Goal: Task Accomplishment & Management: Manage account settings

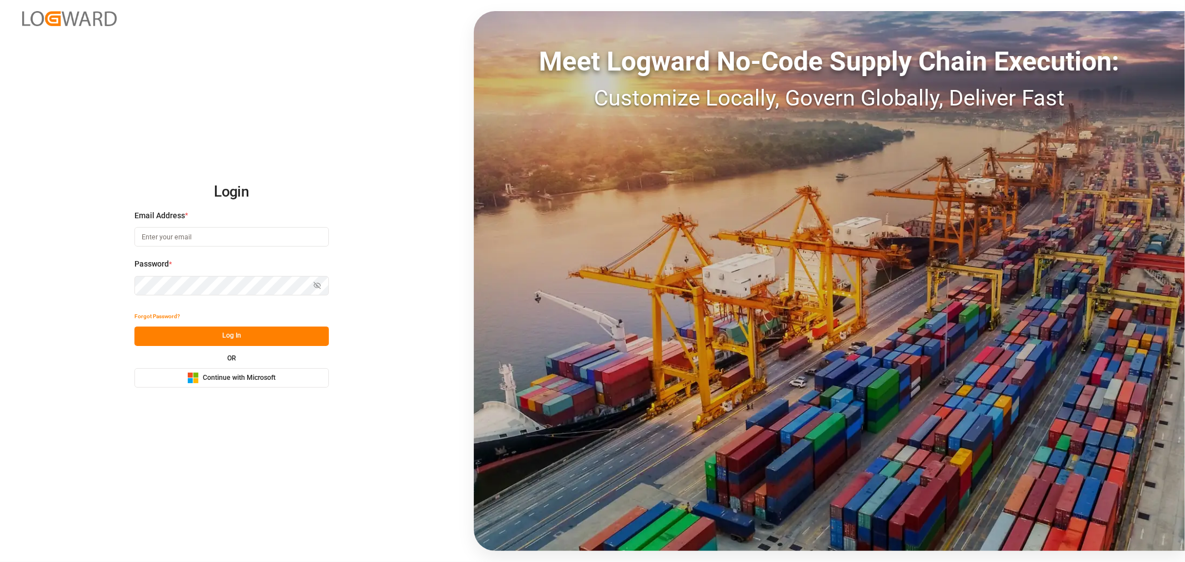
click at [169, 236] on input at bounding box center [231, 236] width 194 height 19
click at [246, 380] on span "Continue with Microsoft" at bounding box center [239, 378] width 73 height 10
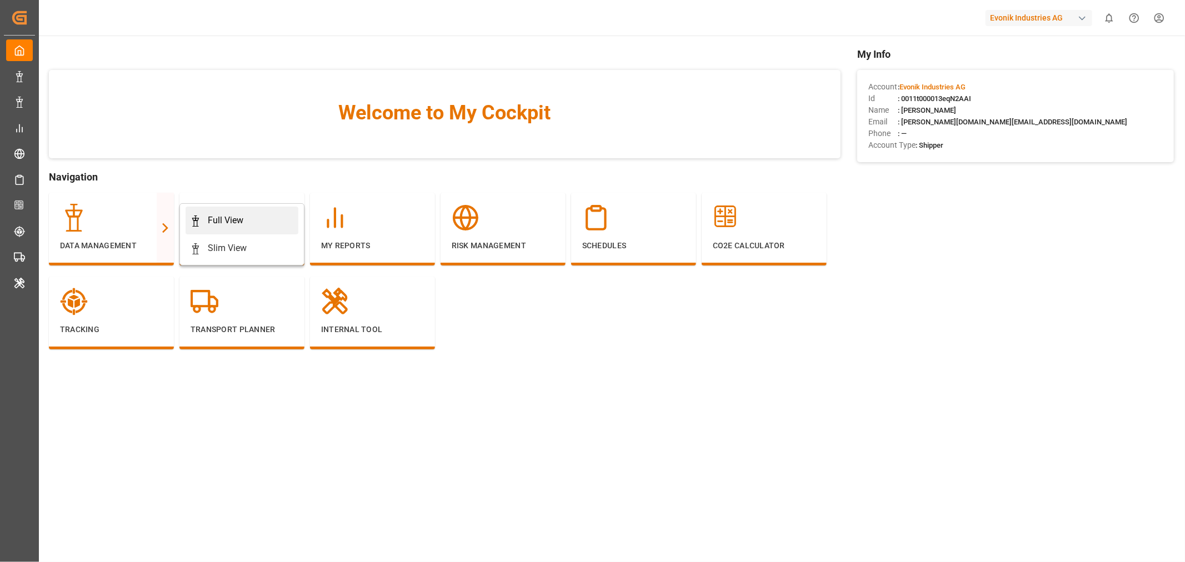
click at [218, 216] on div "Full View" at bounding box center [226, 220] width 36 height 13
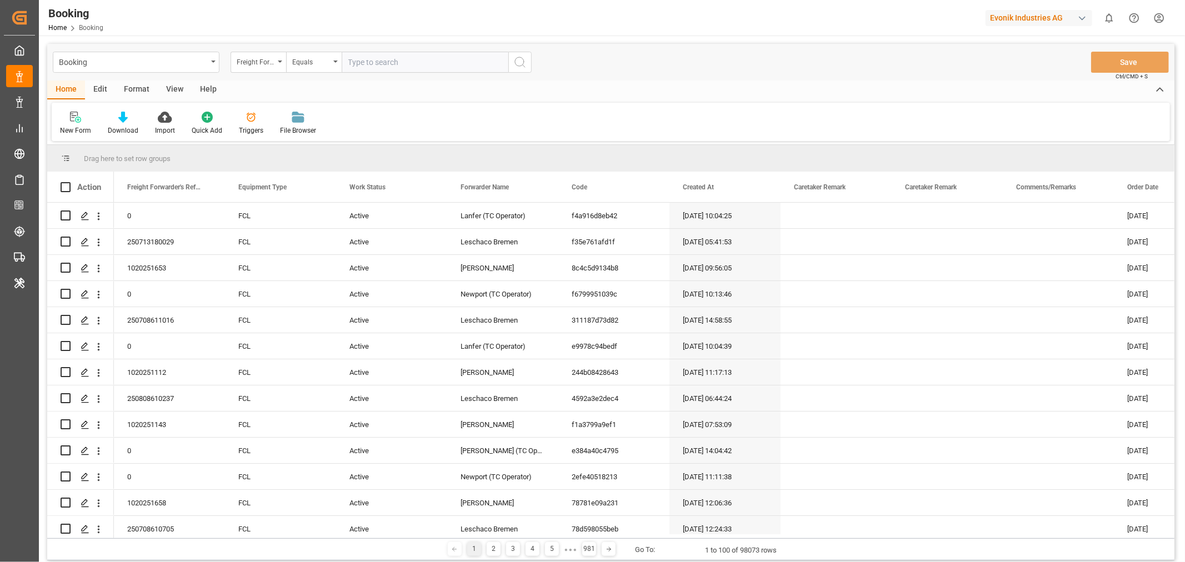
click at [176, 92] on div "View" at bounding box center [175, 90] width 34 height 19
click at [71, 136] on div "Default Standard Templates Save Template Reset Template" at bounding box center [611, 122] width 1118 height 38
click at [131, 90] on div "Format" at bounding box center [137, 90] width 42 height 19
click at [89, 130] on div "Filter Rows" at bounding box center [76, 131] width 33 height 10
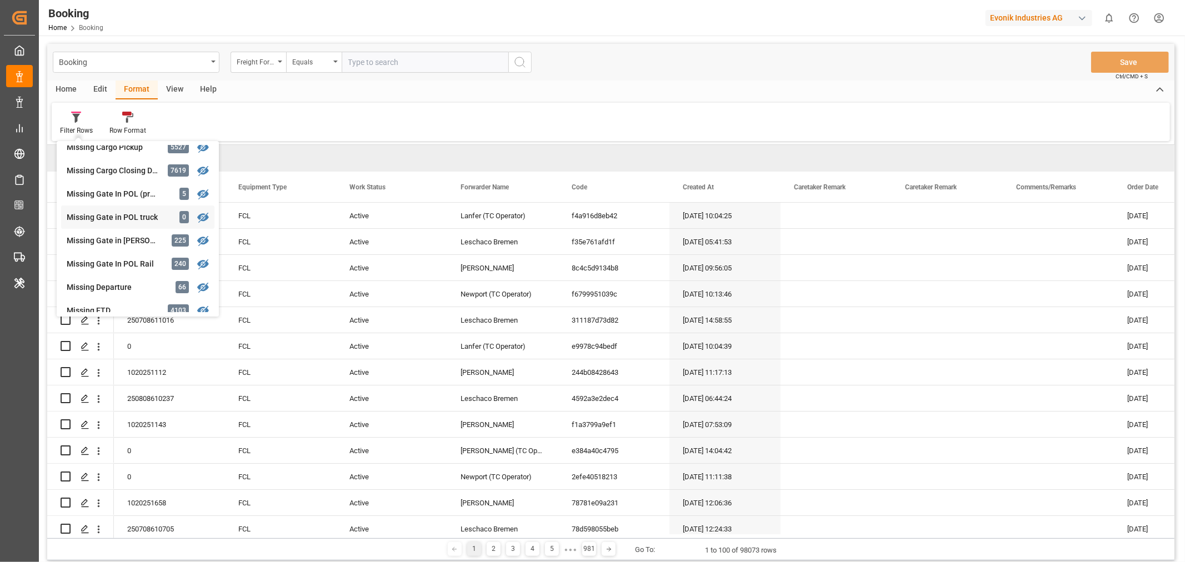
scroll to position [128, 0]
click at [116, 207] on div "Booking Freight Forwarder's Reference No. Equals Save Ctrl/CMD + S Home Edit Fo…" at bounding box center [610, 302] width 1127 height 517
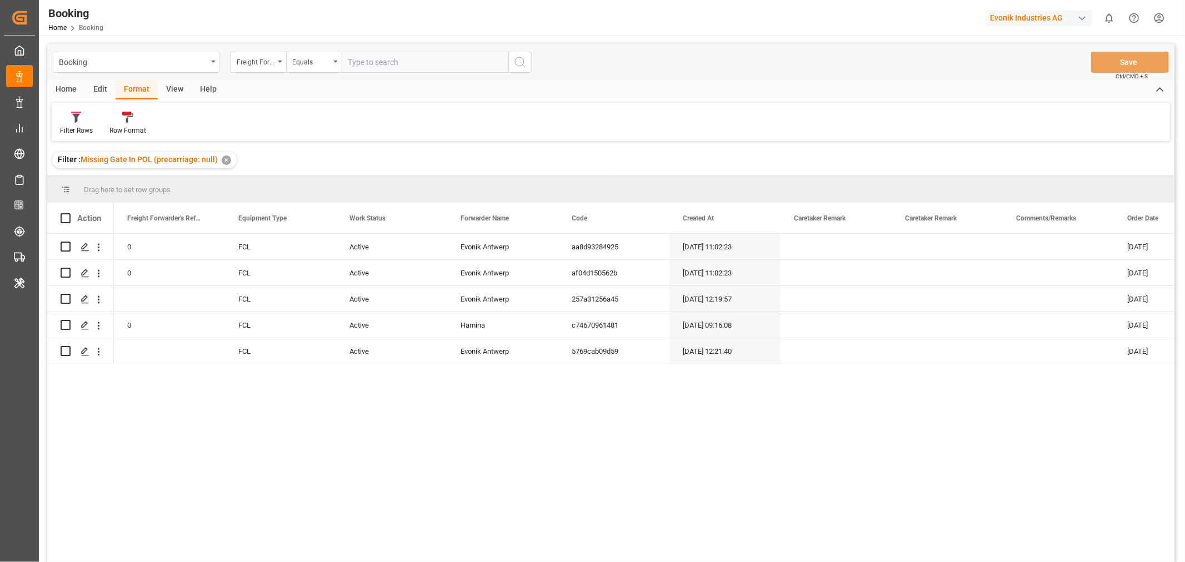
click at [174, 91] on div "View" at bounding box center [175, 90] width 34 height 19
click at [73, 131] on div "Default" at bounding box center [71, 131] width 22 height 10
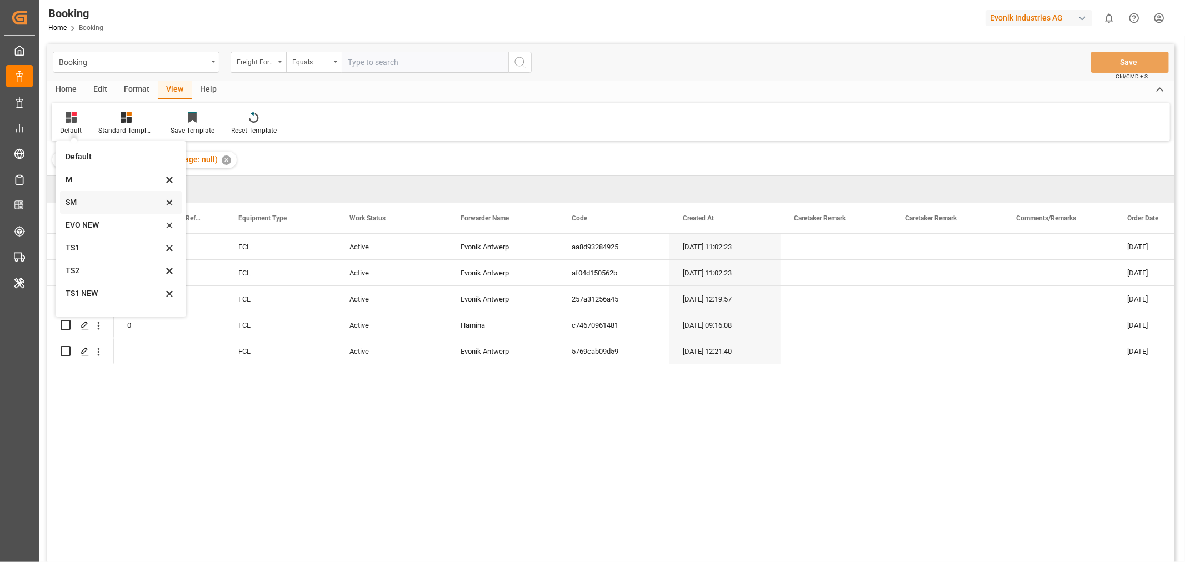
click at [67, 206] on div "SM" at bounding box center [114, 203] width 97 height 12
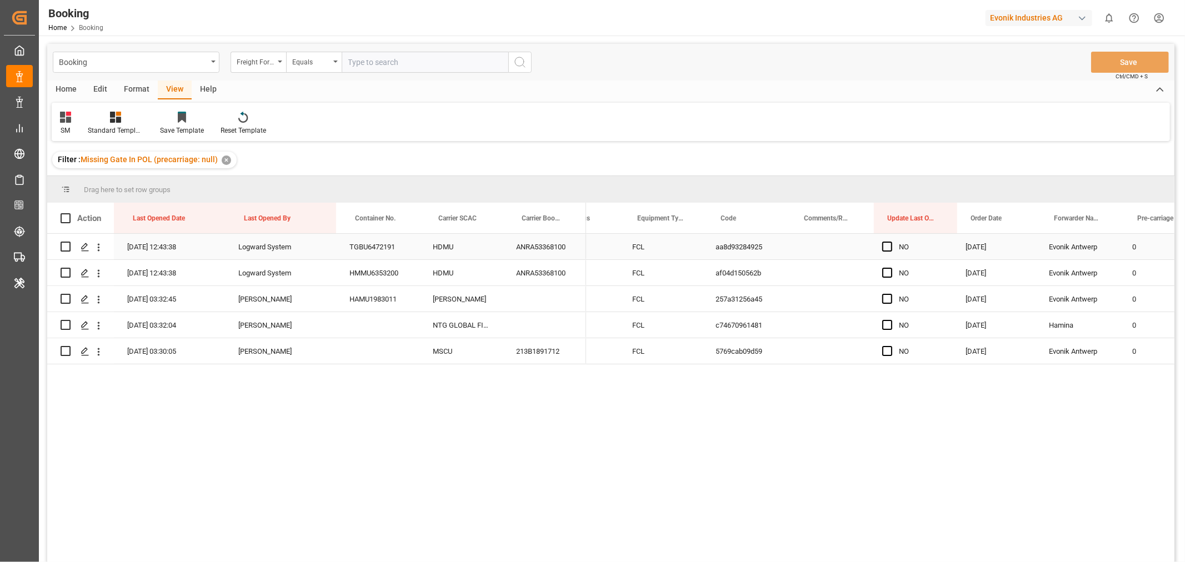
scroll to position [0, 38]
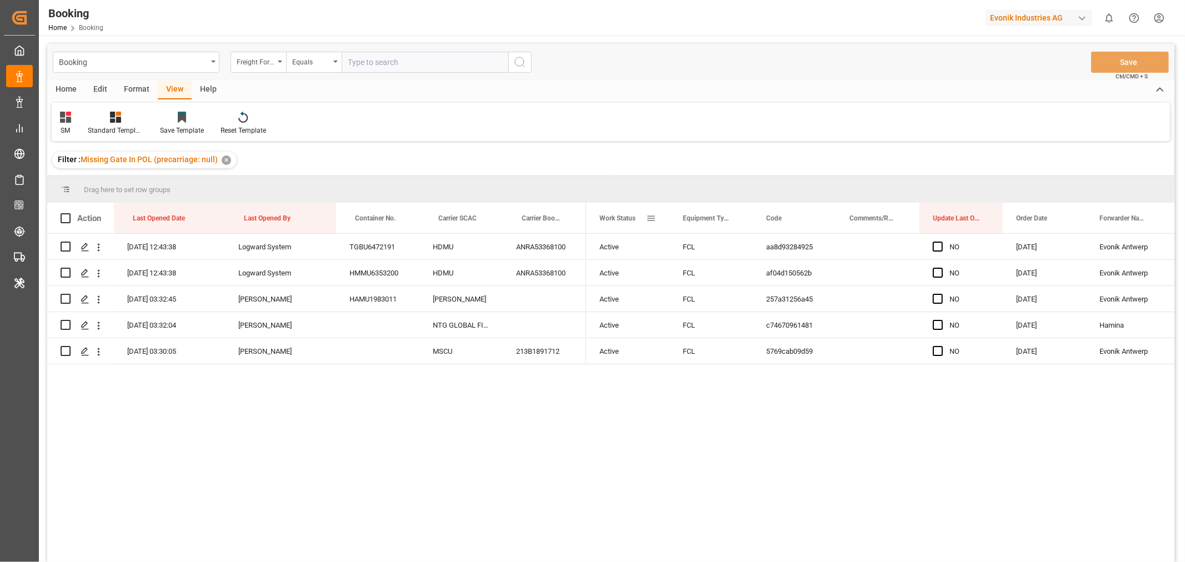
click at [649, 219] on span at bounding box center [651, 218] width 10 height 10
click at [748, 218] on span "columns" at bounding box center [744, 220] width 10 height 10
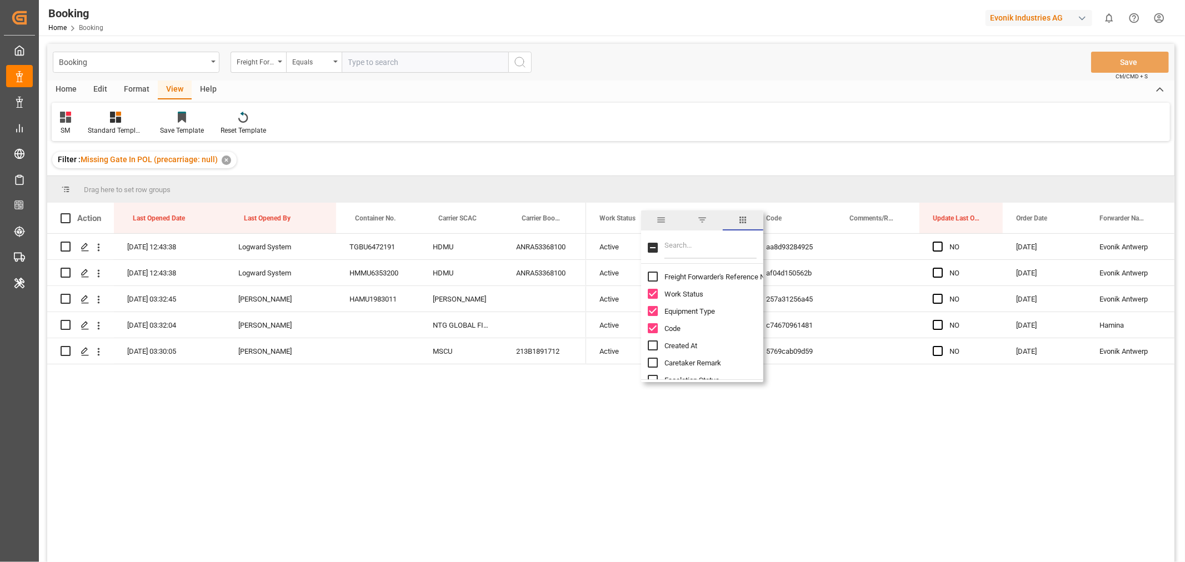
click at [652, 278] on input "Freight Forwarder's Reference No. column toggle visibility (hidden)" at bounding box center [653, 277] width 10 height 10
checkbox input "true"
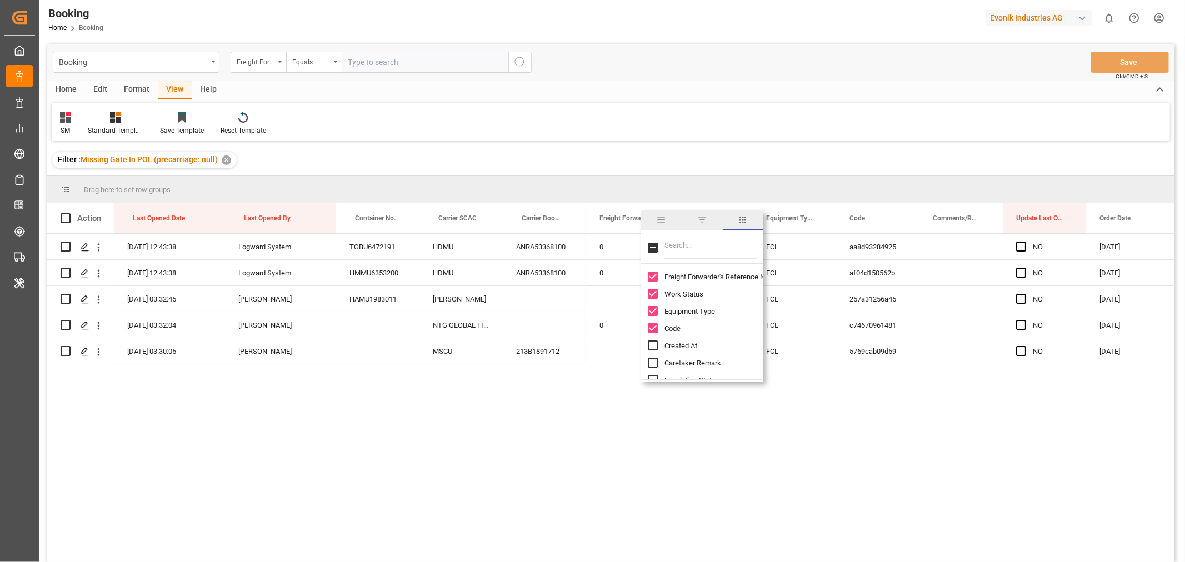
click at [563, 408] on div "10-08-2025 12:43:38 Logward System TGBU6472191 HDMU ANRA53368100 10-08-2025 12:…" at bounding box center [610, 400] width 1127 height 332
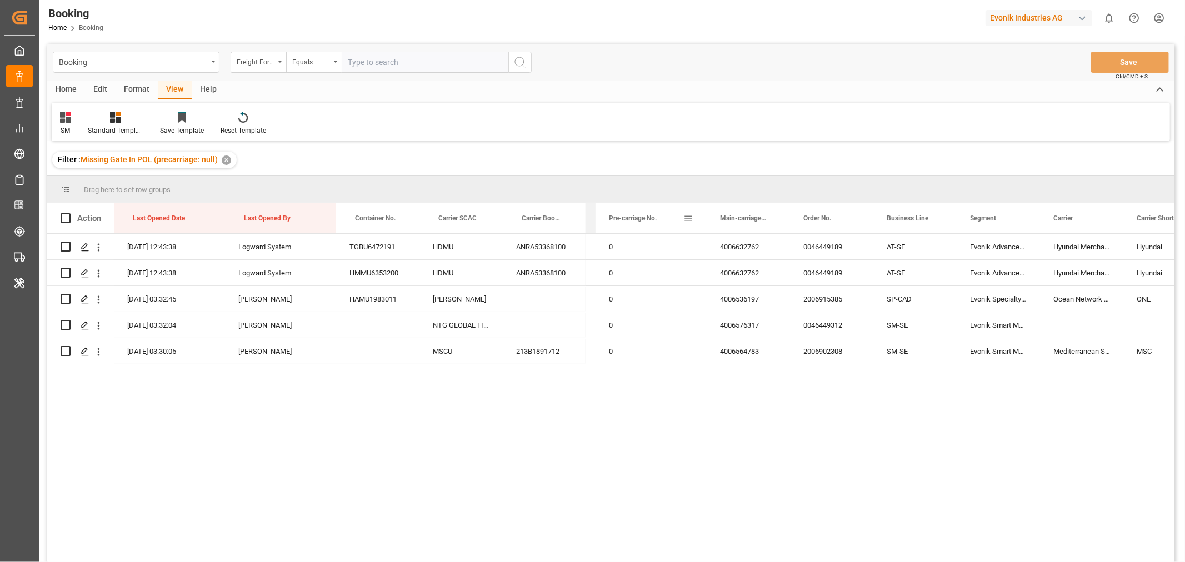
drag, startPoint x: 823, startPoint y: 219, endPoint x: 604, endPoint y: 226, distance: 218.4
click at [595, 226] on div "Delivery No." at bounding box center [553, 218] width 83 height 31
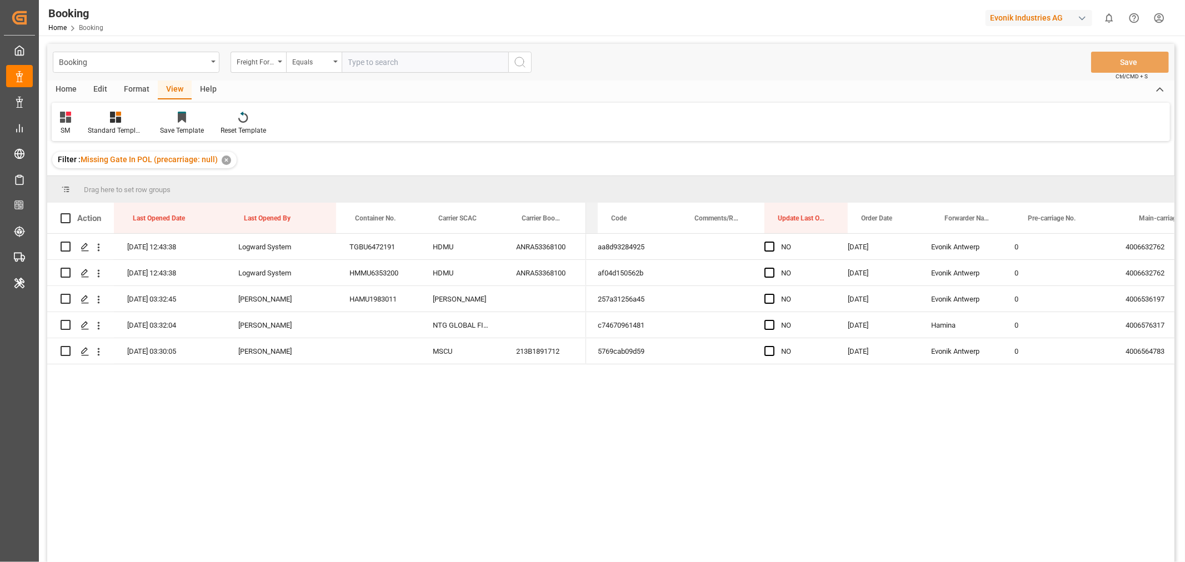
drag, startPoint x: 926, startPoint y: 223, endPoint x: 589, endPoint y: 229, distance: 337.8
click at [589, 229] on div "Delivery No." at bounding box center [555, 218] width 83 height 31
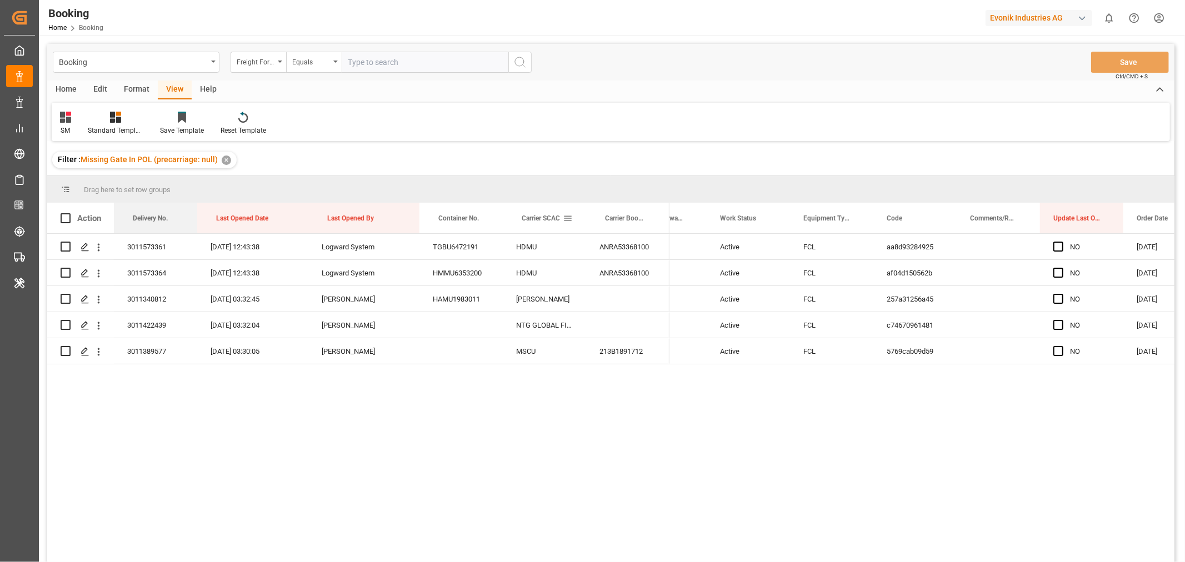
drag, startPoint x: 828, startPoint y: 223, endPoint x: 575, endPoint y: 232, distance: 252.9
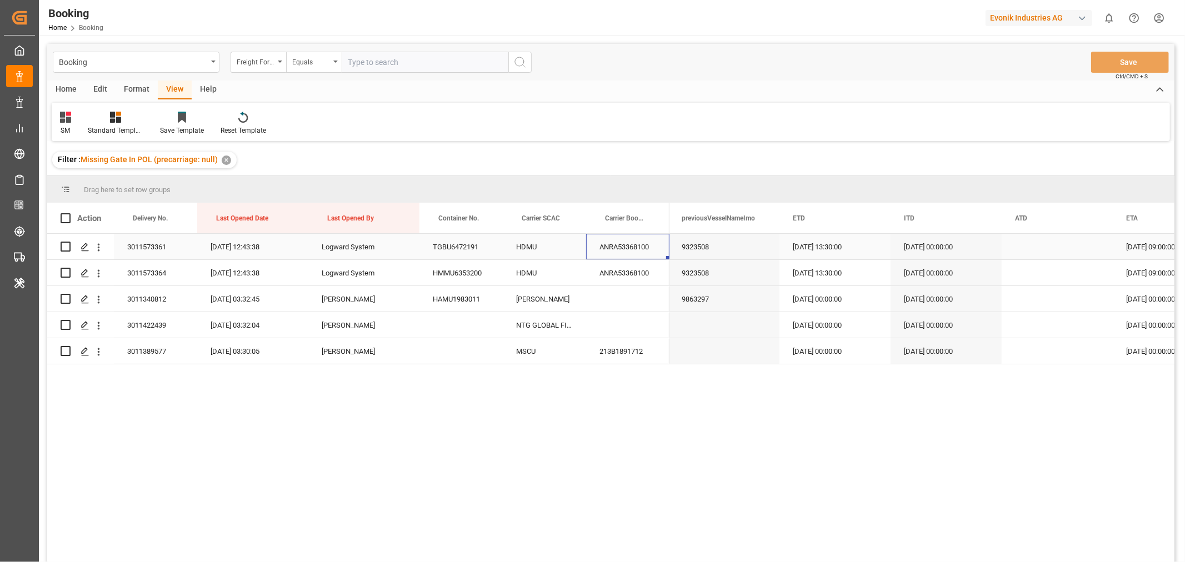
click at [630, 252] on div "ANRA53368100" at bounding box center [627, 247] width 83 height 26
click at [439, 300] on div "HAMU1983011" at bounding box center [460, 299] width 83 height 26
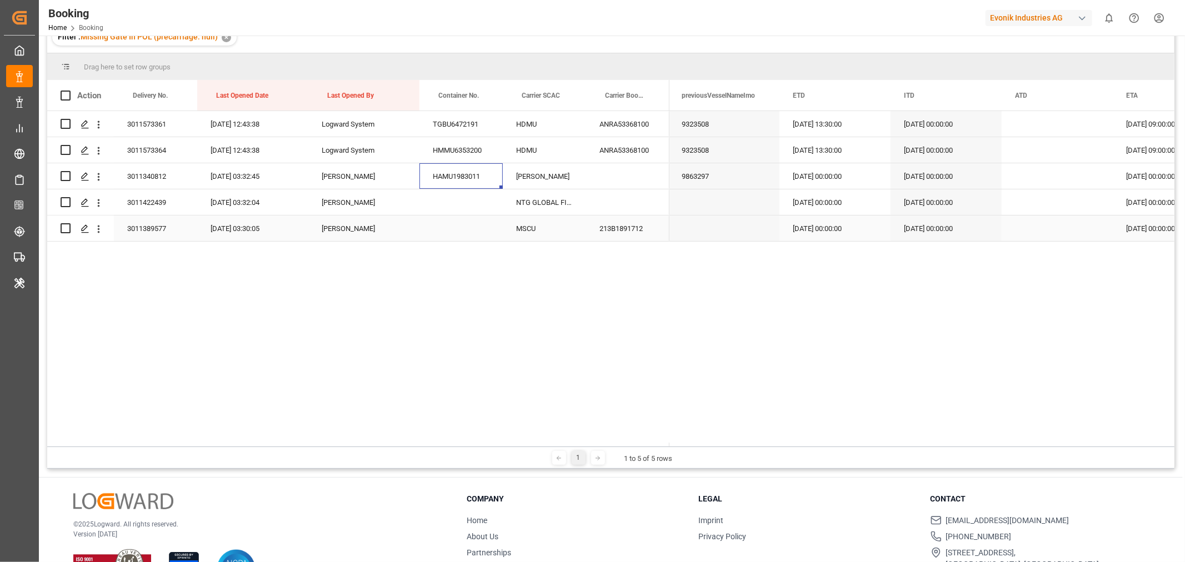
scroll to position [123, 0]
click at [98, 176] on icon "open menu" at bounding box center [99, 176] width 2 height 8
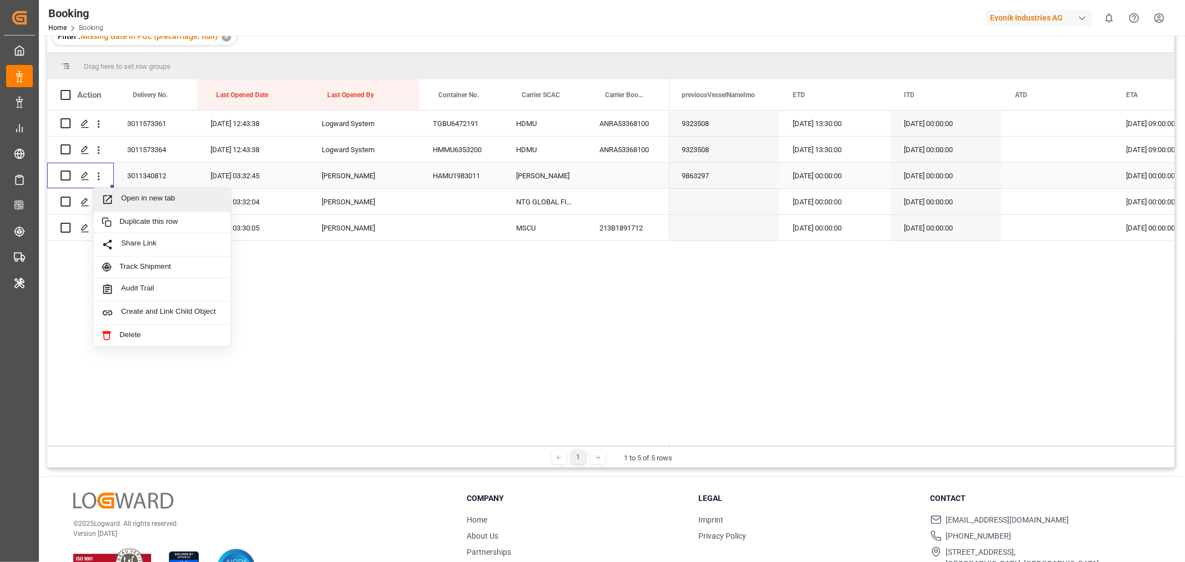
click at [181, 203] on span "Open in new tab" at bounding box center [171, 200] width 101 height 12
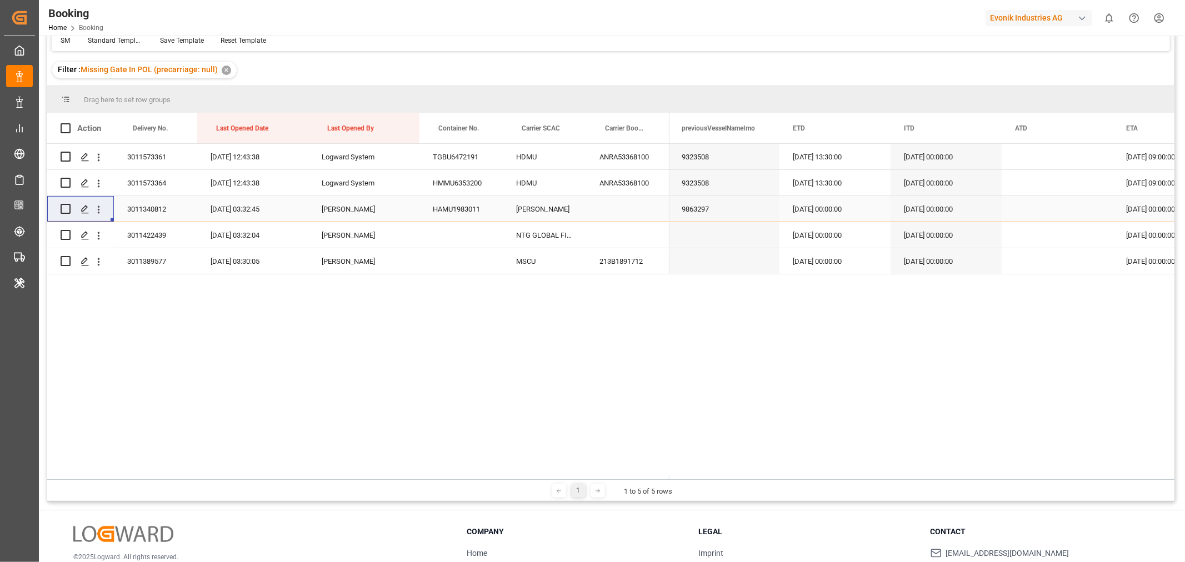
scroll to position [157, 0]
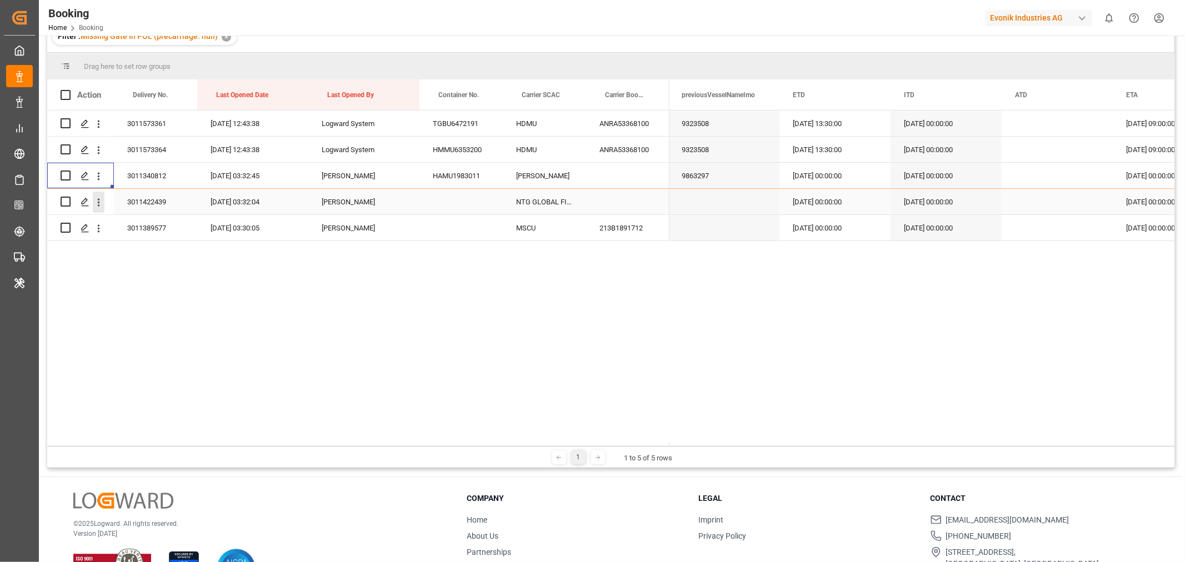
click at [96, 201] on icon "open menu" at bounding box center [99, 203] width 12 height 12
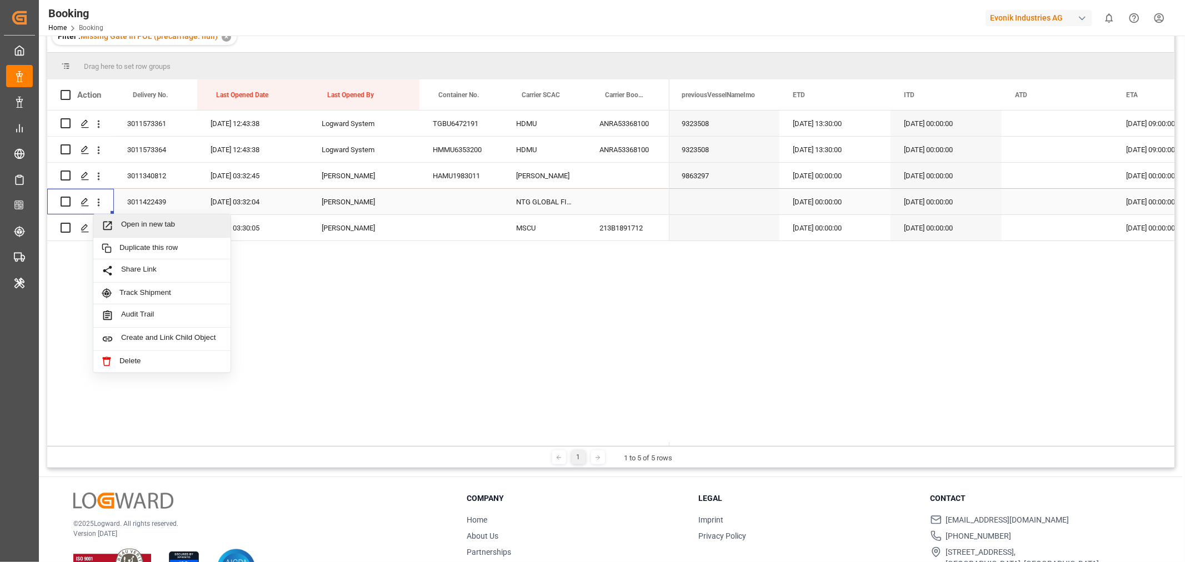
click at [173, 218] on div "Open in new tab" at bounding box center [161, 225] width 137 height 23
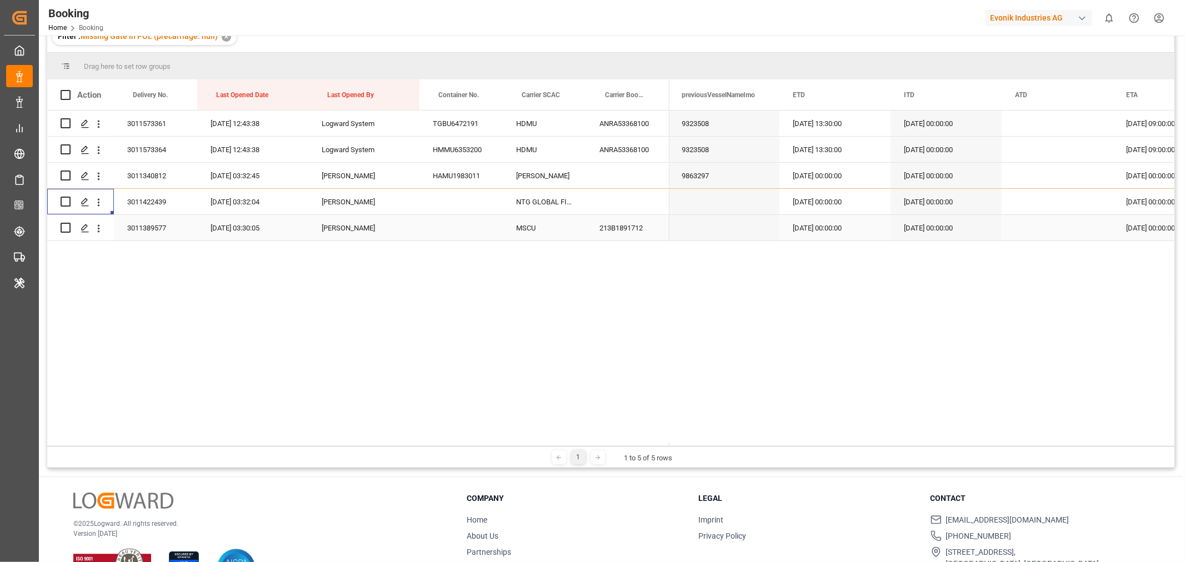
click at [606, 231] on div "213B1891712" at bounding box center [627, 228] width 83 height 26
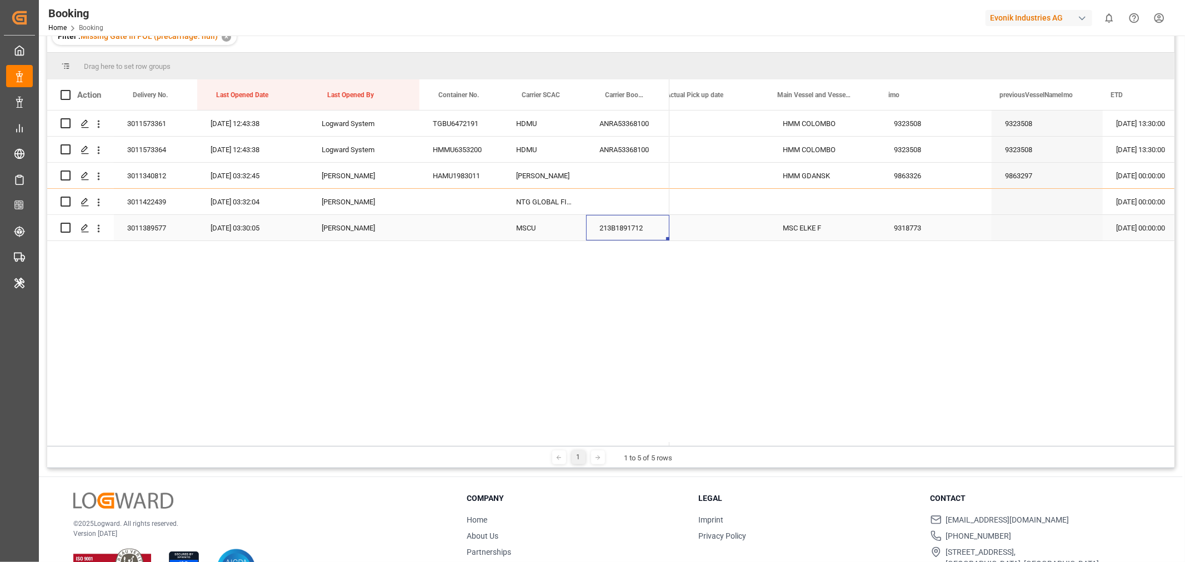
scroll to position [0, 4301]
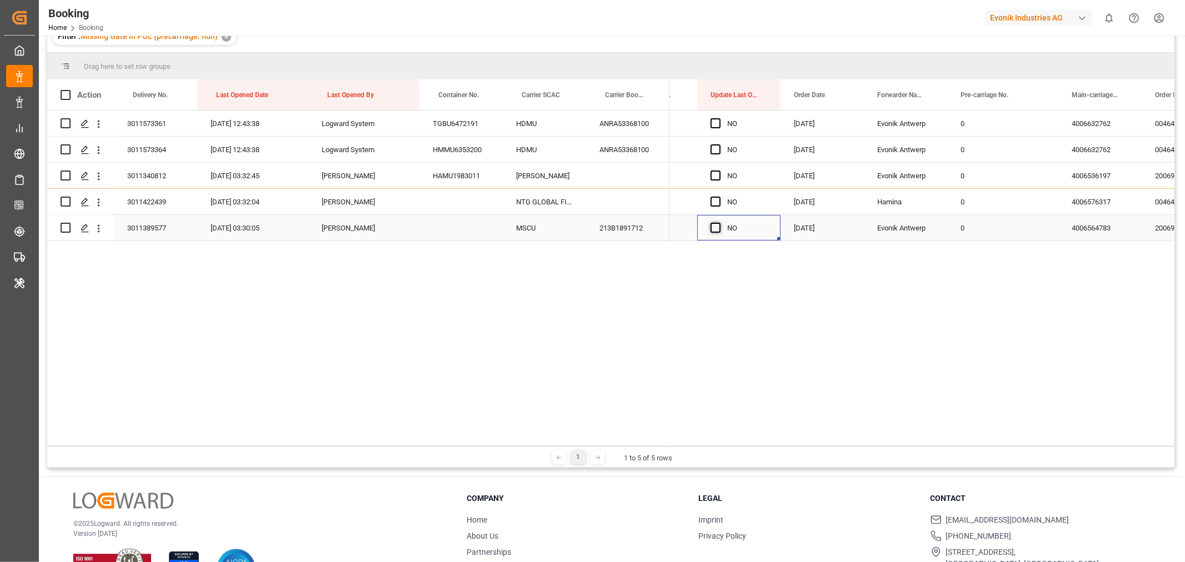
click at [719, 226] on span "Press SPACE to select this row." at bounding box center [715, 228] width 10 height 10
click at [719, 223] on input "Press SPACE to select this row." at bounding box center [719, 223] width 0 height 0
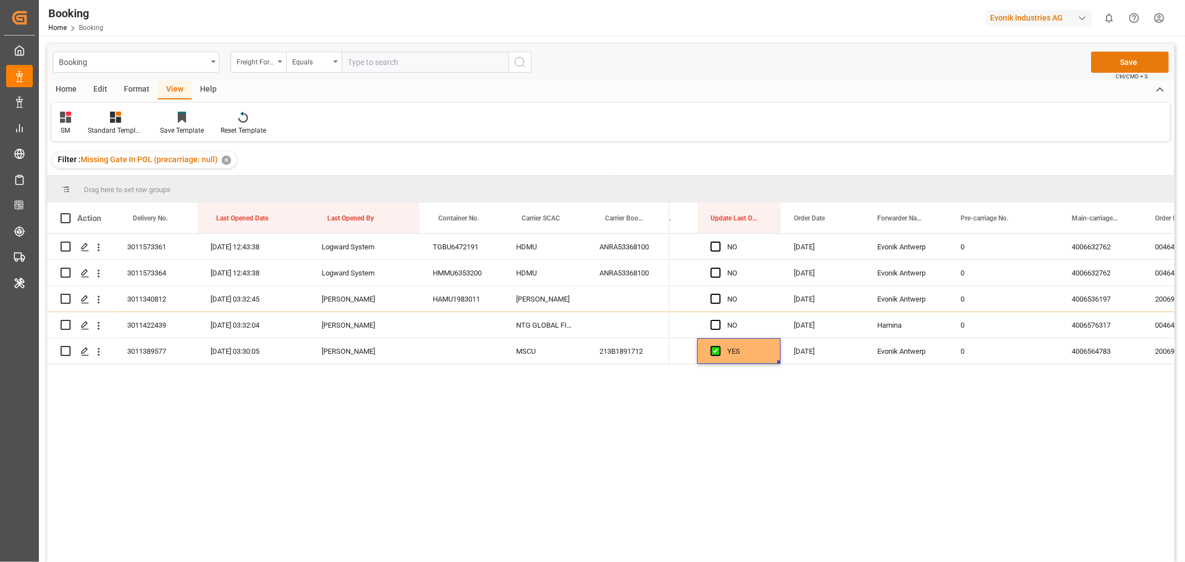
click at [1129, 64] on button "Save" at bounding box center [1130, 62] width 78 height 21
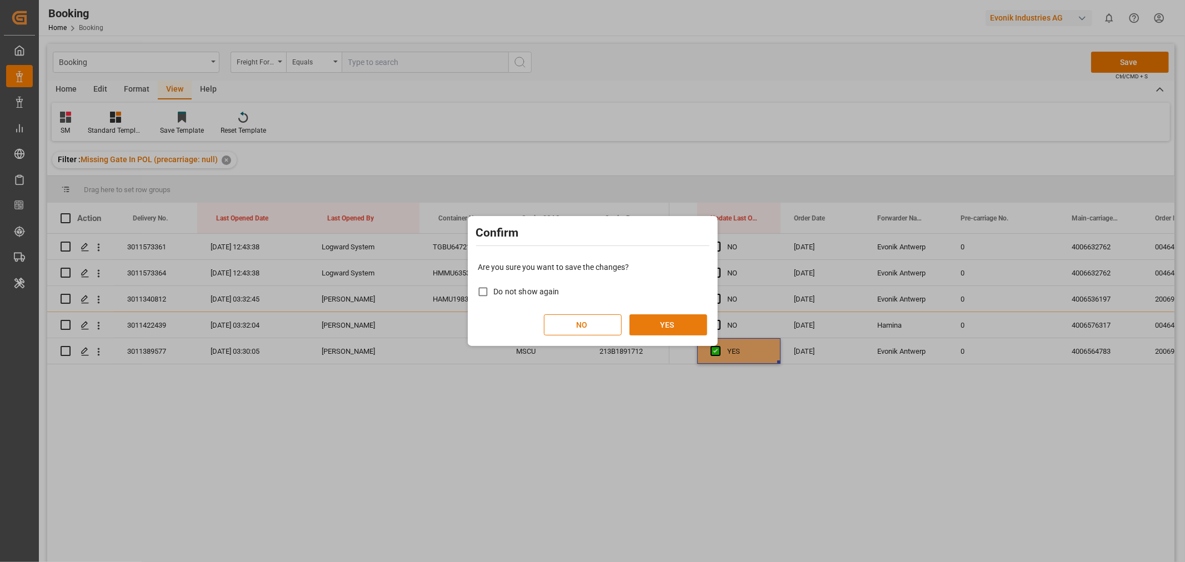
click at [654, 328] on button "YES" at bounding box center [668, 324] width 78 height 21
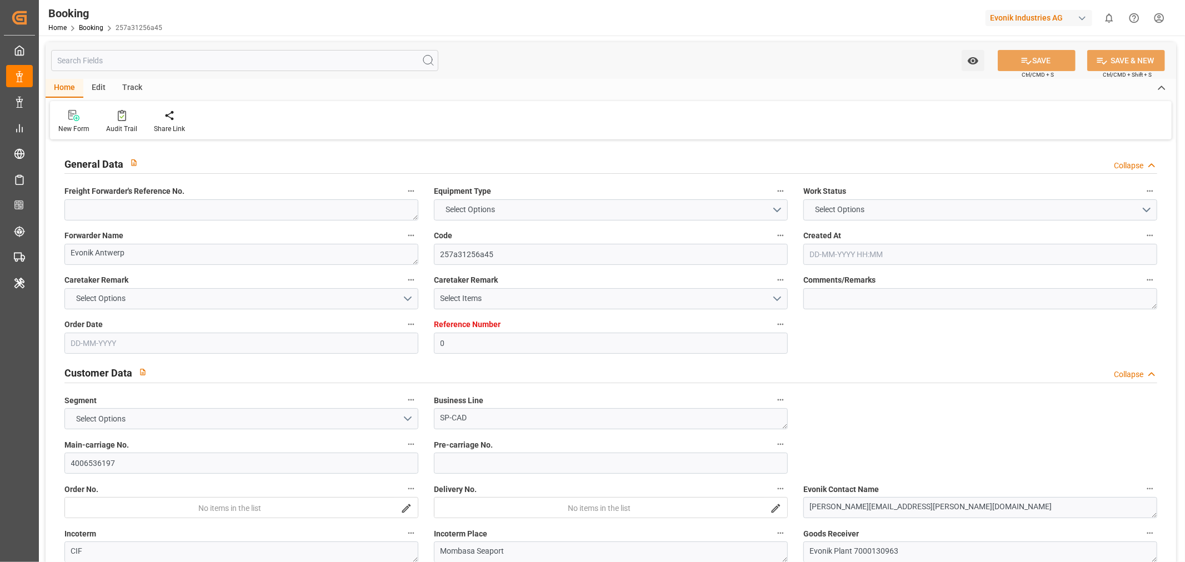
type input "0"
type input "9863326"
type input "9863297"
type input "ONE"
type input "Ocean Network Express"
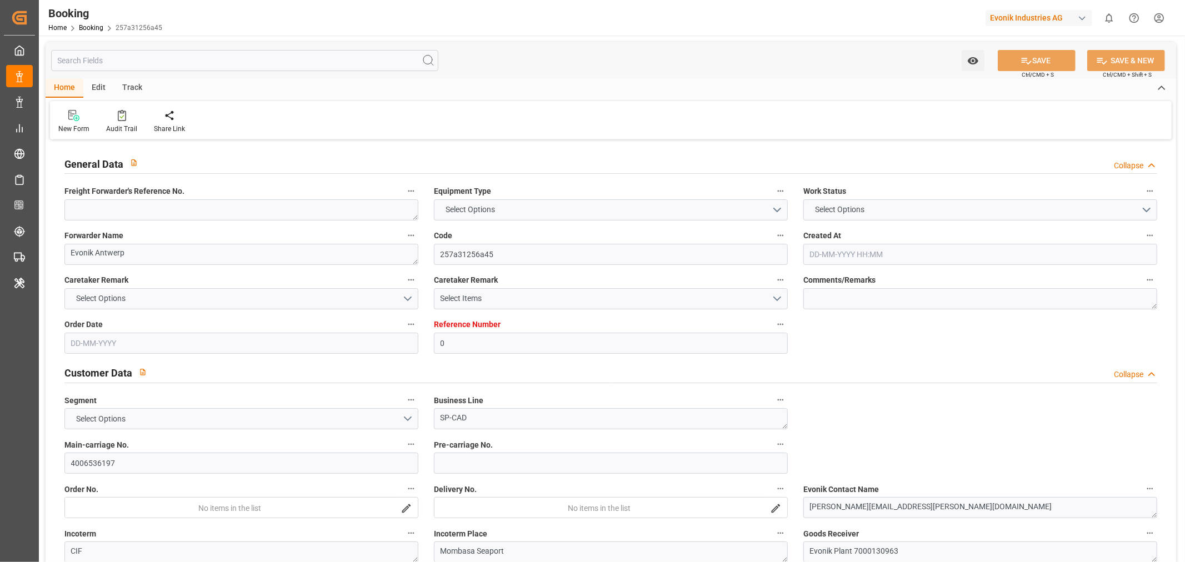
type input "NLRTM"
type input "KEMBA"
type input "SGSIN"
type input "0"
type input "-13"
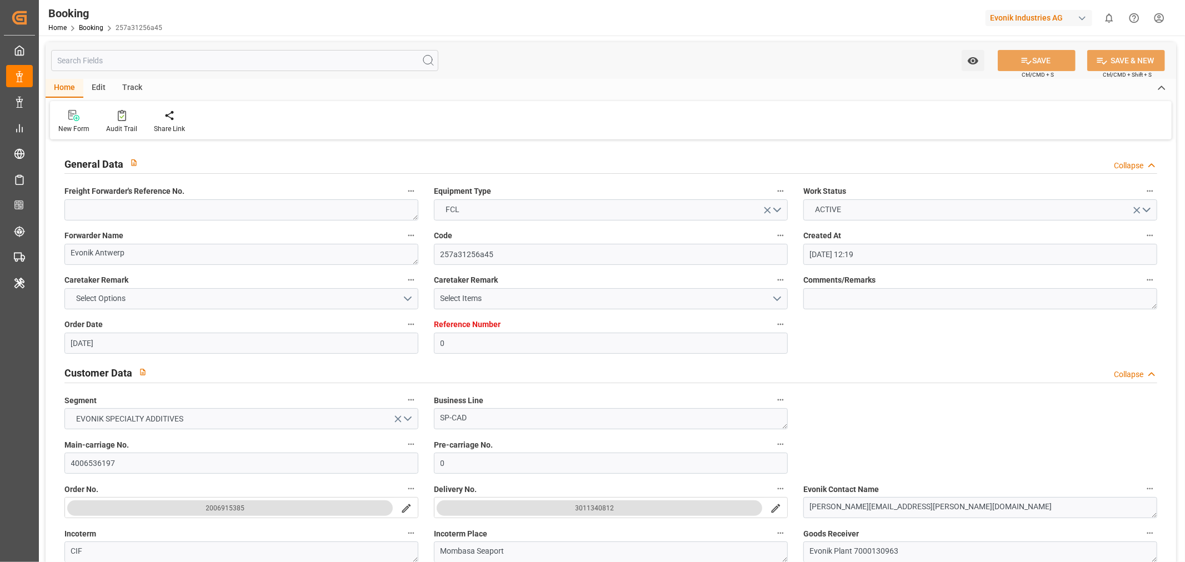
type input "18-03-2025 12:19"
type input "[DATE]"
type input "29-05-2025"
type input "[DATE]"
type input "28-03-2025 00:00"
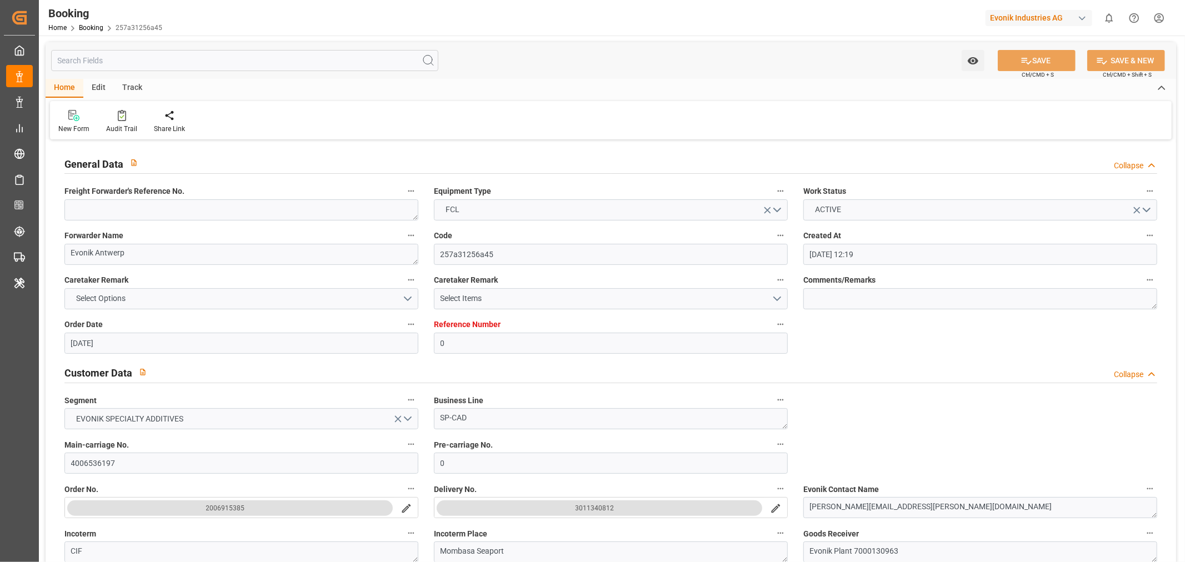
type input "27-06-2025 00:00"
type input "17-05-2025 00:00"
type input "22-05-2025"
type input "21-08-2025 00:00"
type input "10-07-2025 00:00"
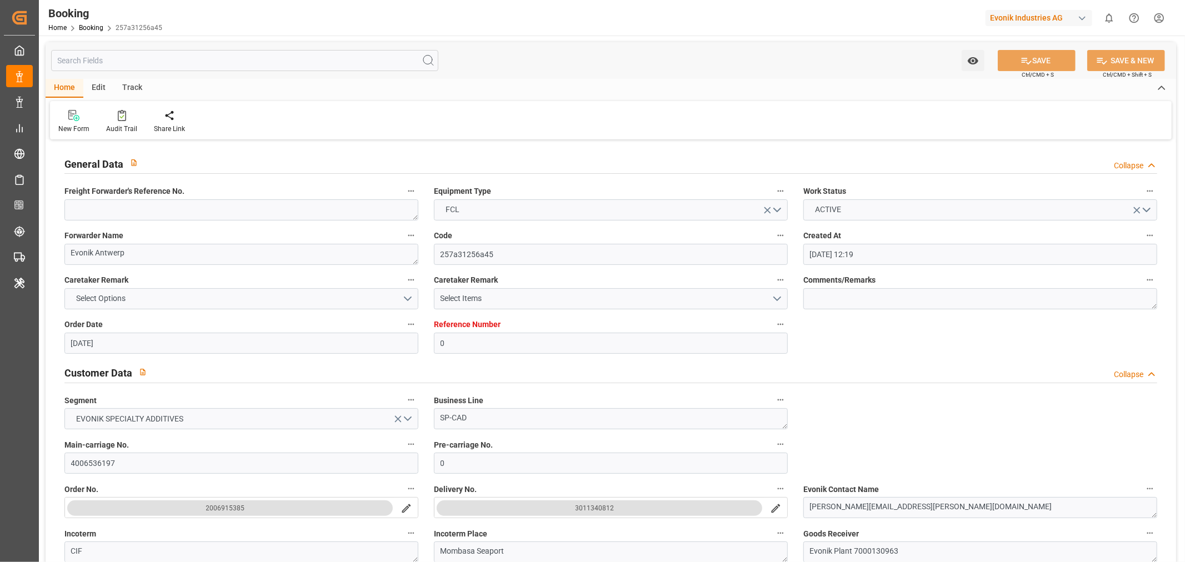
type input "[DATE]"
type input "03-08-2025 00:00"
type input "17-06-2025 00:00"
type input "08-08-2025 00:00"
type input "27-06-2025 00:00"
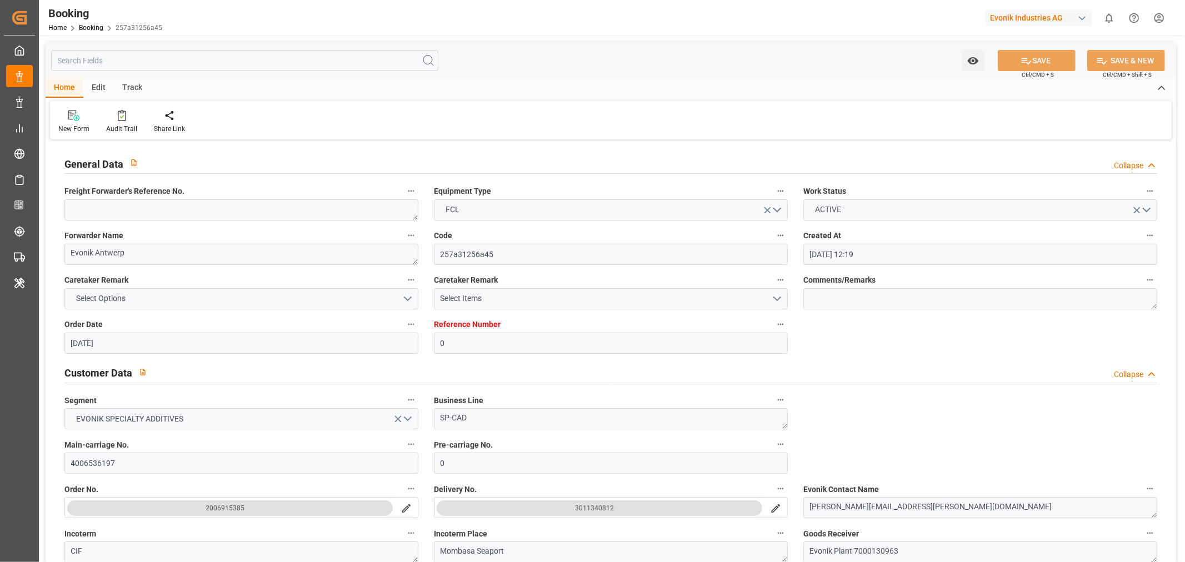
type input "20-05-2025"
type input "08-08-2025 03:32"
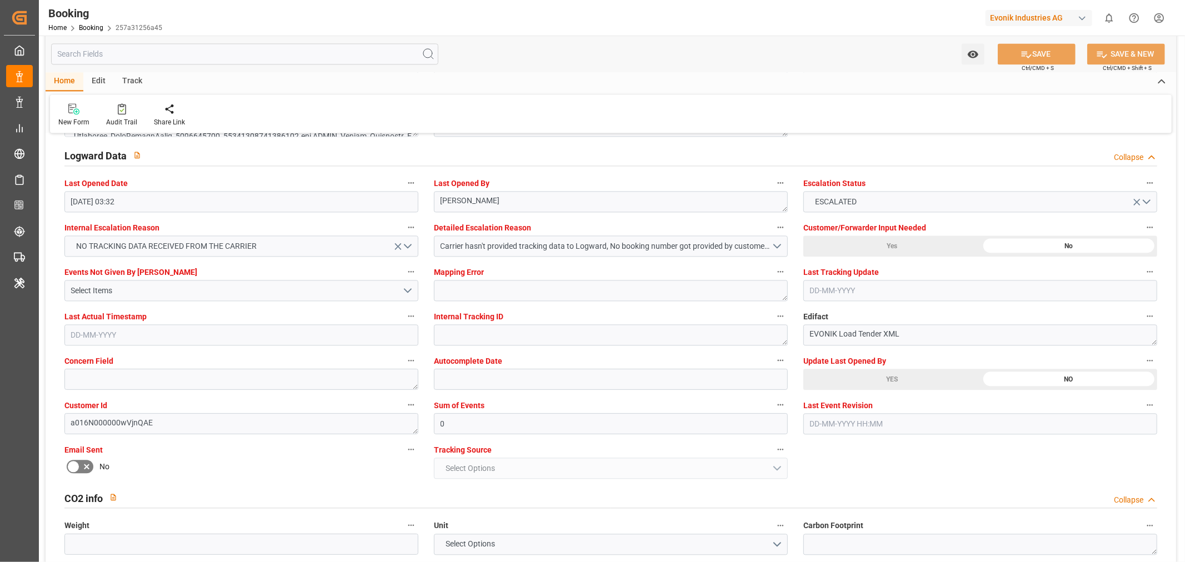
scroll to position [2098, 0]
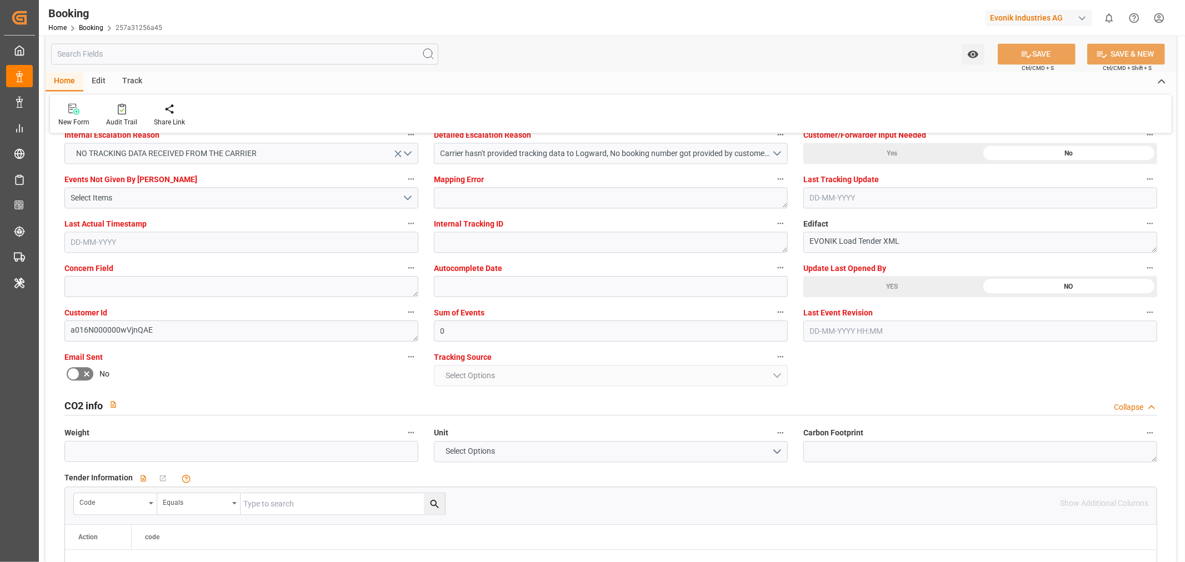
click at [1046, 52] on button "SAVE" at bounding box center [1037, 53] width 78 height 21
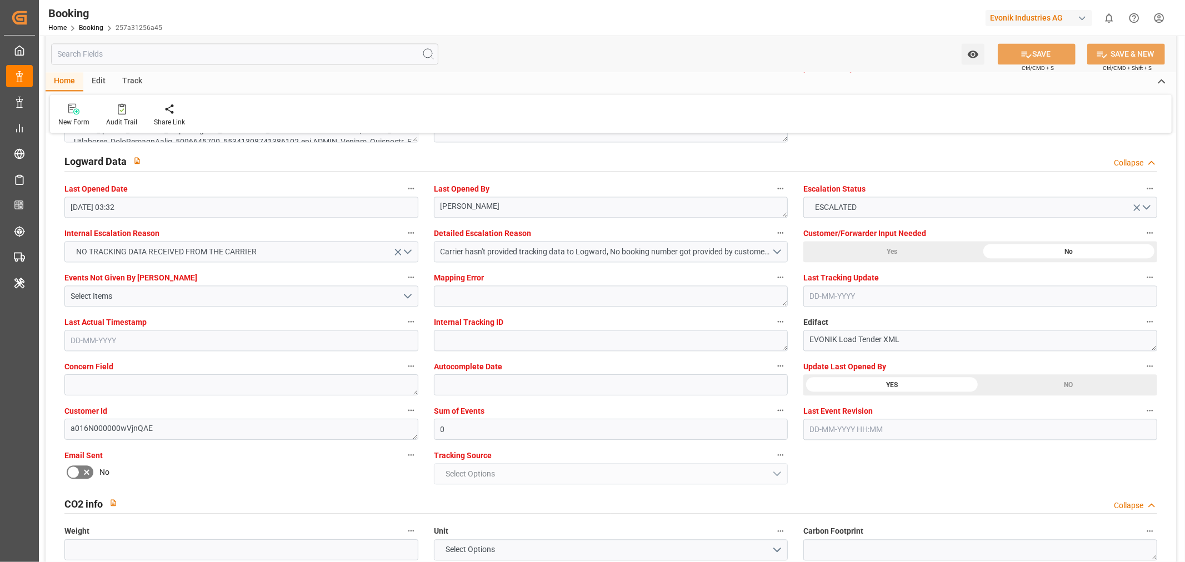
scroll to position [1913, 0]
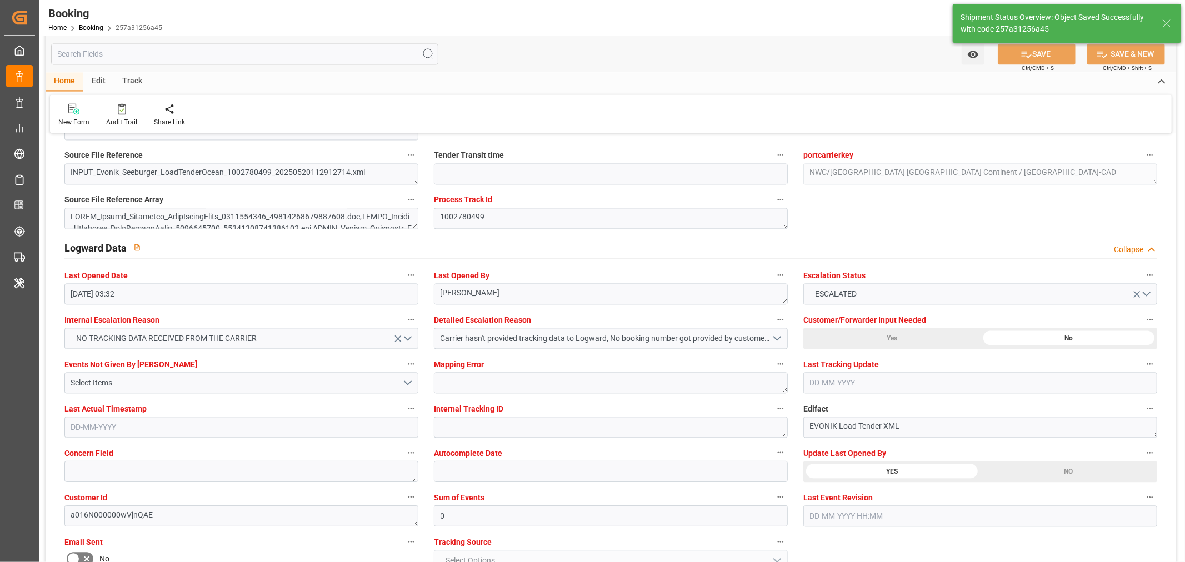
type textarea "Shashidhar Mm"
type input "11-08-2025 06:01"
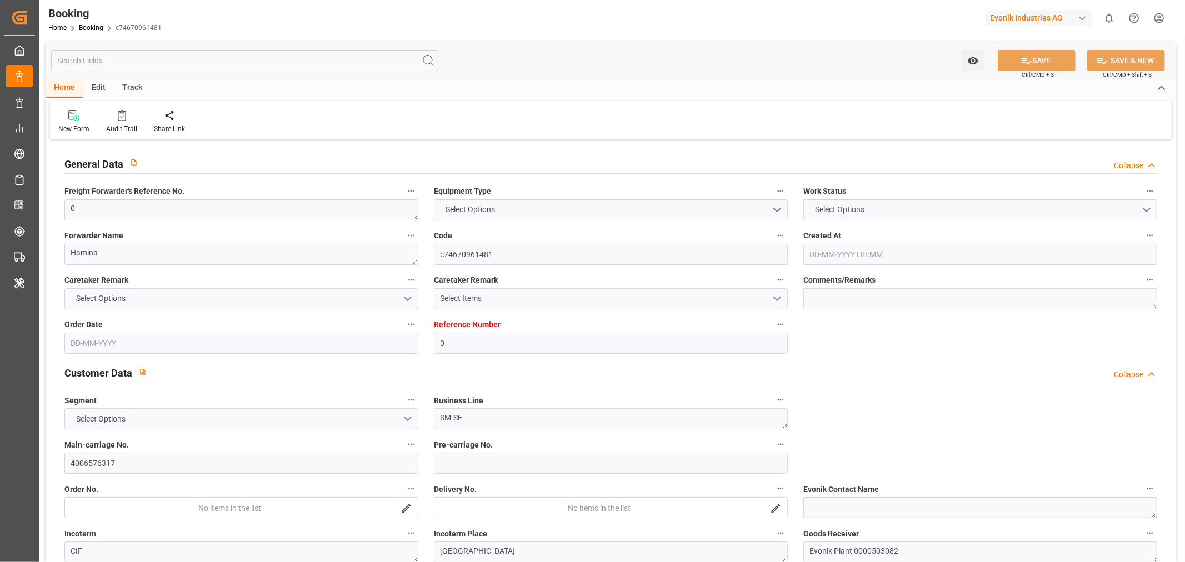
type input "0"
type input "FIKTK"
type input "CNSGH"
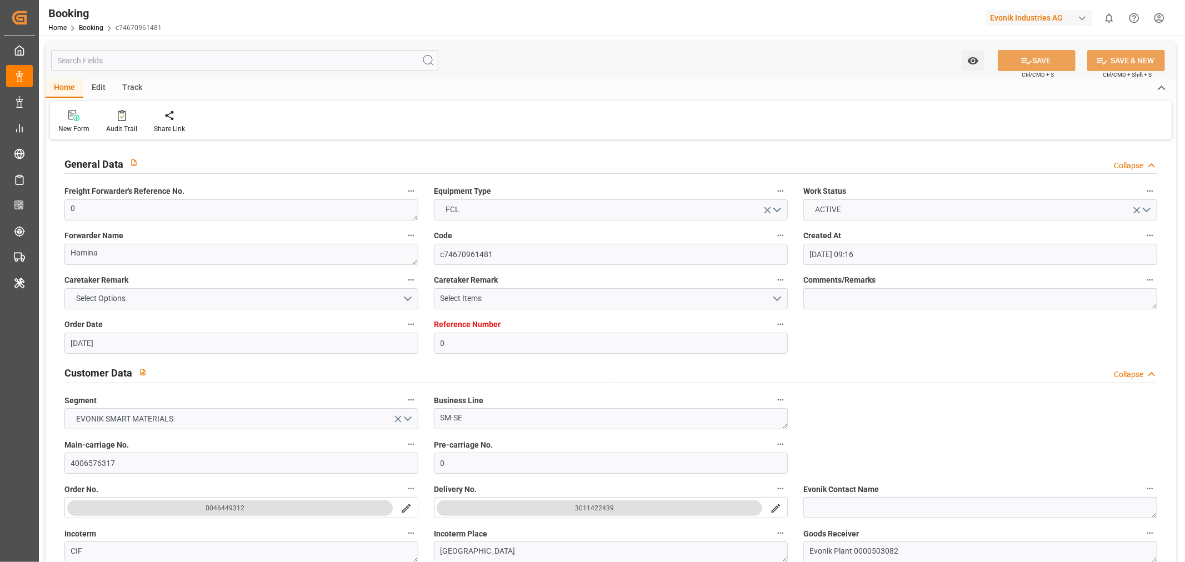
type input "14-04-2025 09:16"
type input "[DATE]"
type input "23-04-2025 00:00"
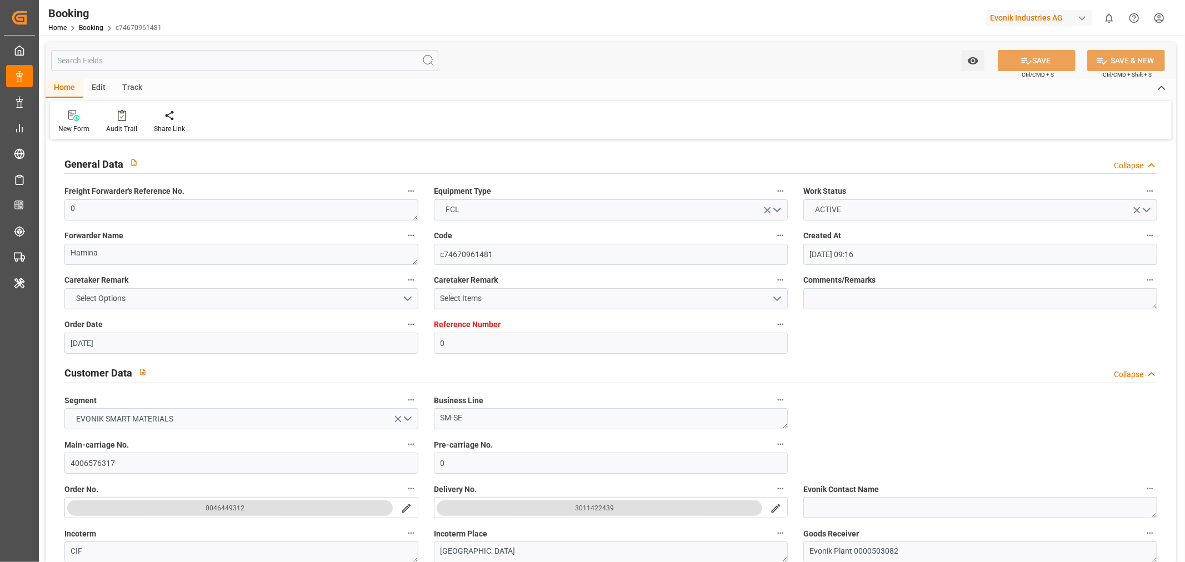
type input "08-05-2025 00:00"
type input "30-06-2025 00:00"
type input "[DATE]"
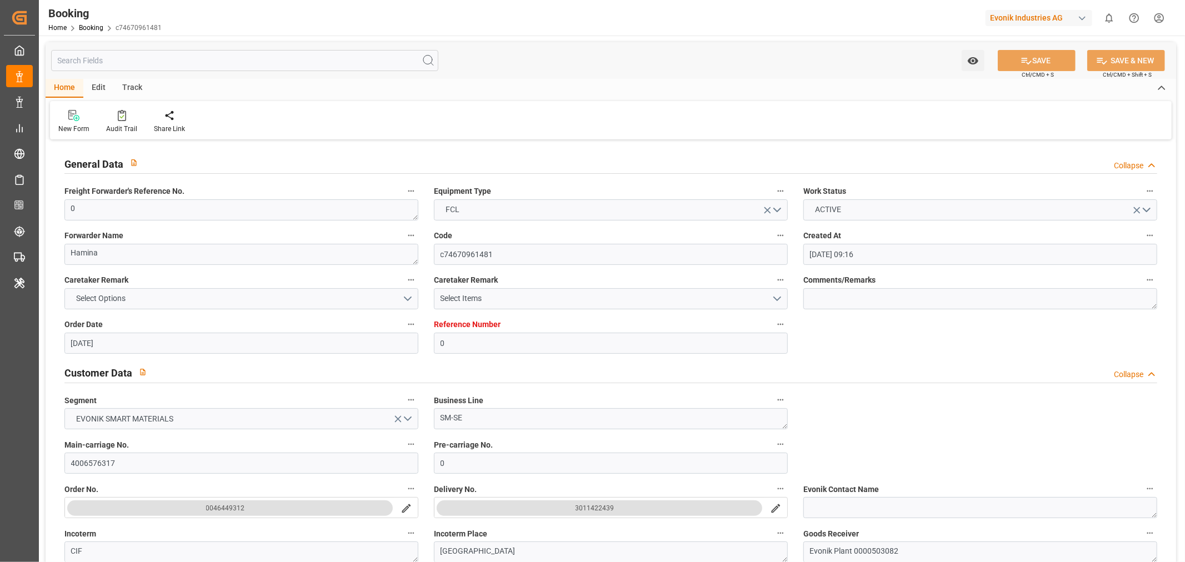
type input "08-08-2025 03:32"
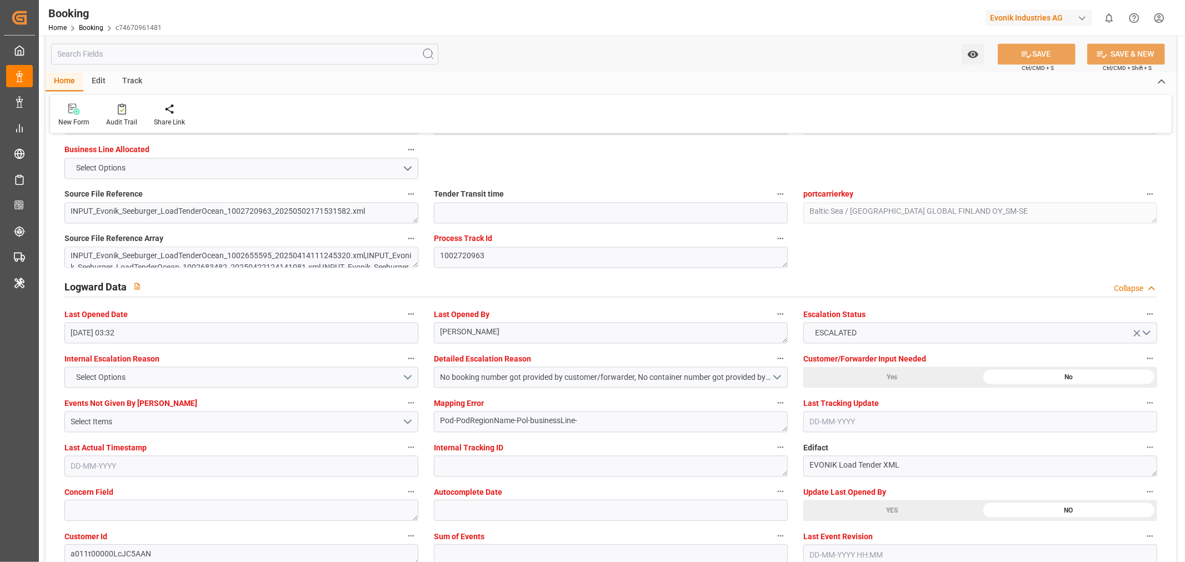
scroll to position [1975, 0]
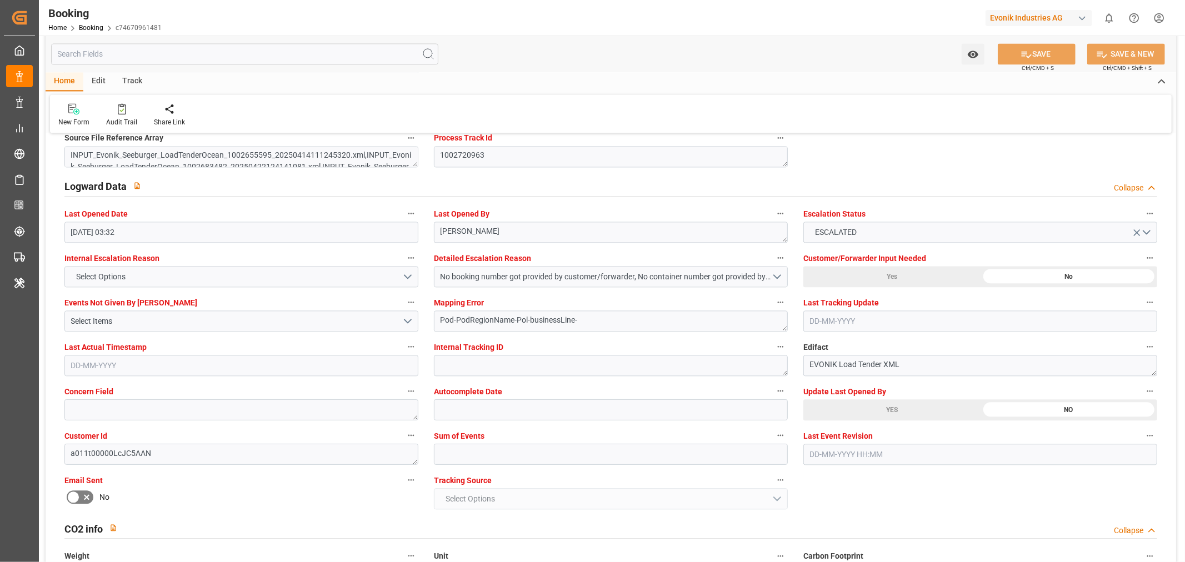
click at [242, 34] on div "YES" at bounding box center [152, 23] width 177 height 21
click at [1038, 54] on button "SAVE" at bounding box center [1037, 53] width 78 height 21
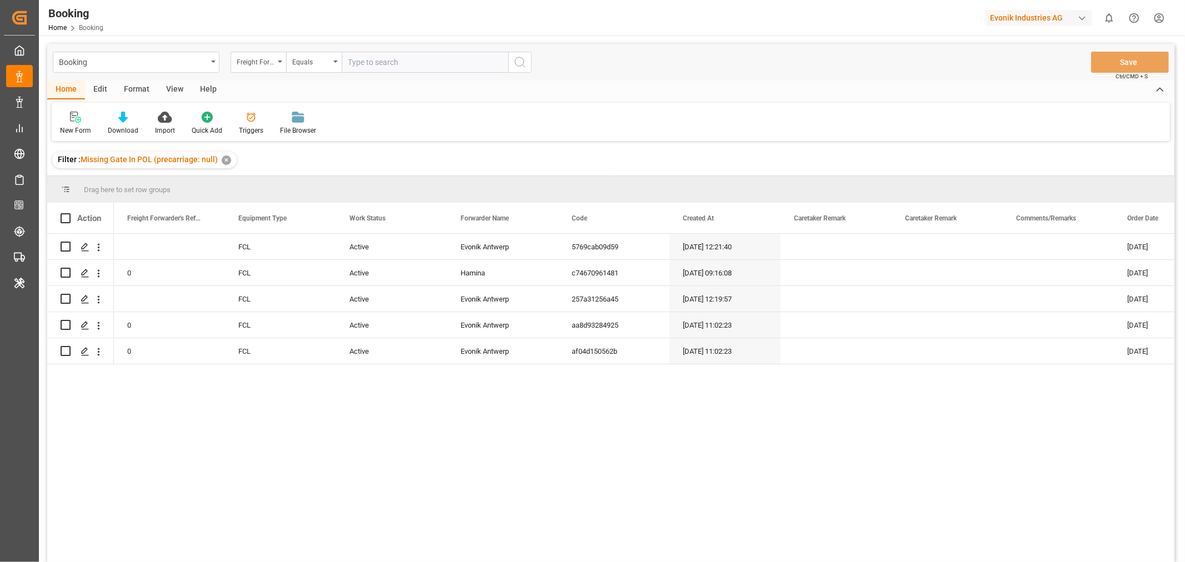
click at [169, 86] on div "View" at bounding box center [175, 90] width 34 height 19
click at [79, 128] on div "Default" at bounding box center [71, 131] width 22 height 10
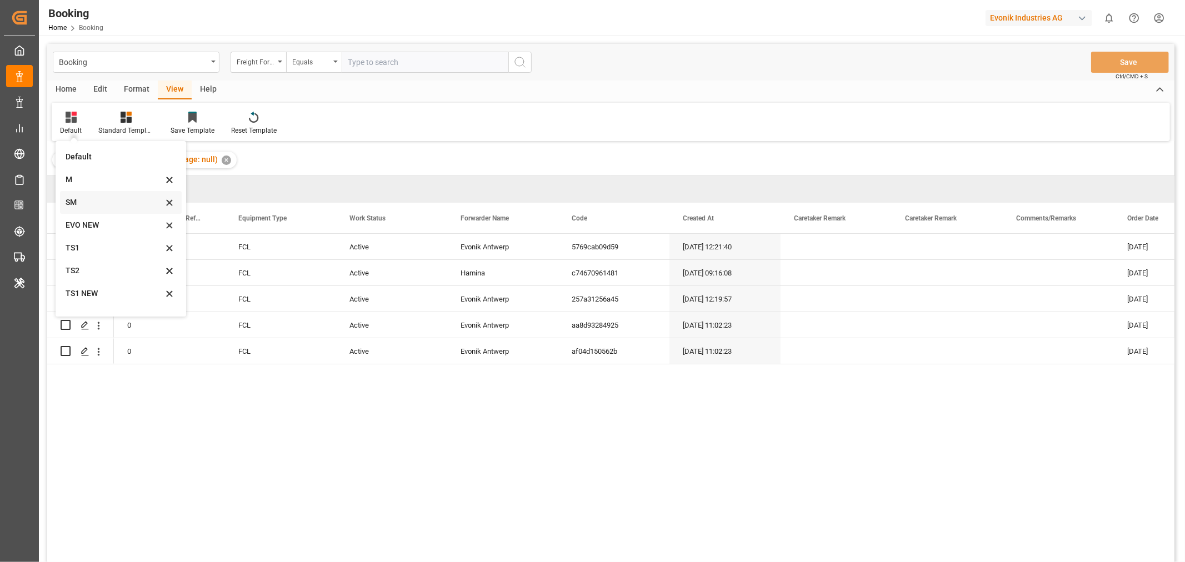
click at [71, 203] on div "SM" at bounding box center [114, 203] width 97 height 12
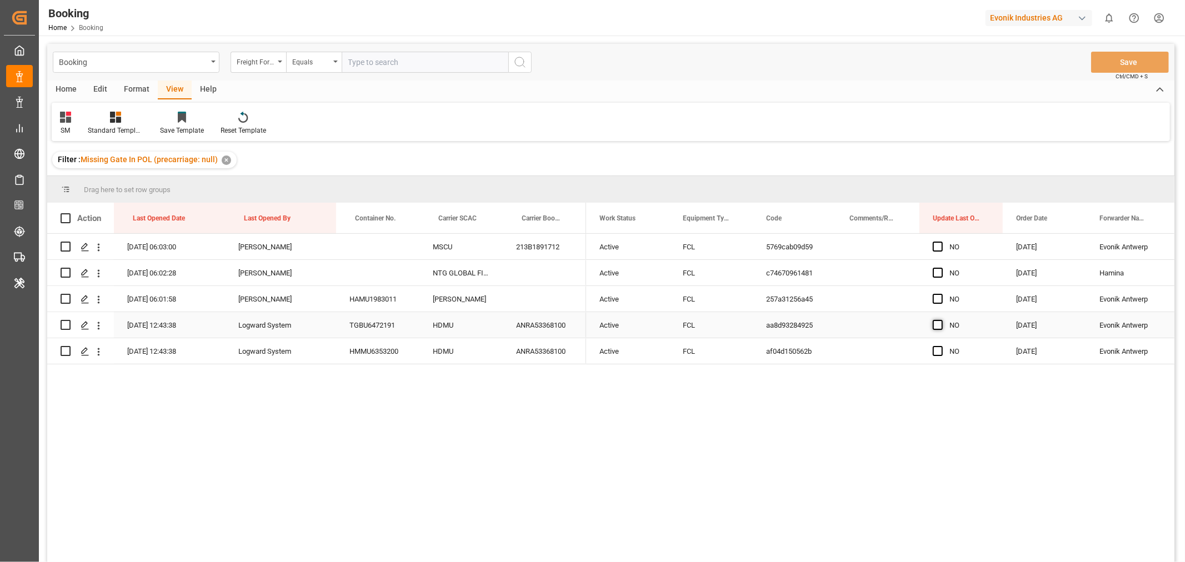
click at [936, 324] on span "Press SPACE to select this row." at bounding box center [938, 325] width 10 height 10
click at [941, 320] on input "Press SPACE to select this row." at bounding box center [941, 320] width 0 height 0
click at [936, 350] on span "Press SPACE to select this row." at bounding box center [938, 351] width 10 height 10
click at [941, 346] on input "Press SPACE to select this row." at bounding box center [941, 346] width 0 height 0
click at [1130, 60] on button "Save" at bounding box center [1130, 62] width 78 height 21
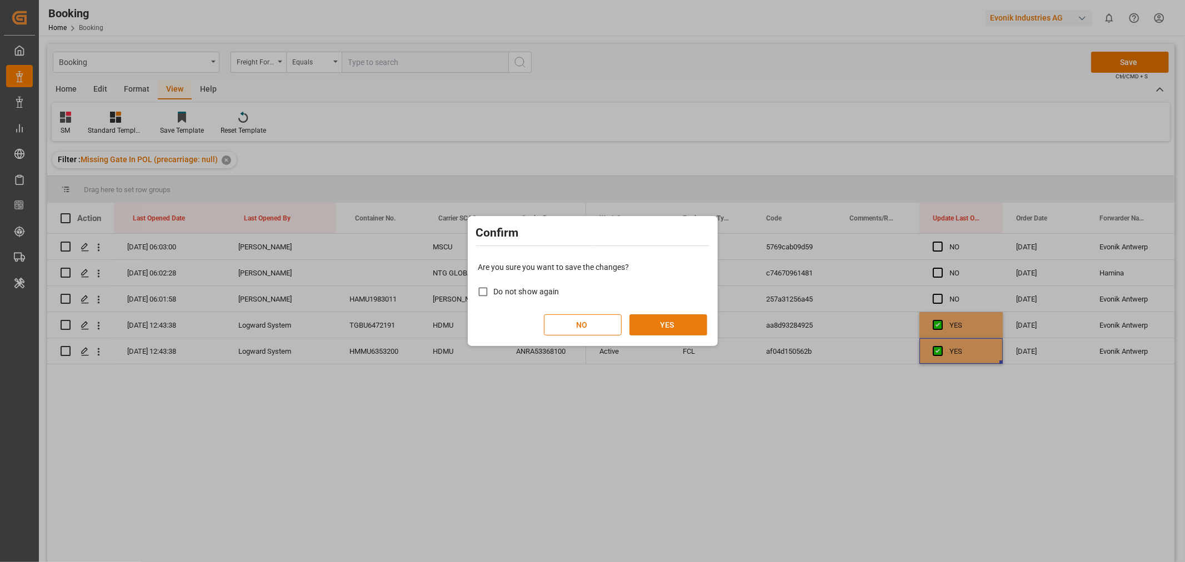
click at [686, 326] on button "YES" at bounding box center [668, 324] width 78 height 21
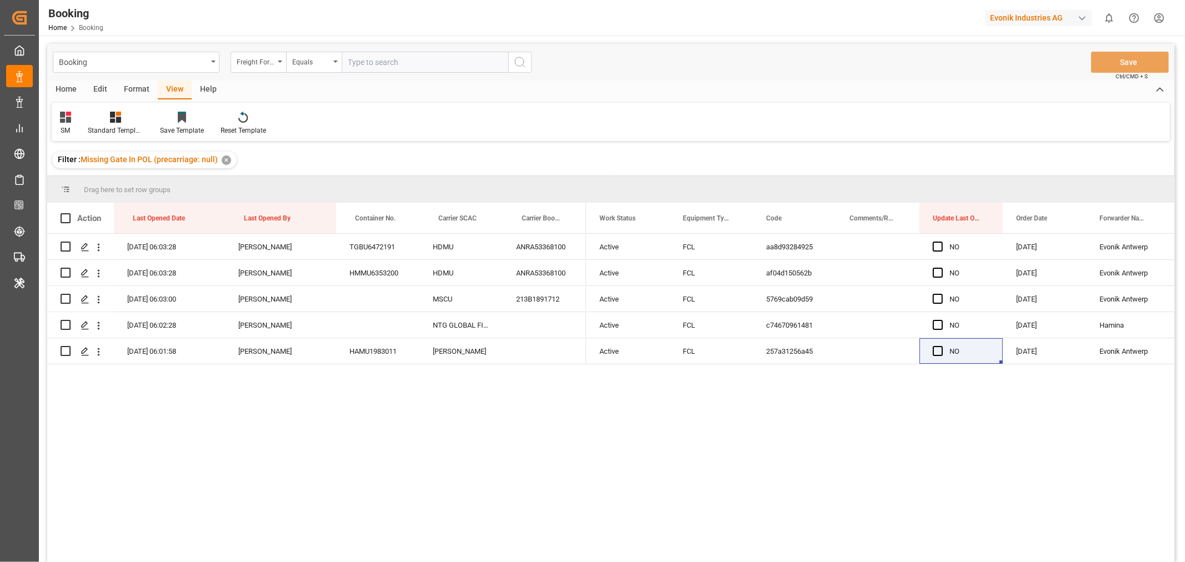
click at [134, 89] on div "Format" at bounding box center [137, 90] width 42 height 19
click at [86, 126] on div "Filter Rows" at bounding box center [76, 131] width 33 height 10
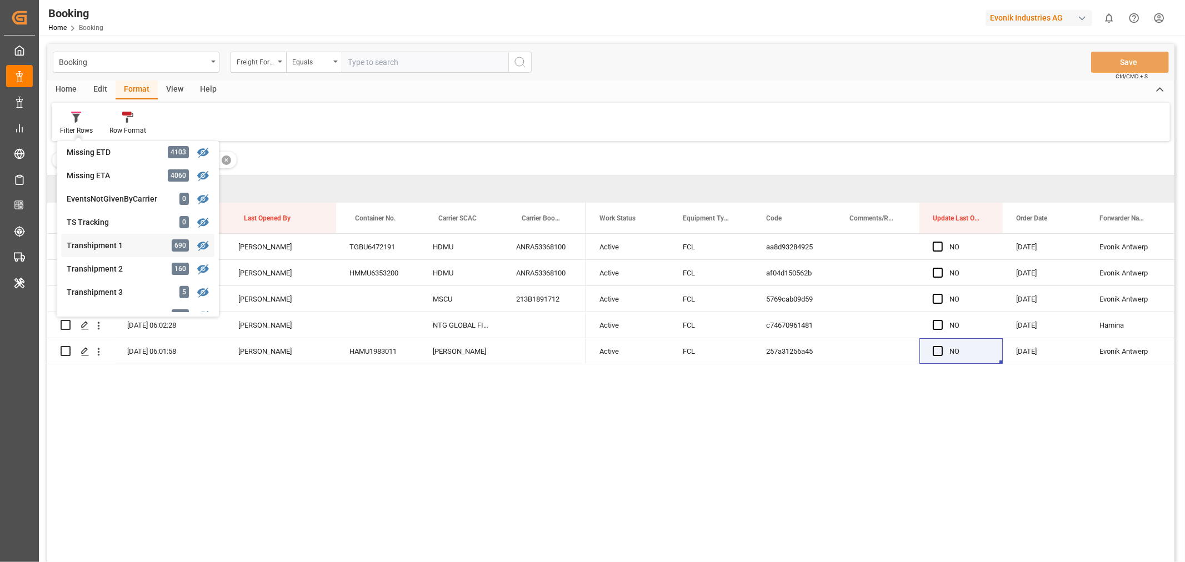
scroll to position [185, 0]
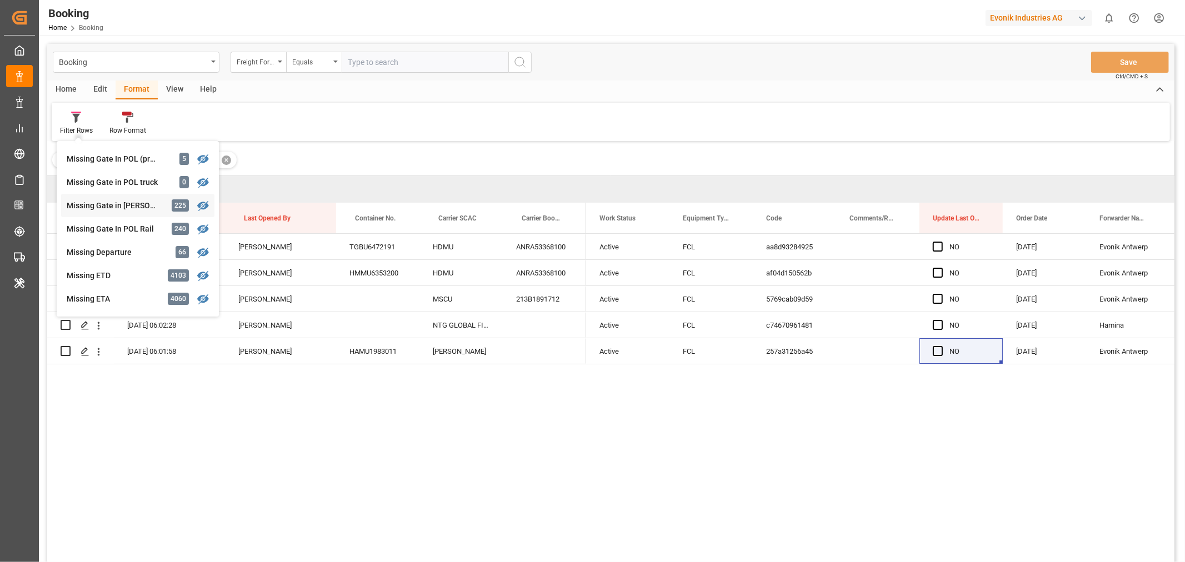
click at [133, 207] on div "Booking Freight Forwarder's Reference No. Equals Save Ctrl/CMD + S Home Edit Fo…" at bounding box center [610, 318] width 1127 height 548
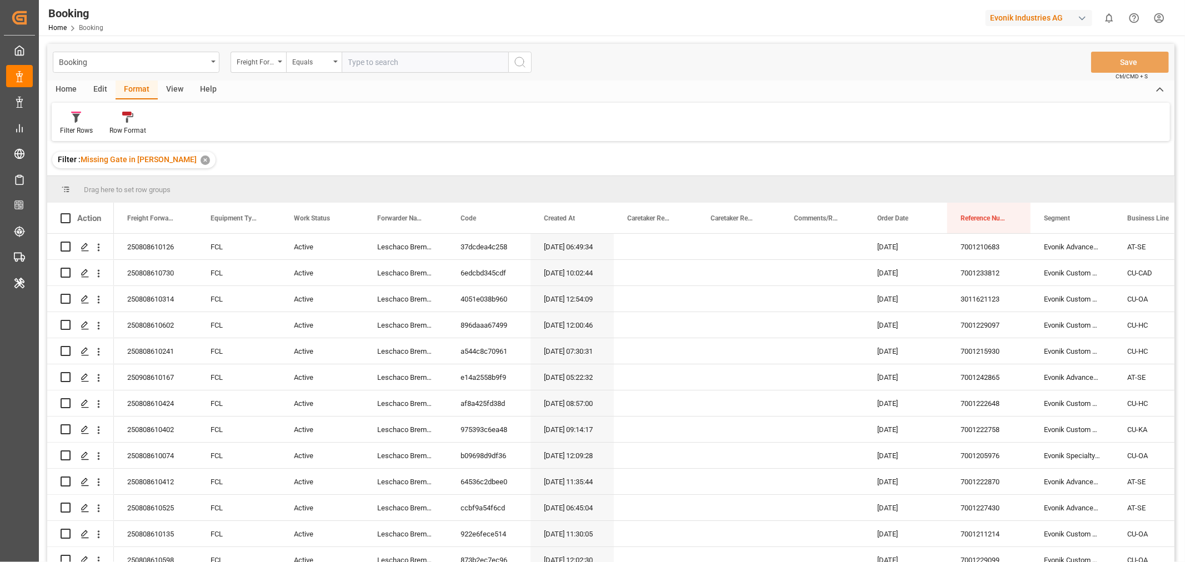
click at [139, 85] on div "Format" at bounding box center [137, 90] width 42 height 19
click at [177, 87] on div "View" at bounding box center [175, 90] width 34 height 19
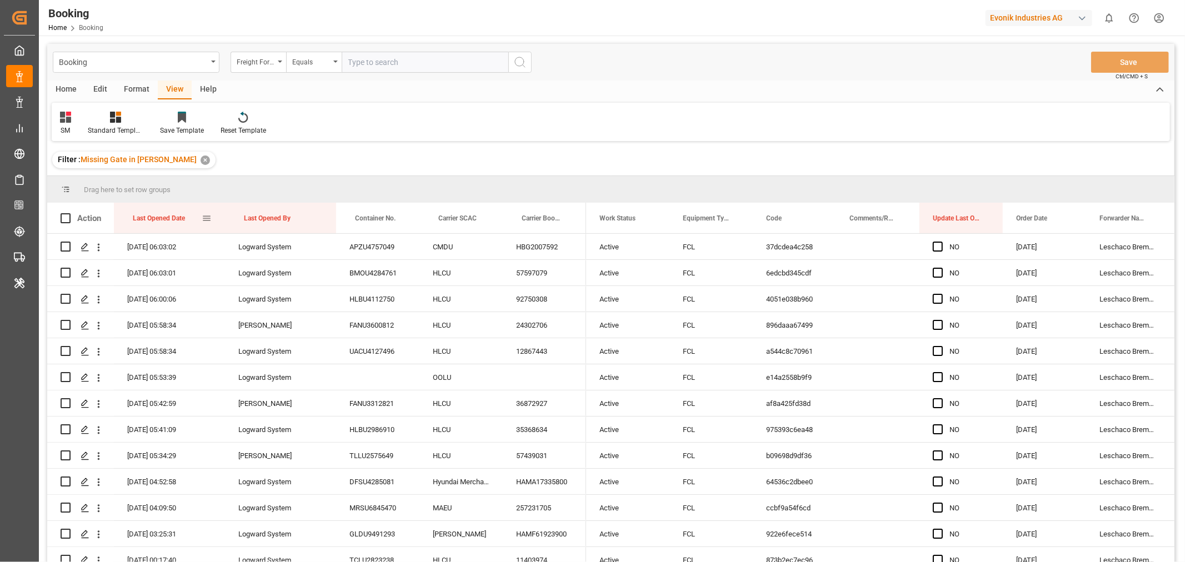
click at [187, 219] on div "Last Opened Date" at bounding box center [167, 218] width 69 height 31
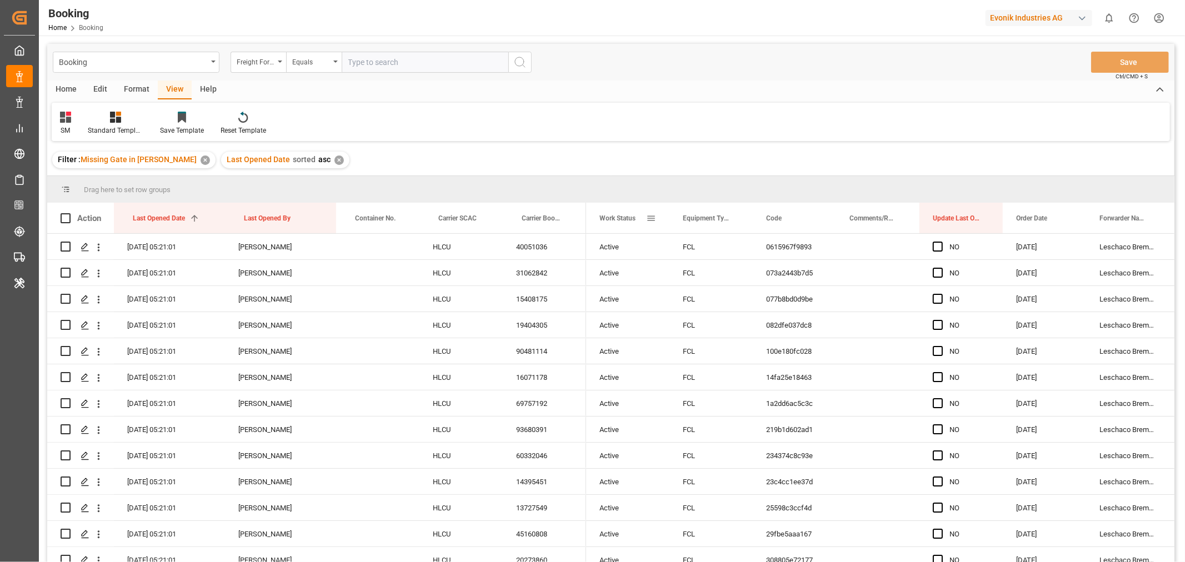
click at [654, 217] on span at bounding box center [651, 218] width 10 height 10
click at [751, 214] on span "columns" at bounding box center [744, 221] width 41 height 20
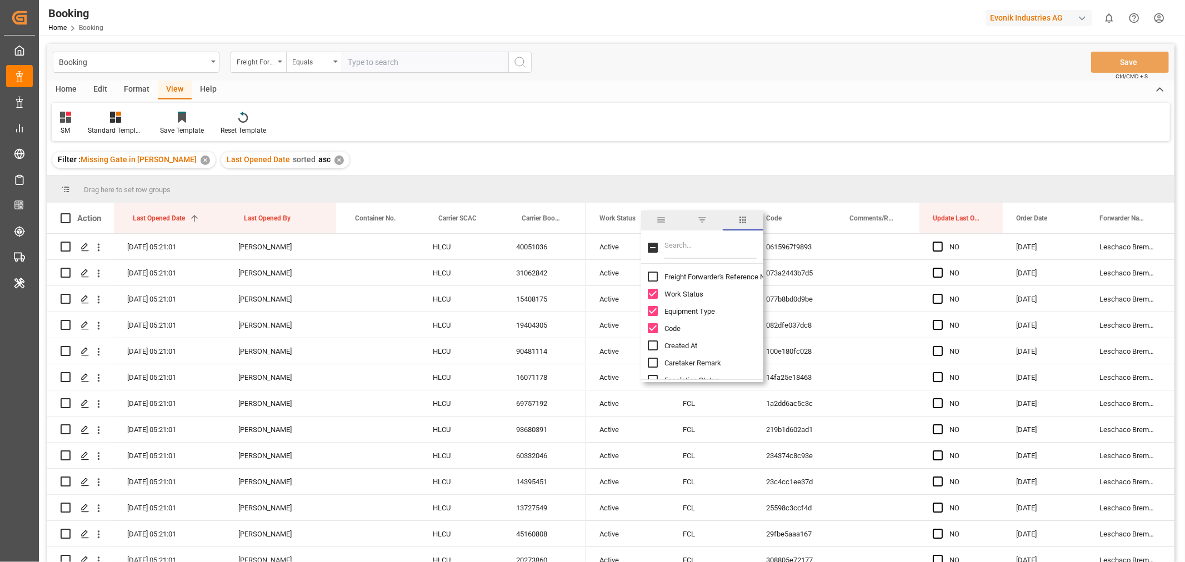
click at [652, 278] on input "Freight Forwarder's Reference No. column toggle visibility (hidden)" at bounding box center [653, 277] width 10 height 10
checkbox input "true"
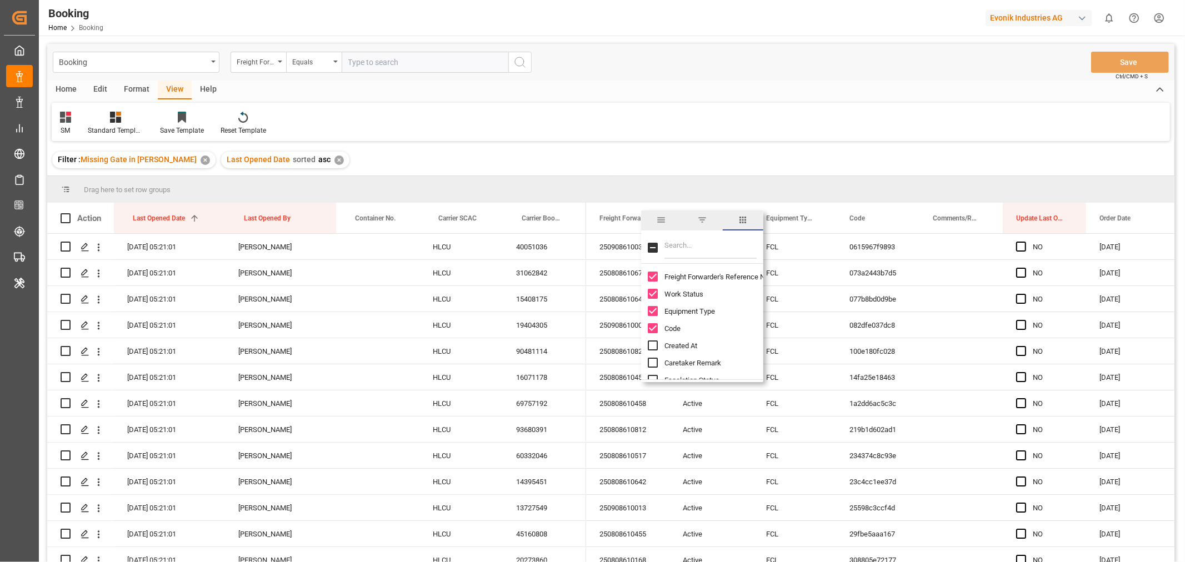
click at [635, 113] on div "SM Standard Templates Save Template Reset Template" at bounding box center [611, 122] width 1118 height 38
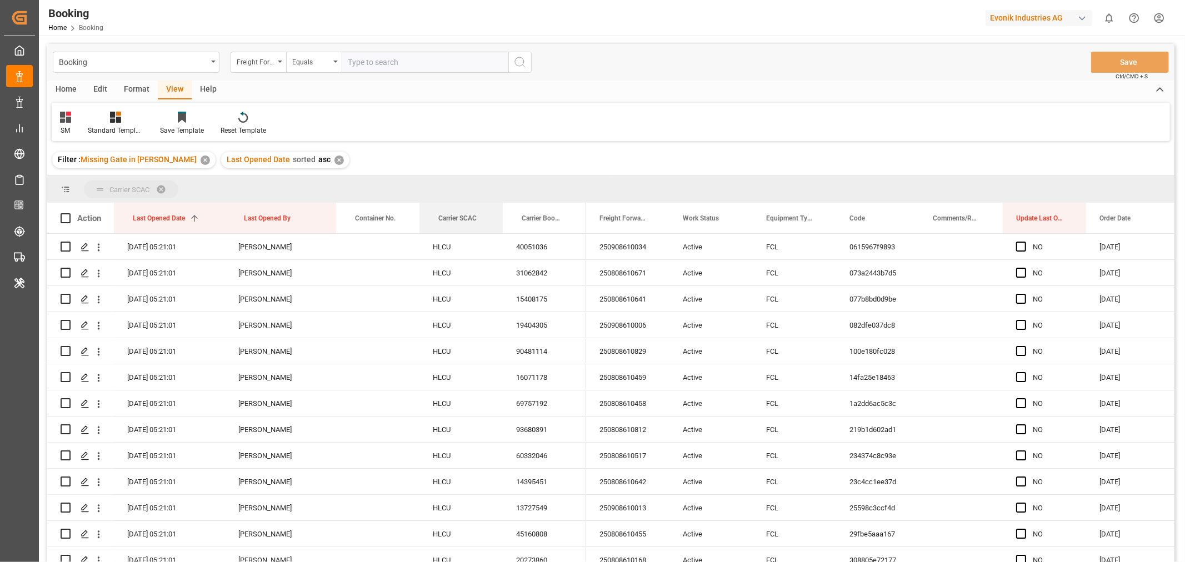
drag, startPoint x: 452, startPoint y: 223, endPoint x: 453, endPoint y: 196, distance: 27.8
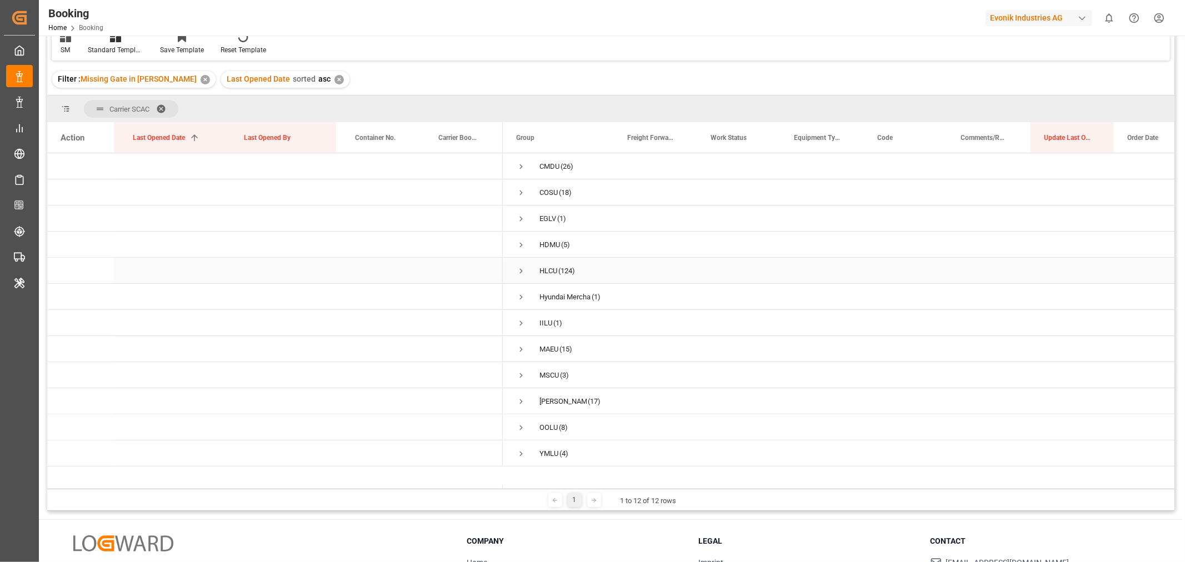
scroll to position [102, 0]
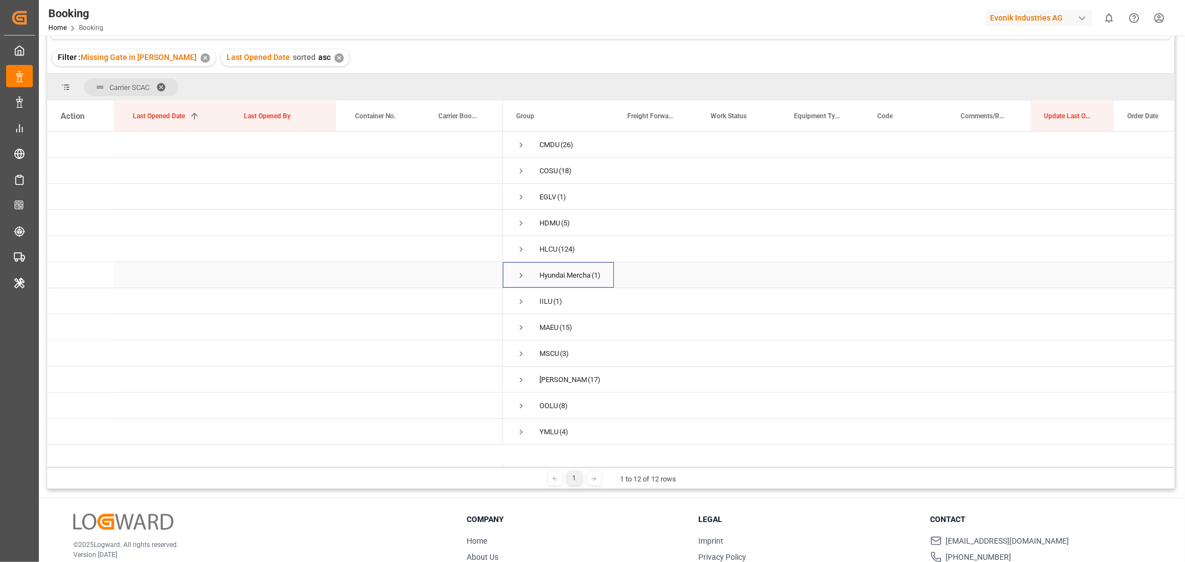
click at [521, 278] on span "Press SPACE to select this row." at bounding box center [521, 275] width 10 height 10
click at [524, 275] on span "Press SPACE to select this row." at bounding box center [521, 275] width 10 height 10
click at [520, 252] on span "Press SPACE to select this row." at bounding box center [521, 249] width 10 height 10
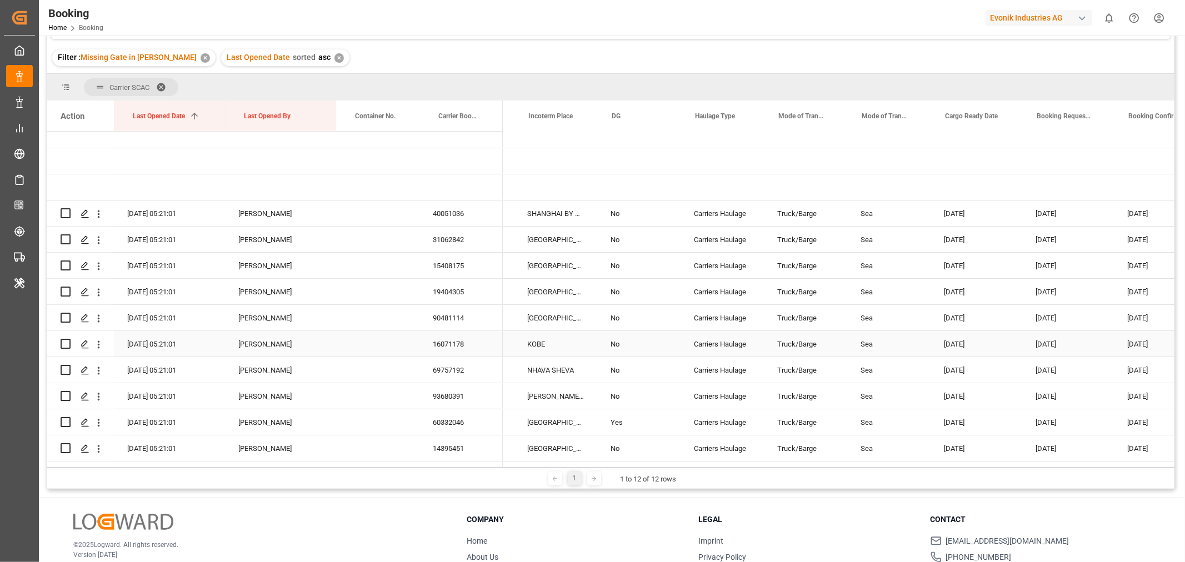
scroll to position [0, 0]
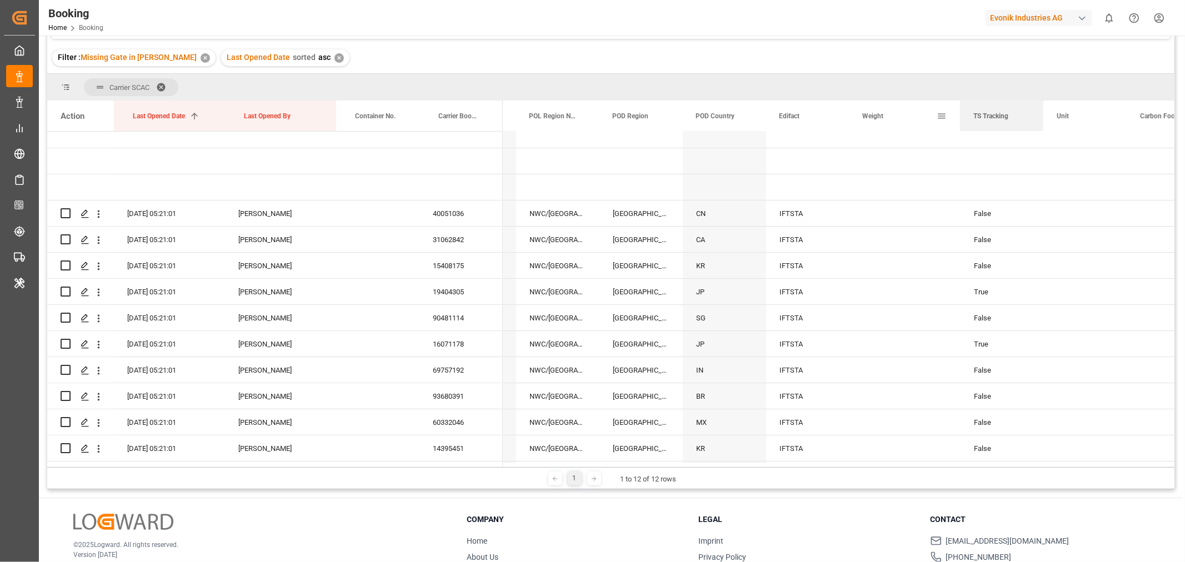
drag, startPoint x: 627, startPoint y: 112, endPoint x: 948, endPoint y: 103, distance: 321.7
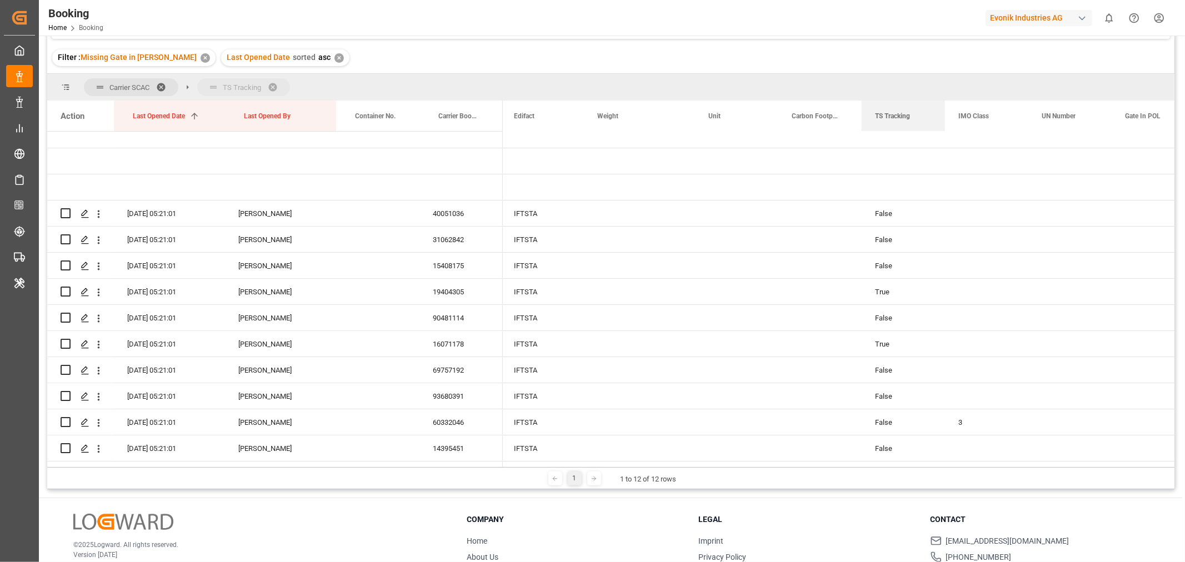
drag, startPoint x: 717, startPoint y: 121, endPoint x: 1016, endPoint y: 96, distance: 300.4
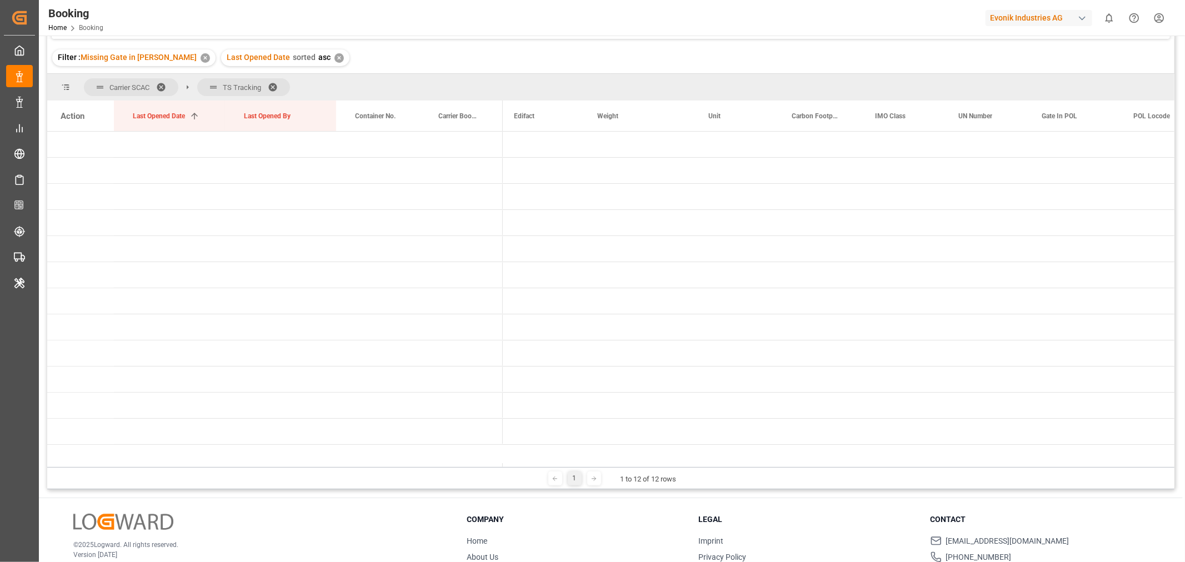
click at [274, 86] on span at bounding box center [277, 87] width 18 height 10
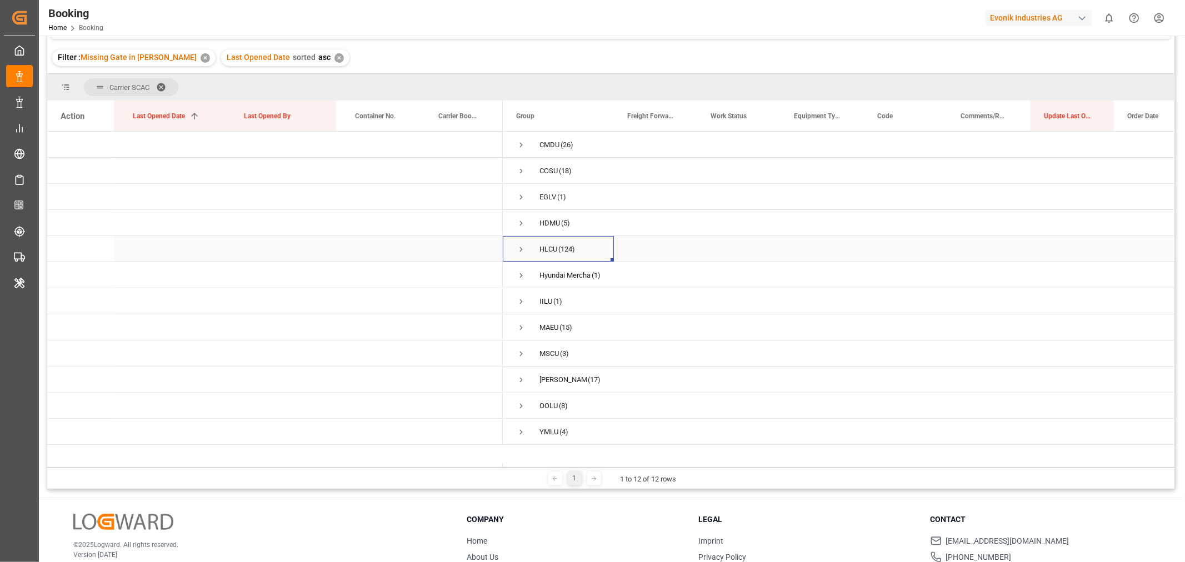
click at [521, 248] on span "Press SPACE to select this row." at bounding box center [521, 249] width 10 height 10
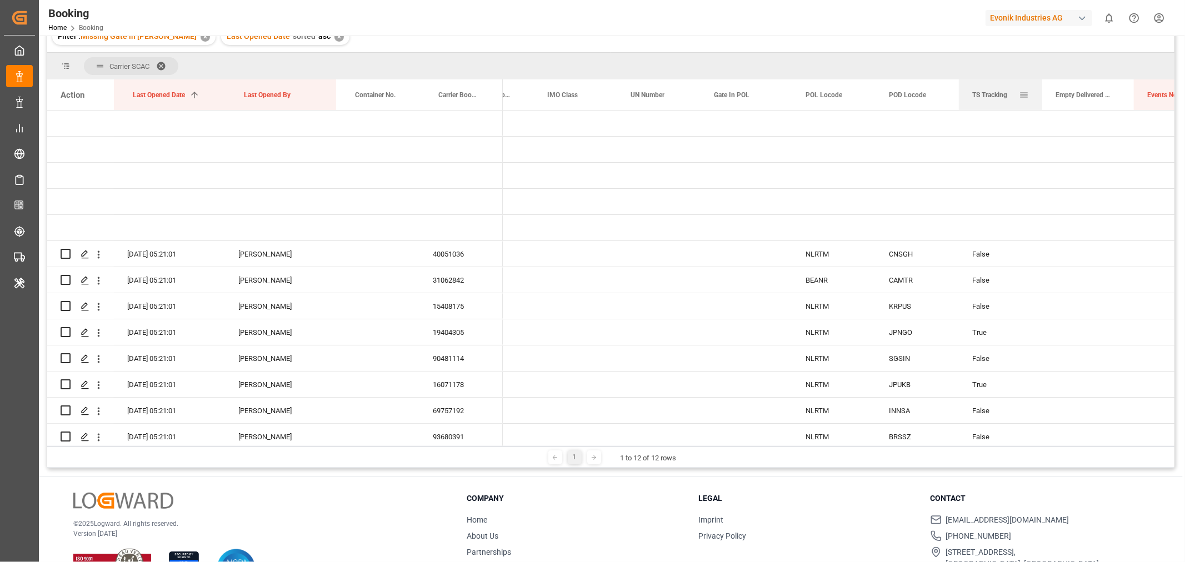
drag, startPoint x: 565, startPoint y: 96, endPoint x: 1033, endPoint y: 101, distance: 468.2
click at [1032, 104] on div "TS Tracking" at bounding box center [1000, 94] width 83 height 31
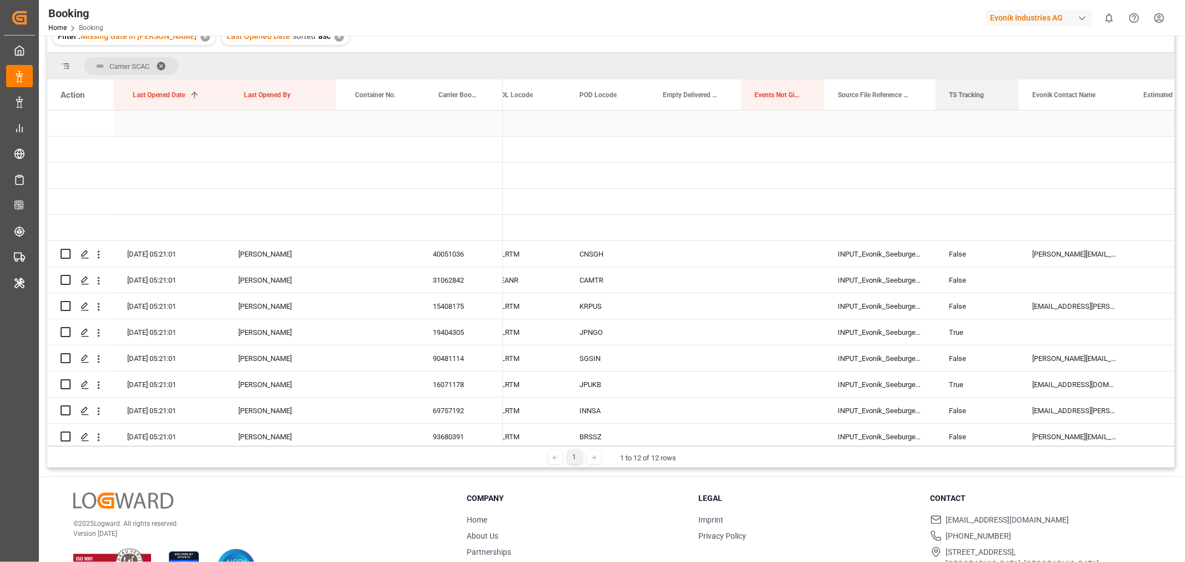
drag, startPoint x: 675, startPoint y: 101, endPoint x: 998, endPoint y: 118, distance: 323.7
click at [998, 118] on div "Action Last Opened Date 1 Last Opened By Container No." at bounding box center [610, 262] width 1127 height 367
drag, startPoint x: 998, startPoint y: 118, endPoint x: 937, endPoint y: 220, distance: 119.1
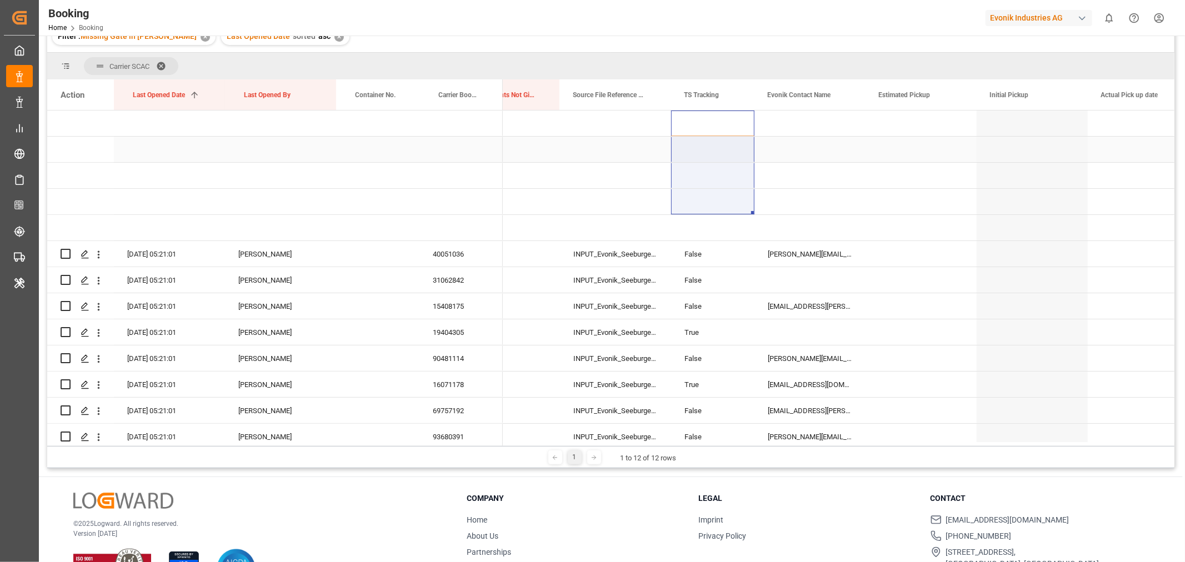
click at [811, 151] on div "Press SPACE to select this row." at bounding box center [809, 150] width 111 height 26
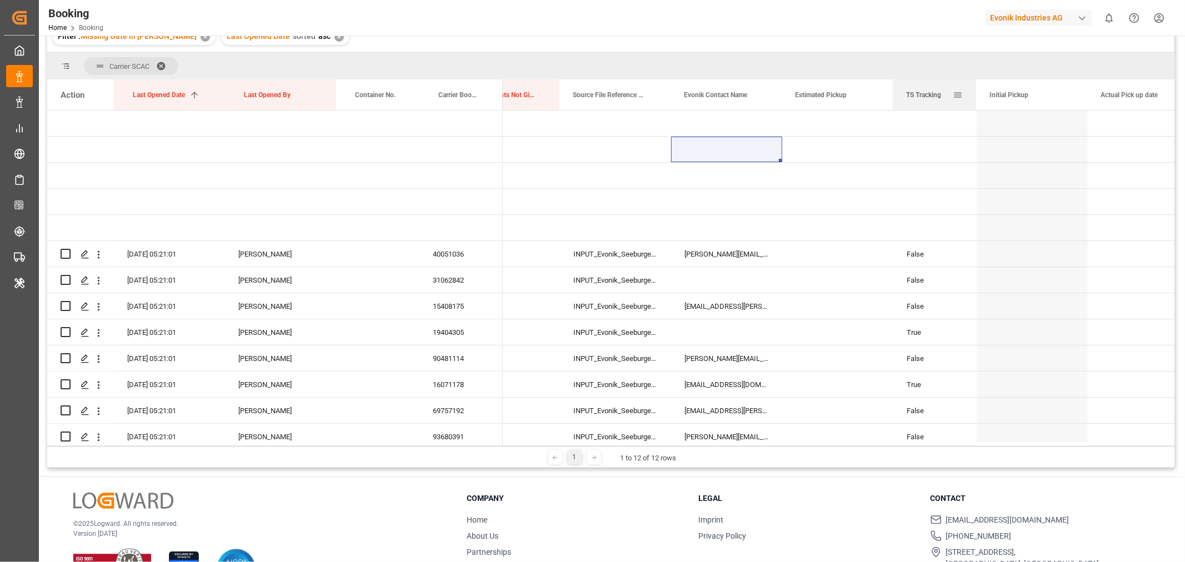
drag, startPoint x: 694, startPoint y: 96, endPoint x: 931, endPoint y: 103, distance: 237.3
click at [932, 104] on div "TS Tracking" at bounding box center [929, 94] width 47 height 31
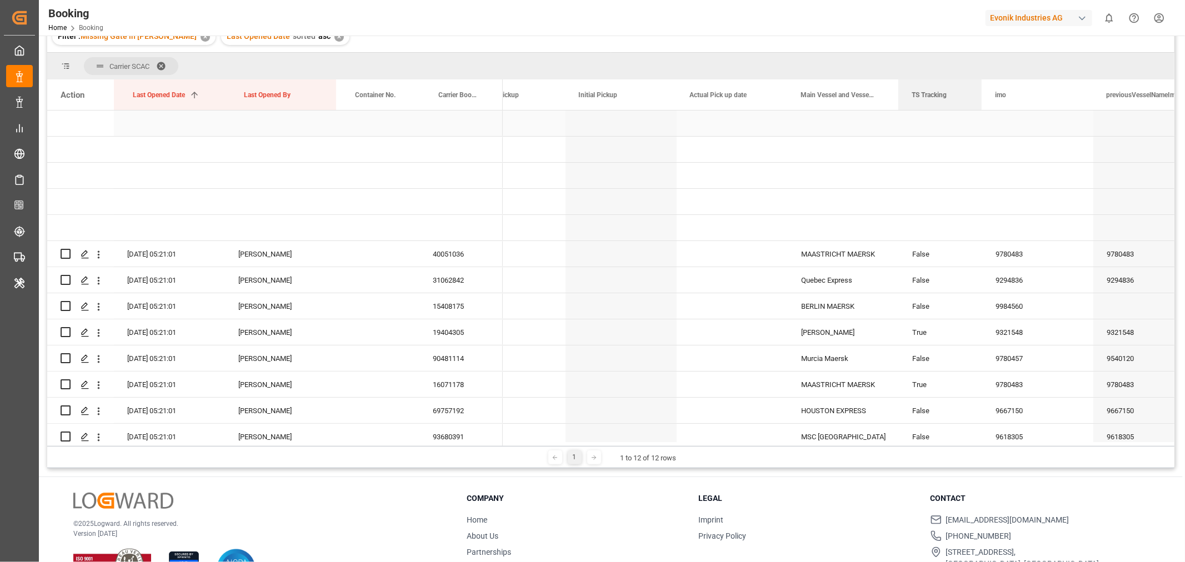
drag, startPoint x: 597, startPoint y: 99, endPoint x: 881, endPoint y: 109, distance: 284.6
click at [881, 109] on div "Action Last Opened Date 1 Last Opened By Container No." at bounding box center [610, 262] width 1127 height 367
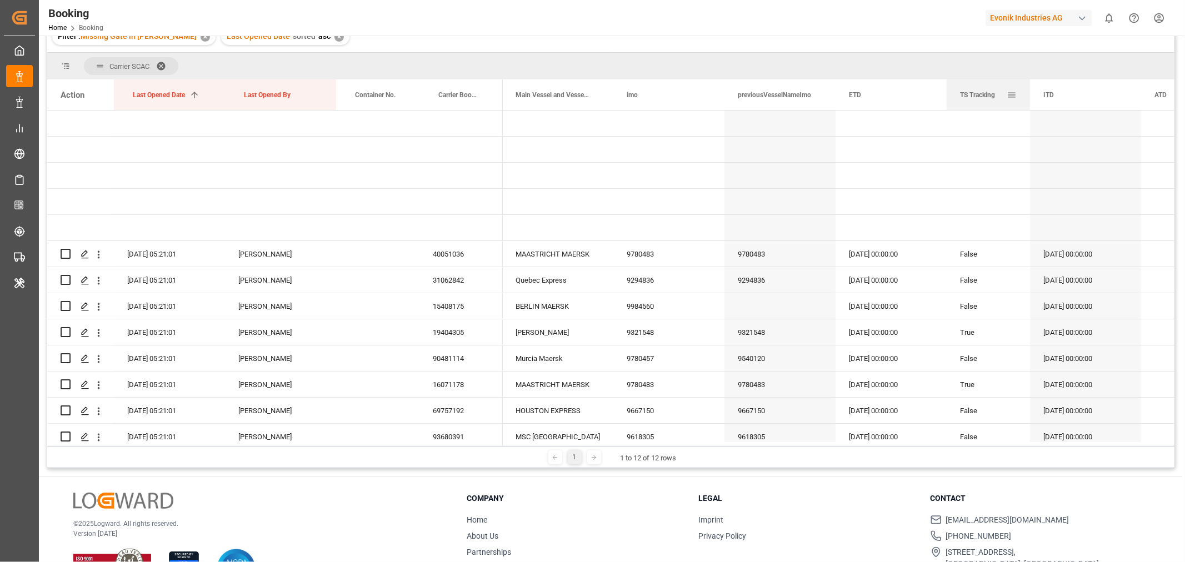
drag, startPoint x: 640, startPoint y: 99, endPoint x: 948, endPoint y: 107, distance: 308.4
click at [948, 107] on div "TS Tracking" at bounding box center [987, 94] width 83 height 31
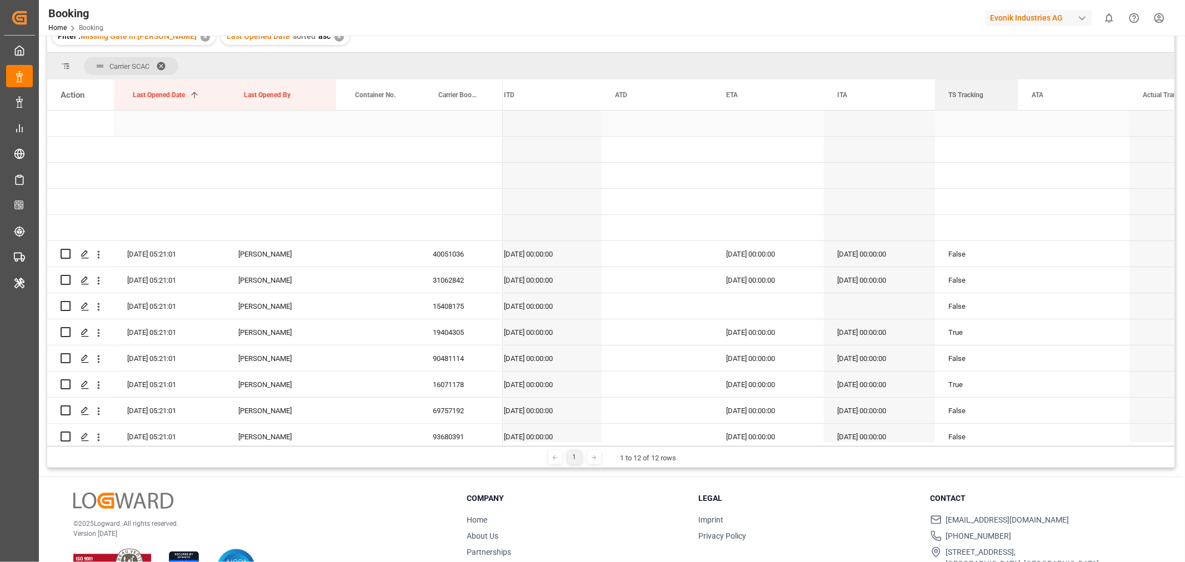
drag, startPoint x: 528, startPoint y: 98, endPoint x: 978, endPoint y: 120, distance: 450.4
click at [978, 120] on div "Action Last Opened Date 1 Last Opened By Container No." at bounding box center [610, 262] width 1127 height 367
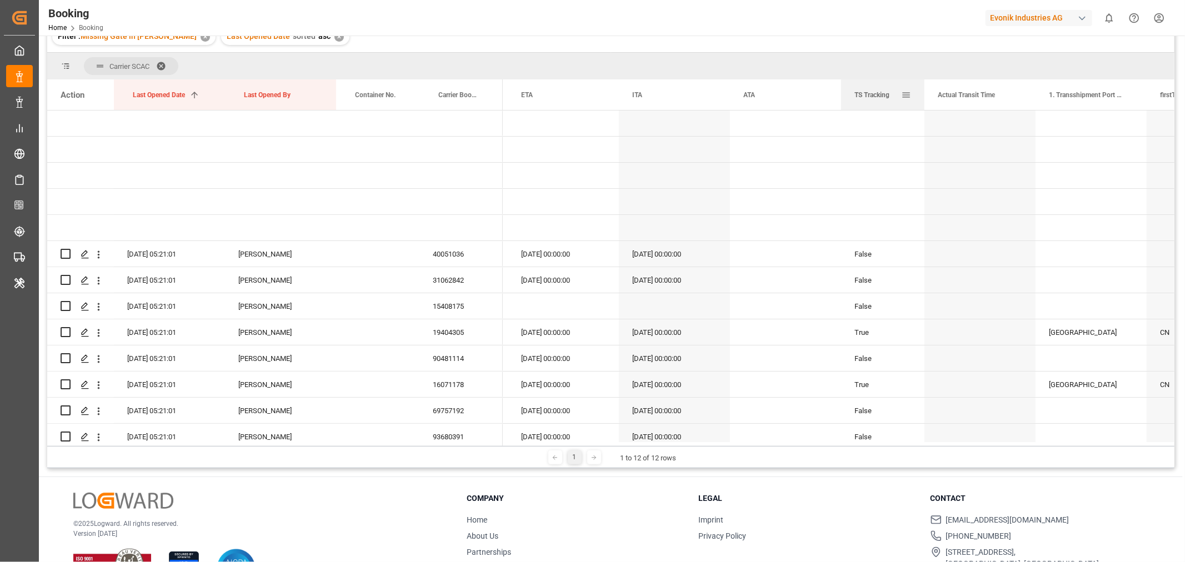
drag, startPoint x: 754, startPoint y: 98, endPoint x: 863, endPoint y: 107, distance: 109.2
click at [863, 107] on div "TS Tracking" at bounding box center [877, 94] width 47 height 31
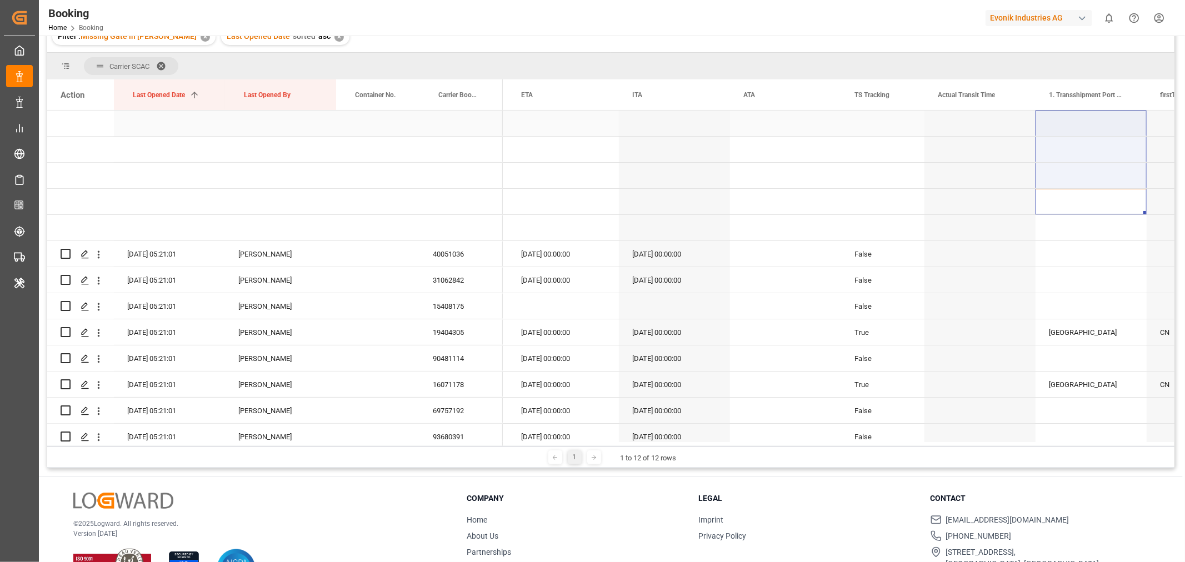
drag, startPoint x: 1058, startPoint y: 110, endPoint x: 1043, endPoint y: 88, distance: 27.1
click at [1048, 92] on div "Action Last Opened Date 1 Last Opened By Container No." at bounding box center [610, 262] width 1127 height 367
click at [1004, 157] on div "Press SPACE to select this row." at bounding box center [979, 150] width 111 height 26
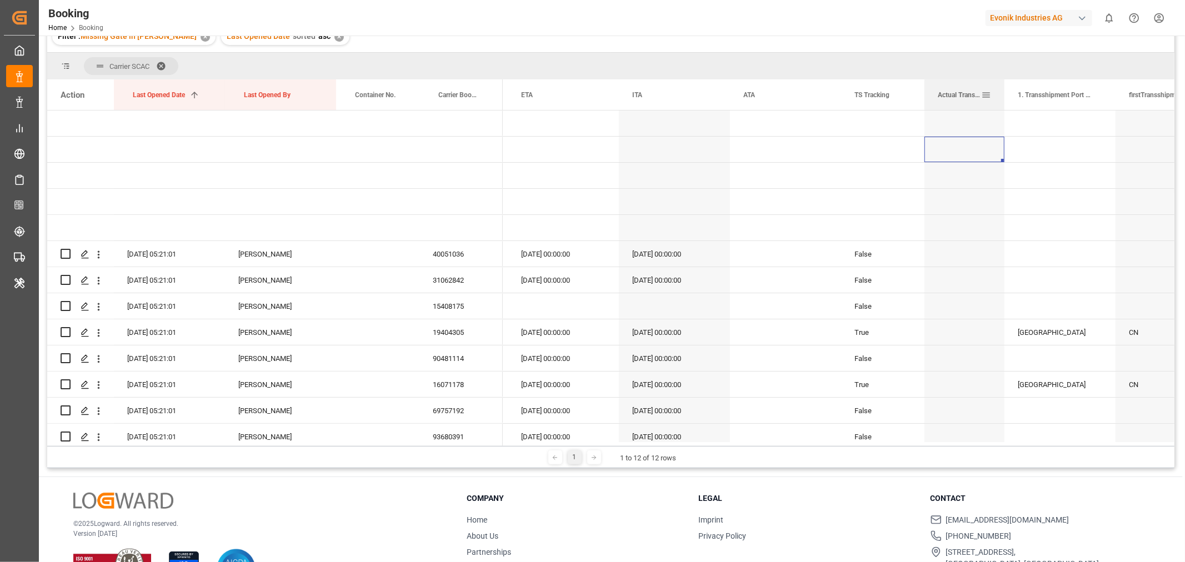
drag, startPoint x: 1035, startPoint y: 89, endPoint x: 1004, endPoint y: 90, distance: 31.1
click at [1004, 90] on div at bounding box center [1004, 94] width 4 height 31
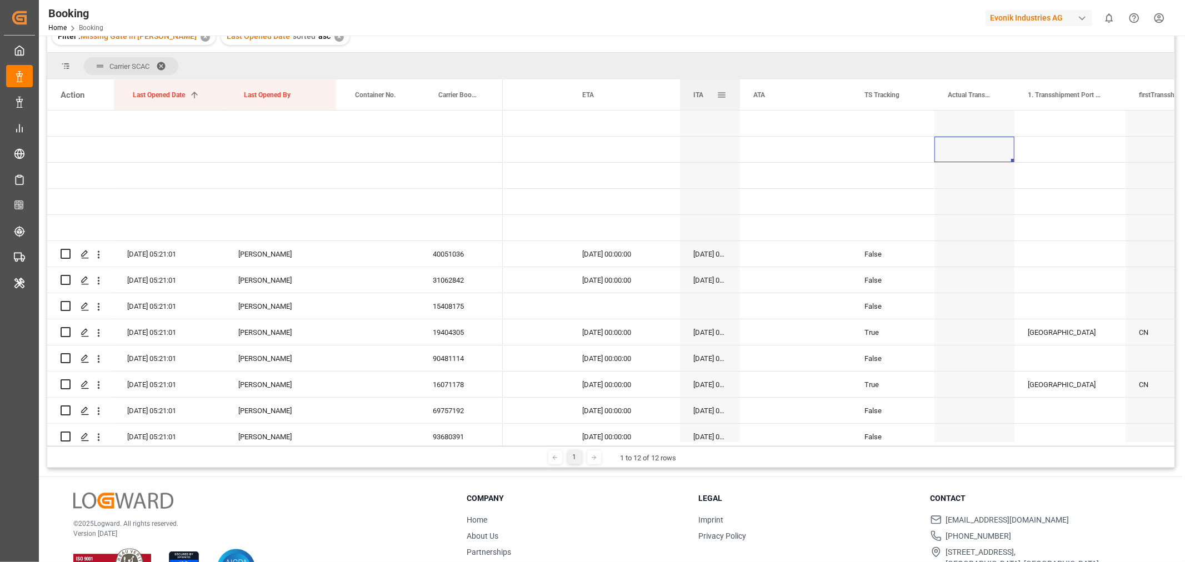
drag, startPoint x: 789, startPoint y: 96, endPoint x: 738, endPoint y: 102, distance: 51.5
click at [738, 102] on div at bounding box center [740, 94] width 4 height 31
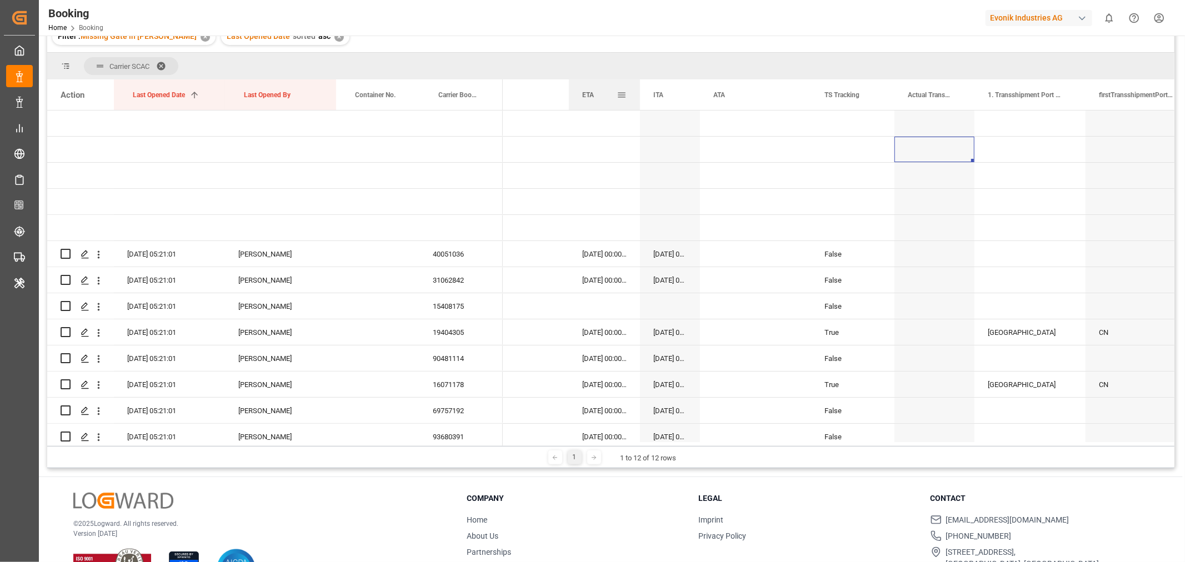
drag, startPoint x: 679, startPoint y: 92, endPoint x: 638, endPoint y: 100, distance: 41.9
click at [638, 100] on div at bounding box center [640, 94] width 4 height 31
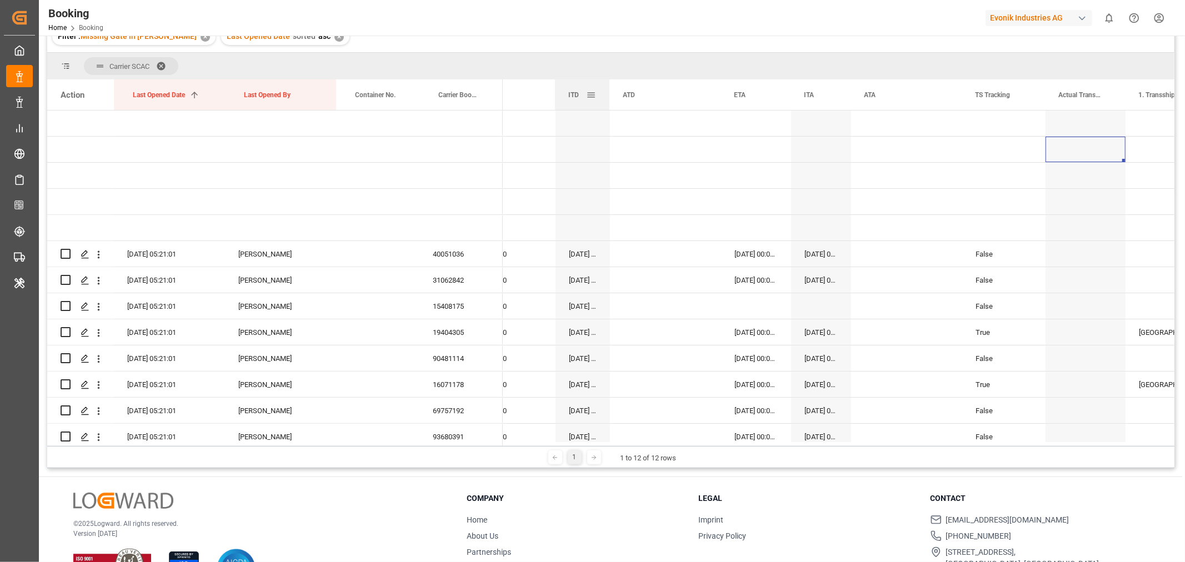
drag, startPoint x: 665, startPoint y: 92, endPoint x: 608, endPoint y: 100, distance: 57.3
click at [608, 100] on div at bounding box center [609, 94] width 4 height 31
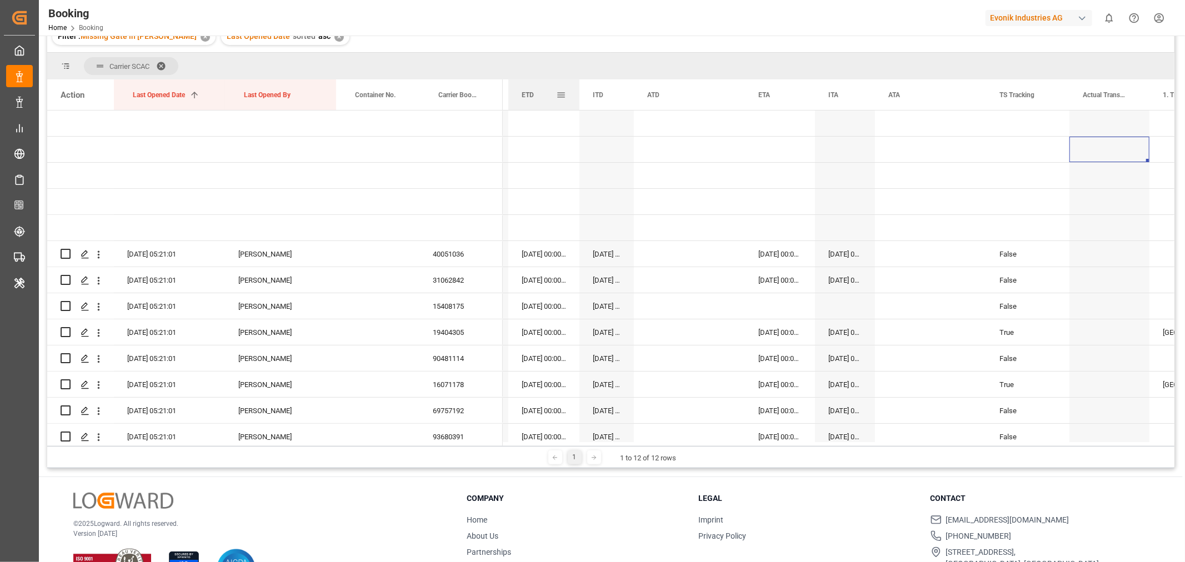
drag, startPoint x: 618, startPoint y: 96, endPoint x: 578, endPoint y: 106, distance: 41.4
click at [578, 106] on div at bounding box center [579, 94] width 4 height 31
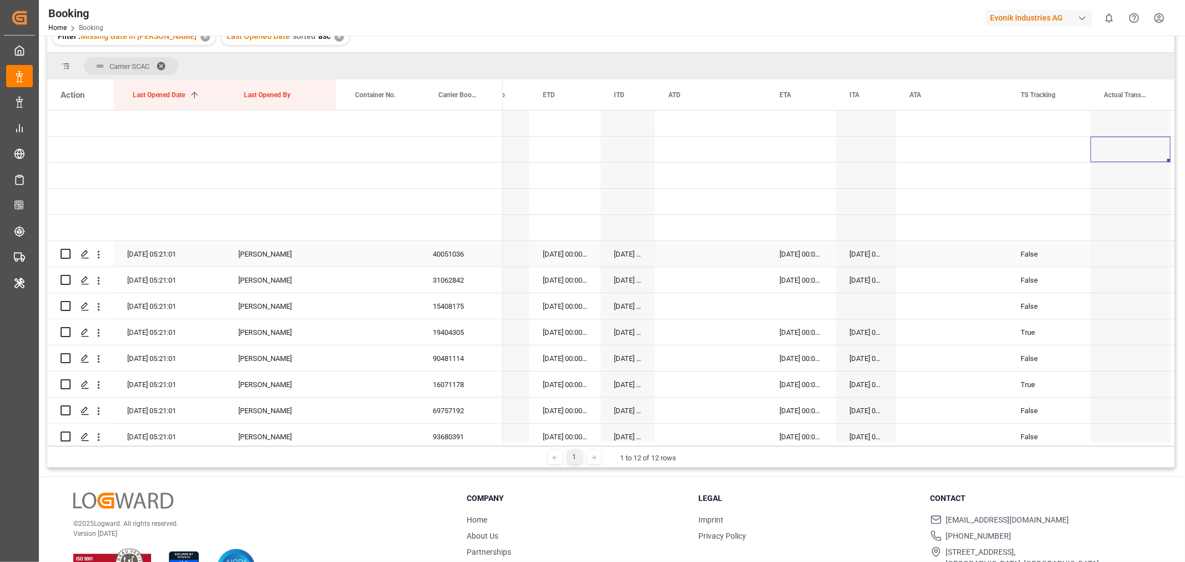
click at [464, 253] on div "40051036" at bounding box center [460, 254] width 83 height 26
click at [451, 254] on div "40051036" at bounding box center [460, 254] width 83 height 26
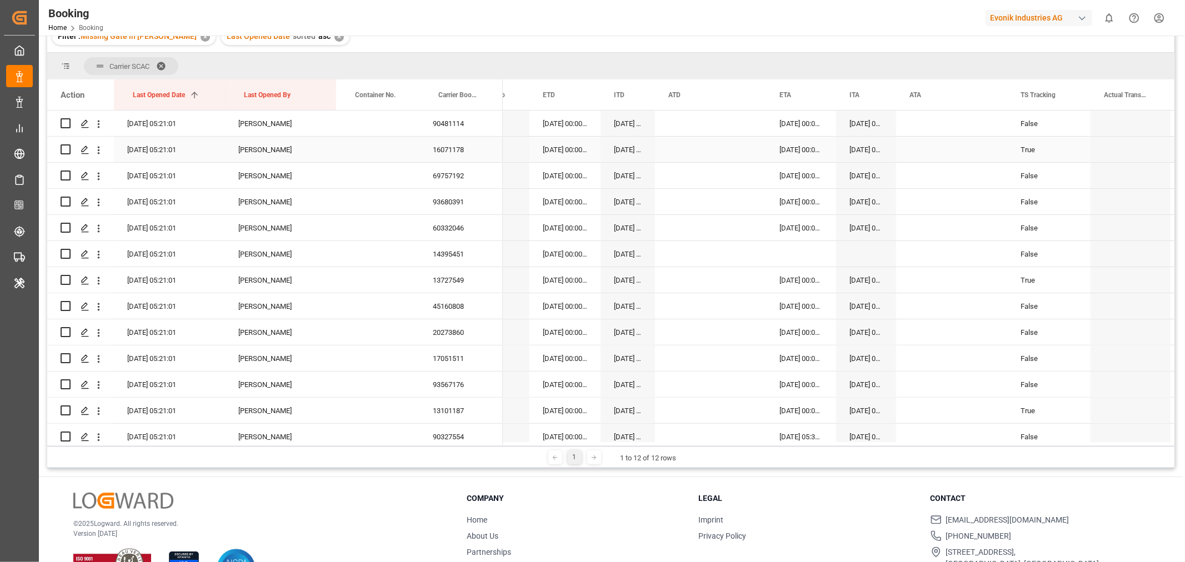
scroll to position [62, 0]
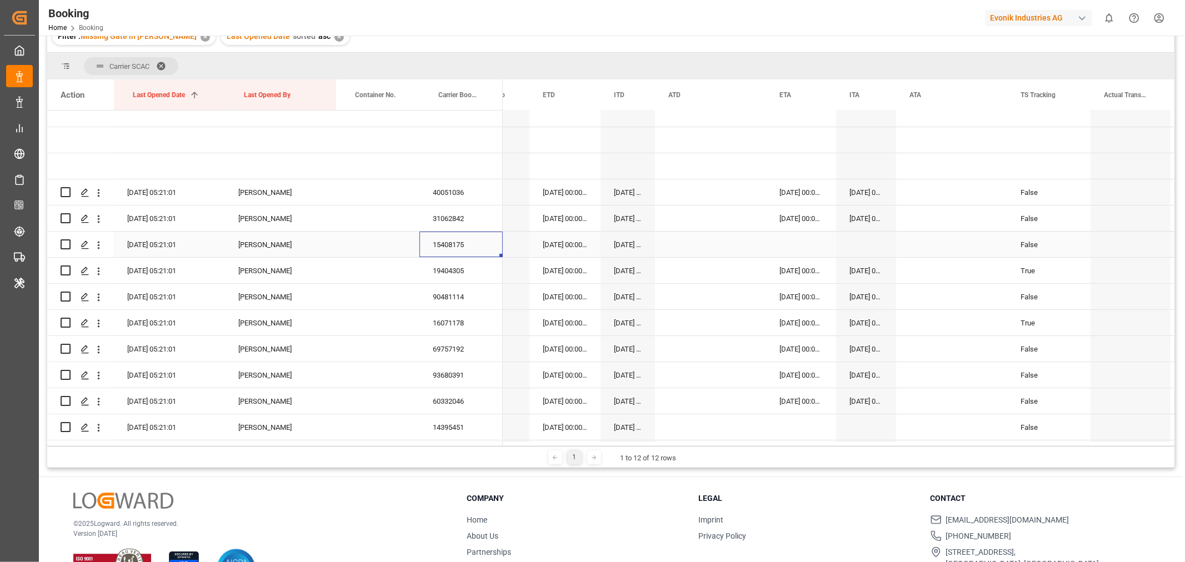
click at [444, 247] on div "15408175" at bounding box center [460, 245] width 83 height 26
click at [452, 243] on div "15408175" at bounding box center [460, 245] width 83 height 26
click at [98, 243] on icon "open menu" at bounding box center [99, 245] width 12 height 12
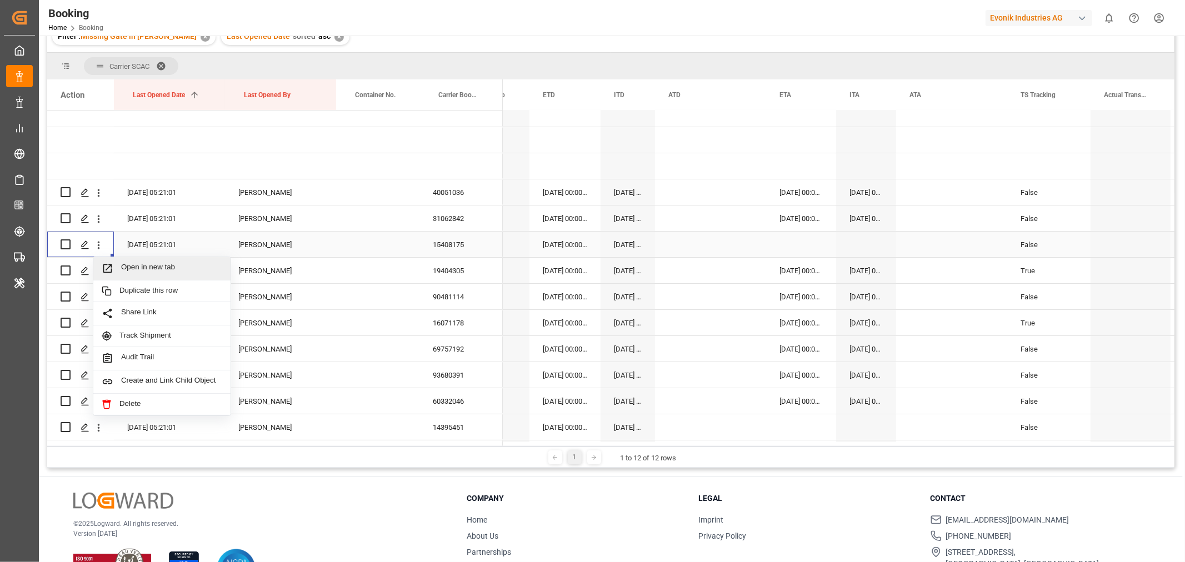
click at [143, 268] on span "Open in new tab" at bounding box center [171, 269] width 101 height 12
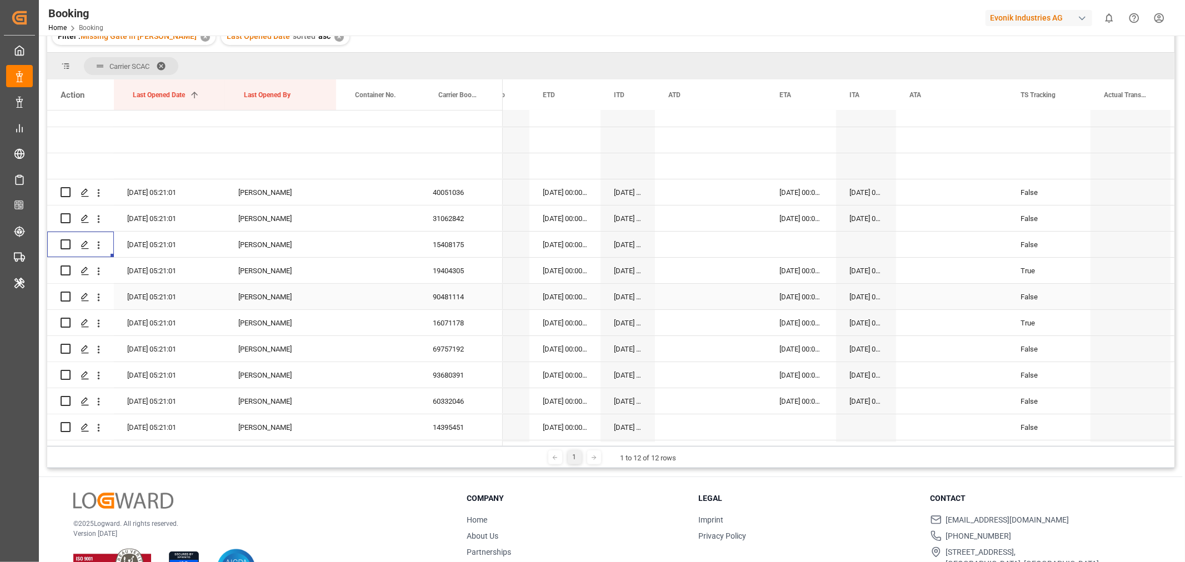
click at [449, 293] on div "90481114" at bounding box center [460, 297] width 83 height 26
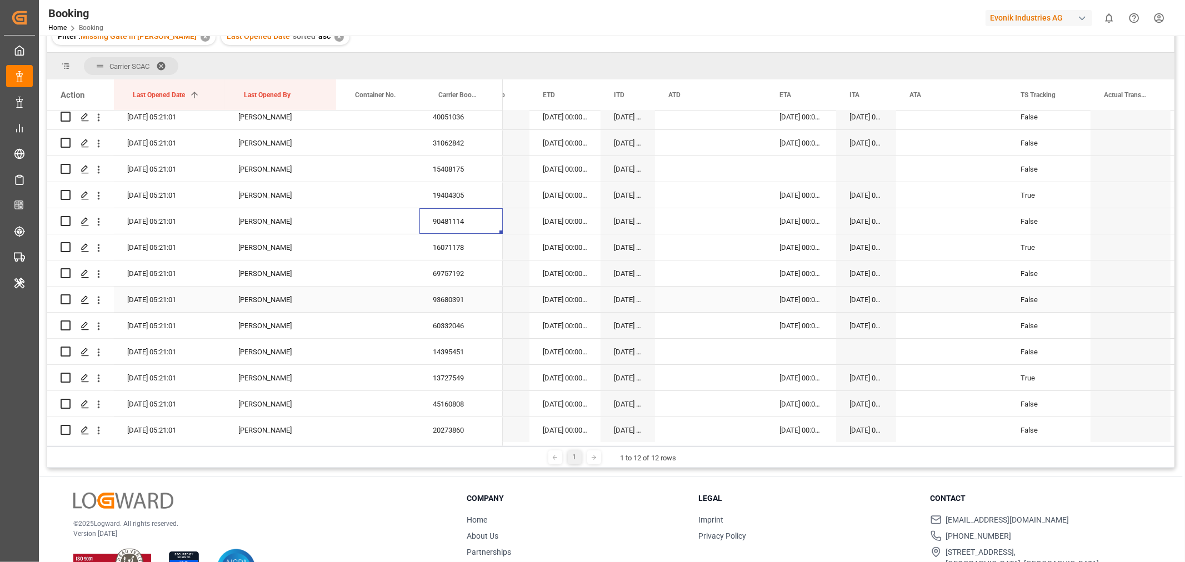
scroll to position [185, 0]
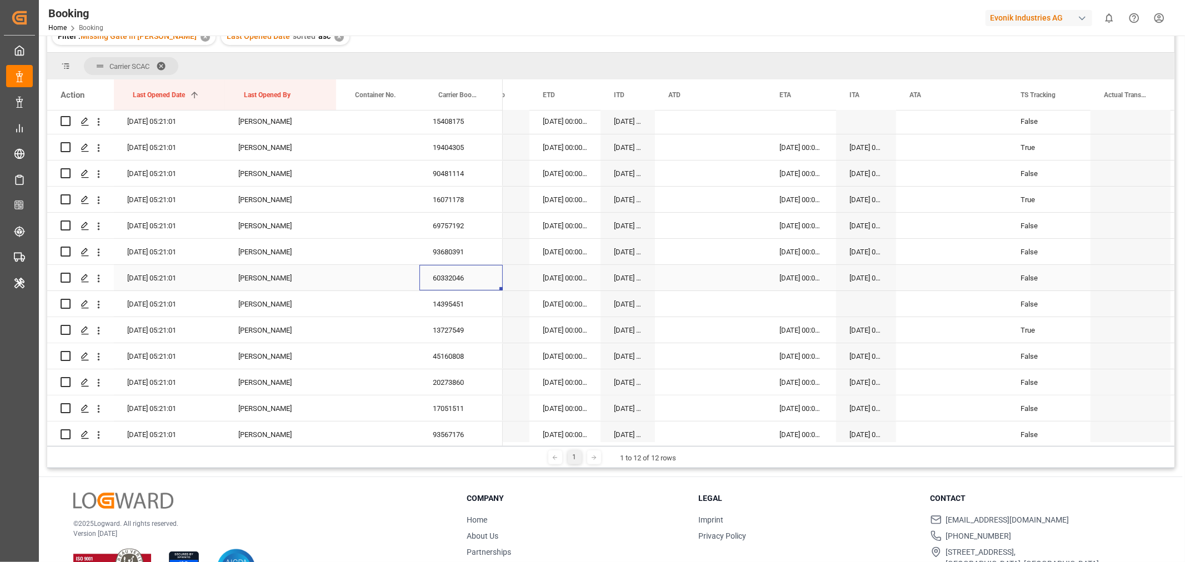
click at [461, 278] on div "60332046" at bounding box center [460, 278] width 83 height 26
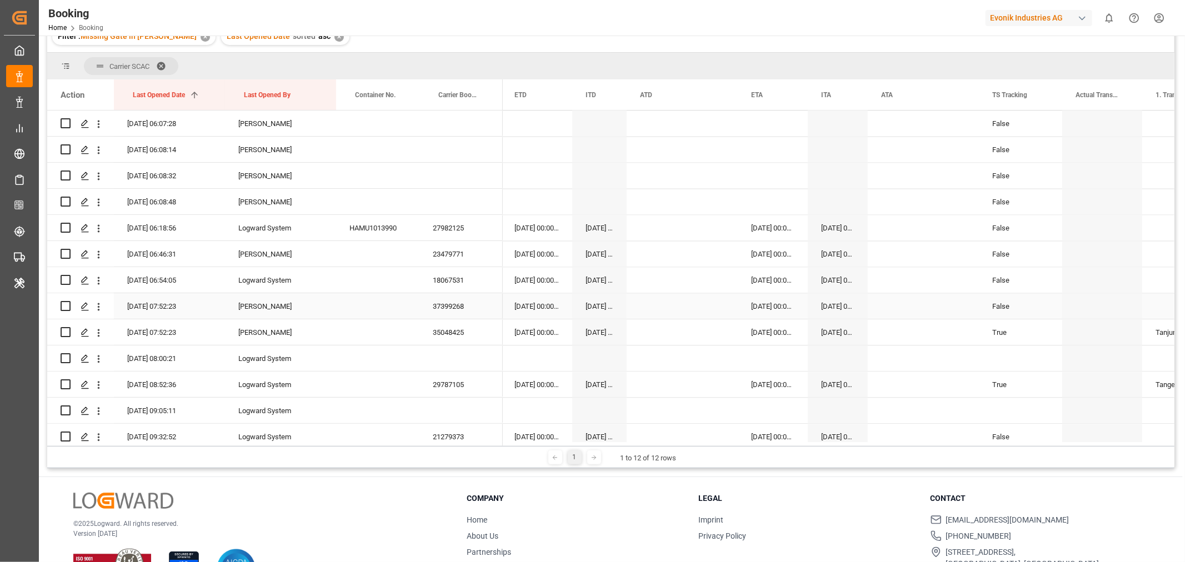
scroll to position [1666, 0]
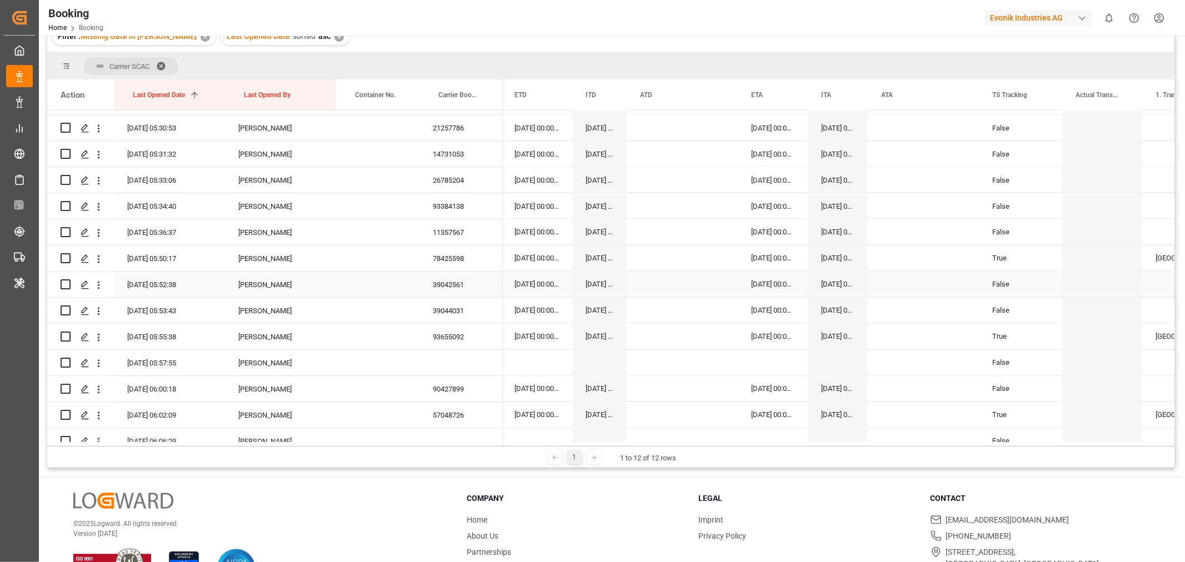
click at [443, 282] on div "39042561" at bounding box center [460, 285] width 83 height 26
click at [100, 283] on icon "open menu" at bounding box center [99, 285] width 12 height 12
click at [149, 310] on span "Open in new tab" at bounding box center [171, 309] width 101 height 12
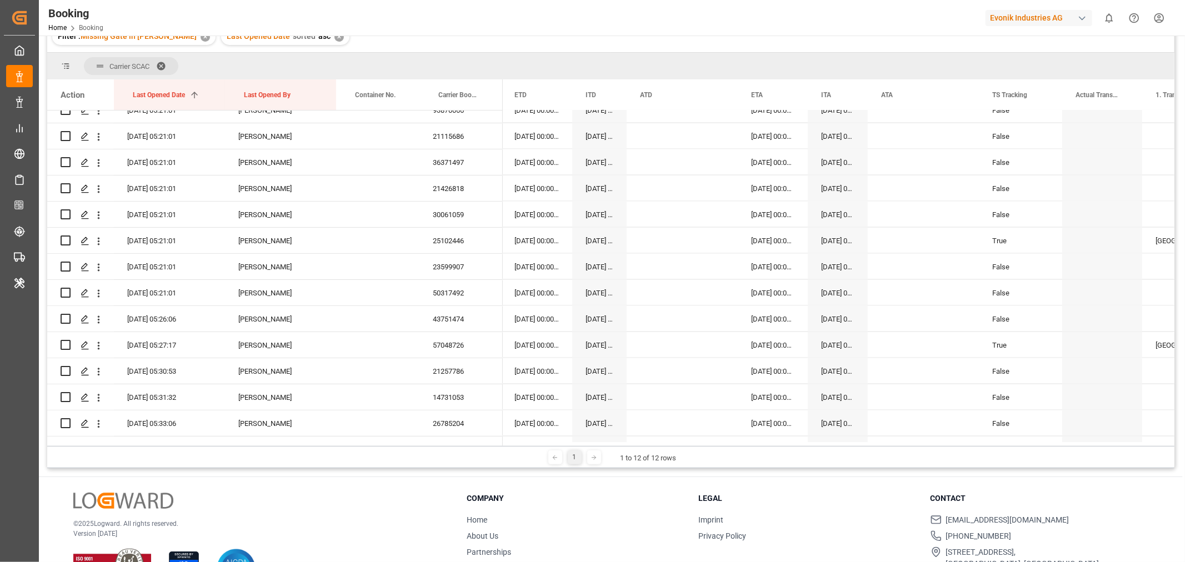
scroll to position [1419, 0]
click at [459, 239] on div "25102446" at bounding box center [460, 245] width 83 height 26
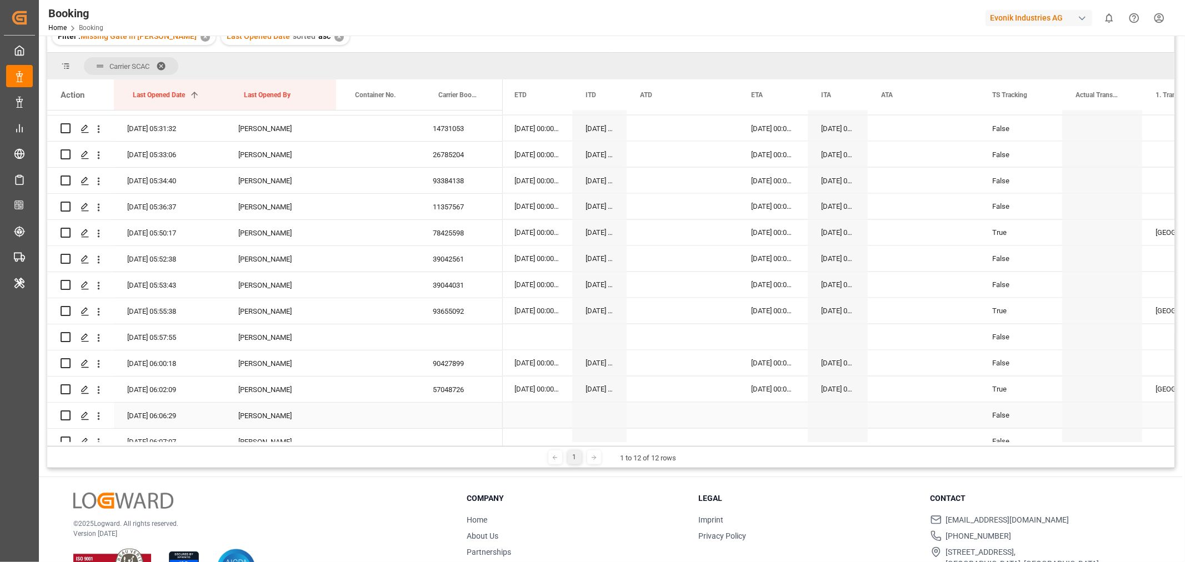
scroll to position [1666, 0]
click at [453, 339] on div "93655092" at bounding box center [460, 337] width 83 height 26
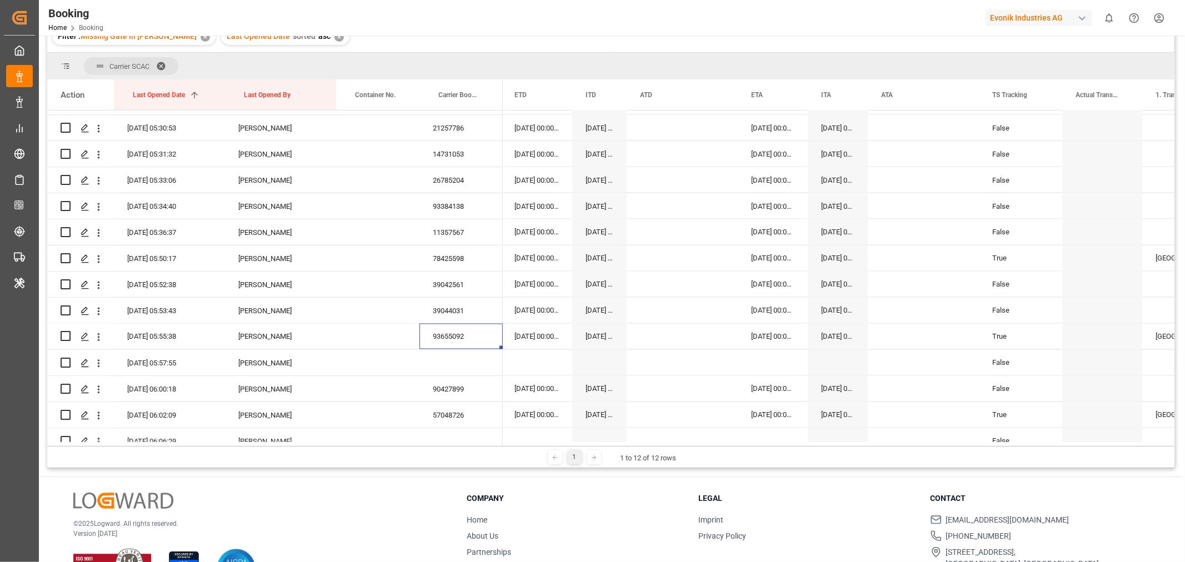
scroll to position [1790, 0]
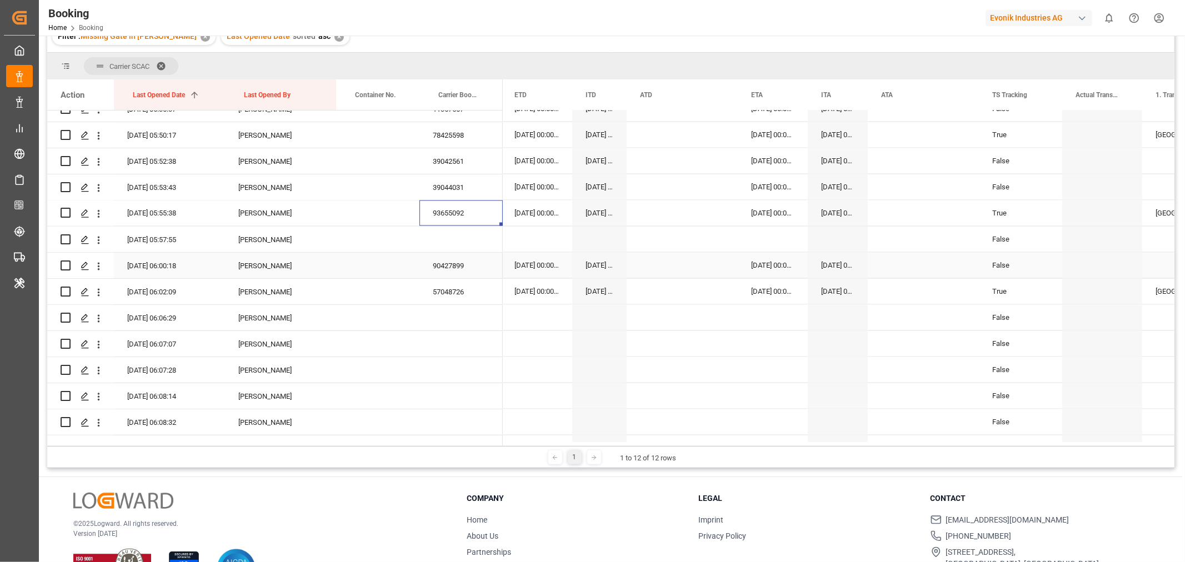
click at [448, 267] on div "90427899" at bounding box center [460, 266] width 83 height 26
click at [97, 238] on icon "open menu" at bounding box center [99, 240] width 12 height 12
click at [160, 271] on div "Open in new tab" at bounding box center [161, 263] width 137 height 23
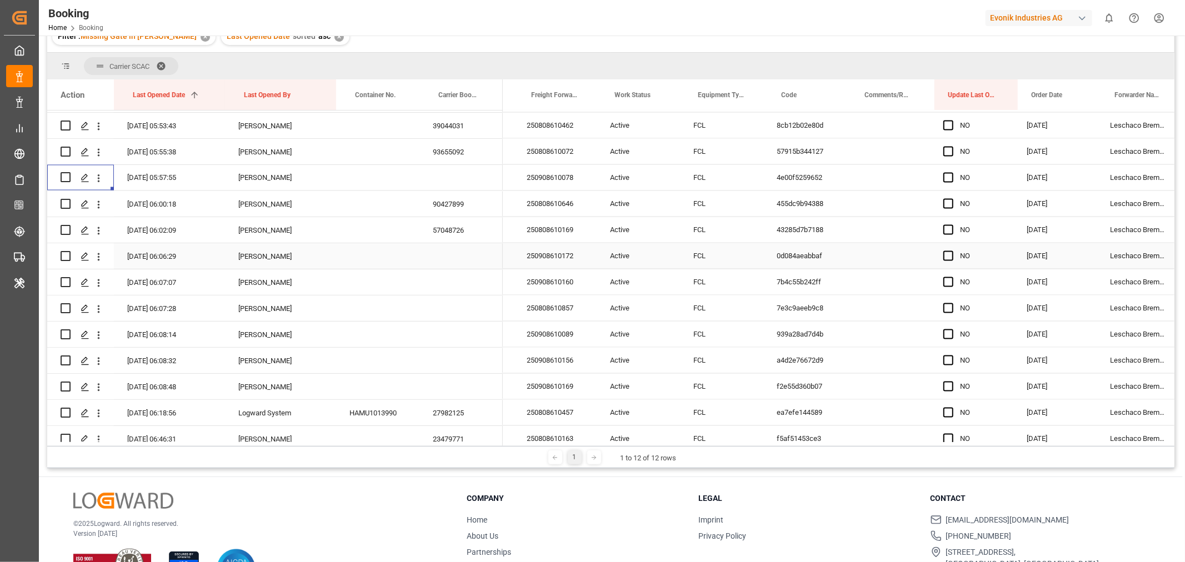
scroll to position [0, 96]
click at [572, 258] on div "250908610172" at bounding box center [559, 256] width 83 height 26
click at [94, 257] on icon "open menu" at bounding box center [99, 257] width 12 height 12
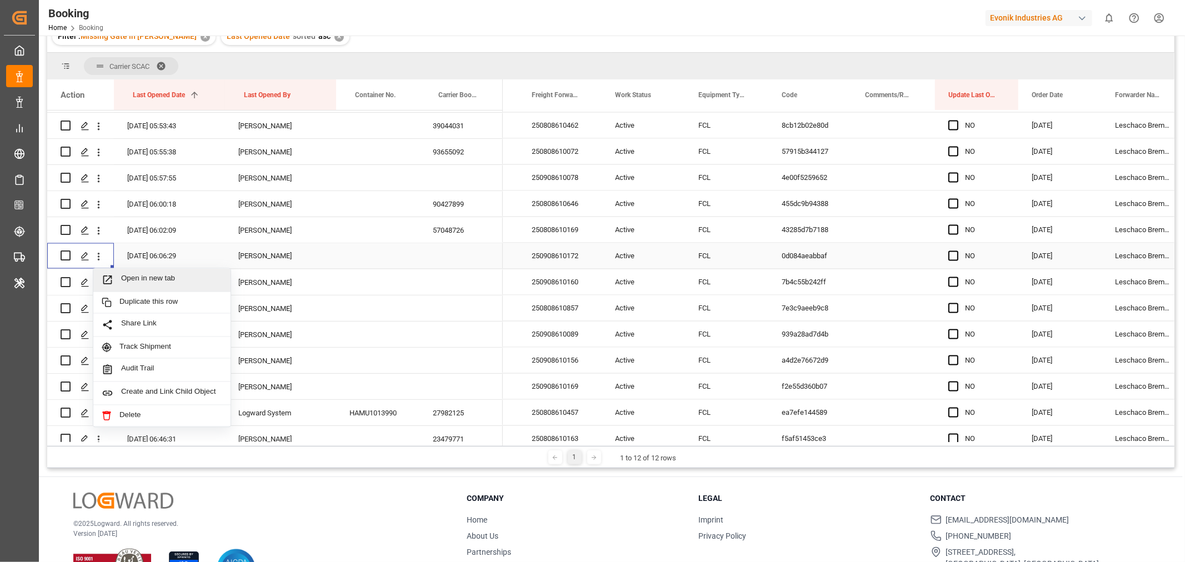
click at [160, 283] on span "Open in new tab" at bounding box center [171, 280] width 101 height 12
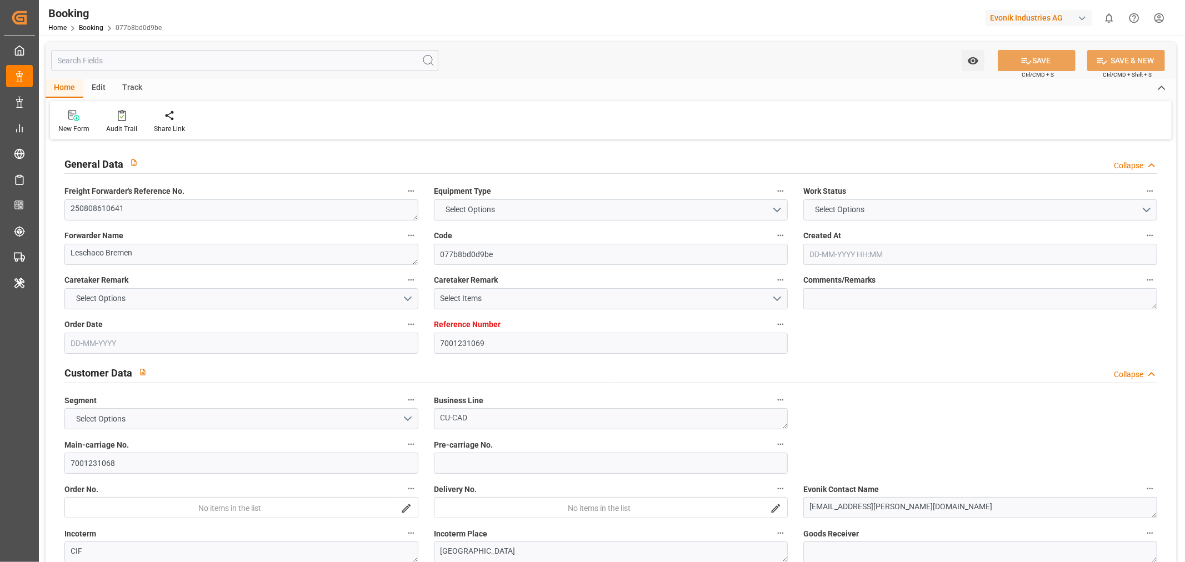
type input "7001231069"
type input "9984560"
type input "Hapag [PERSON_NAME]"
type input "Hapag [PERSON_NAME] Aktiengesellschaft"
type input "NLRTM"
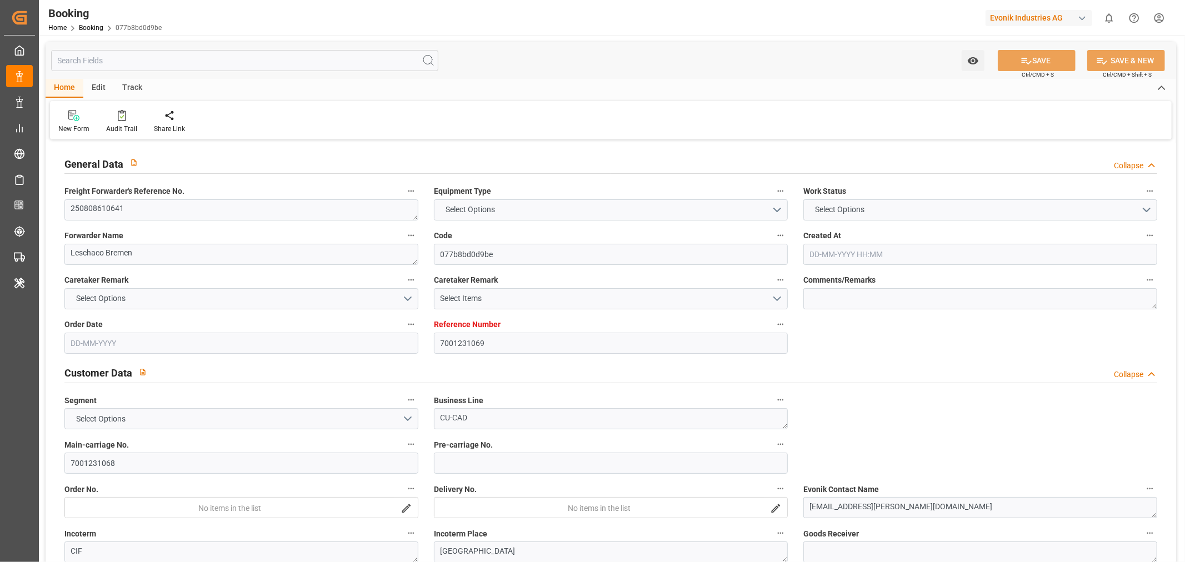
type input "KRPUS"
type input "24-07-2025 07:17"
type input "24-07-2025"
type input "15-10-2025"
type input "08-08-2025"
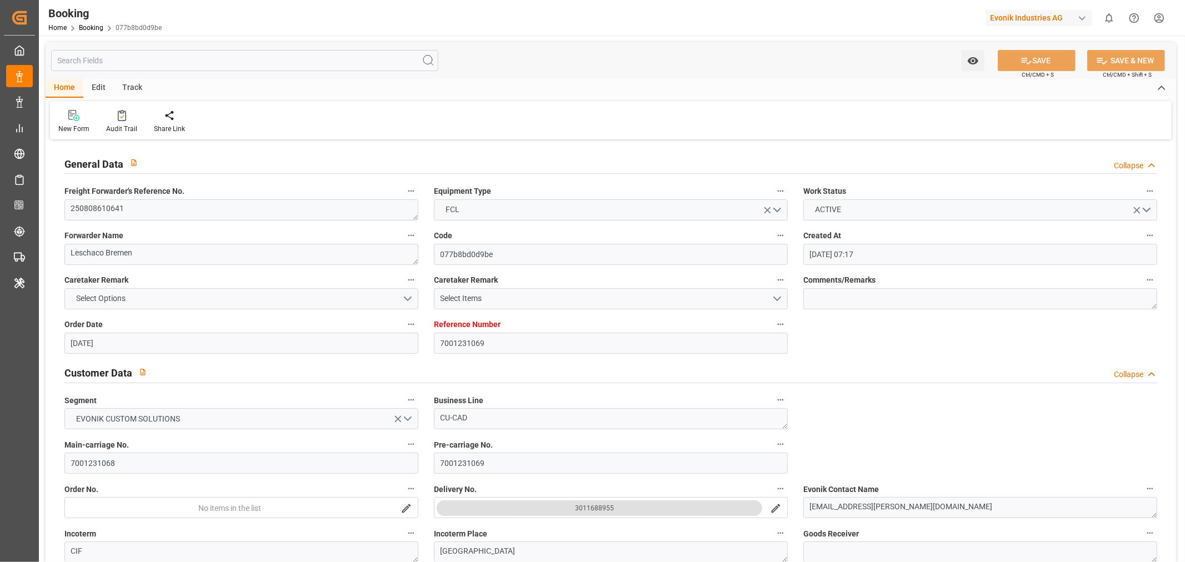
type input "24-07-2025"
type input "24-08-2025 00:00"
type input "24-07-2025"
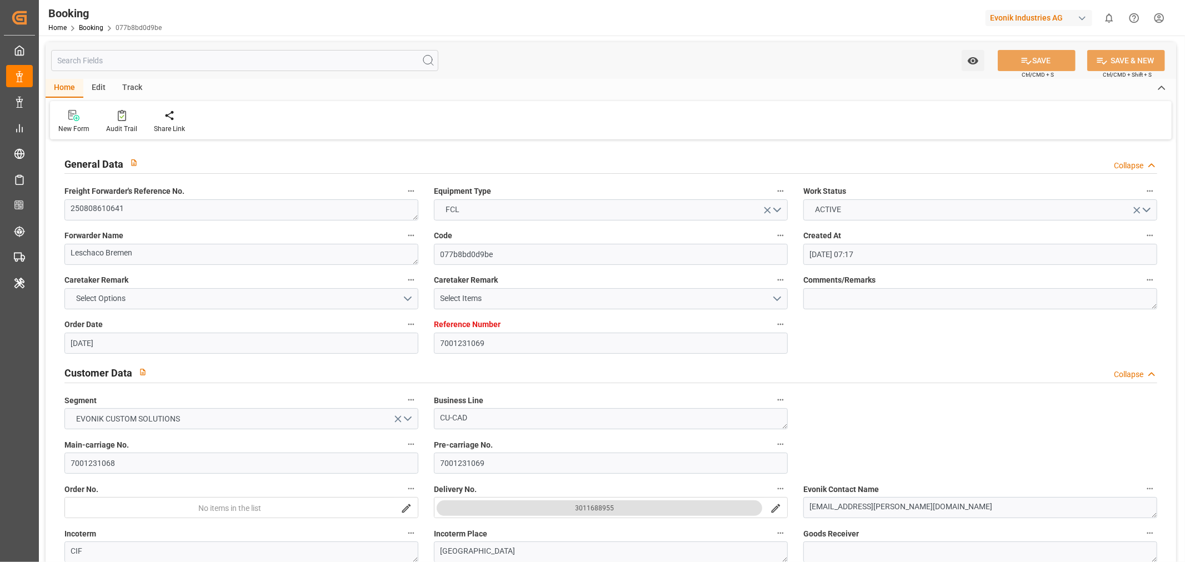
type input "08-08-2025 05:21"
click at [108, 211] on textarea "250808610641" at bounding box center [241, 209] width 354 height 21
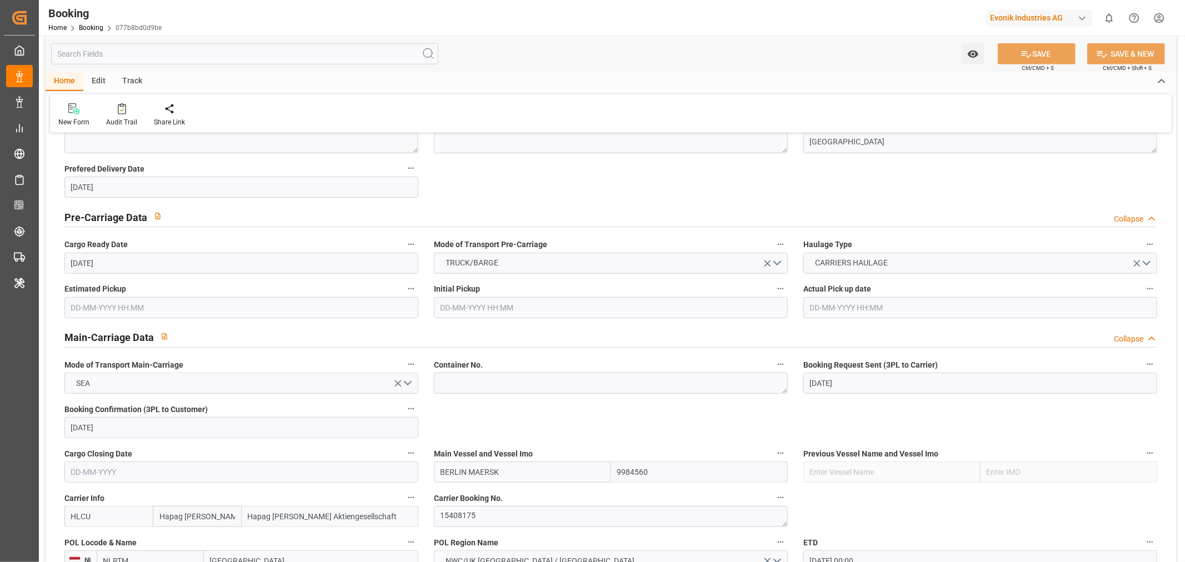
scroll to position [679, 0]
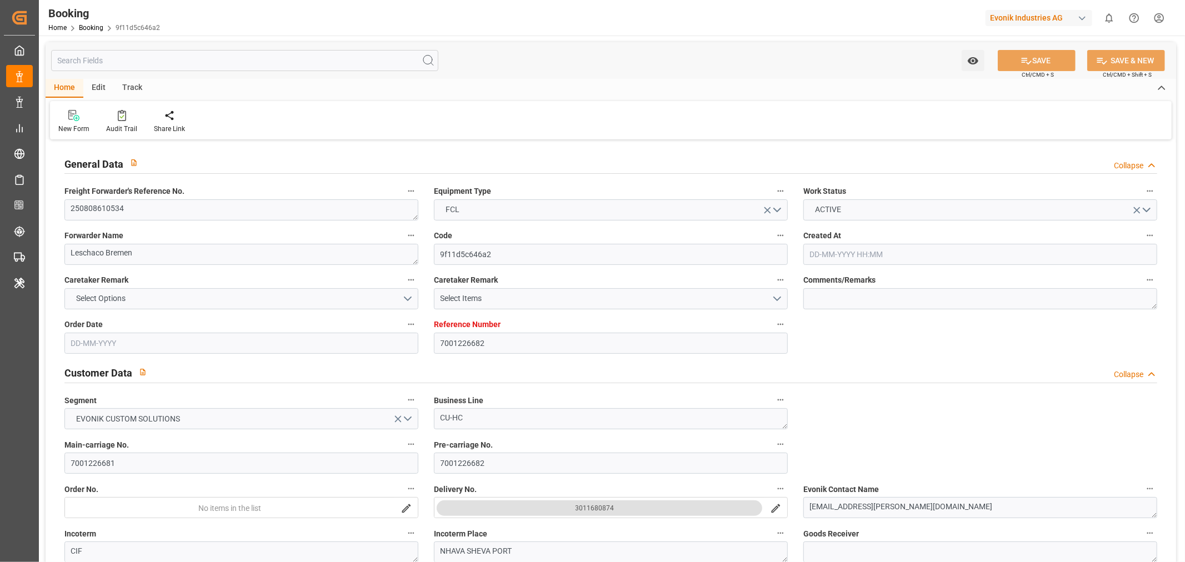
type input "7001226682"
type input "9667186"
type input "Hapag [PERSON_NAME]"
type input "Hapag [PERSON_NAME] Aktiengesellschaft"
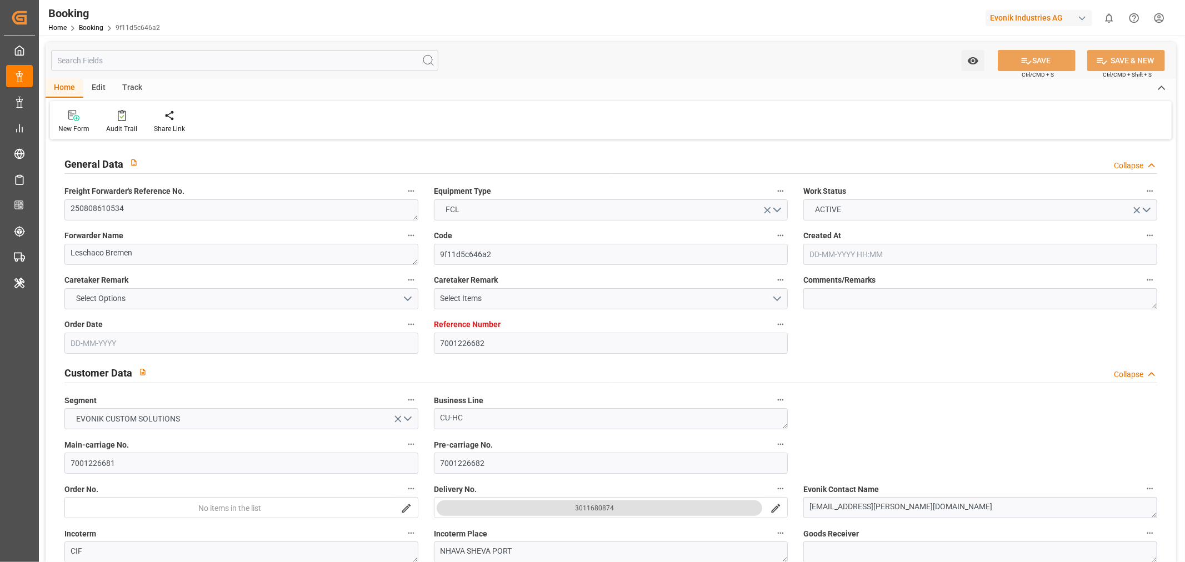
type input "NLRTM"
type input "INNSA"
type input "[DATE] 12:25"
type input "[DATE]"
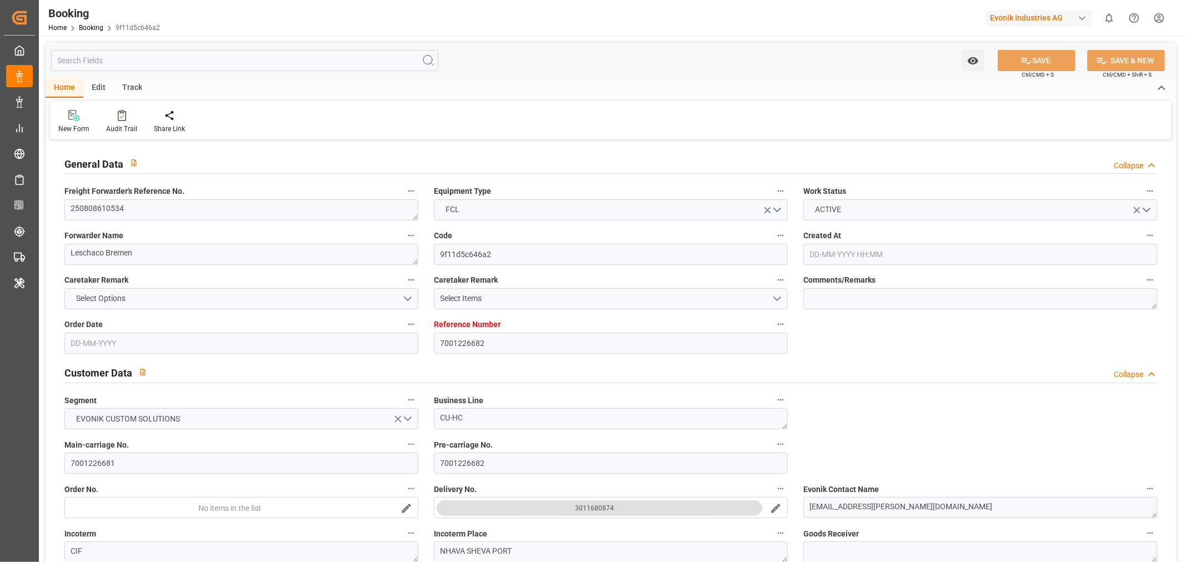
type input "[DATE]"
type input "[DATE] 00:00"
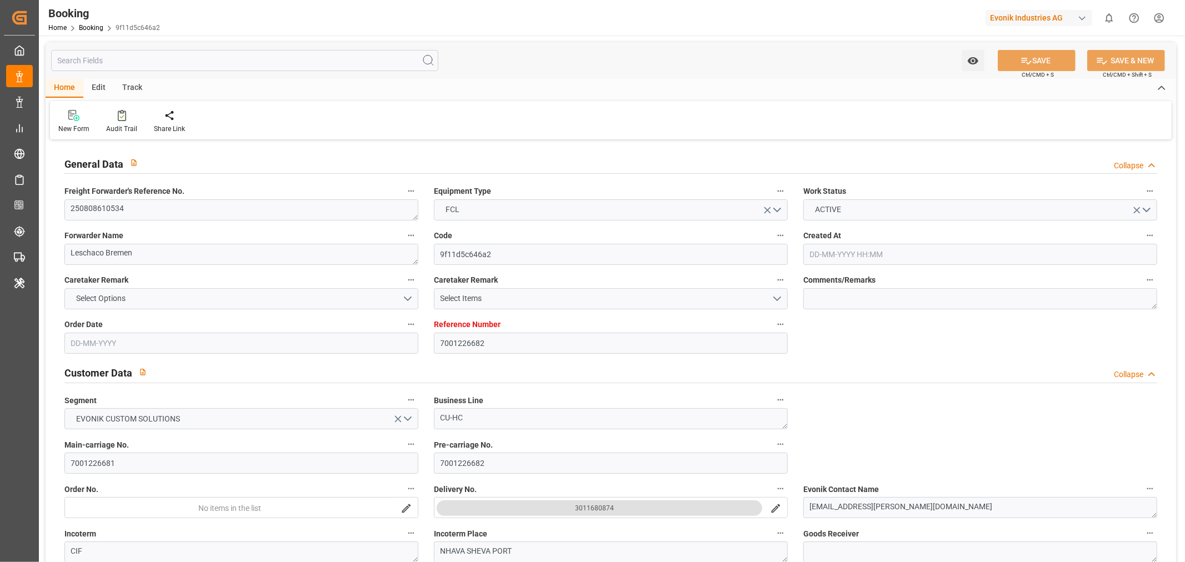
type input "[DATE] 00:00"
type input "[DATE]"
type input "[DATE] 05:52"
click at [108, 207] on textarea "250808610534" at bounding box center [241, 209] width 354 height 21
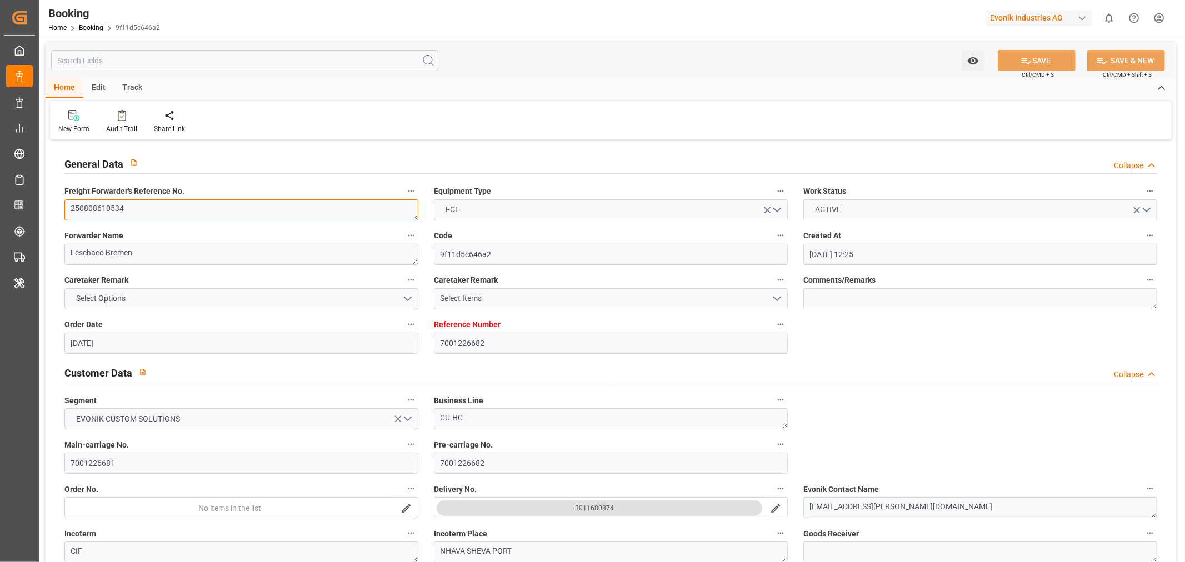
click at [108, 207] on textarea "250808610534" at bounding box center [241, 209] width 354 height 21
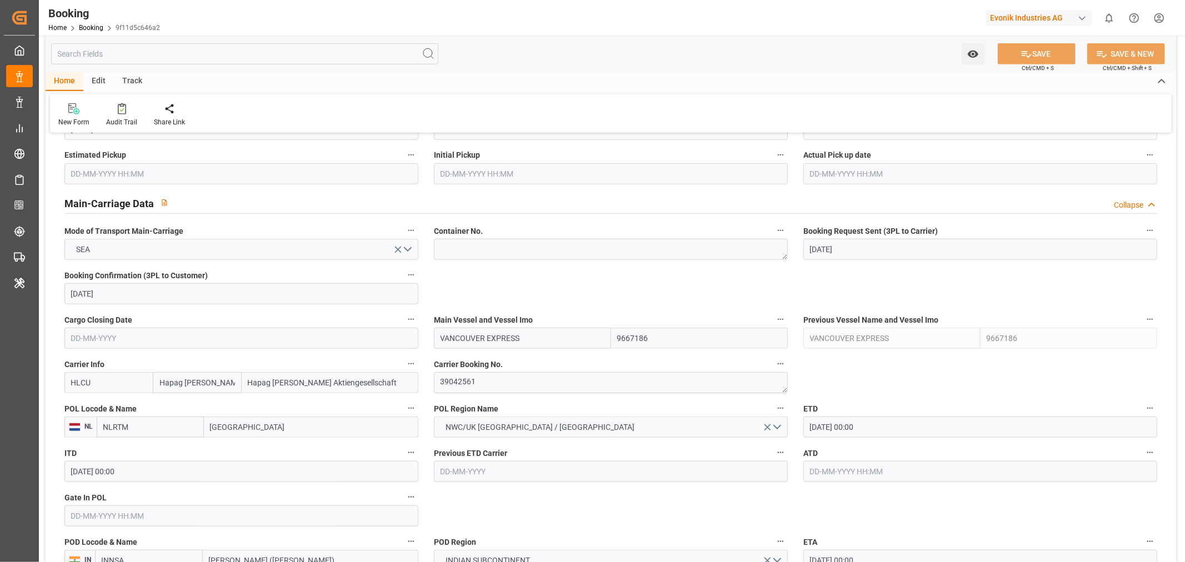
scroll to position [740, 0]
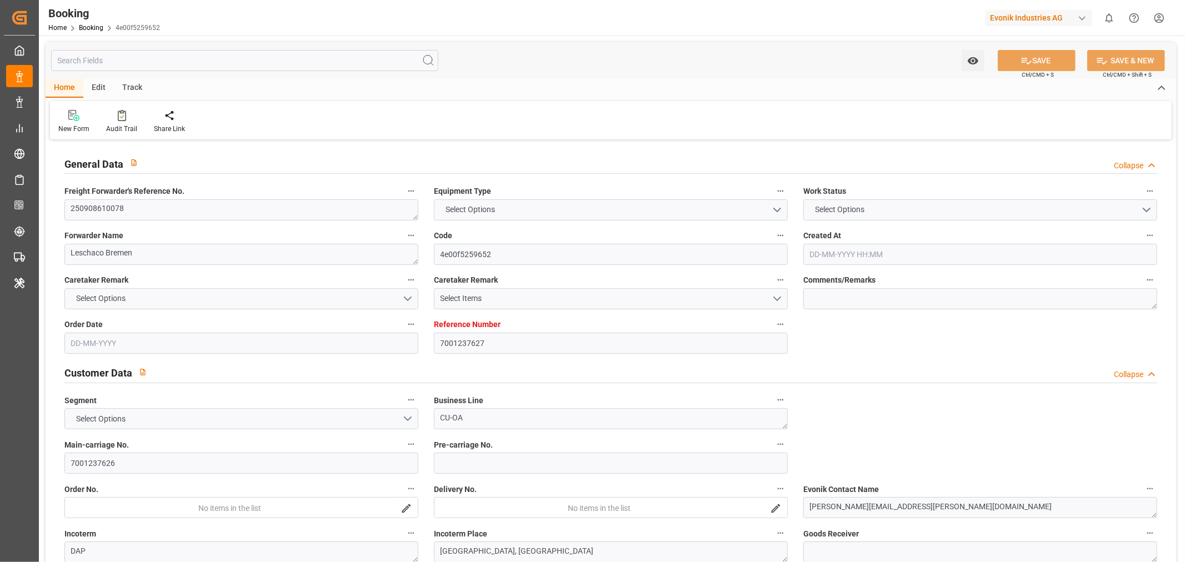
type input "7001237627"
type input "Hapag [PERSON_NAME]"
type input "Hapag [PERSON_NAME] Aktiengesellschaft"
type input "EUNWC"
type input "USHOU"
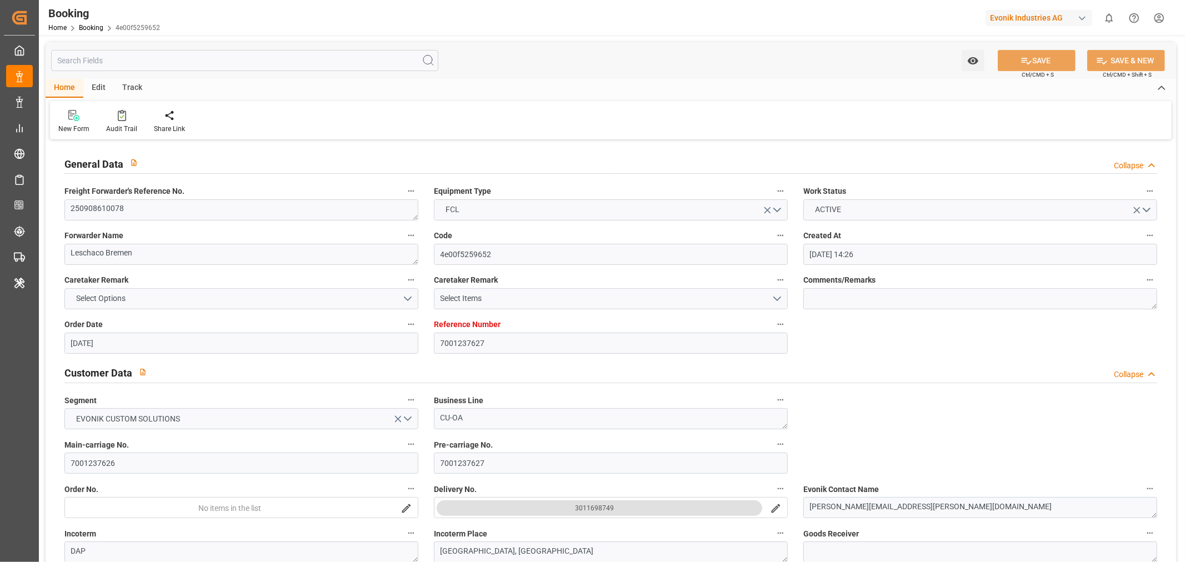
type input "[DATE] 14:26"
type input "[DATE]"
type input "01-08-2025"
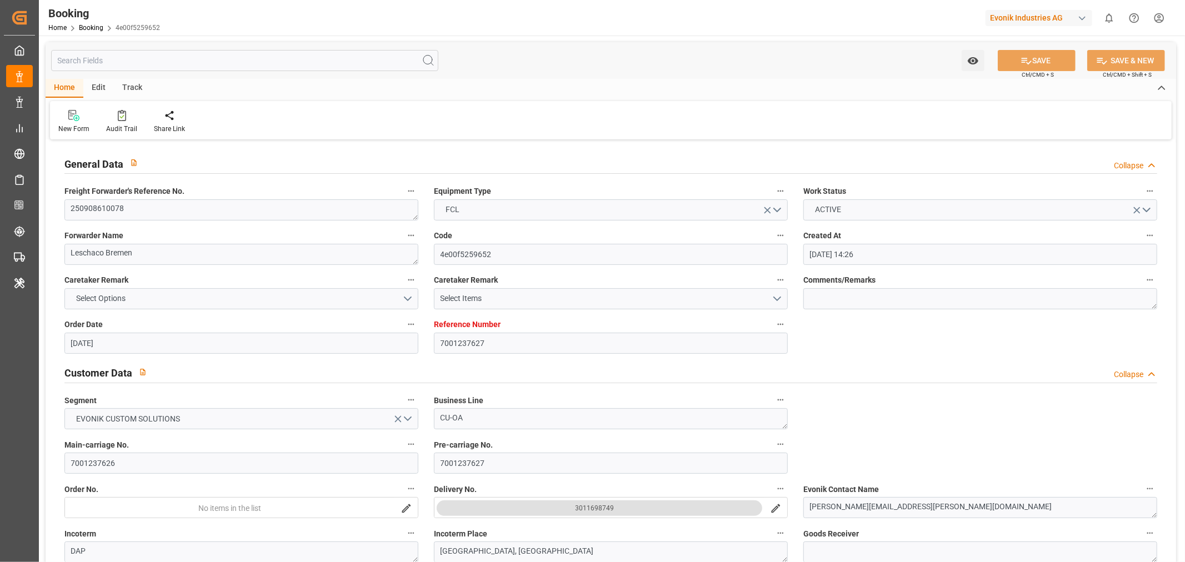
type input "01-08-2025"
type input "08-08-2025 05:57"
click at [131, 210] on textarea "250908610078" at bounding box center [241, 209] width 354 height 21
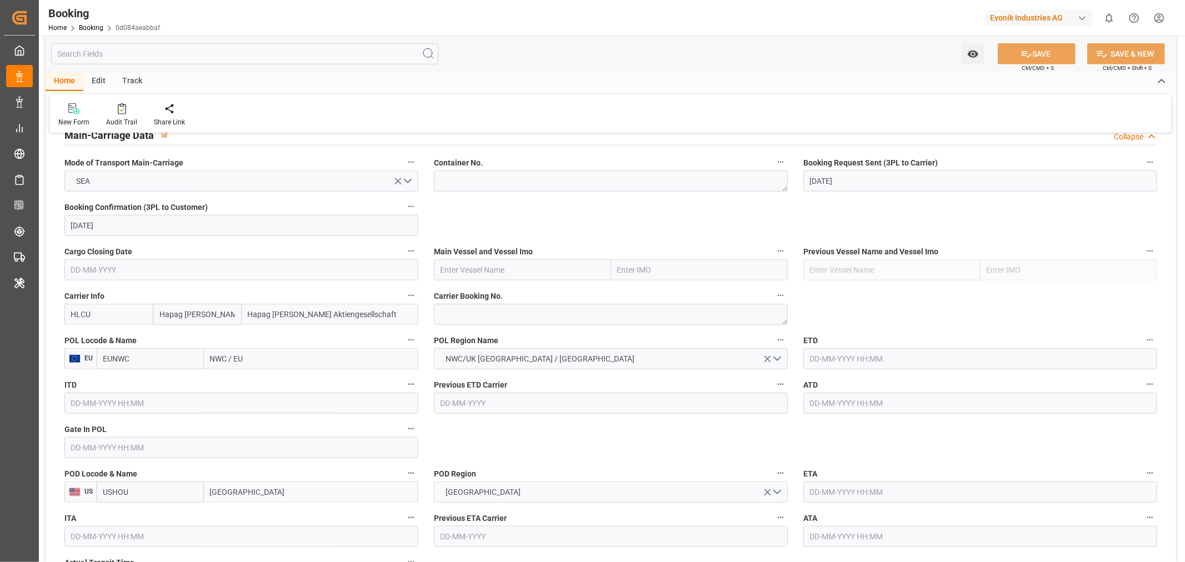
scroll to position [679, 0]
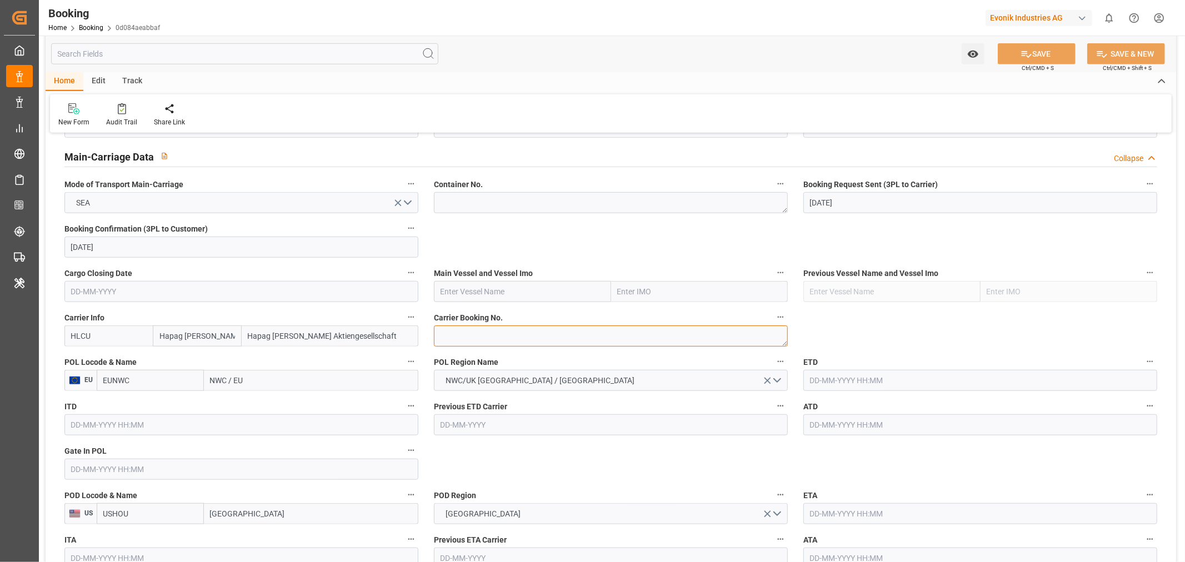
click at [485, 337] on textarea at bounding box center [611, 335] width 354 height 21
paste textarea "32385979"
type textarea "32385979"
click at [503, 300] on input "text" at bounding box center [522, 291] width 177 height 21
paste input "MAERSK OHIO"
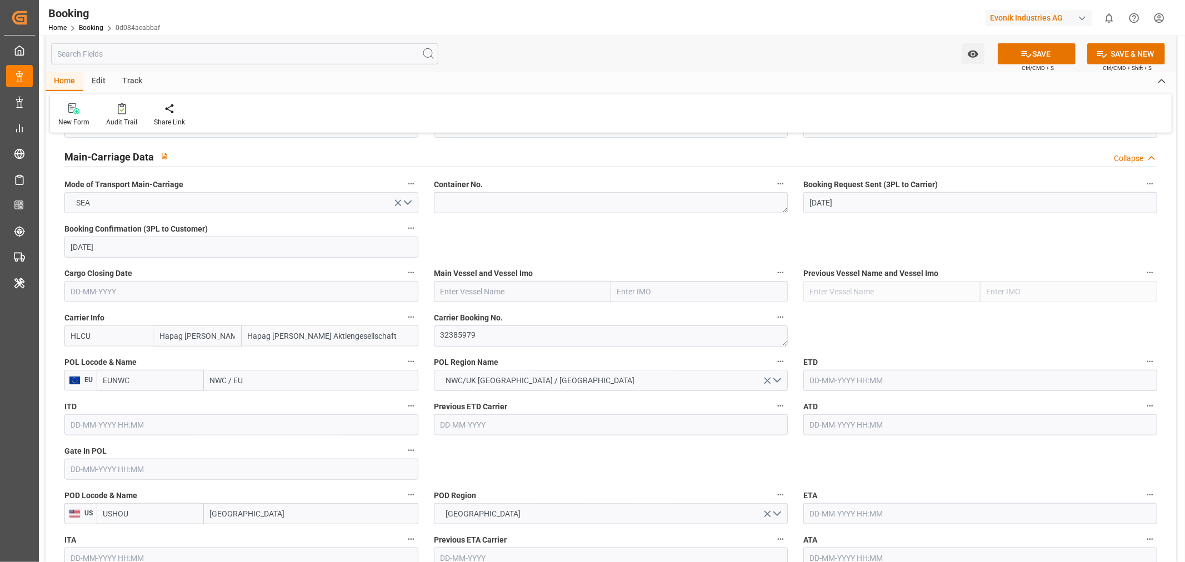
type input "MAERSK OHIO"
click at [505, 309] on div "MAERSK OHIO - 9298698" at bounding box center [494, 316] width 121 height 25
type input "9298698"
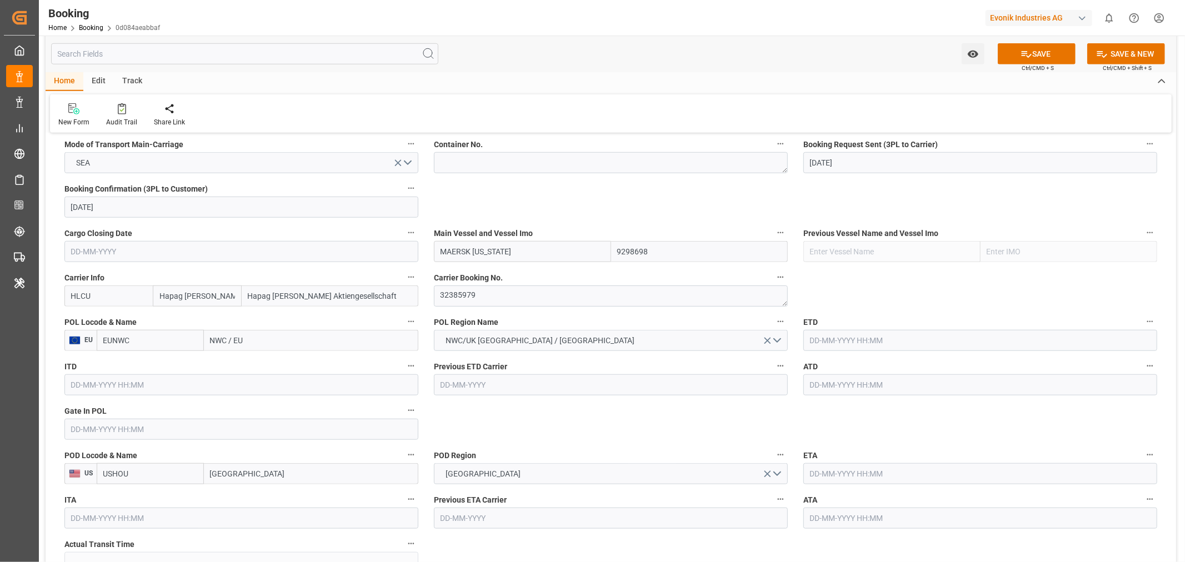
scroll to position [740, 0]
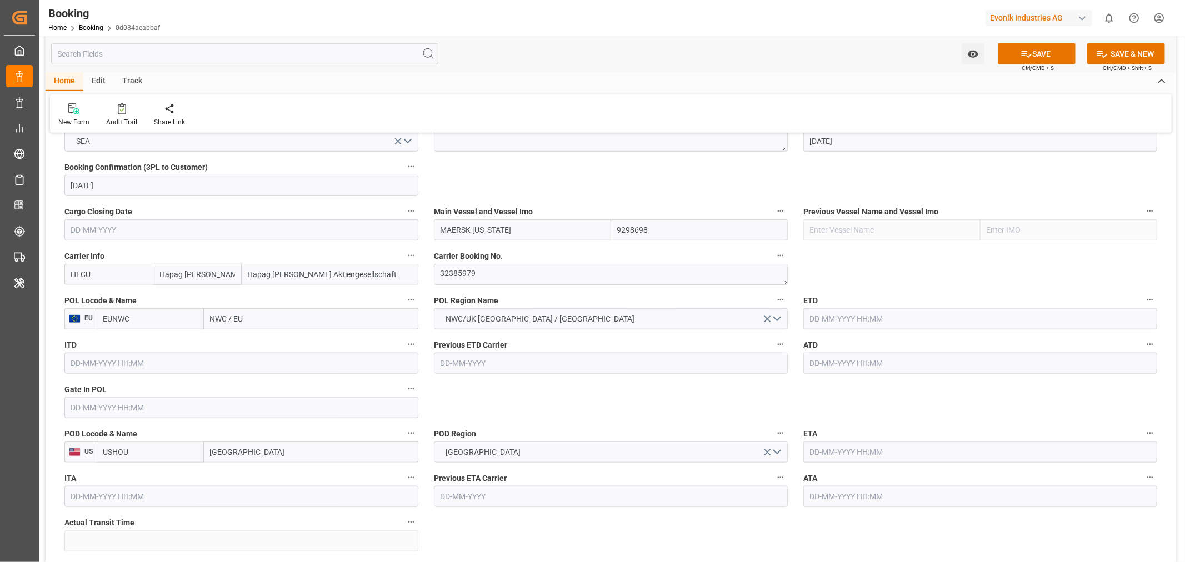
type input "MAERSK OHIO"
click at [208, 320] on input "NWC / EU" at bounding box center [311, 318] width 214 height 21
paste input "ROTTERDAM"
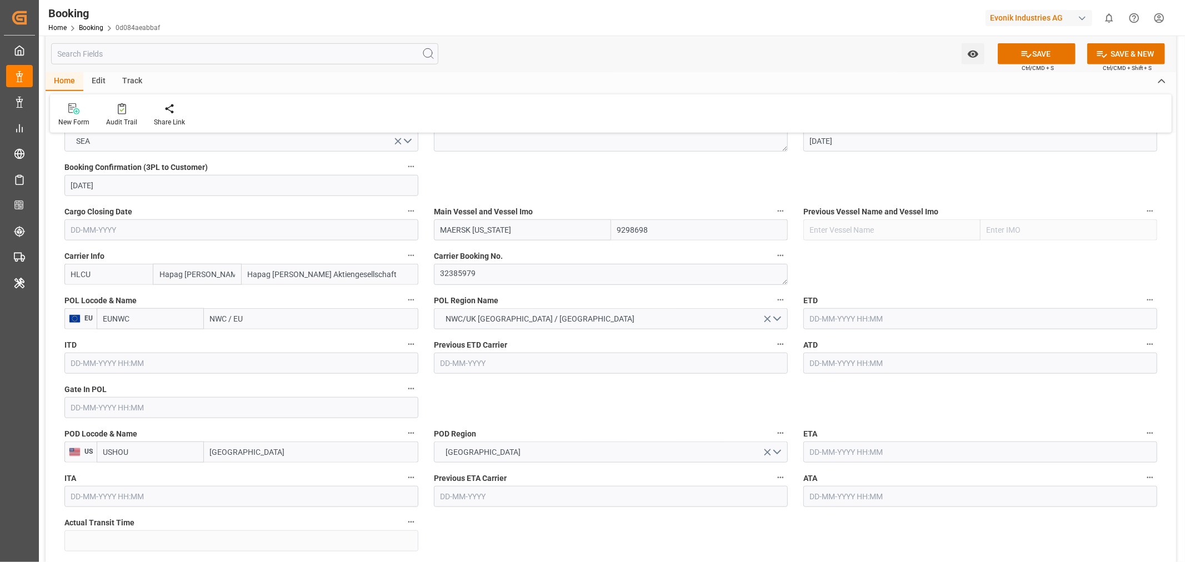
type input "ROTTERDAM"
click at [208, 320] on input "ROTTERDAM" at bounding box center [311, 318] width 214 height 21
click at [278, 341] on span "Rotterdam - NLRTM" at bounding box center [262, 343] width 103 height 9
type input "NLRTM"
type input "Rotterdam"
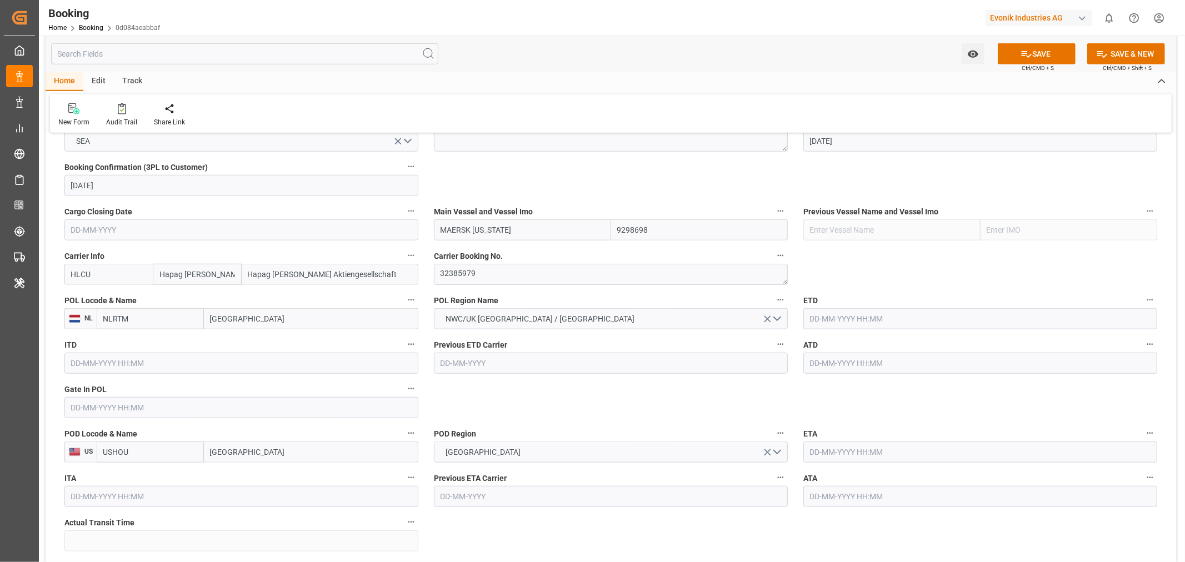
click at [845, 322] on input "text" at bounding box center [980, 318] width 354 height 21
paste input "2025-09-01"
type input "01-09-2025 05:30"
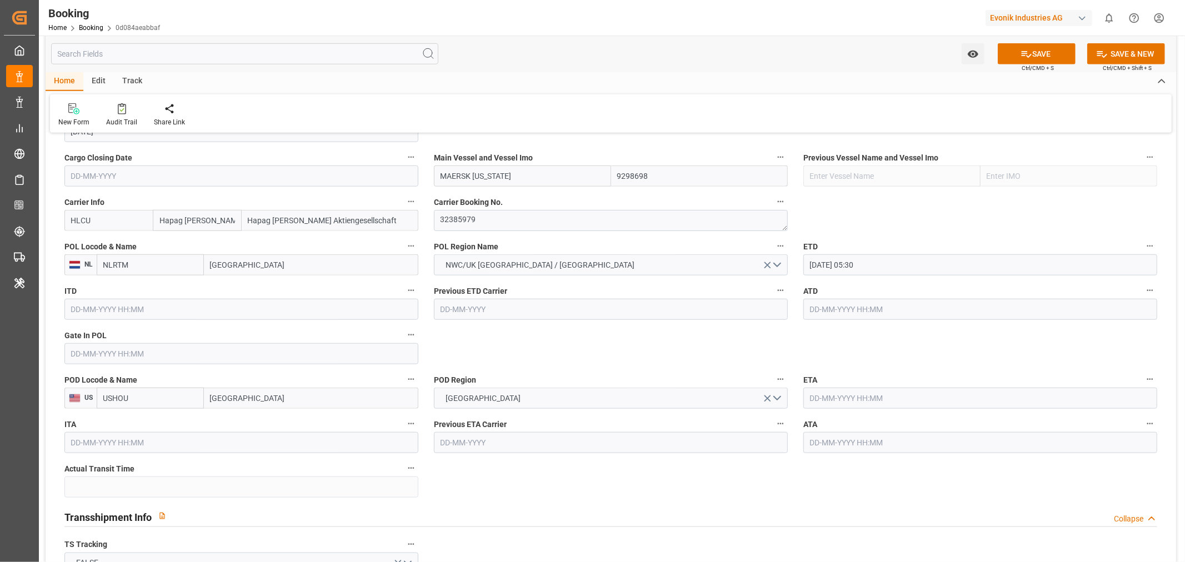
scroll to position [864, 0]
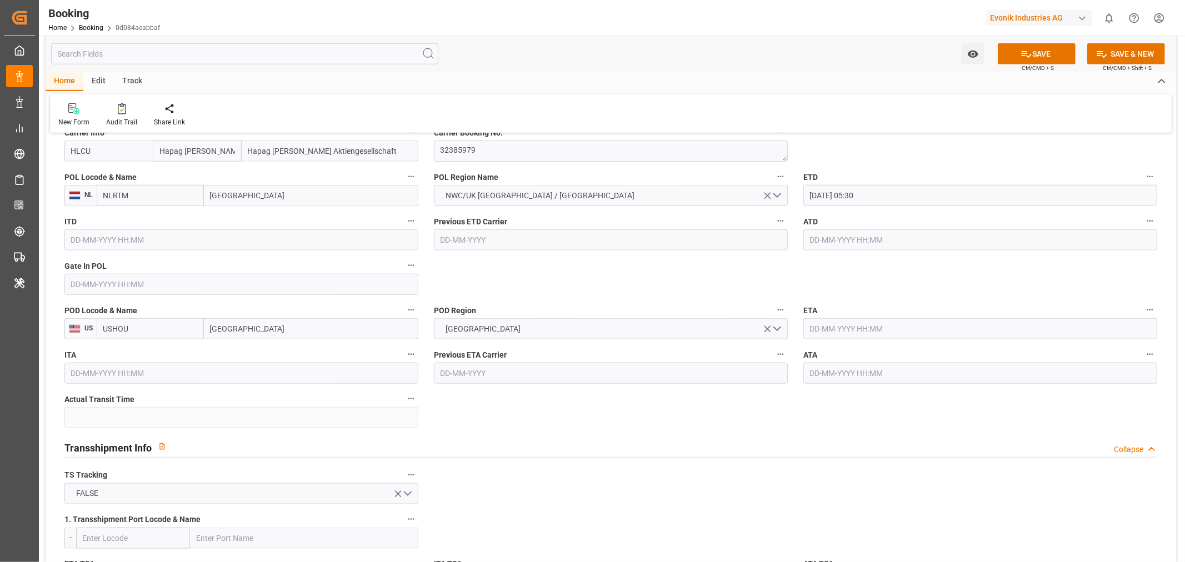
click at [843, 333] on input "text" at bounding box center [980, 328] width 354 height 21
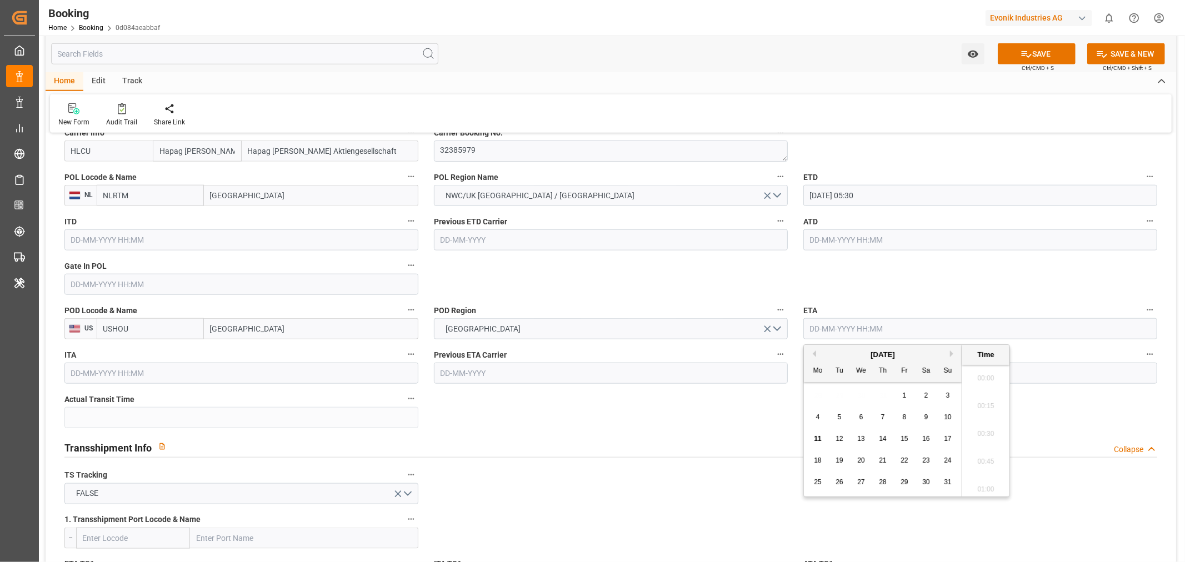
scroll to position [1253, 0]
paste input "[DATE]"
type input "[DATE] 05:30"
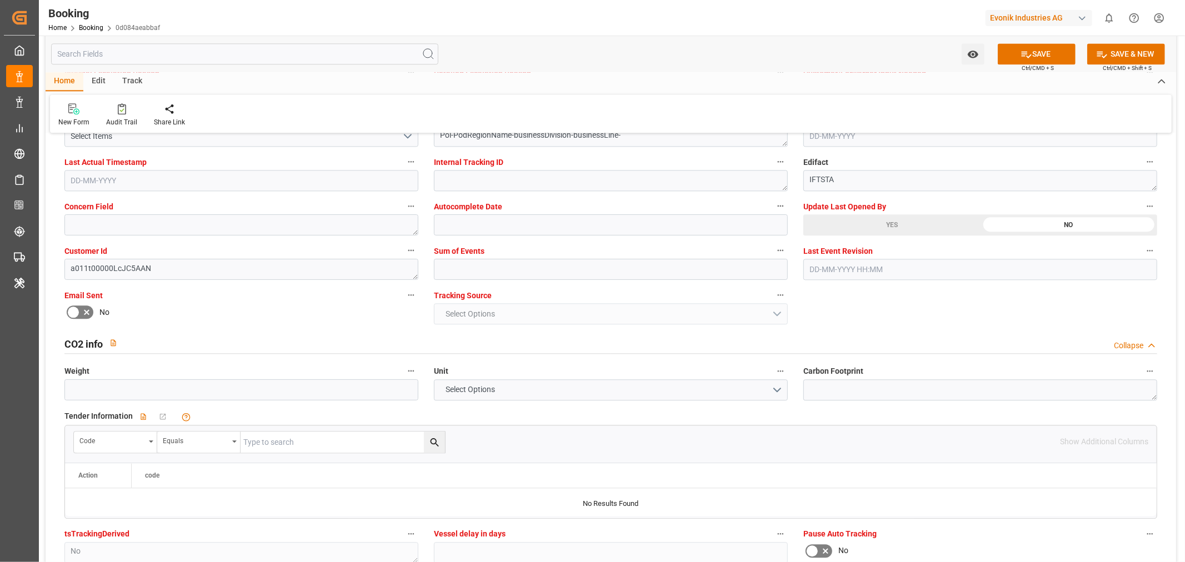
scroll to position [1913, 0]
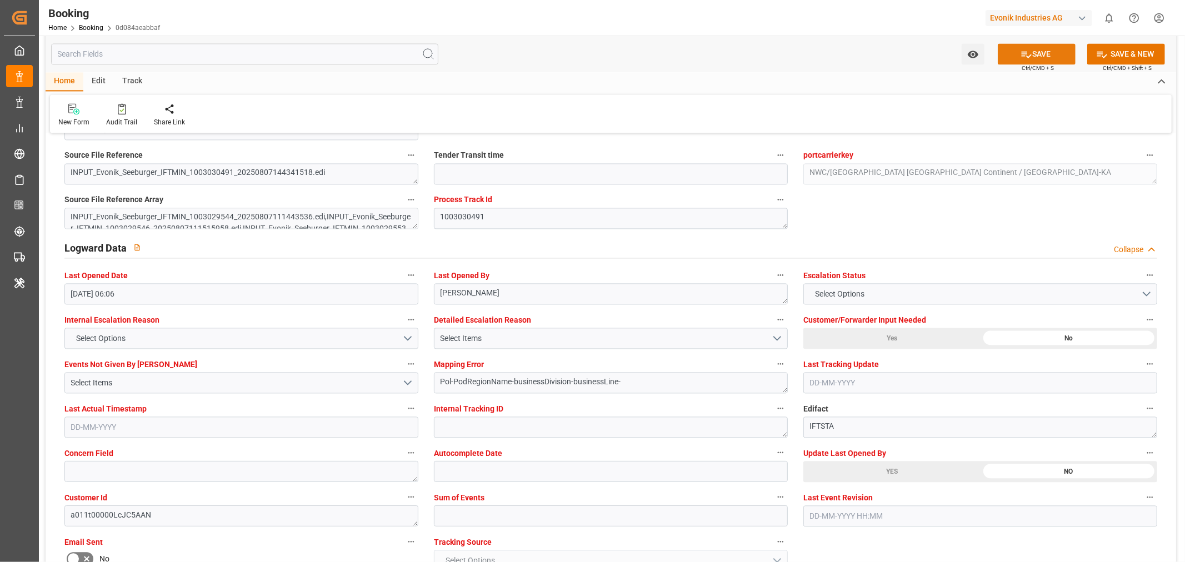
click at [1030, 57] on button "SAVE" at bounding box center [1037, 53] width 78 height 21
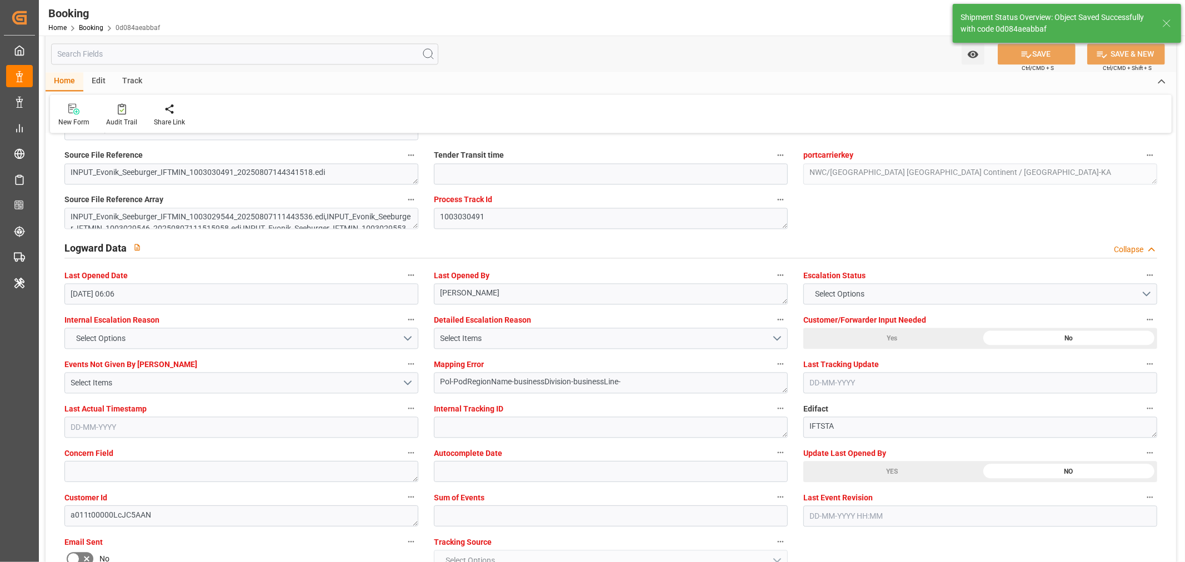
type textarea "[PERSON_NAME]"
type textarea "businessDivision-businessLine-"
type input "01-09-2025 05:30"
type input "20-09-2025 05:30"
type input "11-08-2025 06:24"
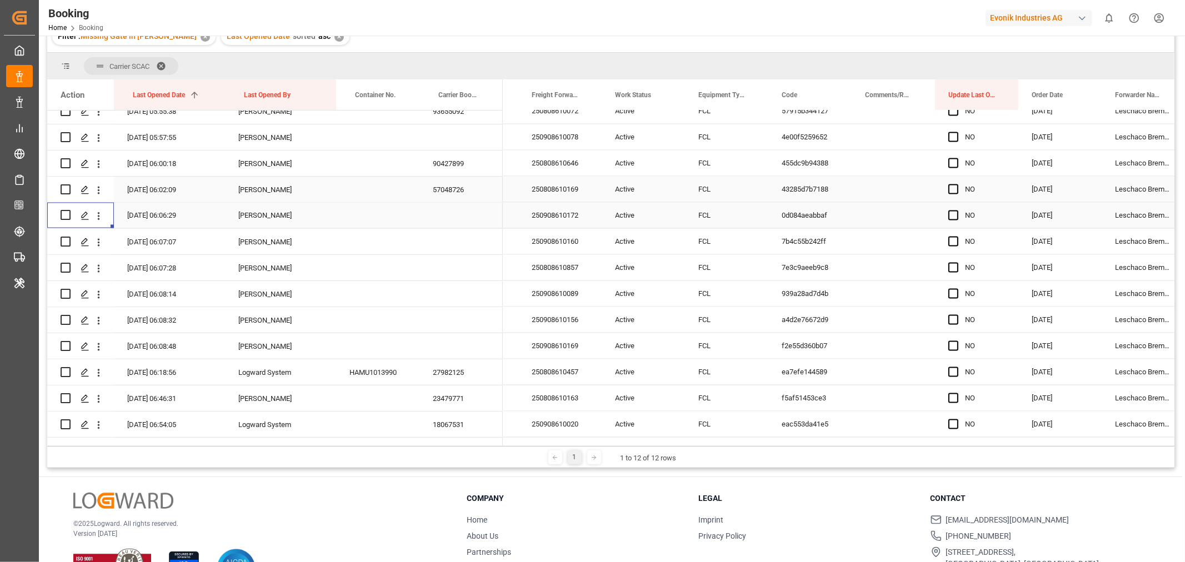
scroll to position [1913, 0]
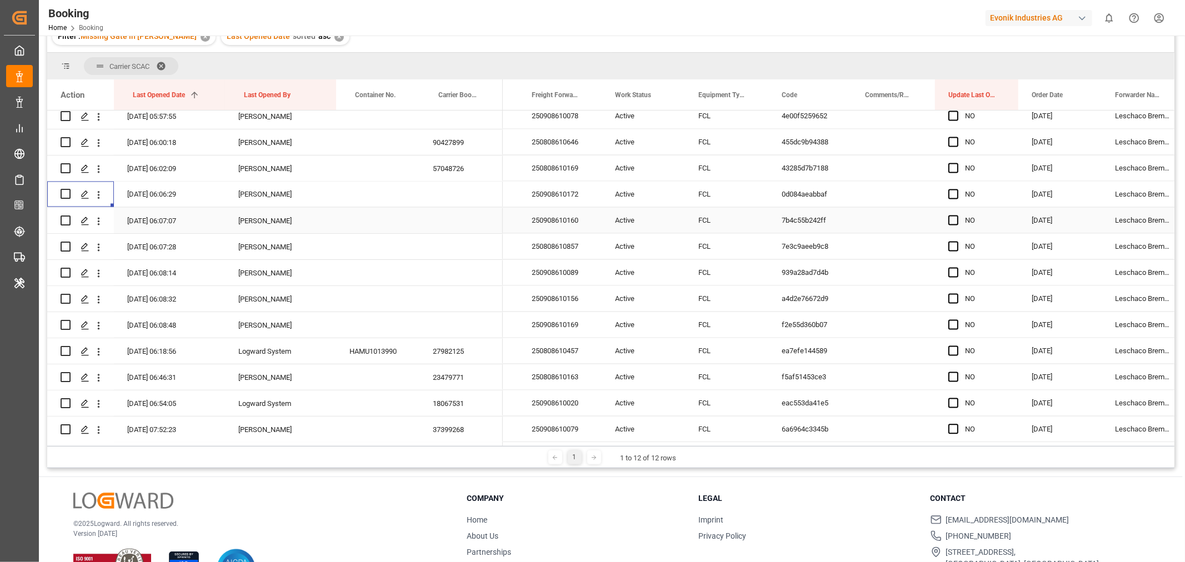
click at [546, 215] on div "250908610160" at bounding box center [559, 221] width 83 height 26
click at [103, 219] on icon "open menu" at bounding box center [99, 222] width 12 height 12
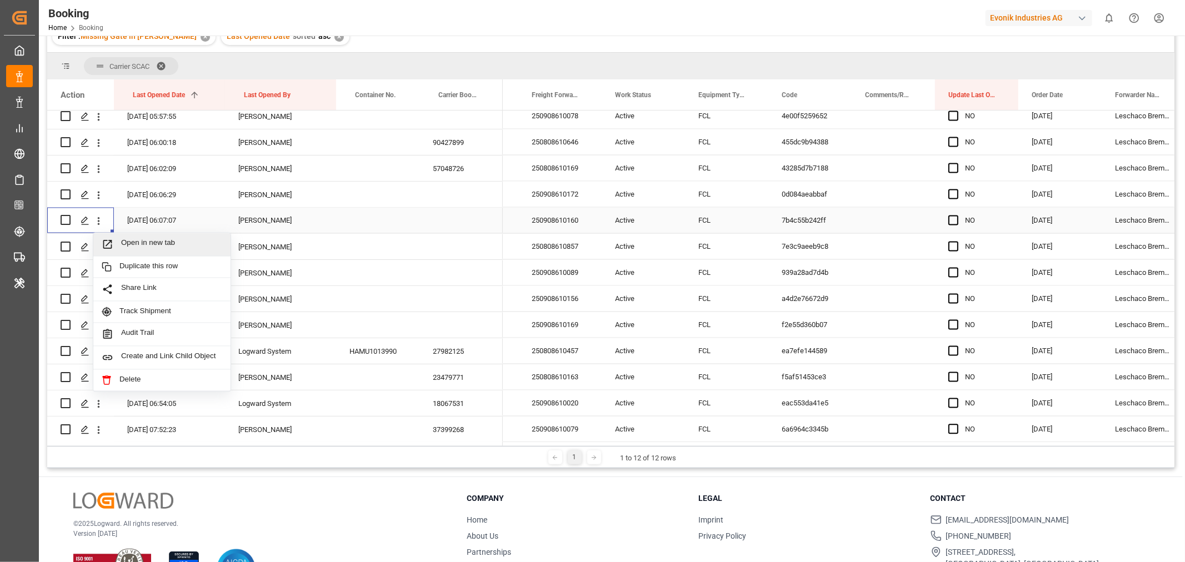
click at [164, 246] on span "Open in new tab" at bounding box center [171, 245] width 101 height 12
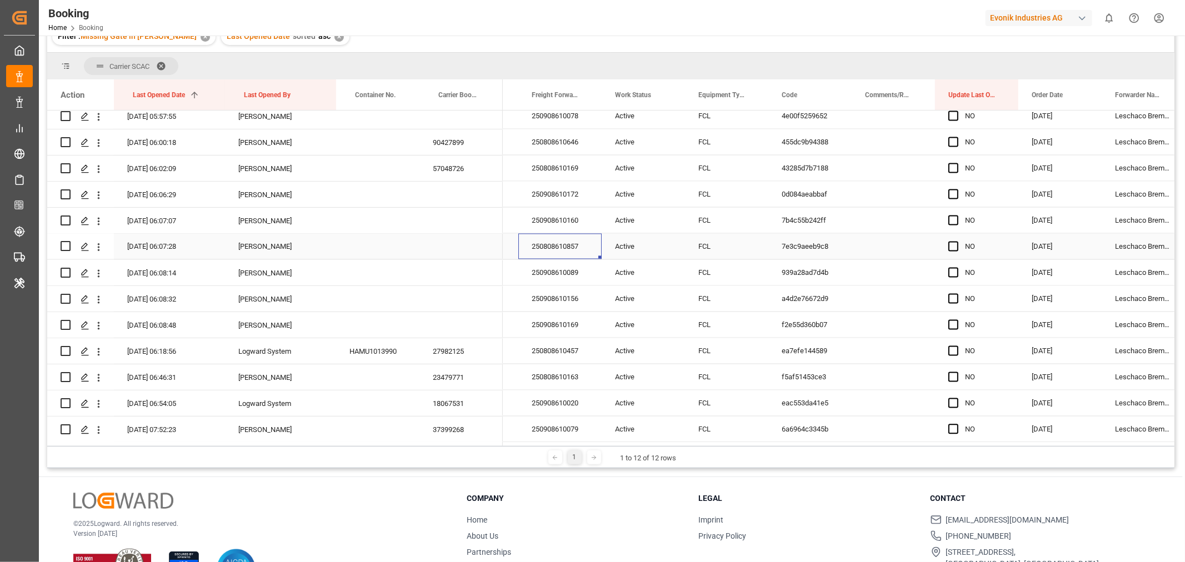
click at [576, 244] on div "250808610857" at bounding box center [559, 247] width 83 height 26
click at [576, 242] on div "250808610857" at bounding box center [559, 247] width 83 height 26
click at [97, 248] on icon "open menu" at bounding box center [99, 248] width 12 height 12
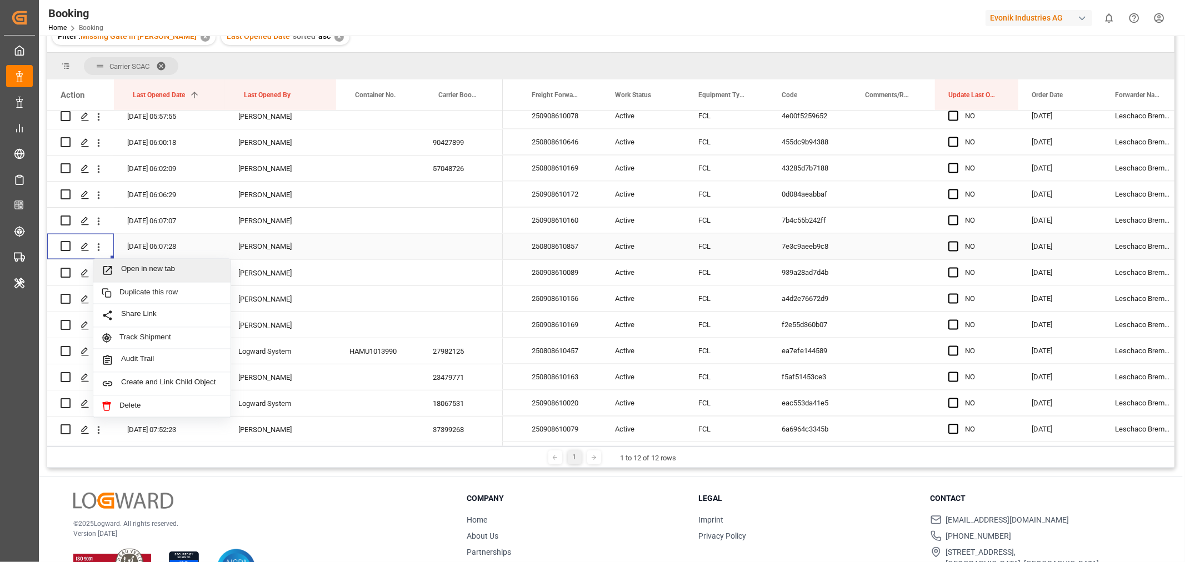
click at [152, 278] on div "Open in new tab" at bounding box center [161, 270] width 137 height 23
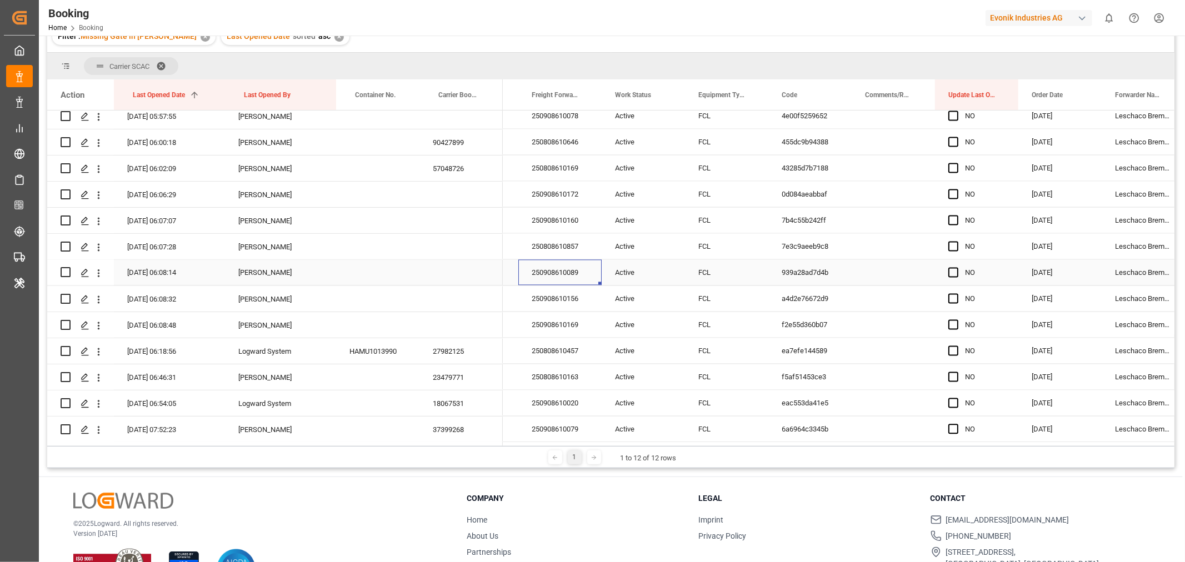
click at [556, 273] on div "250908610089" at bounding box center [559, 273] width 83 height 26
click at [99, 273] on icon "open menu" at bounding box center [99, 273] width 2 height 8
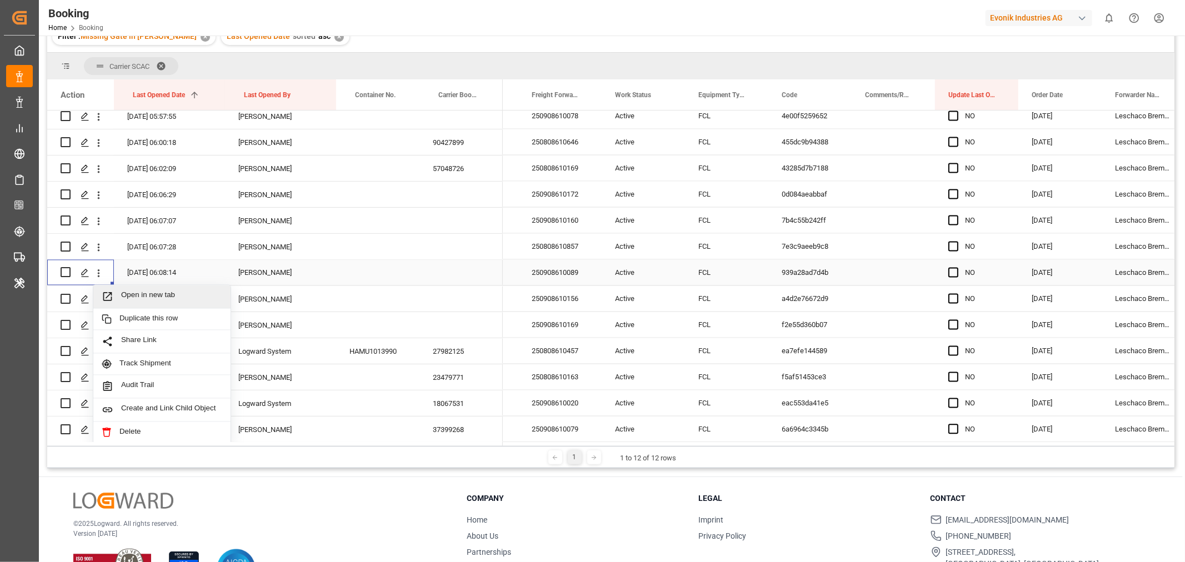
drag, startPoint x: 176, startPoint y: 303, endPoint x: 177, endPoint y: 288, distance: 15.0
click at [176, 302] on div "Open in new tab" at bounding box center [161, 296] width 137 height 23
click at [553, 303] on div "250908610156" at bounding box center [559, 299] width 83 height 26
click at [96, 298] on icon "open menu" at bounding box center [99, 300] width 12 height 12
click at [162, 319] on span "Open in new tab" at bounding box center [171, 323] width 101 height 12
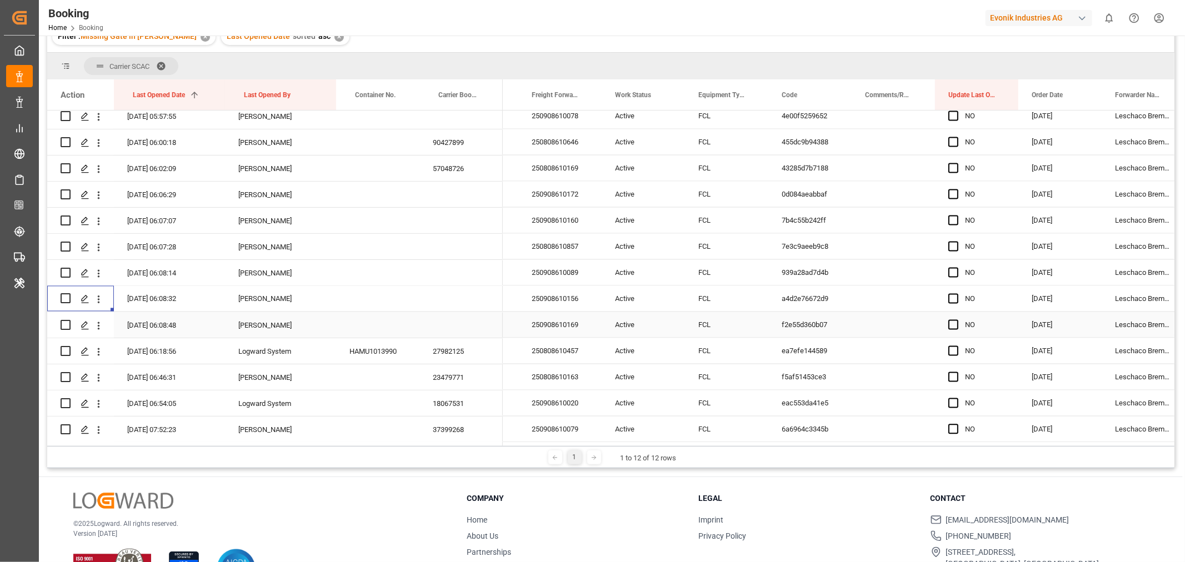
click at [590, 328] on div "250908610169" at bounding box center [559, 325] width 83 height 26
click at [93, 325] on icon "open menu" at bounding box center [99, 326] width 12 height 12
click at [590, 325] on div "250908610169" at bounding box center [559, 325] width 83 height 26
click at [96, 329] on icon "open menu" at bounding box center [99, 326] width 12 height 12
click at [146, 350] on span "Open in new tab" at bounding box center [171, 349] width 101 height 12
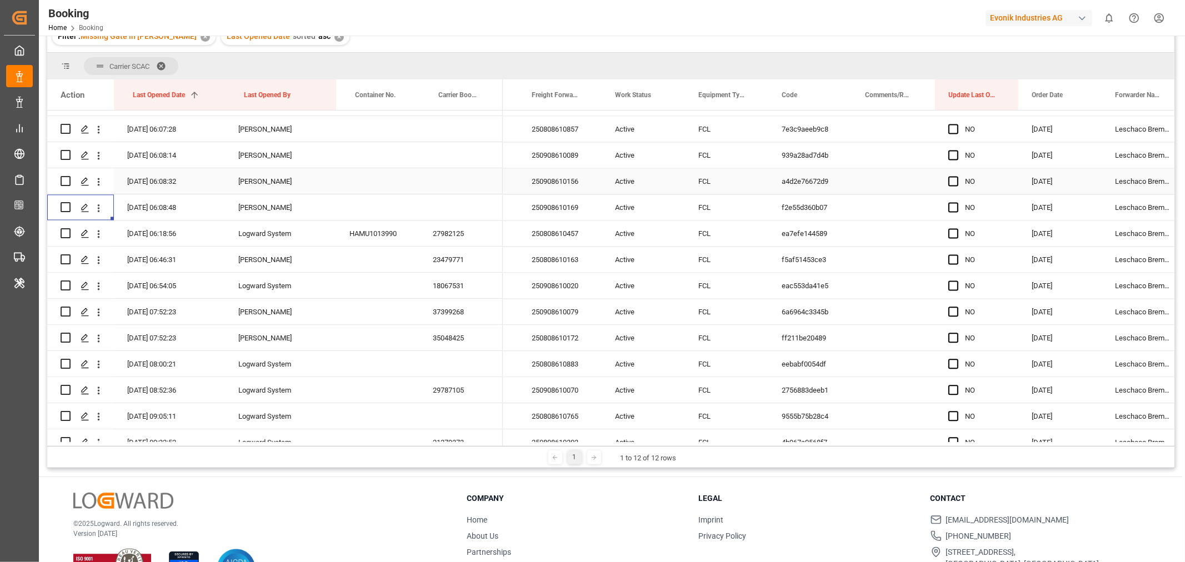
scroll to position [2036, 0]
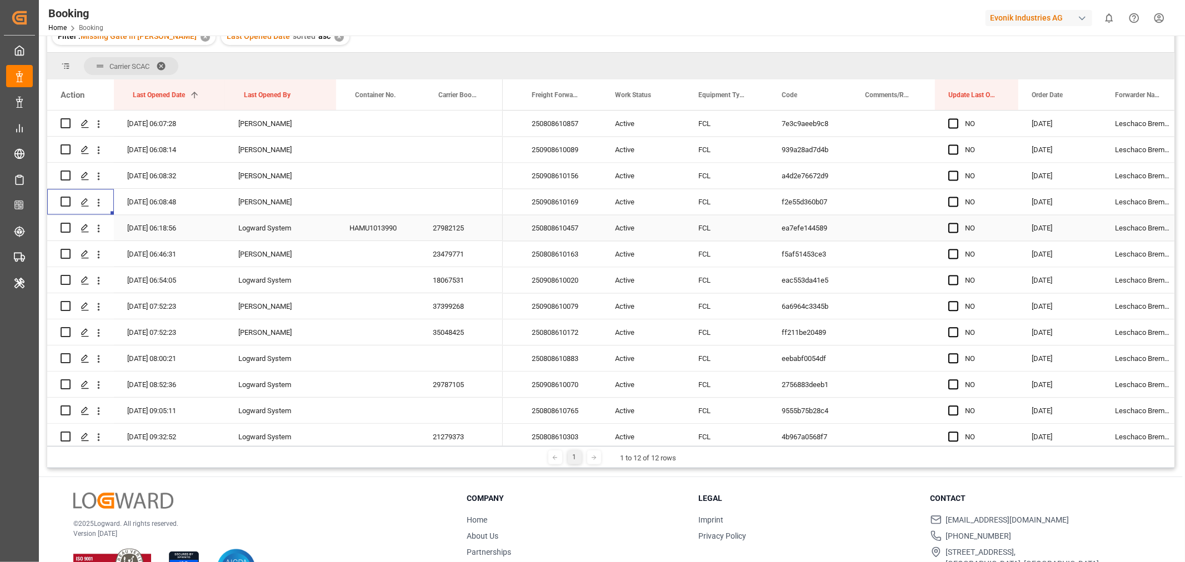
click at [463, 231] on div "27982125" at bounding box center [460, 228] width 83 height 26
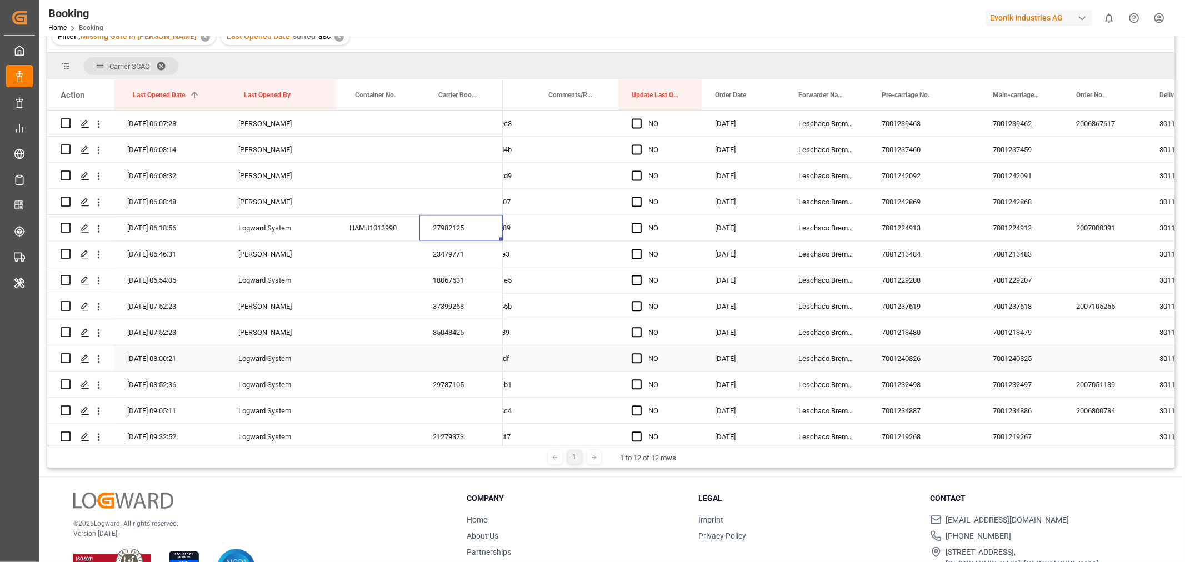
scroll to position [0, 413]
click at [457, 260] on div "23479771" at bounding box center [460, 254] width 83 height 26
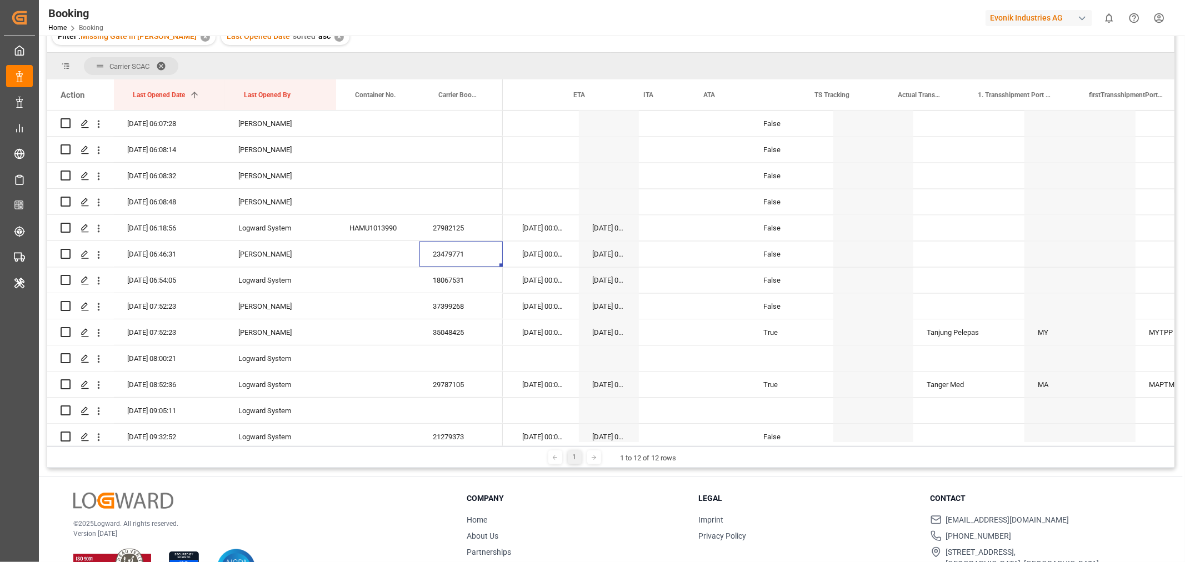
scroll to position [0, 5062]
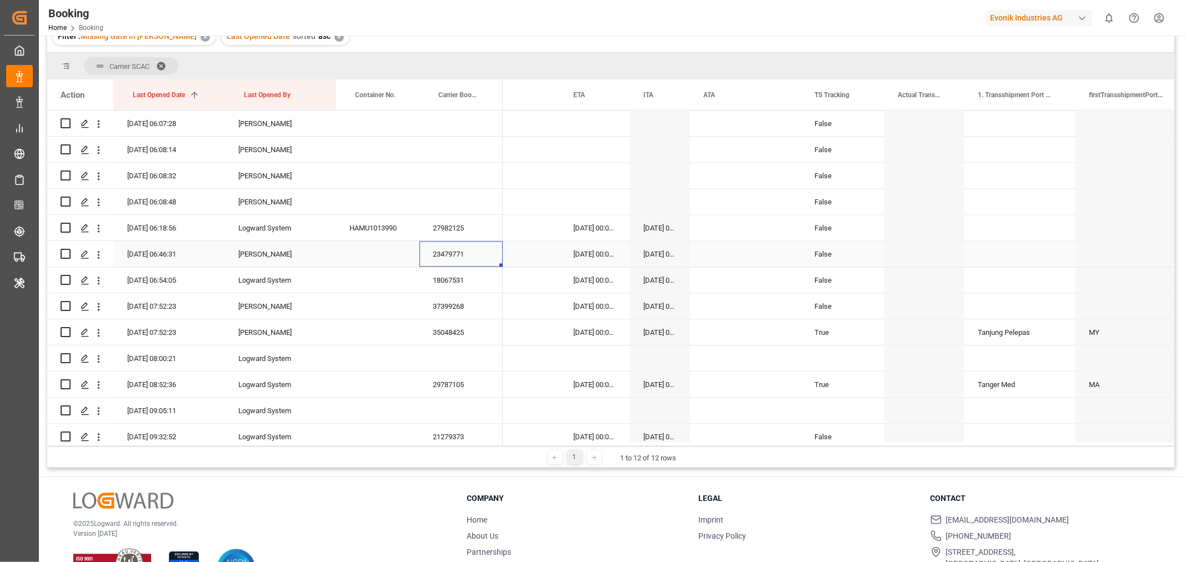
click at [450, 250] on div "23479771" at bounding box center [460, 254] width 83 height 26
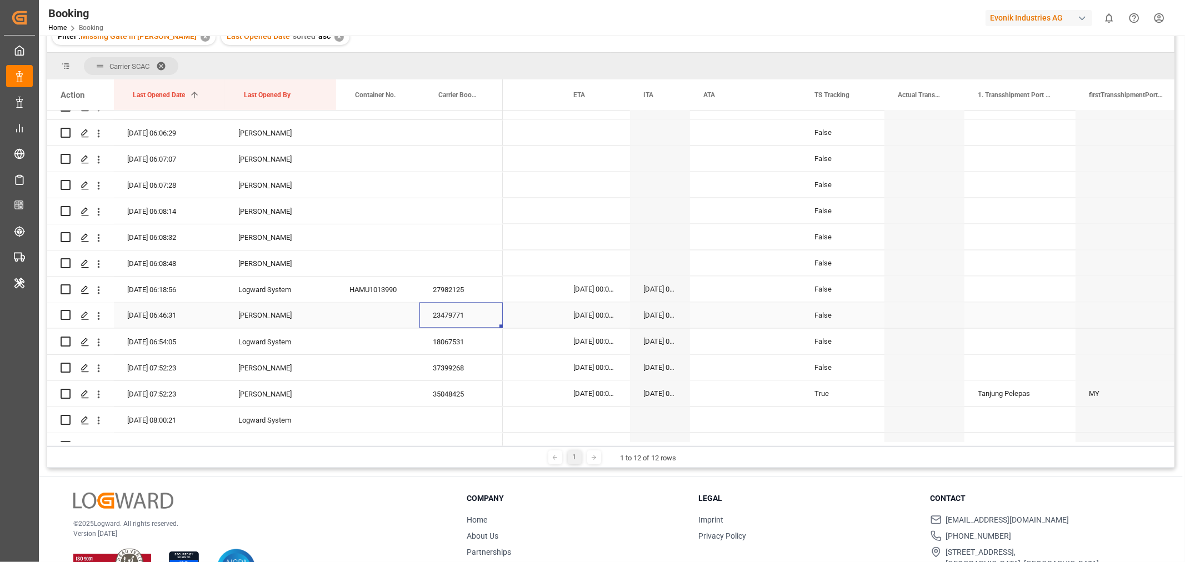
scroll to position [2036, 0]
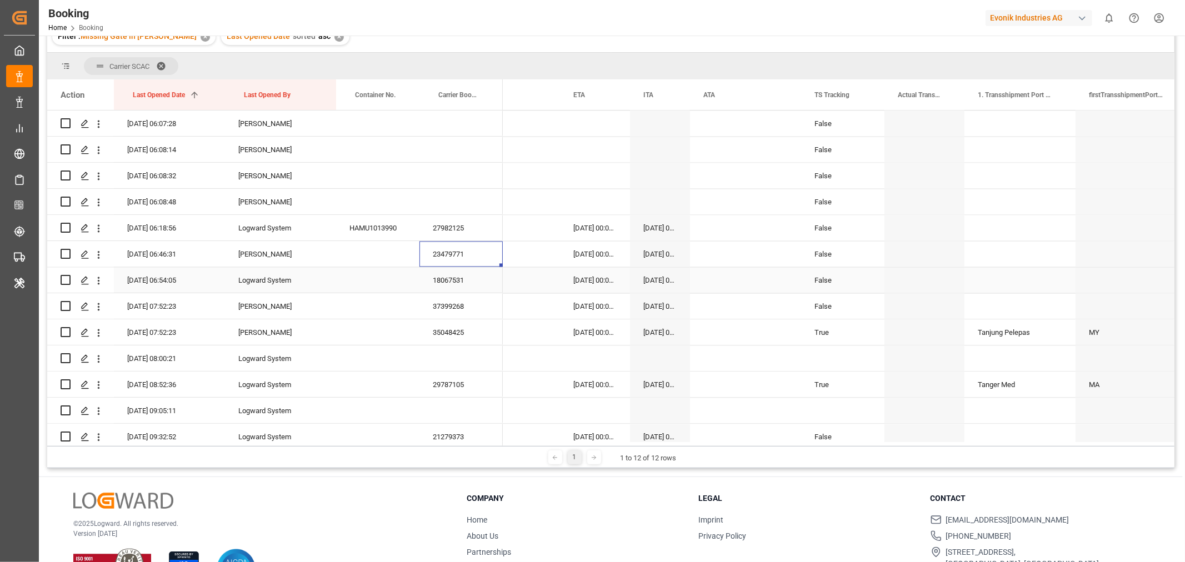
click at [471, 279] on div "18067531" at bounding box center [460, 280] width 83 height 26
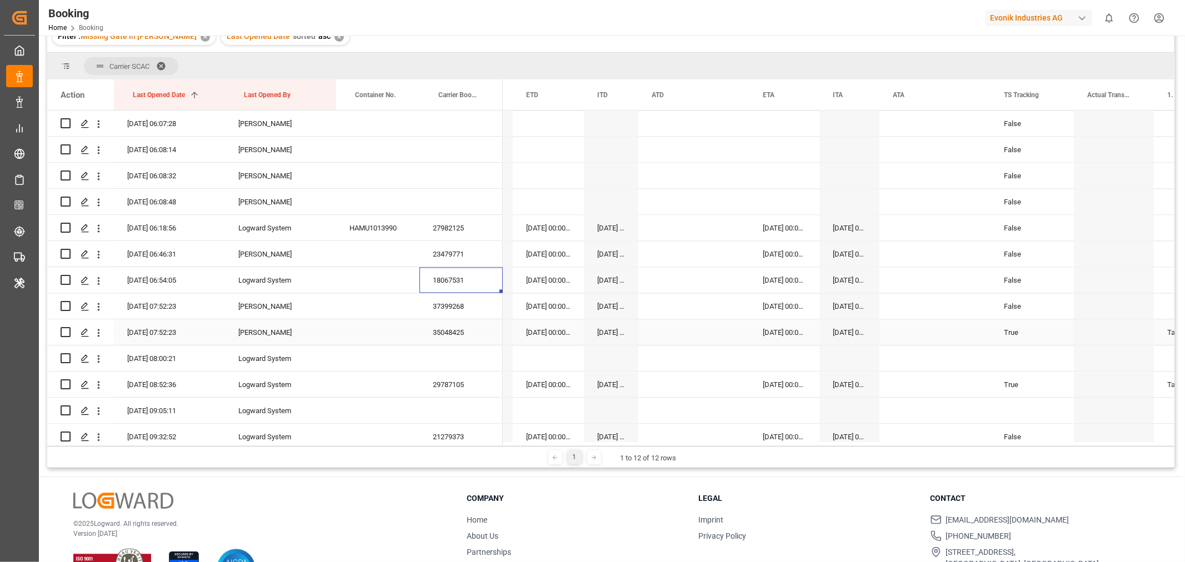
scroll to position [0, 4872]
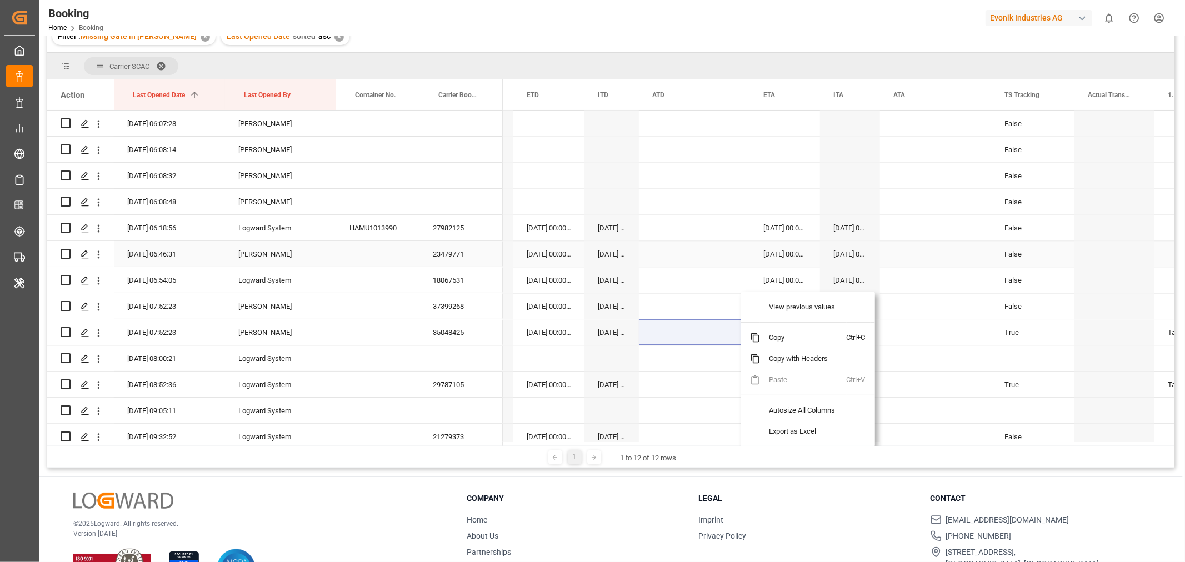
click at [459, 250] on div "23479771" at bounding box center [460, 254] width 83 height 26
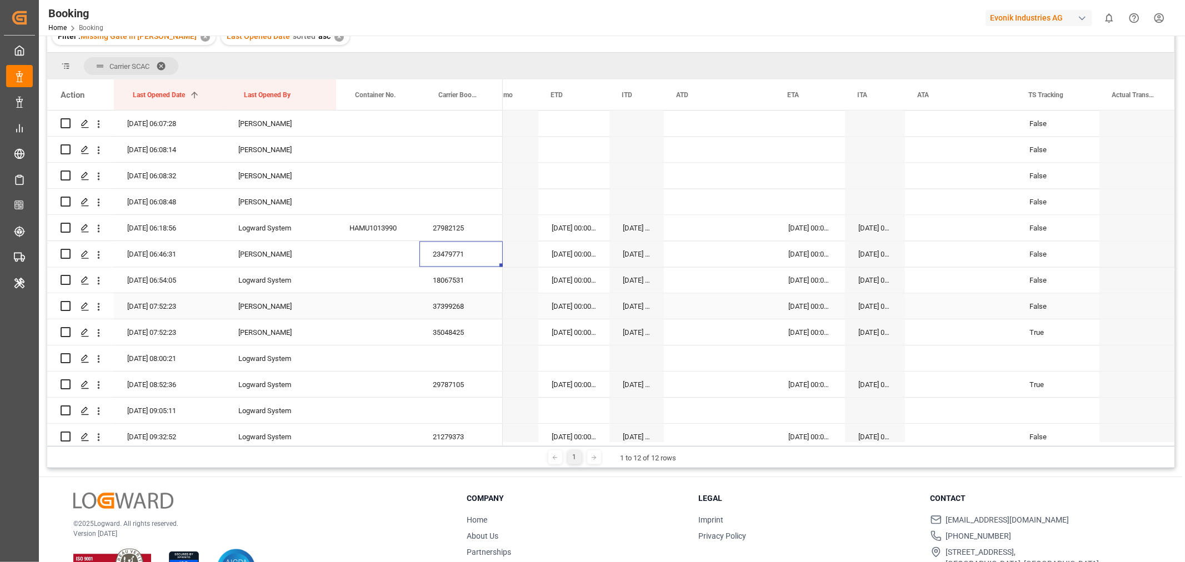
scroll to position [0, 4847]
click at [450, 288] on div "18067531" at bounding box center [460, 280] width 83 height 26
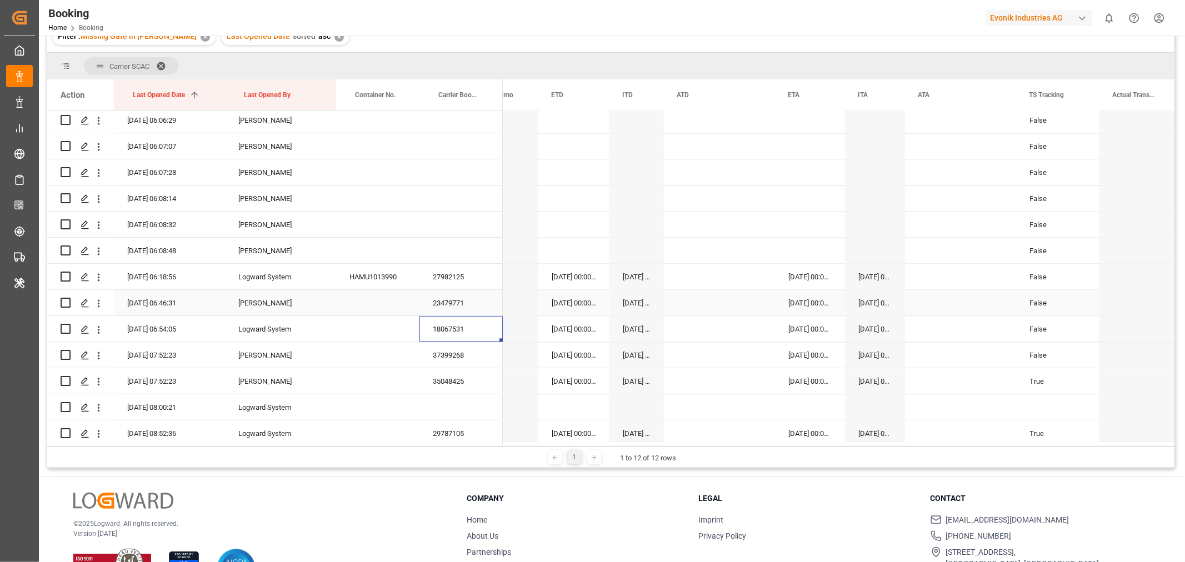
scroll to position [2111, 0]
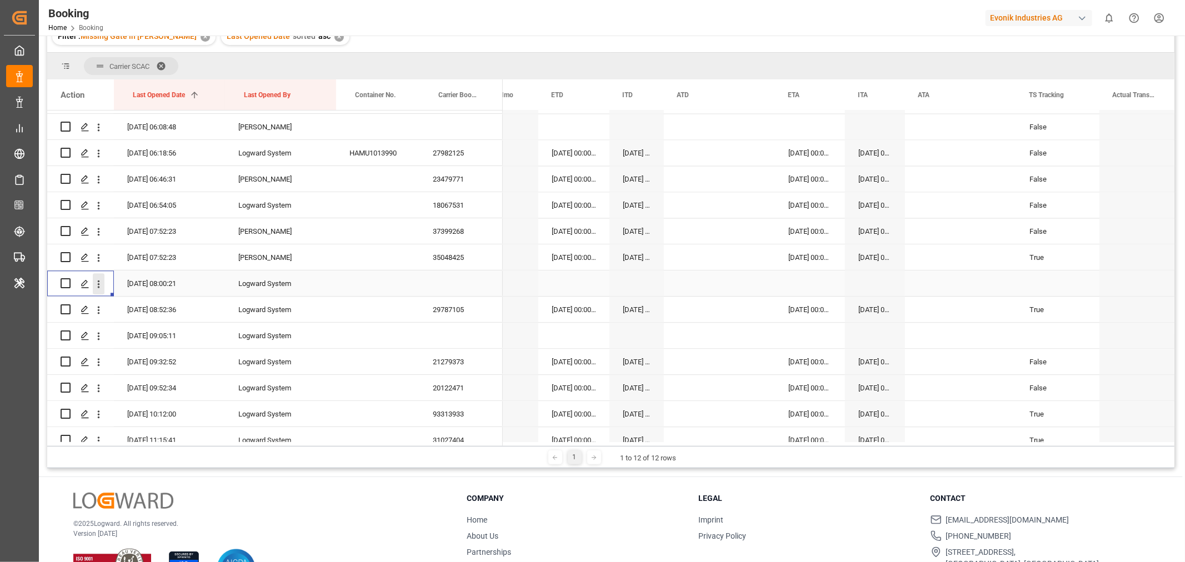
click at [101, 287] on icon "open menu" at bounding box center [99, 284] width 12 height 12
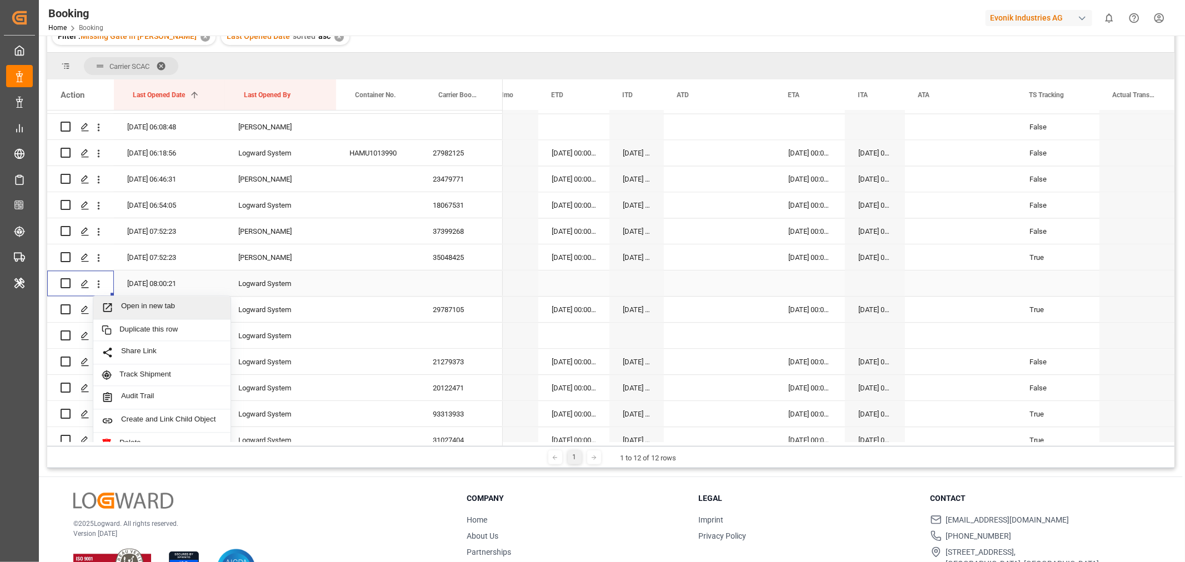
click at [150, 299] on div "Open in new tab" at bounding box center [161, 307] width 137 height 23
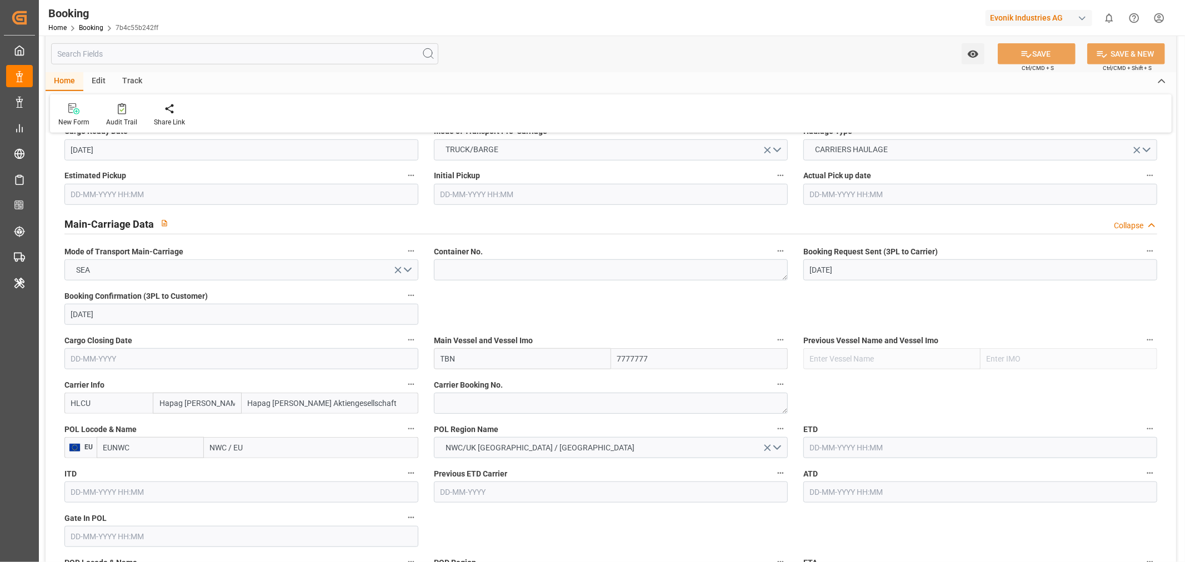
scroll to position [802, 0]
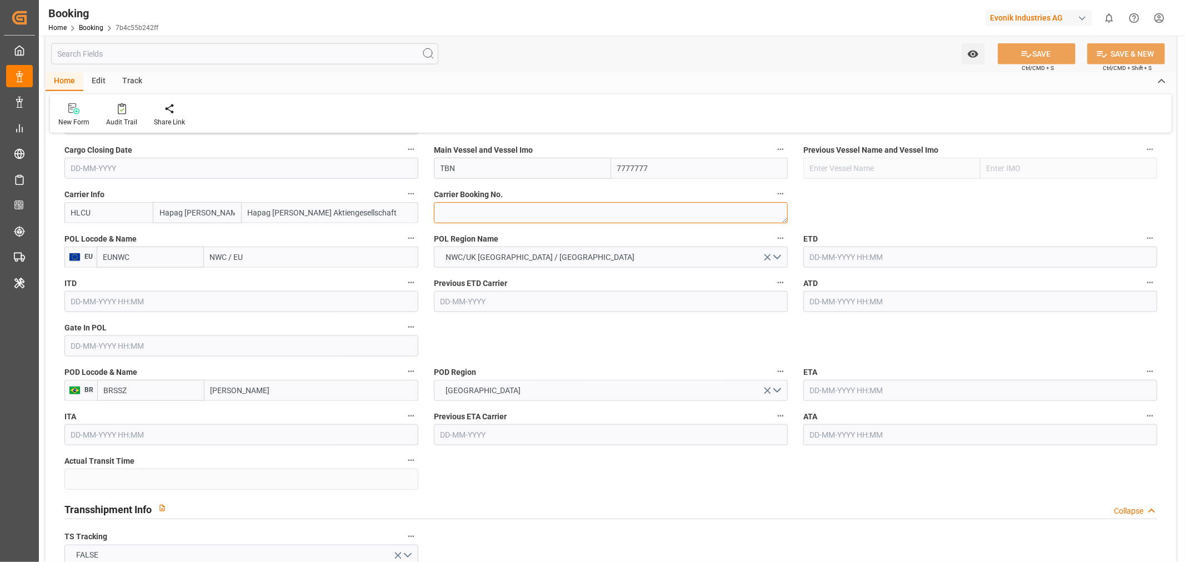
click at [463, 209] on textarea at bounding box center [611, 212] width 354 height 21
paste textarea "14735723"
type textarea "14735723"
click at [222, 260] on input "NWC / EU" at bounding box center [311, 257] width 214 height 21
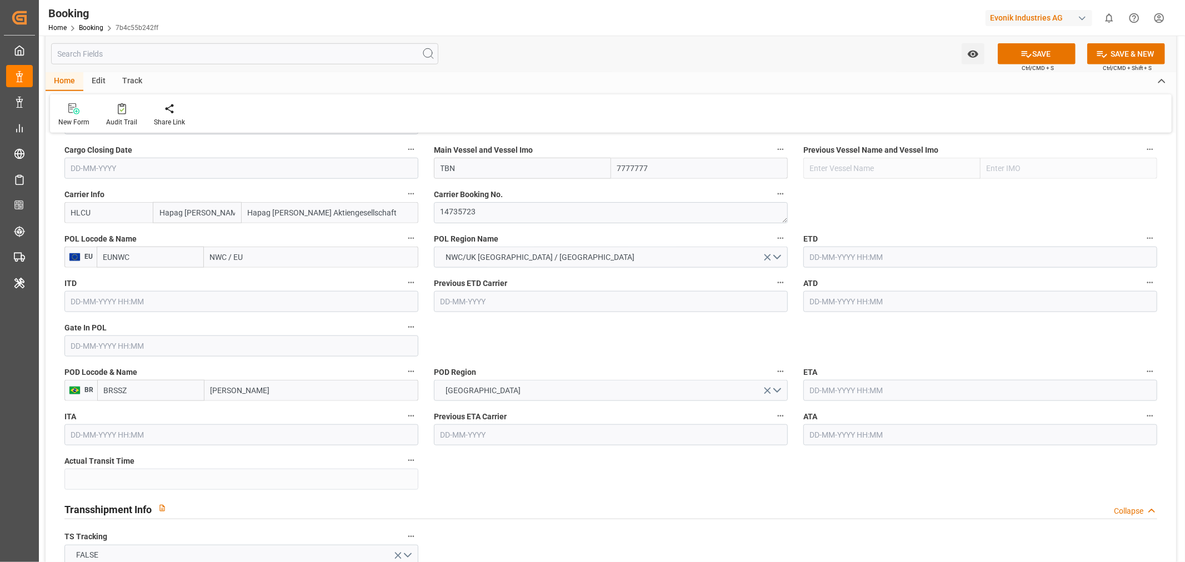
click at [222, 260] on input "NWC / EU" at bounding box center [311, 257] width 214 height 21
paste input "ANTWERP"
type input "ANTWERP"
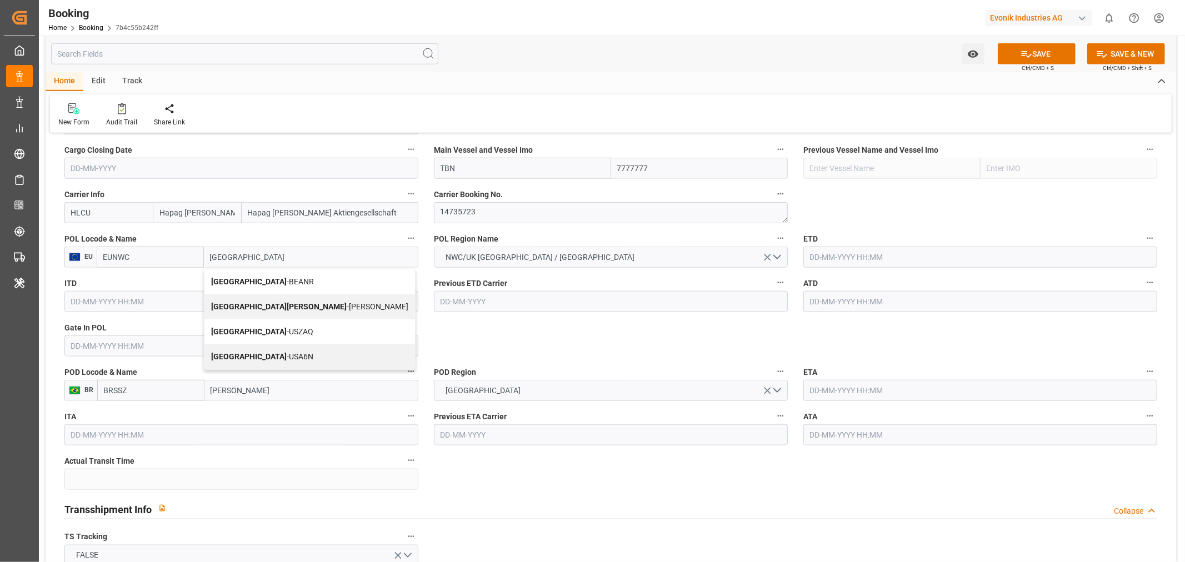
click at [249, 284] on span "Antwerp - BEANR" at bounding box center [262, 281] width 103 height 9
type input "BEANR"
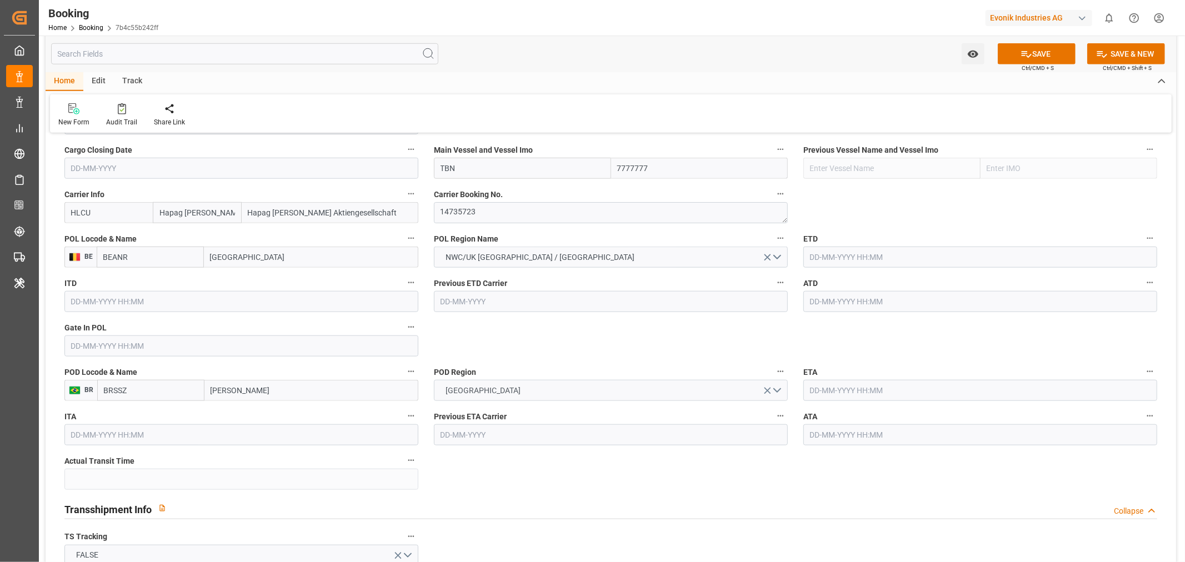
scroll to position [679, 0]
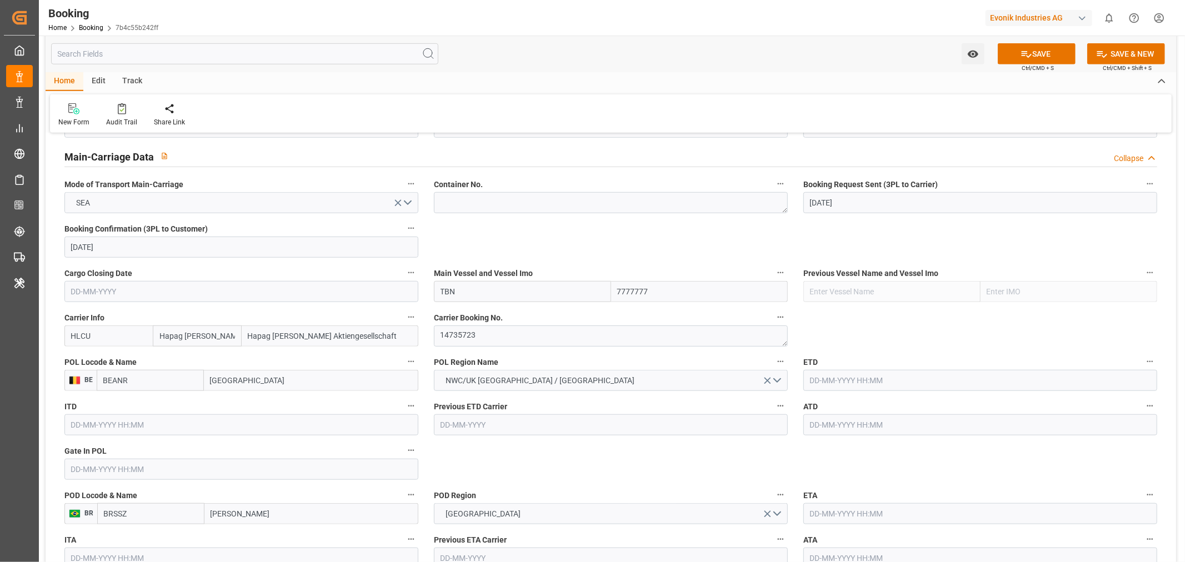
type input "Antwerp"
click at [480, 293] on input "TBN" at bounding box center [522, 291] width 177 height 21
paste input "MSC LETIZIA"
type input "MSC LETIZIA"
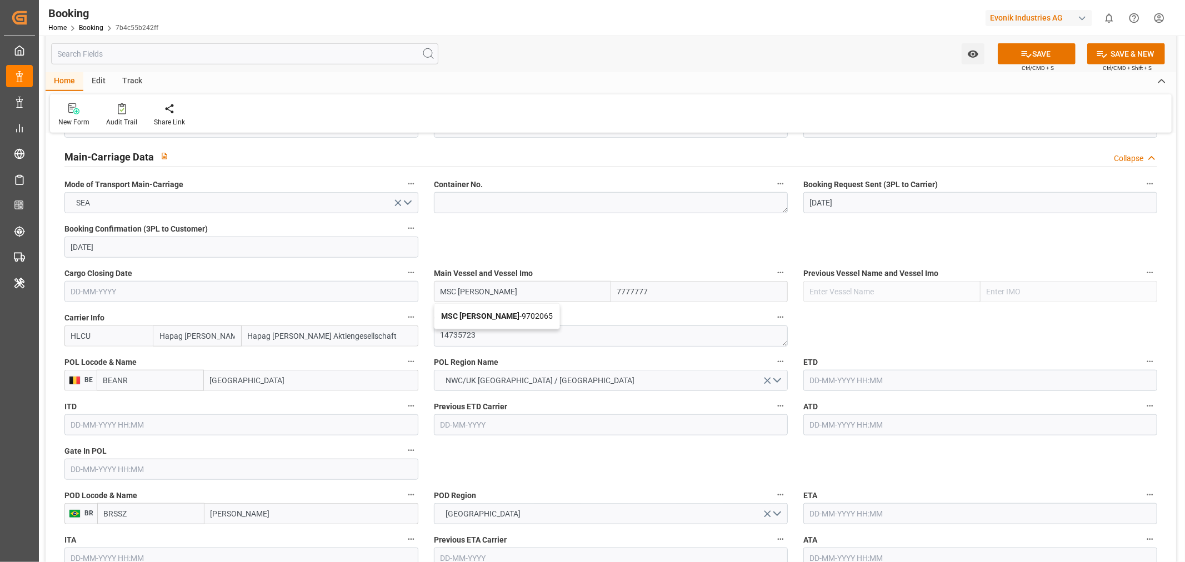
click at [459, 312] on b "MSC LETIZIA" at bounding box center [480, 316] width 78 height 9
type input "9702065"
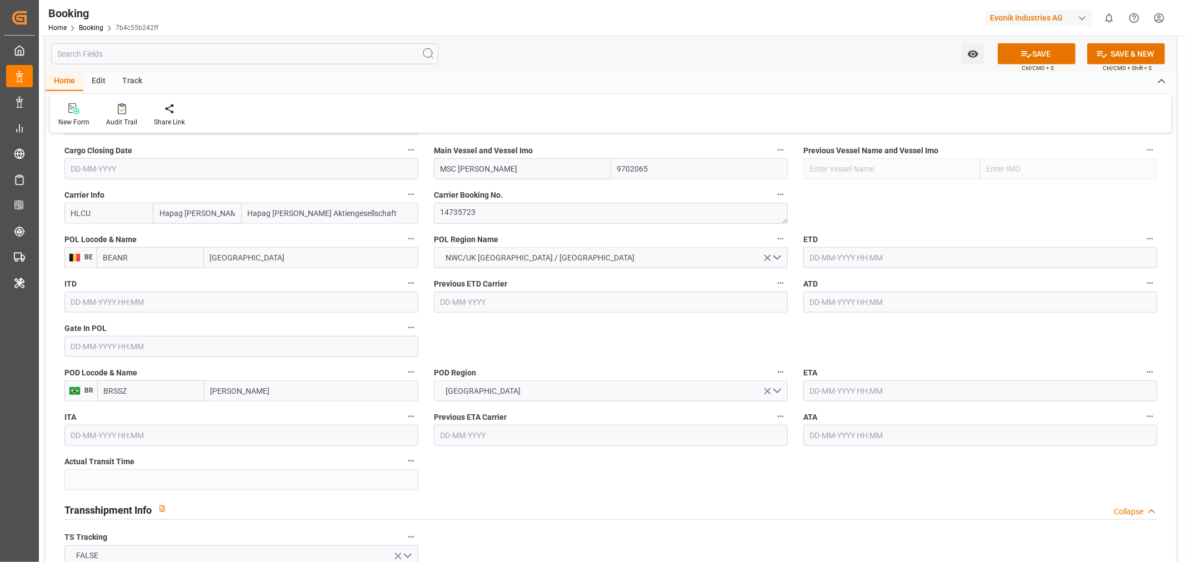
scroll to position [802, 0]
type input "MSC LETIZIA"
click at [844, 252] on input "text" at bounding box center [980, 257] width 354 height 21
paste input "2025-09-20"
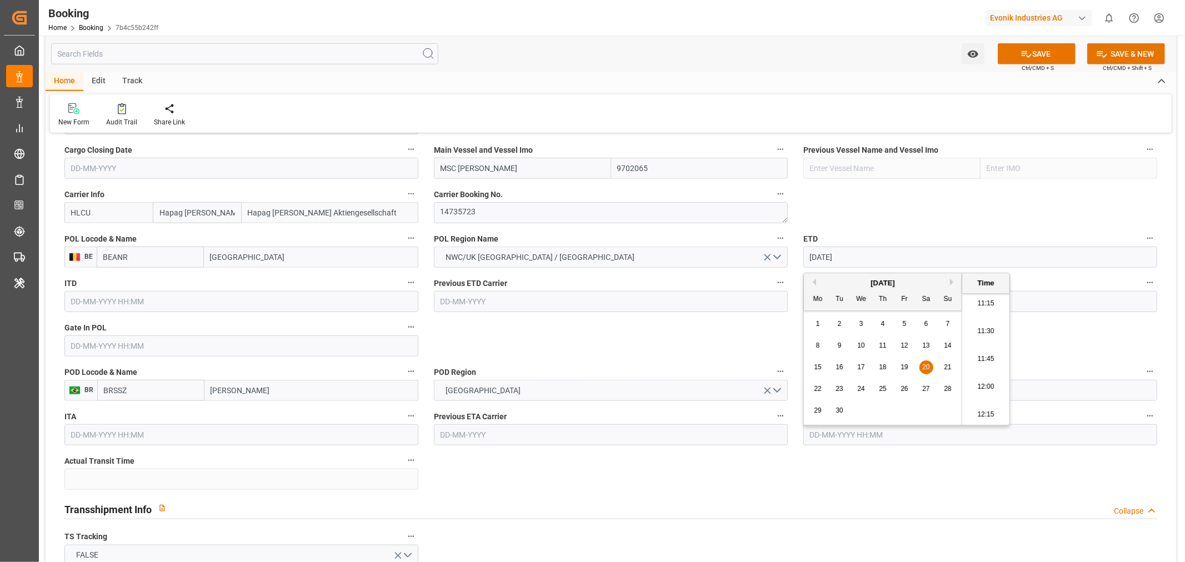
type input "20-09-2025 05:30"
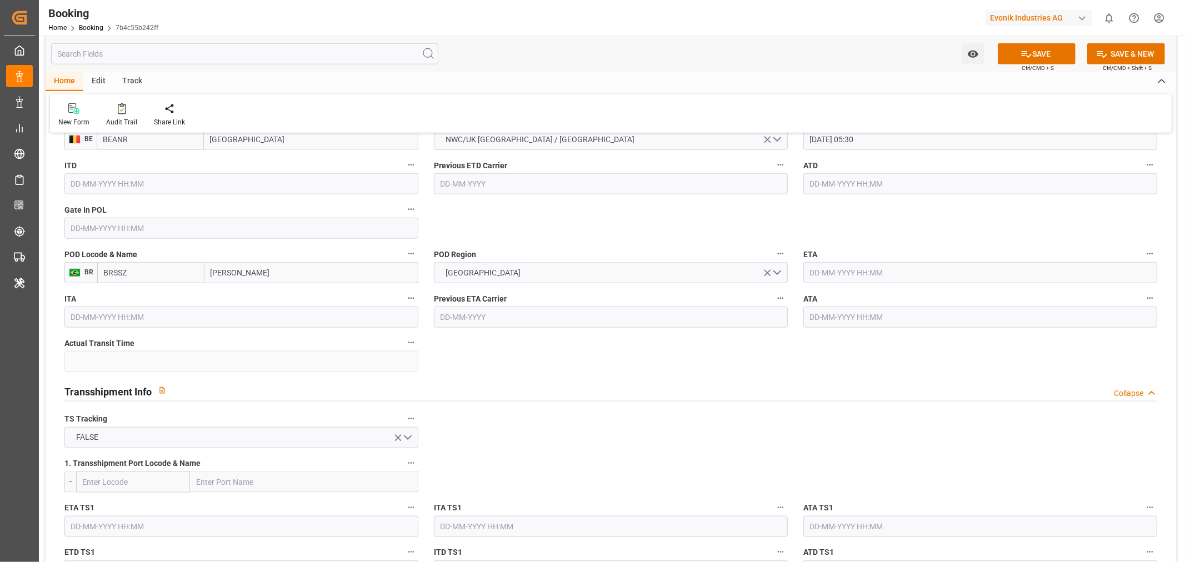
scroll to position [925, 0]
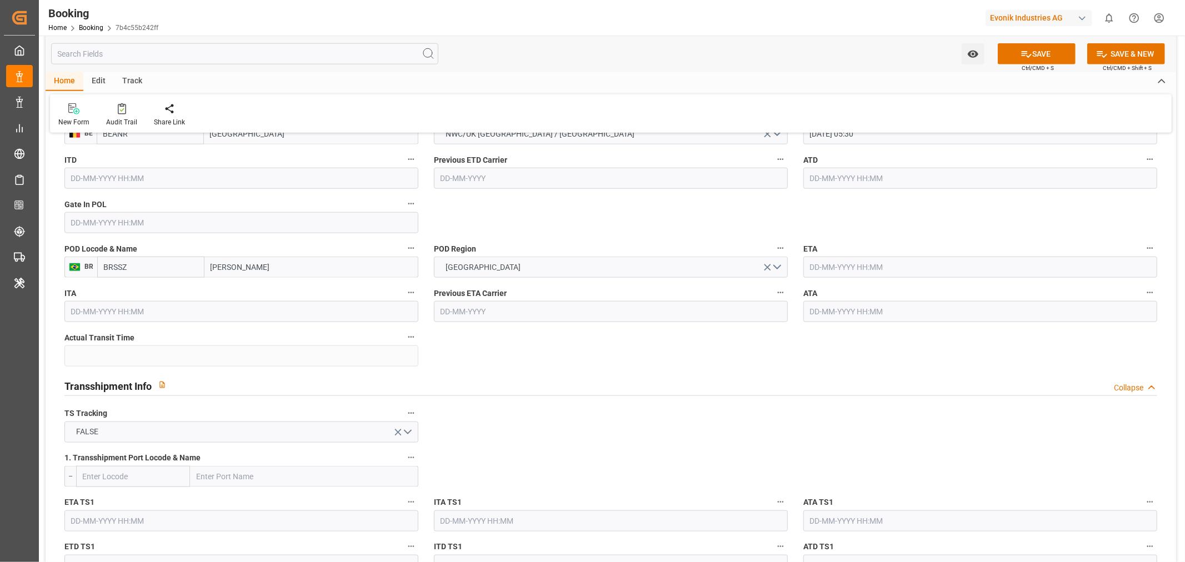
click at [861, 270] on input "text" at bounding box center [980, 267] width 354 height 21
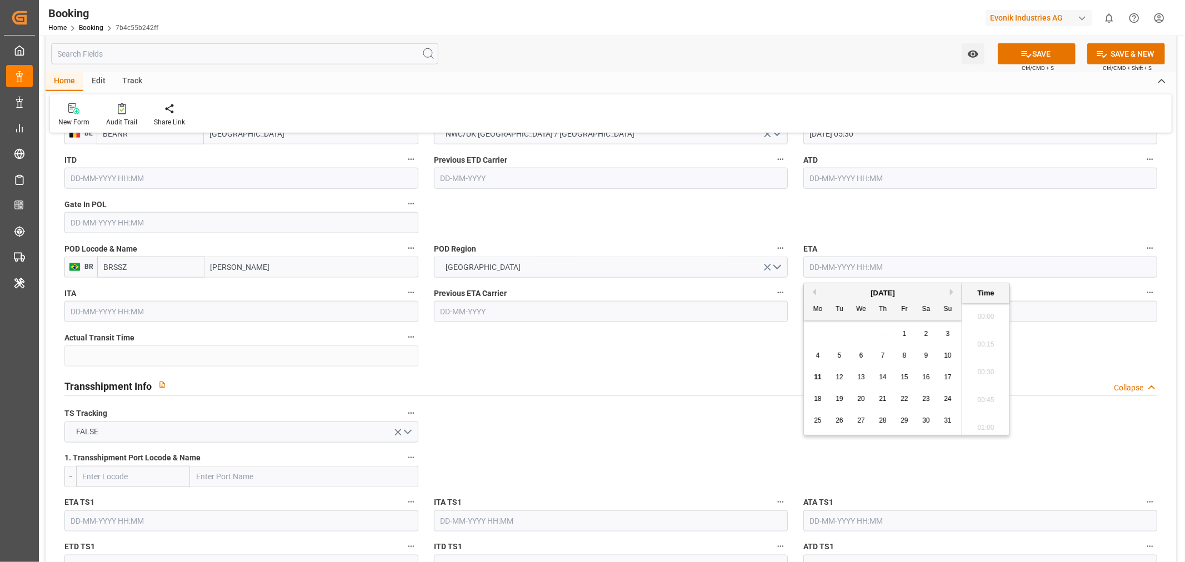
scroll to position [1253, 0]
paste input "2025-10-07"
type input "07-10-2025 00:00"
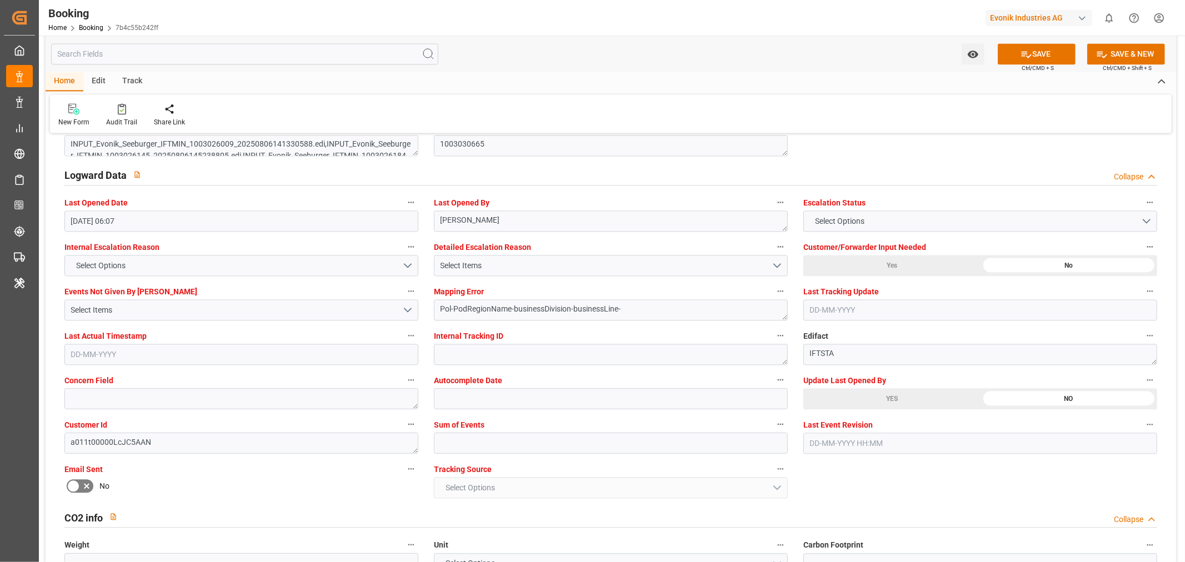
scroll to position [2098, 0]
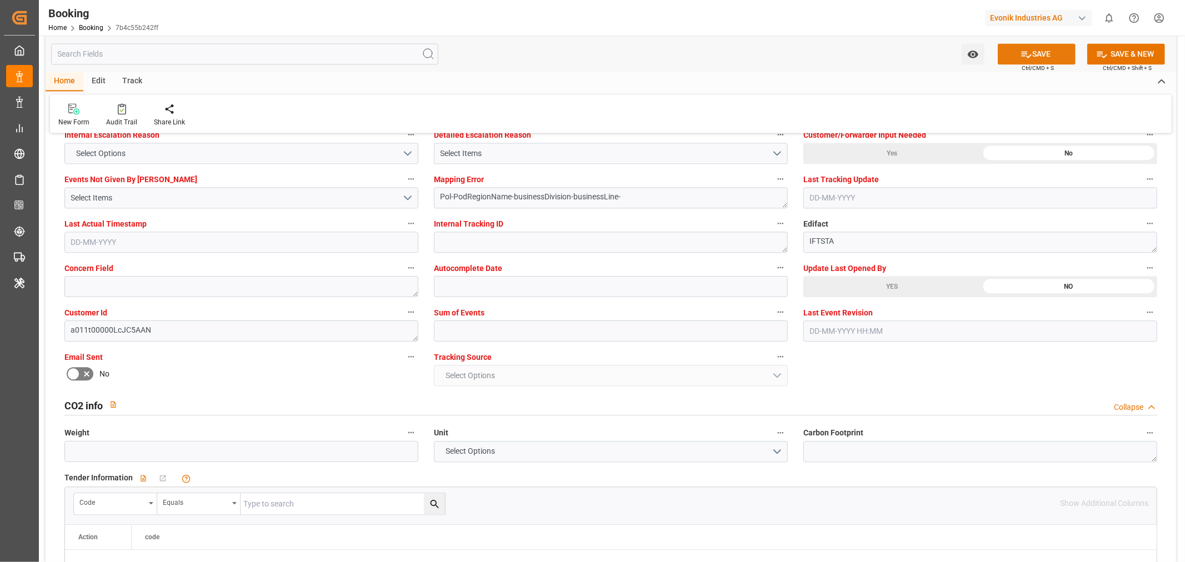
click at [1034, 56] on button "SAVE" at bounding box center [1037, 53] width 78 height 21
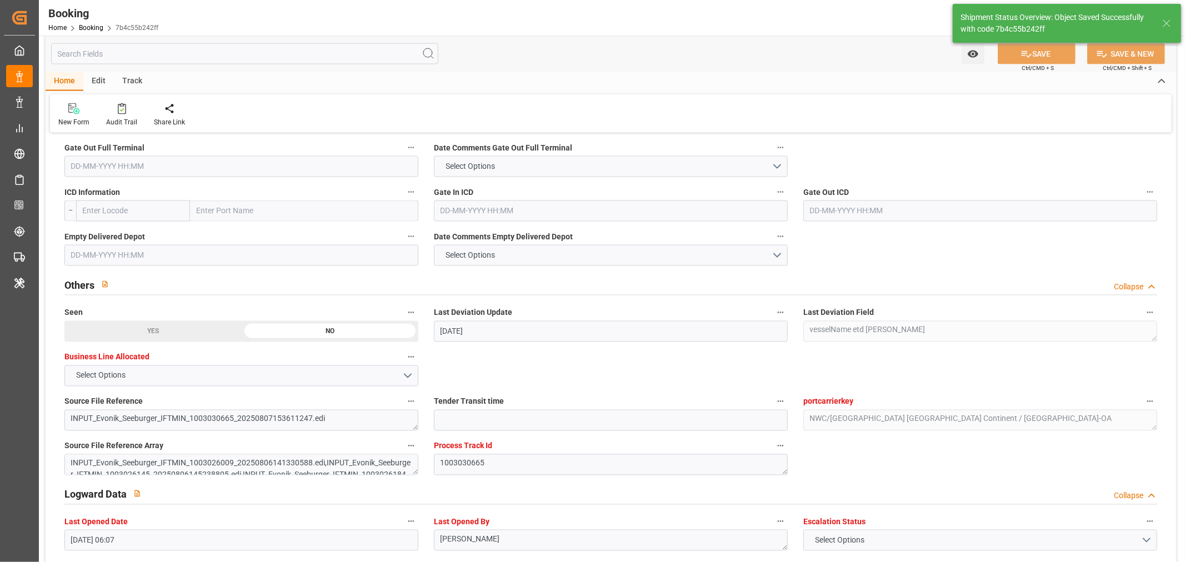
type input "TBN"
type input "7777777"
type textarea "[PERSON_NAME]"
type textarea "businessDivision-businessLine-"
type input "20-09-2025 05:30"
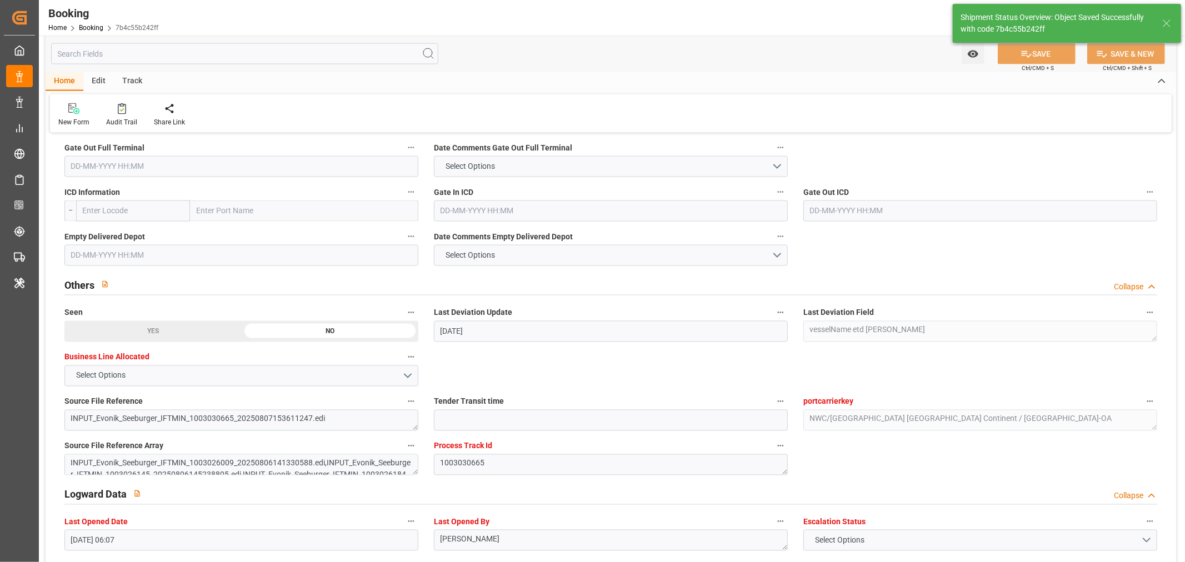
type input "07-10-2025 00:00"
type input "11-08-2025 06:25"
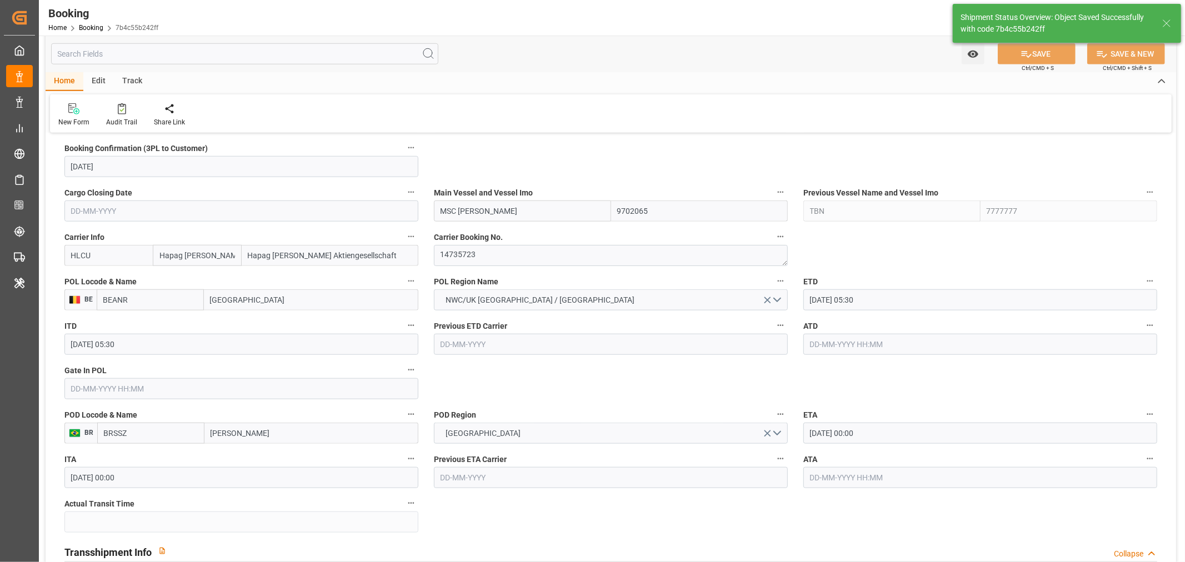
scroll to position [555, 0]
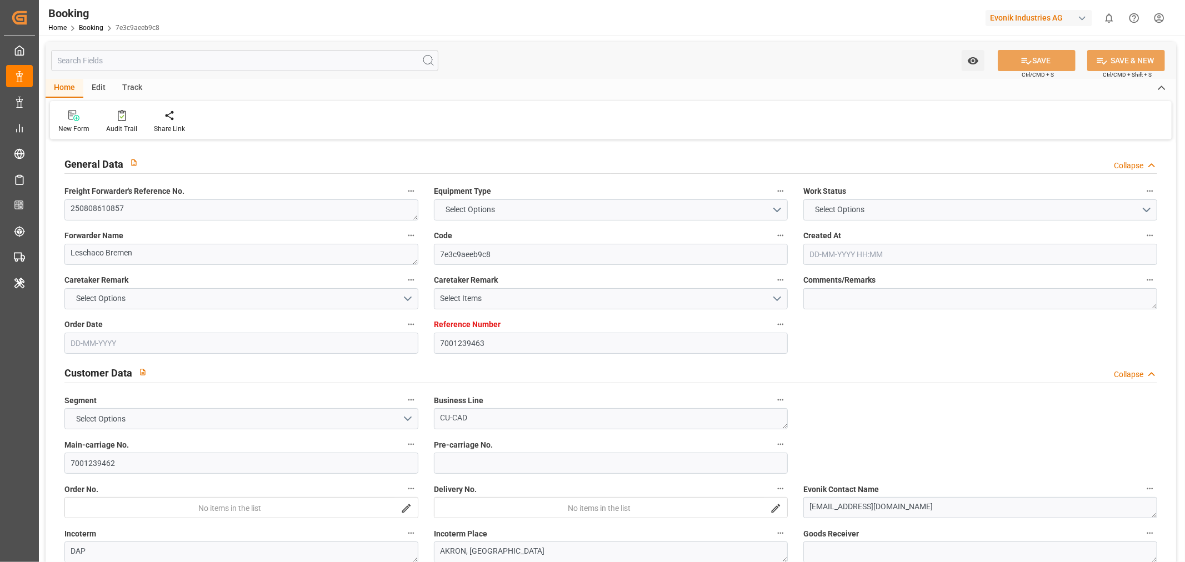
type input "7001239463"
type input "Hapag [PERSON_NAME]"
type input "Hapag [PERSON_NAME] Aktiengesellschaft"
type input "EUNWC"
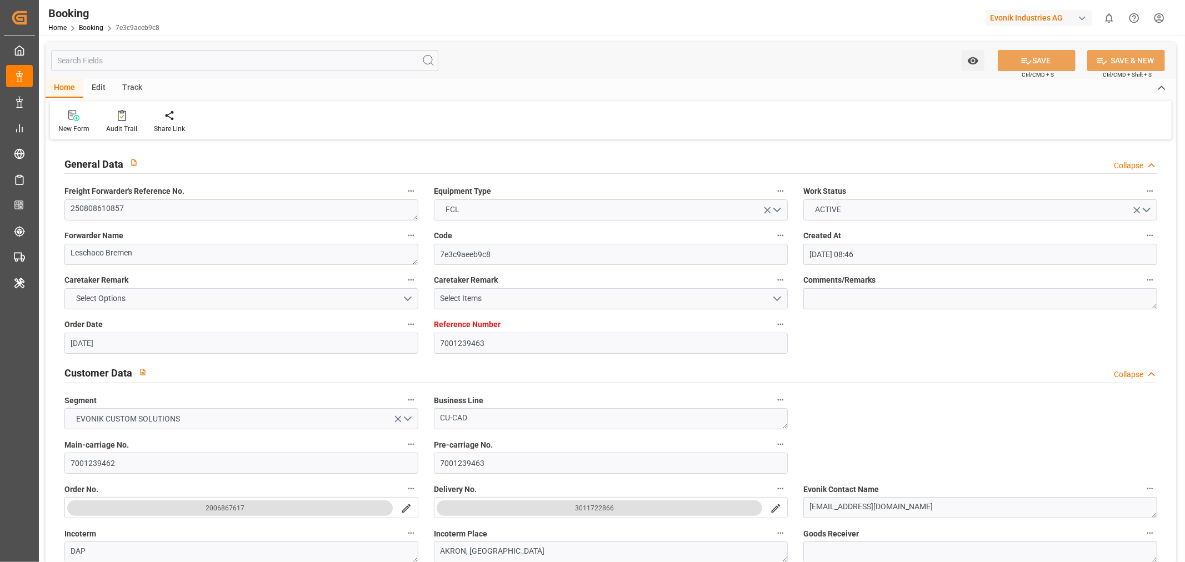
type input "[DATE] 08:46"
type input "[DATE]"
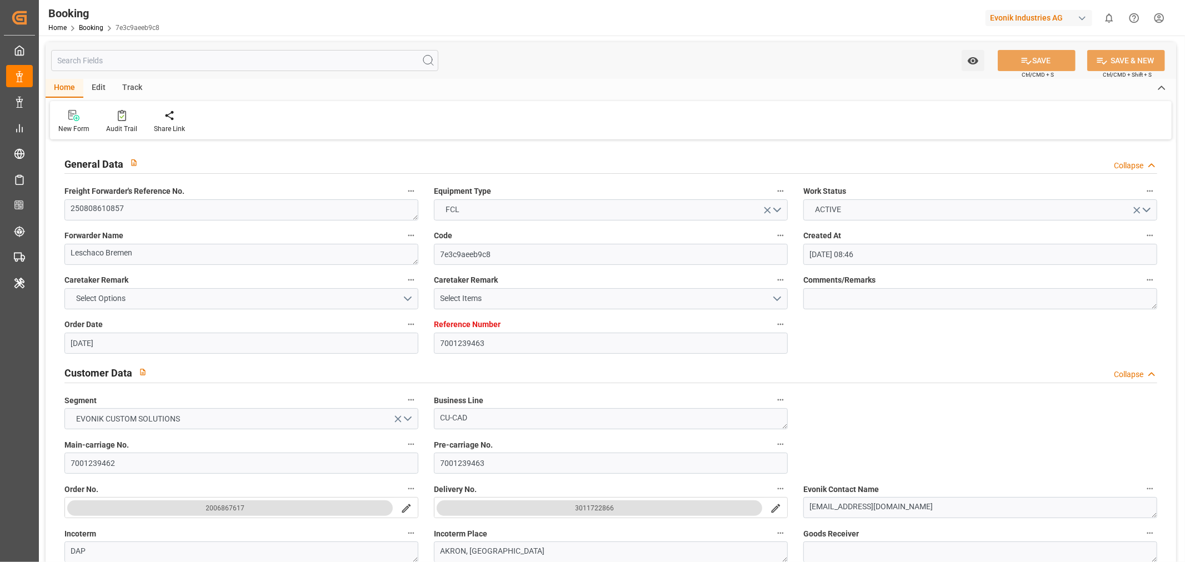
type input "[DATE]"
type input "08-08-2025 06:07"
click at [96, 206] on textarea "250808610857" at bounding box center [241, 209] width 354 height 21
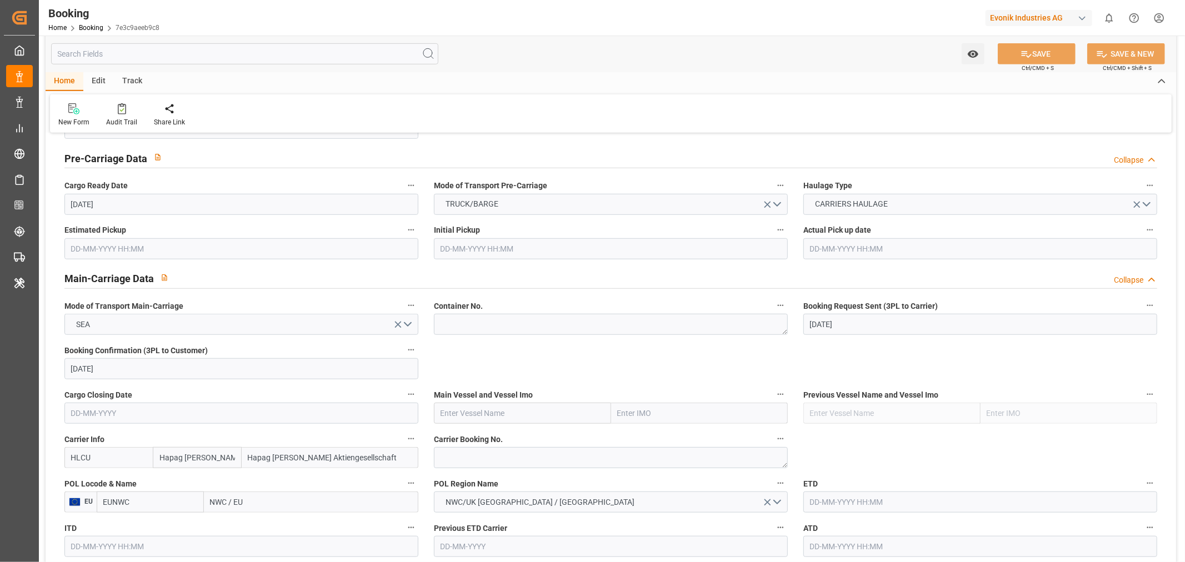
scroll to position [617, 0]
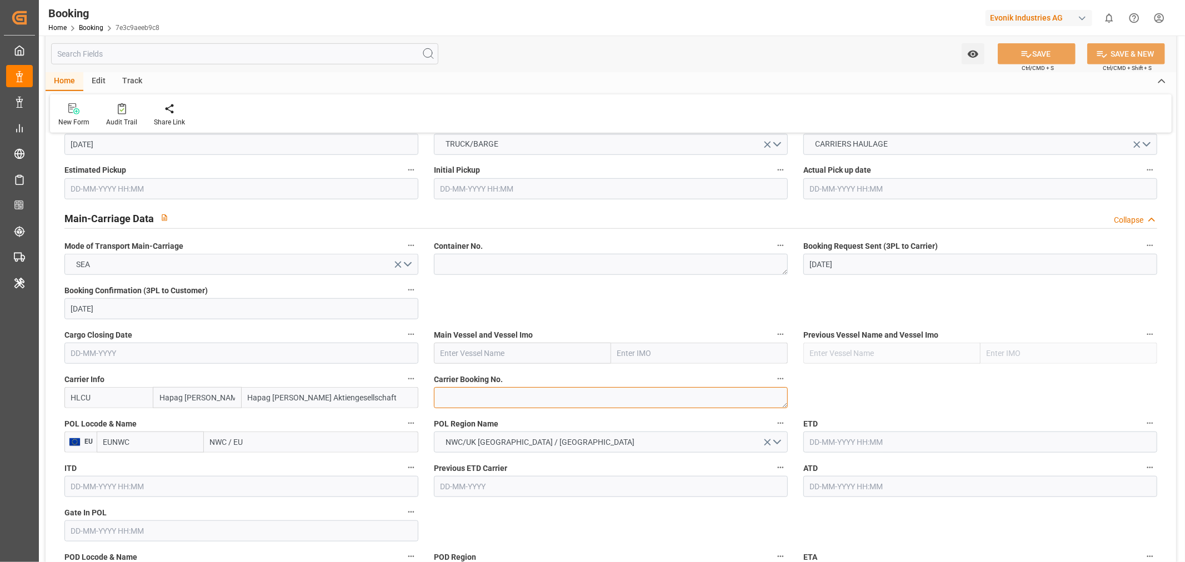
click at [467, 399] on textarea at bounding box center [611, 397] width 354 height 21
paste textarea "33394597"
type textarea "33394597"
click at [447, 354] on input "text" at bounding box center [522, 353] width 177 height 21
paste input "SANTA CATARINA"
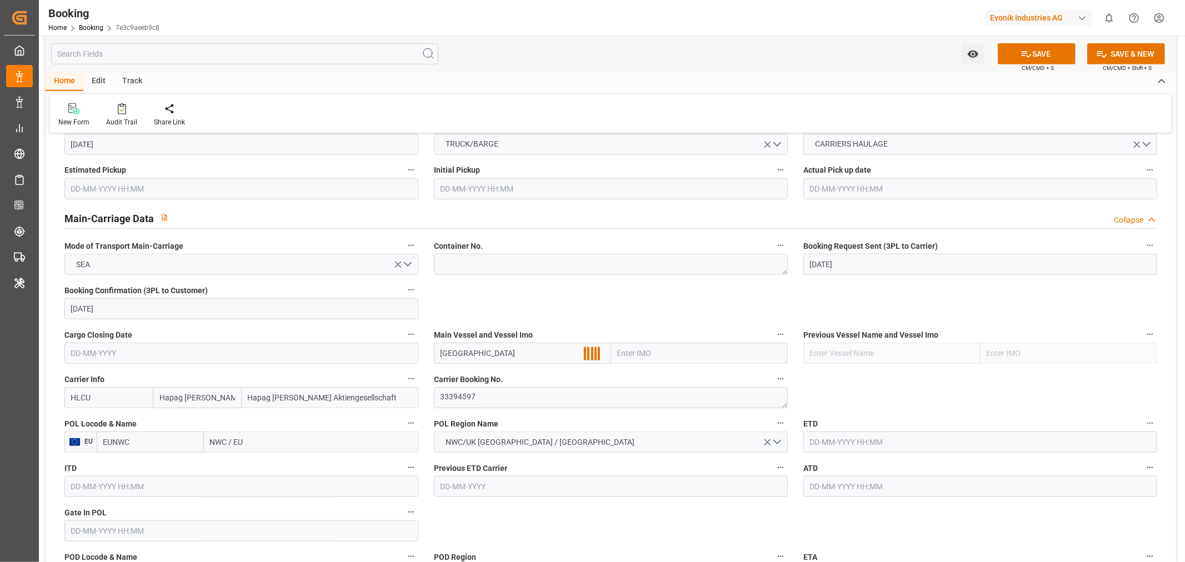
scroll to position [679, 0]
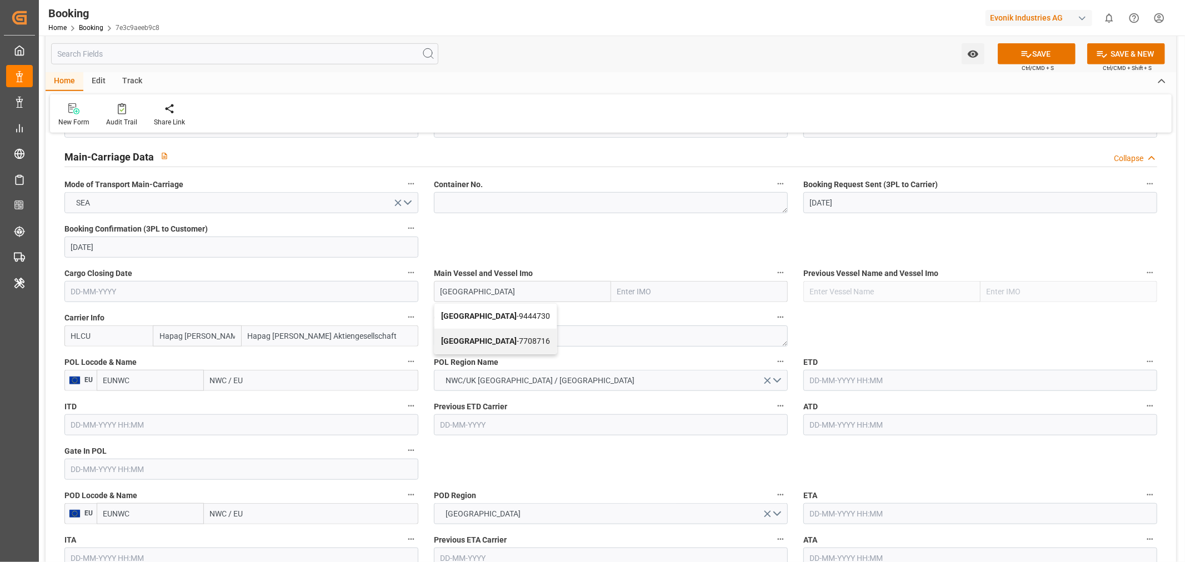
click at [535, 315] on span "SANTA CATARINA - 9444730" at bounding box center [495, 316] width 109 height 9
type input "SANTA CATARINA"
type input "9444730"
type input "SANTA CATARINA"
click at [218, 380] on input "NWC / EU" at bounding box center [311, 380] width 214 height 21
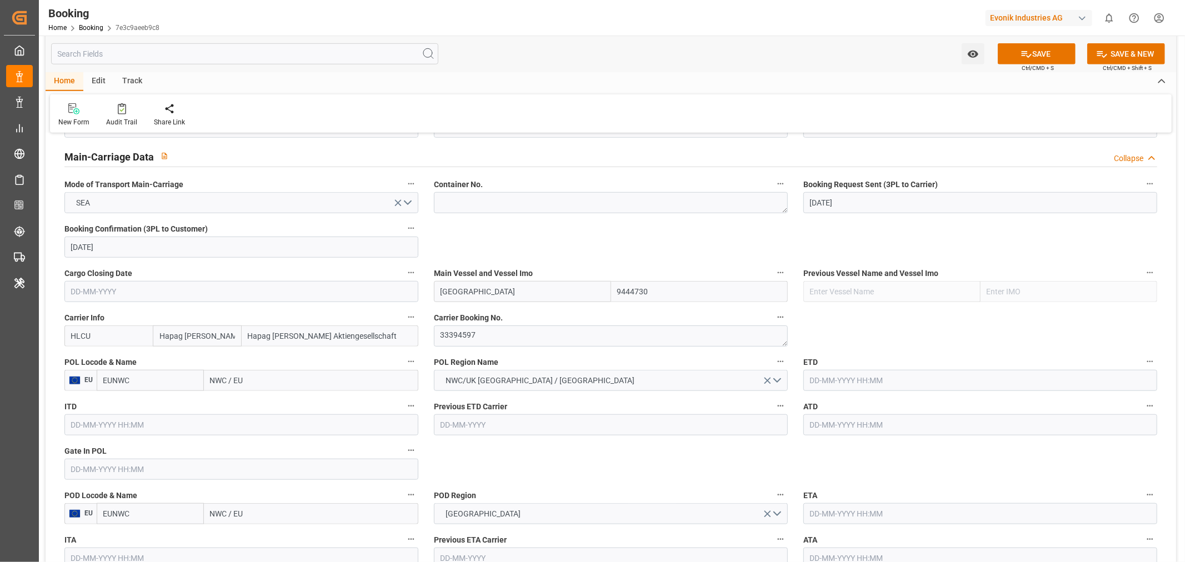
click at [218, 380] on input "NWC / EU" at bounding box center [311, 380] width 214 height 21
paste input "[GEOGRAPHIC_DATA]"
type input "[GEOGRAPHIC_DATA]"
click at [279, 404] on span "[GEOGRAPHIC_DATA] - NLRTM" at bounding box center [262, 404] width 103 height 9
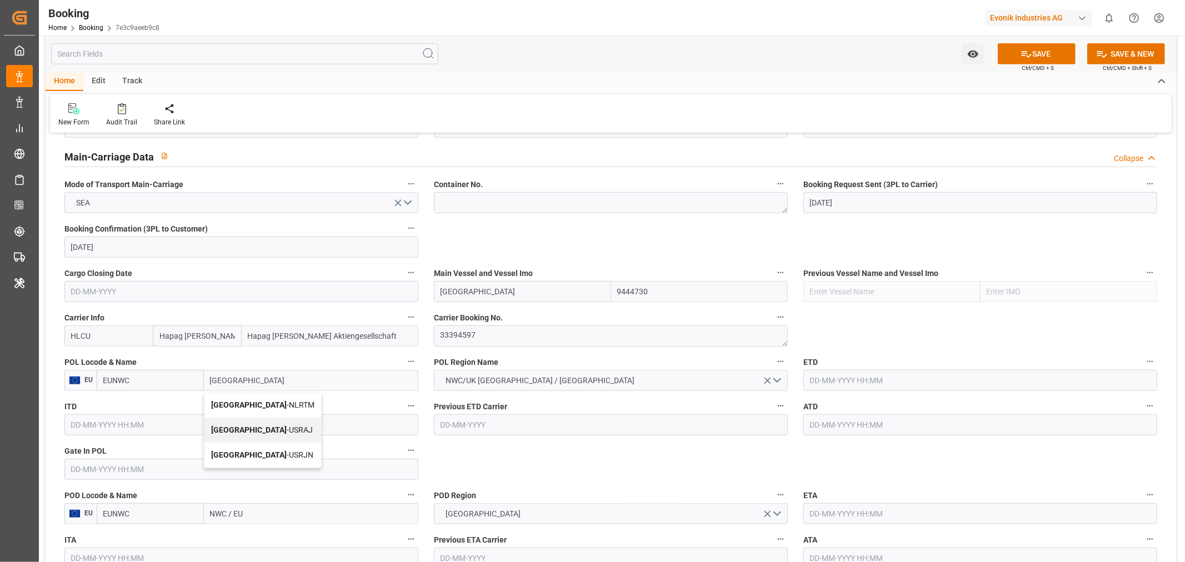
type input "NLRTM"
type input "[GEOGRAPHIC_DATA]"
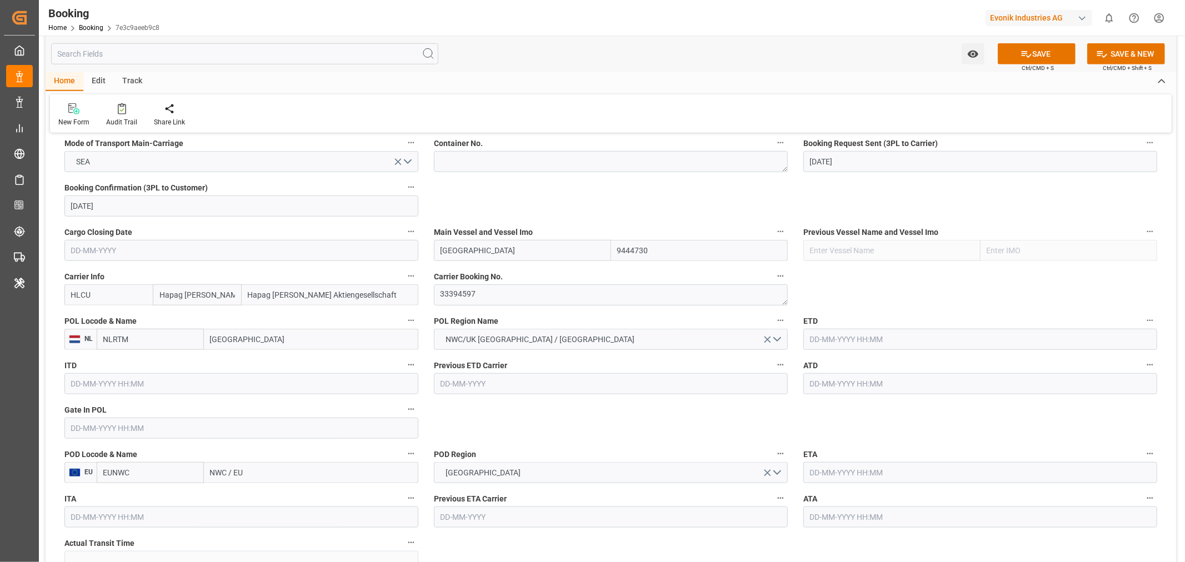
scroll to position [740, 0]
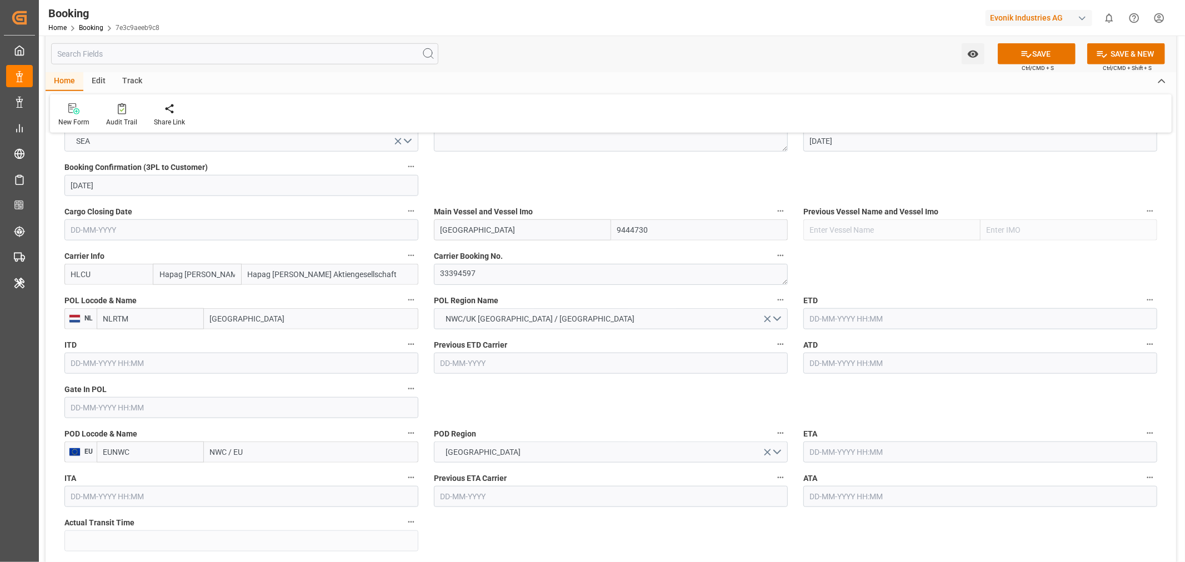
click at [848, 321] on input "text" at bounding box center [980, 318] width 354 height 21
paste input "2025-08-29"
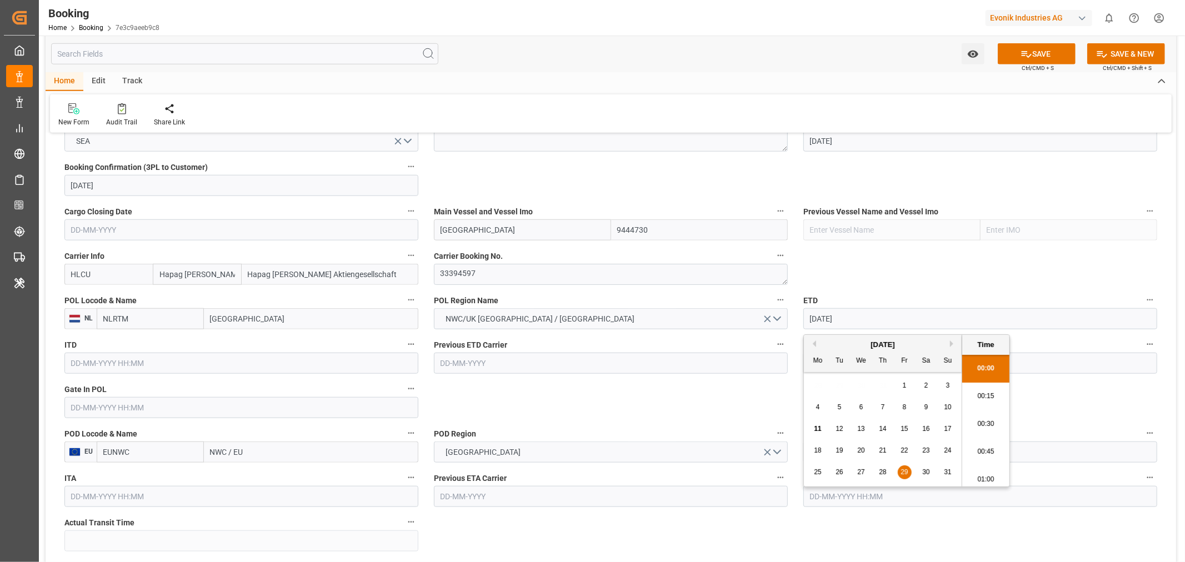
scroll to position [1281, 0]
type input "29-08-2025 00:00"
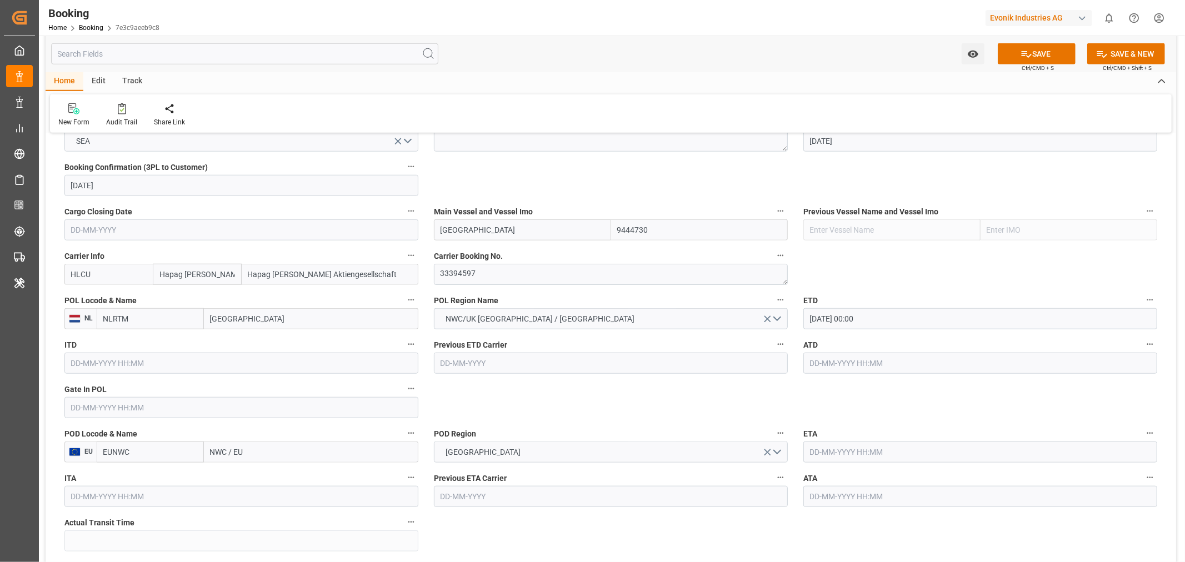
scroll to position [864, 0]
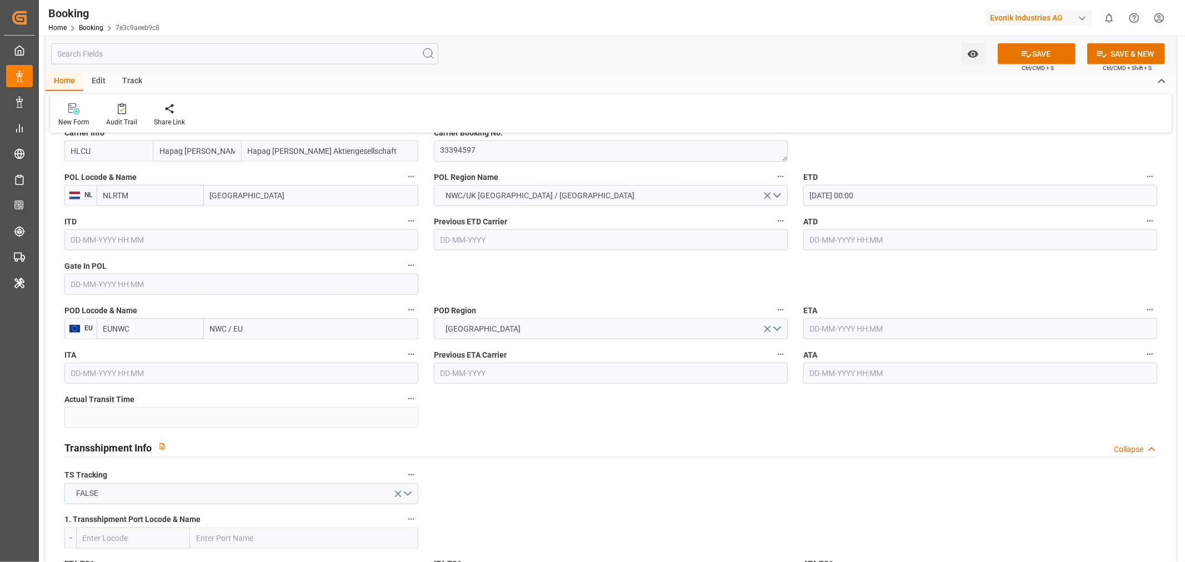
click at [217, 329] on input "NWC / EU" at bounding box center [311, 328] width 214 height 21
click at [217, 327] on input "NWC / EU" at bounding box center [311, 328] width 214 height 21
click at [218, 324] on input "NWC / EU" at bounding box center [311, 328] width 214 height 21
click at [219, 324] on input "NWC / EU" at bounding box center [311, 328] width 214 height 21
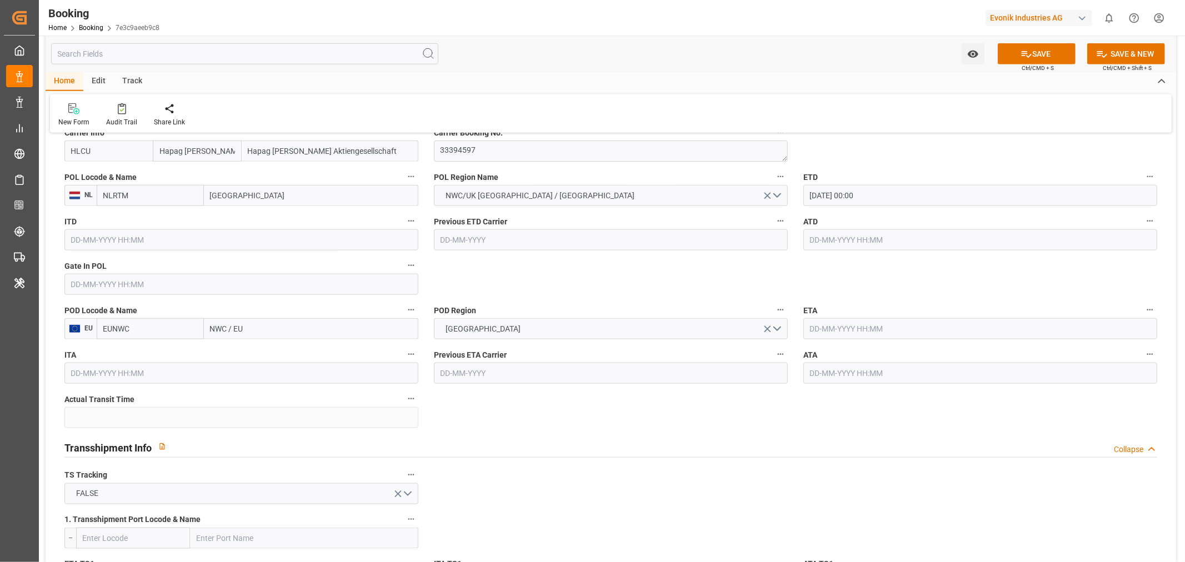
click at [219, 323] on input "NWC / EU" at bounding box center [311, 328] width 214 height 21
paste input "ORFOLK"
type input "NORFOLK"
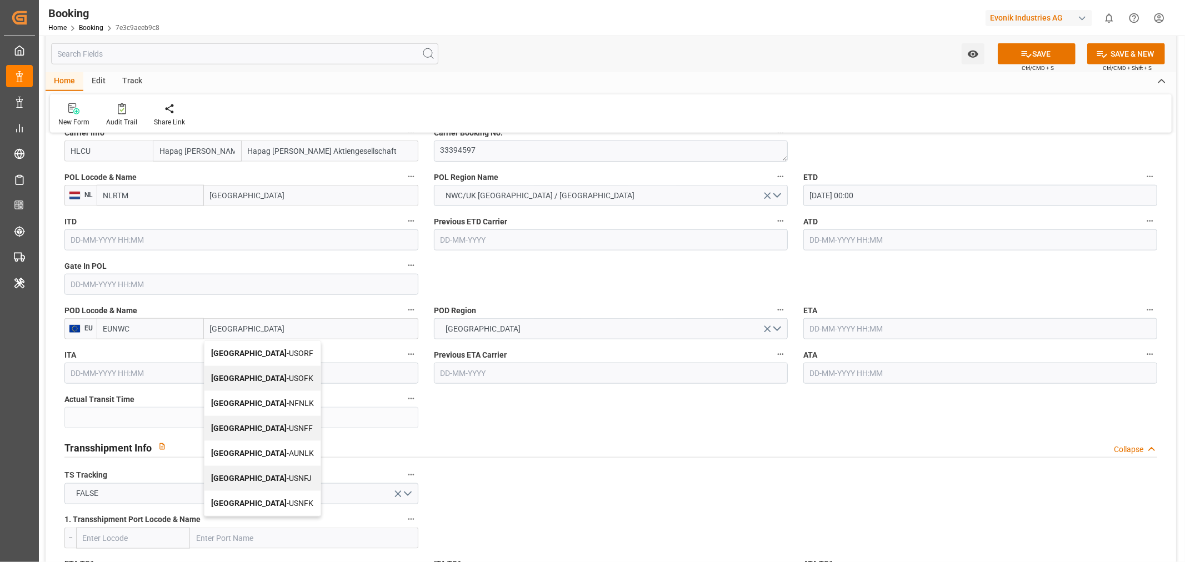
click at [268, 347] on div "Norfolk - USORF" at bounding box center [262, 353] width 116 height 25
type input "USORF"
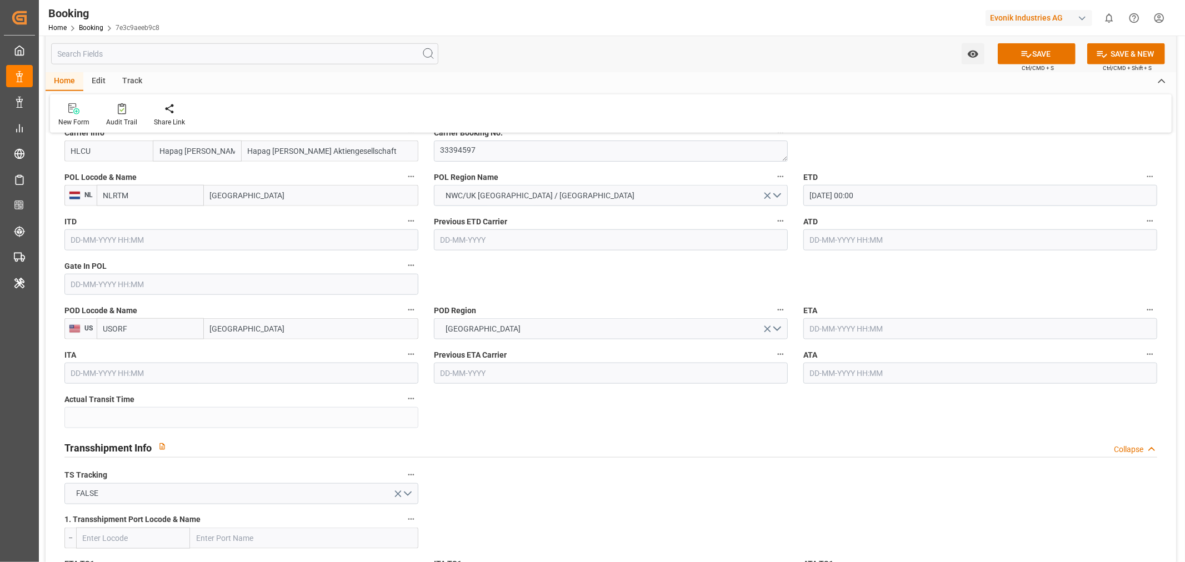
type input "Norfolk"
click at [835, 326] on input "text" at bounding box center [980, 328] width 354 height 21
paste input "2025-09-18"
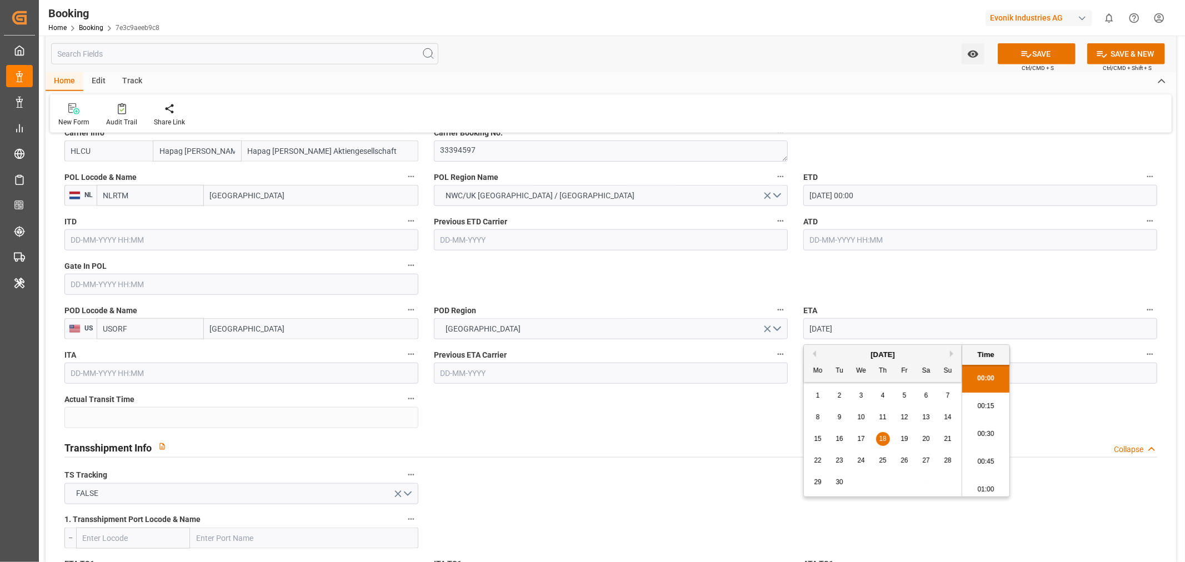
scroll to position [1281, 0]
type input "18-09-2025 00:00"
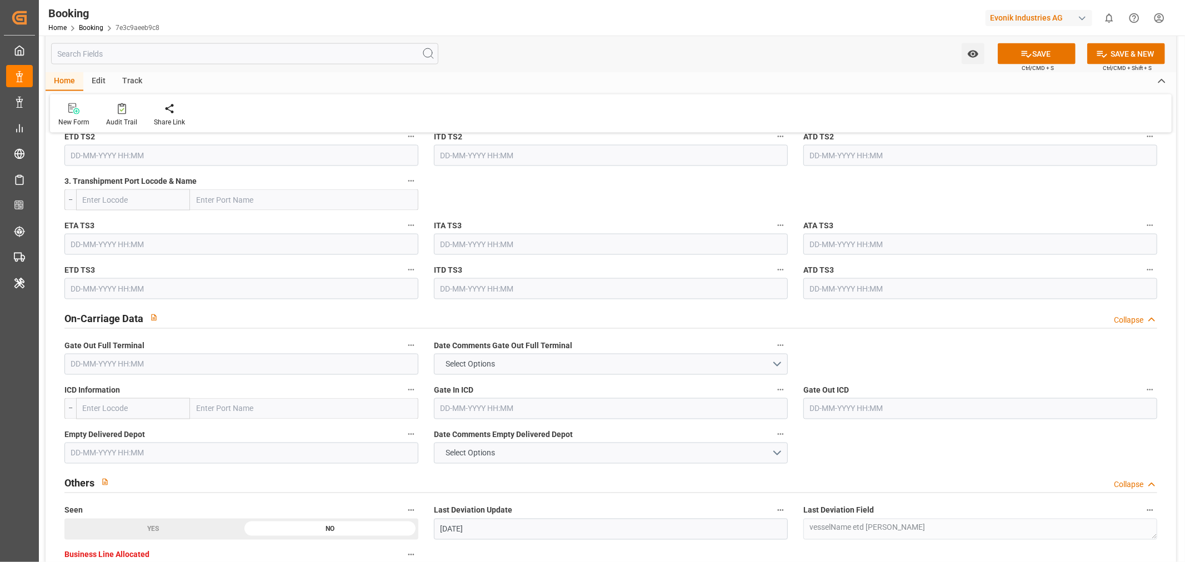
scroll to position [1604, 0]
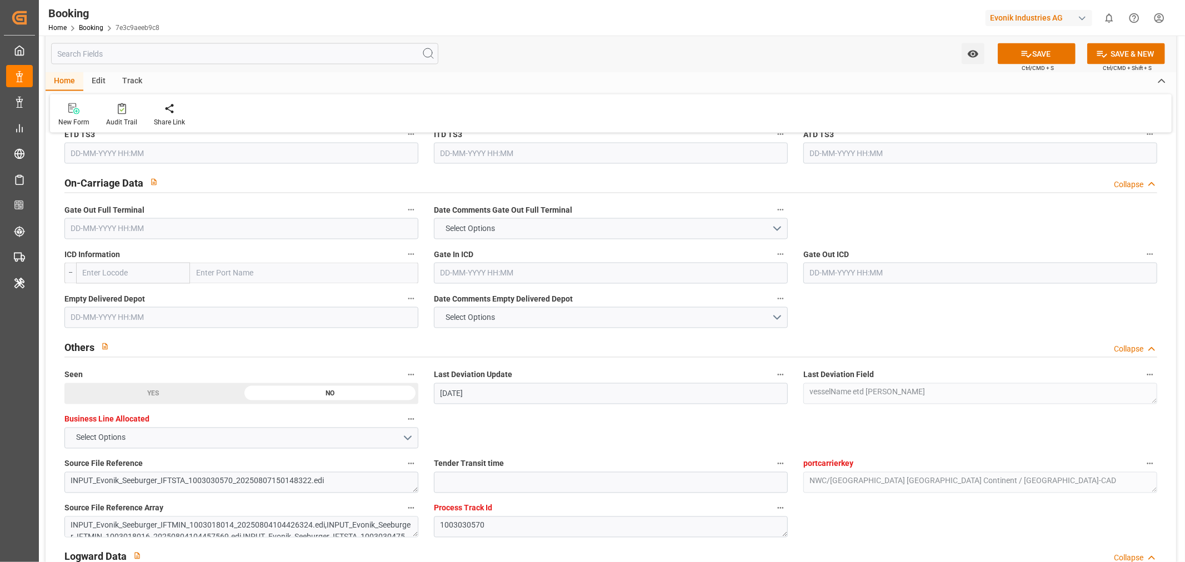
click at [209, 273] on input "text" at bounding box center [304, 273] width 228 height 21
paste input "CLEVELAND"
type input "CLEVELAND"
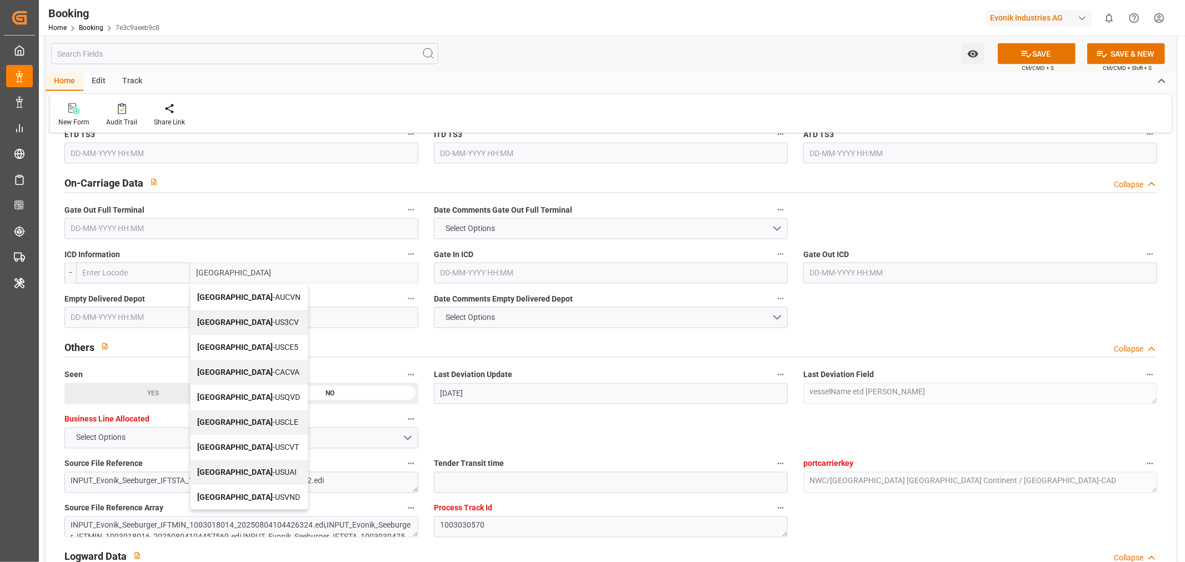
click at [265, 305] on div "Cleveland - AUCVN" at bounding box center [249, 297] width 117 height 25
type input "AUCVN"
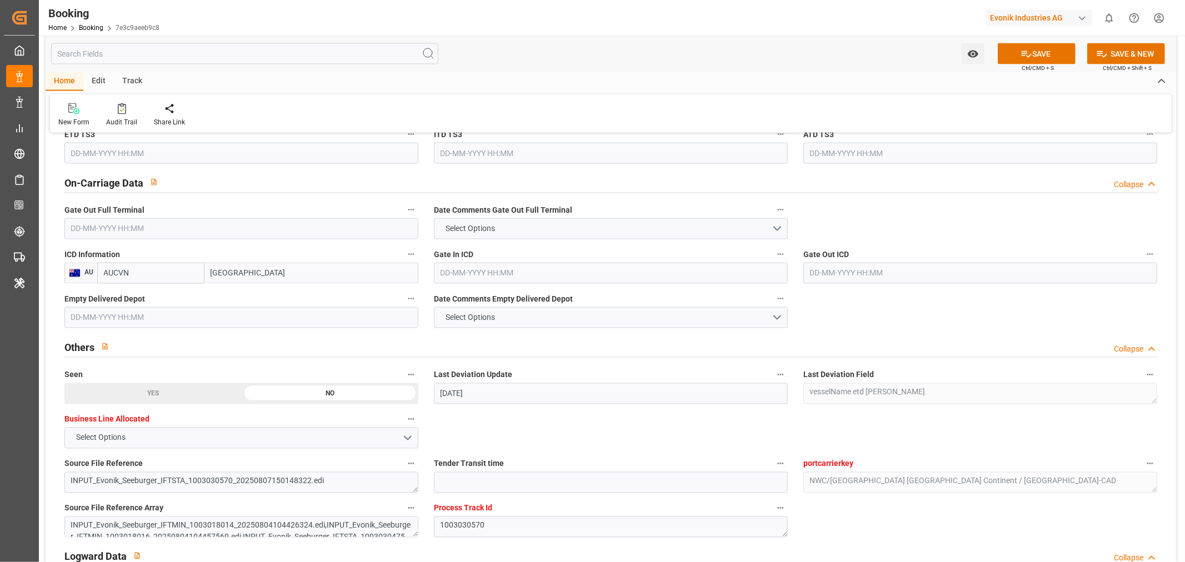
click at [280, 267] on input "Cleveland" at bounding box center [311, 273] width 214 height 21
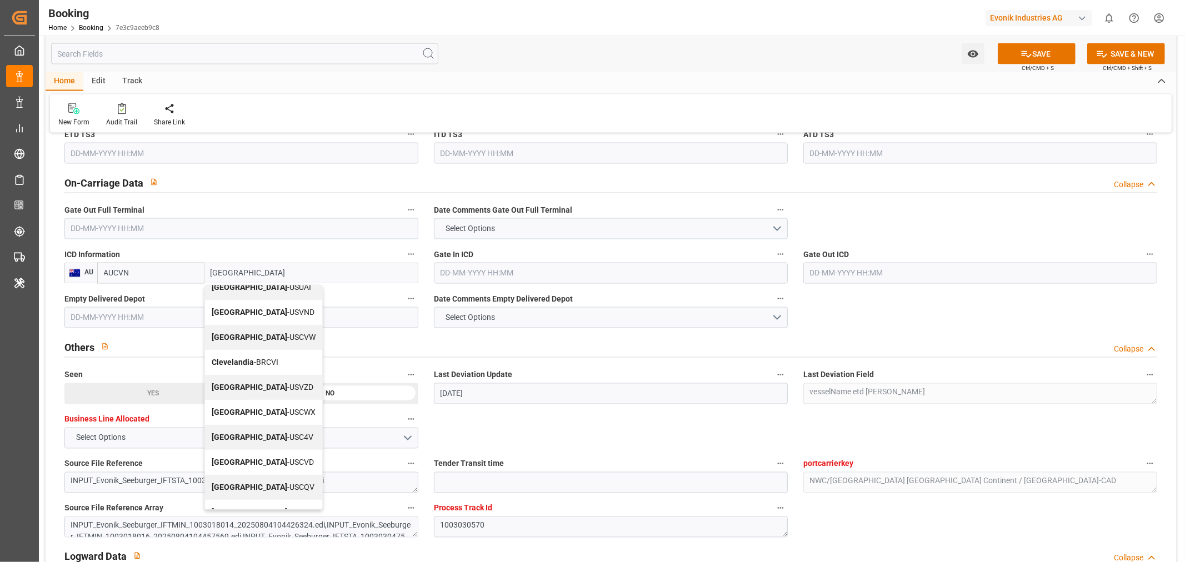
scroll to position [65, 0]
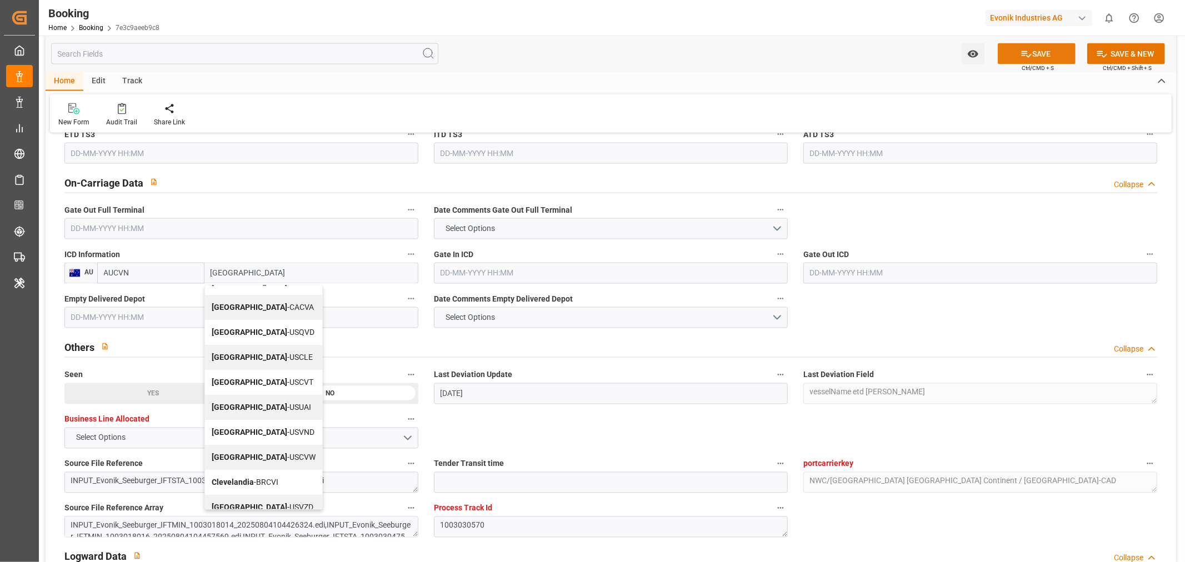
type input "Cleveland"
click at [1040, 56] on button "SAVE" at bounding box center [1037, 53] width 78 height 21
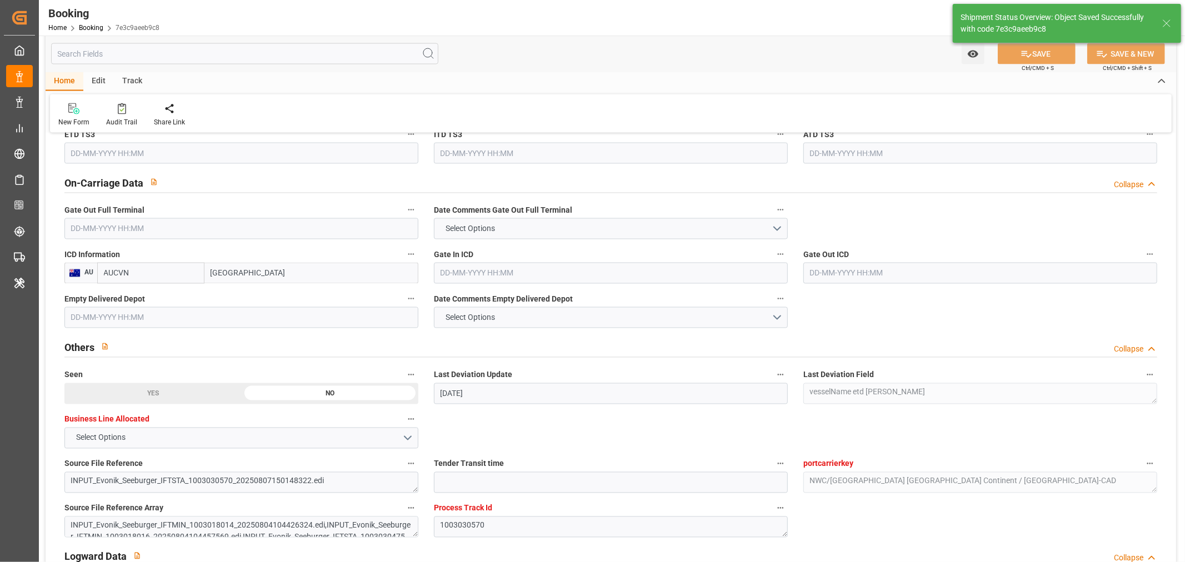
type textarea "NWC/UK North West Continent / UK_USORF_HLCU_CU-CAD"
type textarea "[PERSON_NAME]"
type textarea "businessDivision-businessLine-"
type input "Cleveland"
type input "29-08-2025 00:00"
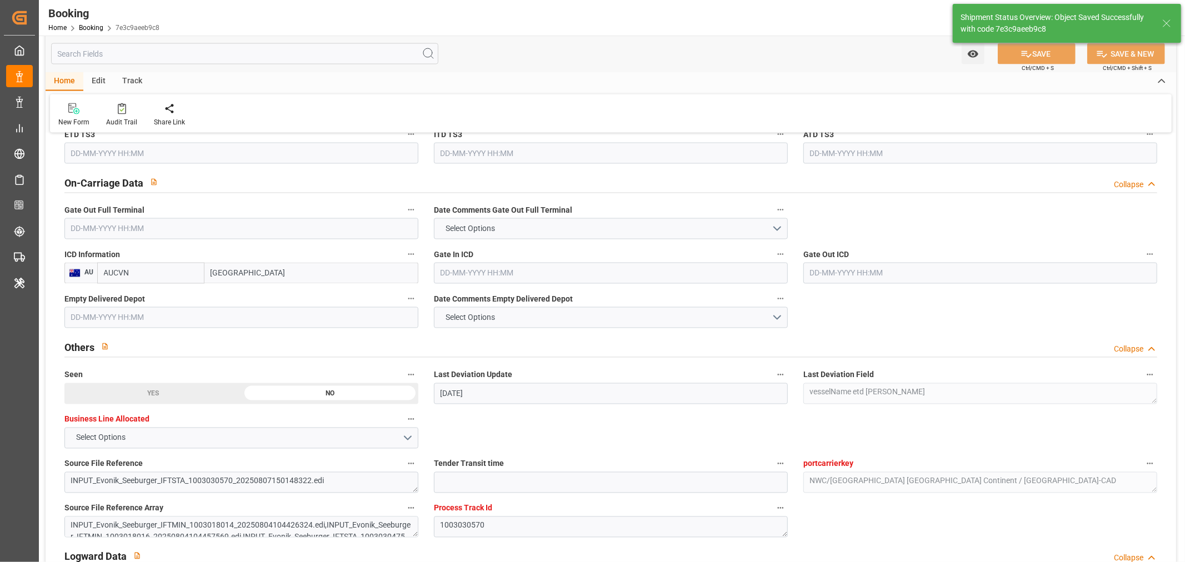
type input "18-09-2025 00:00"
type input "11-08-2025 06:32"
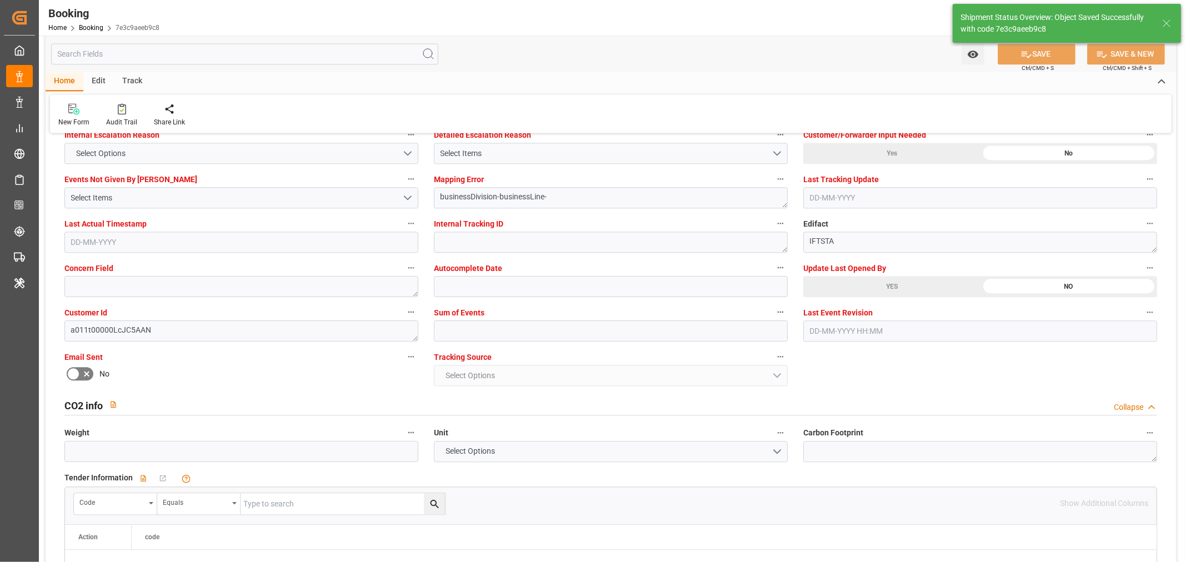
scroll to position [1542, 0]
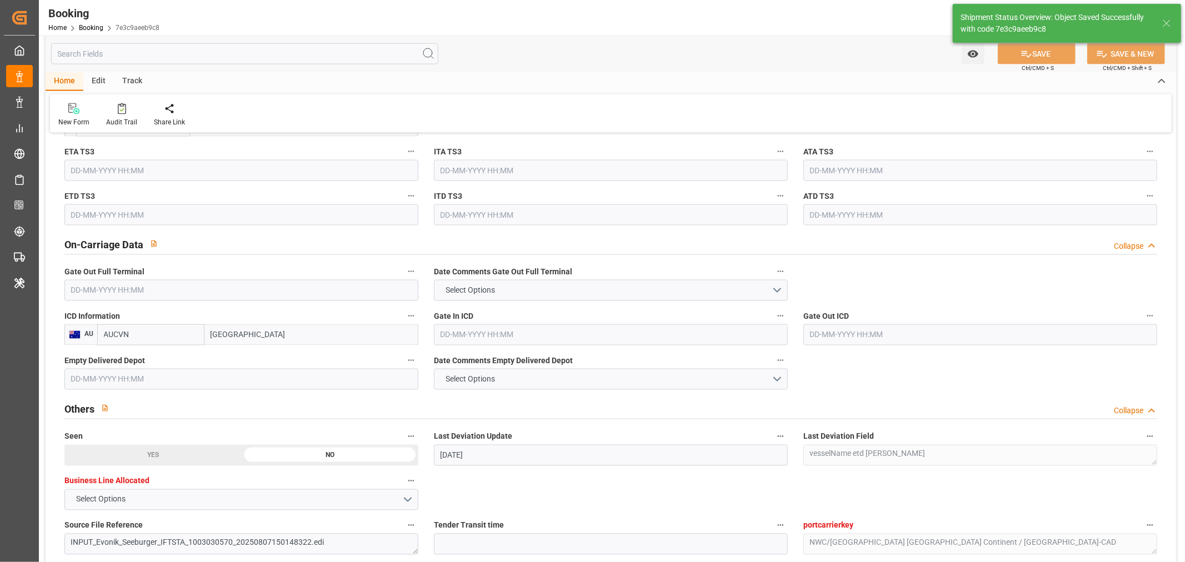
click at [117, 337] on input "AUCVN" at bounding box center [150, 334] width 107 height 21
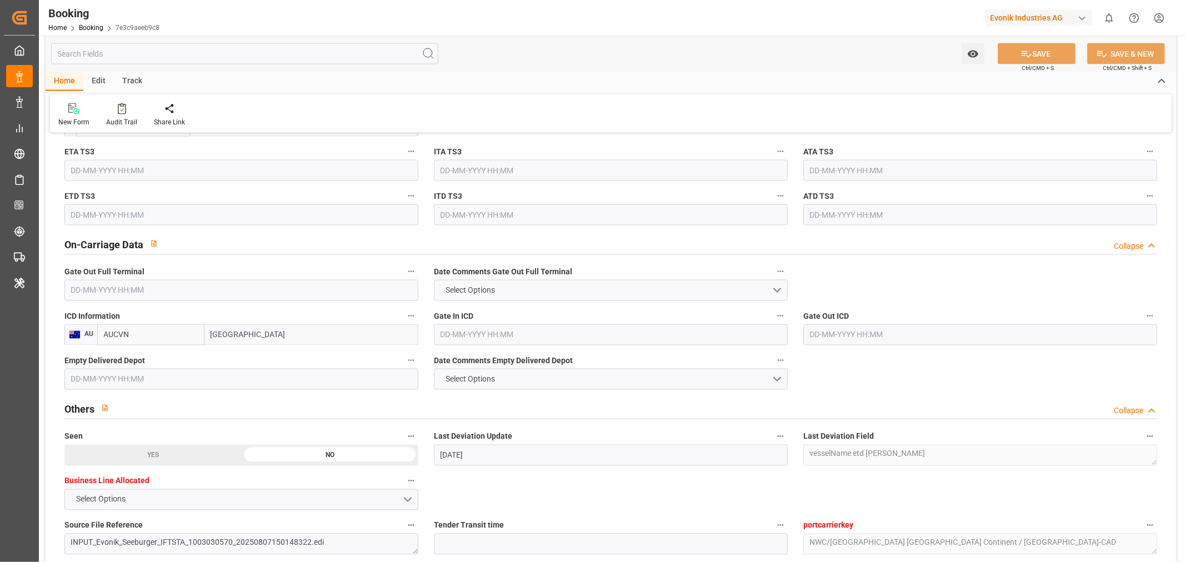
click at [411, 427] on div "Seen YES NO" at bounding box center [241, 447] width 369 height 44
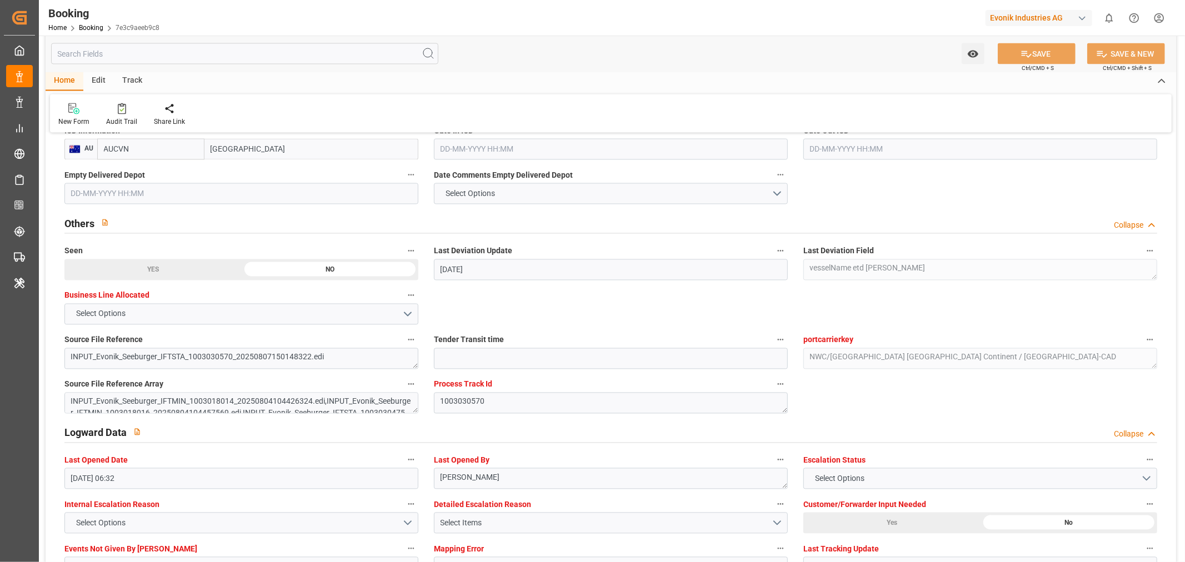
scroll to position [2098, 0]
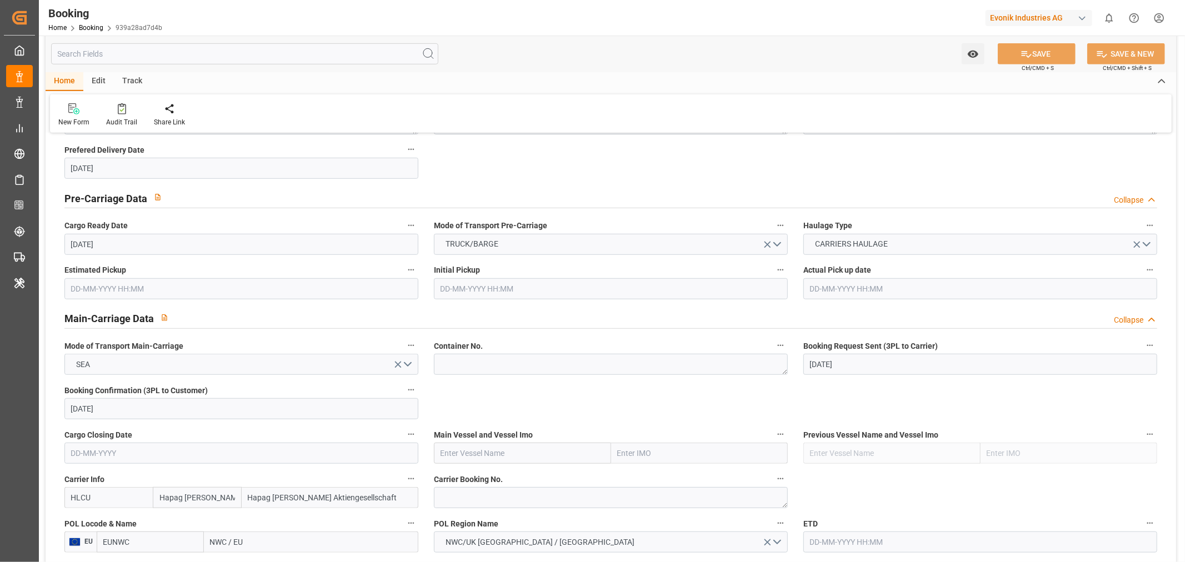
scroll to position [679, 0]
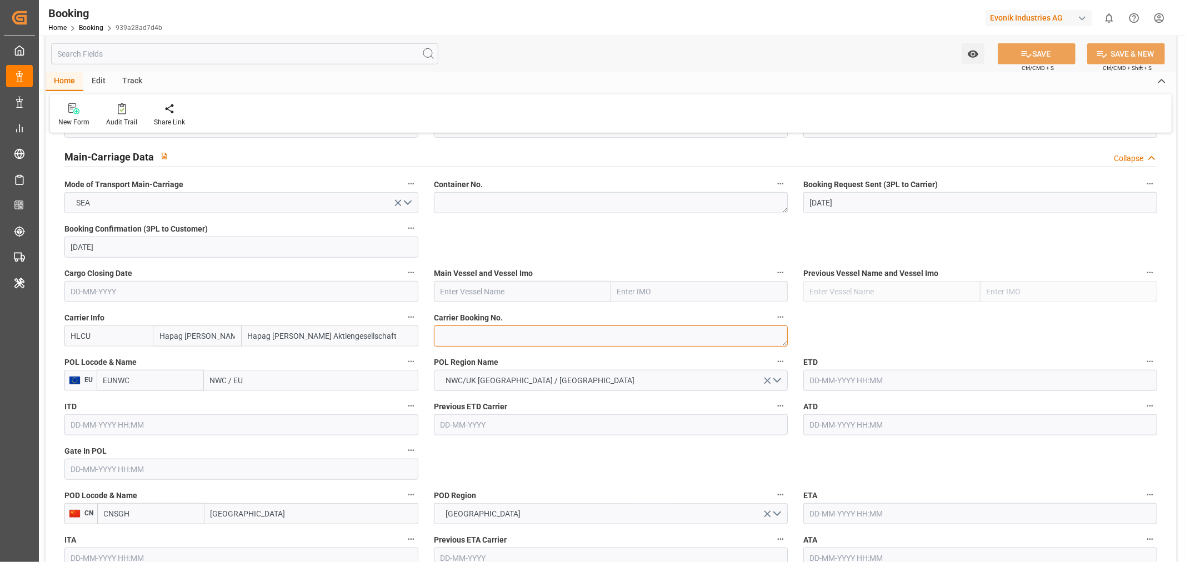
click at [490, 339] on textarea at bounding box center [611, 335] width 354 height 21
paste textarea "29618702"
type textarea "29618702"
click at [495, 293] on input "text" at bounding box center [522, 291] width 177 height 21
paste input "MAASTRICHT MAERSK"
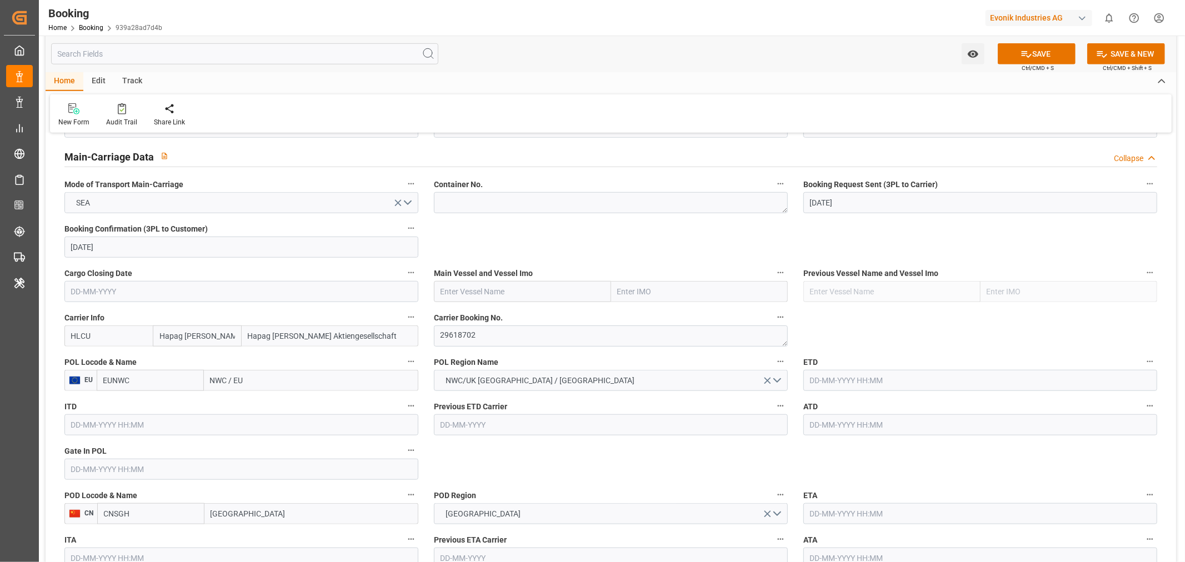
type input "MAASTRICHT MAERSK"
click at [537, 317] on span "MAASTRICHT MAERSK - 9780483" at bounding box center [499, 316] width 116 height 9
type input "9780483"
type input "MAASTRICHT MAERSK"
click at [232, 380] on input "NWC / EU" at bounding box center [311, 380] width 214 height 21
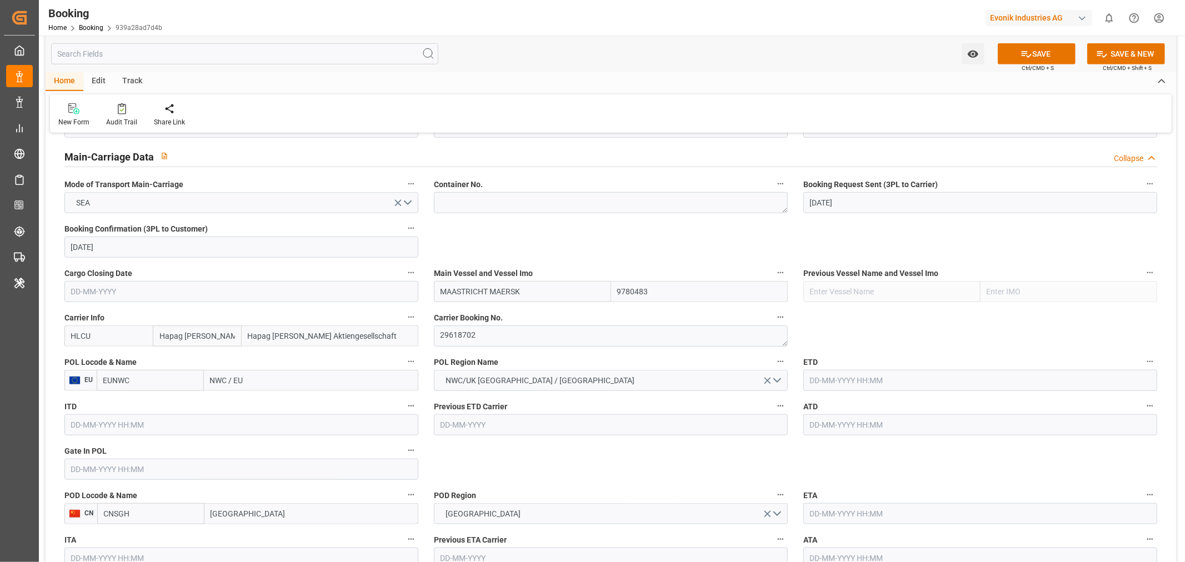
click at [232, 380] on input "NWC / EU" at bounding box center [311, 380] width 214 height 21
paste input "[GEOGRAPHIC_DATA]"
type input "[GEOGRAPHIC_DATA]"
click at [289, 400] on div "[GEOGRAPHIC_DATA] - NLRTM" at bounding box center [262, 405] width 117 height 25
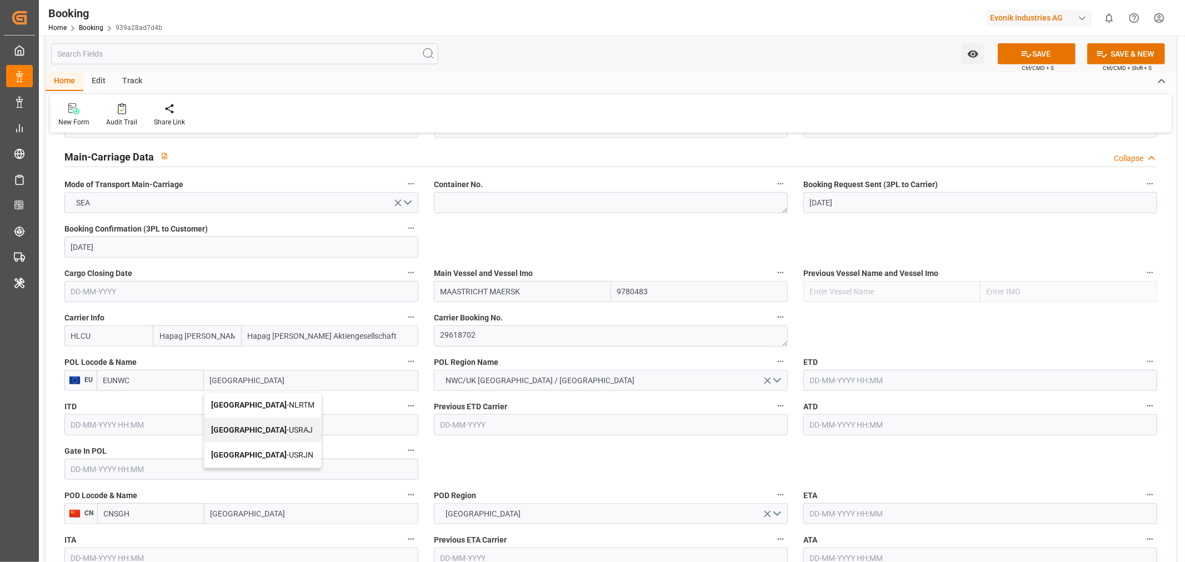
type input "NLRTM"
type input "[GEOGRAPHIC_DATA]"
click at [856, 379] on input "text" at bounding box center [980, 380] width 354 height 21
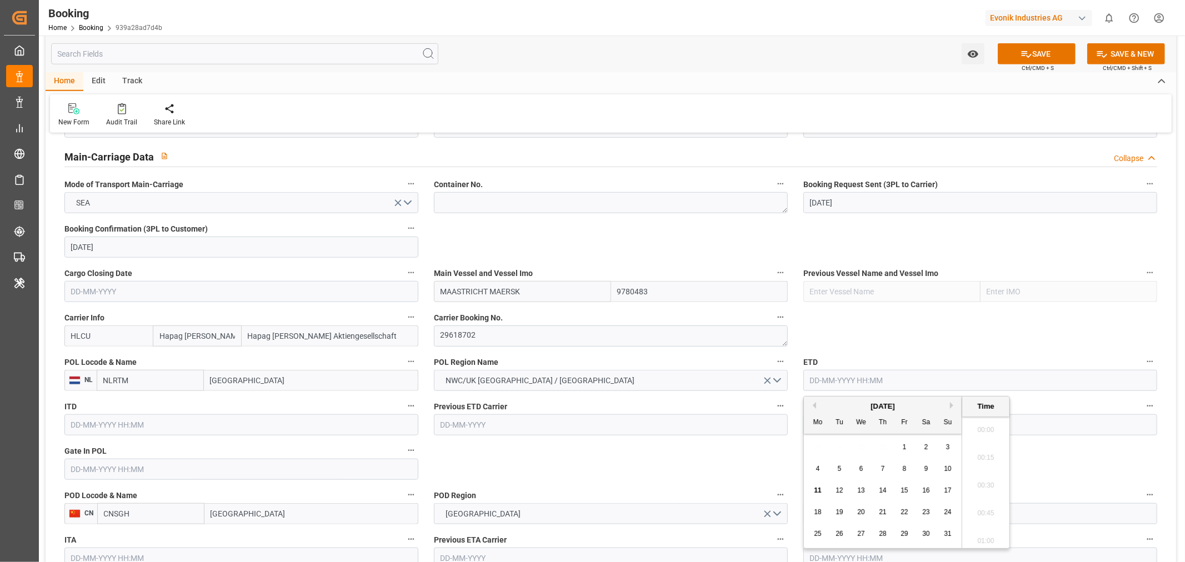
scroll to position [1281, 0]
click at [950, 534] on span "31" at bounding box center [947, 534] width 7 height 8
type input "[DATE] 00:00"
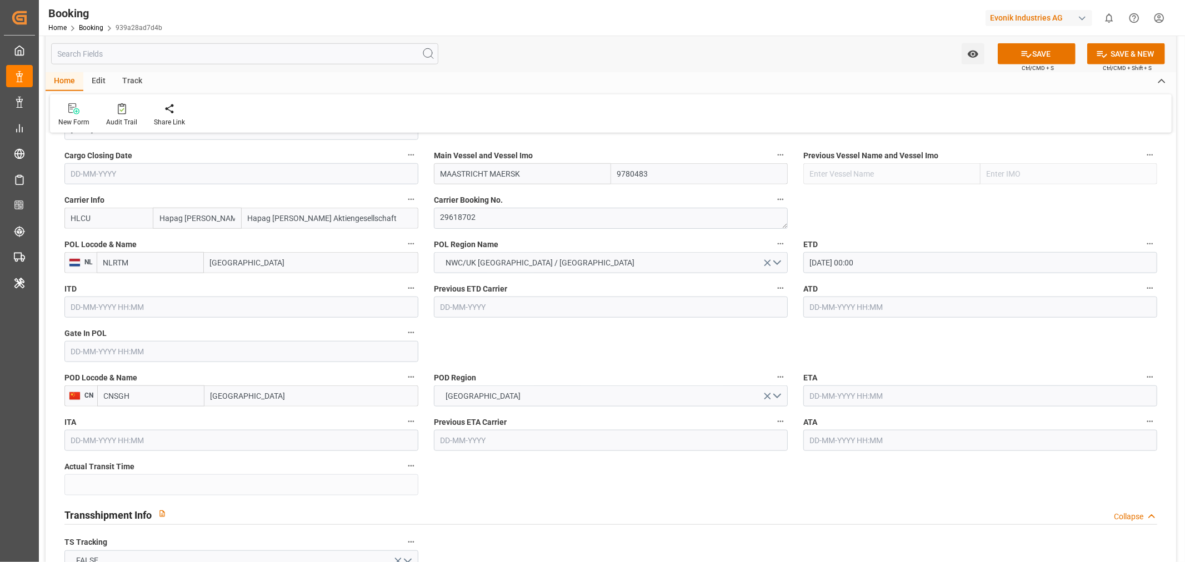
scroll to position [802, 0]
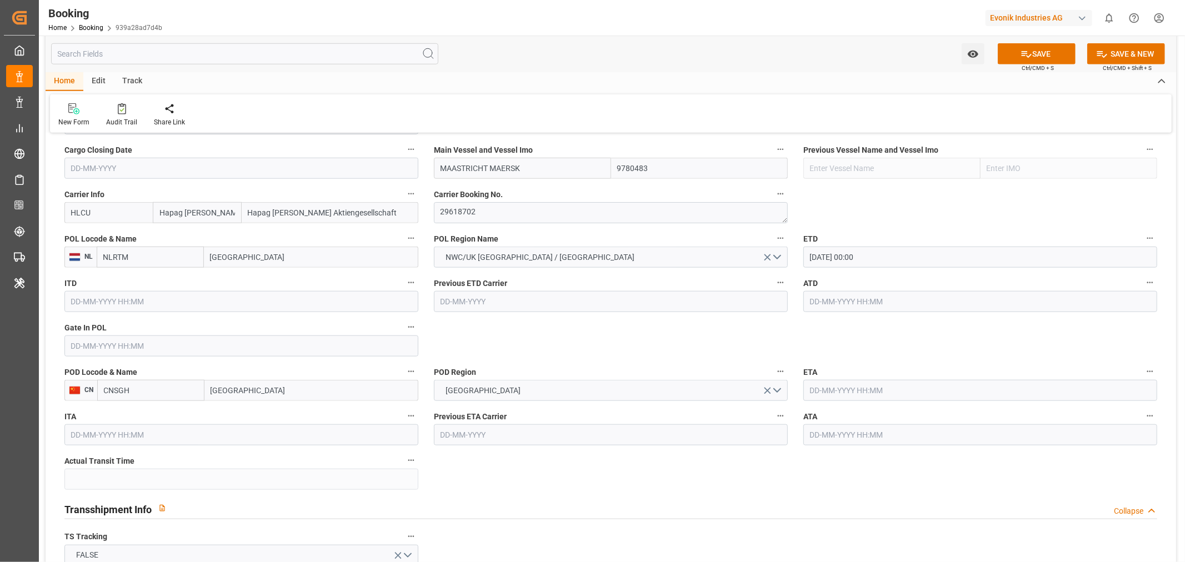
click at [840, 392] on input "text" at bounding box center [980, 390] width 354 height 21
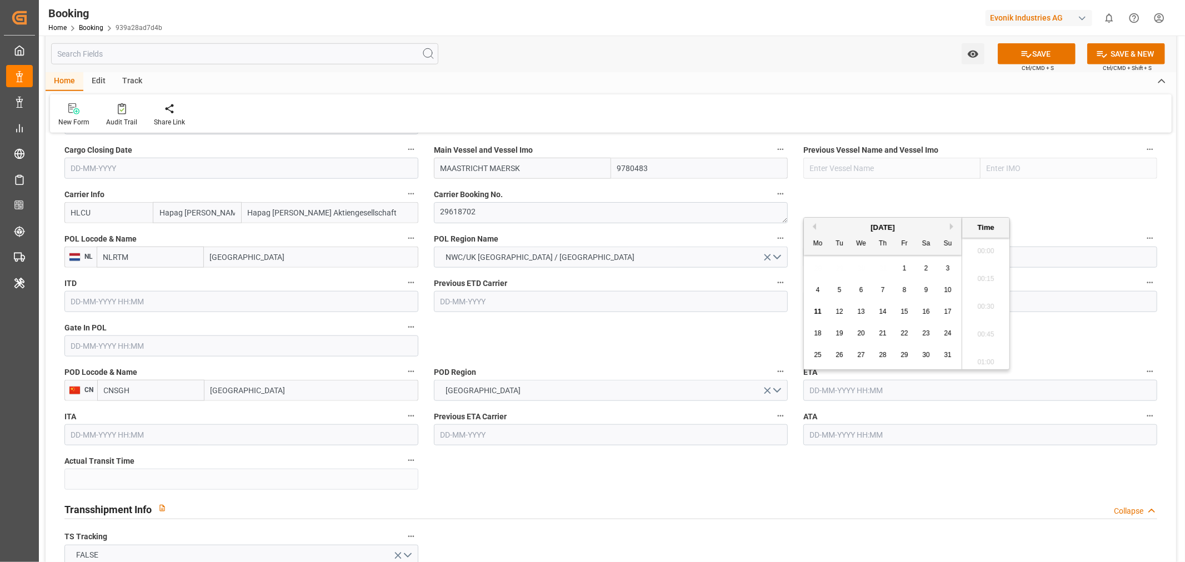
scroll to position [1281, 0]
paste input "2025-10-13"
type input "13-10-2025 00:00"
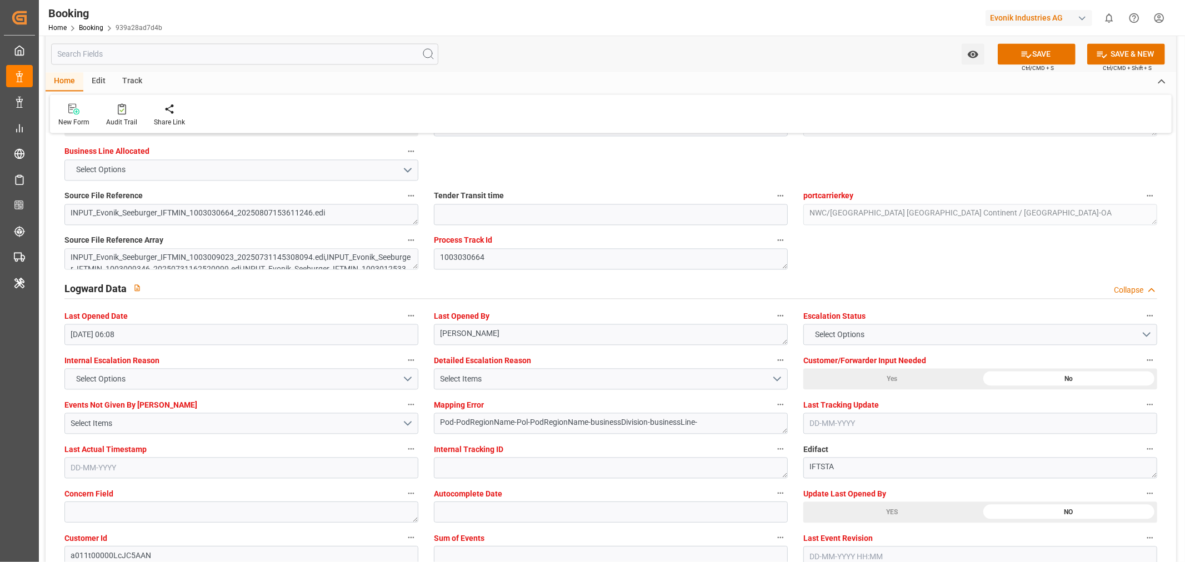
scroll to position [1975, 0]
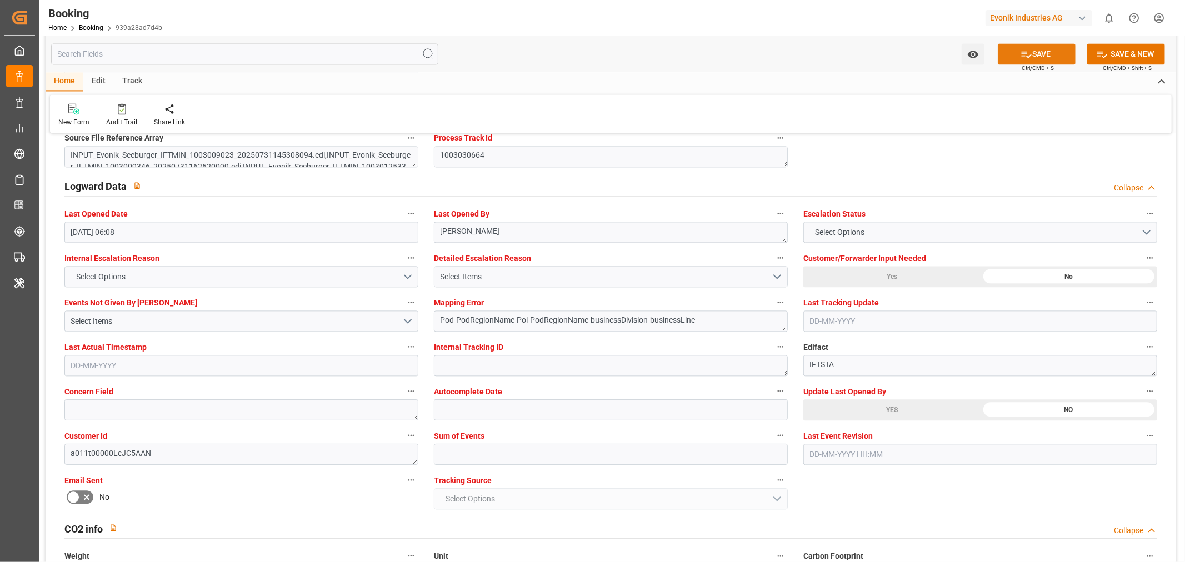
click at [1045, 53] on button "SAVE" at bounding box center [1037, 53] width 78 height 21
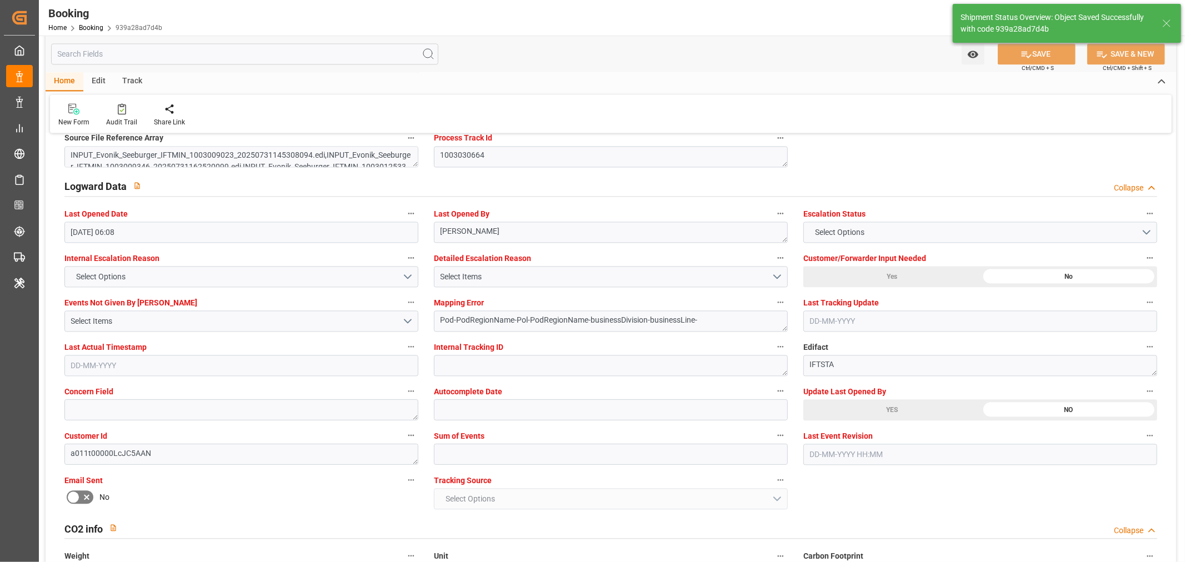
type textarea "[PERSON_NAME]"
type textarea "Pod-PodRegionName-businessDivision-businessLine-"
type input "31-08-2025 00:00"
type input "13-10-2025 00:00"
type input "11-08-2025 06:33"
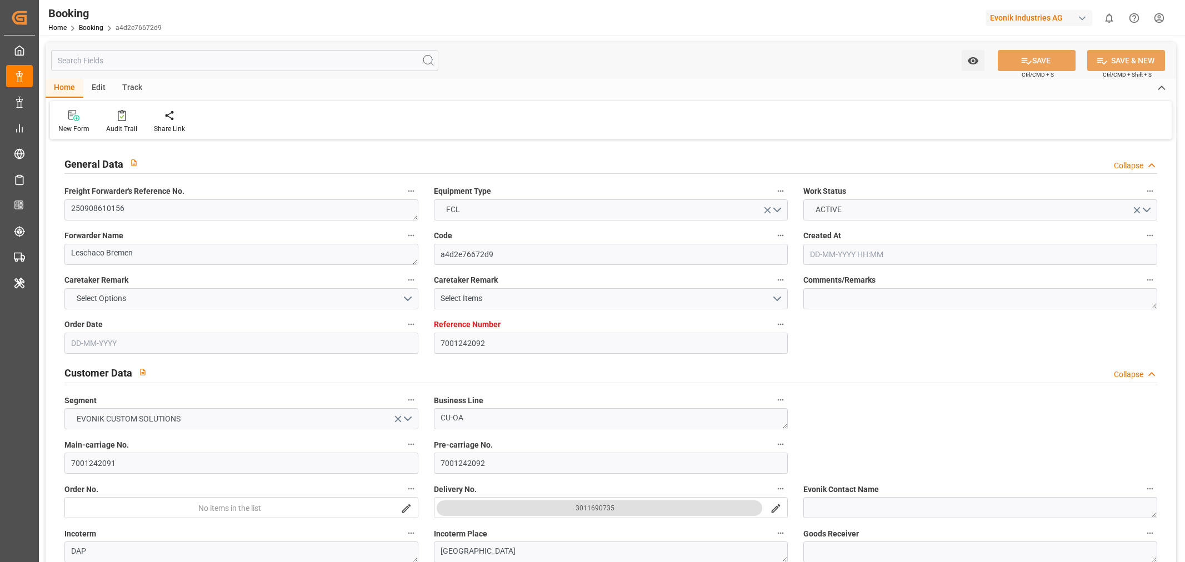
type input "7001242092"
type input "Hapag [PERSON_NAME]"
type input "Hapag [PERSON_NAME] Aktiengesellschaft"
type input "EUNWC"
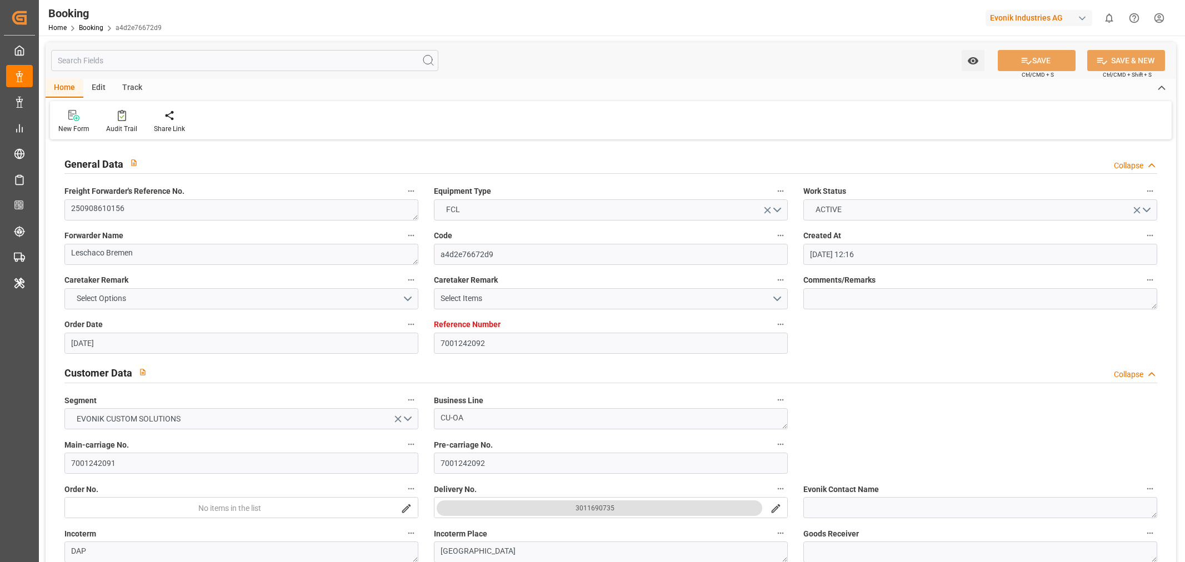
type input "[DATE] 12:16"
type input "[DATE]"
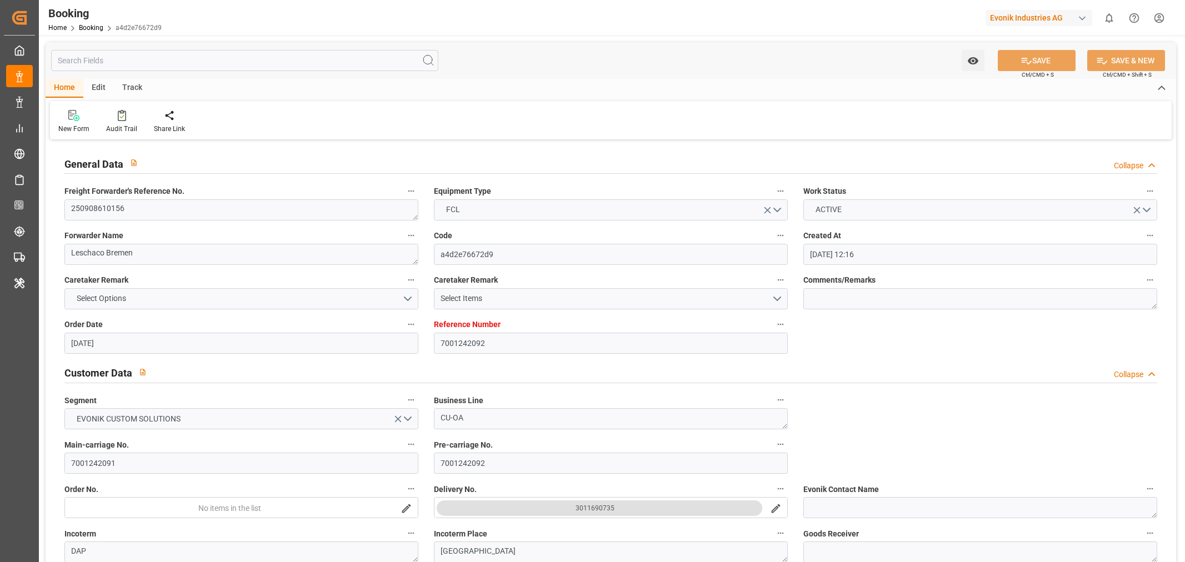
type input "[DATE]"
type input "[DATE] 06:08"
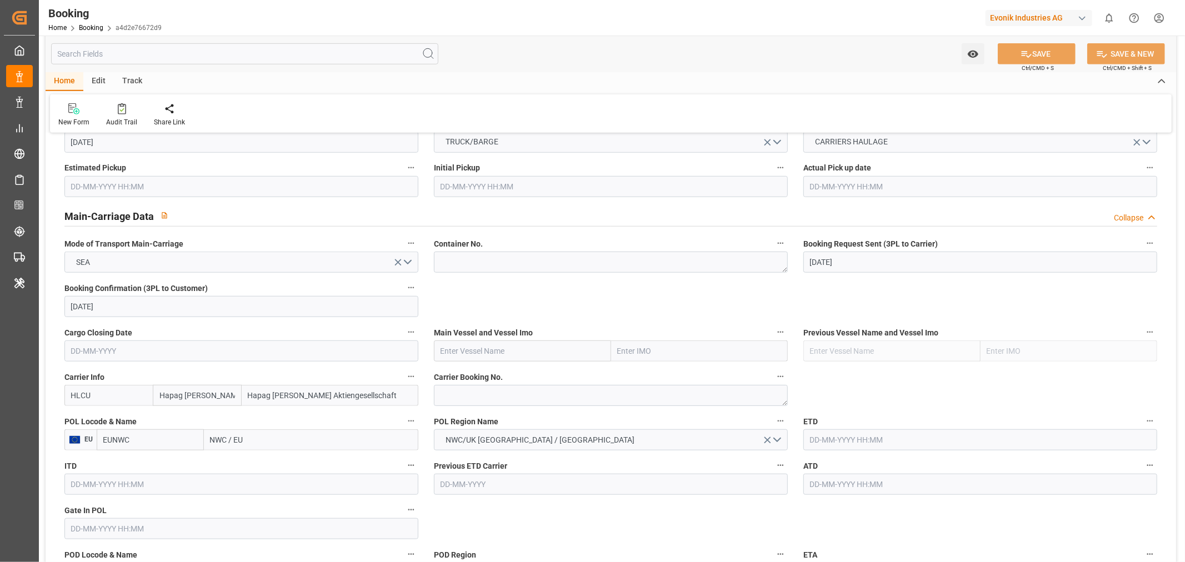
scroll to position [679, 0]
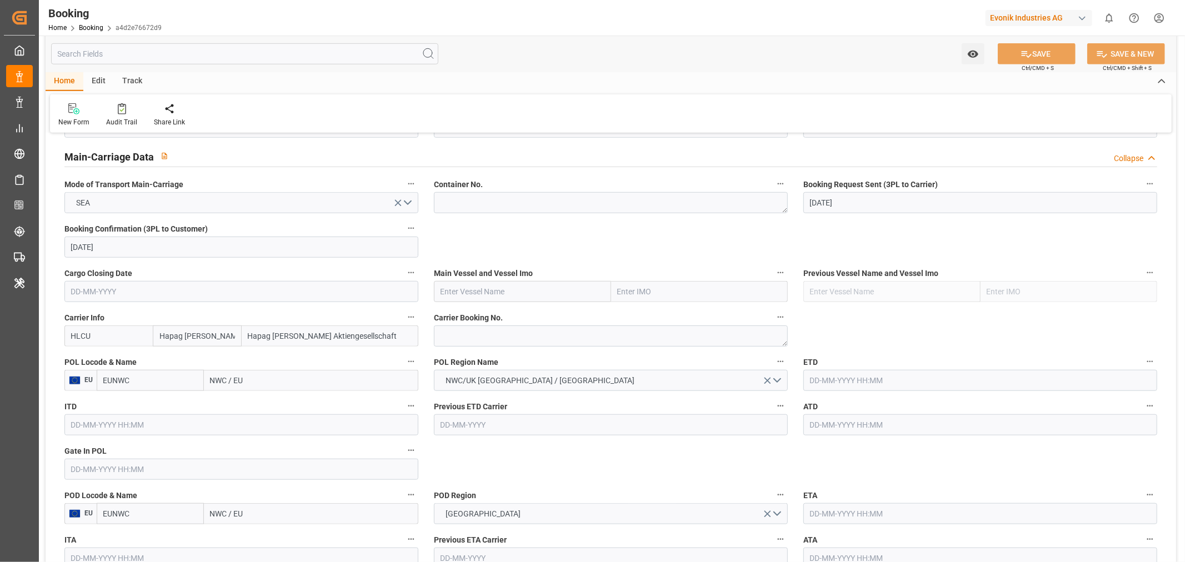
click at [523, 348] on div "Carrier Booking No." at bounding box center [610, 328] width 369 height 44
click at [521, 331] on textarea at bounding box center [611, 335] width 354 height 21
paste textarea "13874645"
type textarea "13874645"
click at [224, 375] on input "NWC / EU" at bounding box center [311, 380] width 214 height 21
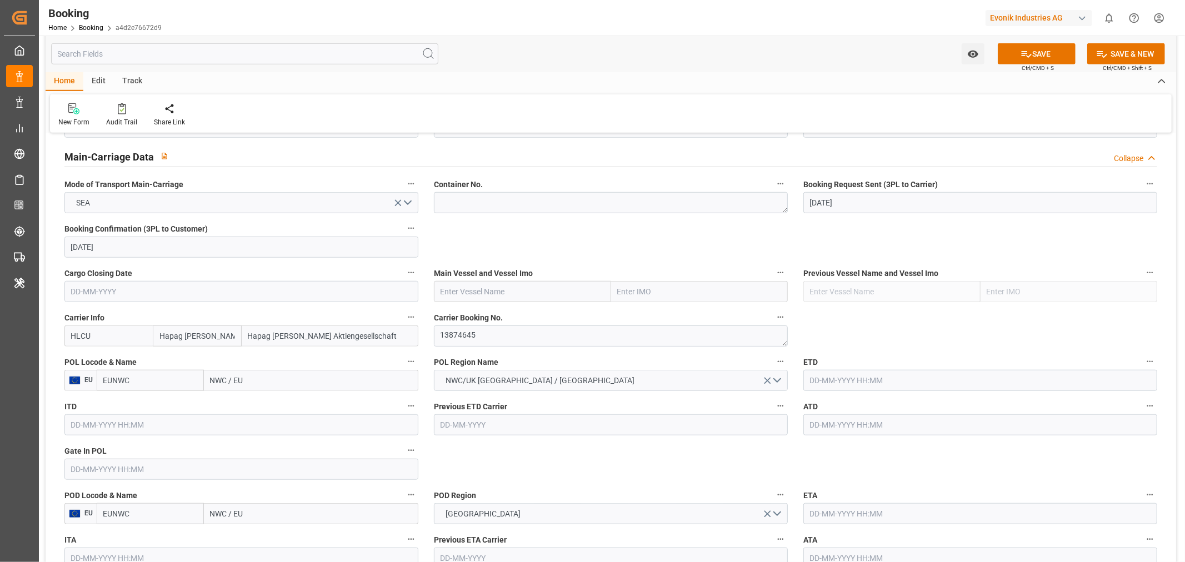
click at [224, 375] on input "NWC / EU" at bounding box center [311, 380] width 214 height 21
paste input "ANTWERP"
type input "ANTWERP"
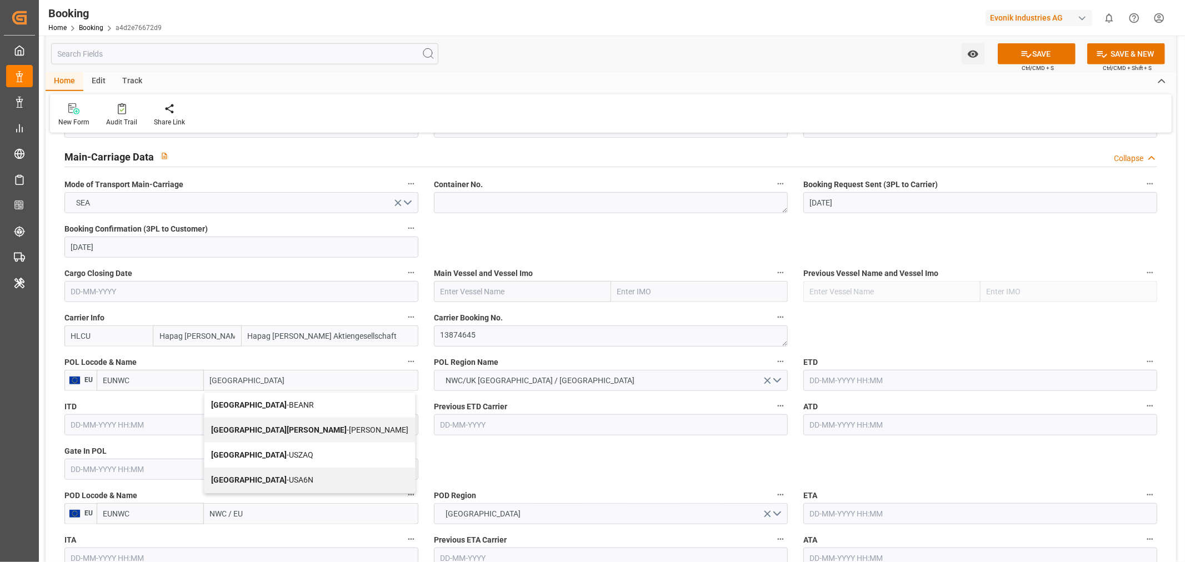
click at [279, 403] on div "Antwerp - BEANR" at bounding box center [309, 405] width 211 height 25
type input "BEANR"
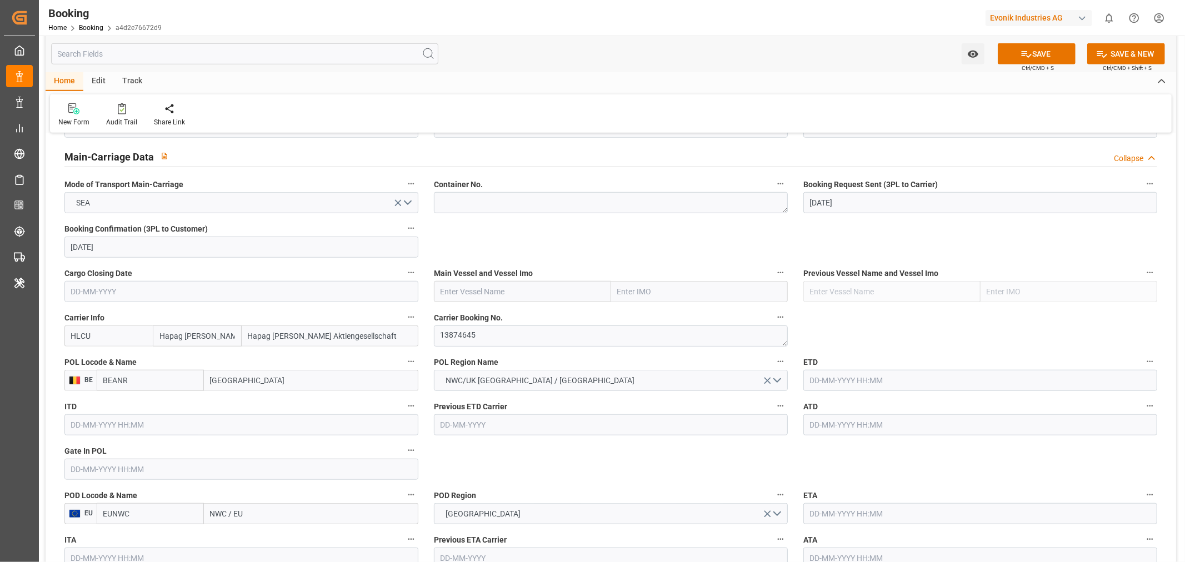
type input "Antwerp"
click at [495, 297] on input "text" at bounding box center [522, 291] width 177 height 21
paste input "MONTREAL EXPRESS"
click at [495, 294] on input "MONTREAL EXPRESS" at bounding box center [522, 291] width 177 height 21
click at [536, 309] on div "Montreal Express - 9253741" at bounding box center [488, 316] width 108 height 25
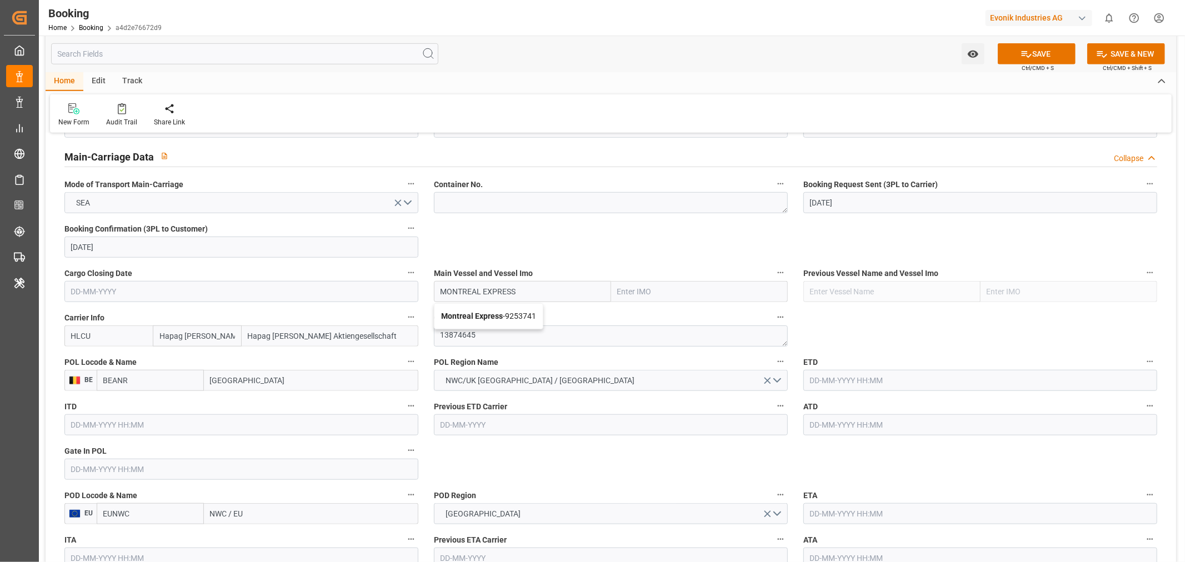
type input "Montreal Express"
type input "9253741"
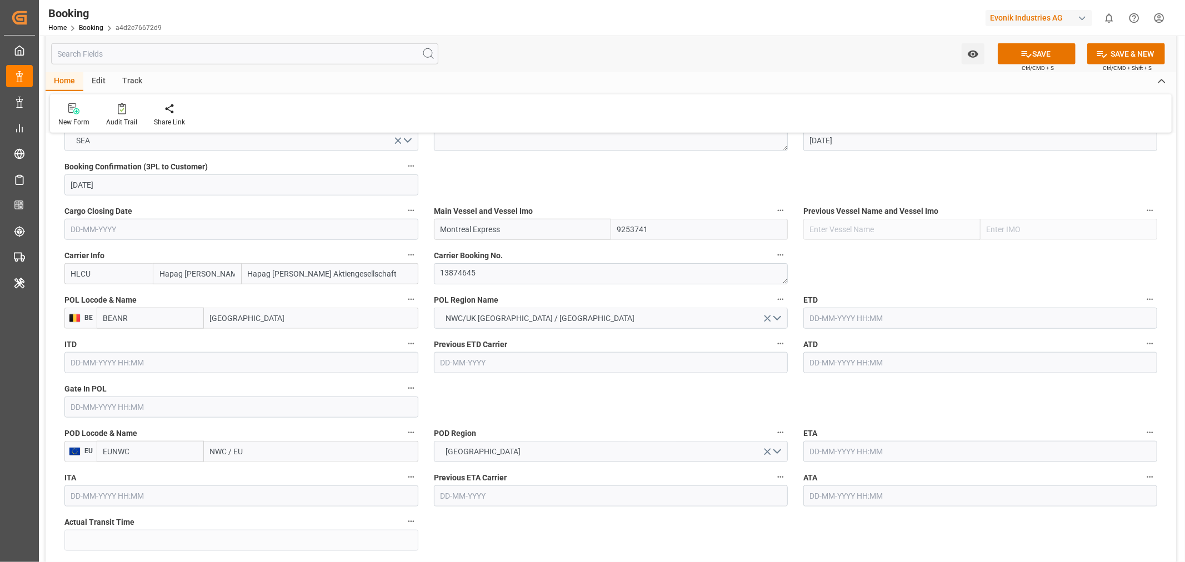
scroll to position [802, 0]
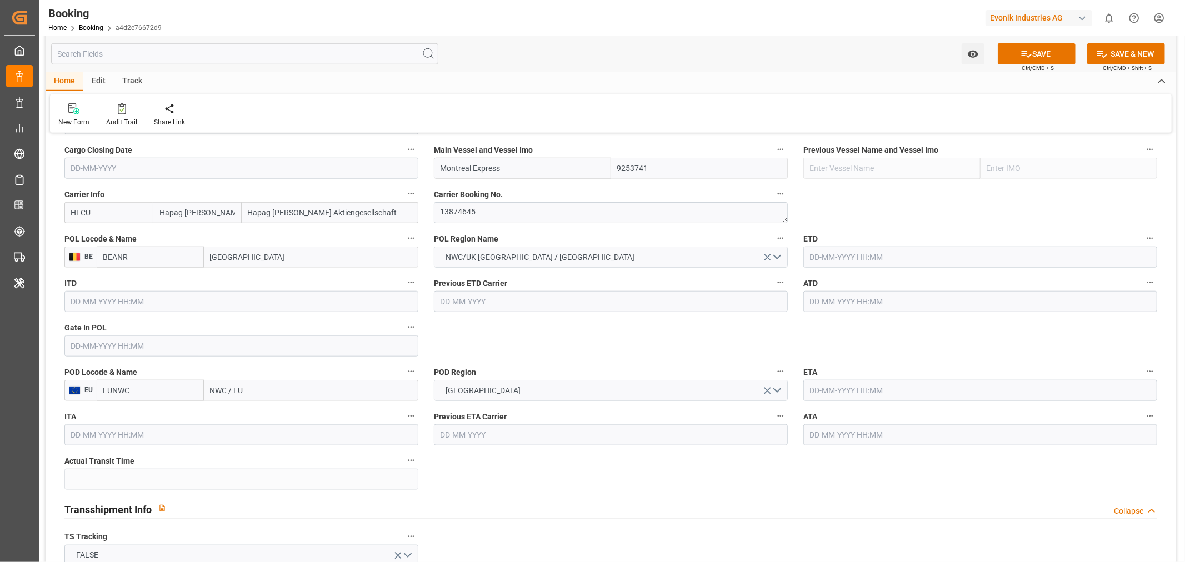
type input "Montreal Express"
click at [818, 258] on input "text" at bounding box center [980, 257] width 354 height 21
paste input "2025-09-20"
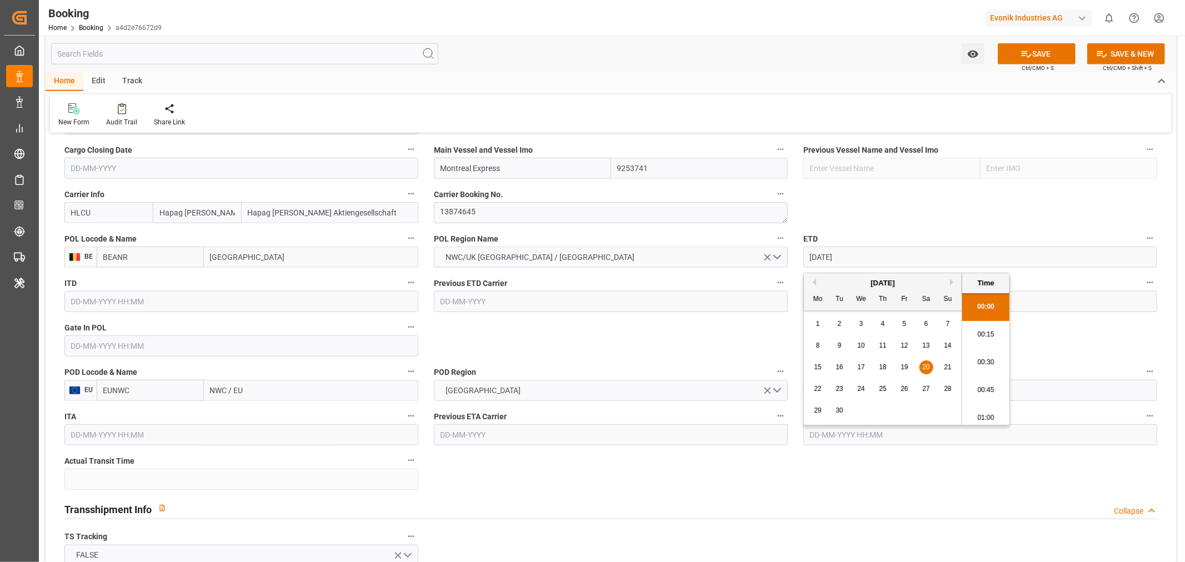
scroll to position [1281, 0]
type input "20-09-2025 00:00"
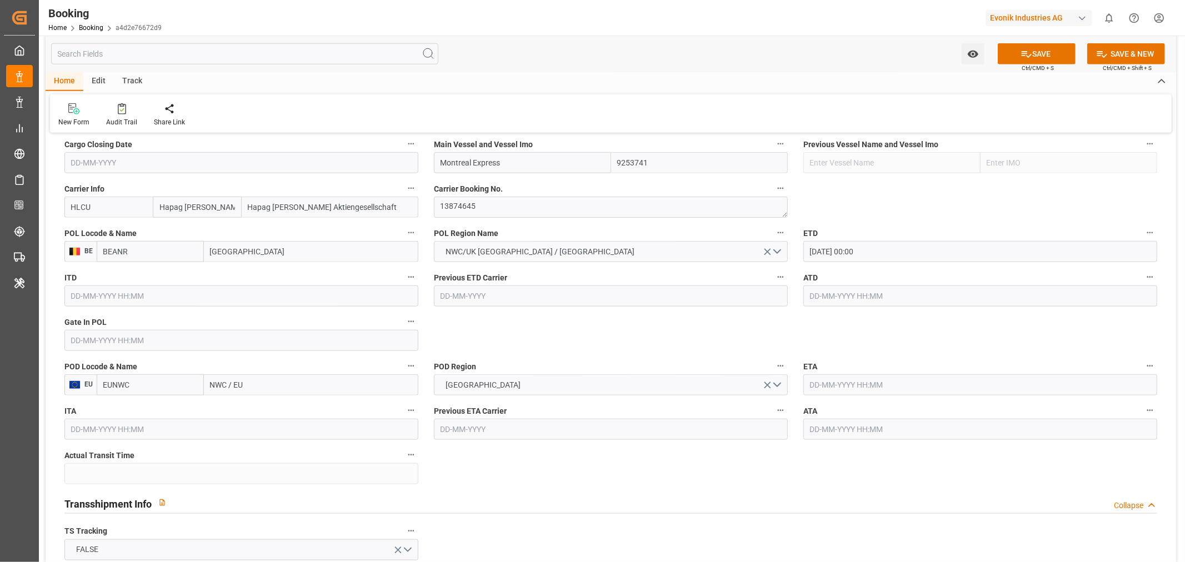
scroll to position [802, 0]
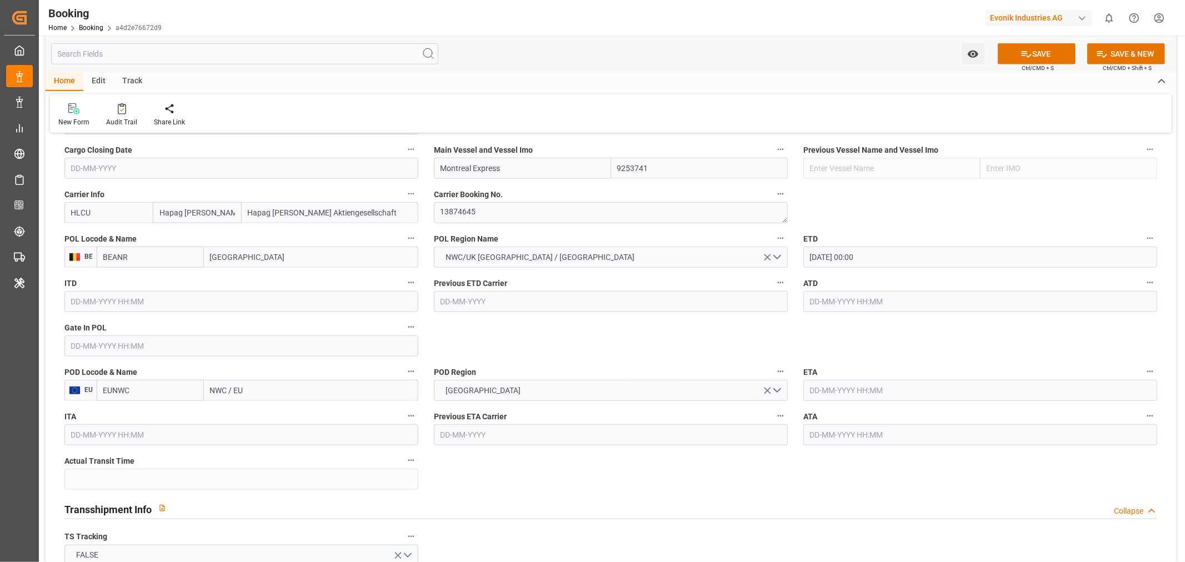
click at [223, 389] on input "NWC / EU" at bounding box center [311, 390] width 214 height 21
drag, startPoint x: 223, startPoint y: 389, endPoint x: 217, endPoint y: 389, distance: 6.1
click at [220, 389] on input "NWC / EU" at bounding box center [311, 390] width 214 height 21
paste input "MONTREAL"
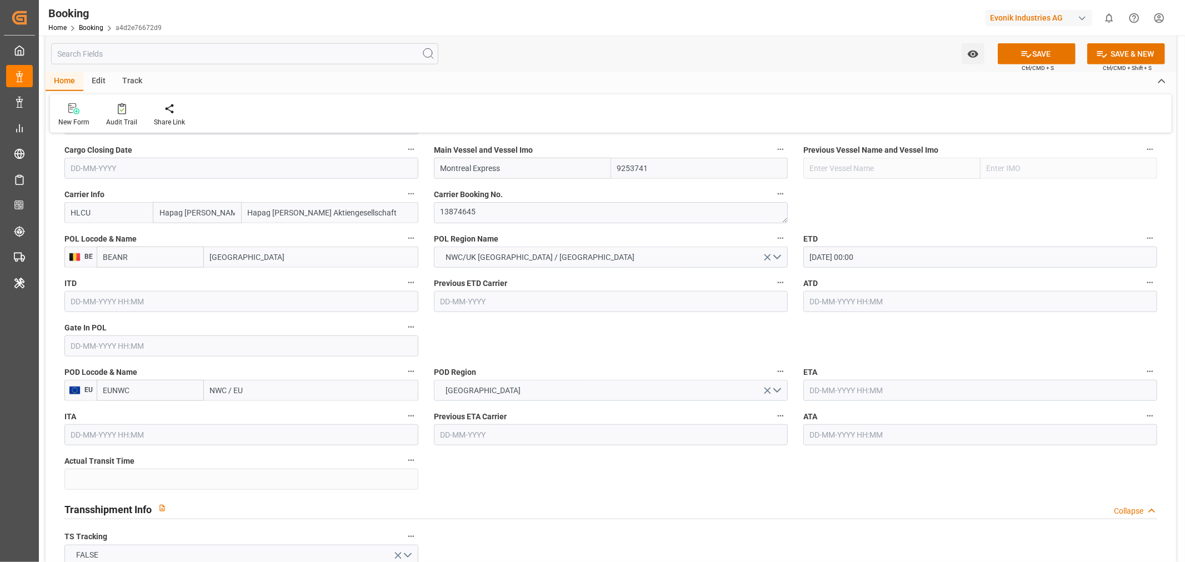
type input "MONTREAL"
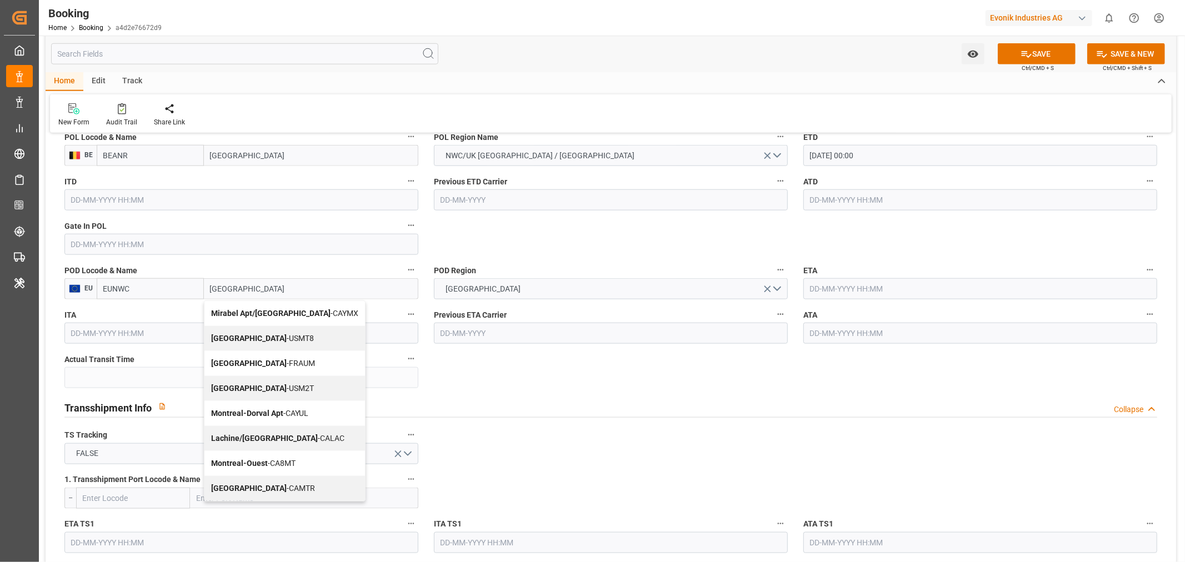
scroll to position [925, 0]
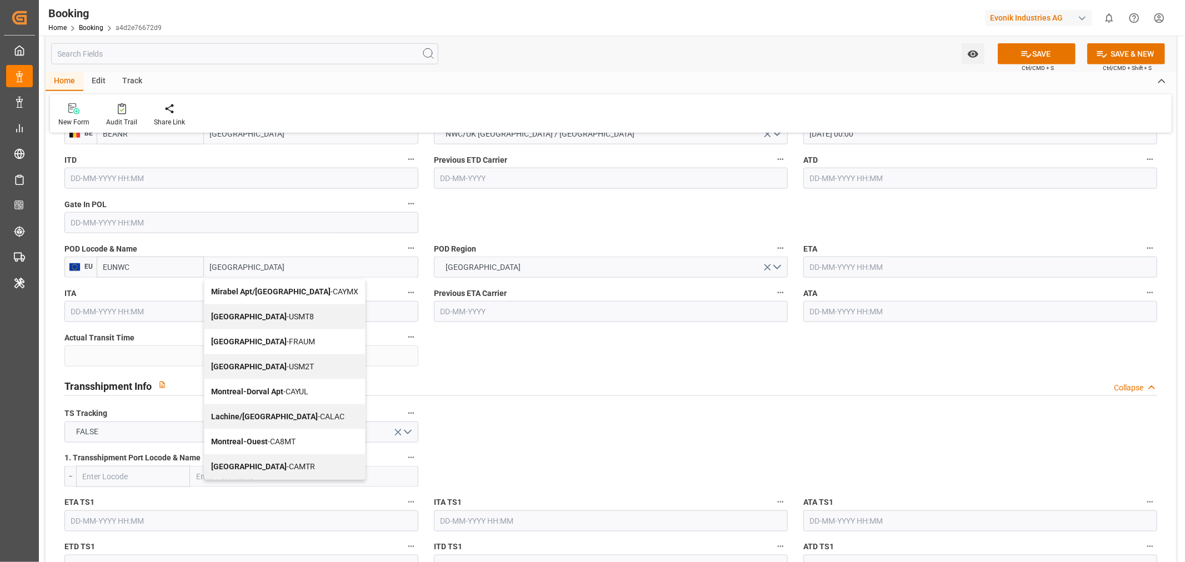
click at [269, 464] on span "Montreal - CAMTR" at bounding box center [263, 466] width 104 height 9
type input "CAMTR"
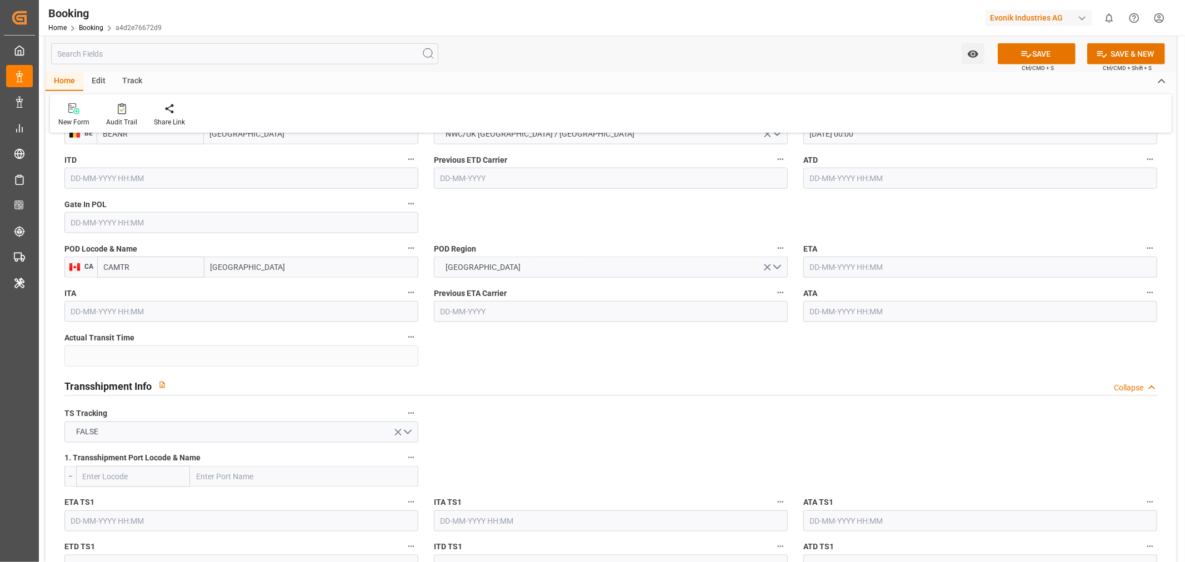
type input "Montreal"
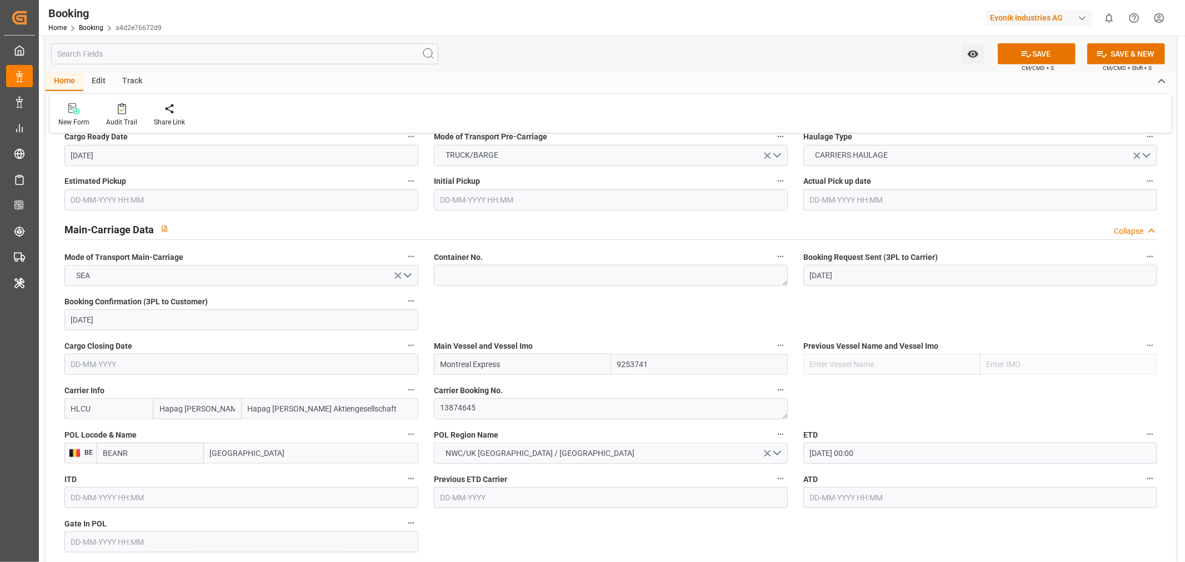
scroll to position [802, 0]
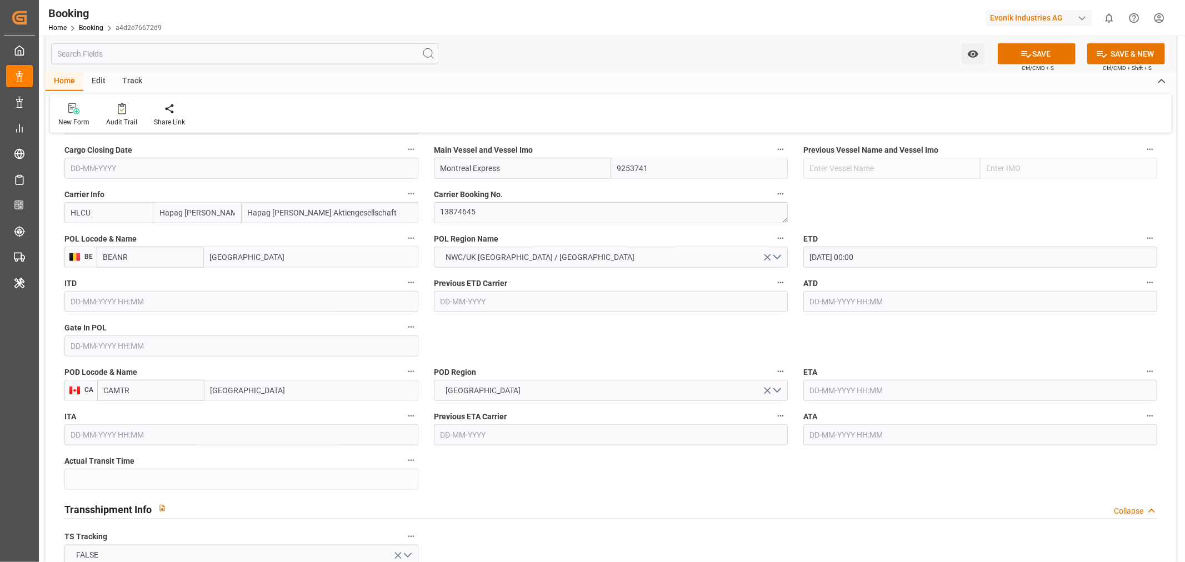
click at [829, 387] on input "text" at bounding box center [980, 390] width 354 height 21
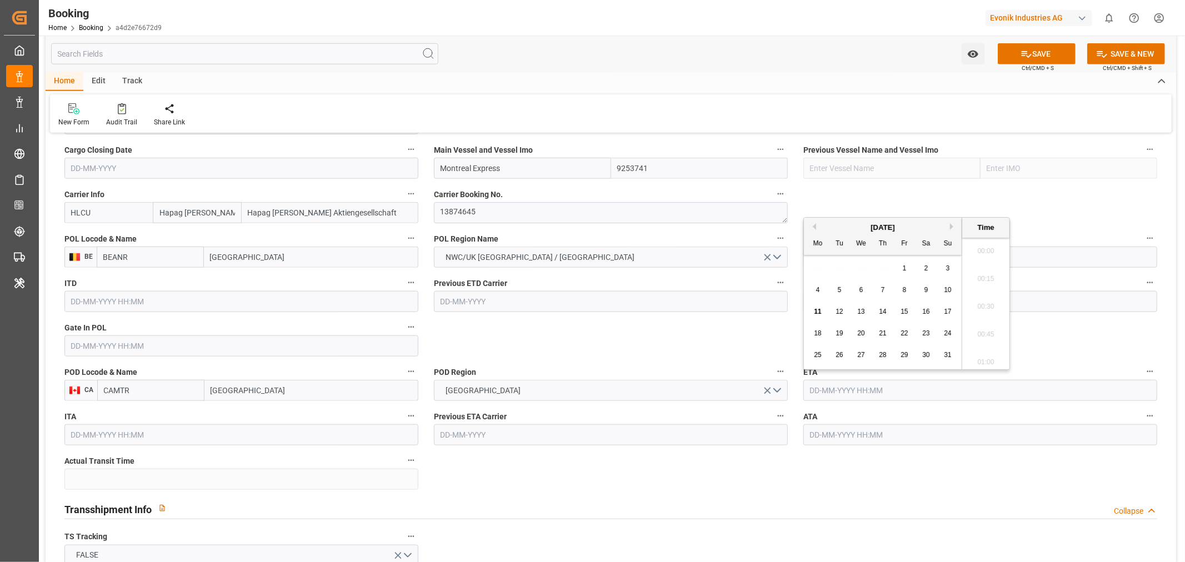
paste input "2025-10-07"
type input "07-10-2025 00:00"
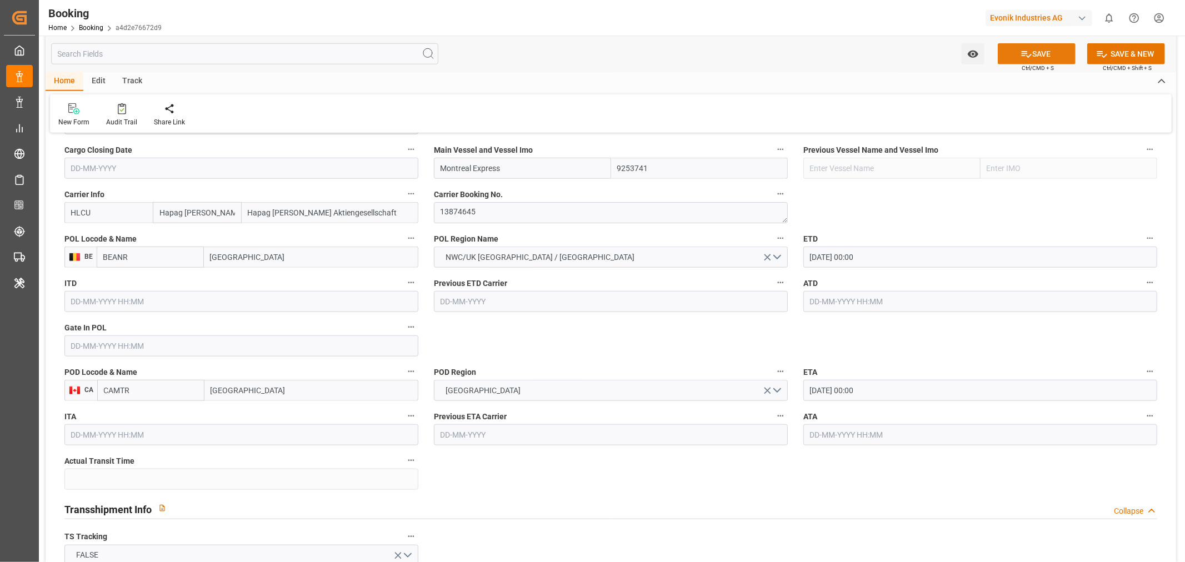
click at [1050, 53] on button "SAVE" at bounding box center [1037, 53] width 78 height 21
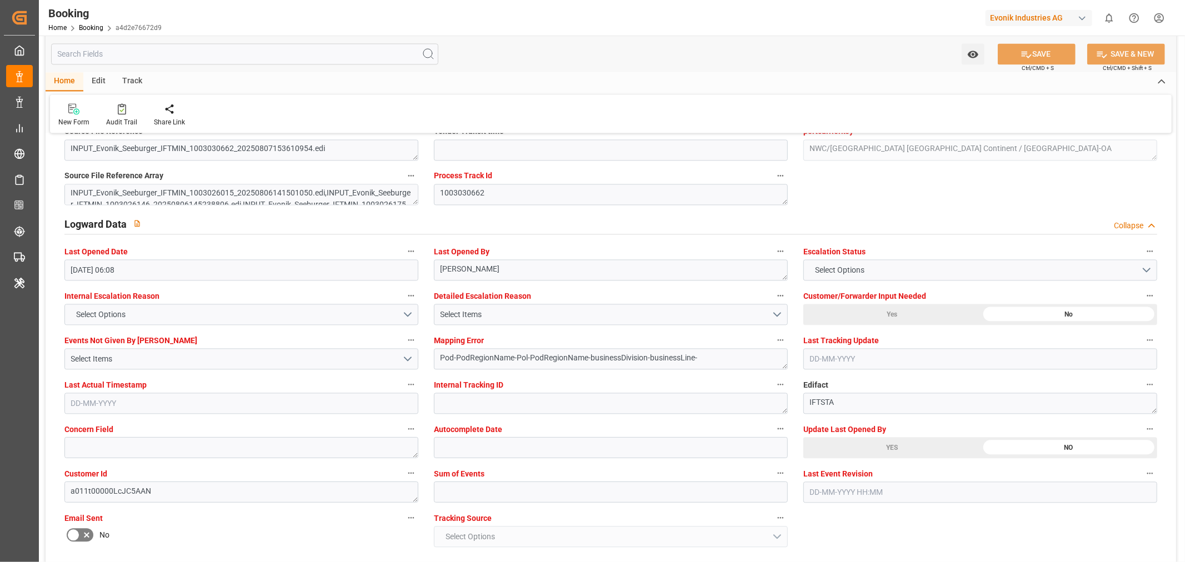
scroll to position [2036, 0]
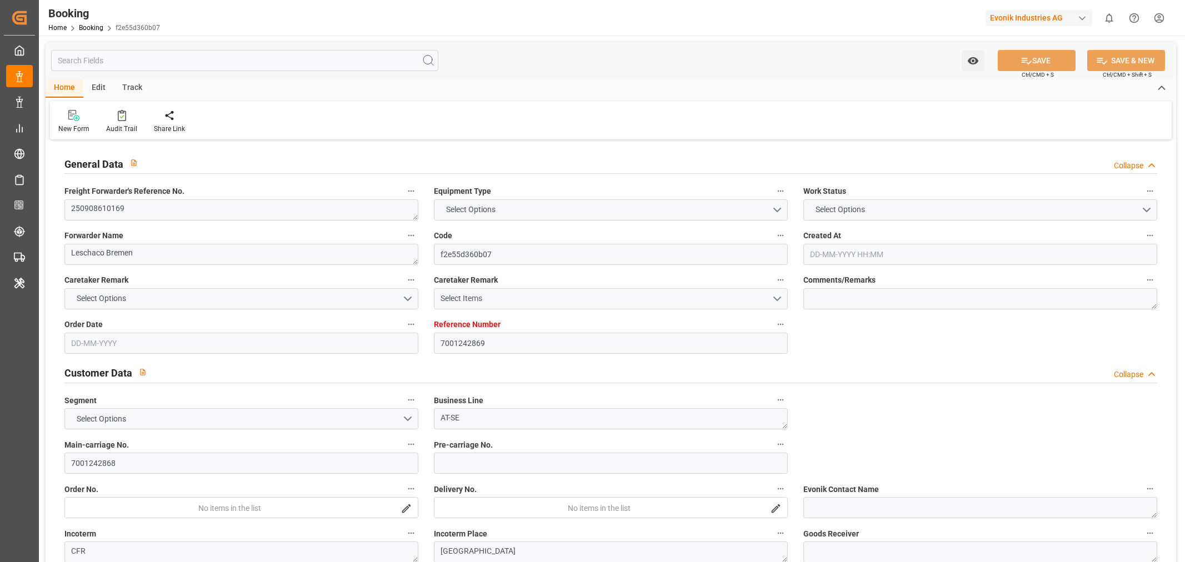
type input "7001242869"
type input "Hapag [PERSON_NAME]"
type input "Hapag [PERSON_NAME] Aktiengesellschaft"
type input "EUNWC"
type input "COCTG"
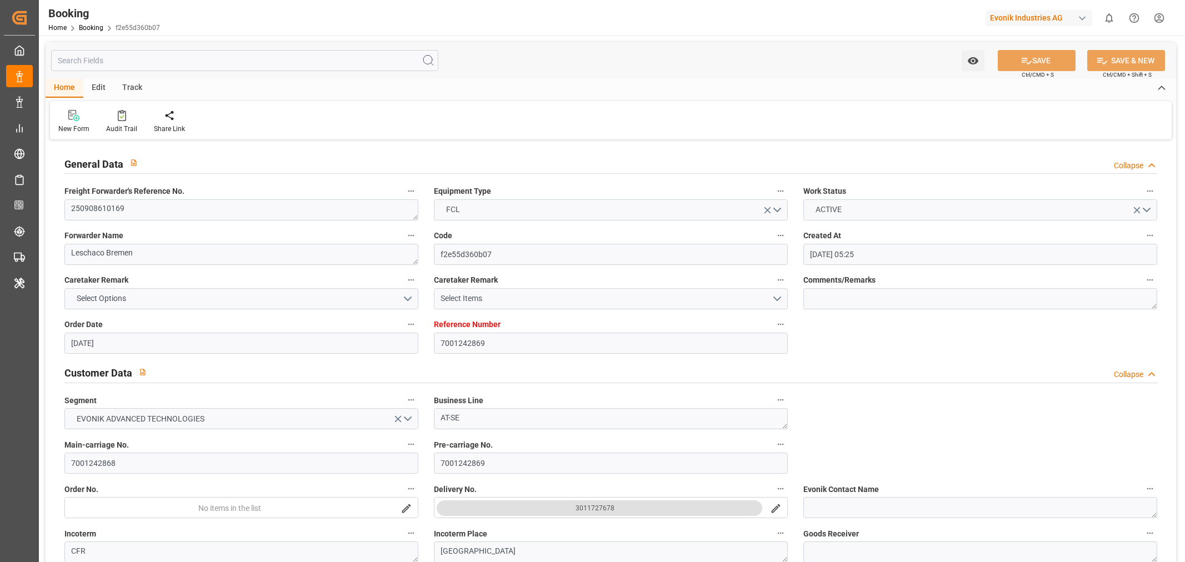
type input "[DATE] 05:25"
type input "[DATE]"
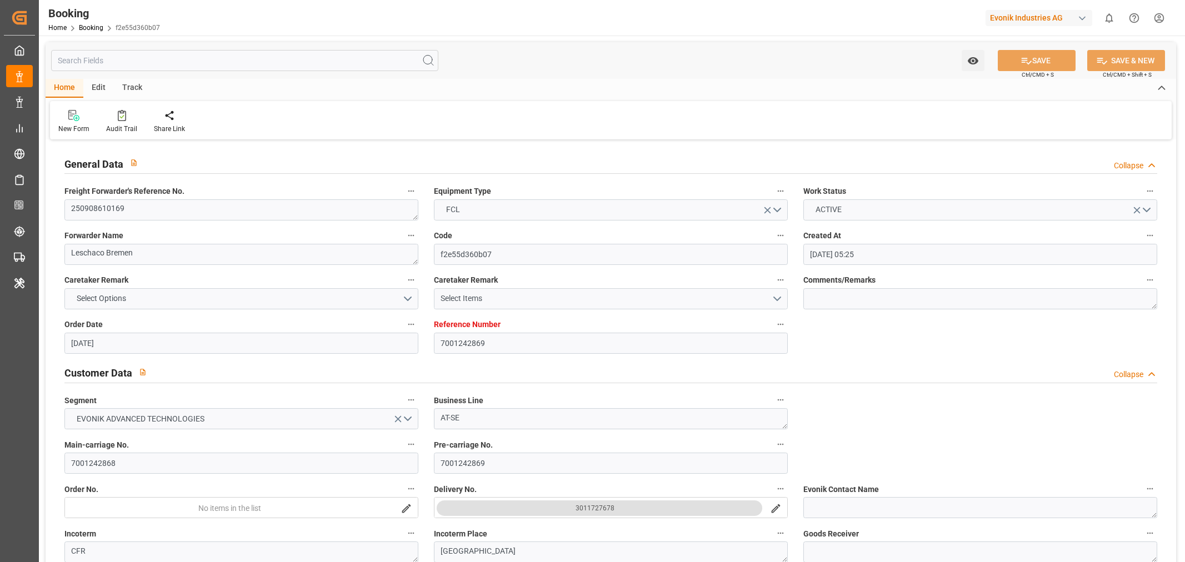
type input "[DATE]"
type input "07-08-2025"
type input "08-08-2025 06:08"
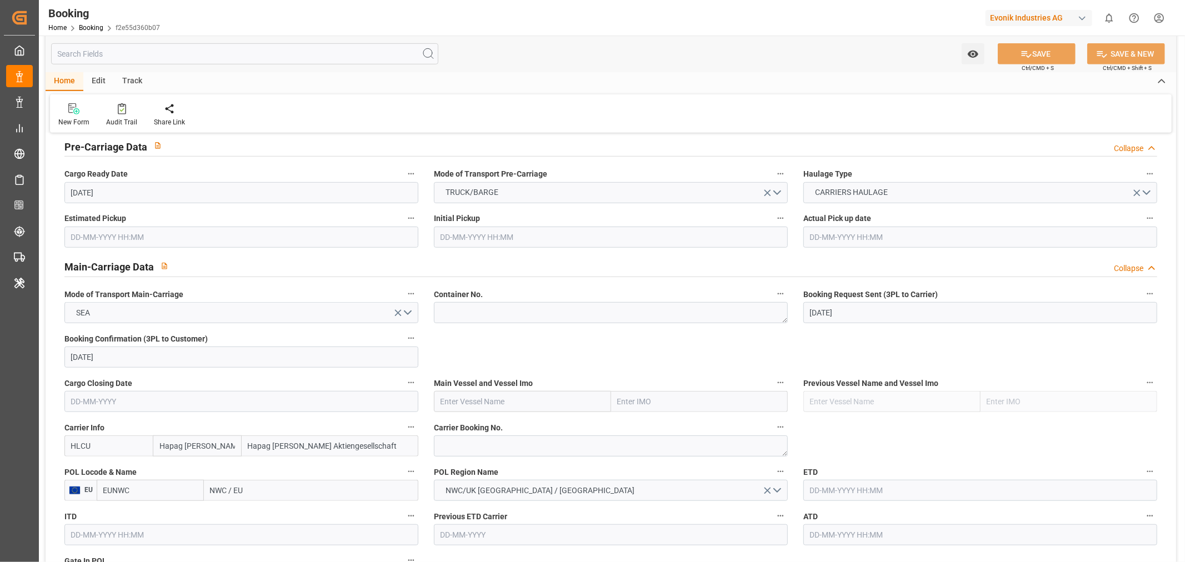
scroll to position [679, 0]
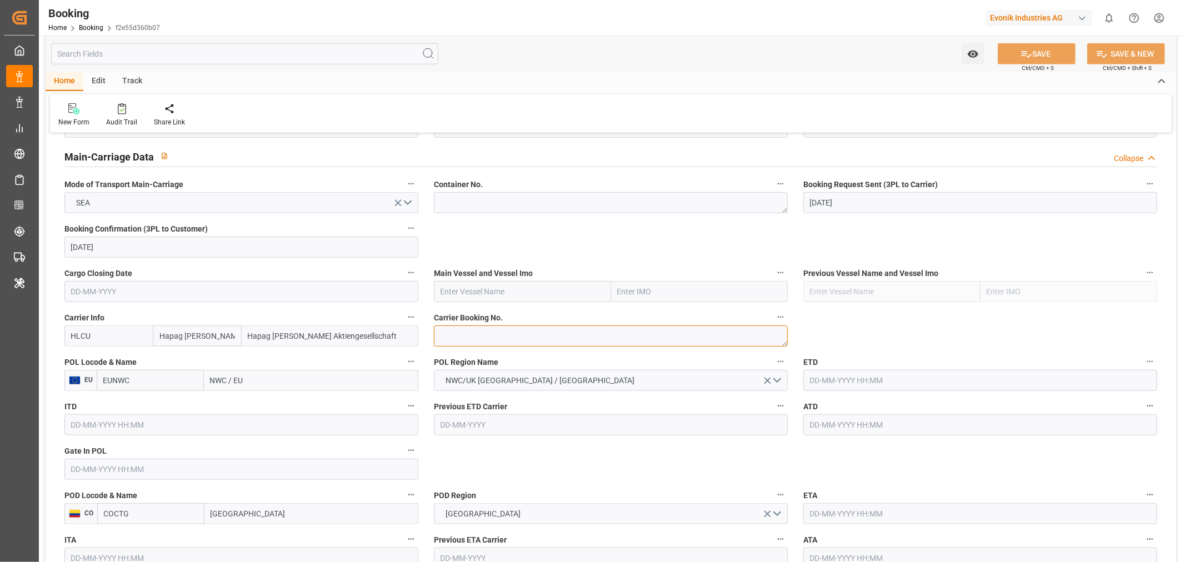
click at [449, 339] on textarea at bounding box center [611, 335] width 354 height 21
paste textarea "22606228"
type textarea "22606228"
click at [486, 293] on input "text" at bounding box center [522, 291] width 177 height 21
paste input "SANTOS EXPRESS"
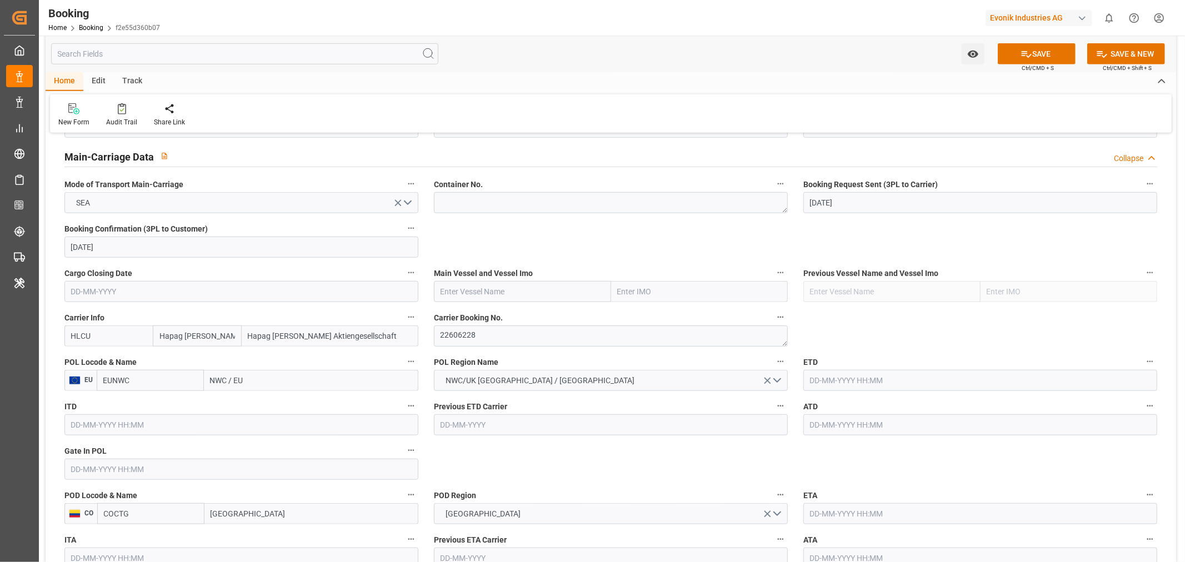
type input "SANTOS EXPRESS"
click at [512, 309] on div "SANTOS EXPRESS - 9777632" at bounding box center [505, 316] width 142 height 25
type input "9777632"
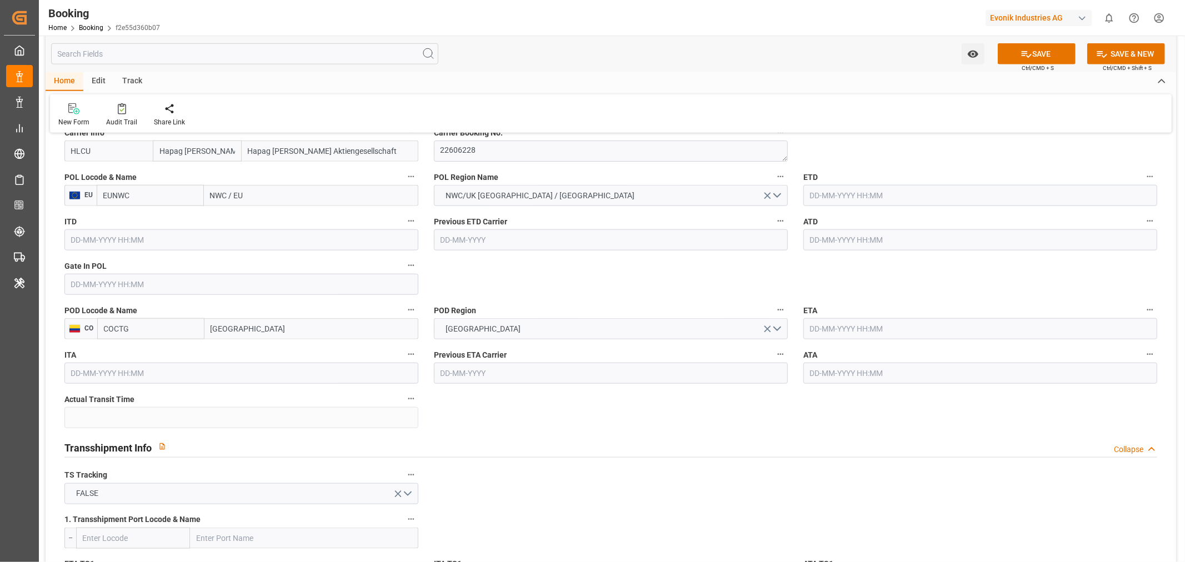
type input "SANTOS EXPRESS"
click at [233, 195] on input "NWC / EU" at bounding box center [311, 195] width 214 height 21
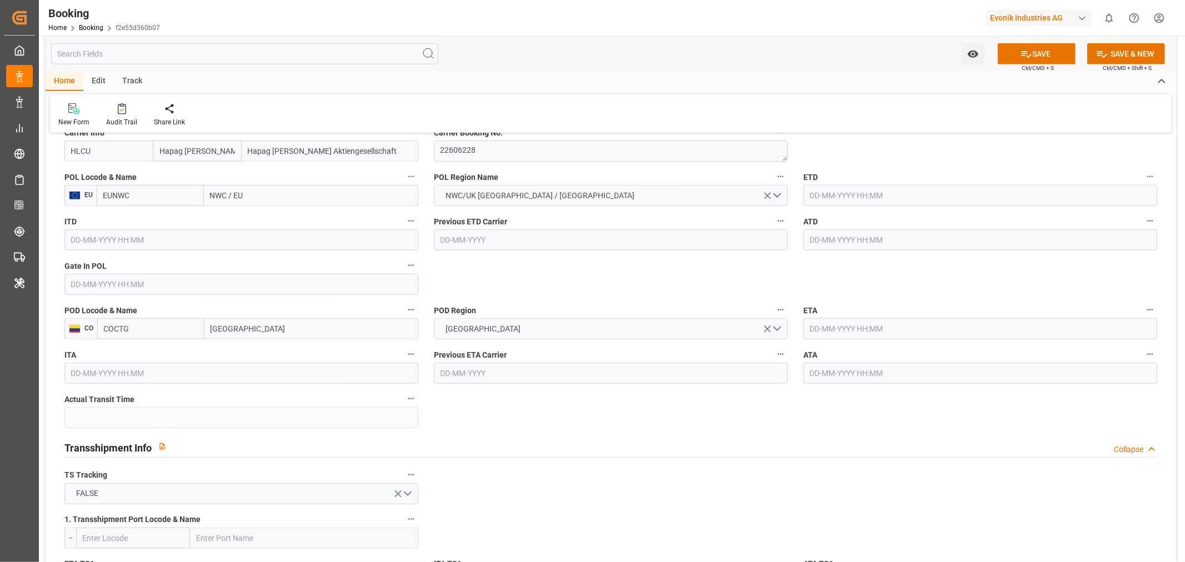
click at [233, 195] on input "NWC / EU" at bounding box center [311, 195] width 214 height 21
paste input "ANTWERP"
type input "ANTWERP"
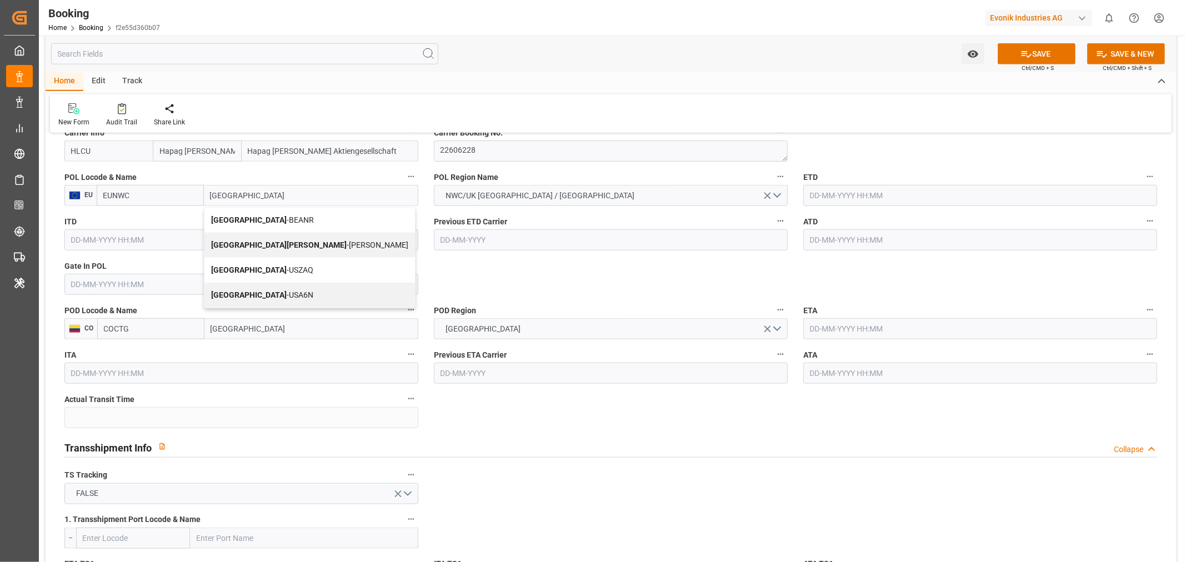
click at [250, 216] on span "Antwerp - BEANR" at bounding box center [262, 220] width 103 height 9
type input "BEANR"
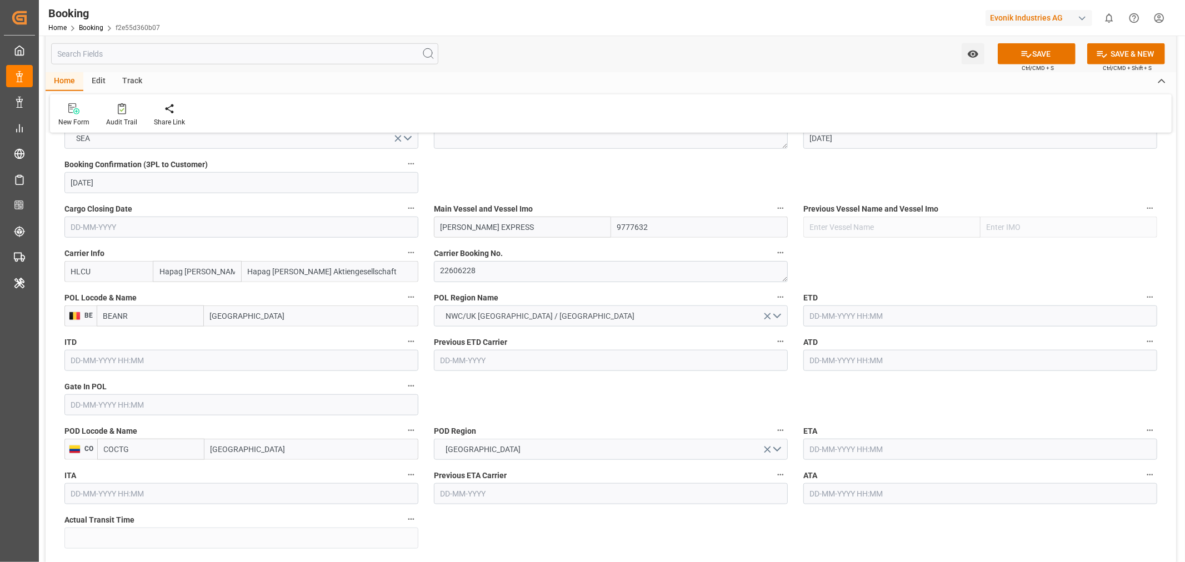
scroll to position [740, 0]
type input "Antwerp"
click at [851, 317] on input "text" at bounding box center [980, 318] width 354 height 21
paste input "2025-10-02"
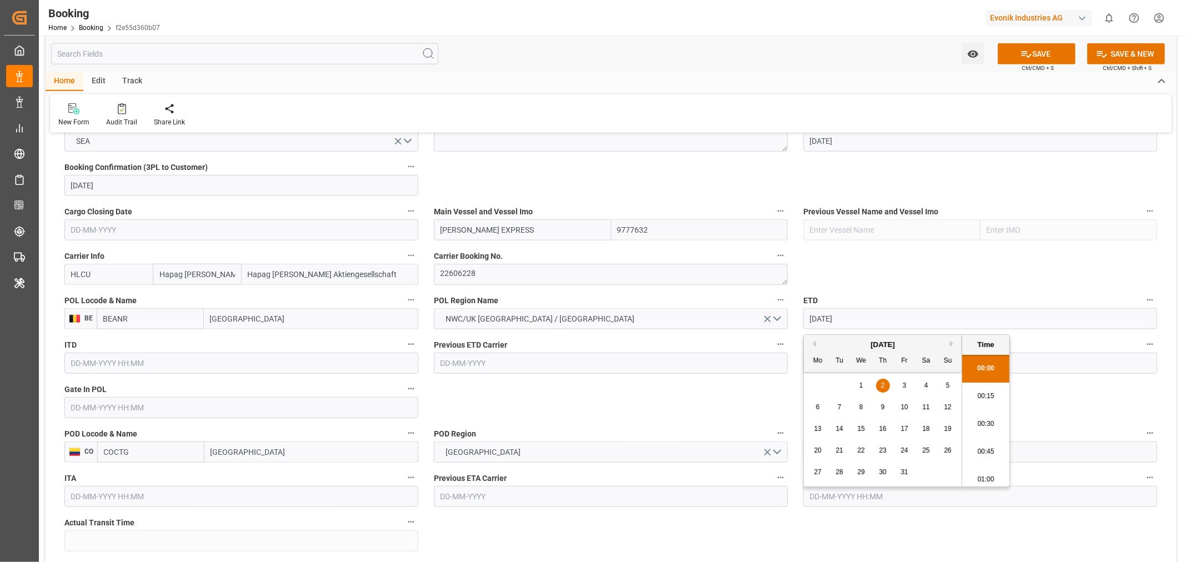
scroll to position [1281, 0]
type input "02-10-2025 00:00"
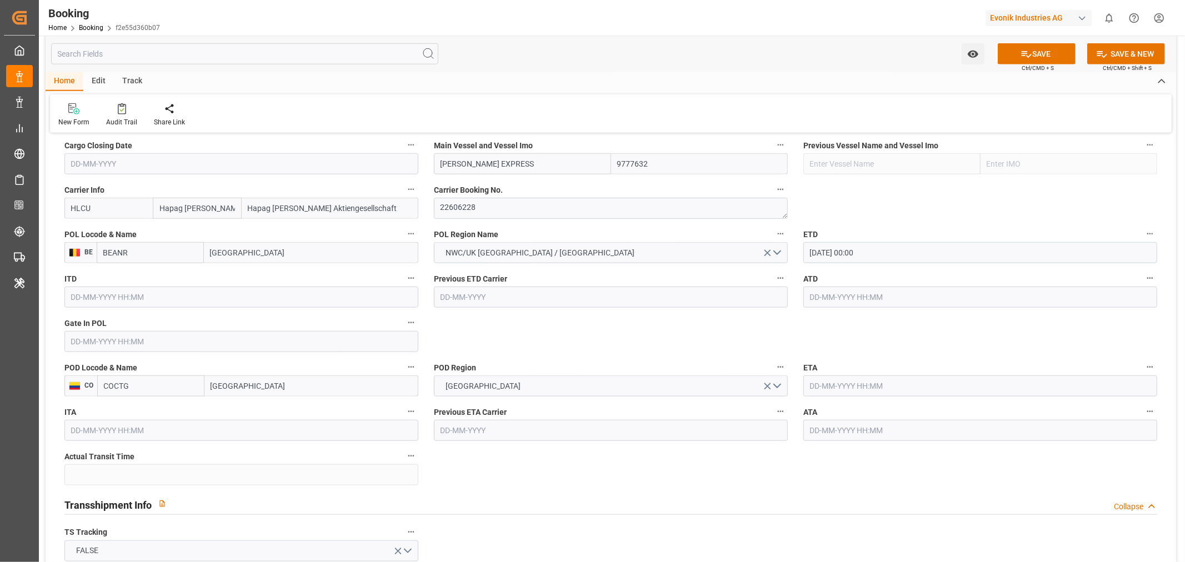
scroll to position [864, 0]
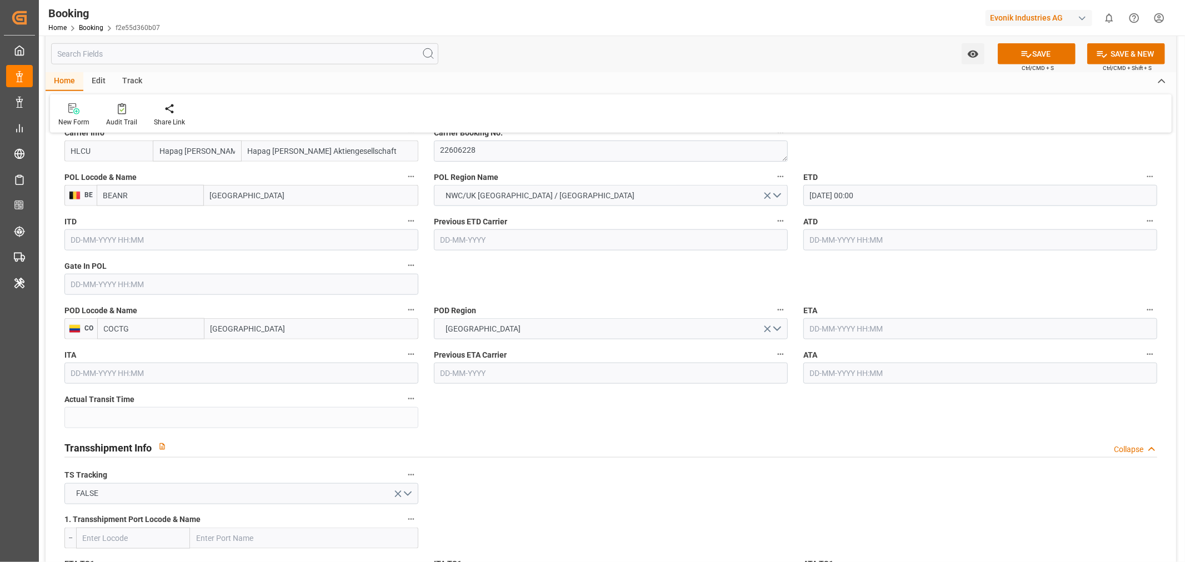
click at [869, 330] on input "text" at bounding box center [980, 328] width 354 height 21
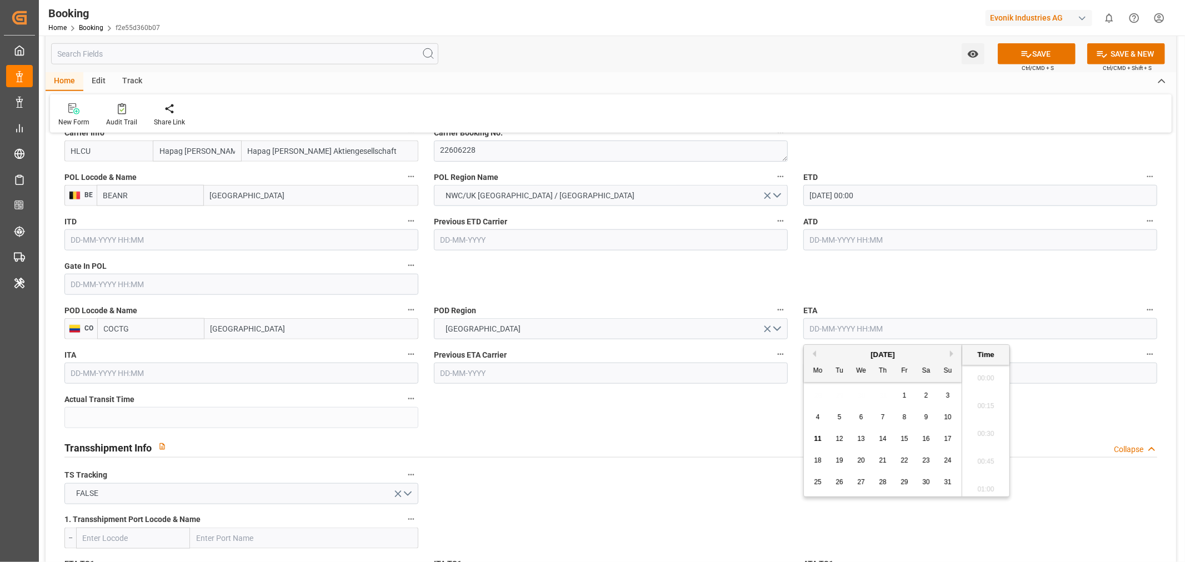
paste input "2025-10-18"
type input "18-10-2025 00:00"
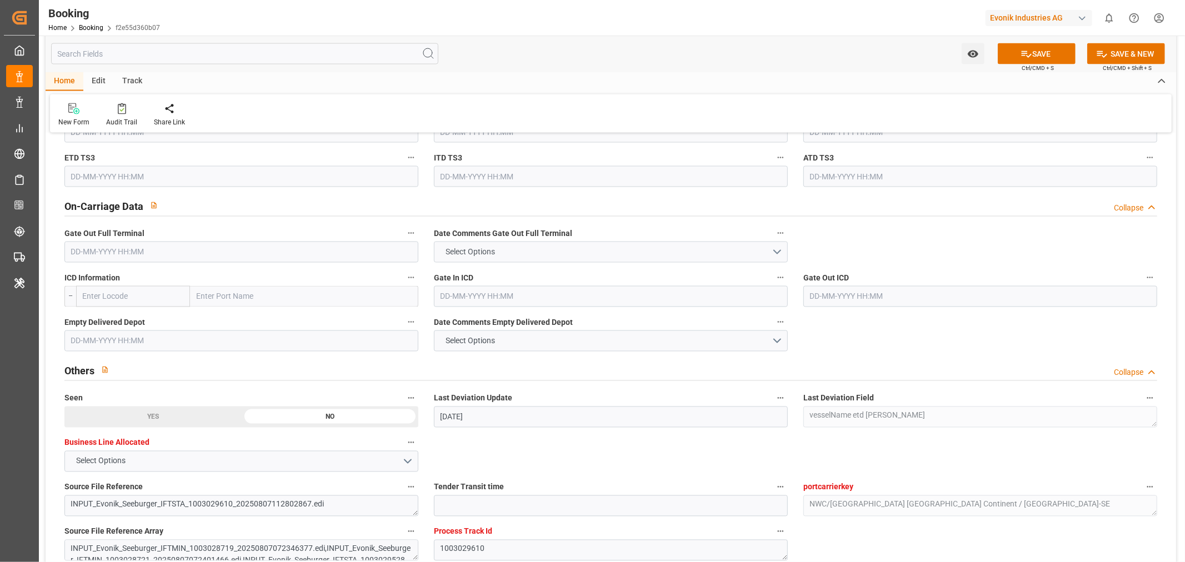
scroll to position [1790, 0]
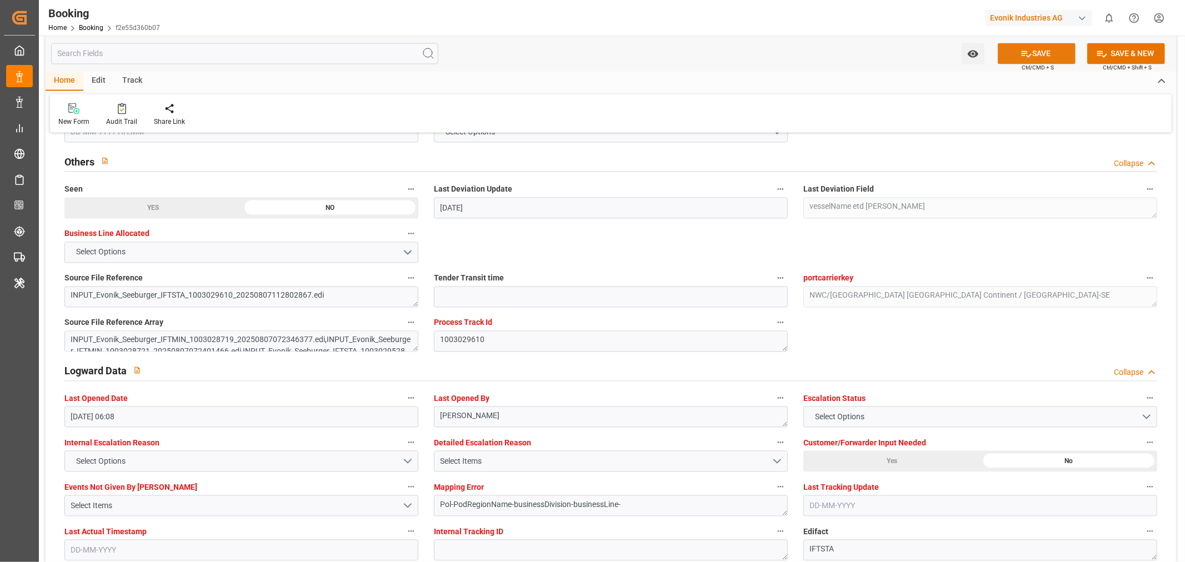
click at [1042, 56] on button "SAVE" at bounding box center [1037, 53] width 78 height 21
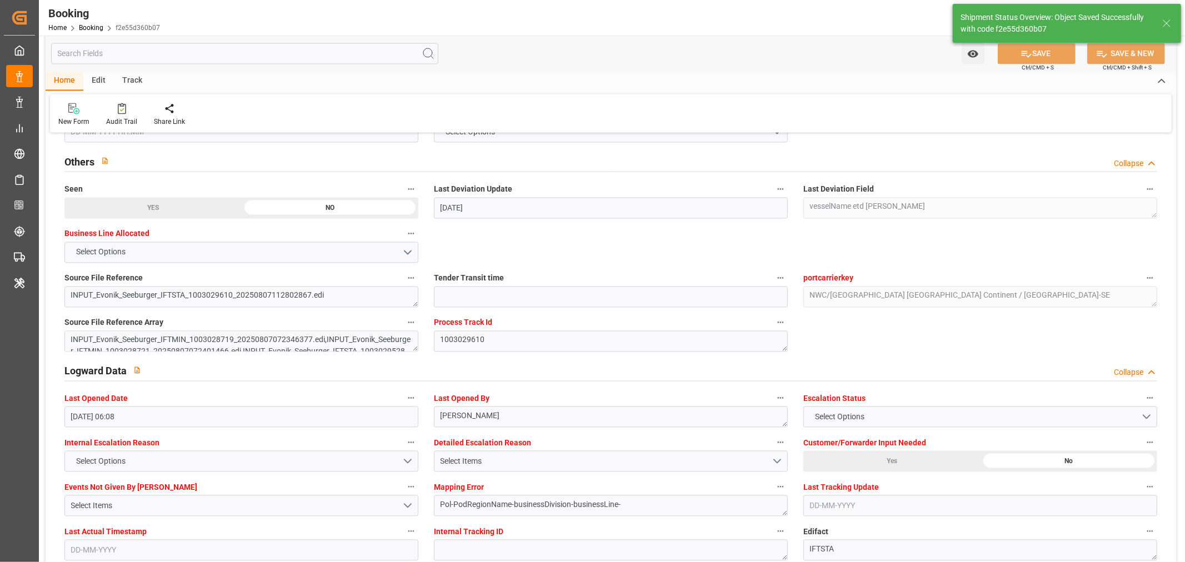
type textarea "Shashidhar Mm"
type textarea "businessDivision-businessLine-"
type input "02-10-2025 00:00"
type input "18-10-2025 00:00"
type input "11-08-2025 06:37"
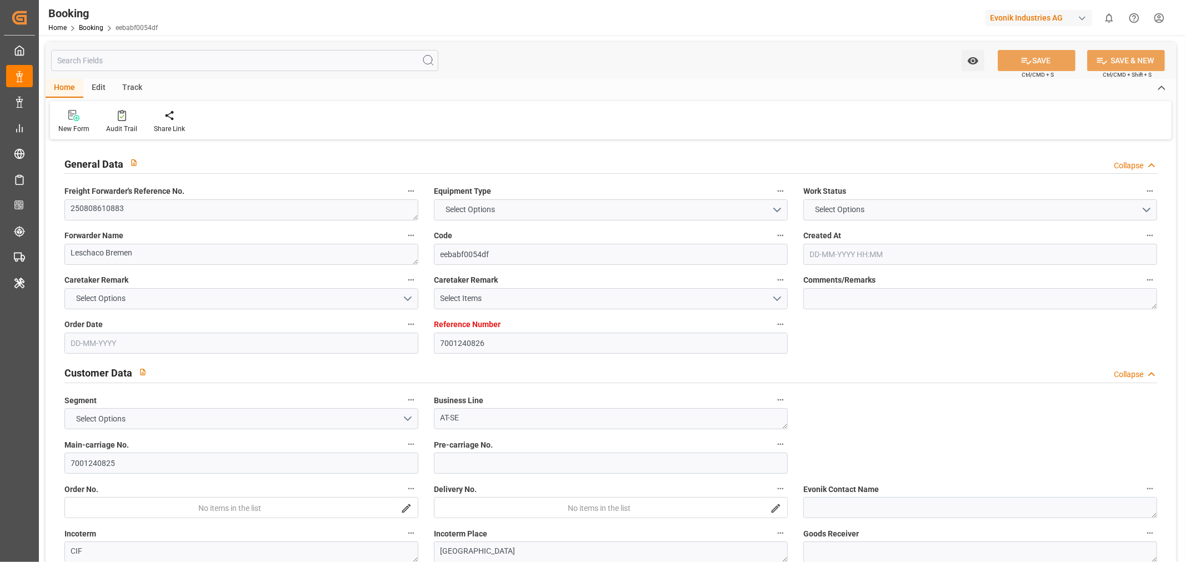
type input "7001240826"
type input "Hapag [PERSON_NAME]"
type input "Hapag [PERSON_NAME] Aktiengesellschaft"
type input "EUNWC"
type input "CNSHA"
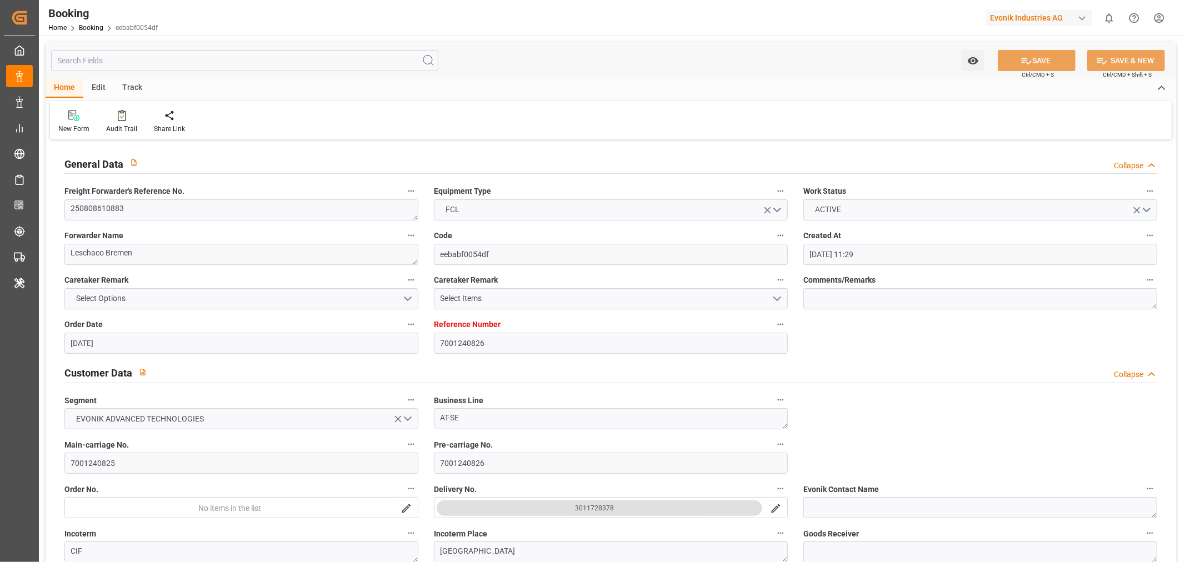
type input "[DATE] 11:29"
type input "[DATE]"
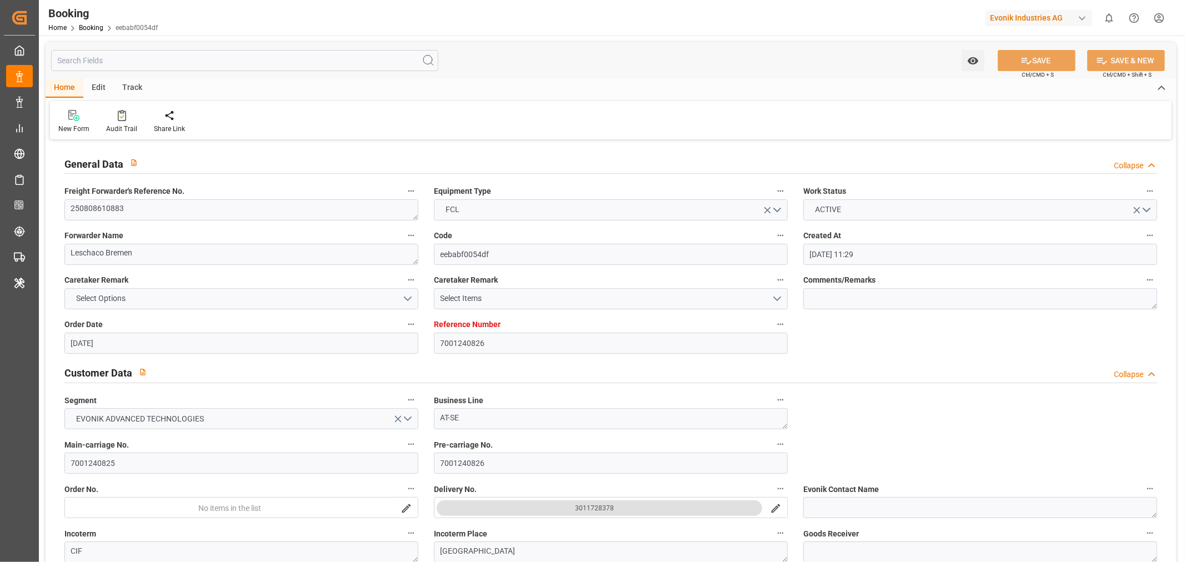
type input "[DATE]"
type input "[DATE] 08:00"
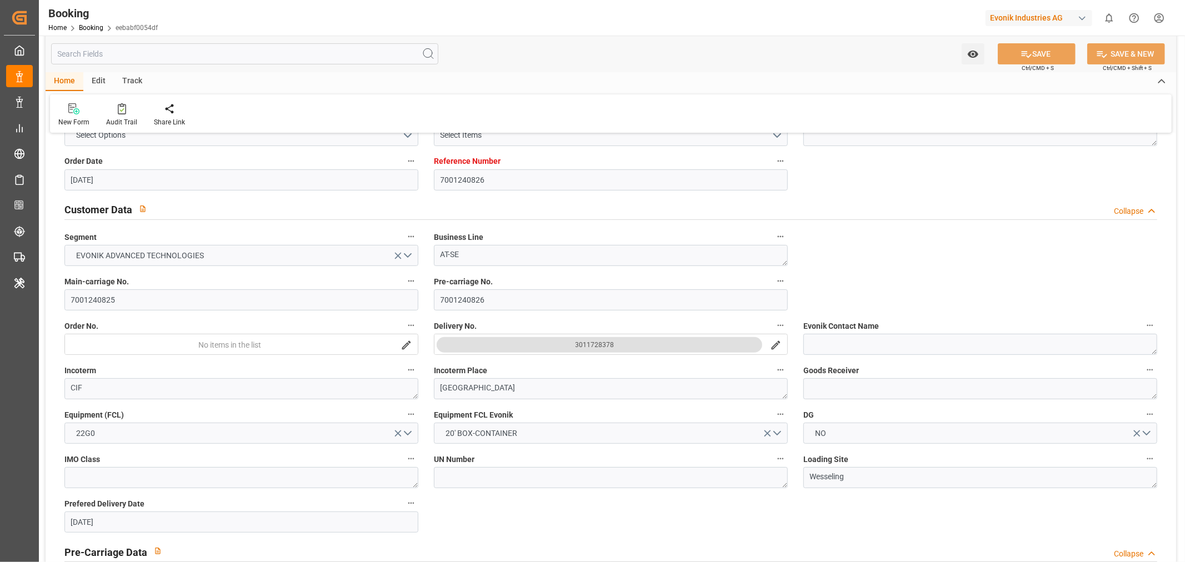
scroll to position [308, 0]
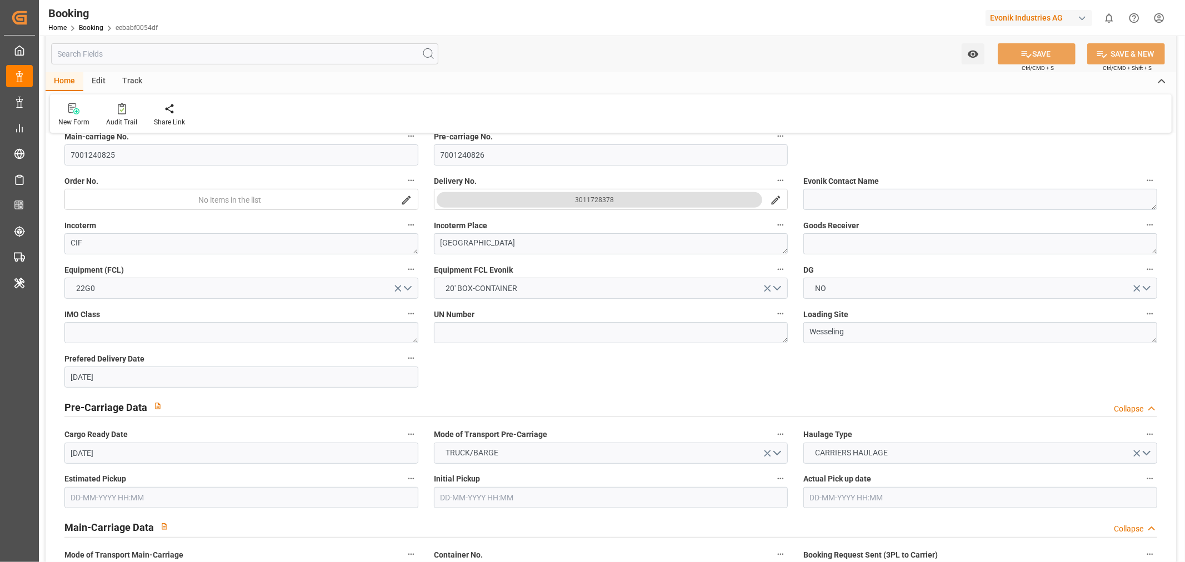
click at [773, 198] on icon "search button" at bounding box center [776, 200] width 12 height 12
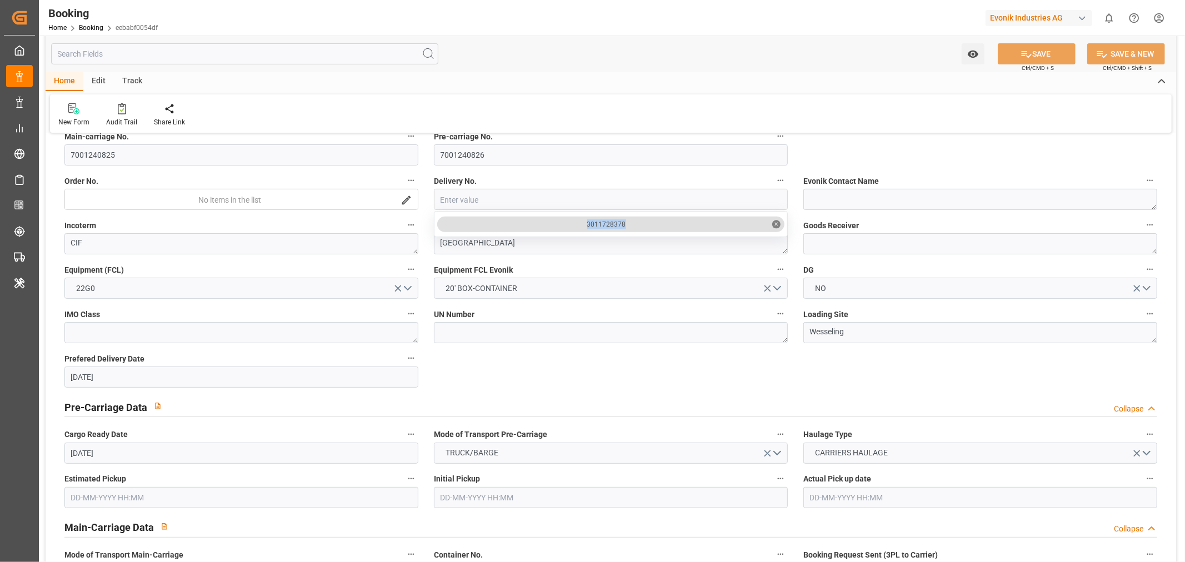
drag, startPoint x: 584, startPoint y: 220, endPoint x: 664, endPoint y: 224, distance: 80.1
copy div "3011728378"
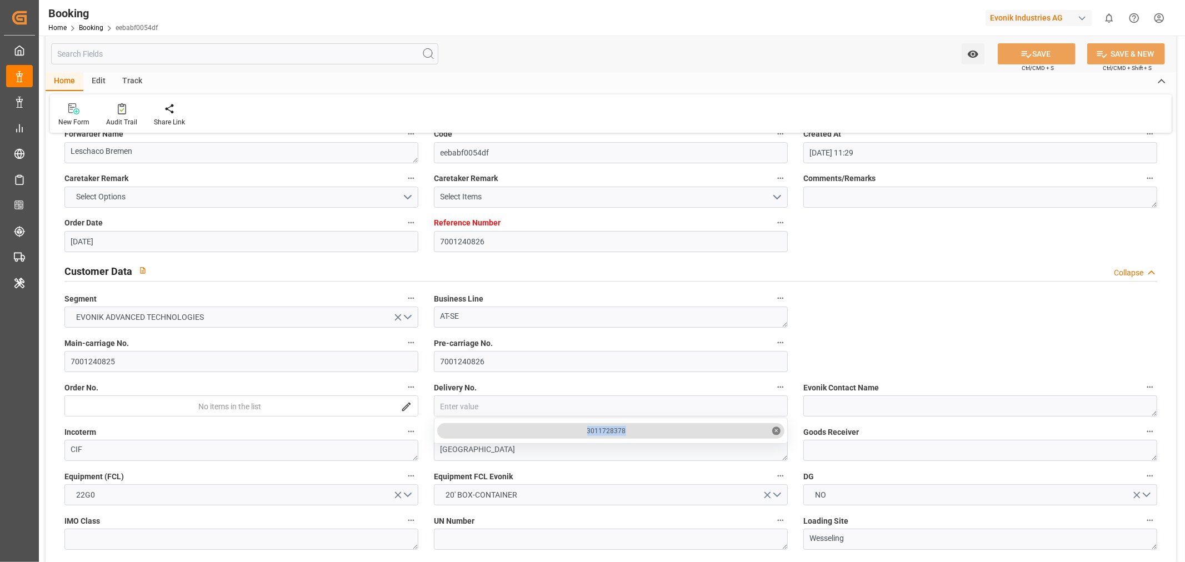
scroll to position [0, 0]
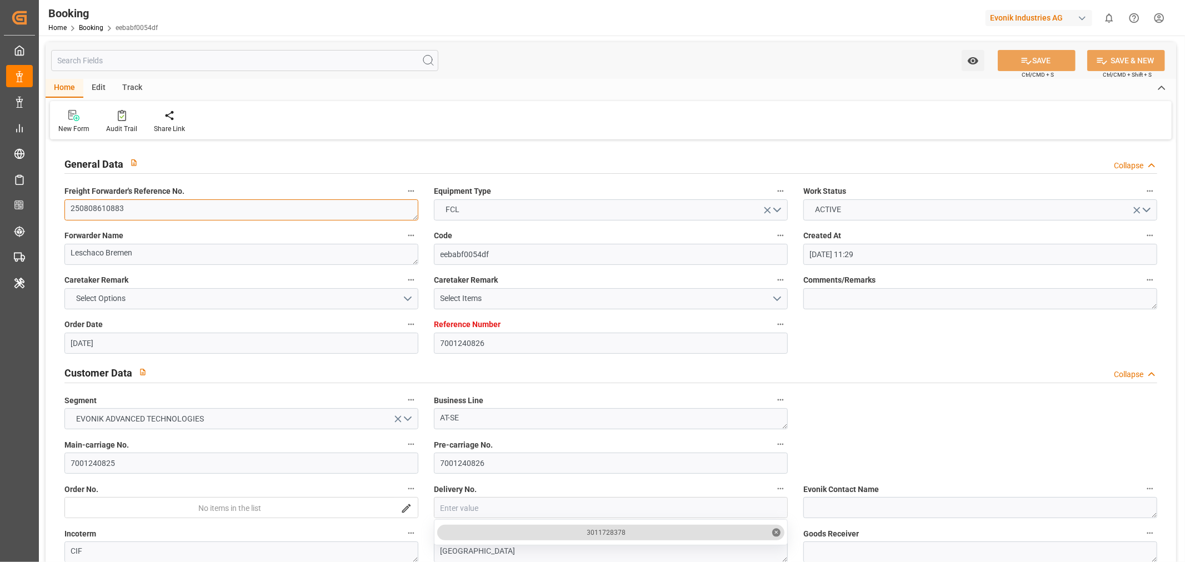
click at [131, 216] on textarea "250808610883" at bounding box center [241, 209] width 354 height 21
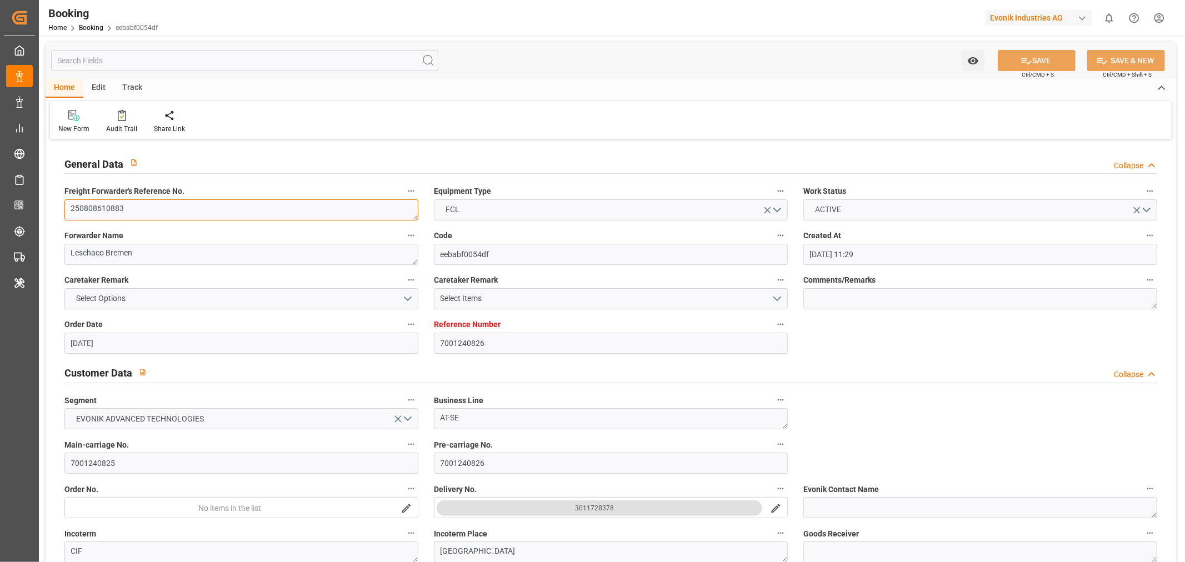
click at [131, 216] on textarea "250808610883" at bounding box center [241, 209] width 354 height 21
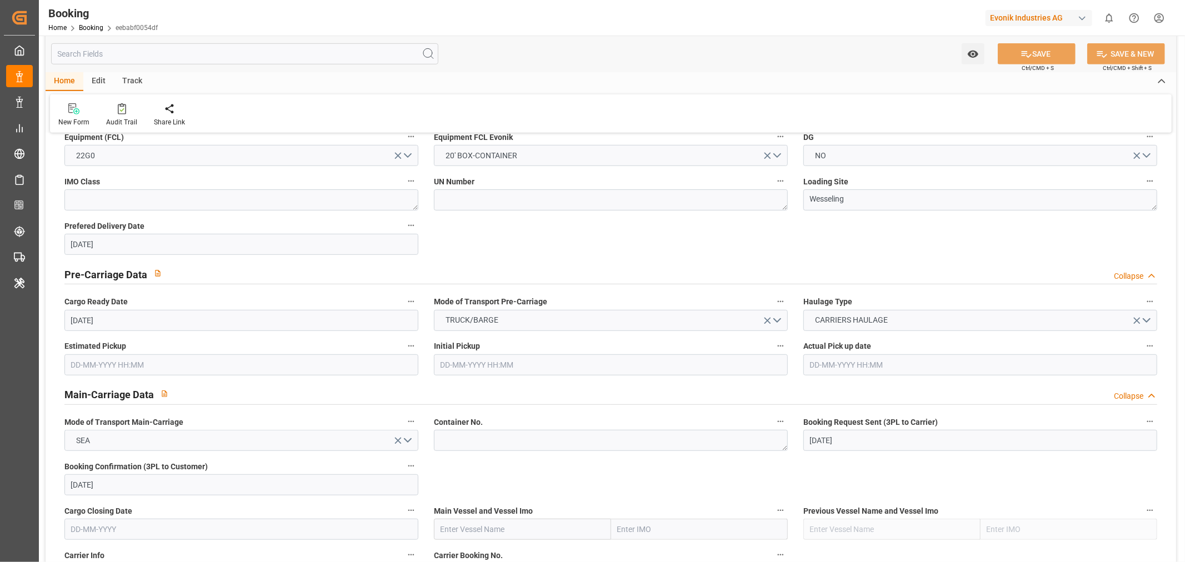
scroll to position [617, 0]
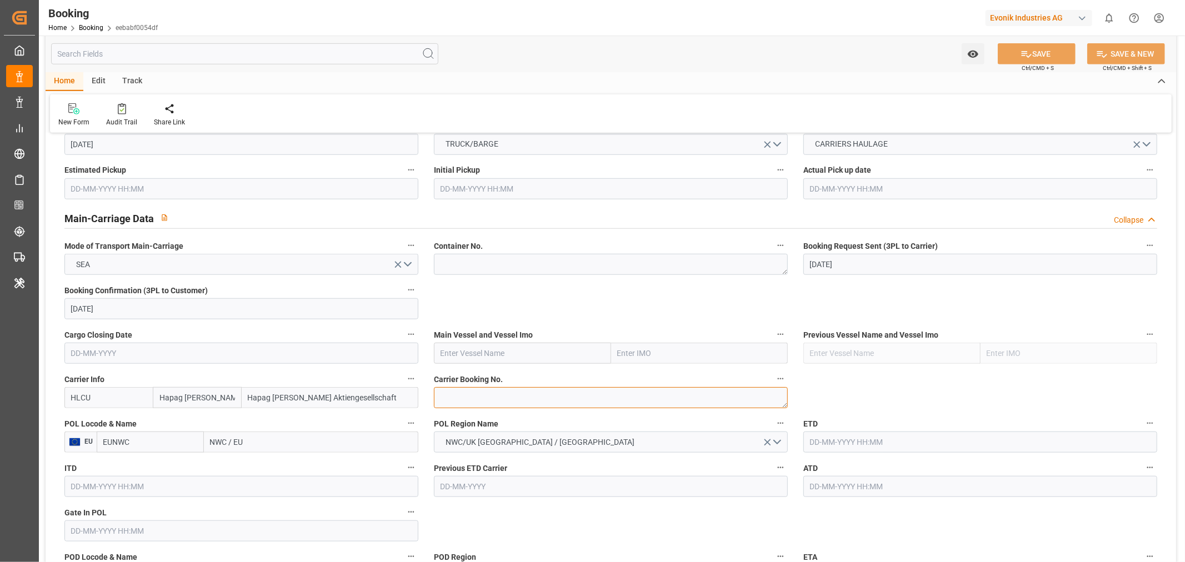
click at [469, 398] on textarea at bounding box center [611, 397] width 354 height 21
paste textarea "36401655"
type textarea "36401655"
click at [453, 353] on input "text" at bounding box center [522, 353] width 177 height 21
paste input "MAASTRICHT MAERSK"
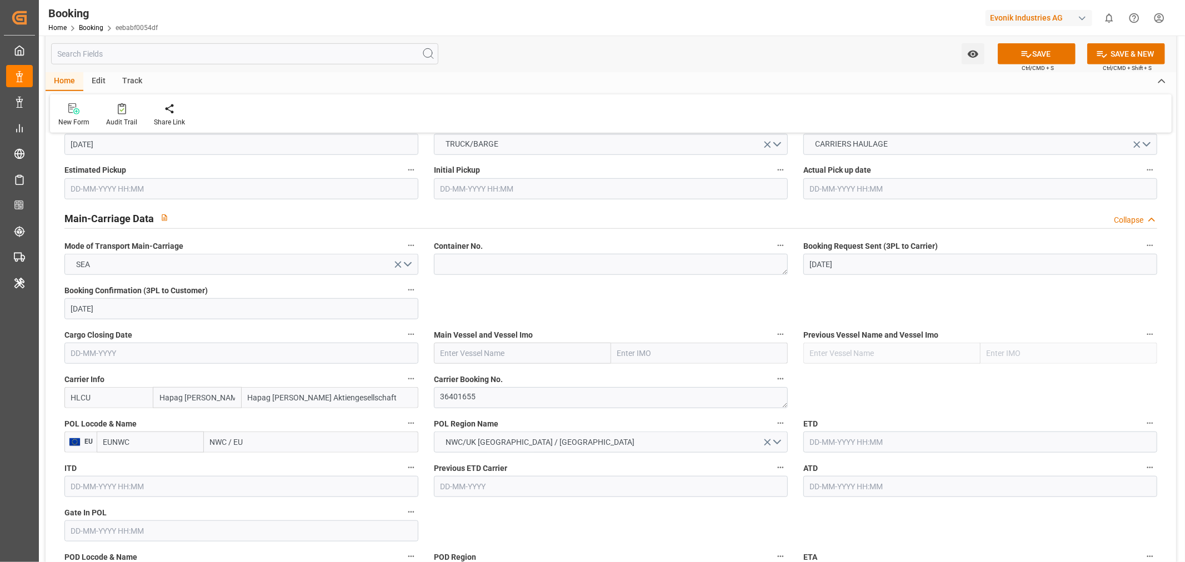
type input "MAASTRICHT MAERSK"
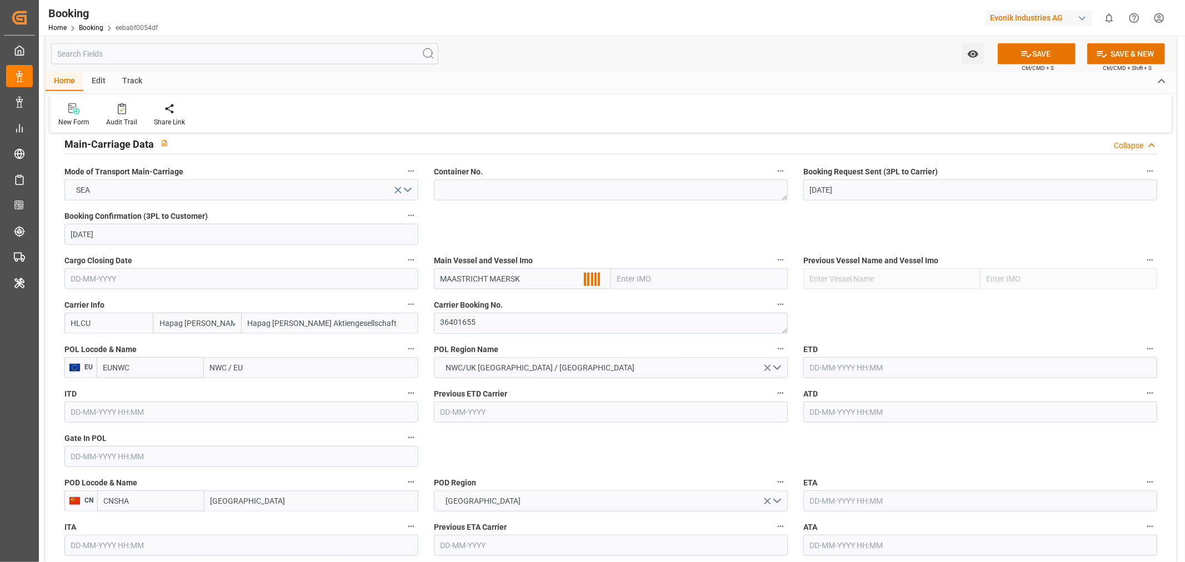
scroll to position [740, 0]
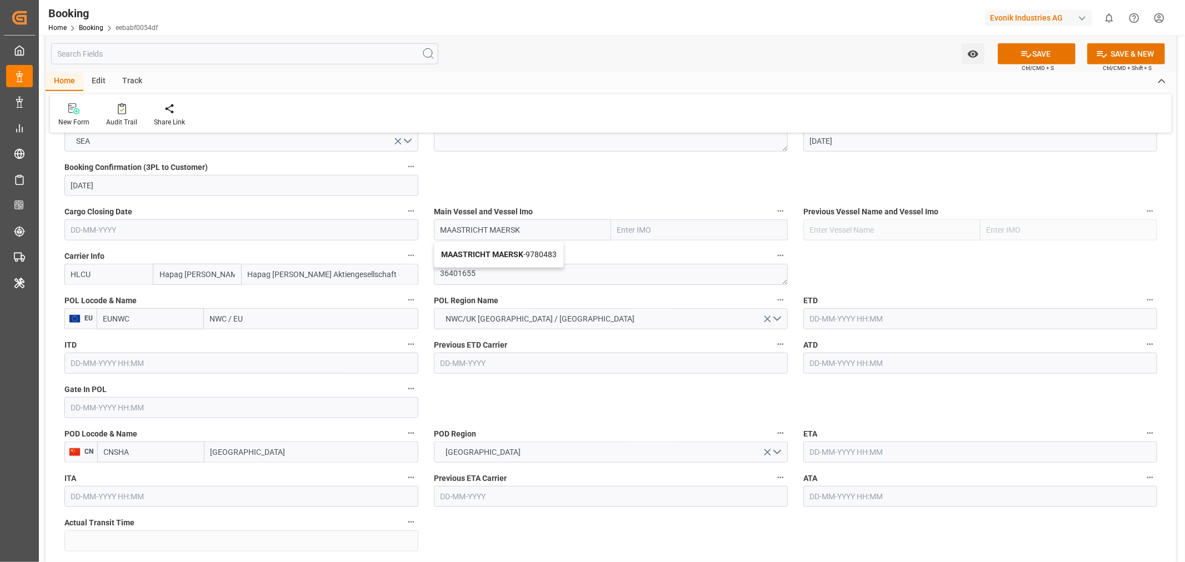
click at [541, 253] on span "MAASTRICHT MAERSK - 9780483" at bounding box center [499, 254] width 116 height 9
type input "9780483"
type input "MAASTRICHT MAERSK"
click at [214, 318] on input "NWC / EU" at bounding box center [311, 318] width 214 height 21
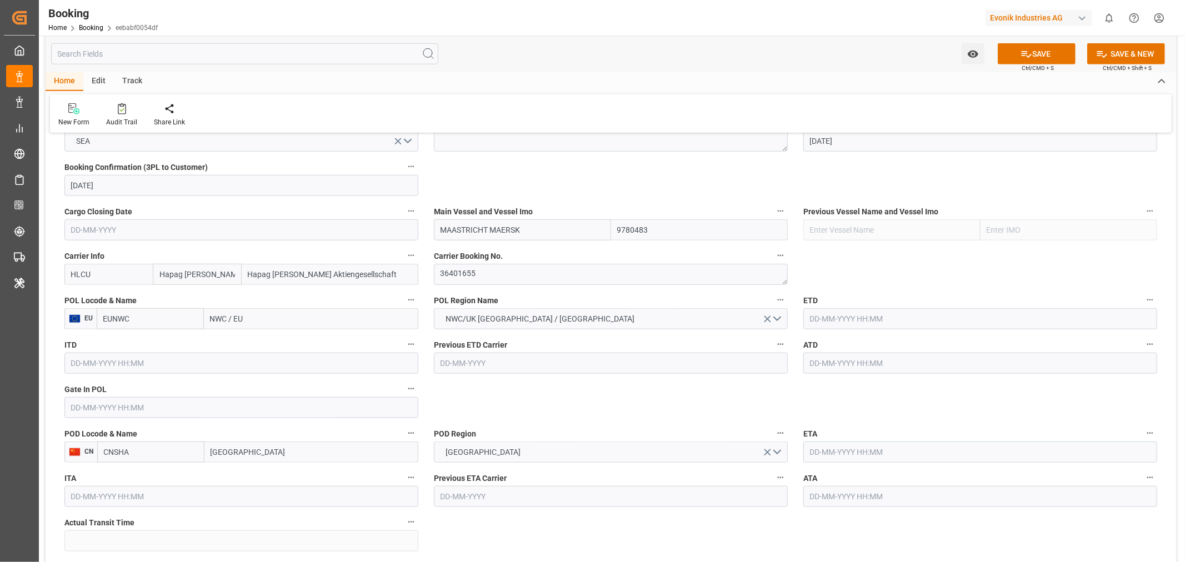
click at [214, 318] on input "NWC / EU" at bounding box center [311, 318] width 214 height 21
paste input "[GEOGRAPHIC_DATA]"
type input "[GEOGRAPHIC_DATA]"
click at [262, 340] on span "[GEOGRAPHIC_DATA] - NLRTM" at bounding box center [262, 343] width 103 height 9
type input "NLRTM"
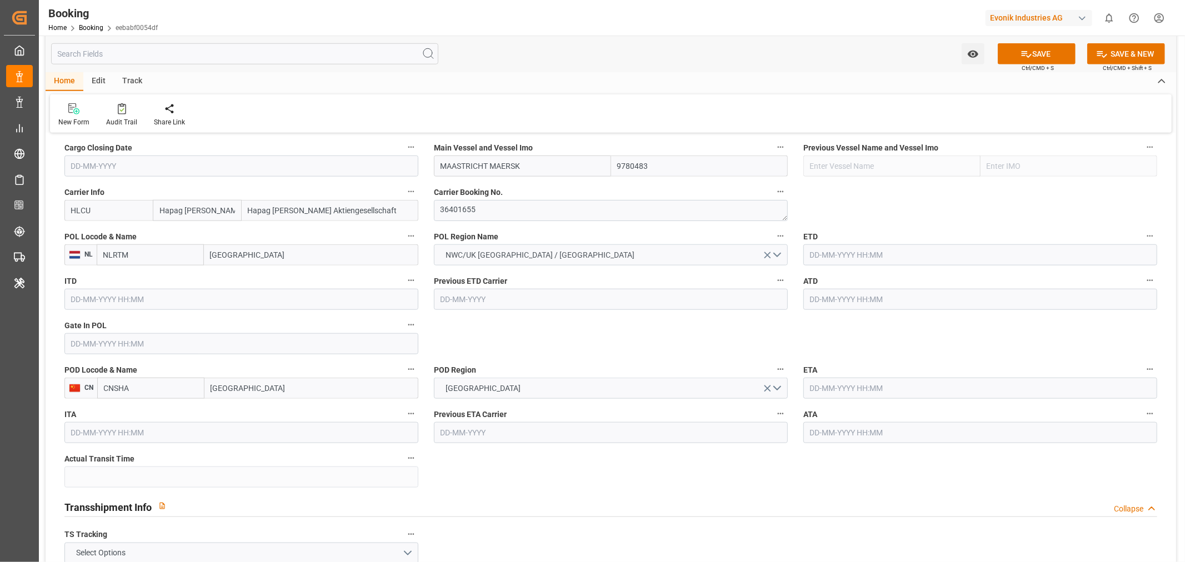
scroll to position [864, 0]
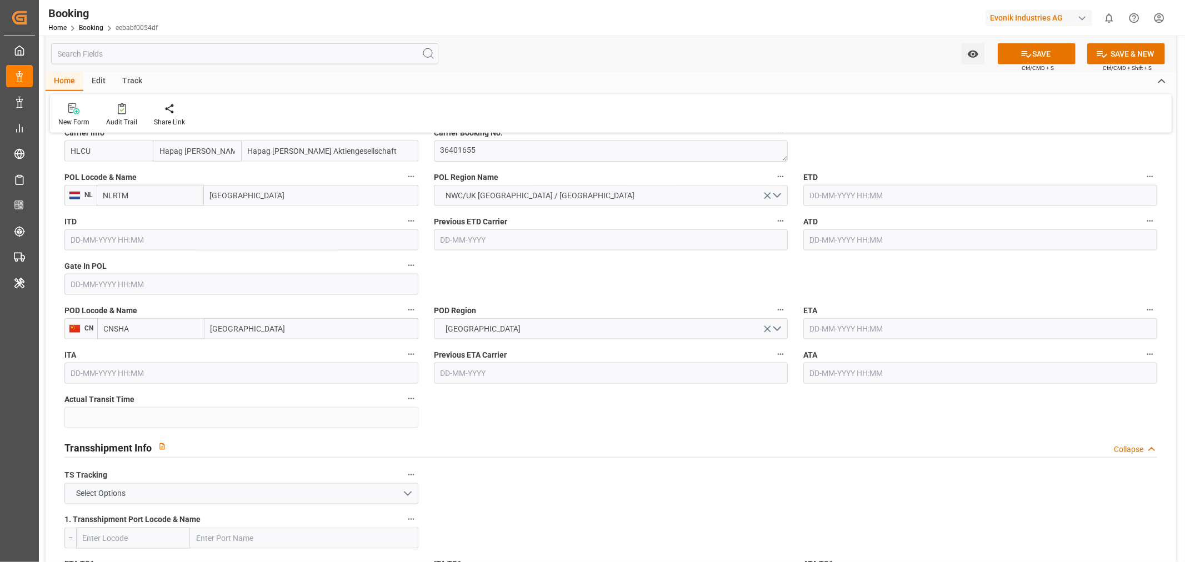
type input "[GEOGRAPHIC_DATA]"
click at [841, 195] on input "text" at bounding box center [980, 195] width 354 height 21
click at [948, 350] on span "31" at bounding box center [947, 349] width 7 height 8
type input "31-08-2025 00:00"
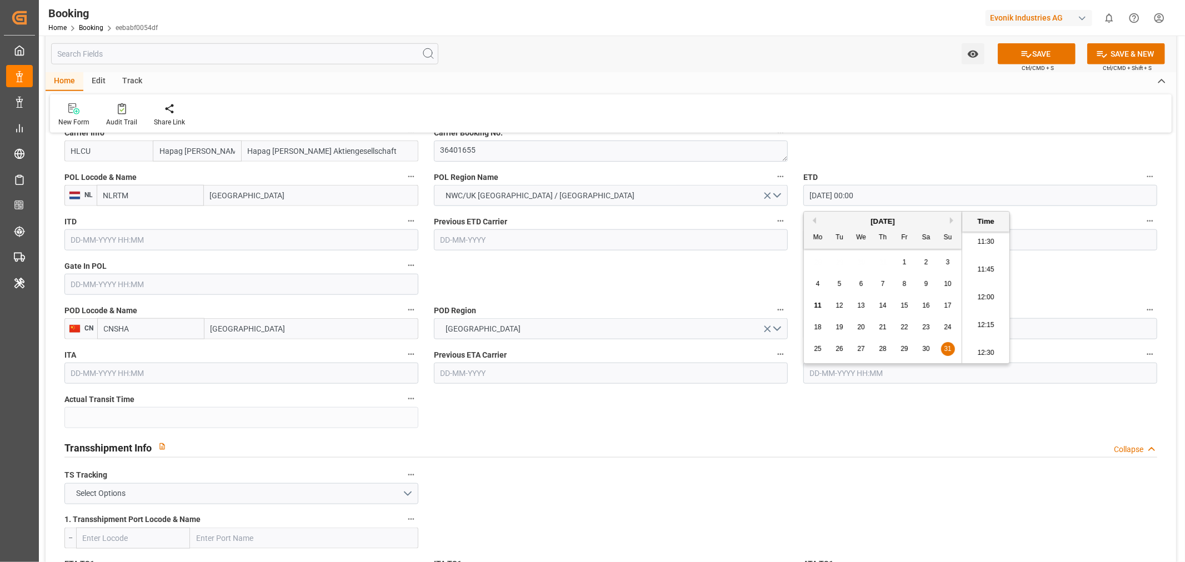
click at [285, 331] on input "Shanghai" at bounding box center [311, 328] width 214 height 21
type input "Shanghai"
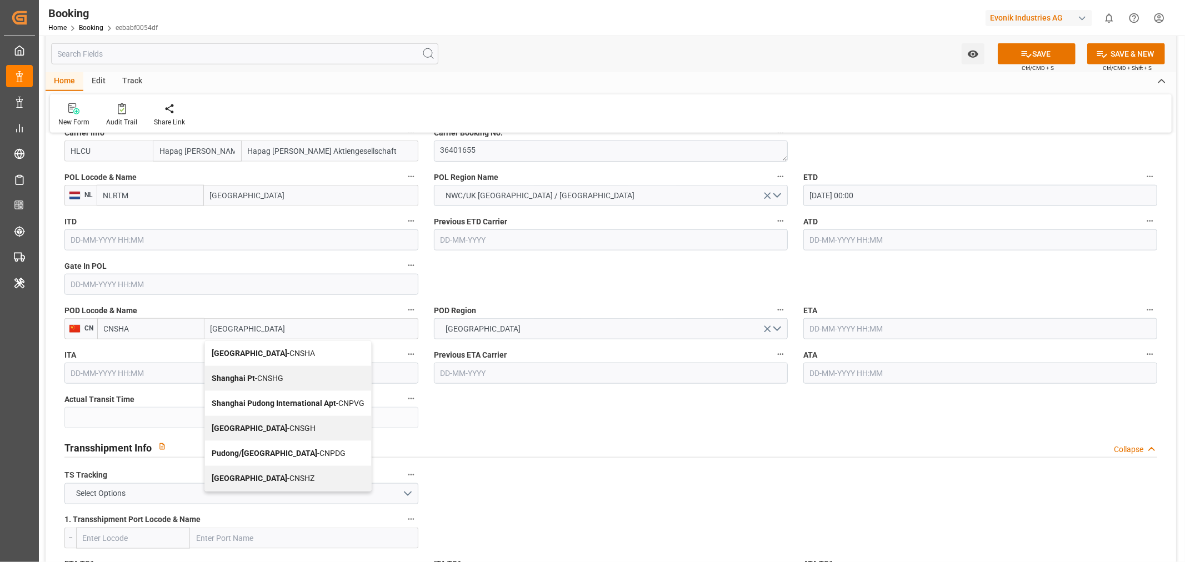
drag, startPoint x: 274, startPoint y: 431, endPoint x: 420, endPoint y: 430, distance: 146.1
click at [274, 430] on span "Shanghai - CNSGH" at bounding box center [264, 428] width 104 height 9
type input "CNSGH"
type input "Shanghai"
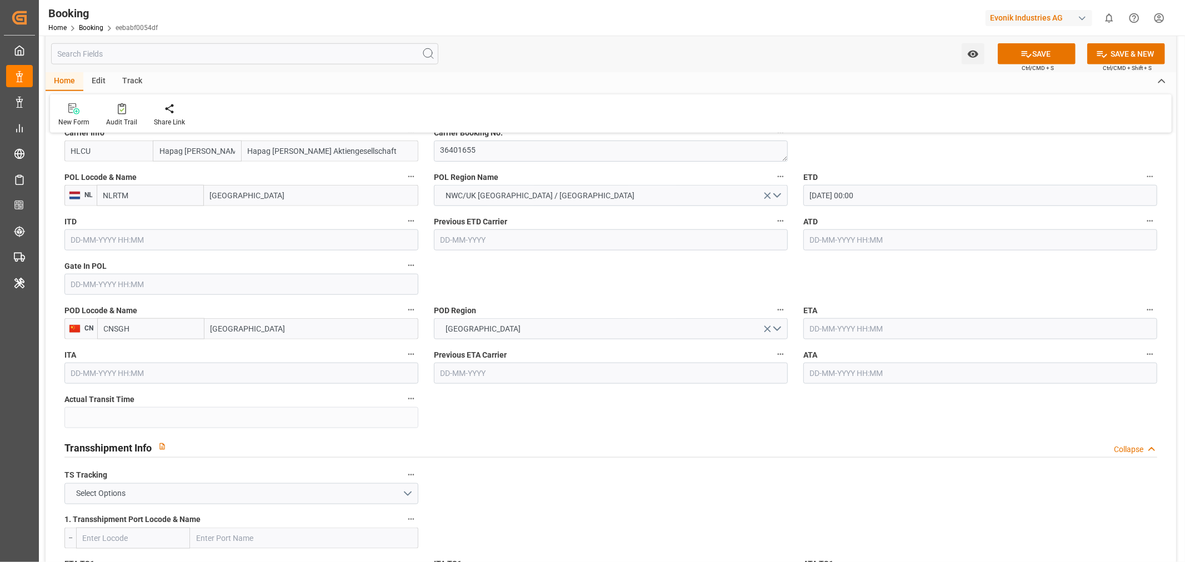
click at [819, 324] on input "text" at bounding box center [980, 328] width 354 height 21
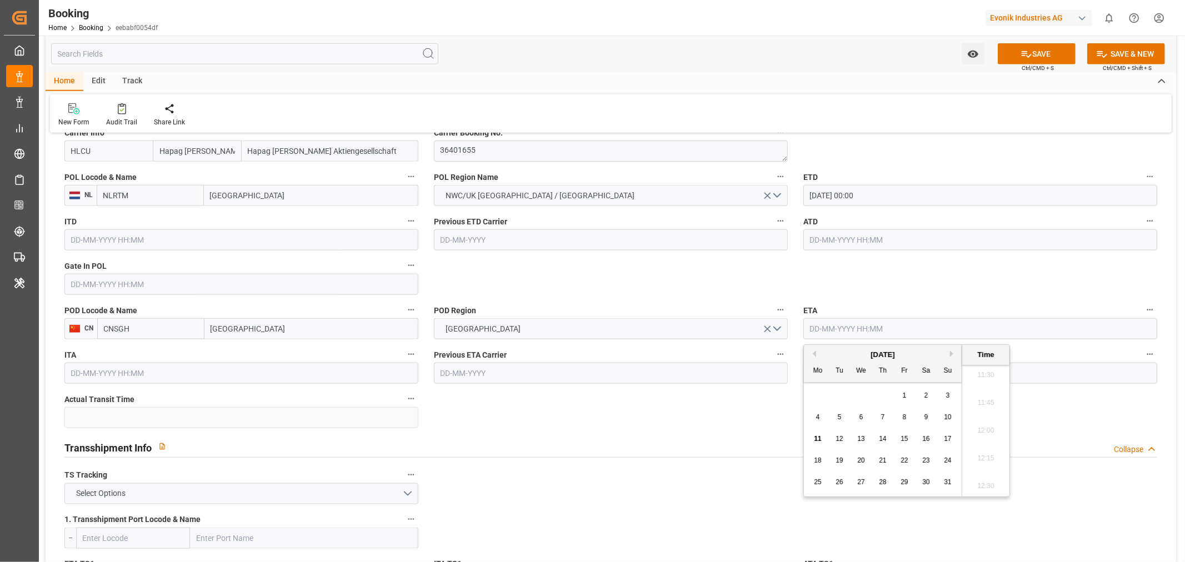
paste input "2025-10-13"
type input "13-10-2025 00:00"
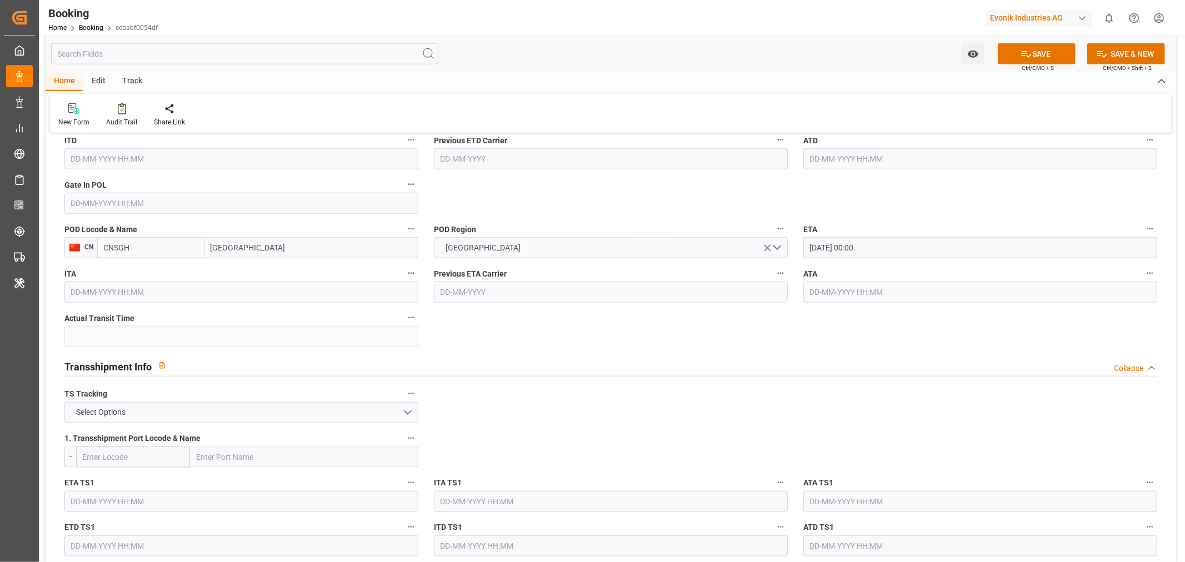
scroll to position [1049, 0]
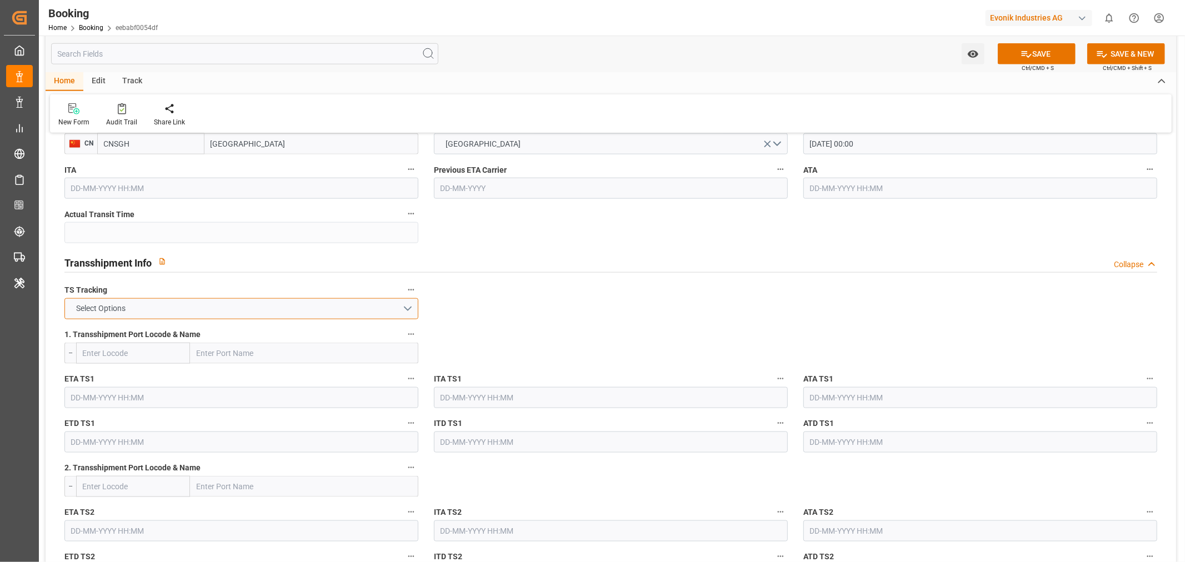
click at [402, 309] on button "Select Options" at bounding box center [241, 308] width 354 height 21
click at [181, 337] on div "FALSE" at bounding box center [241, 334] width 353 height 23
click at [1043, 56] on button "SAVE" at bounding box center [1037, 53] width 78 height 21
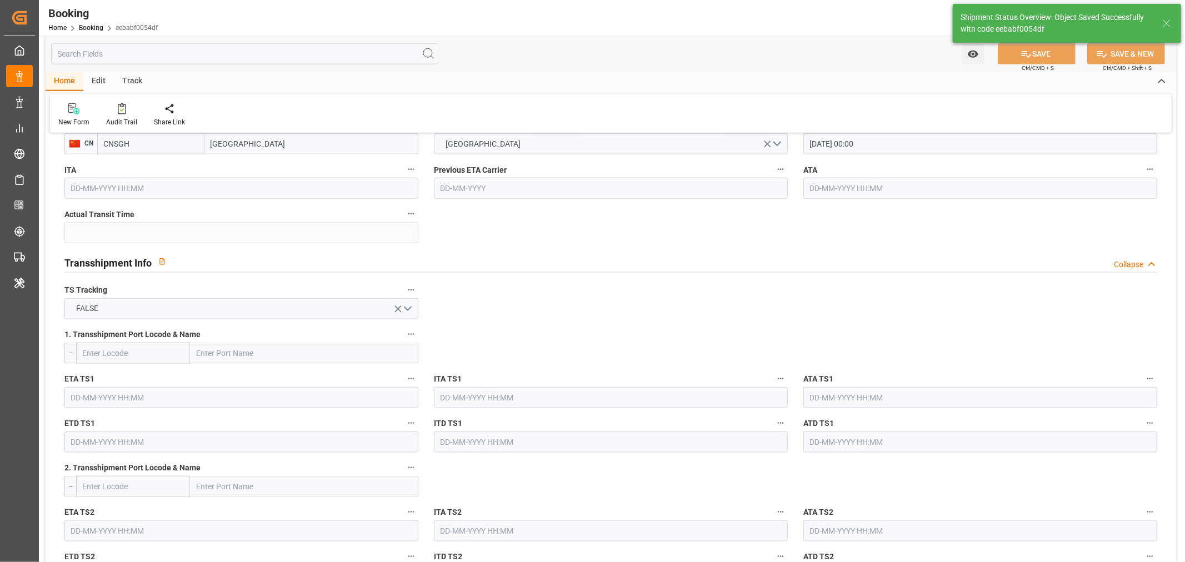
type textarea "NWC/UK North West Continent / UK_CNSGH_HLCU_AT-SE"
type textarea "[PERSON_NAME]"
type textarea "Pod-PodRegionName-businessDivision-businessLine-"
type input "31-08-2025 00:00"
type input "13-10-2025 00:00"
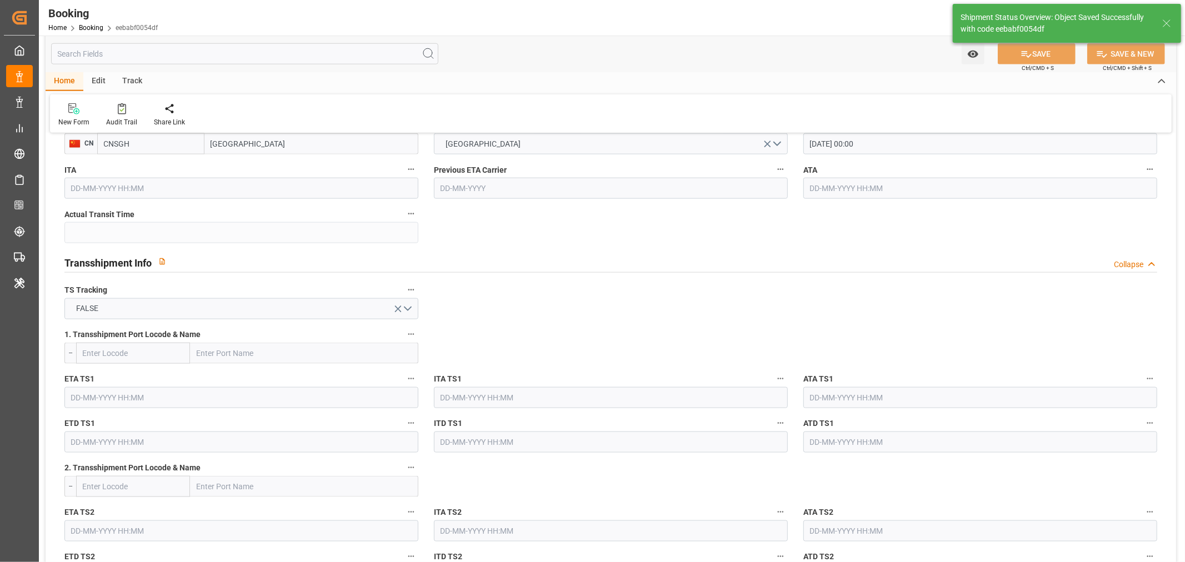
type input "11-08-2025 06:42"
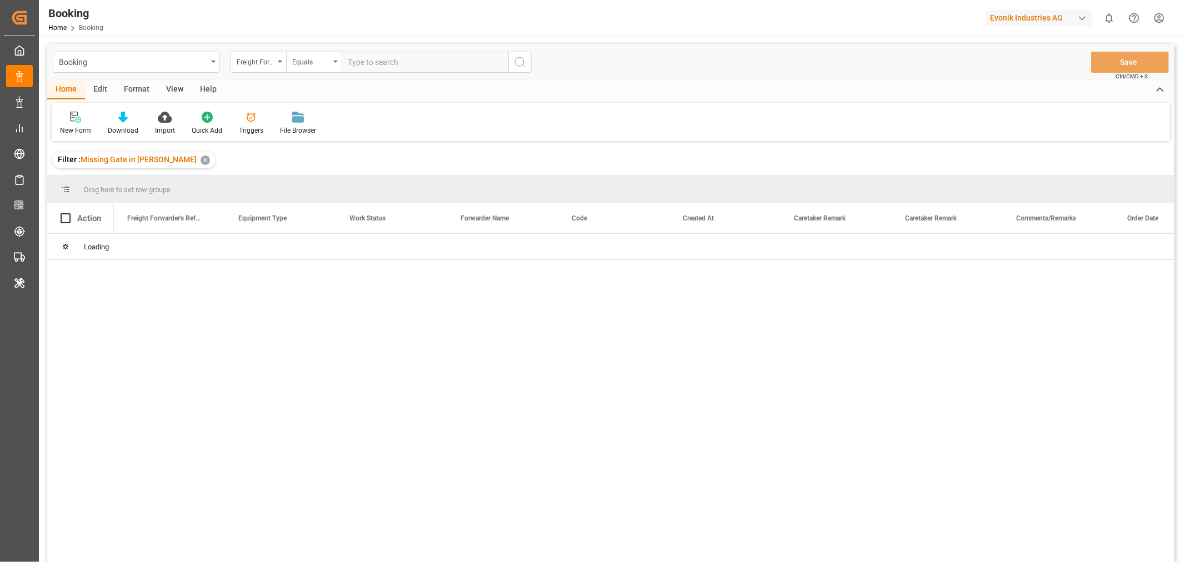
click at [201, 160] on div "✕" at bounding box center [205, 160] width 9 height 9
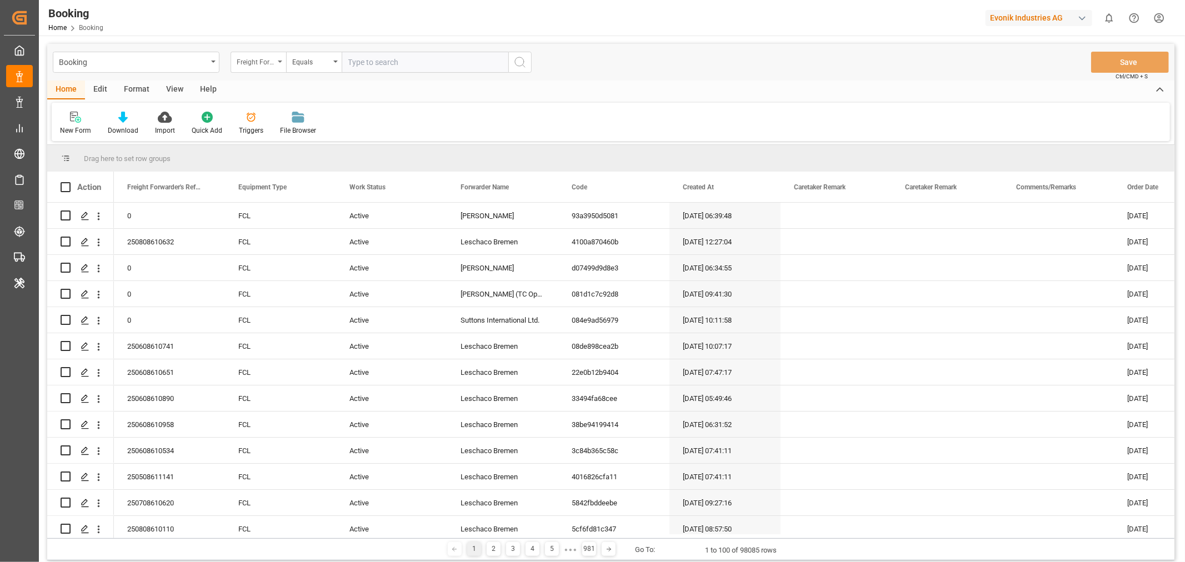
click at [280, 61] on icon "open menu" at bounding box center [280, 62] width 4 height 2
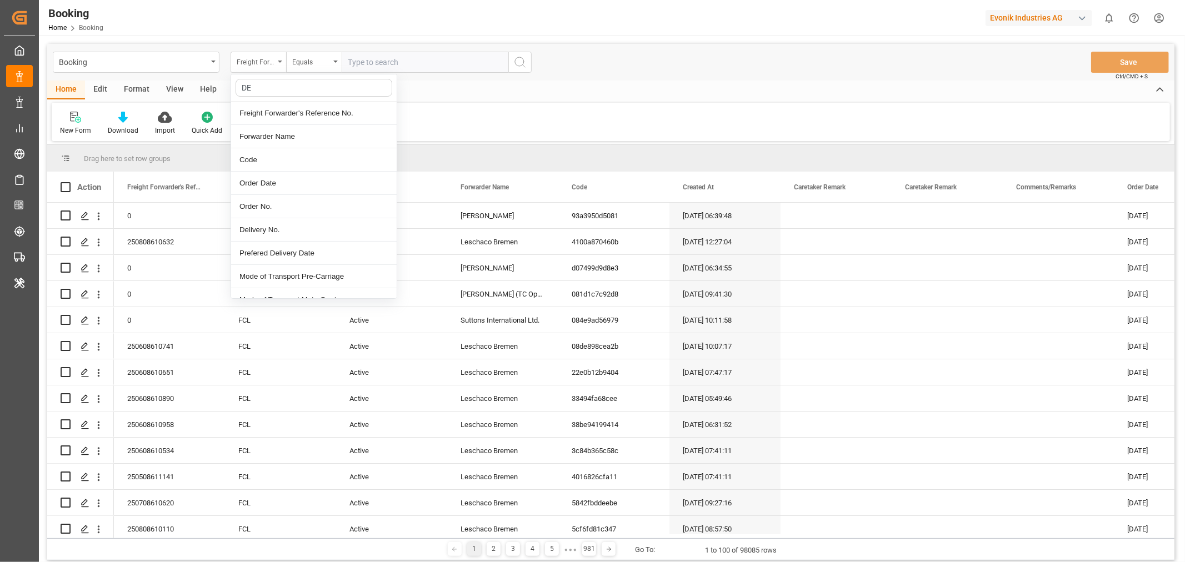
type input "DEL"
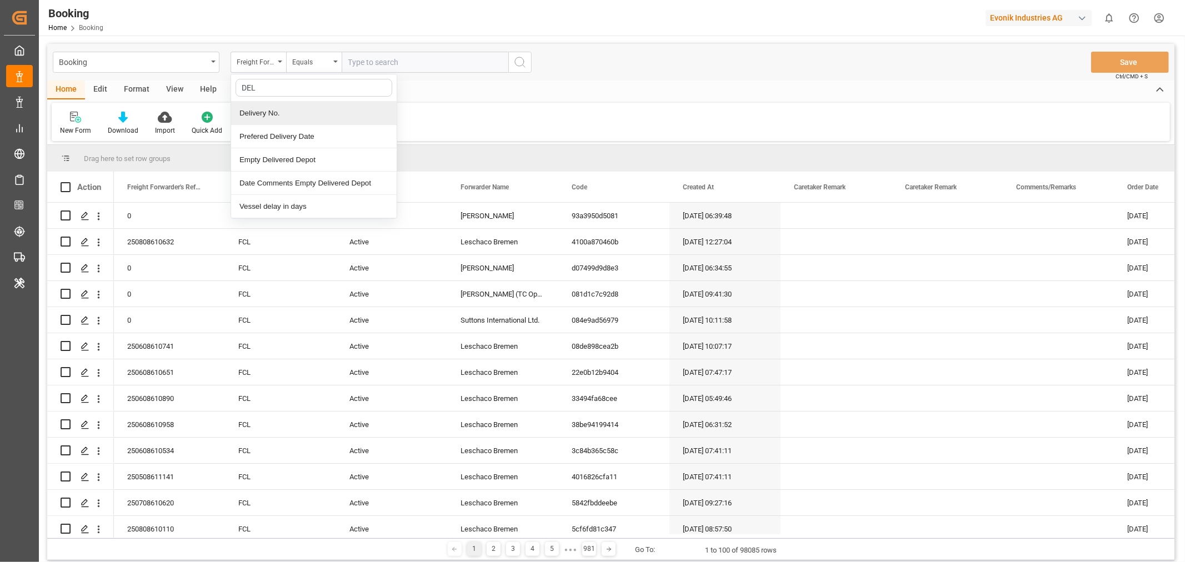
click at [278, 119] on div "Delivery No." at bounding box center [314, 113] width 166 height 23
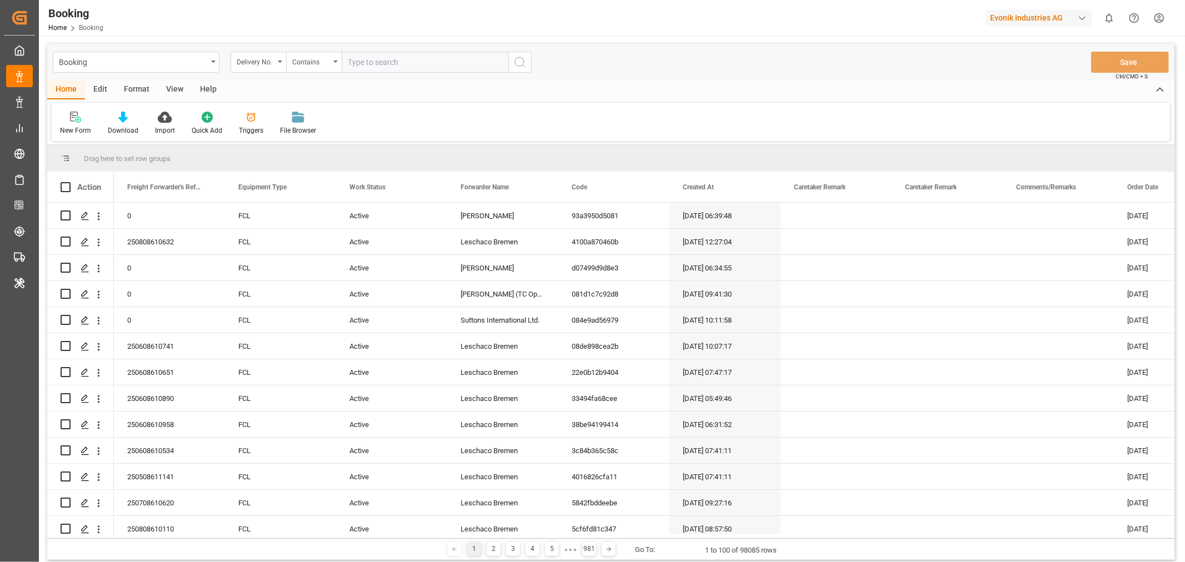
click at [389, 68] on input "text" at bounding box center [425, 62] width 167 height 21
paste input "3011728378"
type input "3011728378"
click at [522, 65] on circle "search button" at bounding box center [519, 61] width 9 height 9
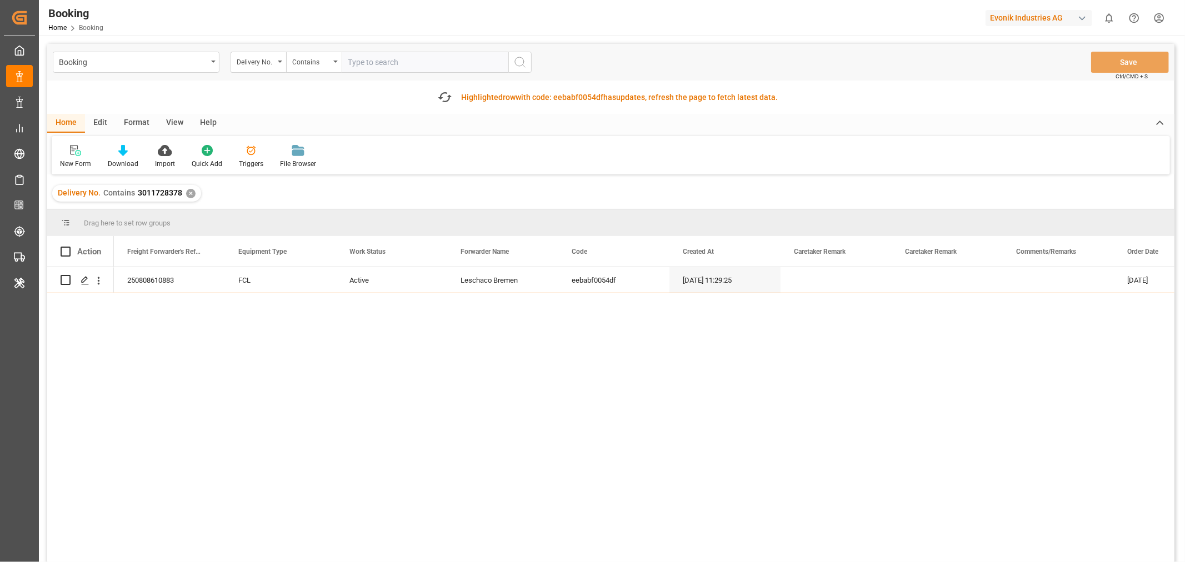
click at [428, 57] on input "text" at bounding box center [425, 62] width 167 height 21
paste input "3011707082"
type input "3011707082"
click at [520, 62] on icon "search button" at bounding box center [519, 62] width 13 height 13
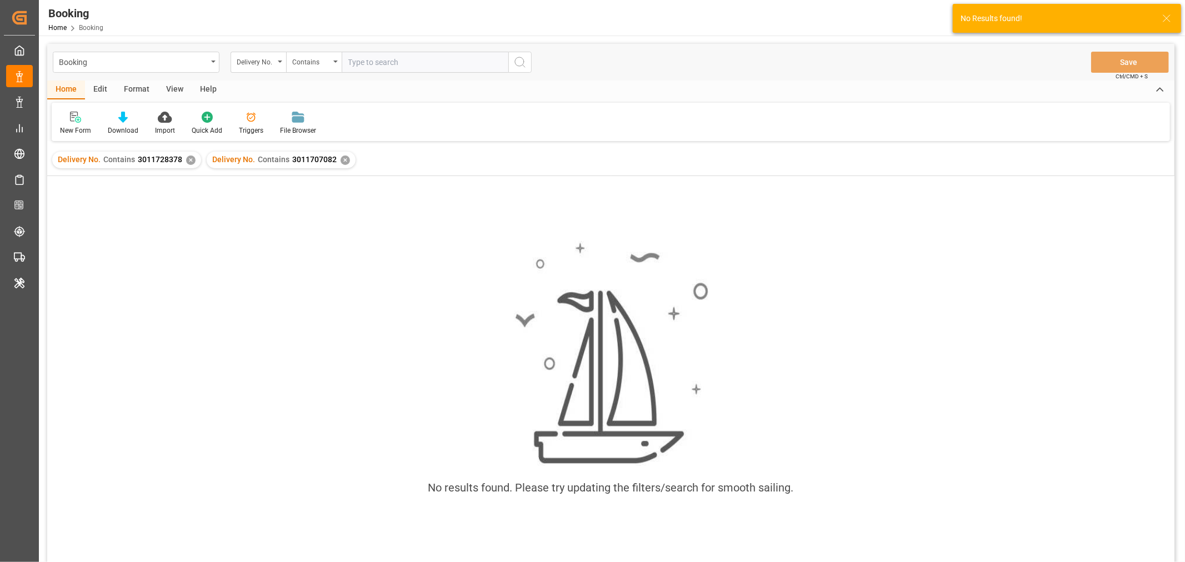
click at [187, 160] on div "✕" at bounding box center [190, 160] width 9 height 9
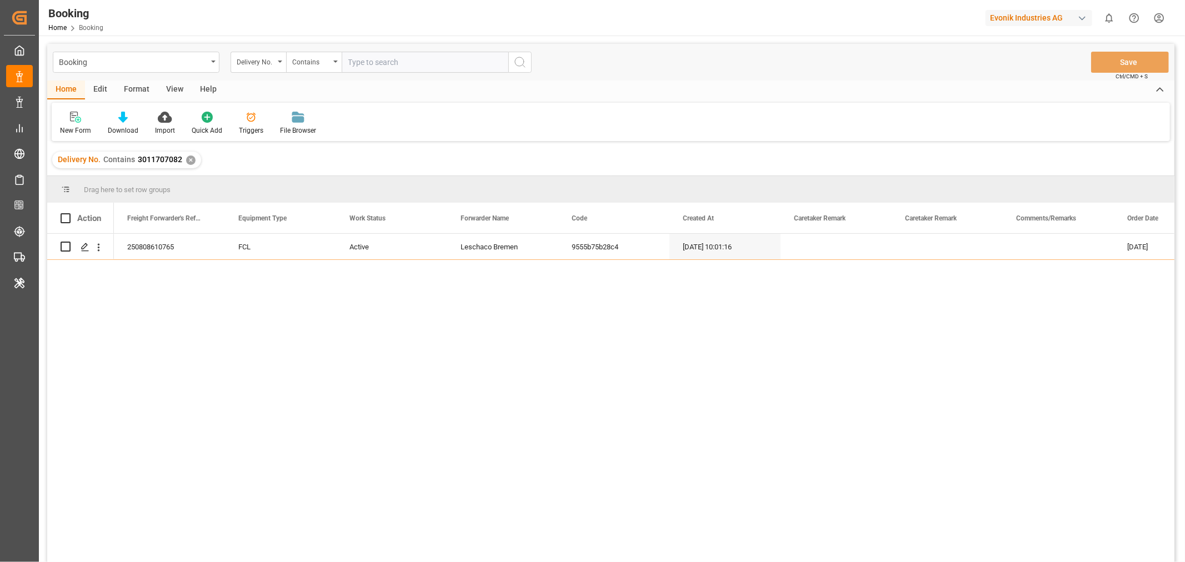
click at [398, 69] on input "text" at bounding box center [425, 62] width 167 height 21
paste input "3011593369"
type input "3011593369"
click at [522, 58] on icon "search button" at bounding box center [519, 62] width 13 height 13
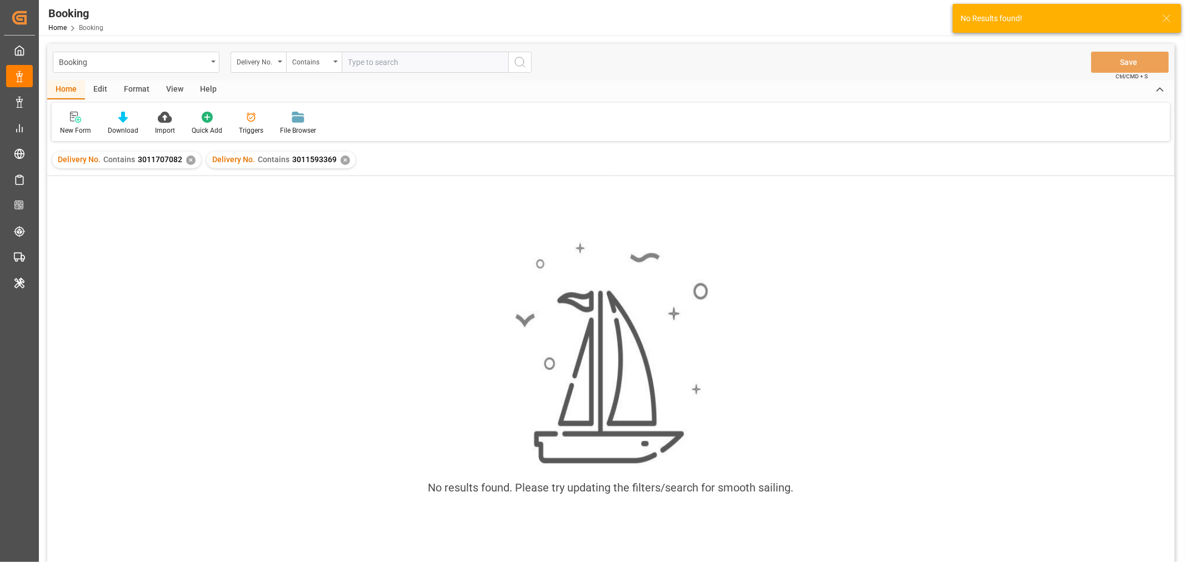
click at [187, 157] on div "✕" at bounding box center [190, 160] width 9 height 9
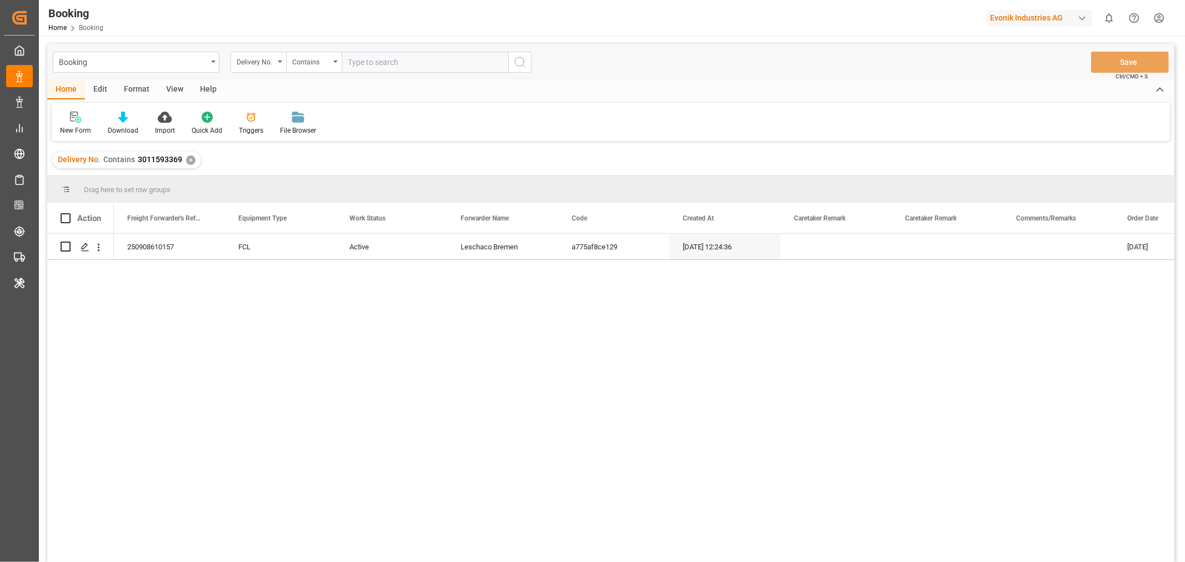
click at [378, 68] on input "text" at bounding box center [425, 62] width 167 height 21
paste input "3011594002"
type input "3011594002"
click at [518, 67] on icon "search button" at bounding box center [519, 62] width 13 height 13
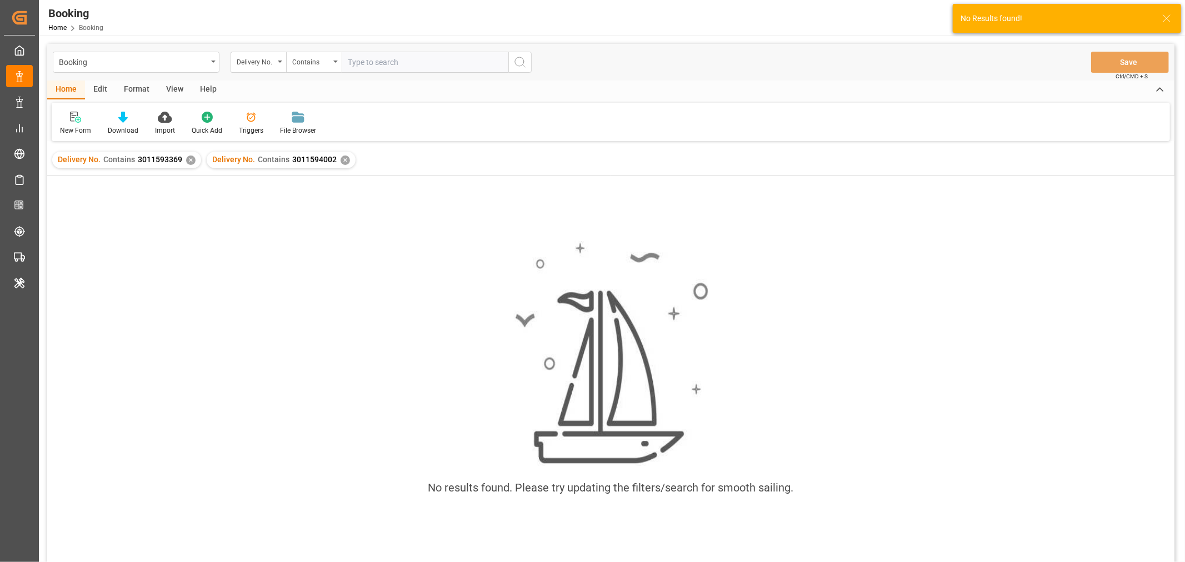
click at [188, 161] on div "✕" at bounding box center [190, 160] width 9 height 9
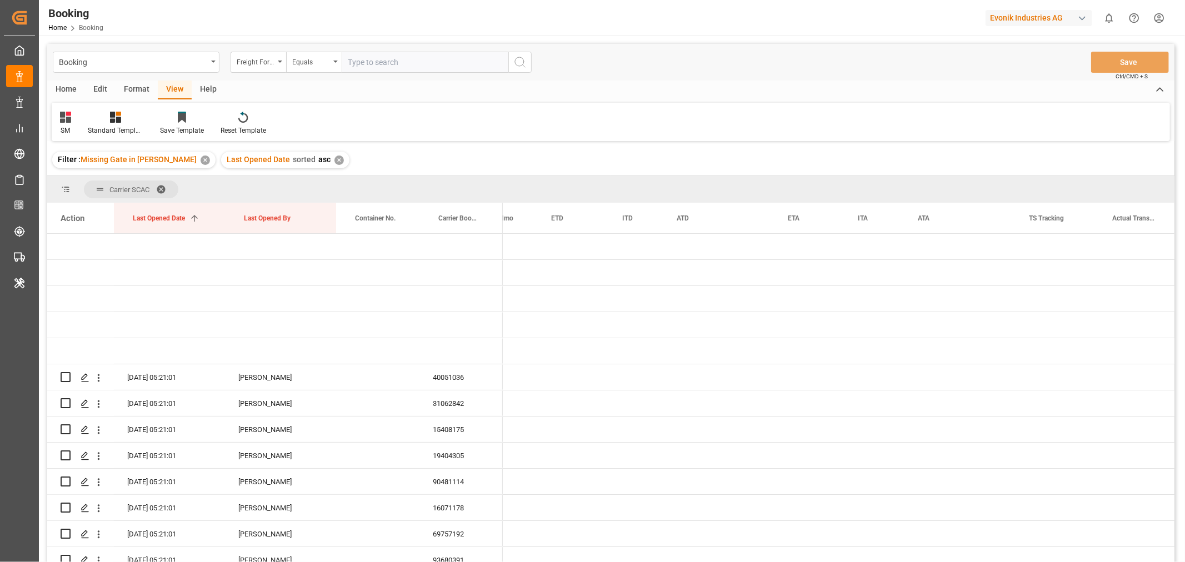
scroll to position [0, 4847]
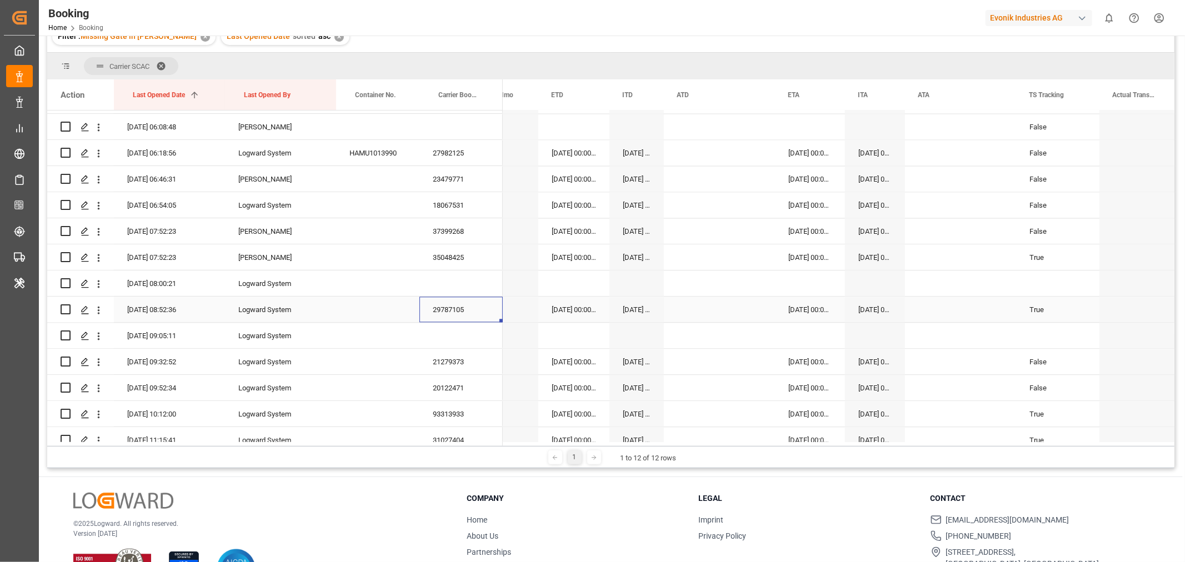
click at [450, 309] on div "29787105" at bounding box center [460, 310] width 83 height 26
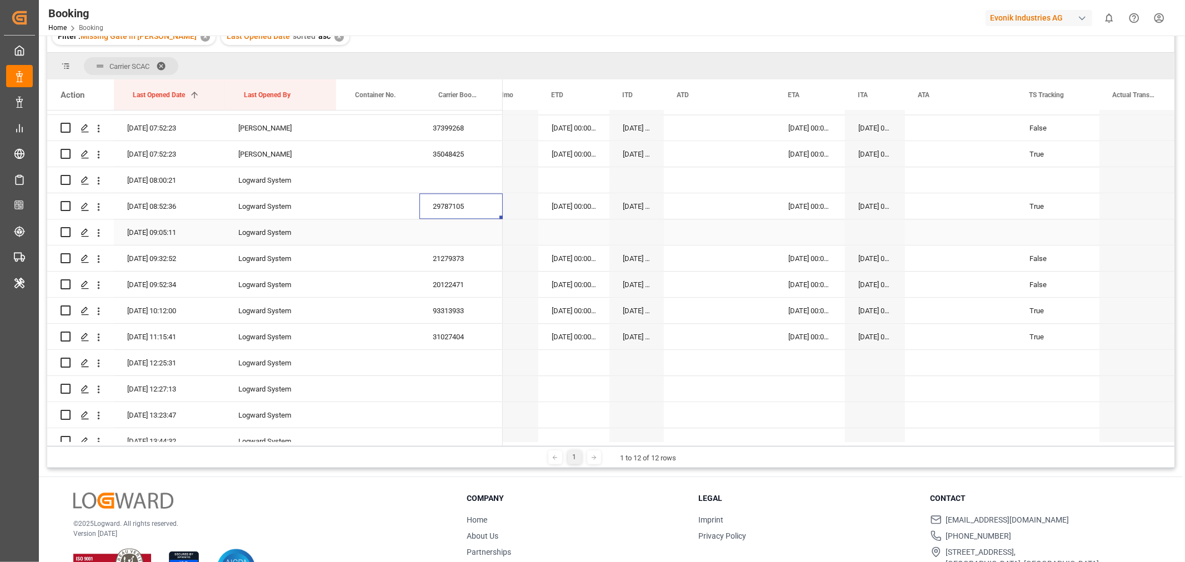
scroll to position [2234, 0]
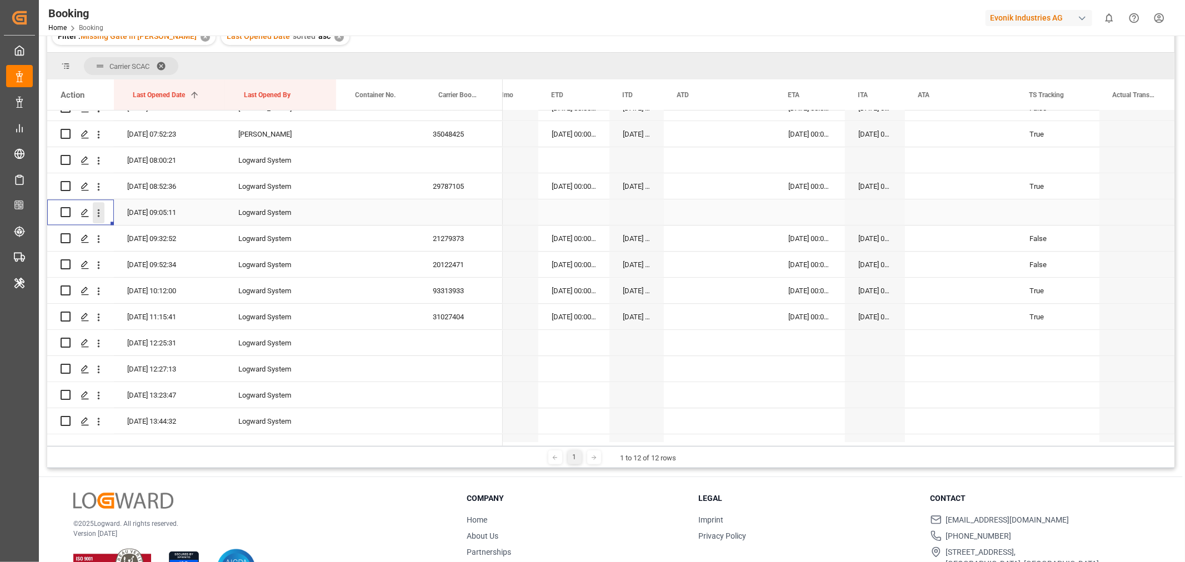
click at [99, 209] on icon "open menu" at bounding box center [99, 213] width 2 height 8
click at [140, 242] on div "Open in new tab" at bounding box center [161, 236] width 137 height 23
click at [444, 238] on div "21279373" at bounding box center [460, 239] width 83 height 26
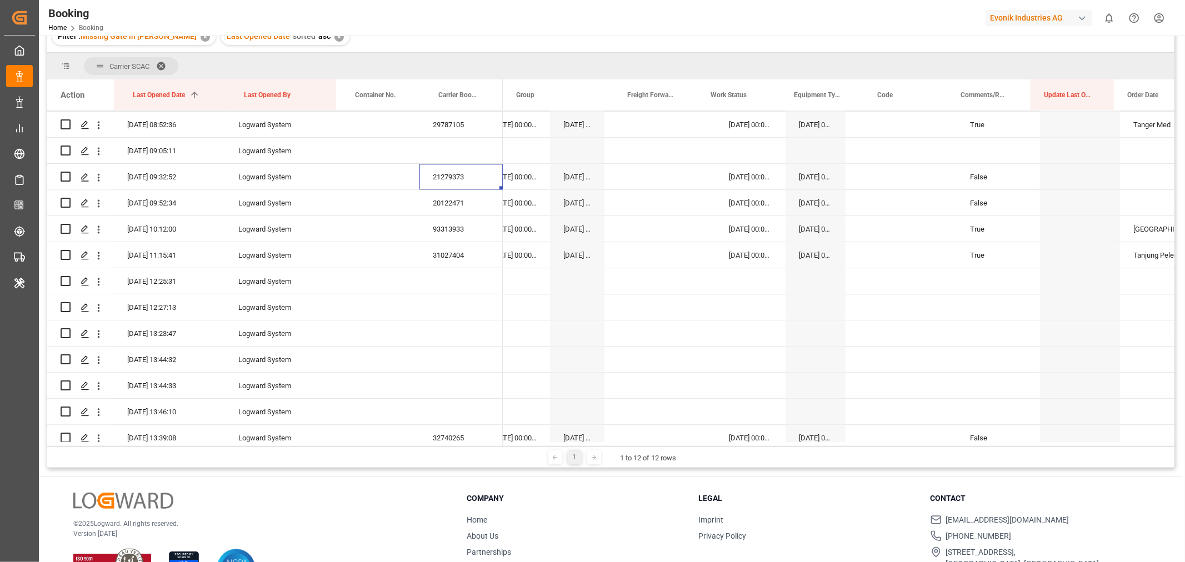
scroll to position [0, 0]
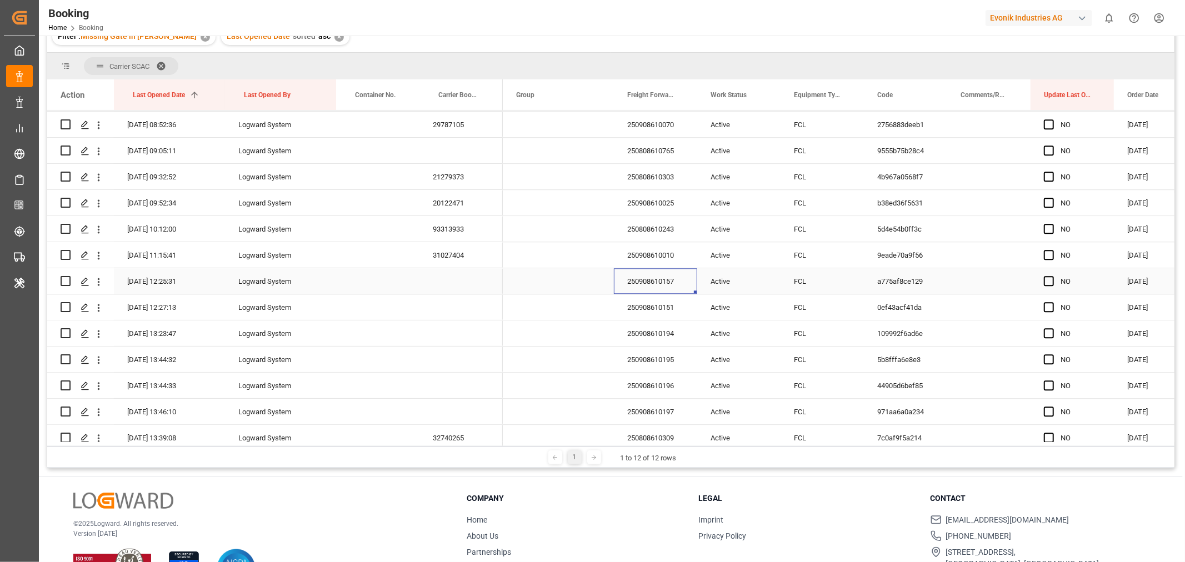
click at [646, 283] on div "250908610157" at bounding box center [655, 281] width 83 height 26
click at [931, 36] on header "Booking Home Booking Evonik Industries AG 0 Notifications Only show unread All …" at bounding box center [608, 18] width 1154 height 36
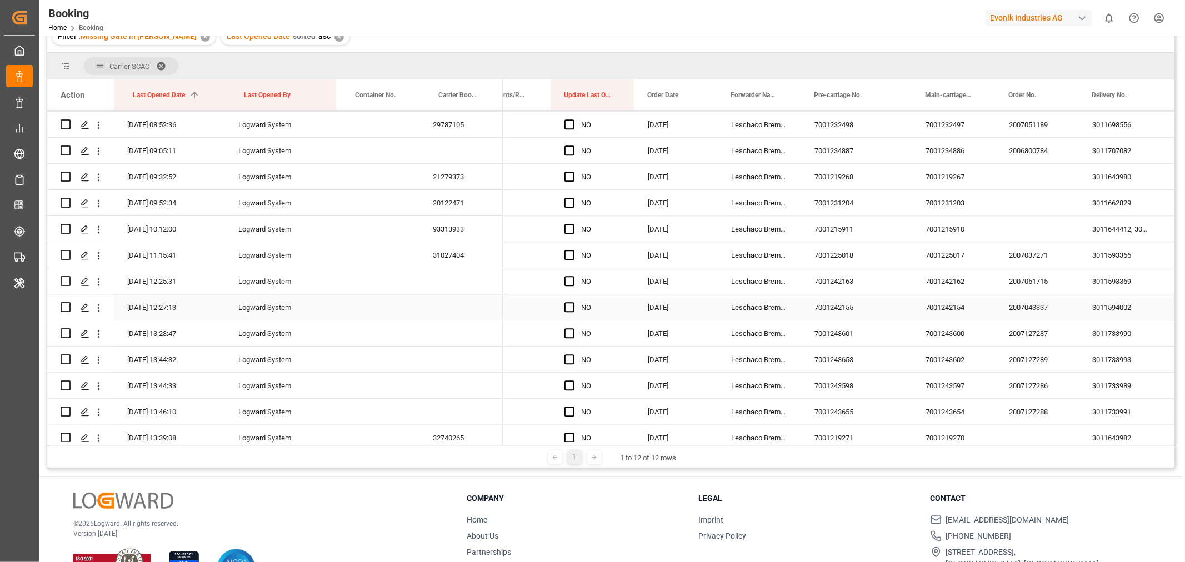
scroll to position [0, 480]
click at [1101, 289] on div "3011593369" at bounding box center [1119, 281] width 83 height 26
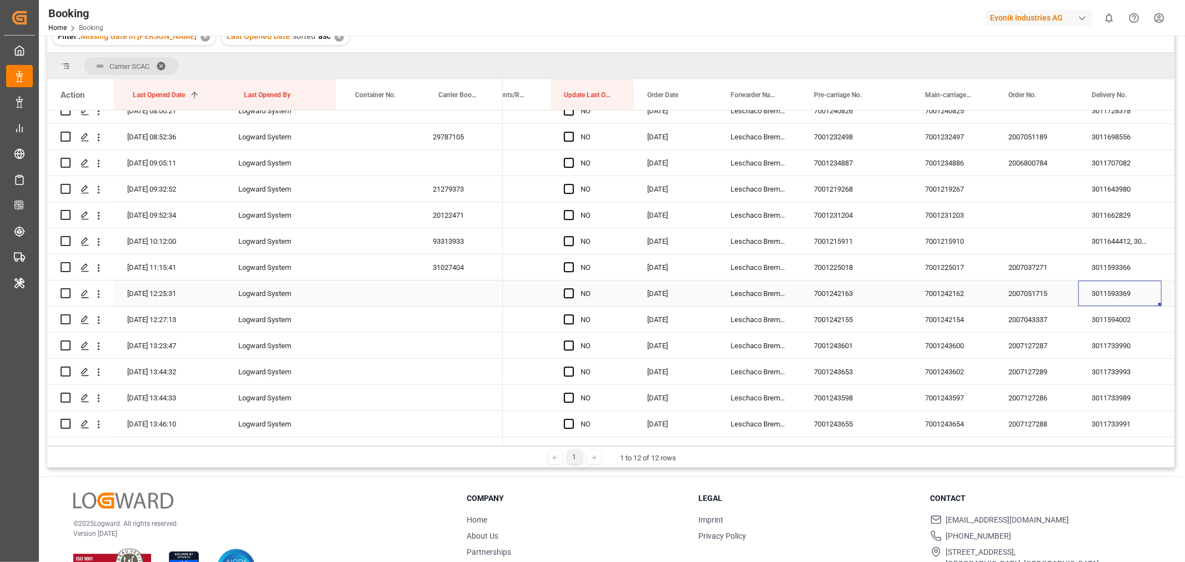
scroll to position [2296, 0]
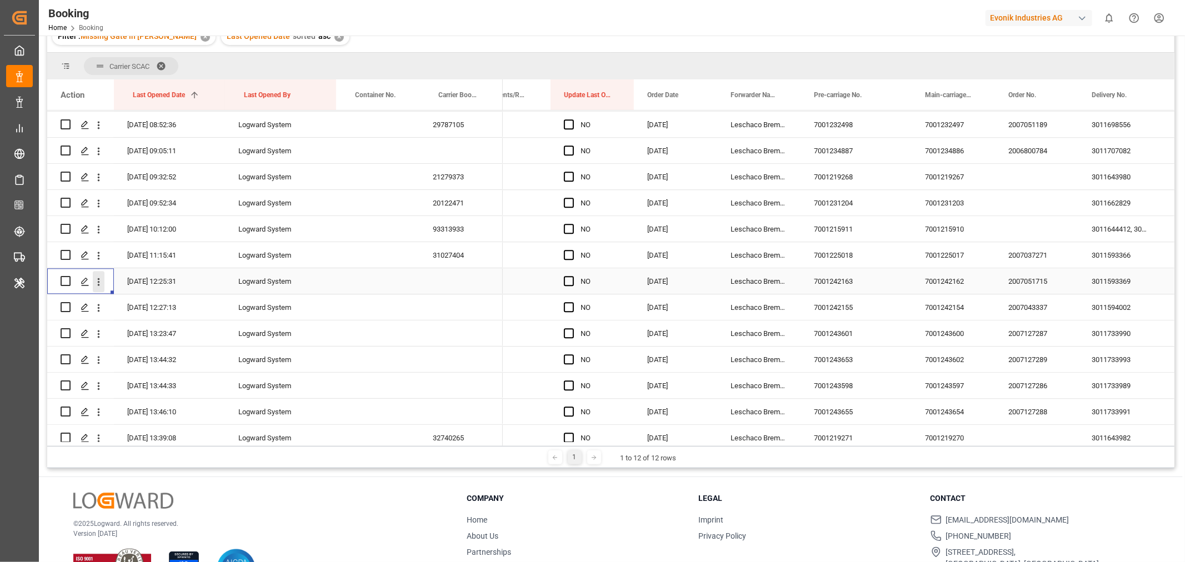
click at [101, 279] on icon "open menu" at bounding box center [99, 282] width 12 height 12
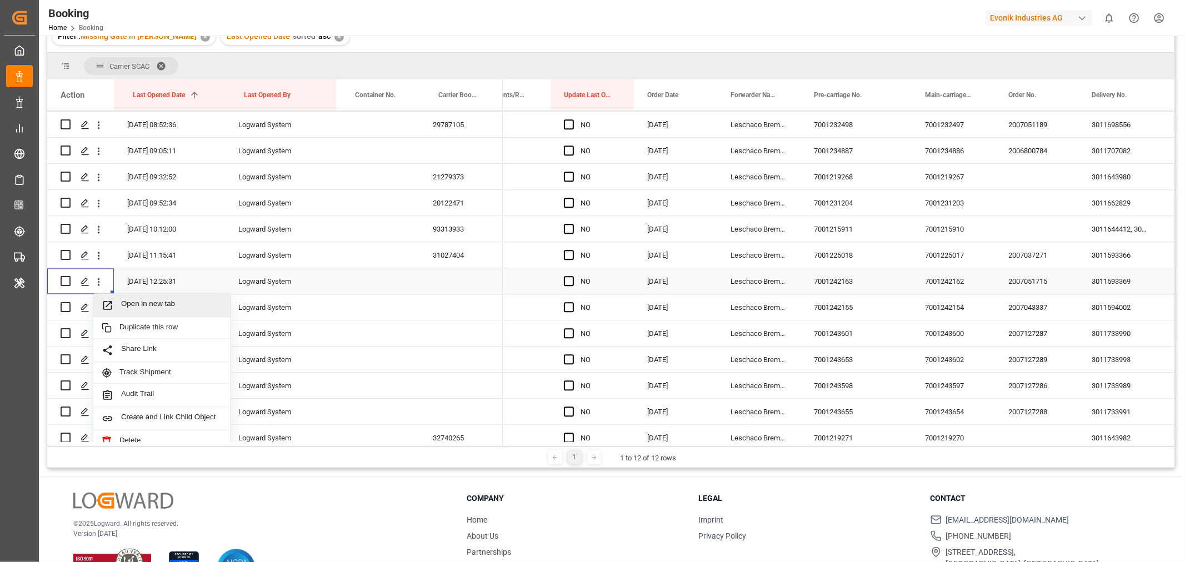
click at [179, 305] on span "Open in new tab" at bounding box center [171, 305] width 101 height 12
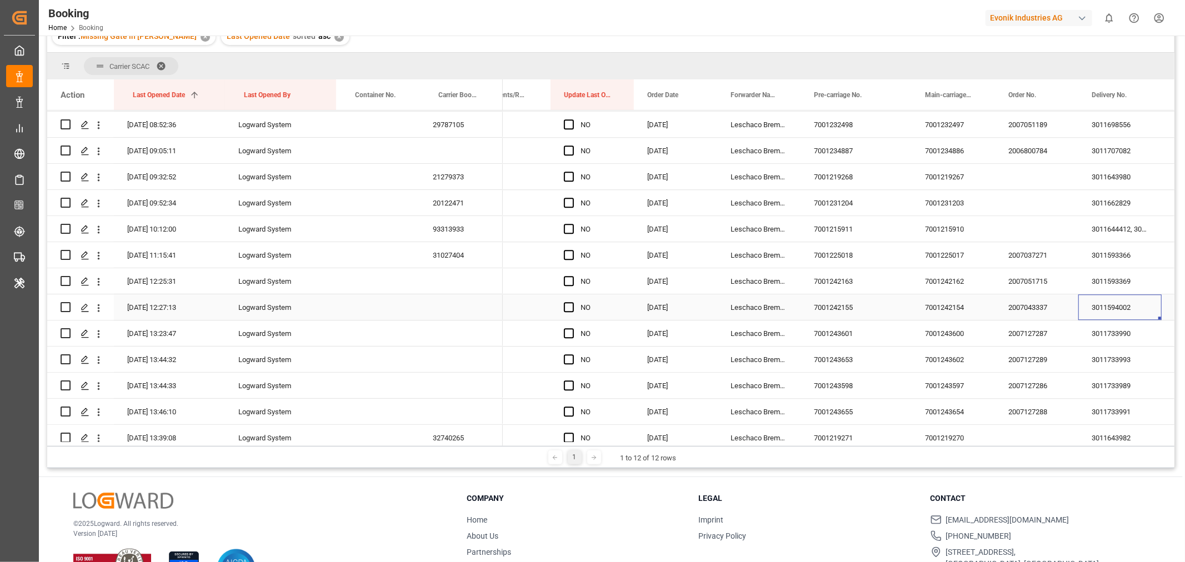
click at [1105, 309] on div "3011594002" at bounding box center [1119, 307] width 83 height 26
click at [98, 307] on icon "open menu" at bounding box center [99, 308] width 2 height 8
click at [185, 330] on span "Open in new tab" at bounding box center [171, 331] width 101 height 12
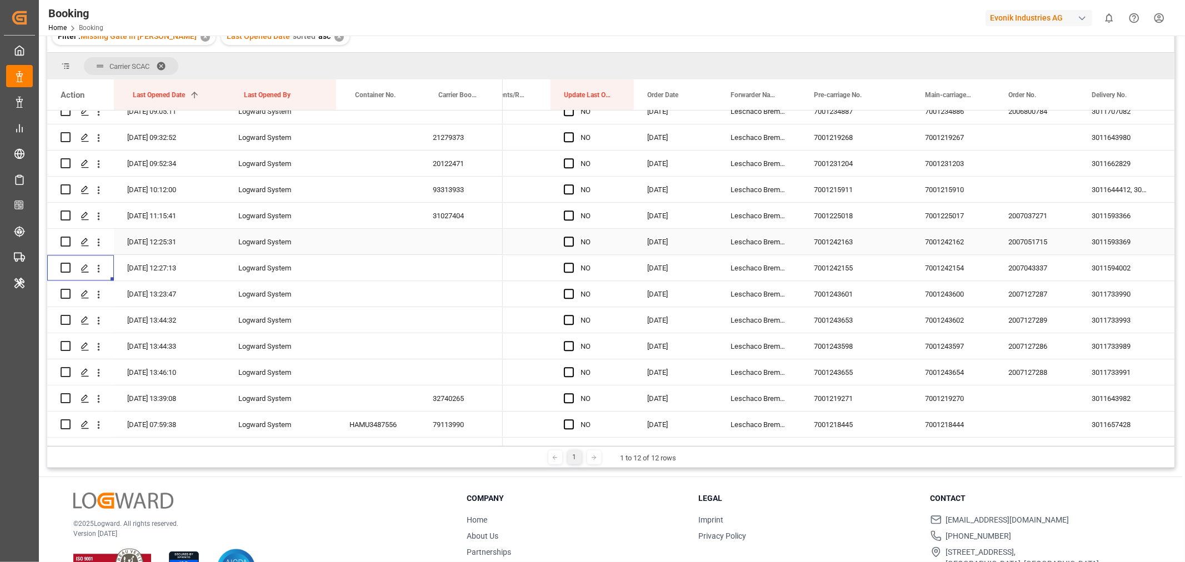
scroll to position [2358, 0]
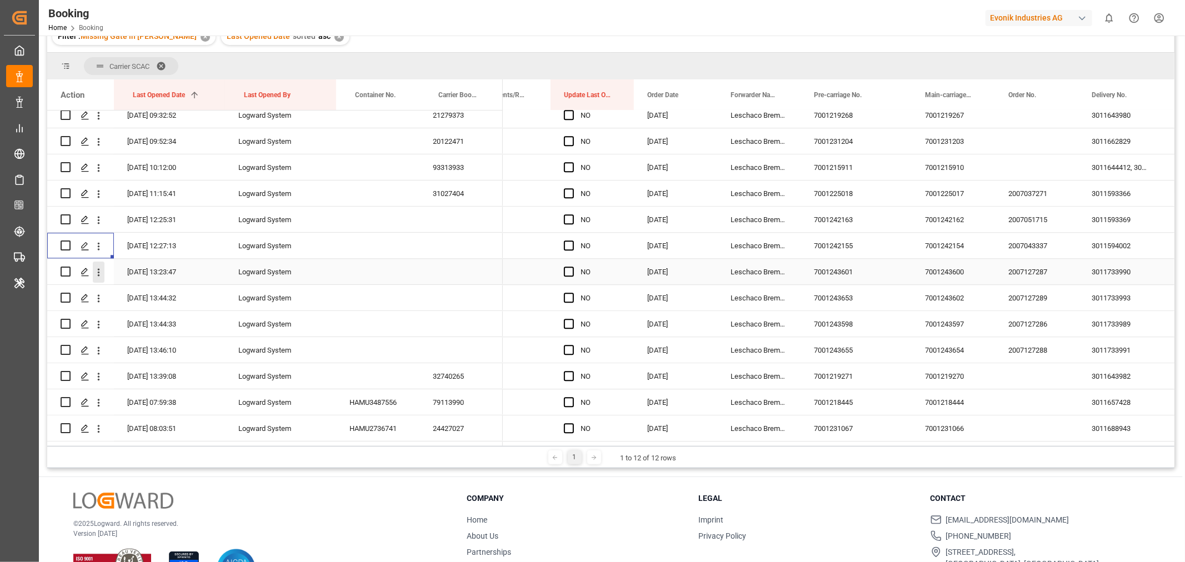
click at [95, 273] on icon "open menu" at bounding box center [99, 273] width 12 height 12
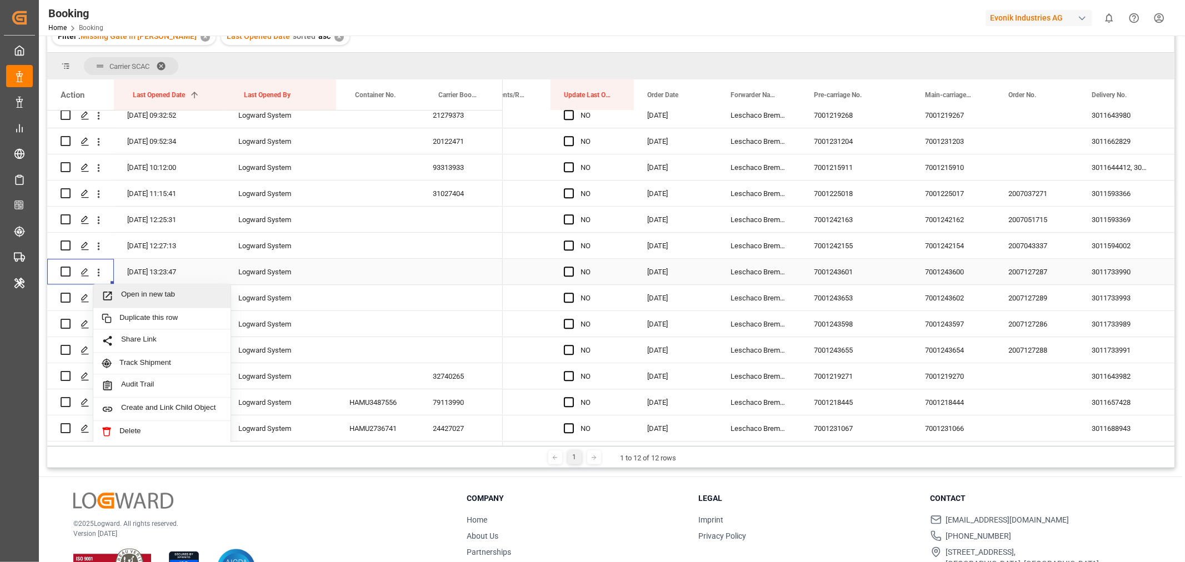
click at [167, 297] on span "Open in new tab" at bounding box center [171, 296] width 101 height 12
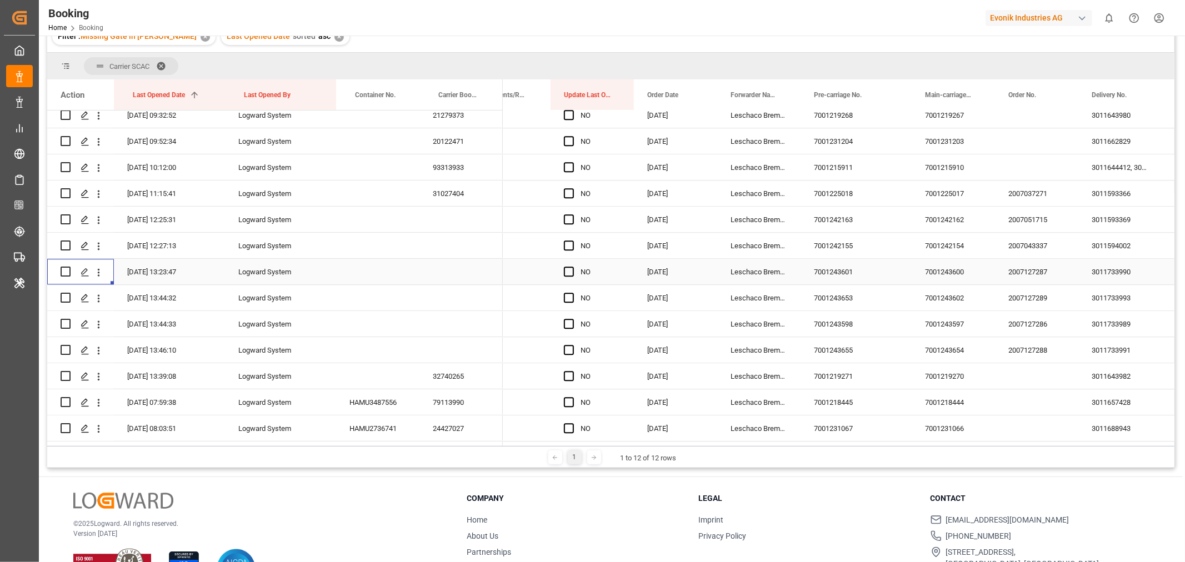
scroll to position [2419, 0]
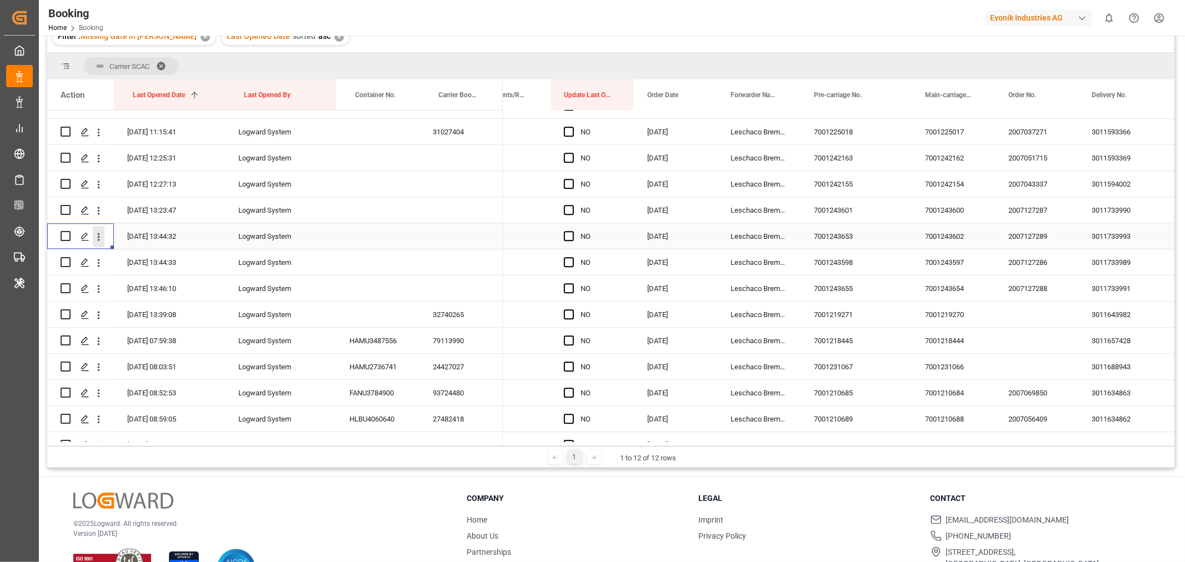
click at [101, 235] on icon "open menu" at bounding box center [99, 237] width 12 height 12
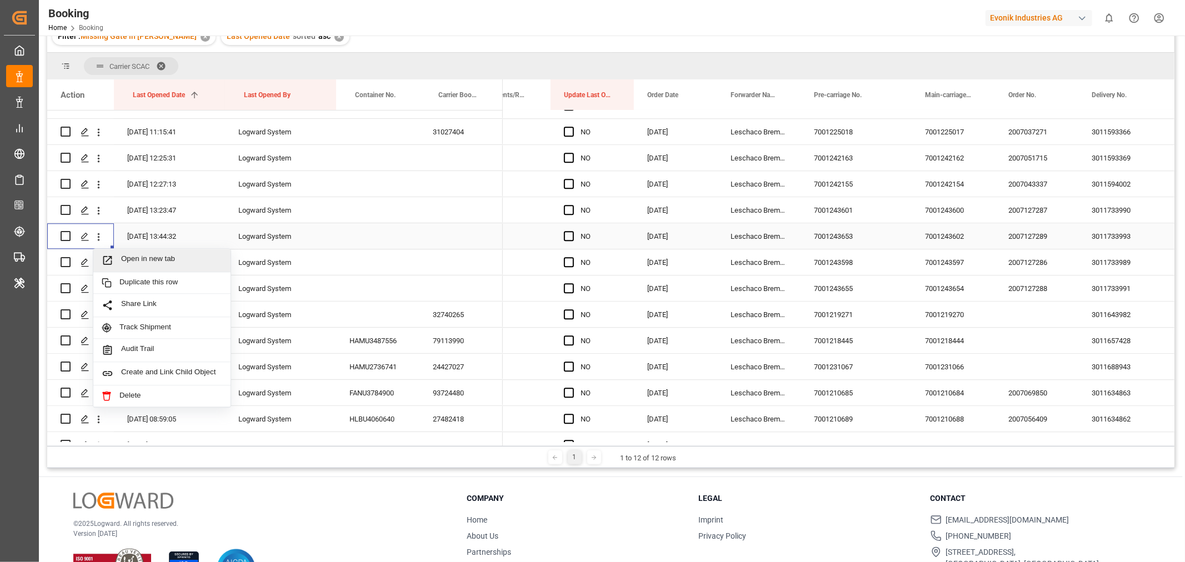
click at [148, 261] on span "Open in new tab" at bounding box center [171, 260] width 101 height 12
click at [96, 263] on icon "open menu" at bounding box center [99, 263] width 12 height 12
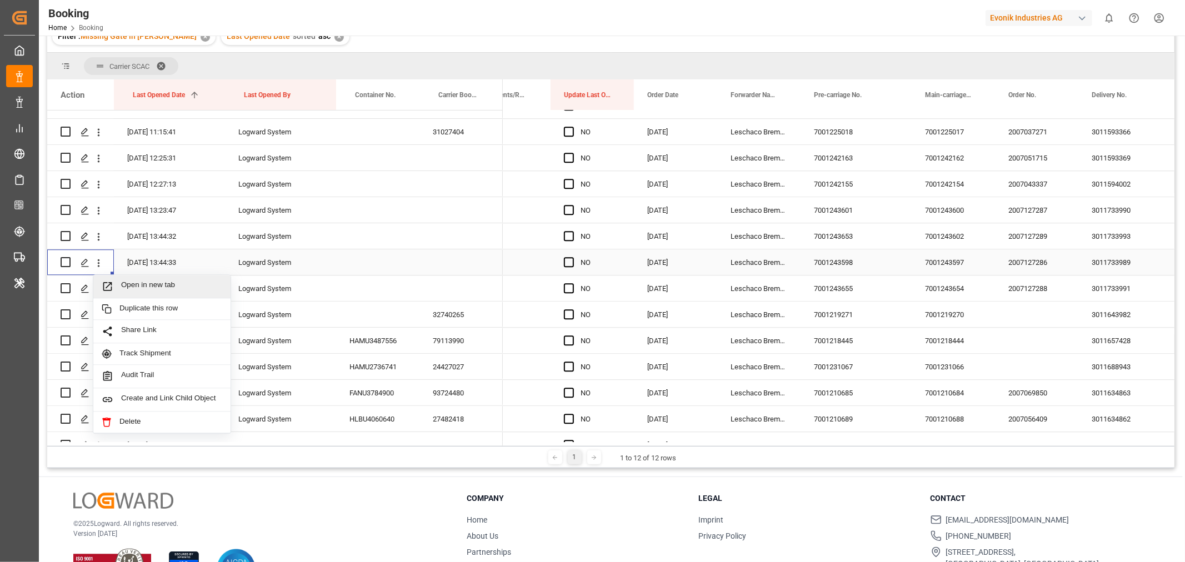
click at [147, 289] on span "Open in new tab" at bounding box center [171, 286] width 101 height 12
drag, startPoint x: 525, startPoint y: 446, endPoint x: 480, endPoint y: 441, distance: 44.7
click at [480, 441] on div "Carrier SCAC Drag here to set column labels Action Last Opened Date 1 Last Open…" at bounding box center [610, 260] width 1127 height 415
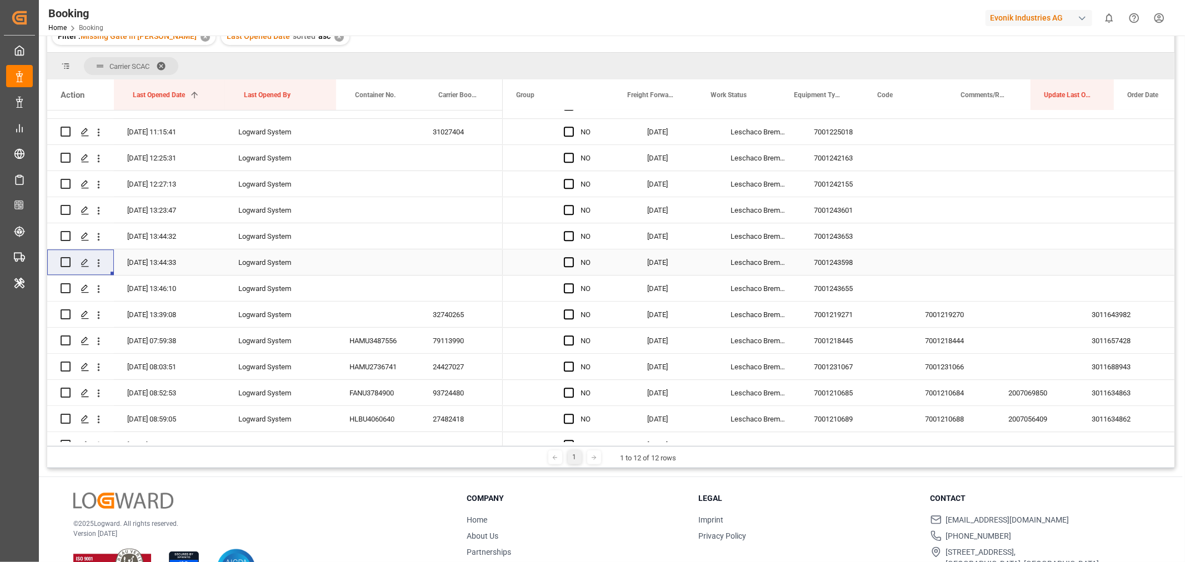
scroll to position [0, 0]
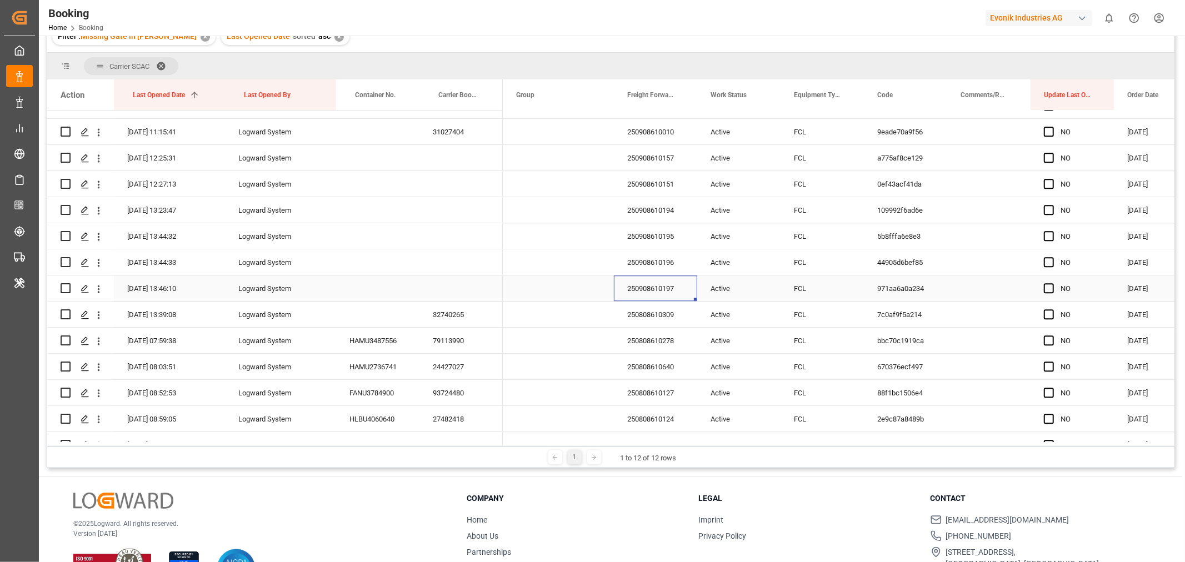
click at [657, 286] on div "250908610197" at bounding box center [655, 288] width 83 height 26
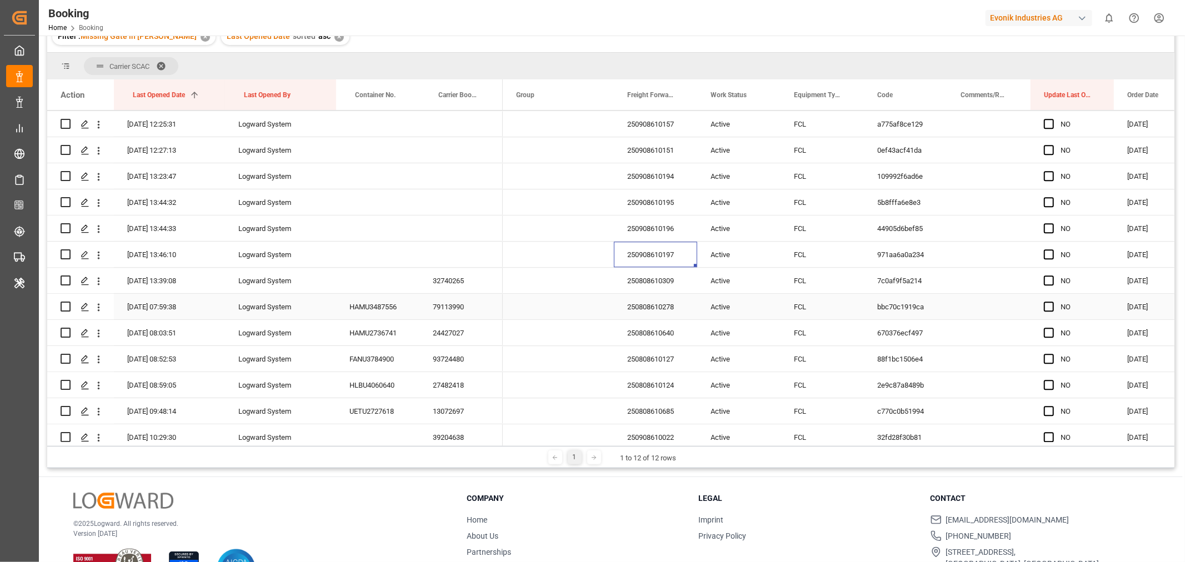
scroll to position [2481, 0]
click at [459, 262] on div "32740265" at bounding box center [460, 253] width 83 height 26
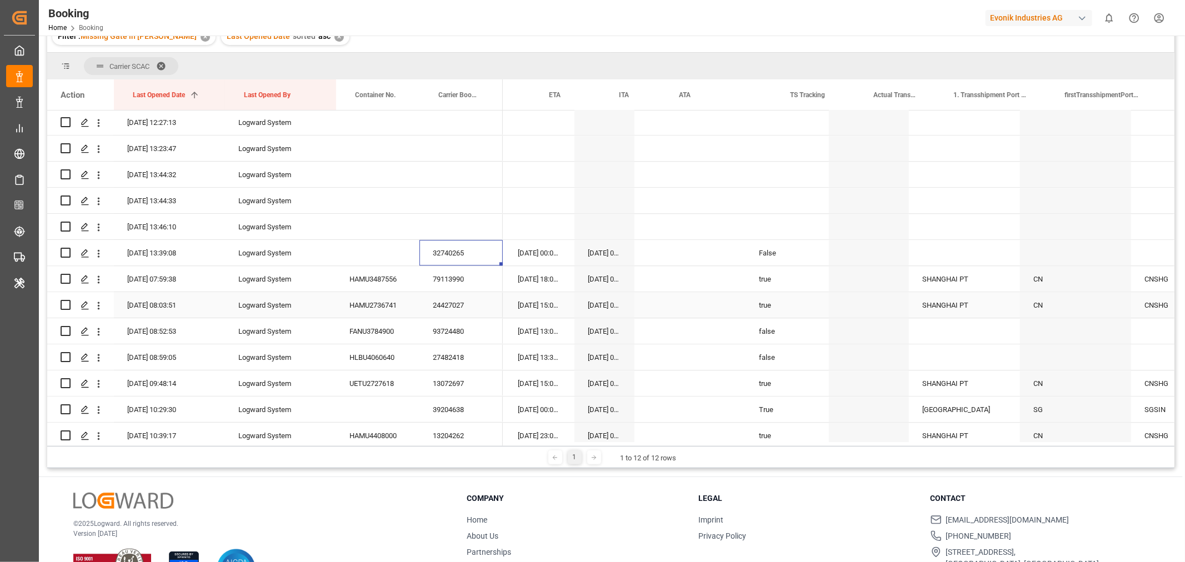
scroll to position [0, 5085]
click at [458, 274] on div "79113990" at bounding box center [460, 279] width 83 height 26
click at [446, 307] on div "24427027" at bounding box center [460, 305] width 83 height 26
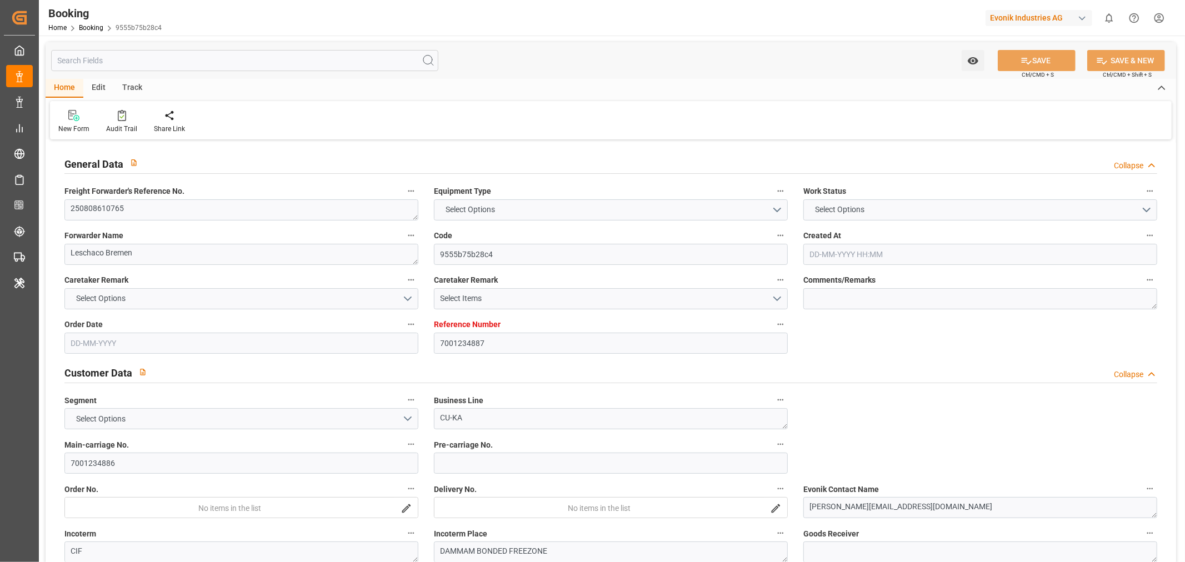
type input "7001234887"
type input "Hapag [PERSON_NAME]"
type input "Hapag [PERSON_NAME] Aktiengesellschaft"
type input "EUNWC"
type input "SADMM"
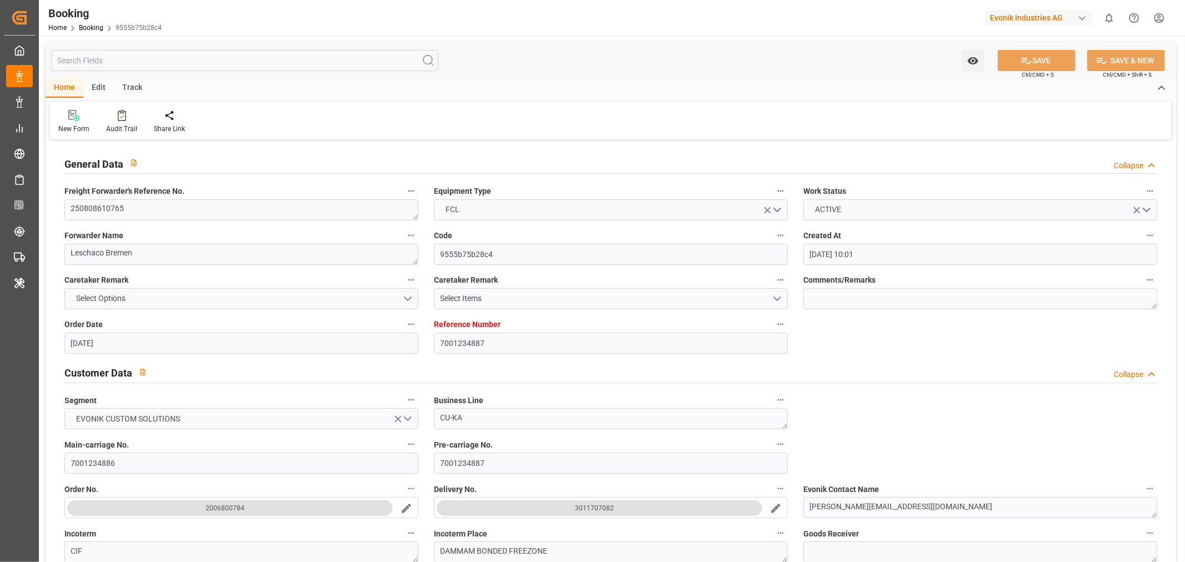
type input "[DATE] 10:01"
type input "[DATE]"
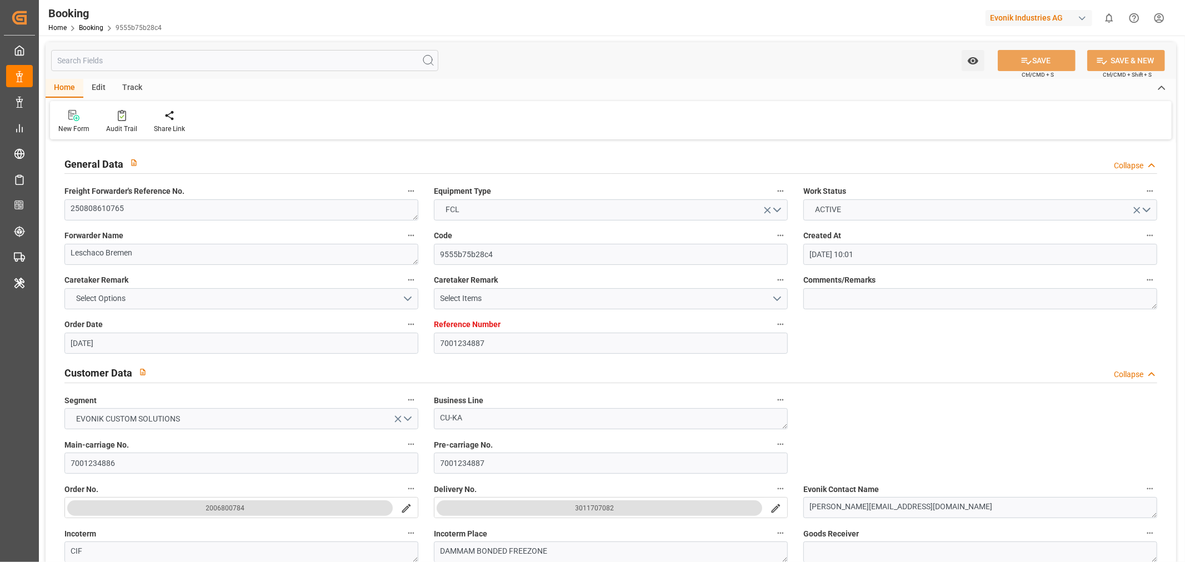
type input "[DATE]"
type input "08-08-2025 09:05"
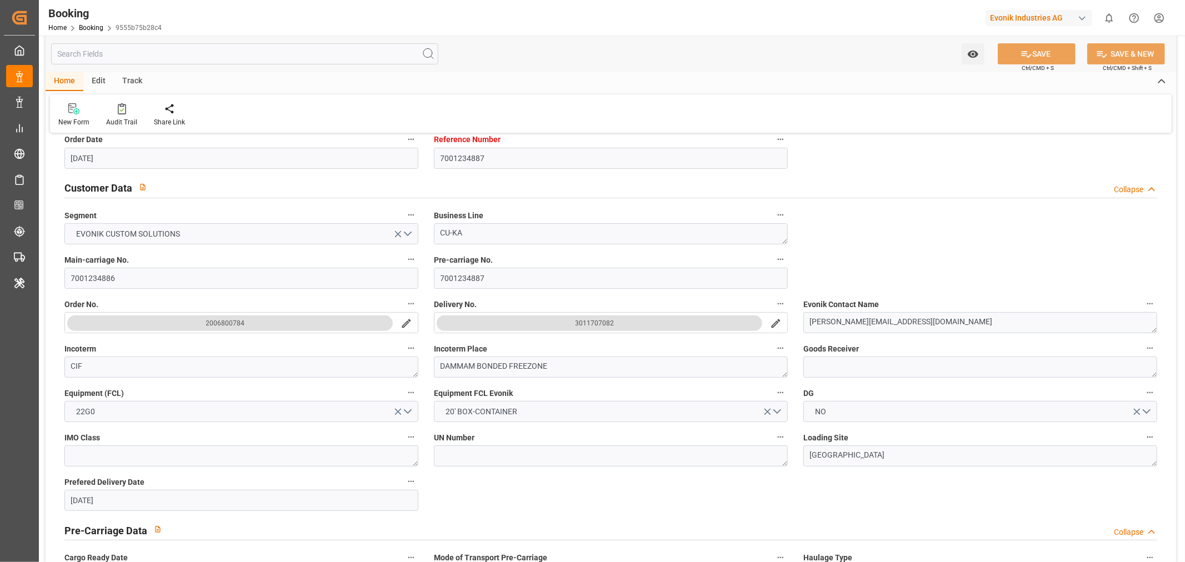
click at [779, 324] on icon "search button" at bounding box center [776, 324] width 12 height 12
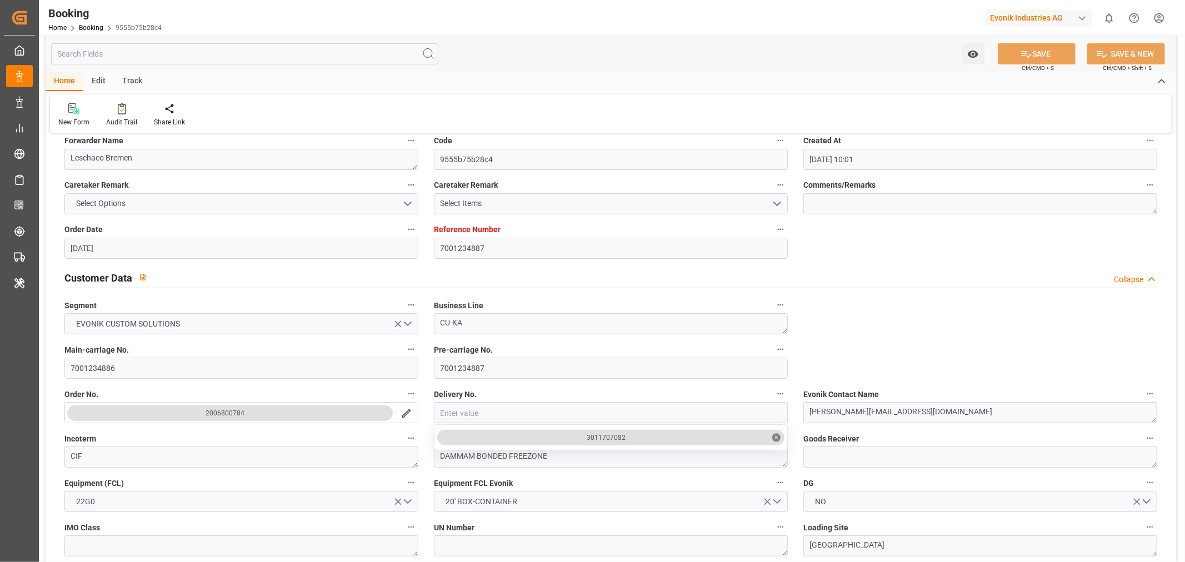
scroll to position [0, 0]
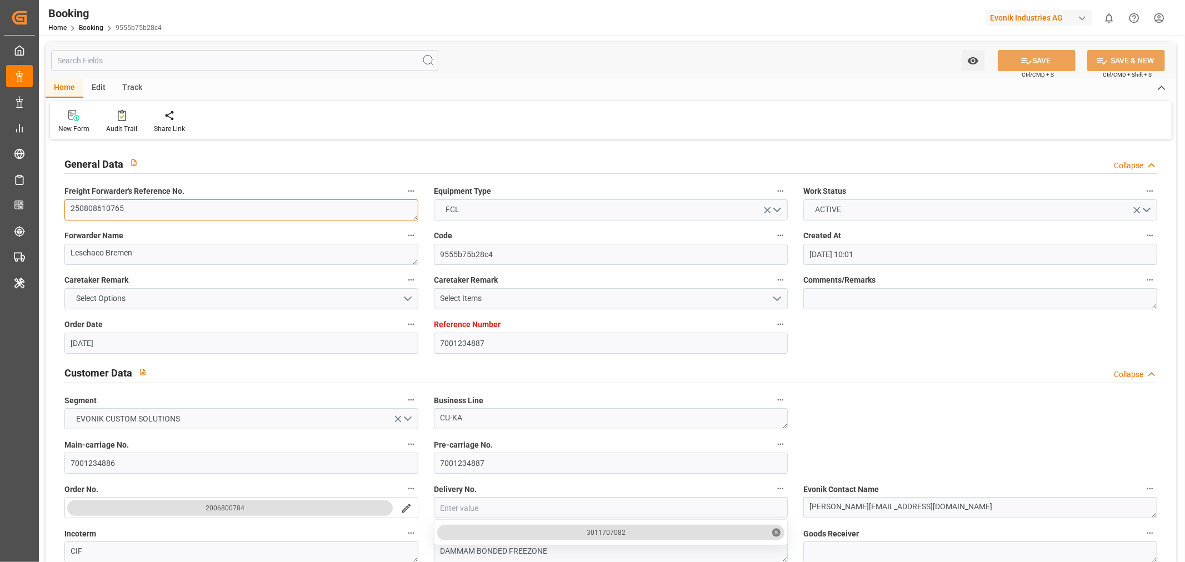
click at [129, 206] on textarea "250808610765" at bounding box center [241, 209] width 354 height 21
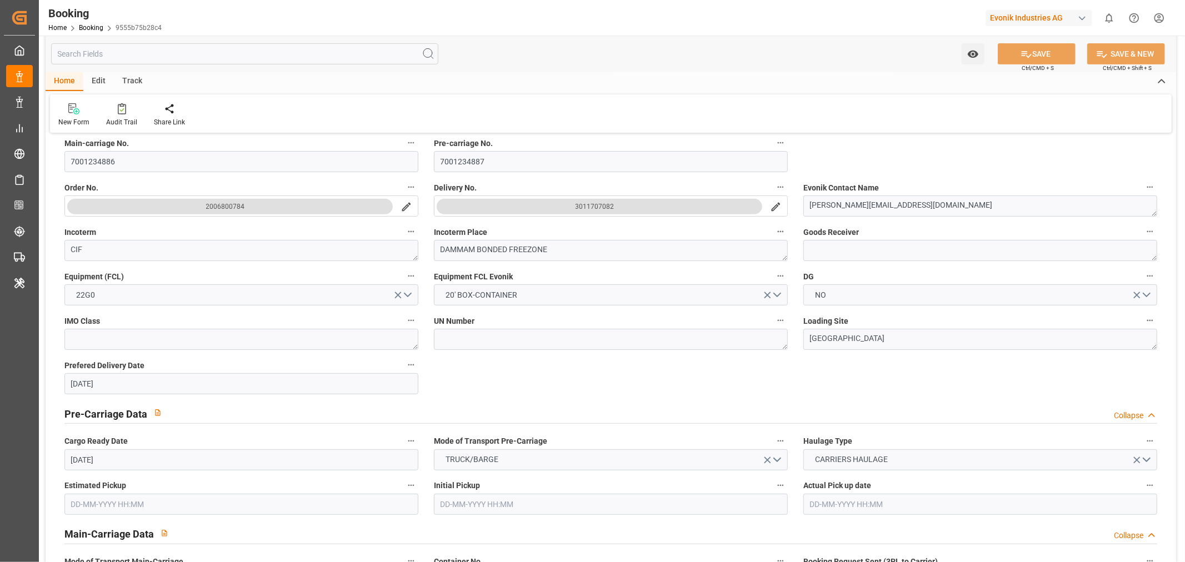
scroll to position [493, 0]
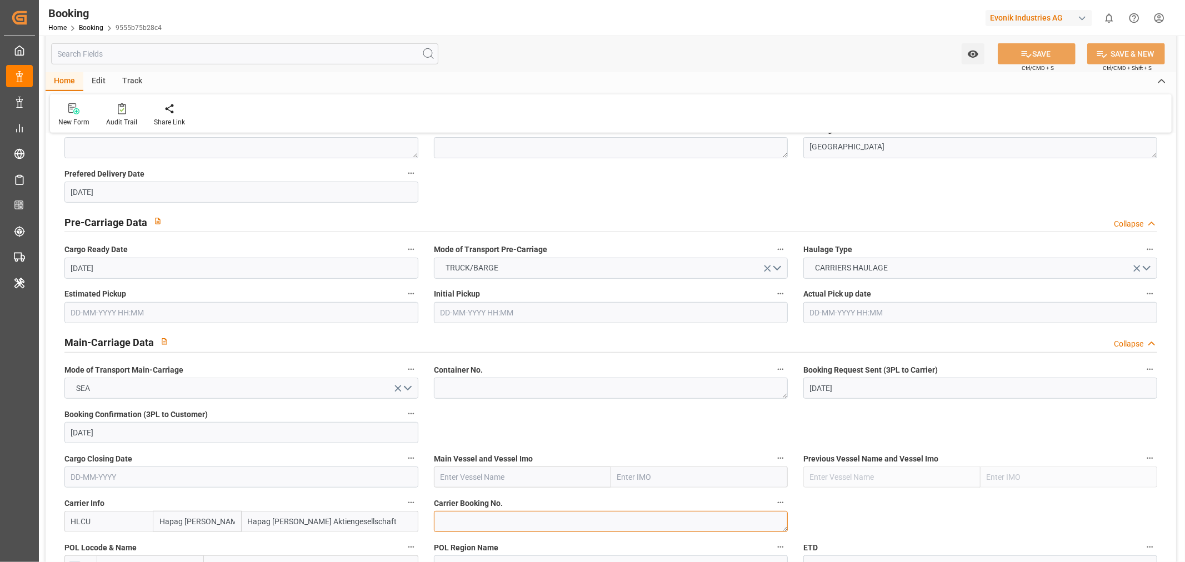
click at [467, 519] on textarea at bounding box center [611, 521] width 354 height 21
paste textarea "21413910"
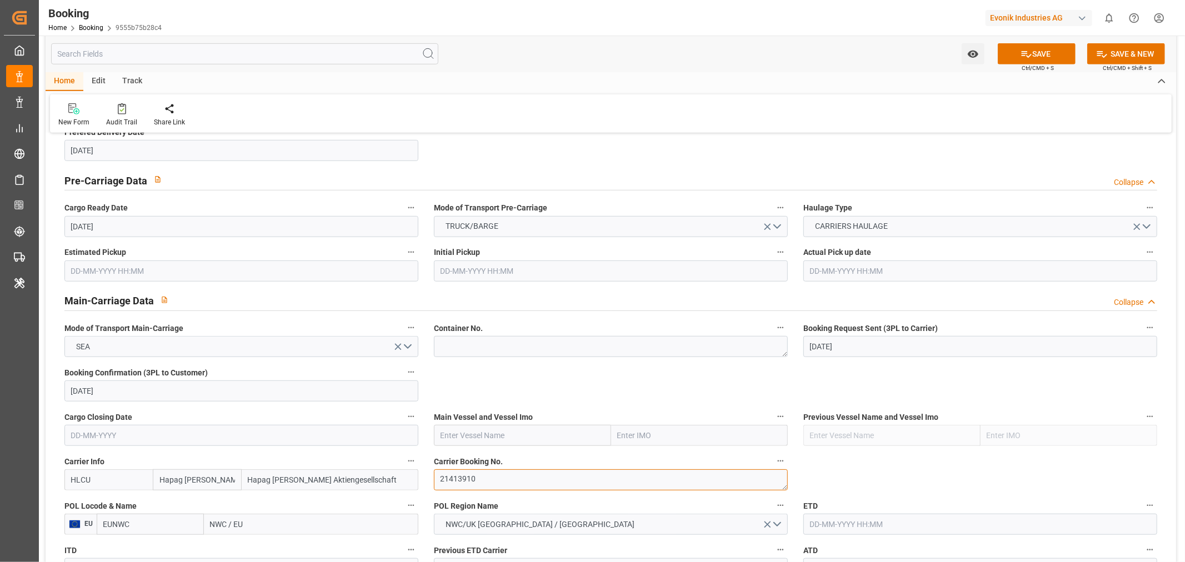
scroll to position [555, 0]
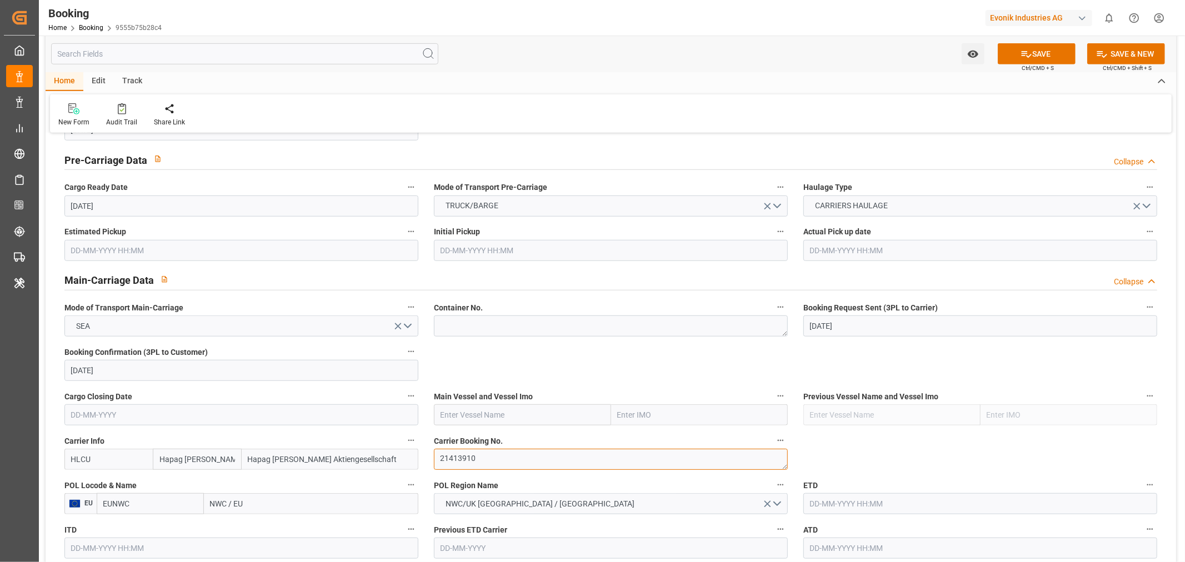
type textarea "21413910"
click at [473, 418] on input "text" at bounding box center [522, 414] width 177 height 21
paste input "BUSAN EXPRESS"
type input "BUSAN EXPRESS"
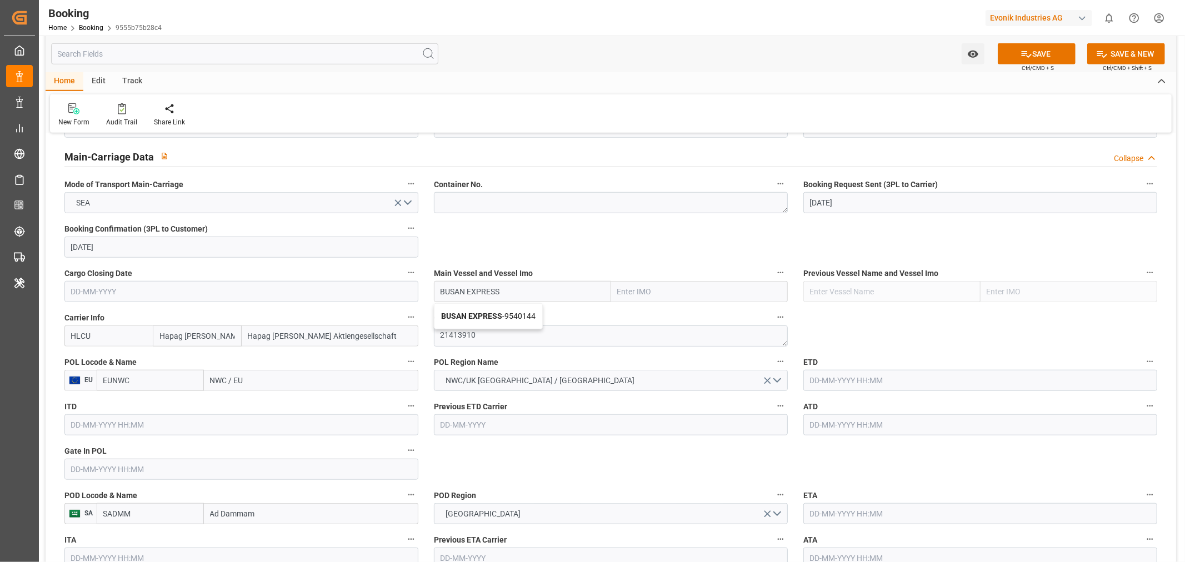
click at [498, 319] on b "BUSAN EXPRESS" at bounding box center [471, 316] width 61 height 9
type input "9540144"
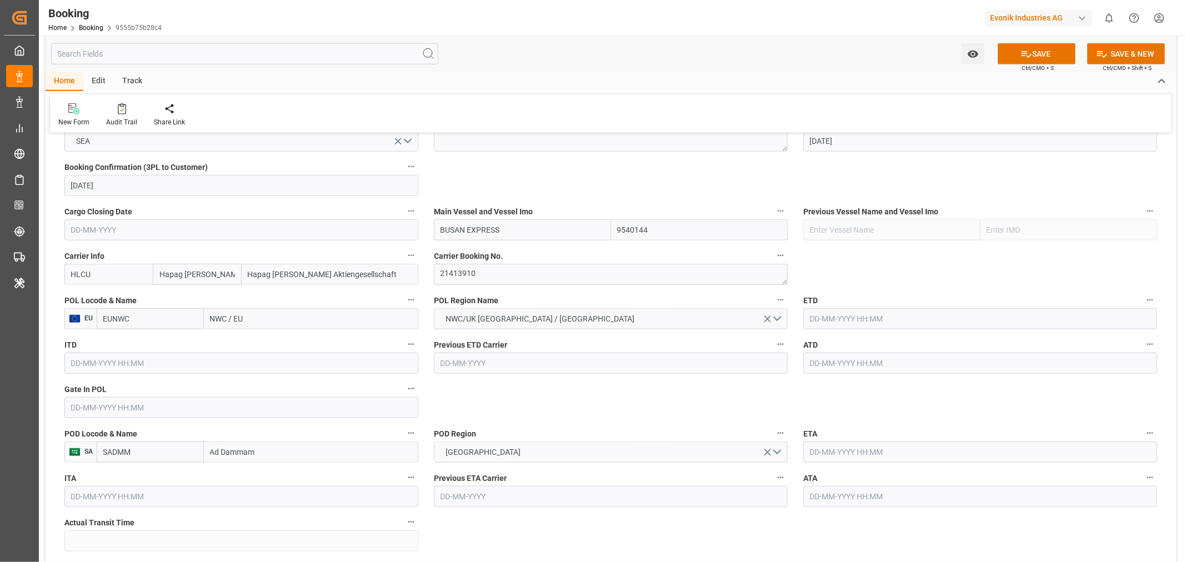
type input "BUSAN EXPRESS"
click at [207, 314] on input "NWC / EU" at bounding box center [311, 318] width 214 height 21
paste input "ROTTERDAM"
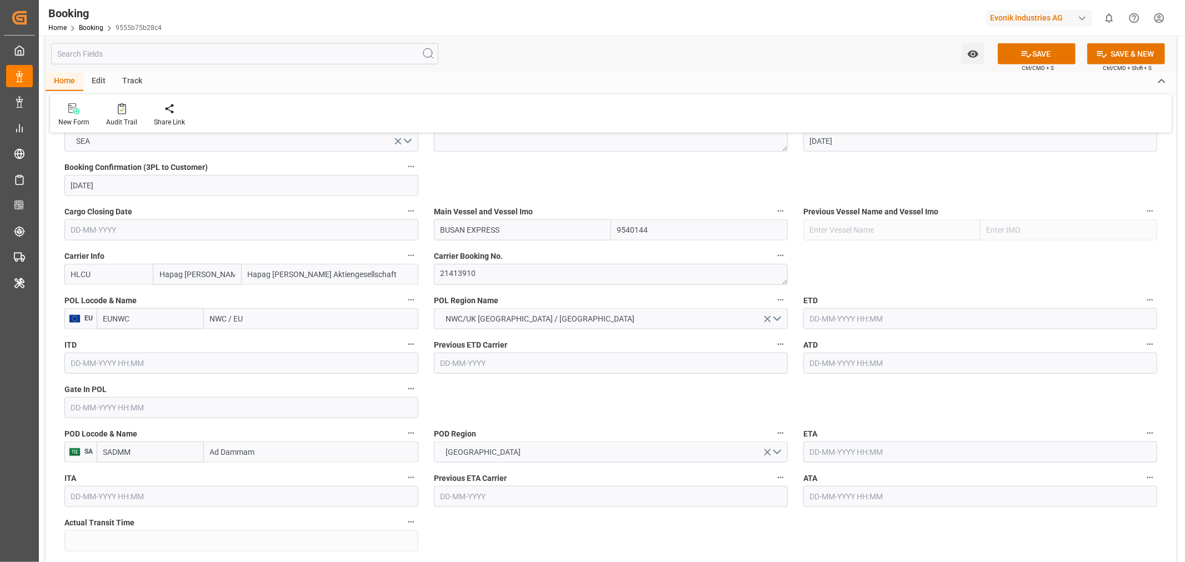
type input "ROTTERDAM"
click at [284, 347] on div "Rotterdam - NLRTM" at bounding box center [262, 343] width 117 height 25
type input "NLRTM"
type input "Rotterdam"
click at [830, 319] on input "text" at bounding box center [980, 318] width 354 height 21
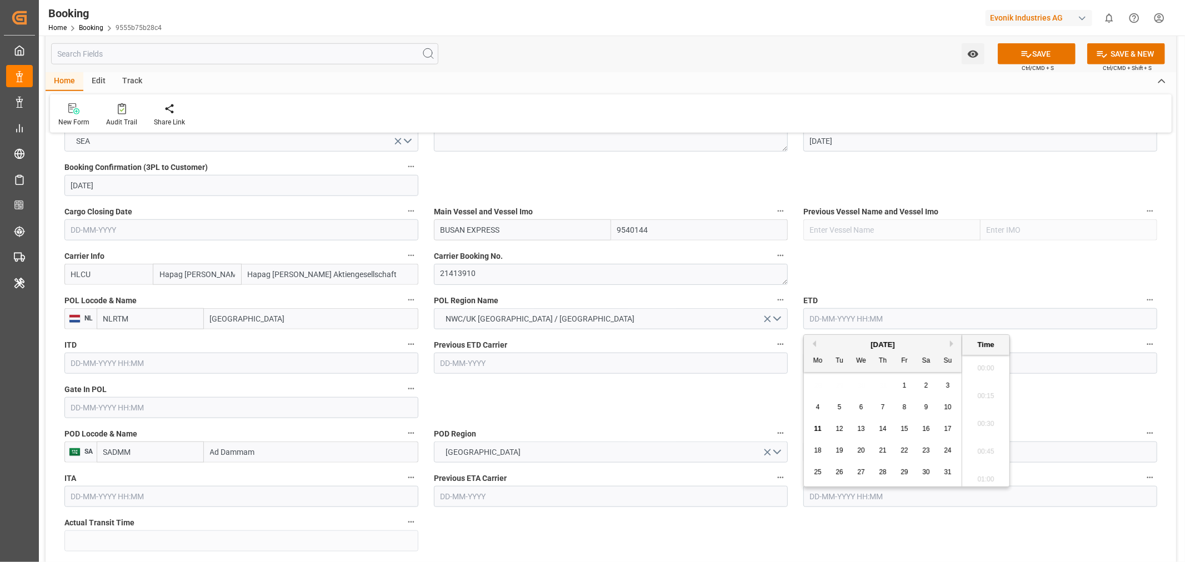
scroll to position [1281, 0]
click at [907, 449] on span "22" at bounding box center [903, 451] width 7 height 8
type input "22-08-2025 00:00"
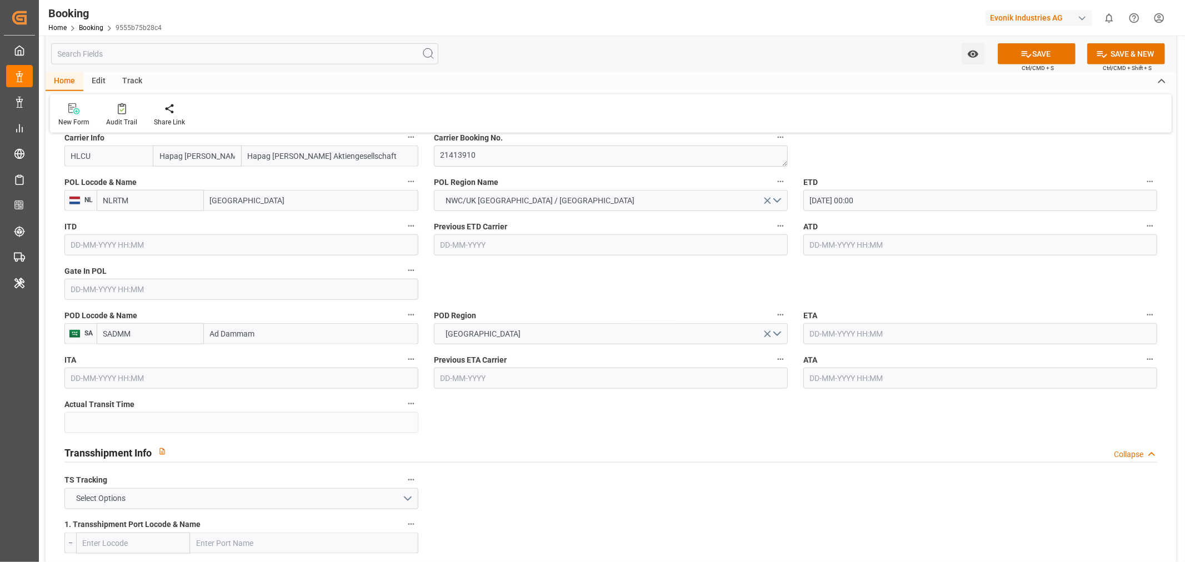
scroll to position [864, 0]
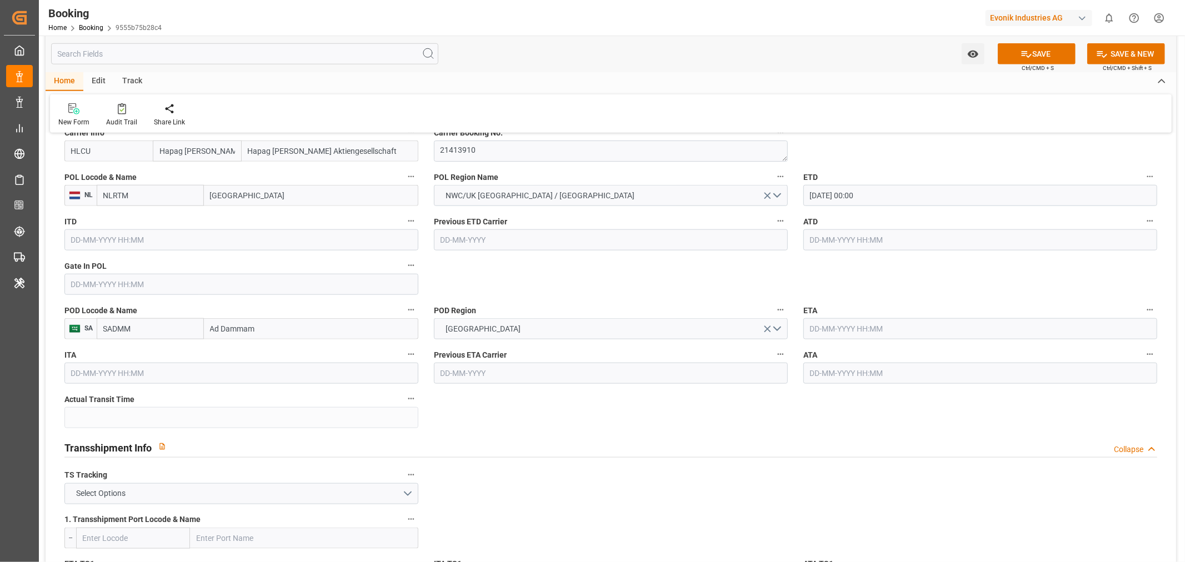
click at [822, 330] on input "text" at bounding box center [980, 328] width 354 height 21
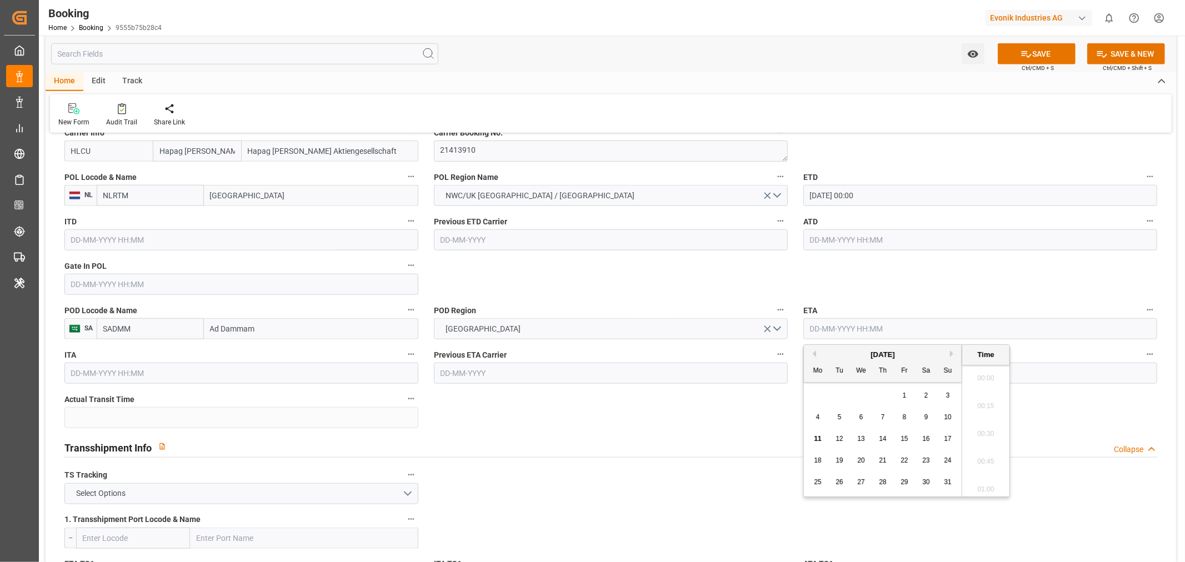
scroll to position [1281, 0]
paste input "2025-09-24"
type input "24-09-2025 00:00"
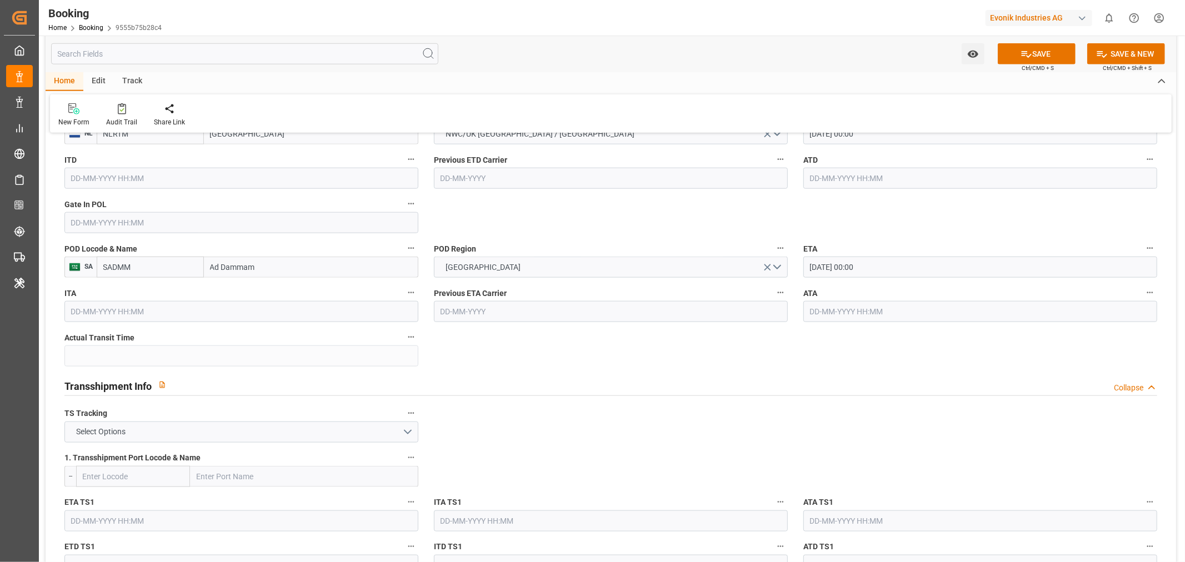
scroll to position [1111, 0]
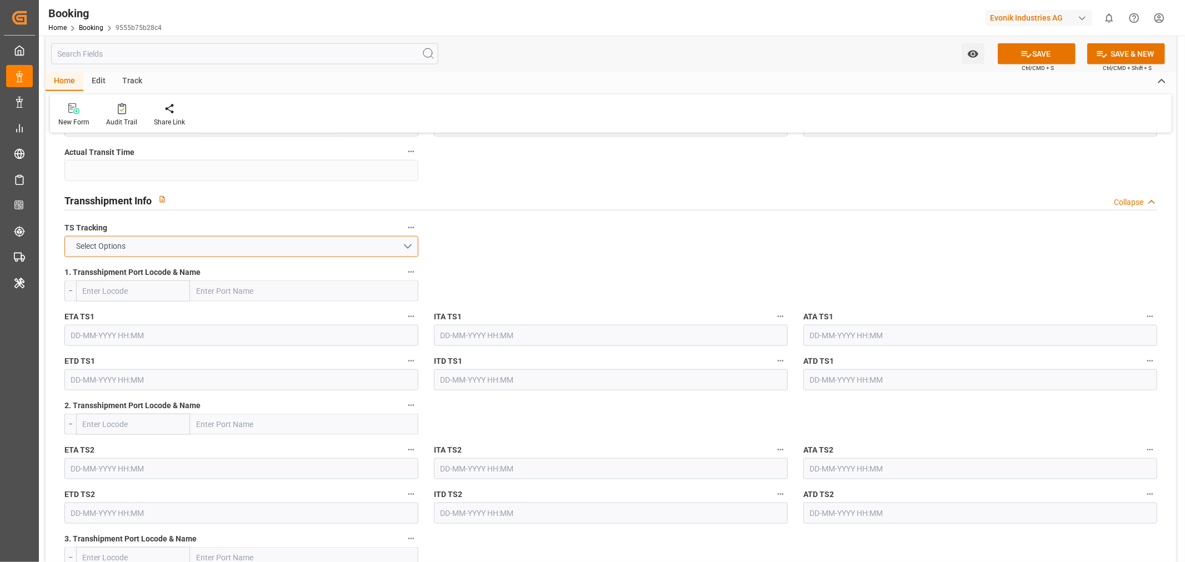
click at [277, 242] on button "Select Options" at bounding box center [241, 246] width 354 height 21
click at [117, 254] on div "TRUE" at bounding box center [241, 249] width 353 height 23
click at [203, 292] on input "text" at bounding box center [304, 290] width 228 height 21
paste input "SALALAH"
type input "SALALAH"
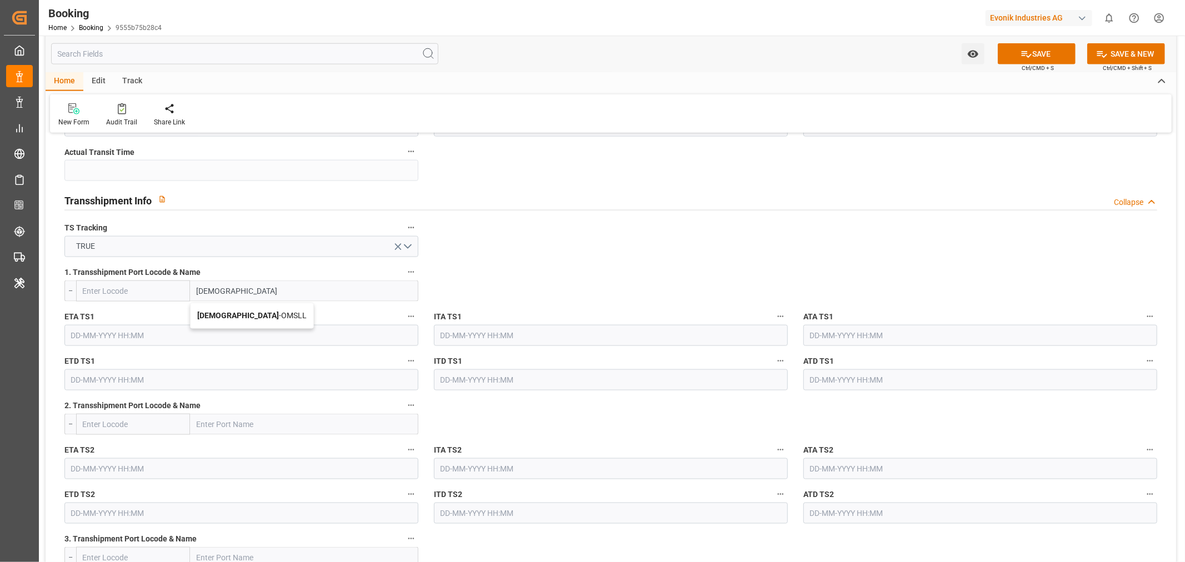
click at [246, 315] on span "Salalah - OMSLL" at bounding box center [251, 315] width 109 height 9
type input "OMSLL"
type input "Salalah"
click at [160, 341] on input "text" at bounding box center [241, 335] width 354 height 21
paste input "2025-09-17"
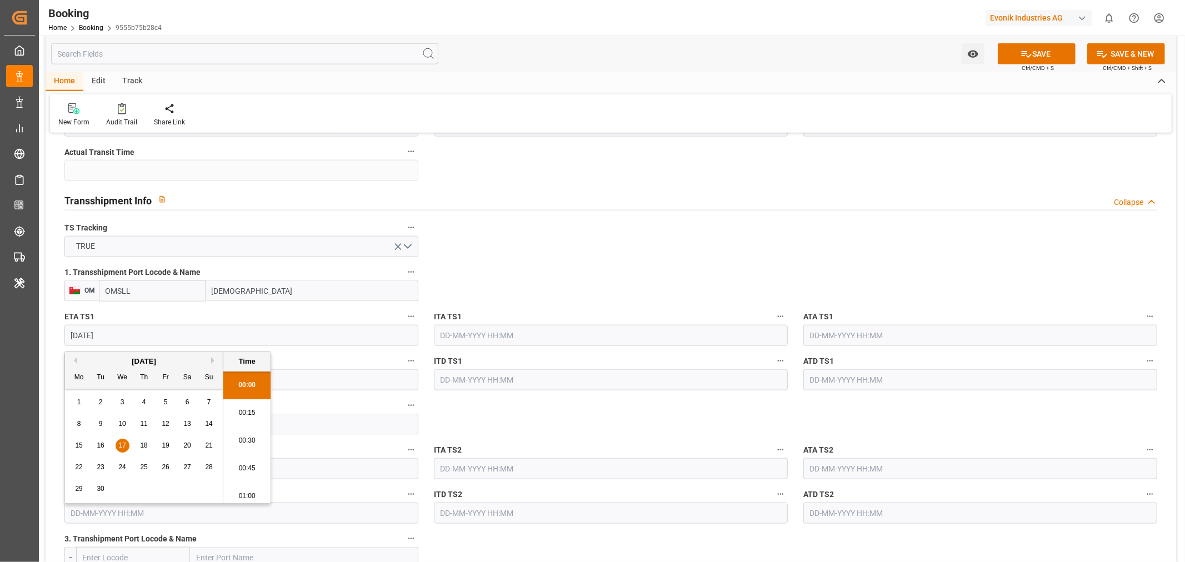
scroll to position [1281, 0]
type input "17-09-2025 00:00"
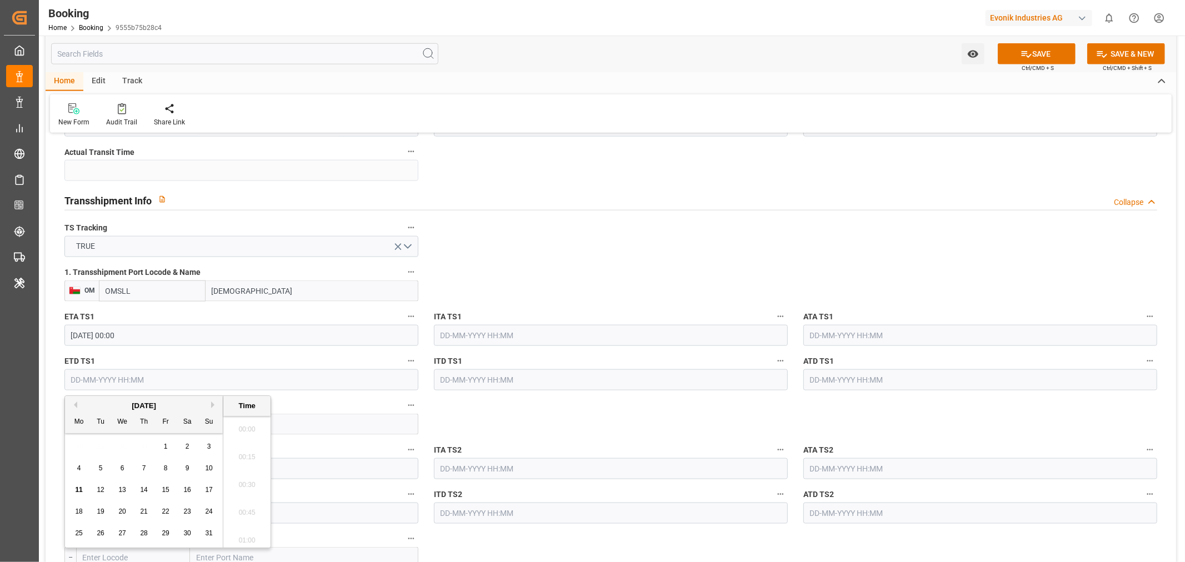
click at [183, 377] on input "text" at bounding box center [241, 379] width 354 height 21
paste input "2025-09-17"
click at [139, 490] on div "18" at bounding box center [144, 490] width 14 height 13
type input "18-09-2025 00:00"
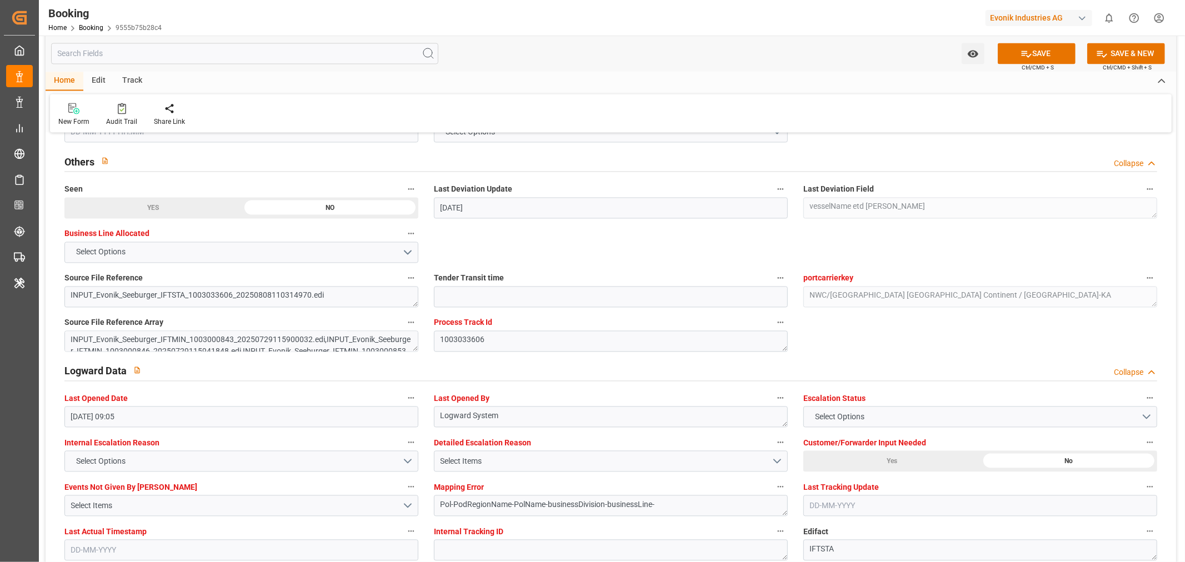
scroll to position [2159, 0]
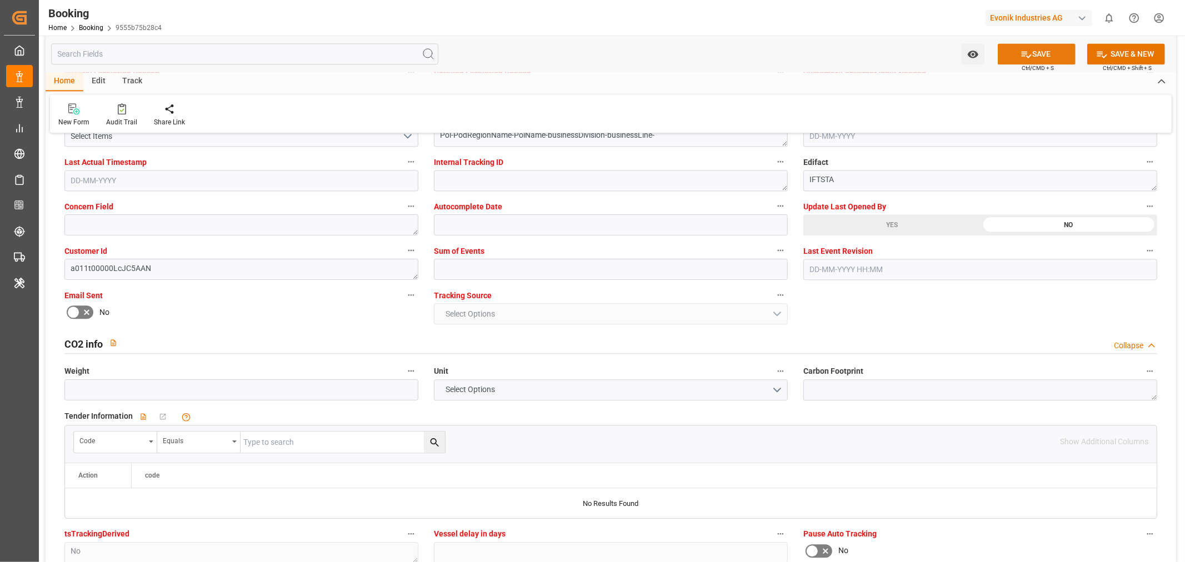
click at [1051, 53] on button "SAVE" at bounding box center [1037, 53] width 78 height 21
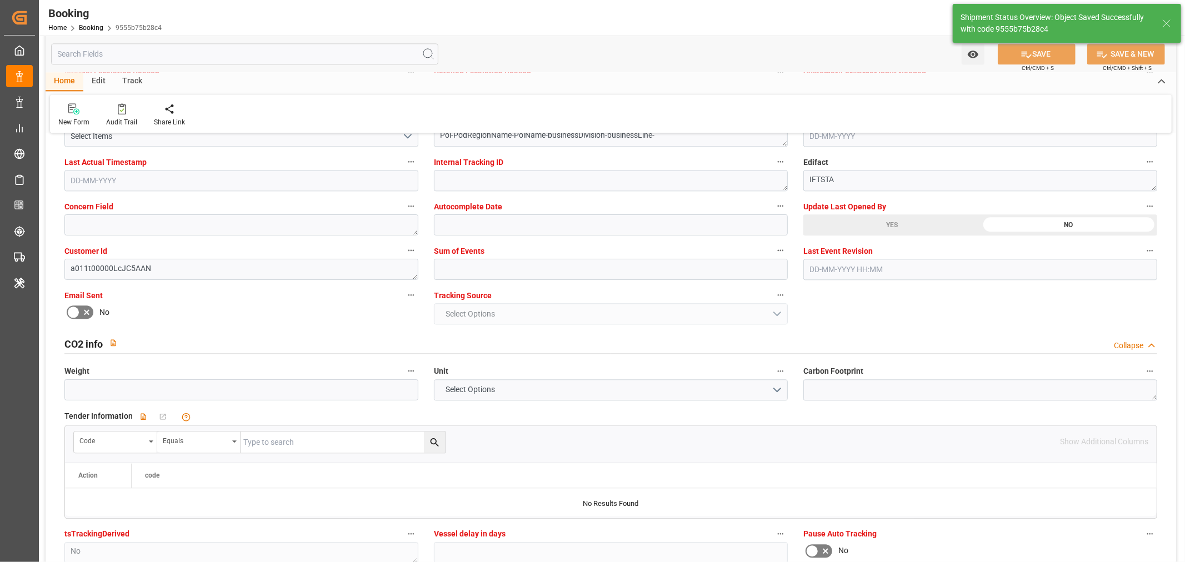
type textarea "[PERSON_NAME]"
type textarea "businessDivision-businessLine-"
type textarea "Yes"
type input "22-08-2025 00:00"
type input "24-09-2025 00:00"
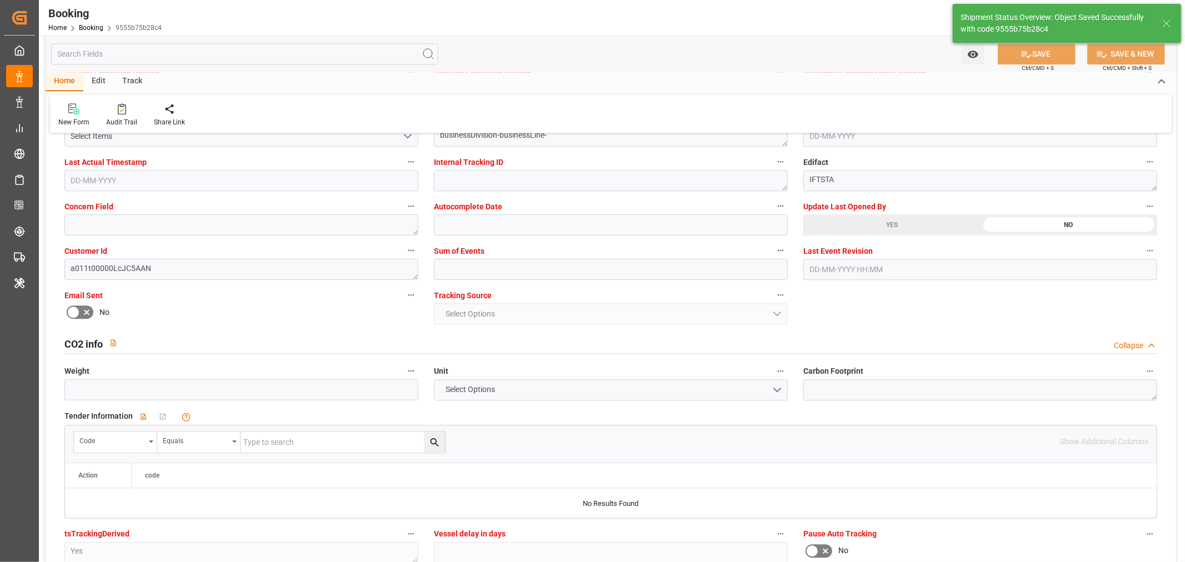
type input "17-09-2025 00:00"
type input "18-09-2025 00:00"
type input "11-08-2025 06:44"
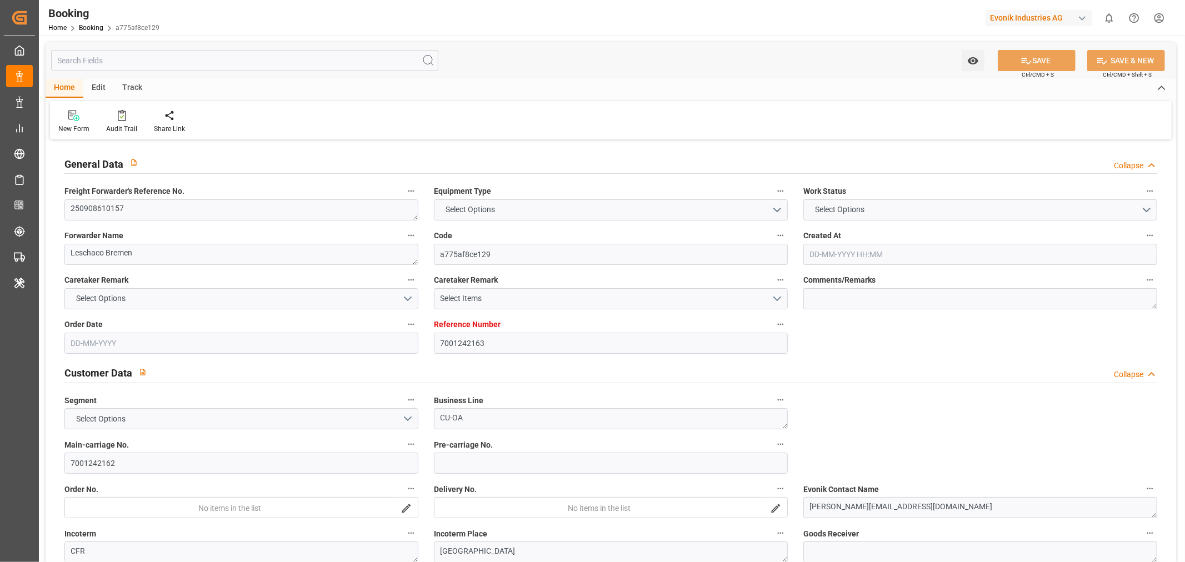
type input "7001242163"
type input "Hapag [PERSON_NAME]"
type input "Hapag [PERSON_NAME] Aktiengesellschaft"
type input "EUNWC"
type input "KRPUS"
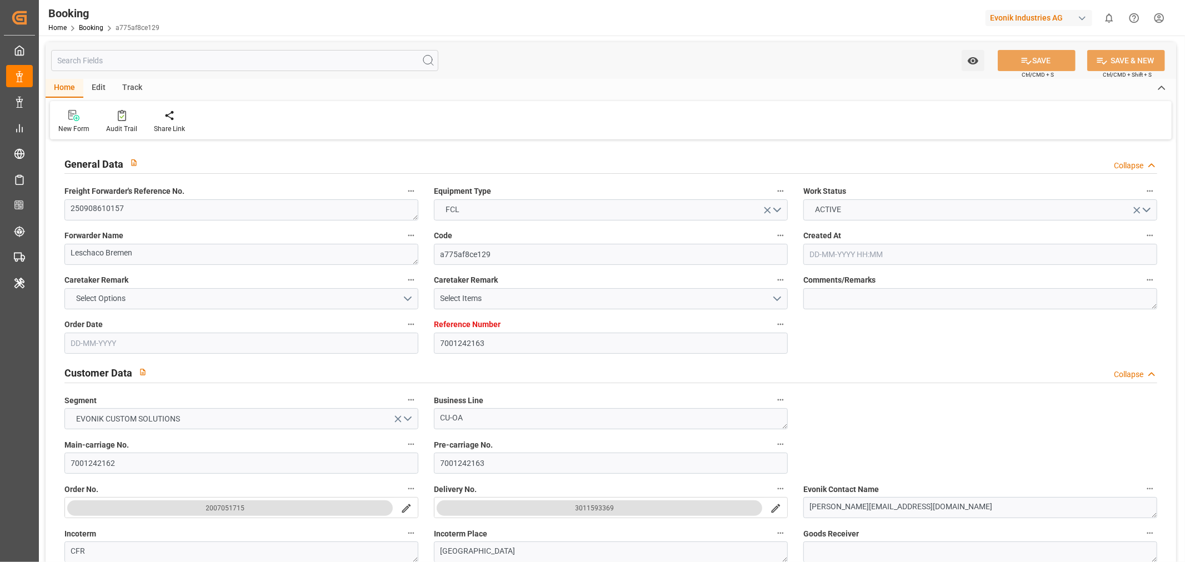
type input "[DATE] 12:24"
type input "[DATE]"
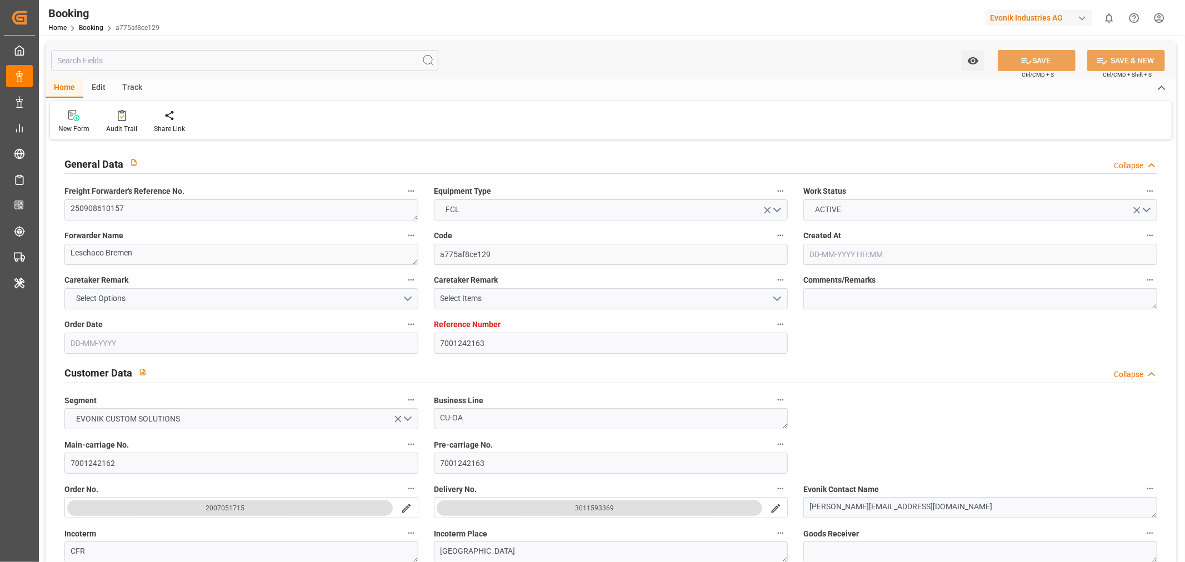
type input "[DATE]"
type input "[DATE] 12:25"
click at [148, 208] on textarea "250908610157" at bounding box center [241, 209] width 354 height 21
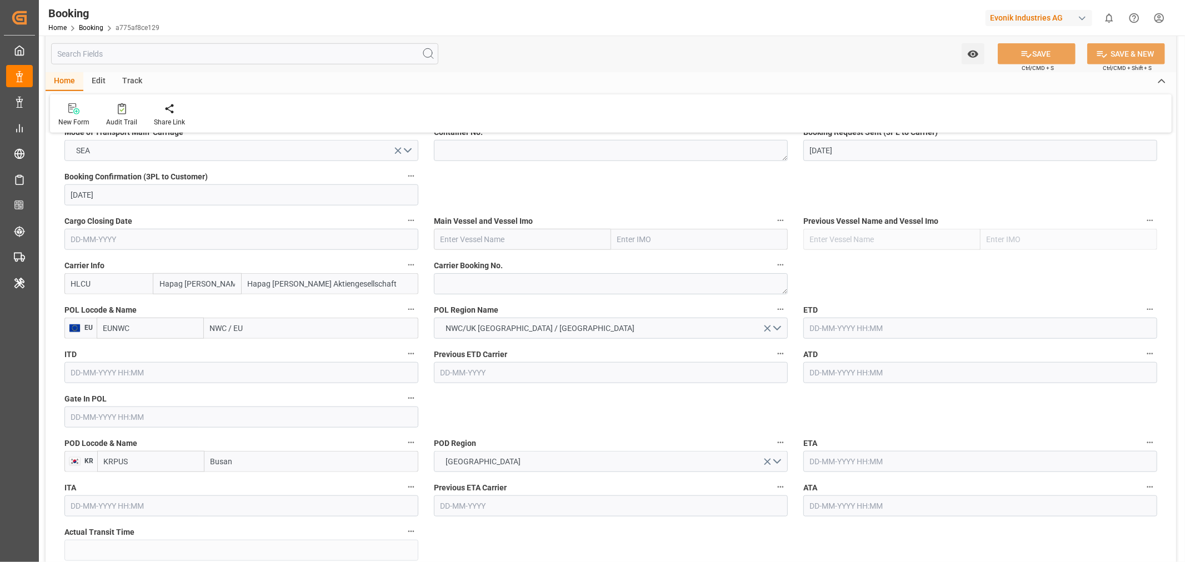
scroll to position [740, 0]
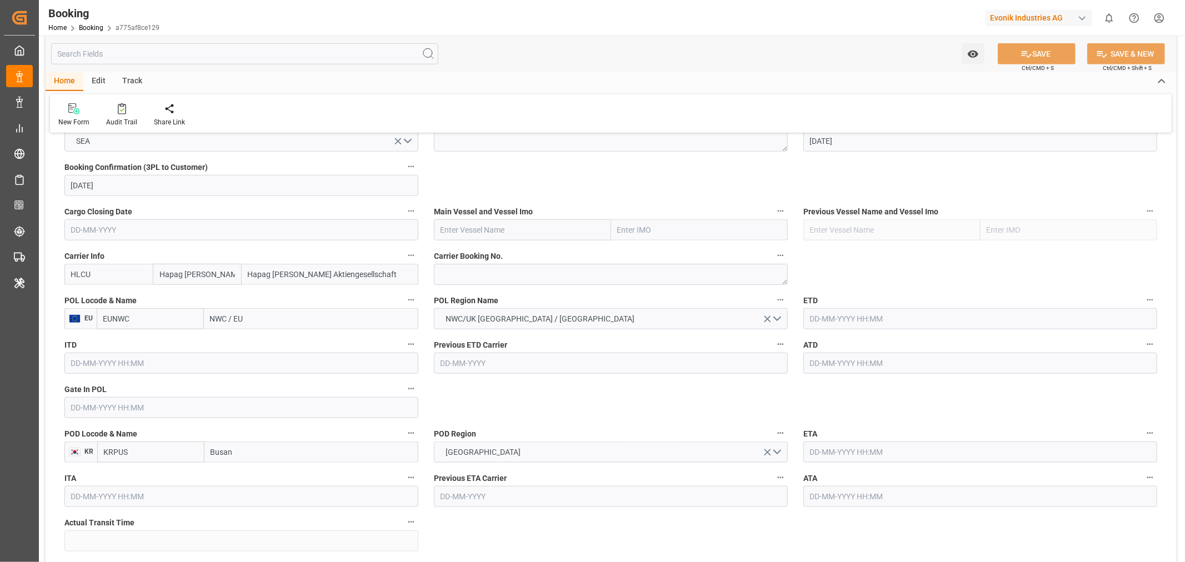
click at [859, 329] on input "text" at bounding box center [980, 318] width 354 height 21
click at [951, 345] on button "Next Month" at bounding box center [953, 343] width 7 height 7
click at [903, 431] on span "19" at bounding box center [903, 429] width 7 height 8
type input "19-09-2025 00:00"
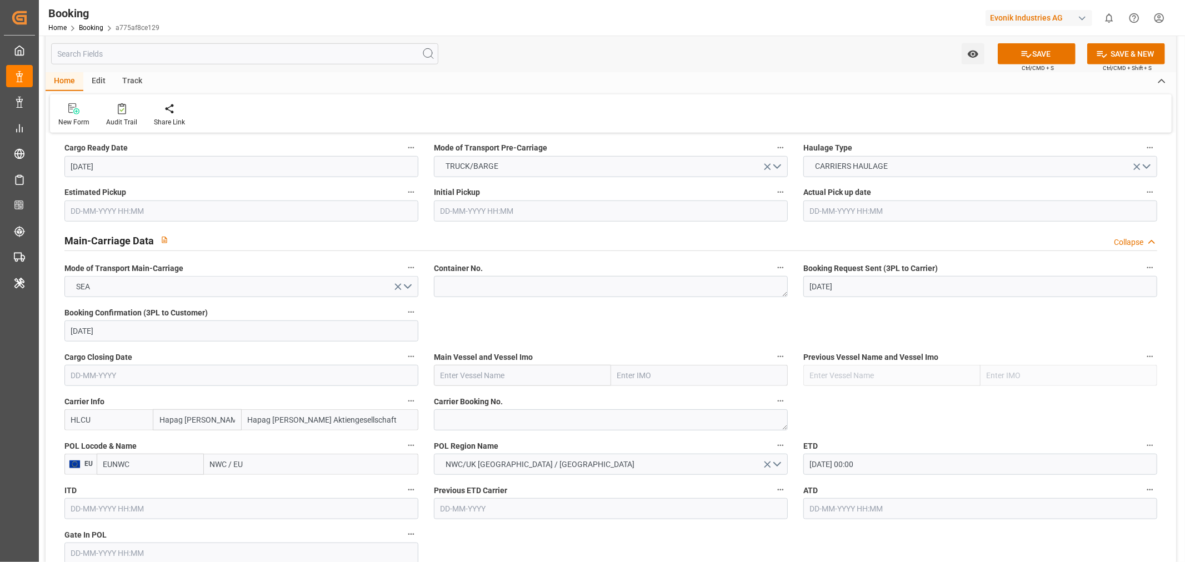
scroll to position [740, 0]
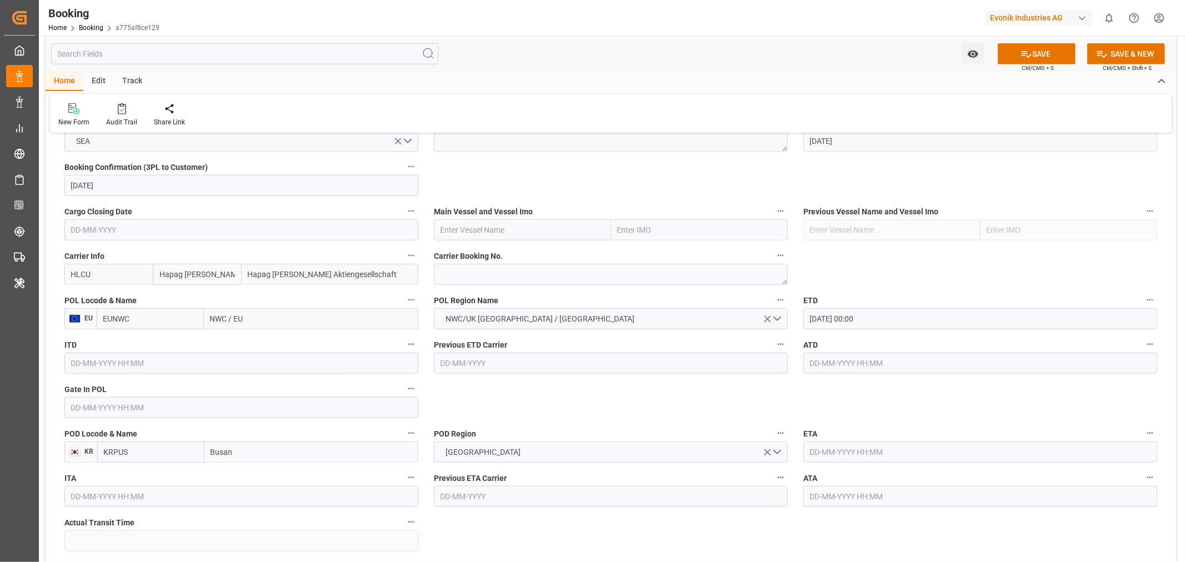
click at [1049, 41] on div "Watch Option SAVE Ctrl/CMD + S SAVE & NEW Ctrl/CMD + Shift + S" at bounding box center [611, 54] width 1130 height 37
click at [1048, 51] on button "SAVE" at bounding box center [1037, 53] width 78 height 21
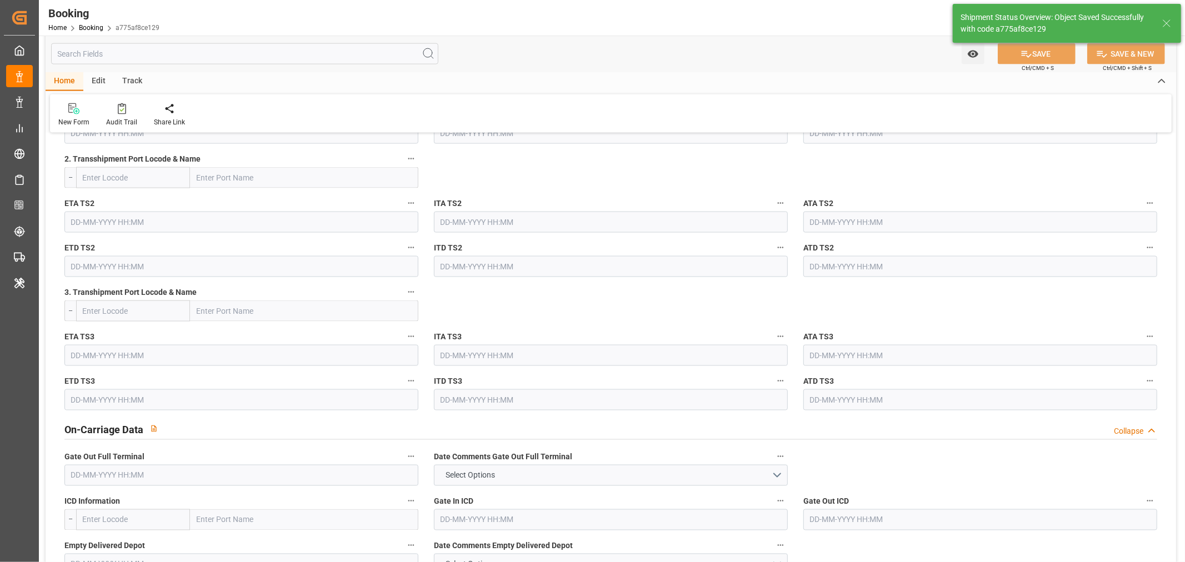
type textarea "[PERSON_NAME]"
type textarea "Pol-PodRegionName-businessDivision-businessLine-"
type input "19-09-2025 00:00"
type input "11-08-2025 06:46"
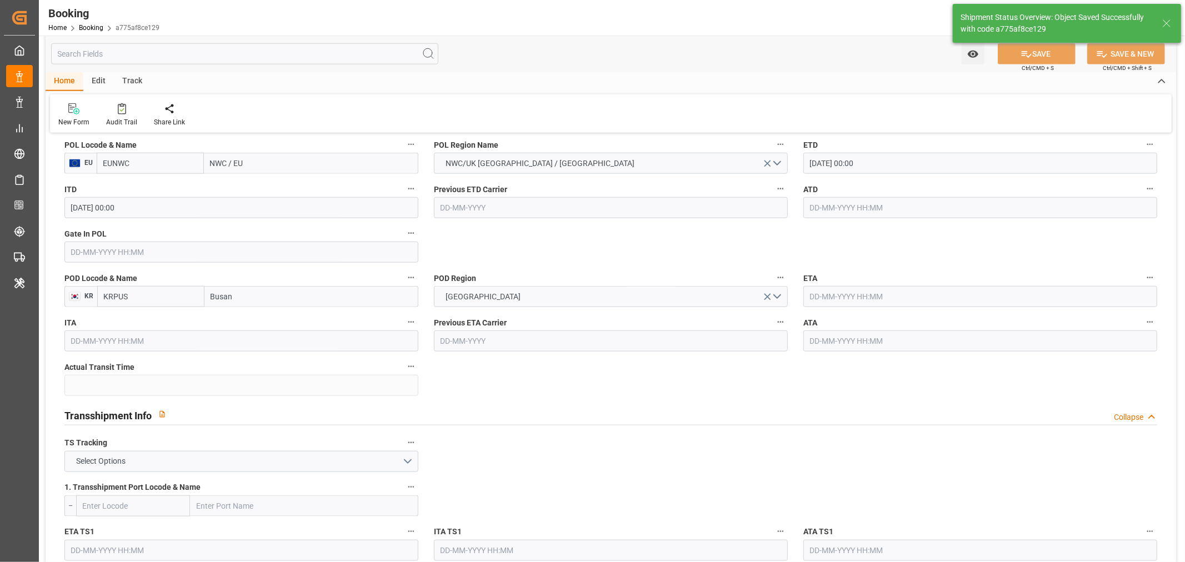
scroll to position [925, 0]
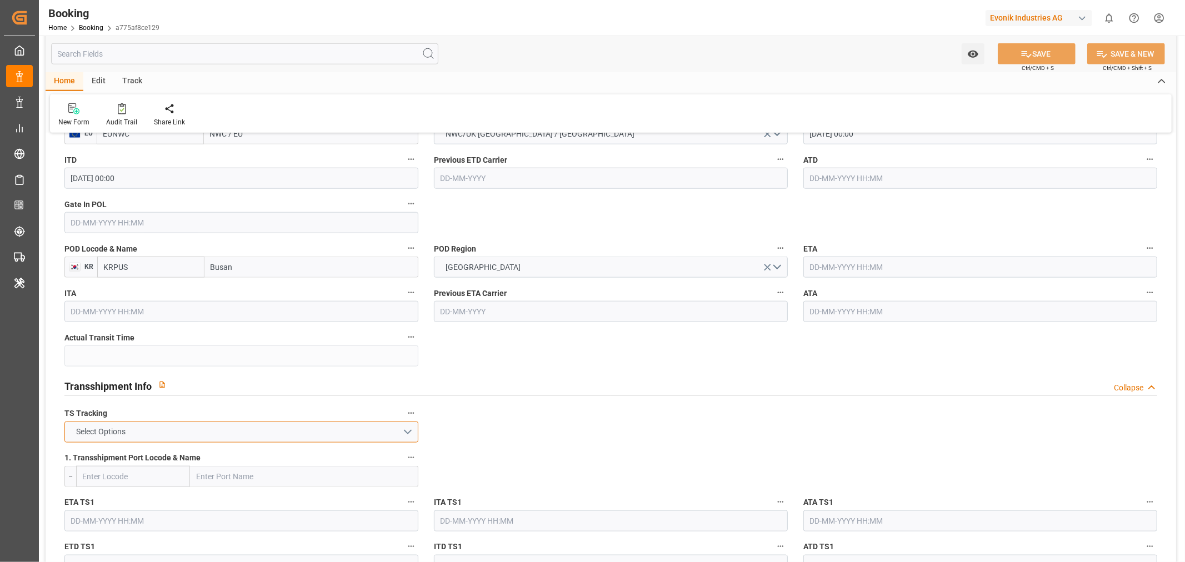
click at [409, 432] on button "Select Options" at bounding box center [241, 432] width 354 height 21
click at [164, 456] on div "FALSE" at bounding box center [241, 458] width 353 height 23
click at [1050, 53] on button "SAVE" at bounding box center [1037, 53] width 78 height 21
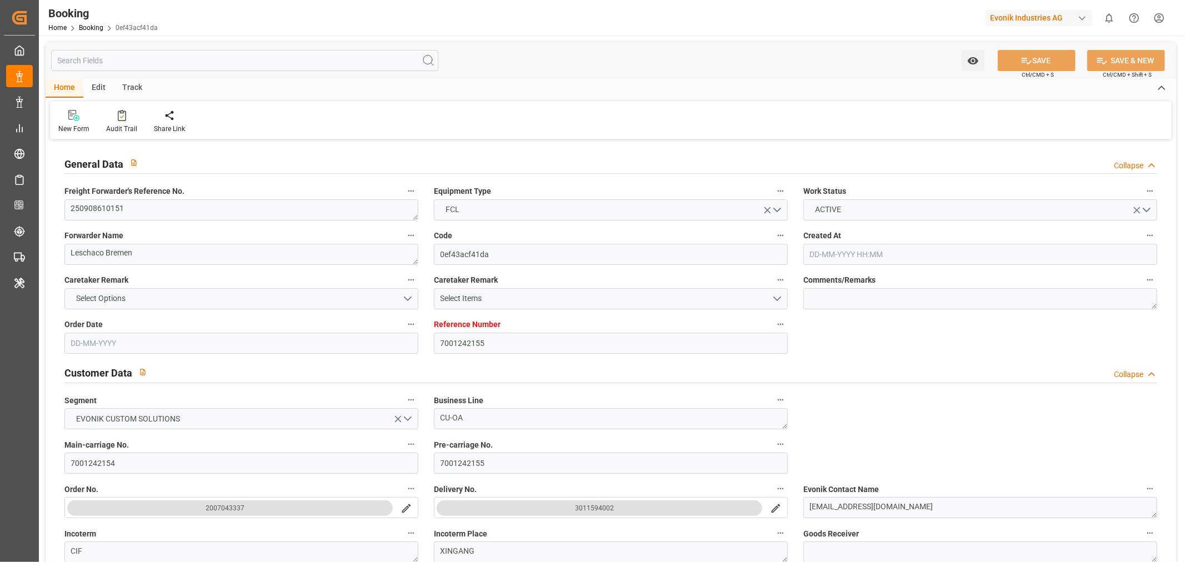
type input "7001242155"
type input "Hapag [PERSON_NAME]"
type input "Hapag [PERSON_NAME] Aktiengesellschaft"
type input "EUNWC"
type input "CNXGA"
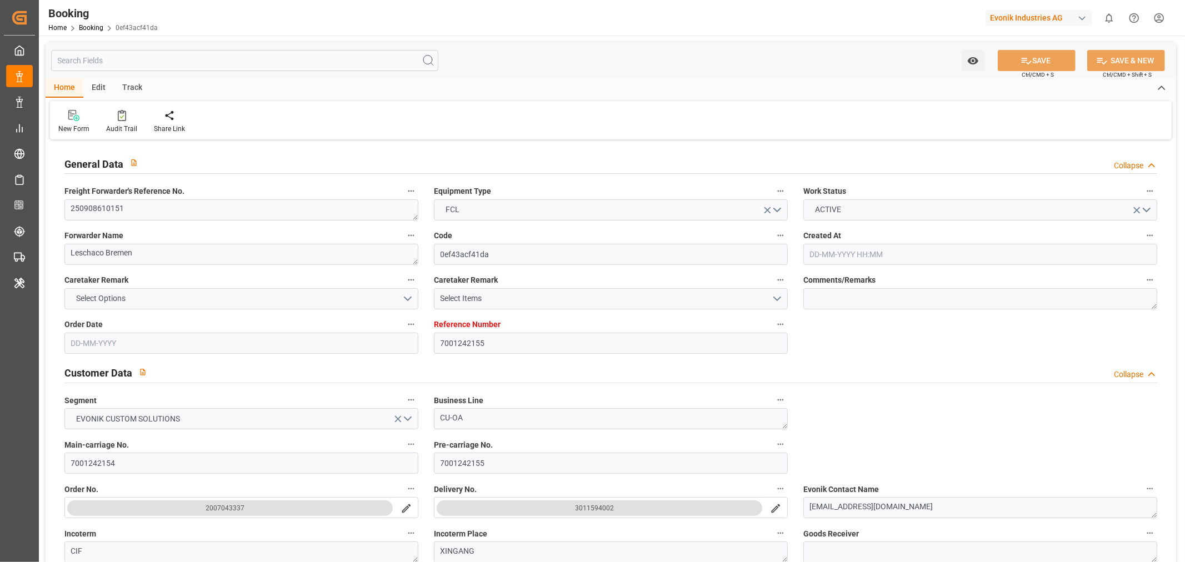
type input "[DATE] 12:22"
type input "[DATE]"
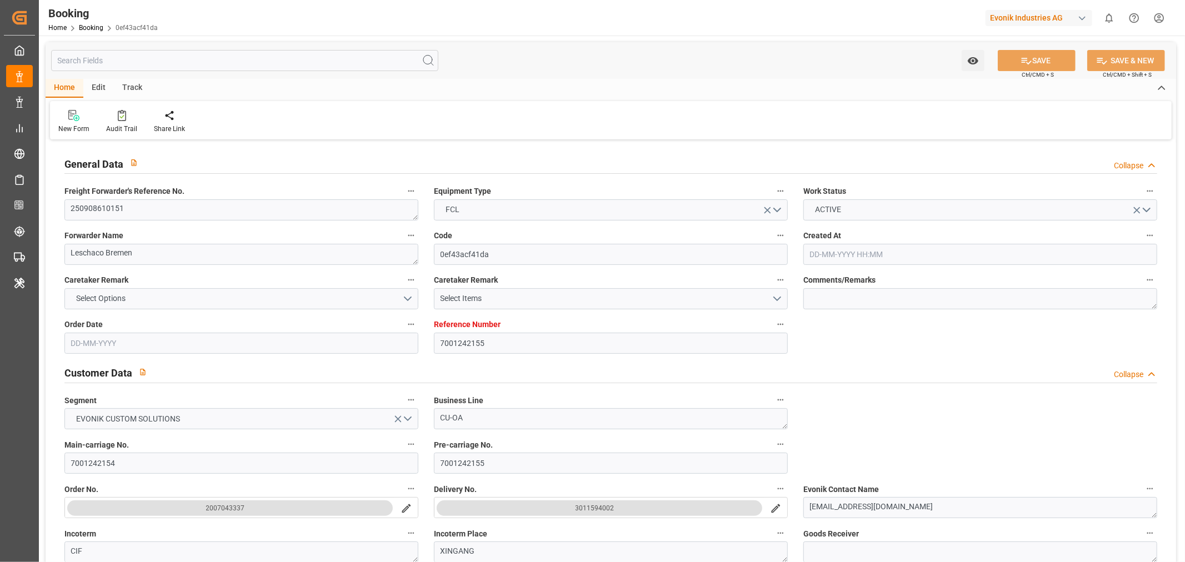
type input "[DATE]"
type input "[DATE] 12:27"
click at [128, 209] on textarea "250908610151" at bounding box center [241, 209] width 354 height 21
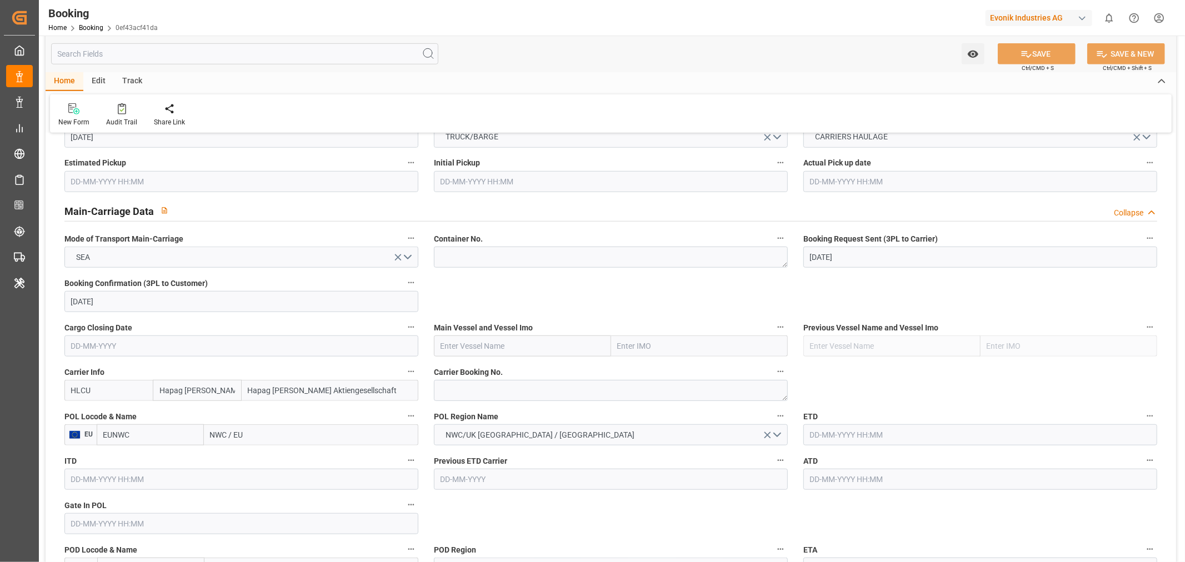
scroll to position [679, 0]
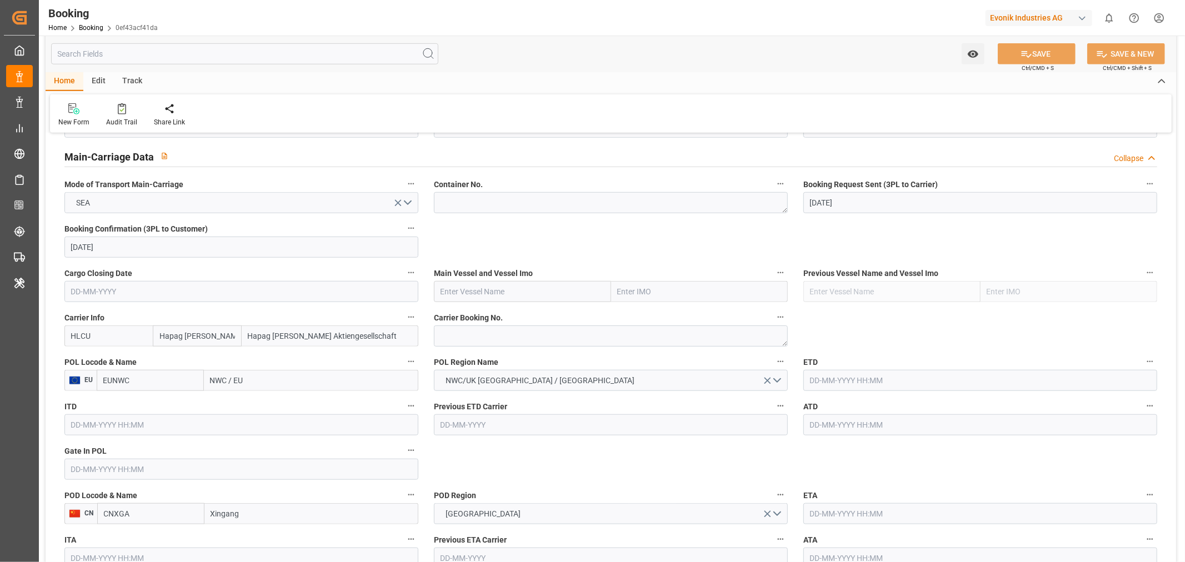
click at [850, 373] on input "text" at bounding box center [980, 380] width 354 height 21
click at [954, 401] on div "[DATE]" at bounding box center [883, 406] width 158 height 11
click at [954, 403] on button "Next Month" at bounding box center [953, 405] width 7 height 7
click at [858, 493] on span "17" at bounding box center [860, 491] width 7 height 8
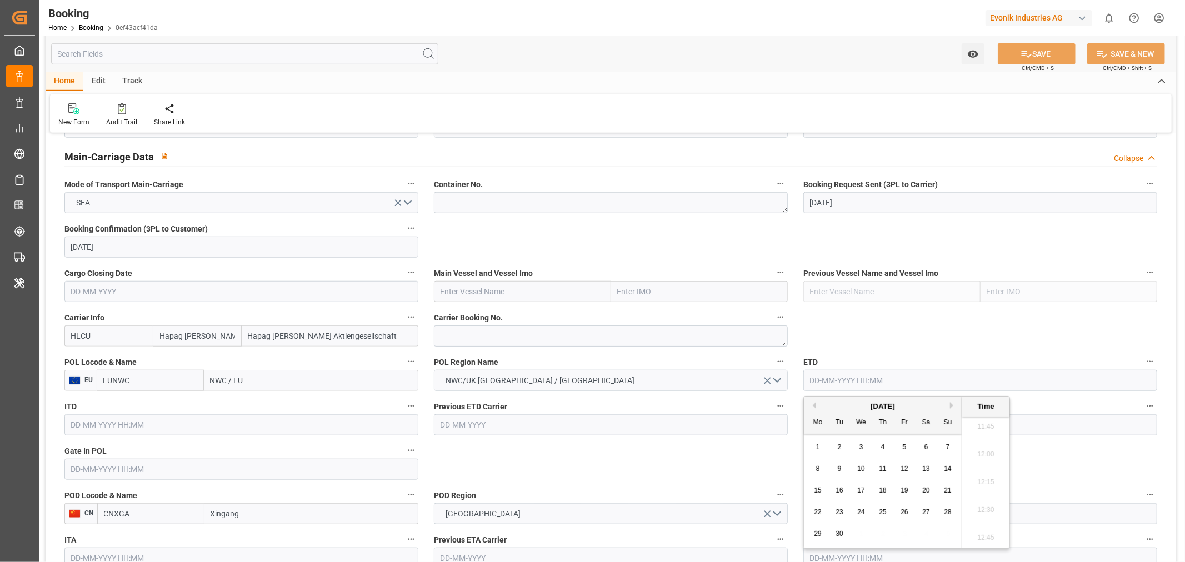
type input "17-09-2025 00:00"
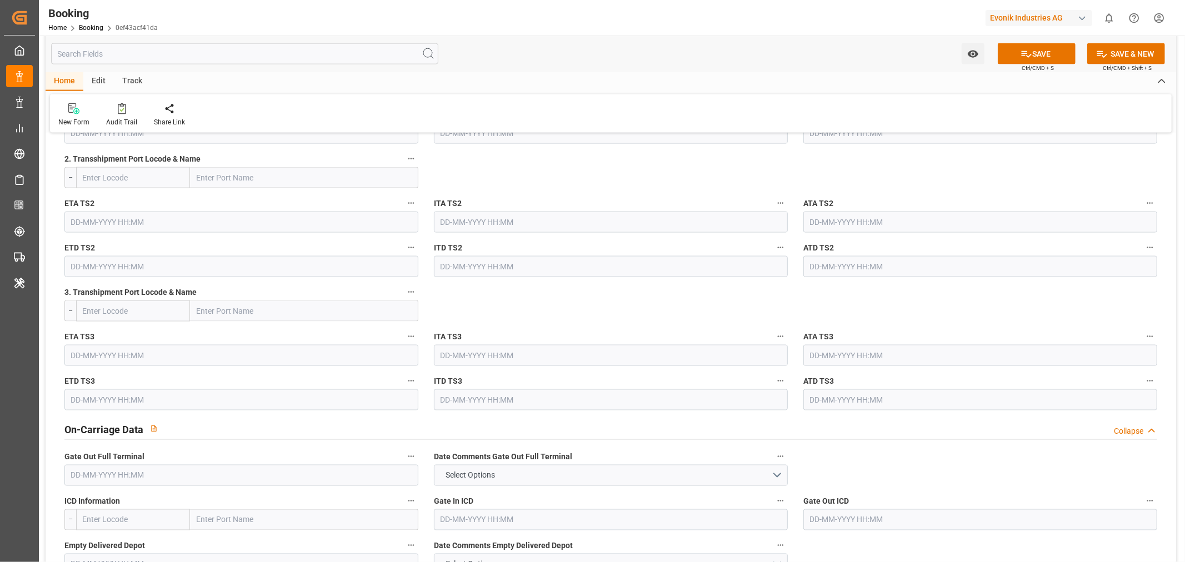
scroll to position [1049, 0]
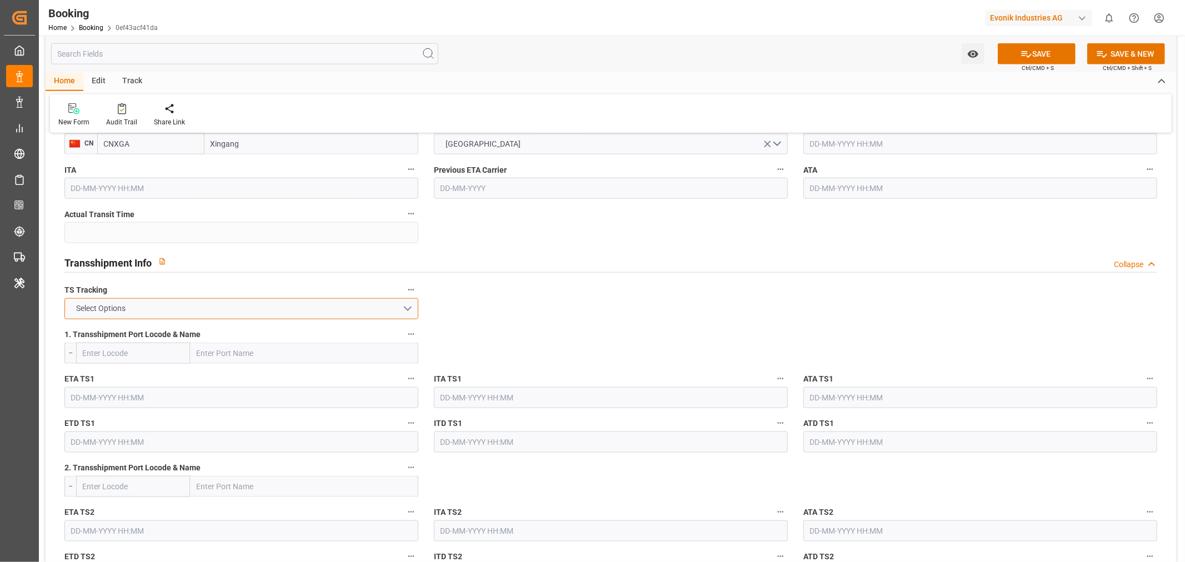
click at [403, 313] on button "Select Options" at bounding box center [241, 308] width 354 height 21
drag, startPoint x: 186, startPoint y: 339, endPoint x: 889, endPoint y: 174, distance: 722.1
click at [186, 338] on div "FALSE" at bounding box center [241, 334] width 353 height 23
click at [1042, 54] on button "SAVE" at bounding box center [1037, 53] width 78 height 21
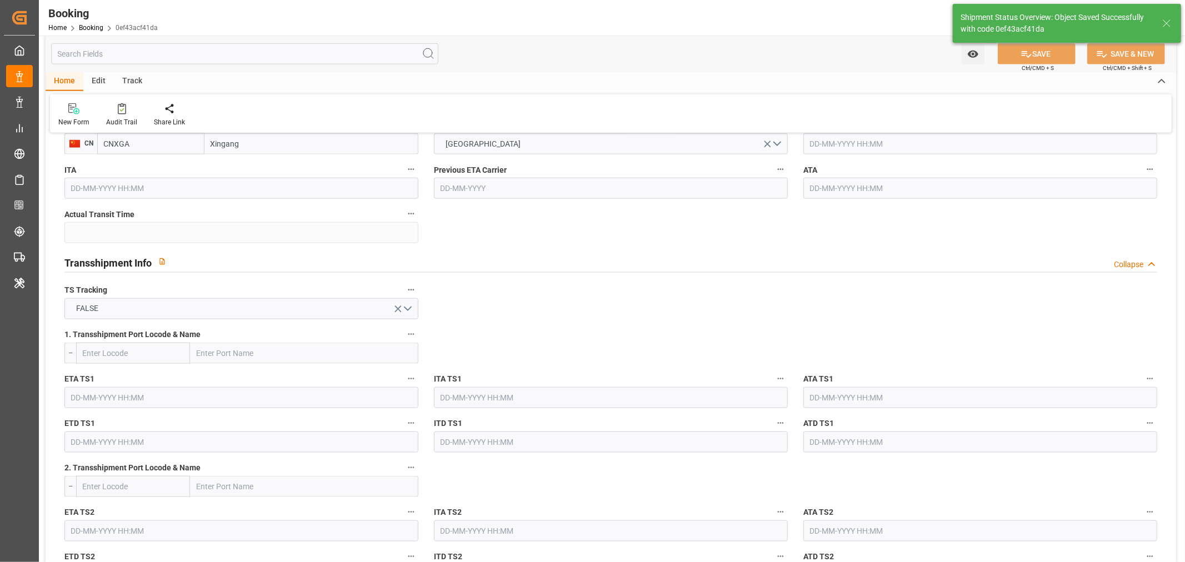
type textarea "[PERSON_NAME]"
type textarea "Pod-Pol-PodRegionName-businessDivision-businessLine-"
type input "17-09-2025 00:00"
type input "[DATE] 06:48"
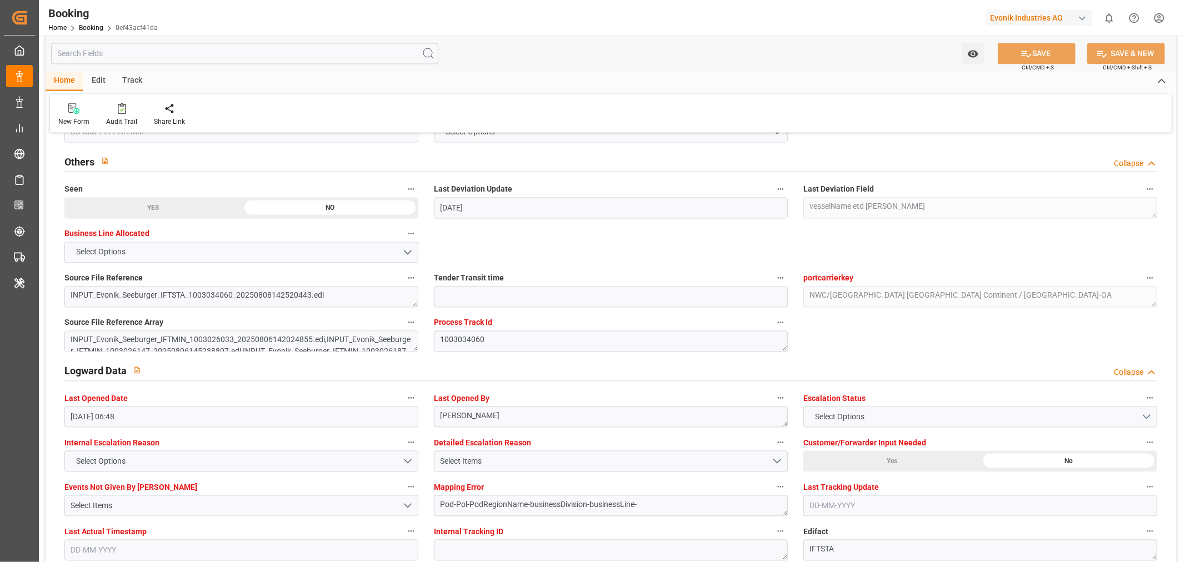
scroll to position [1851, 0]
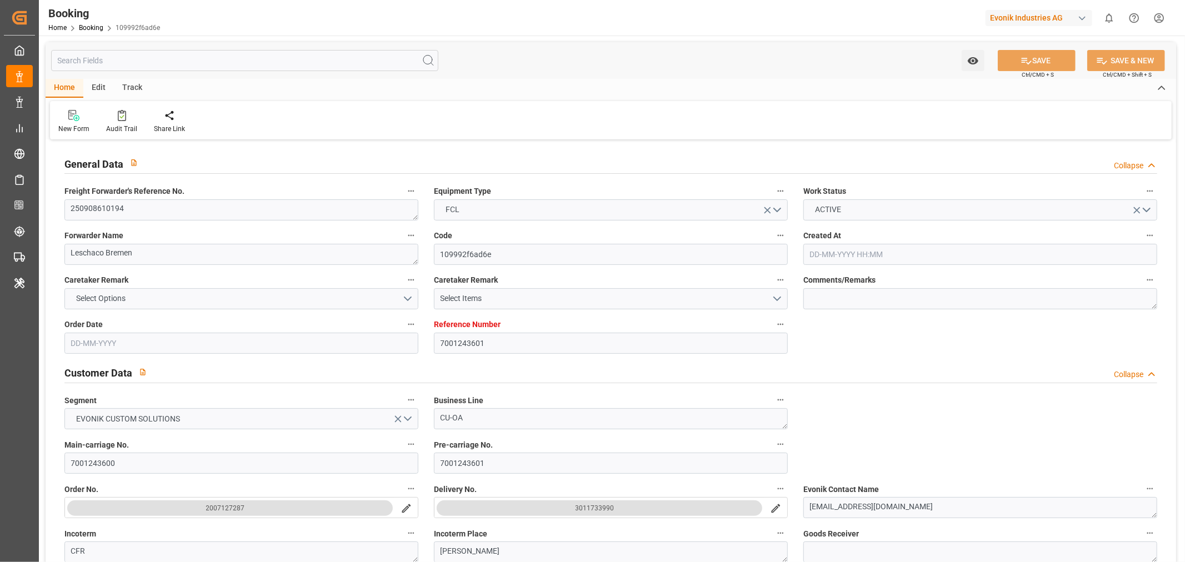
type input "7001243601"
type input "Hapag [PERSON_NAME]"
type input "Hapag [PERSON_NAME] Aktiengesellschaft"
type input "EUNWC"
type input "BRSSZ"
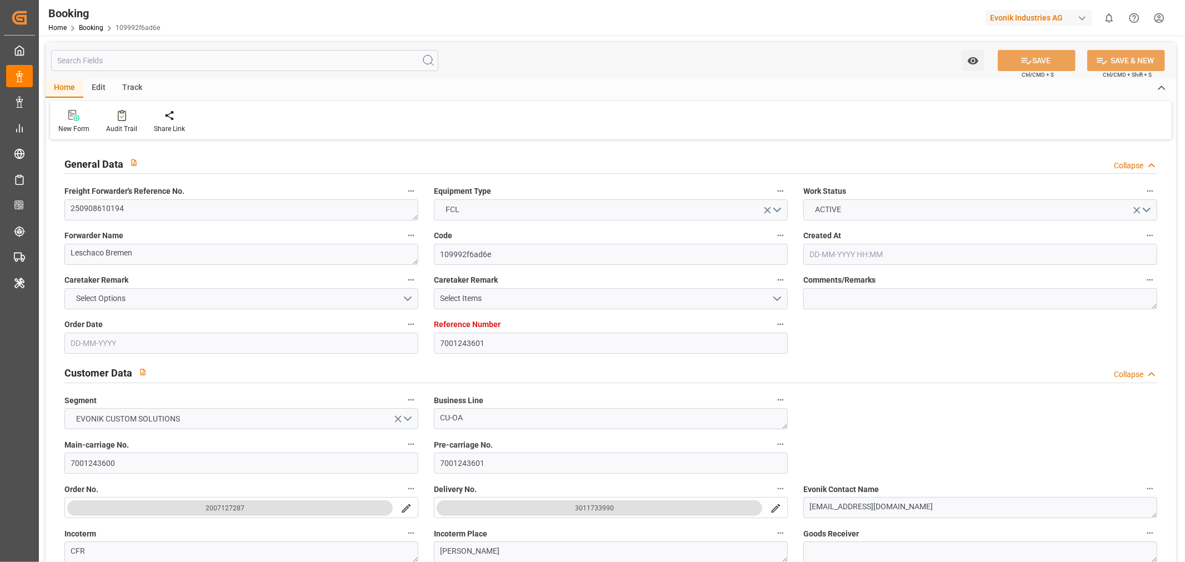
type input "[DATE] 13:45"
type input "[DATE]"
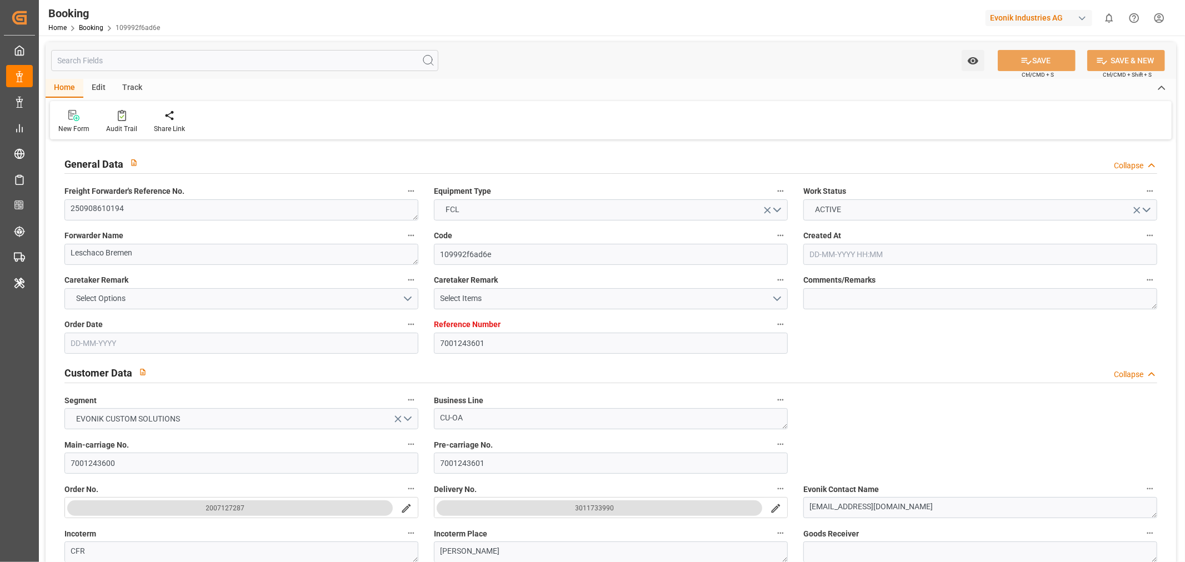
type input "[DATE]"
type input "[DATE] 13:23"
click at [101, 212] on textarea "250908610194" at bounding box center [241, 209] width 354 height 21
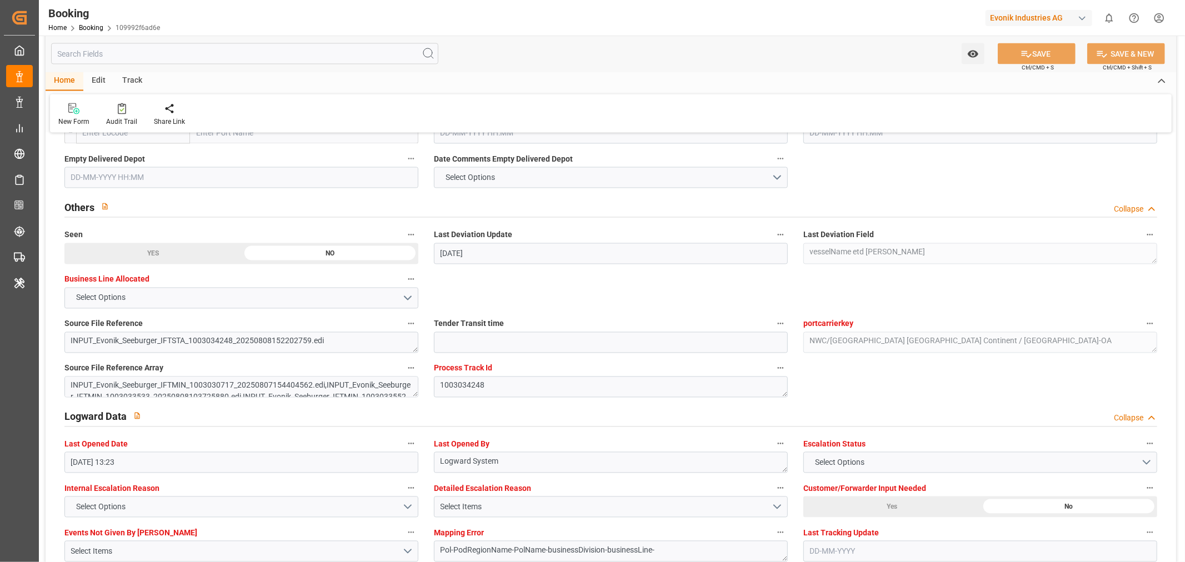
scroll to position [1975, 0]
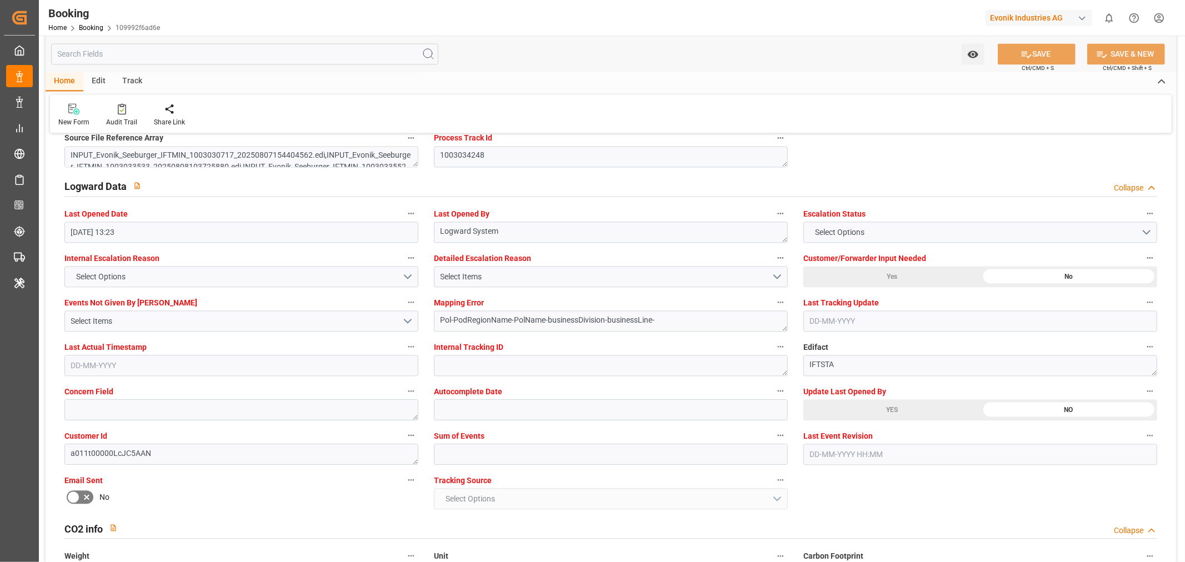
click at [242, 34] on div "YES" at bounding box center [152, 23] width 177 height 21
click at [1052, 53] on button "SAVE" at bounding box center [1037, 53] width 78 height 21
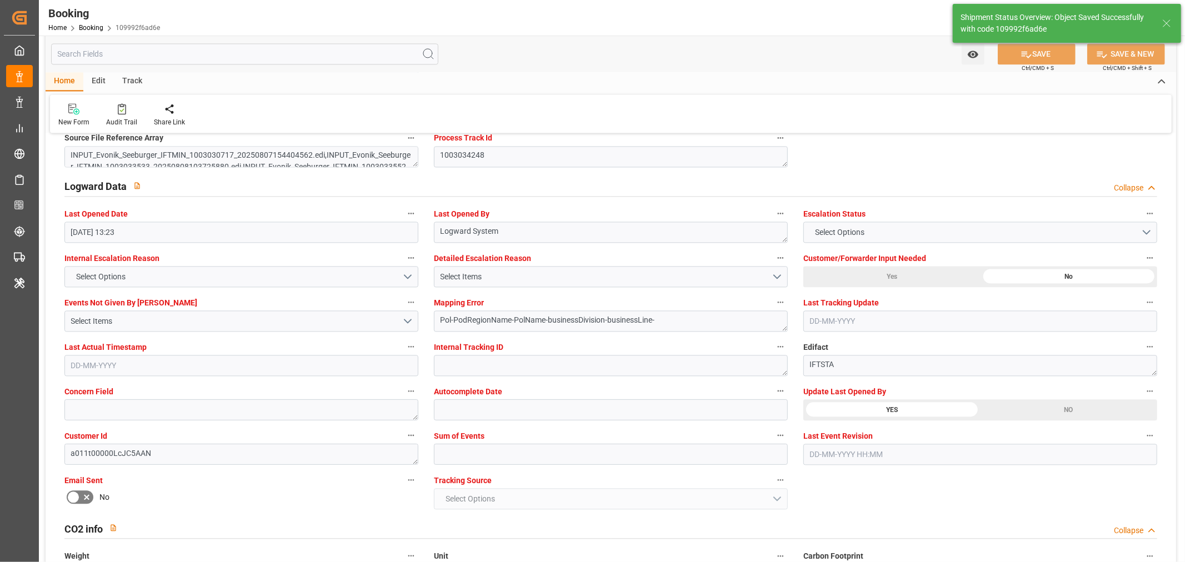
type textarea "[PERSON_NAME]"
type textarea "Pol-PodRegionName-businessDivision-businessLine-"
type input "11-08-2025 06:48"
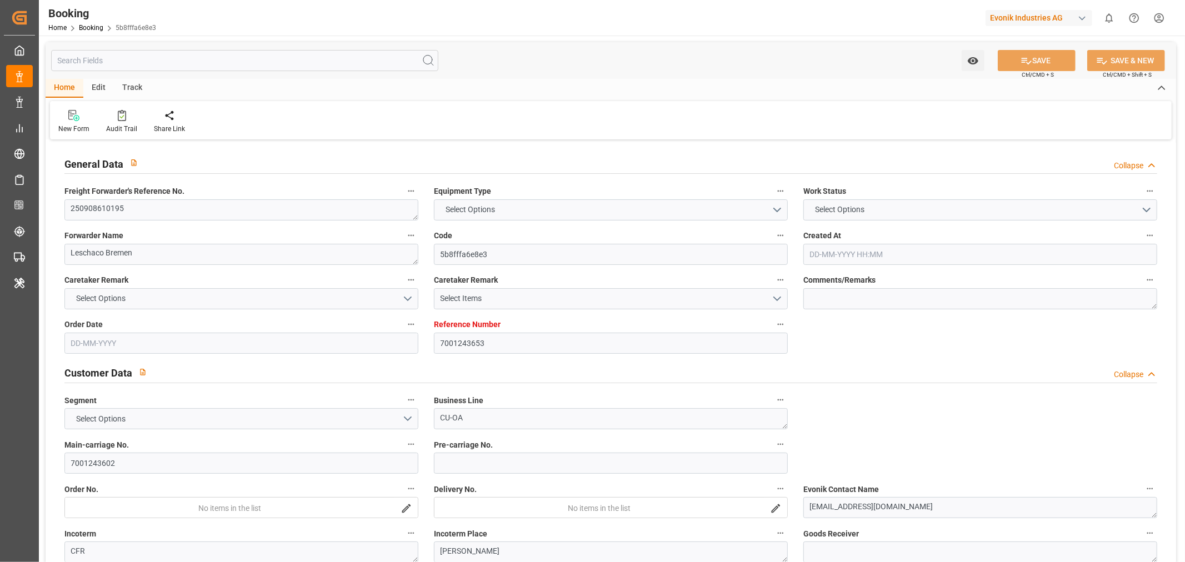
type input "7001243653"
type input "Hapag [PERSON_NAME]"
type input "Hapag [PERSON_NAME] Aktiengesellschaft"
type input "EUNWC"
type input "BRSSZ"
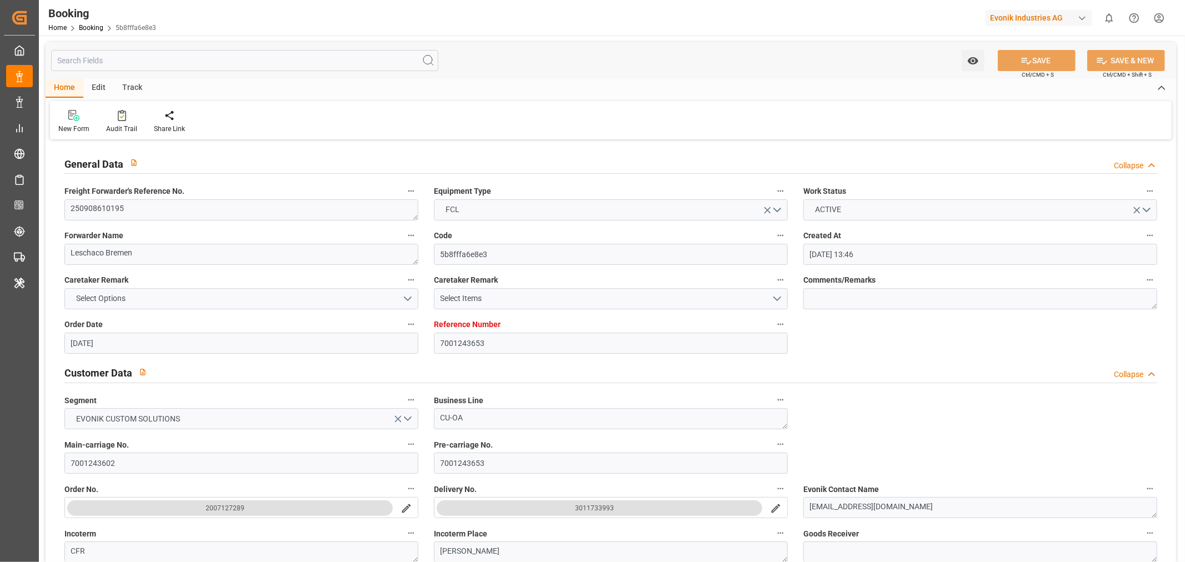
type input "07-08-2025 13:46"
type input "[DATE]"
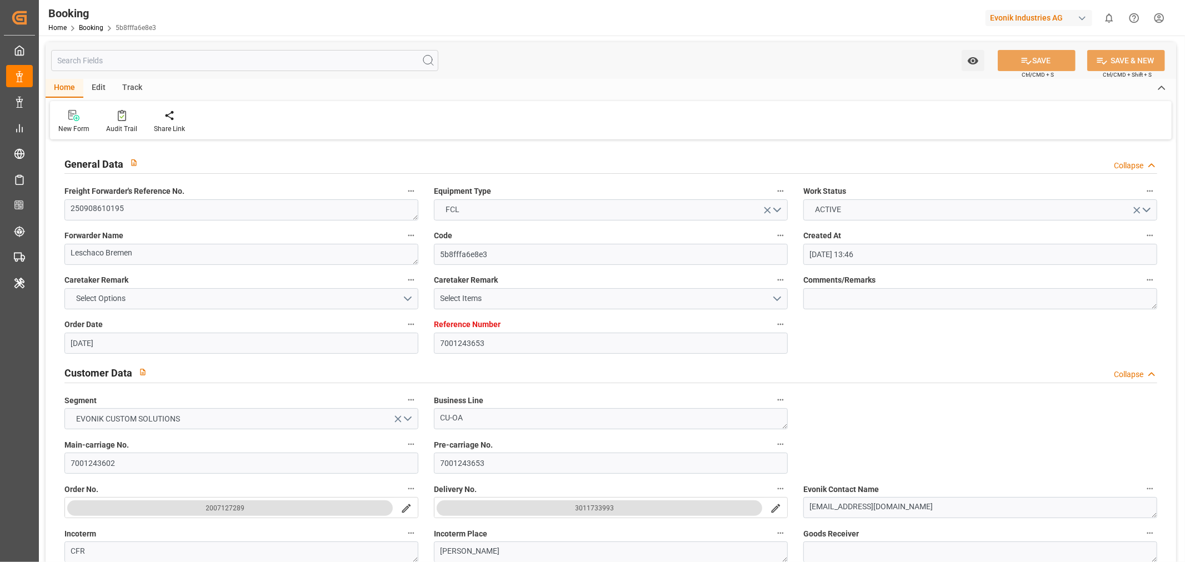
type input "[DATE]"
type input "[DATE] 13:44"
click at [112, 209] on textarea "250908610195" at bounding box center [241, 209] width 354 height 21
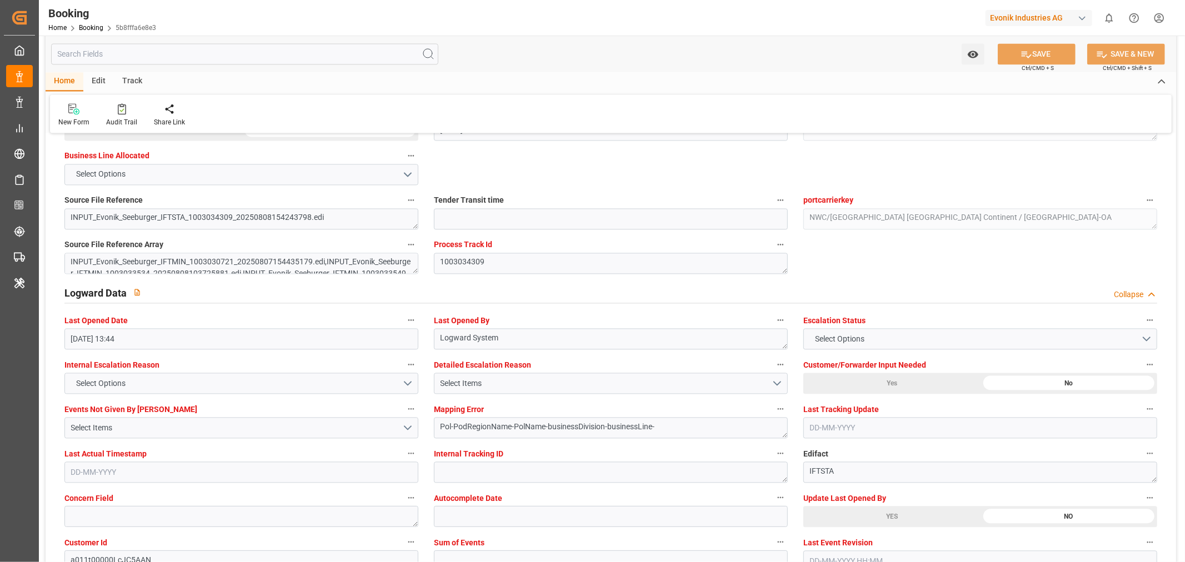
scroll to position [1975, 0]
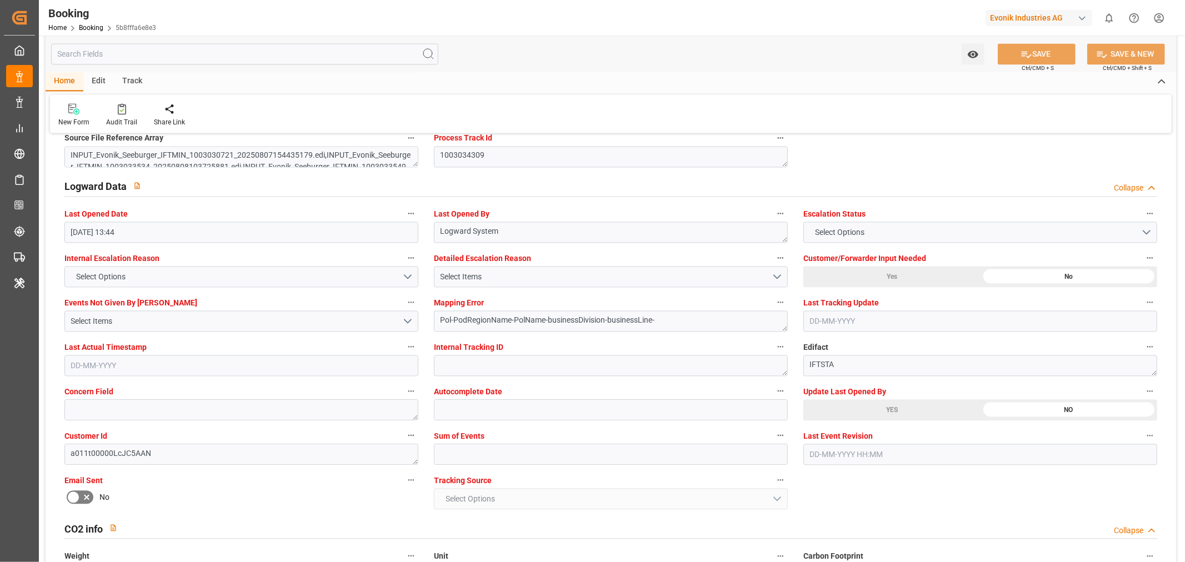
click at [242, 34] on div "YES" at bounding box center [152, 23] width 177 height 21
click at [1031, 56] on button "SAVE" at bounding box center [1037, 53] width 78 height 21
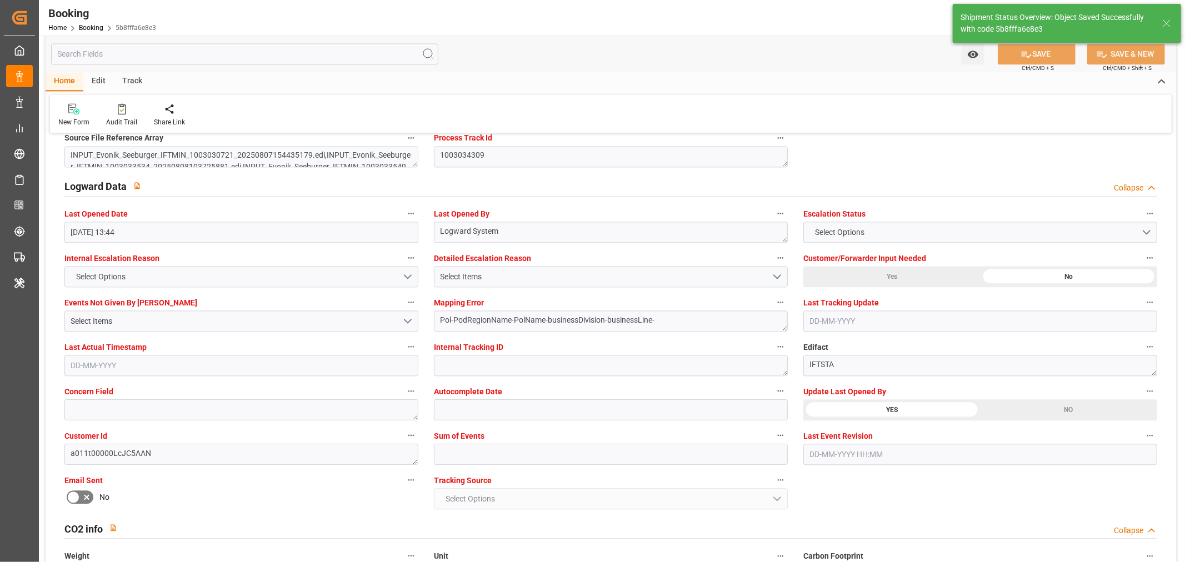
type textarea "[PERSON_NAME]"
type textarea "Pol-PodRegionName-businessDivision-businessLine-"
type input "[DATE] 06:49"
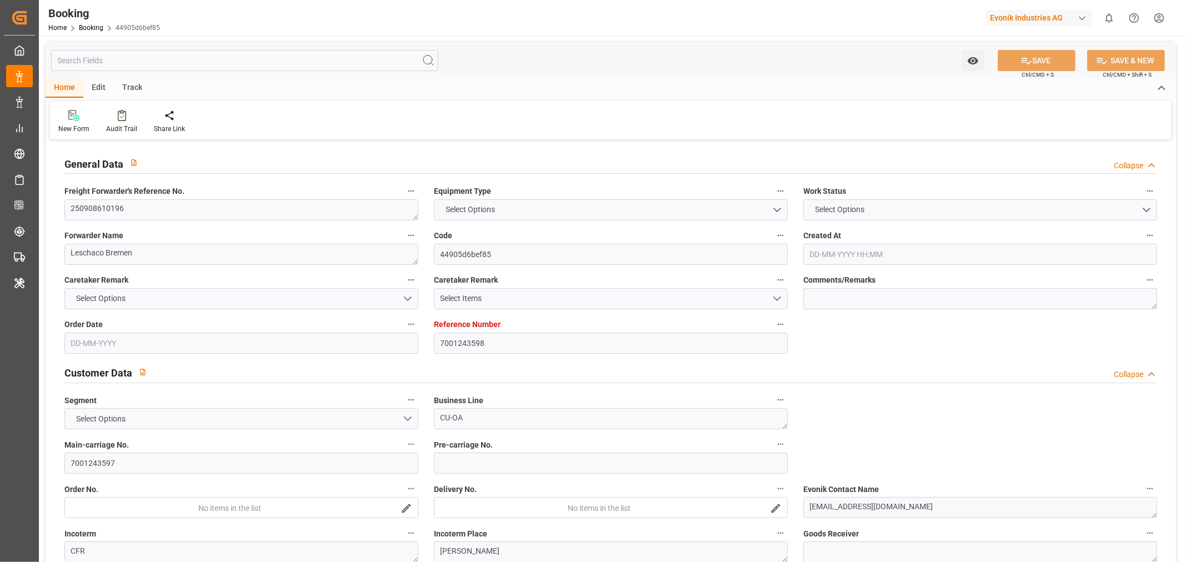
type input "7001243598"
type input "Hapag [PERSON_NAME]"
type input "Hapag [PERSON_NAME] Aktiengesellschaft"
type input "EUNWC"
type input "BRSSZ"
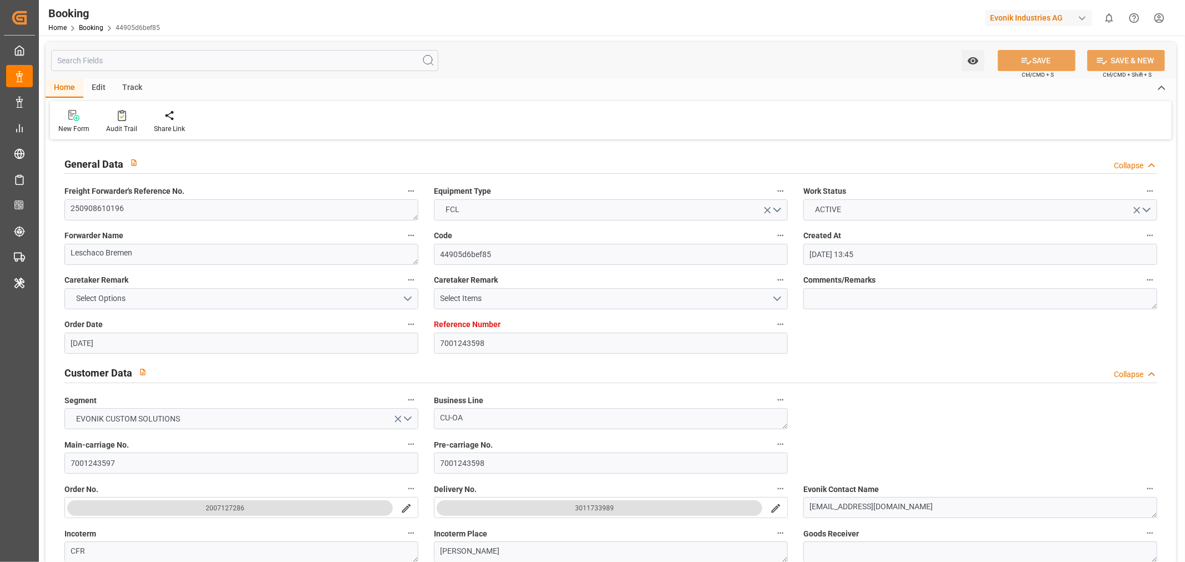
type input "[DATE] 13:45"
type input "[DATE]"
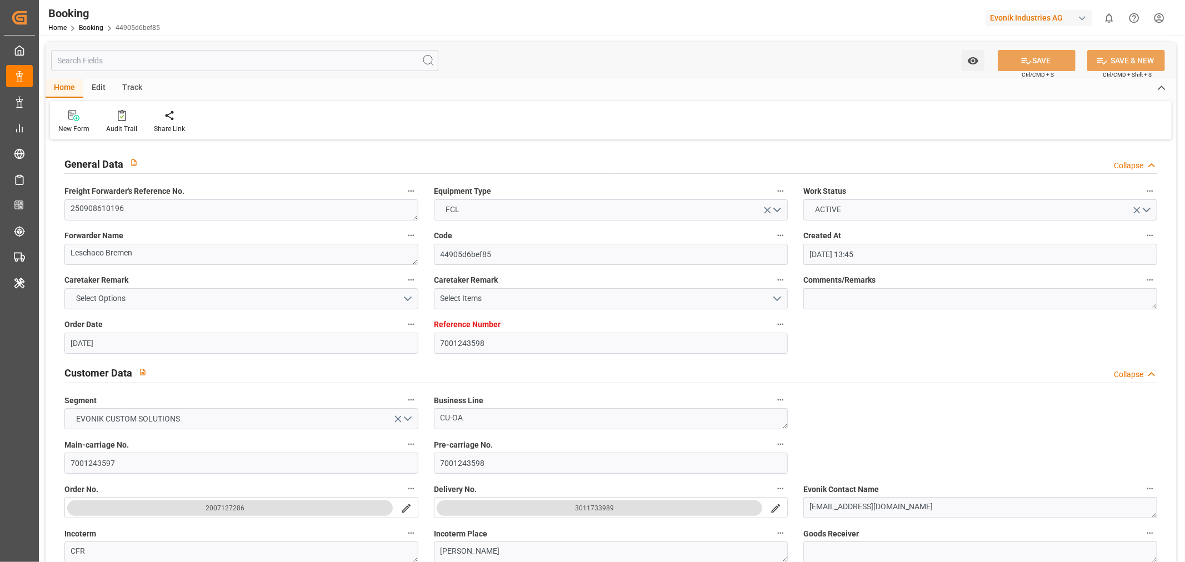
type input "[DATE]"
type input "[DATE] 13:44"
click at [87, 204] on textarea "250908610196" at bounding box center [241, 209] width 354 height 21
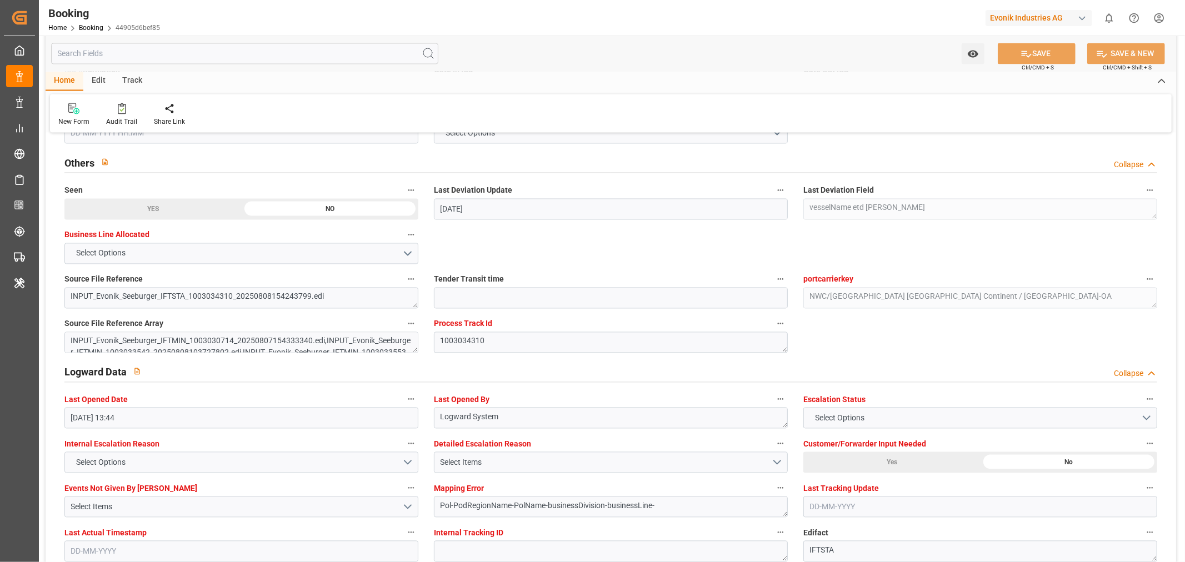
scroll to position [1913, 0]
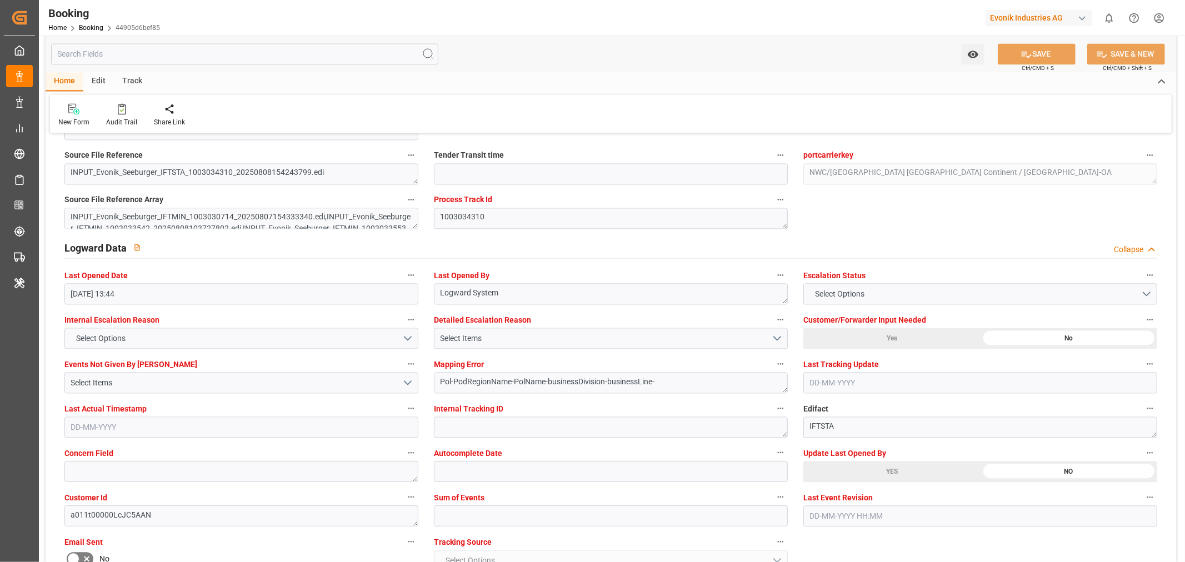
click at [242, 96] on div "YES" at bounding box center [152, 84] width 177 height 21
click at [1040, 51] on button "SAVE" at bounding box center [1037, 53] width 78 height 21
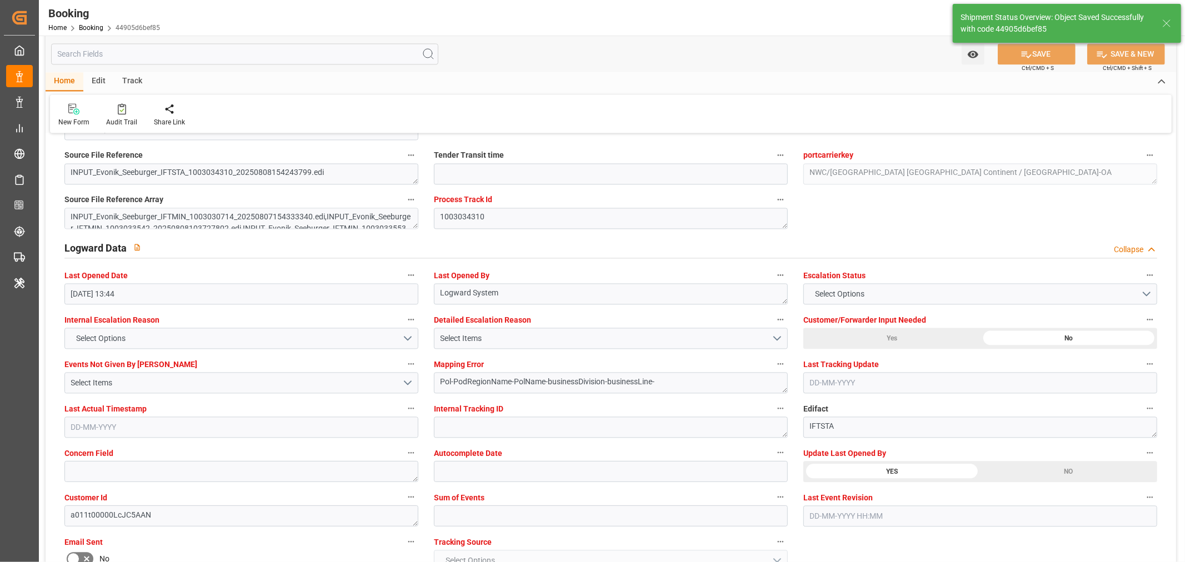
type textarea "[PERSON_NAME]"
type textarea "Pol-PodRegionName-businessDivision-businessLine-"
type input "11-08-2025 06:49"
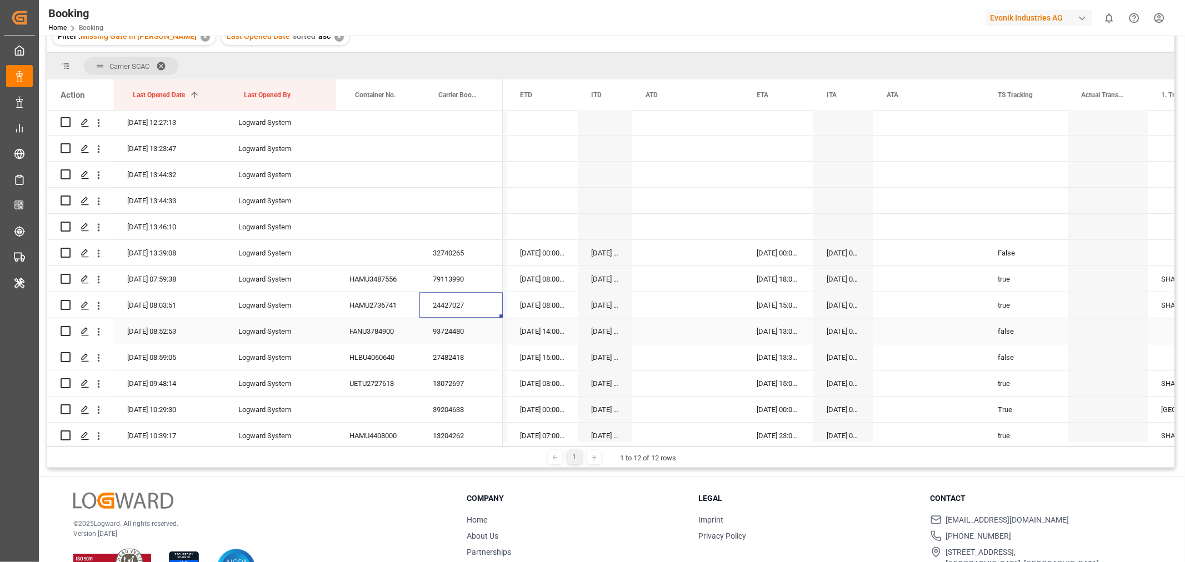
scroll to position [0, 4879]
click at [440, 334] on div "93724480" at bounding box center [460, 331] width 83 height 26
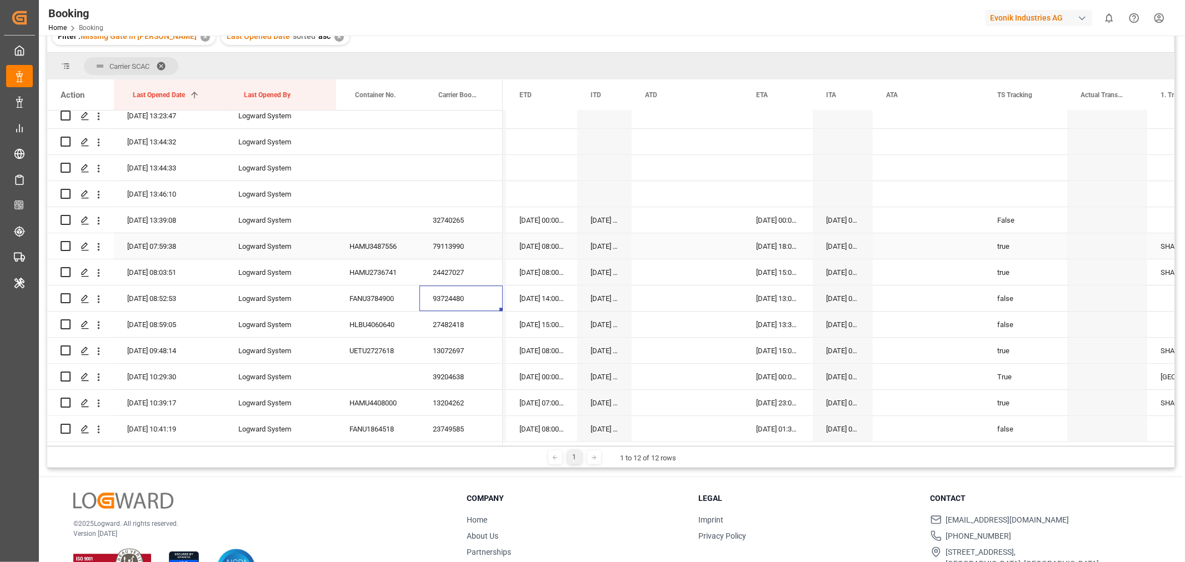
scroll to position [2543, 0]
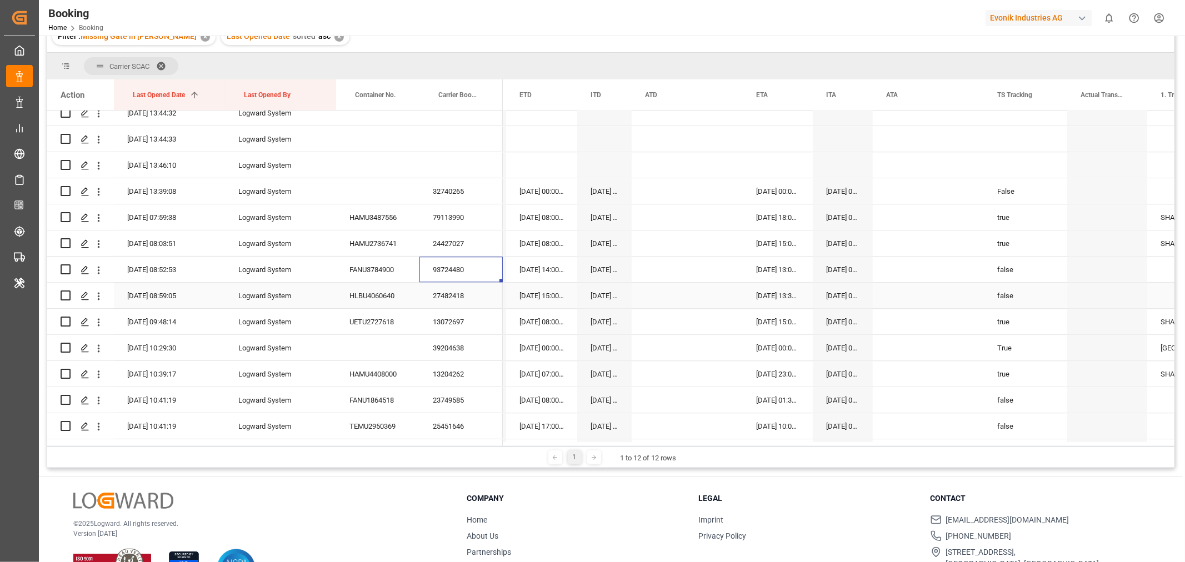
click at [468, 292] on div "27482418" at bounding box center [460, 296] width 83 height 26
click at [437, 323] on div "13072697" at bounding box center [460, 322] width 83 height 26
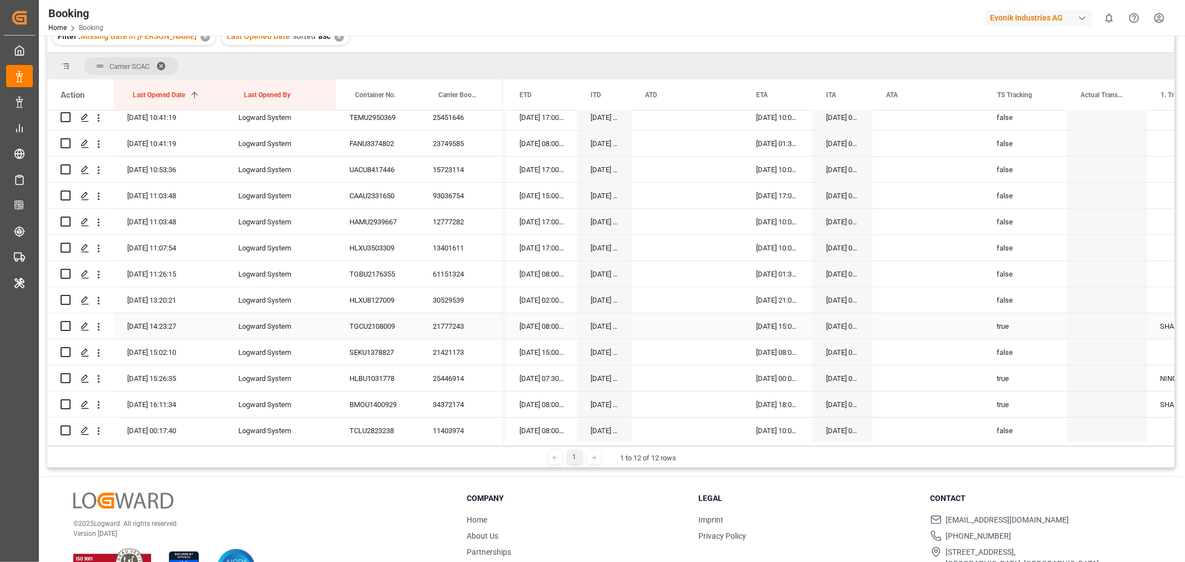
scroll to position [2667, 0]
click at [463, 225] on div "39204638" at bounding box center [460, 224] width 83 height 26
click at [449, 252] on div "13204262" at bounding box center [460, 250] width 83 height 26
click at [455, 281] on div "23749585" at bounding box center [460, 276] width 83 height 26
click at [97, 279] on icon "open menu" at bounding box center [99, 277] width 12 height 12
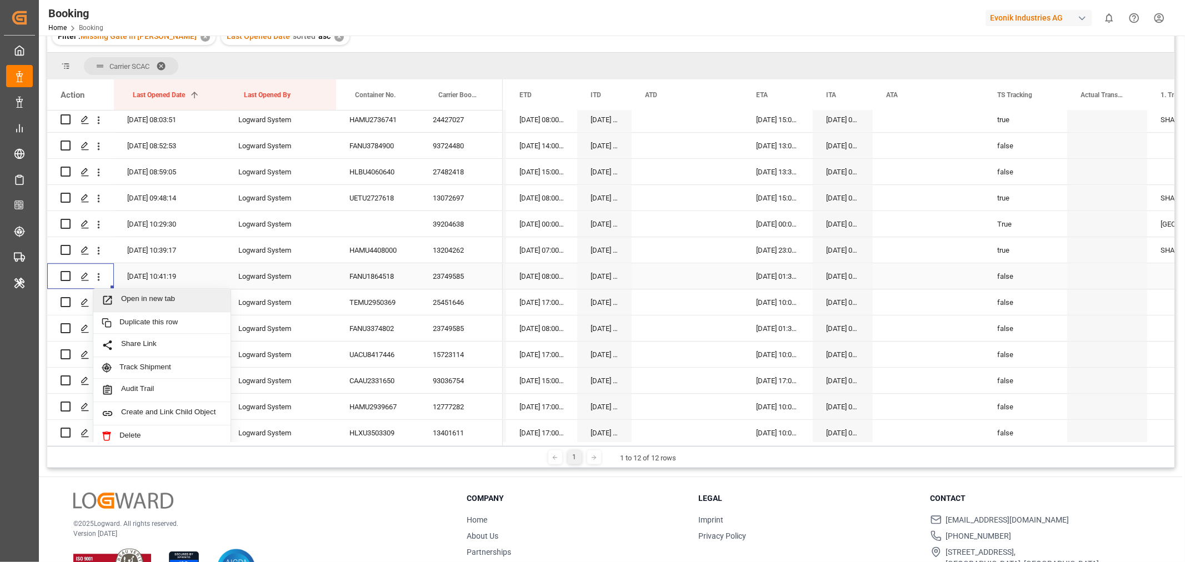
click at [152, 302] on span "Open in new tab" at bounding box center [171, 300] width 101 height 12
click at [93, 328] on icon "open menu" at bounding box center [99, 329] width 12 height 12
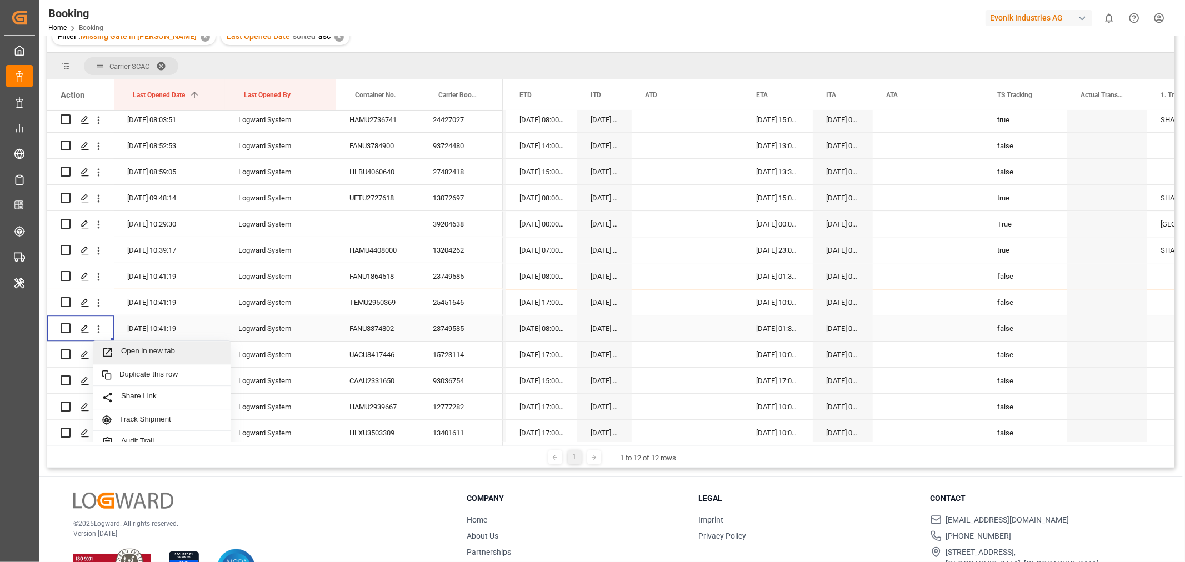
click at [183, 359] on div "Open in new tab" at bounding box center [161, 352] width 137 height 23
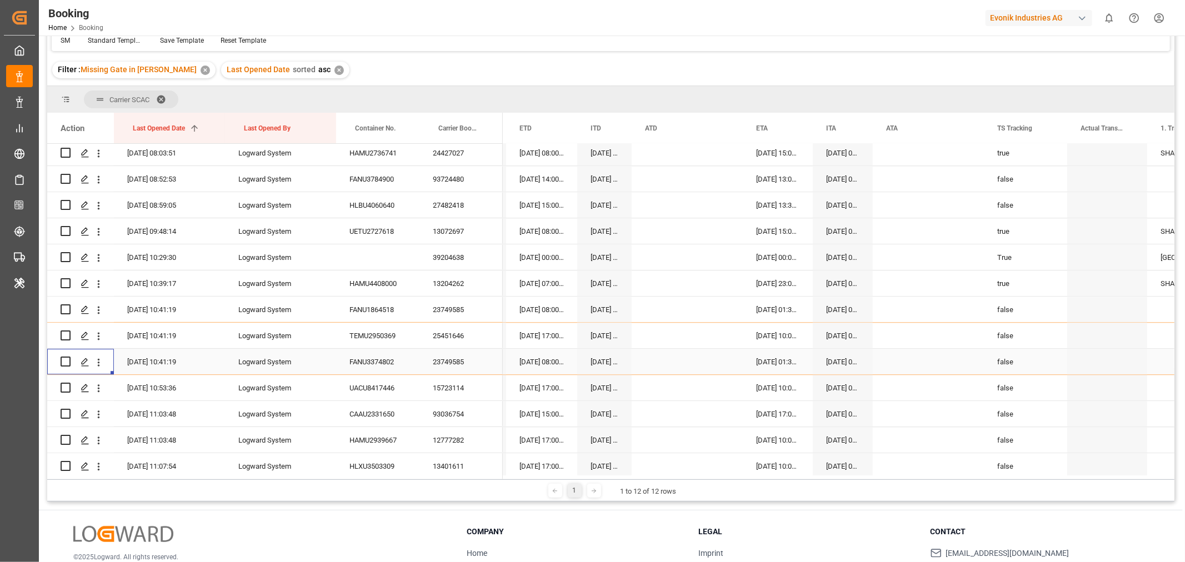
scroll to position [157, 0]
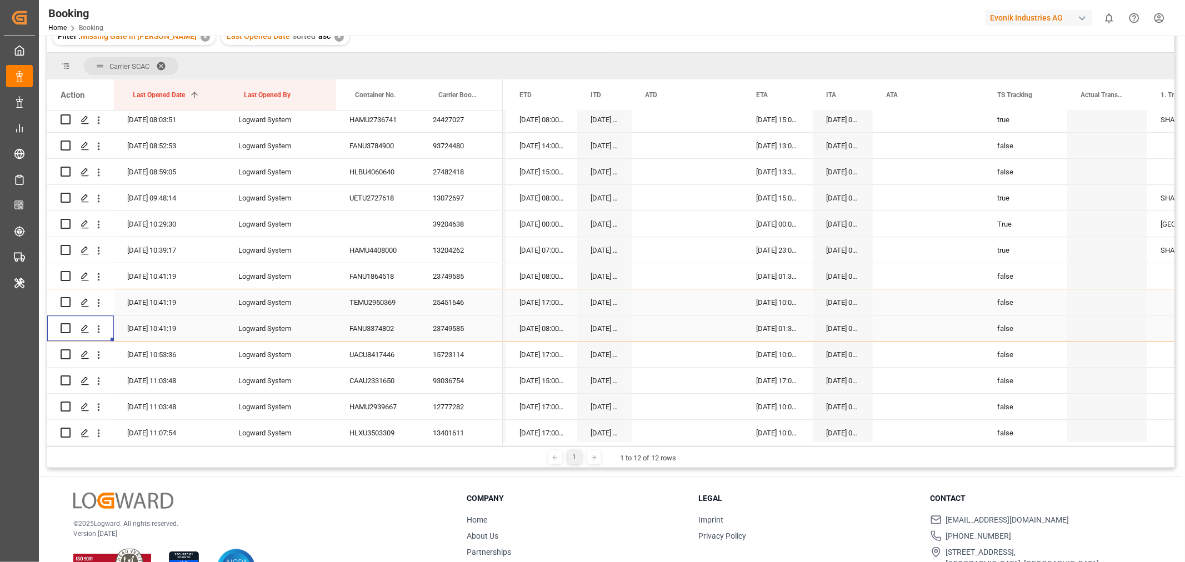
click at [469, 302] on div "25451646" at bounding box center [460, 302] width 83 height 26
click at [97, 297] on icon "open menu" at bounding box center [99, 303] width 12 height 12
click at [146, 320] on span "Open in new tab" at bounding box center [171, 326] width 101 height 12
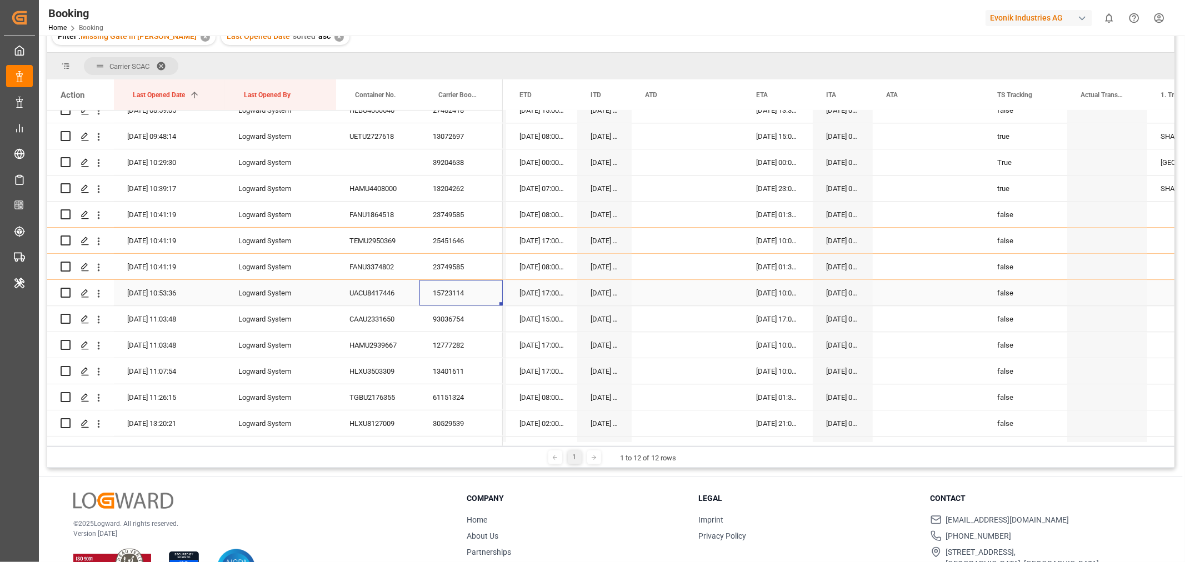
click at [467, 293] on div "15723114" at bounding box center [460, 293] width 83 height 26
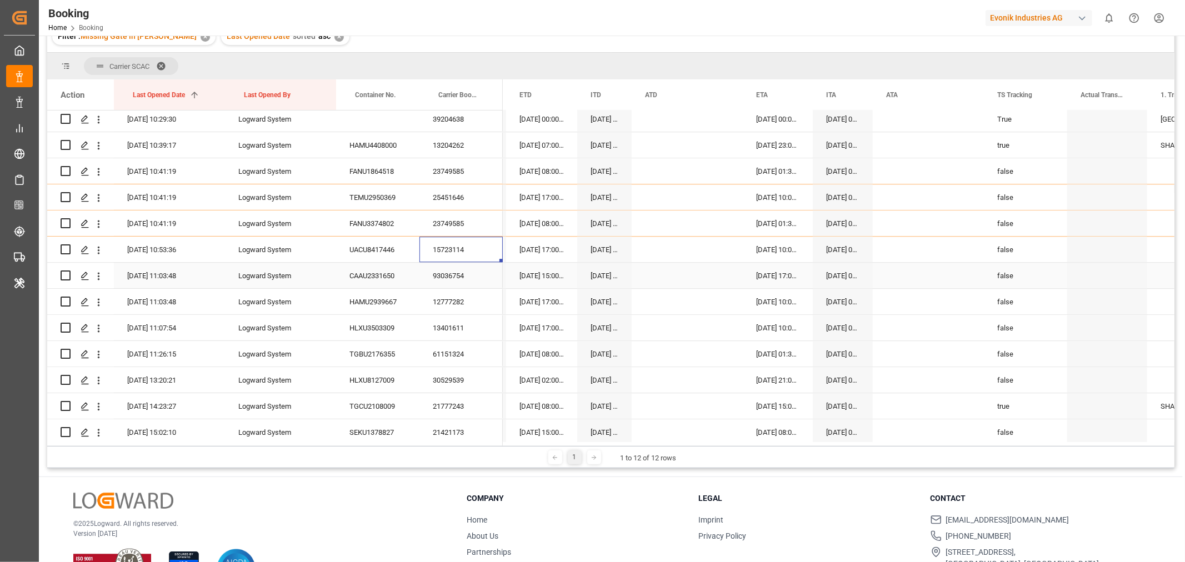
scroll to position [2790, 0]
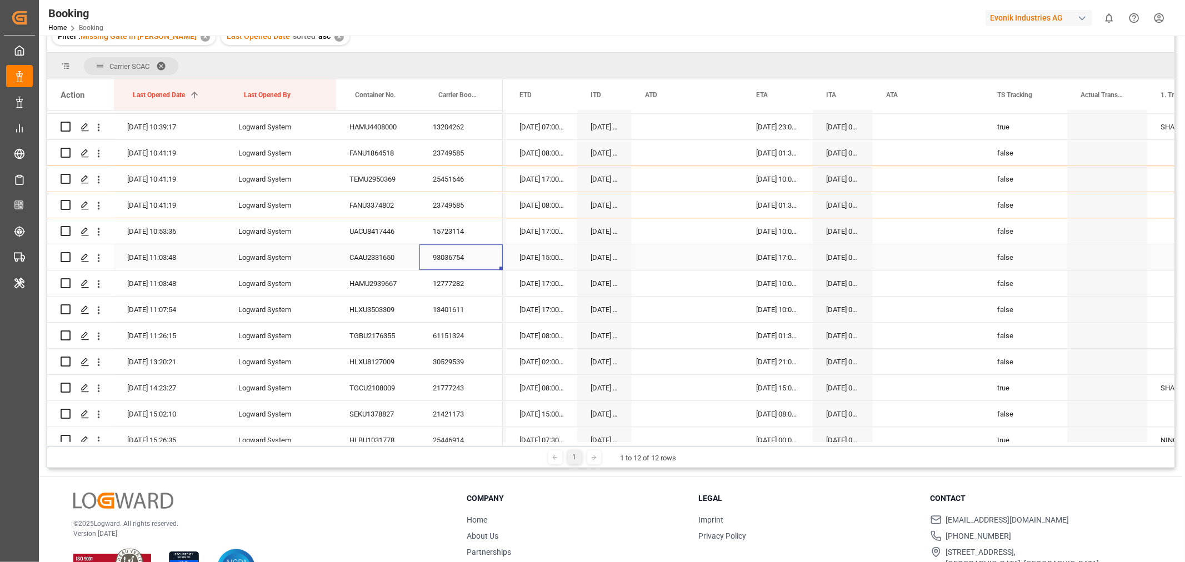
click at [475, 251] on div "93036754" at bounding box center [460, 257] width 83 height 26
click at [102, 255] on icon "open menu" at bounding box center [99, 258] width 12 height 12
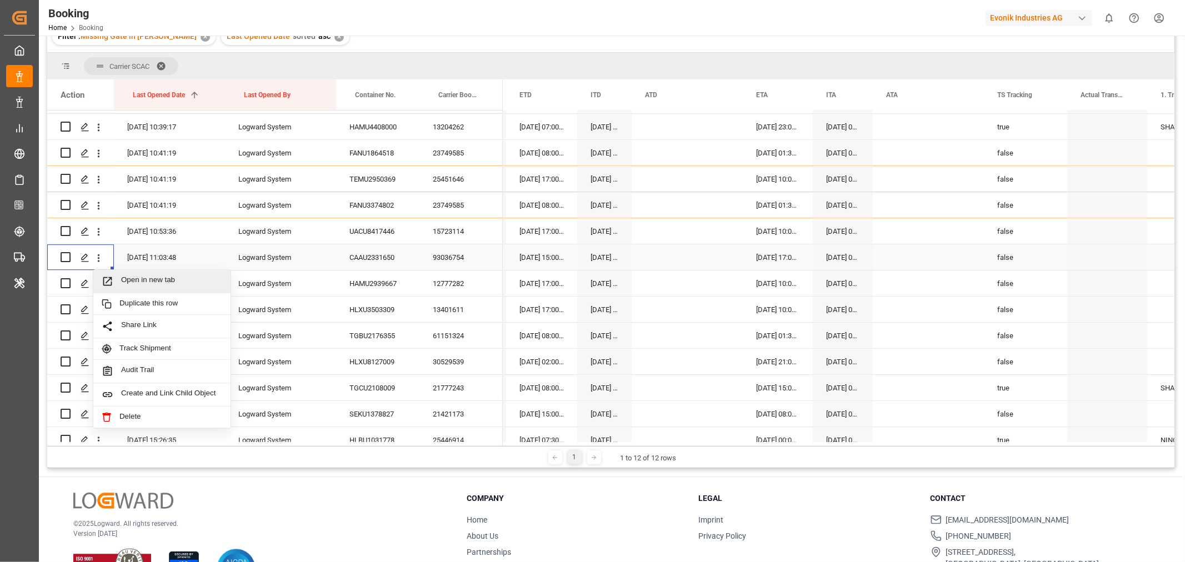
click at [147, 277] on span "Open in new tab" at bounding box center [171, 281] width 101 height 12
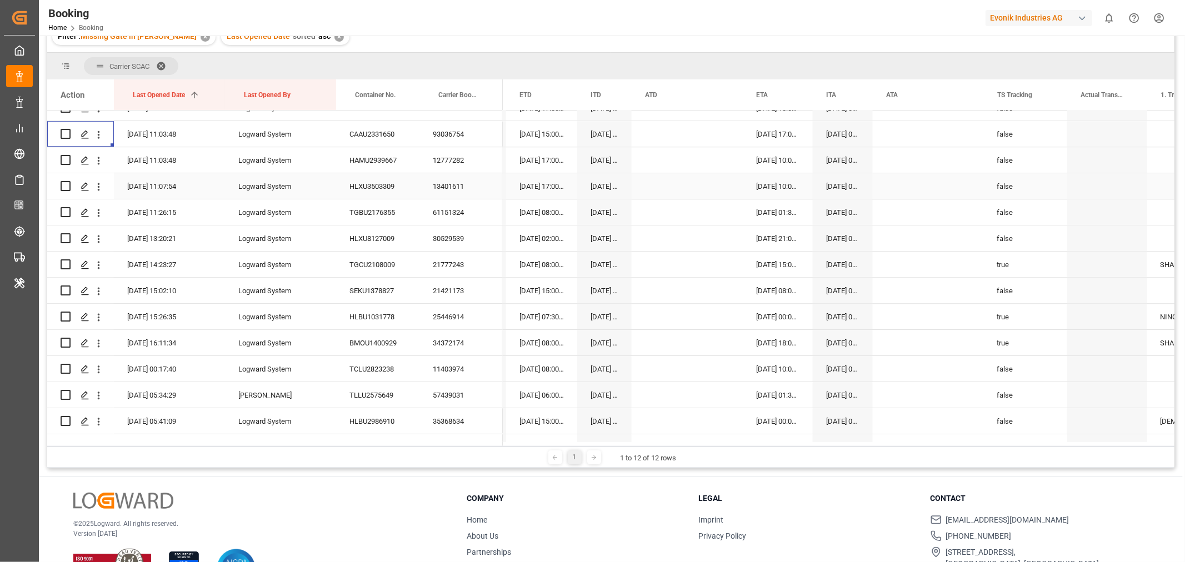
scroll to position [2852, 0]
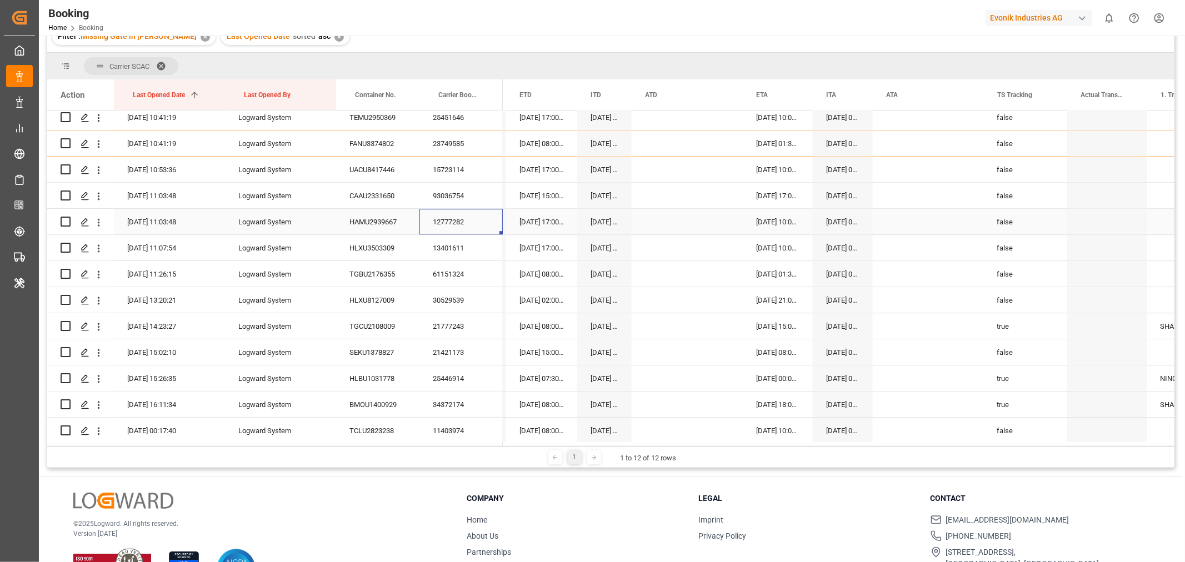
click at [471, 218] on div "12777282" at bounding box center [460, 222] width 83 height 26
click at [98, 224] on icon "open menu" at bounding box center [99, 222] width 2 height 8
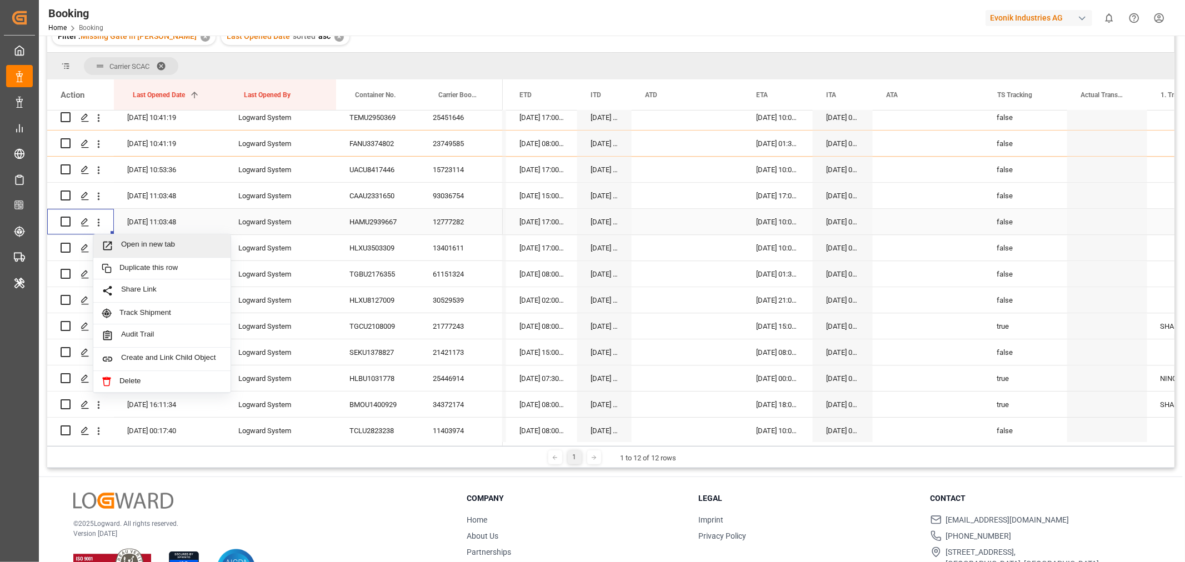
click at [157, 238] on div "Open in new tab" at bounding box center [161, 245] width 137 height 23
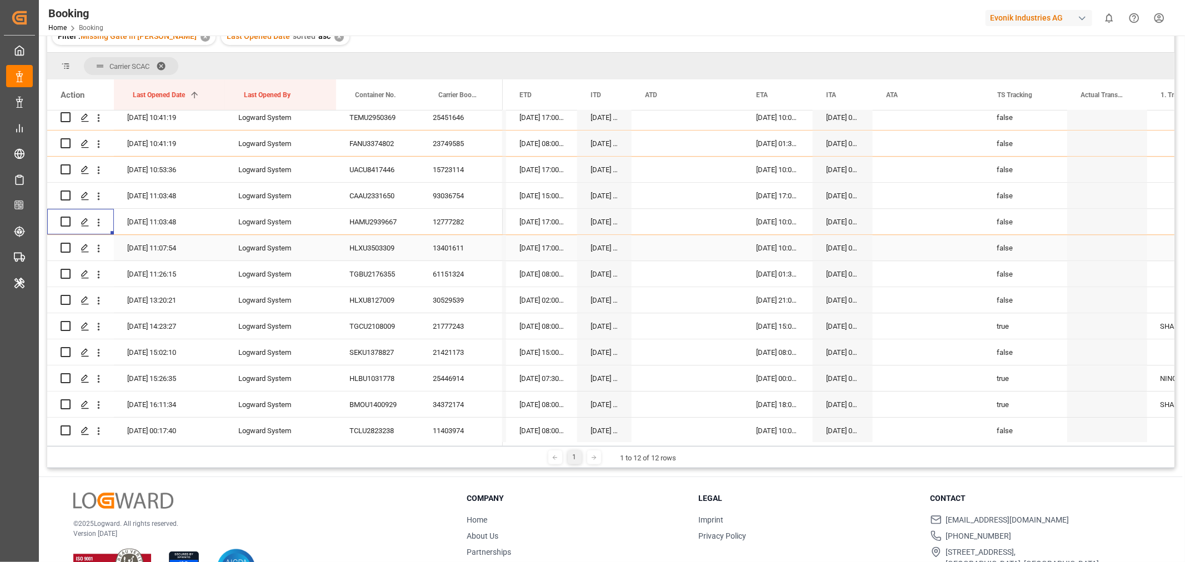
scroll to position [123, 0]
click at [467, 249] on div "13401611" at bounding box center [460, 248] width 83 height 26
click at [461, 272] on div "61151324" at bounding box center [460, 274] width 83 height 26
click at [465, 275] on div "61151324" at bounding box center [460, 274] width 83 height 26
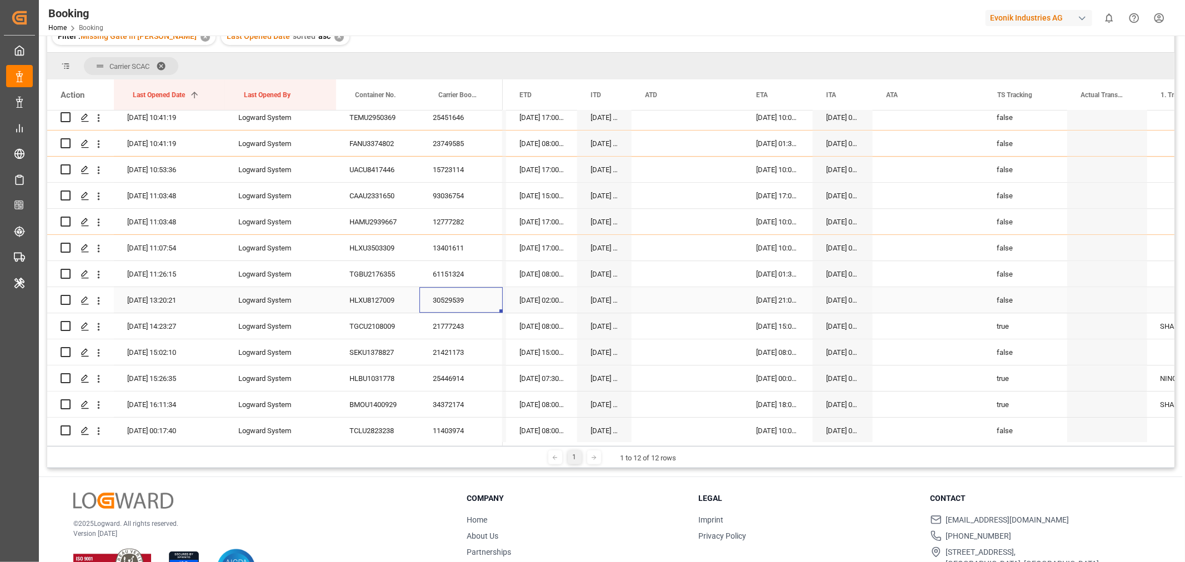
click at [447, 300] on div "30529539" at bounding box center [460, 300] width 83 height 26
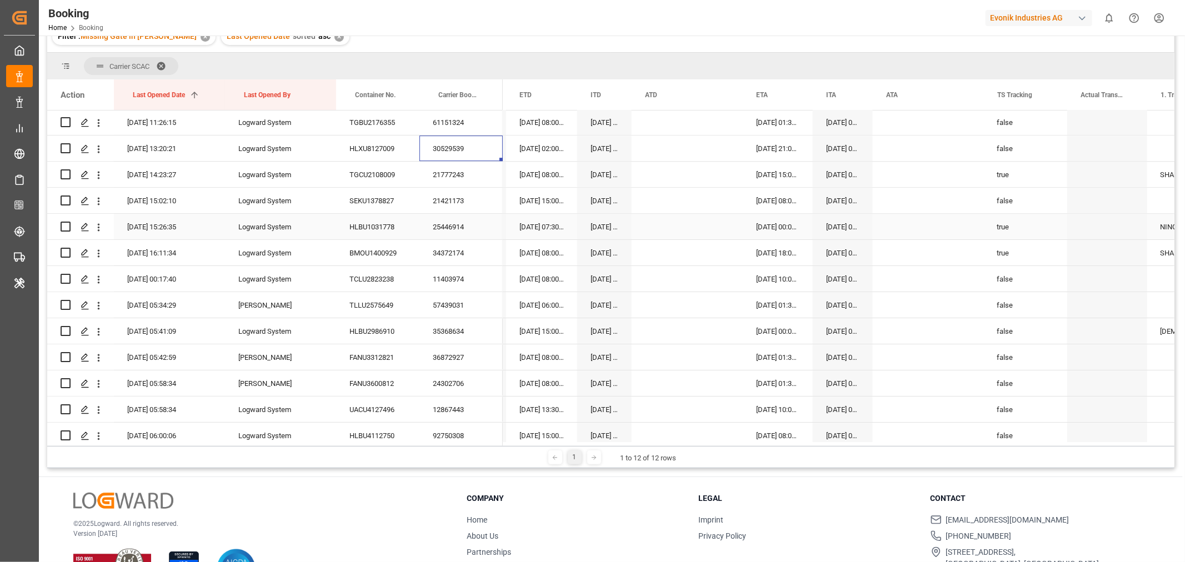
scroll to position [2913, 0]
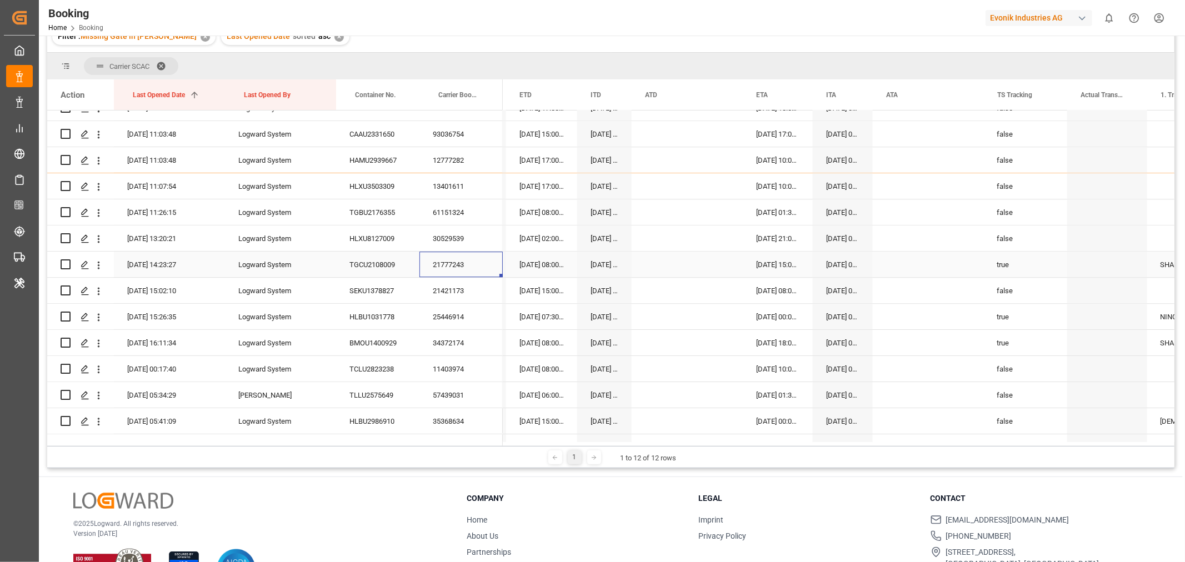
click at [454, 267] on div "21777243" at bounding box center [460, 265] width 83 height 26
click at [459, 290] on div "21421173" at bounding box center [460, 291] width 83 height 26
click at [469, 283] on div "21421173" at bounding box center [460, 291] width 83 height 26
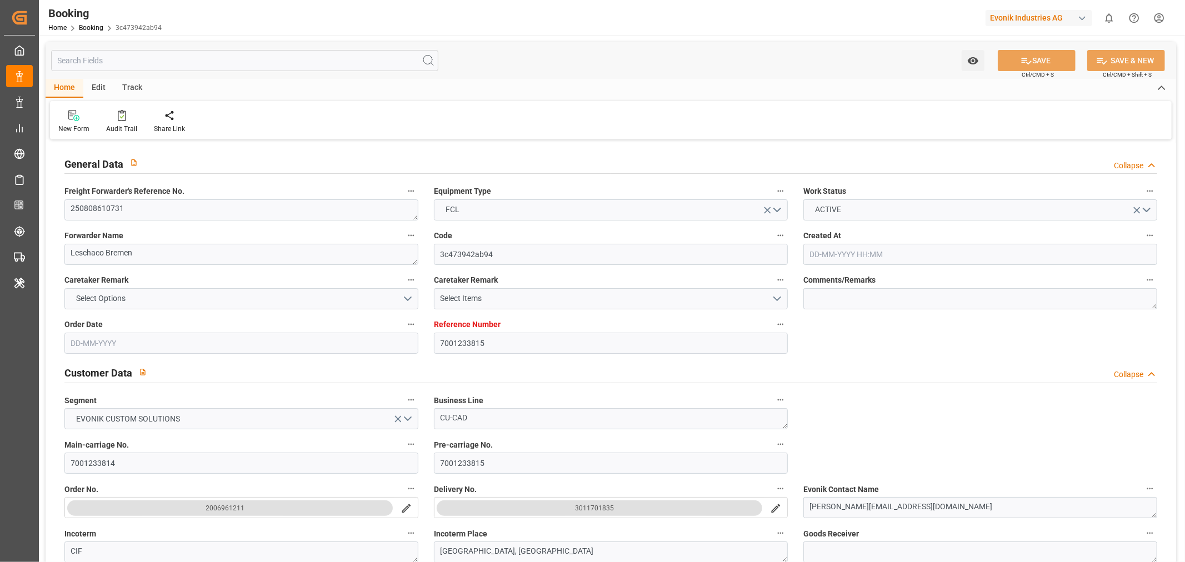
type input "7001233815"
type input "9321536"
type input "Hapag [PERSON_NAME]"
type input "Hapag [PERSON_NAME] Aktiengesellschaft"
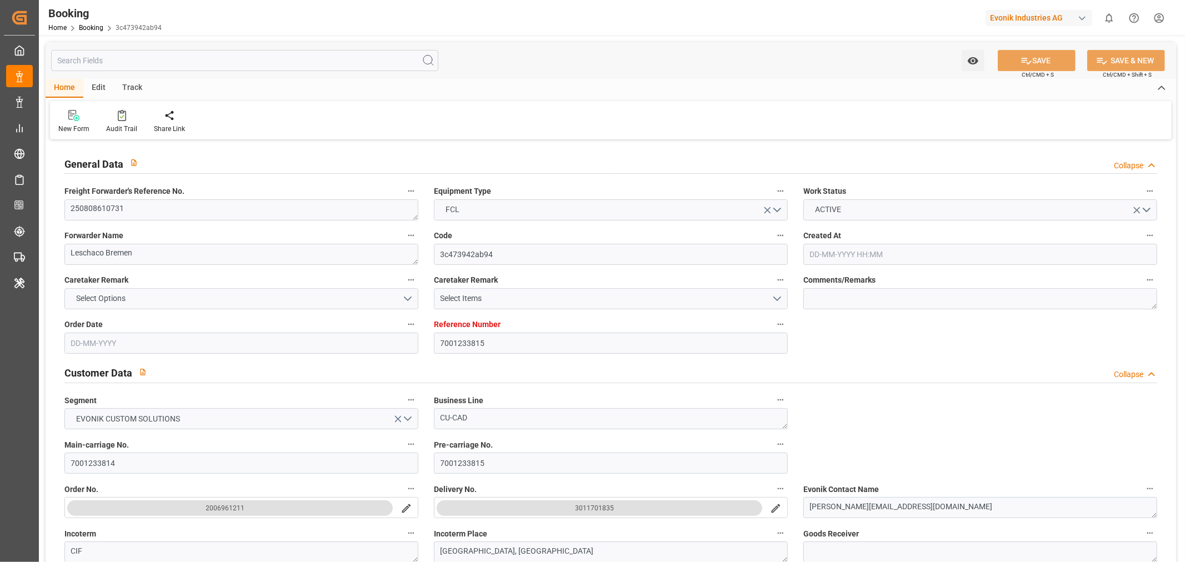
type input "NLRTM"
type input "CNSGH"
type input "0"
type input "NLRTM"
type input "CNSHG"
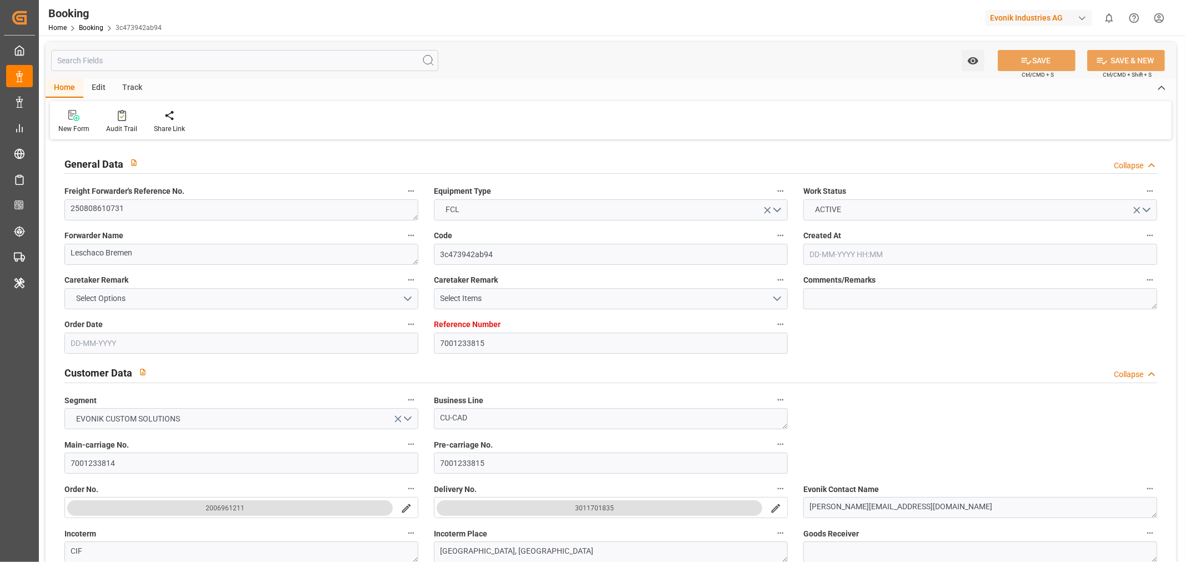
type input "9321536"
type input "[DATE] 10:02"
type input "[DATE]"
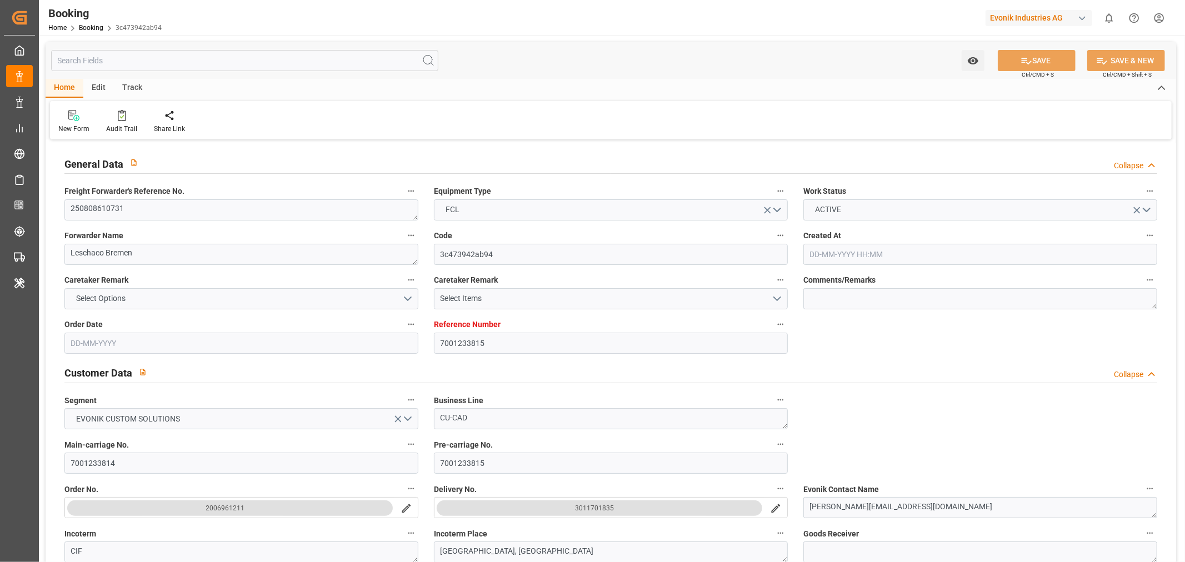
type input "[DATE]"
type input "29-07-2025"
type input "17-08-2025 08:00"
type input "17-08-2025 00:00"
type input "29-09-2025 01:30"
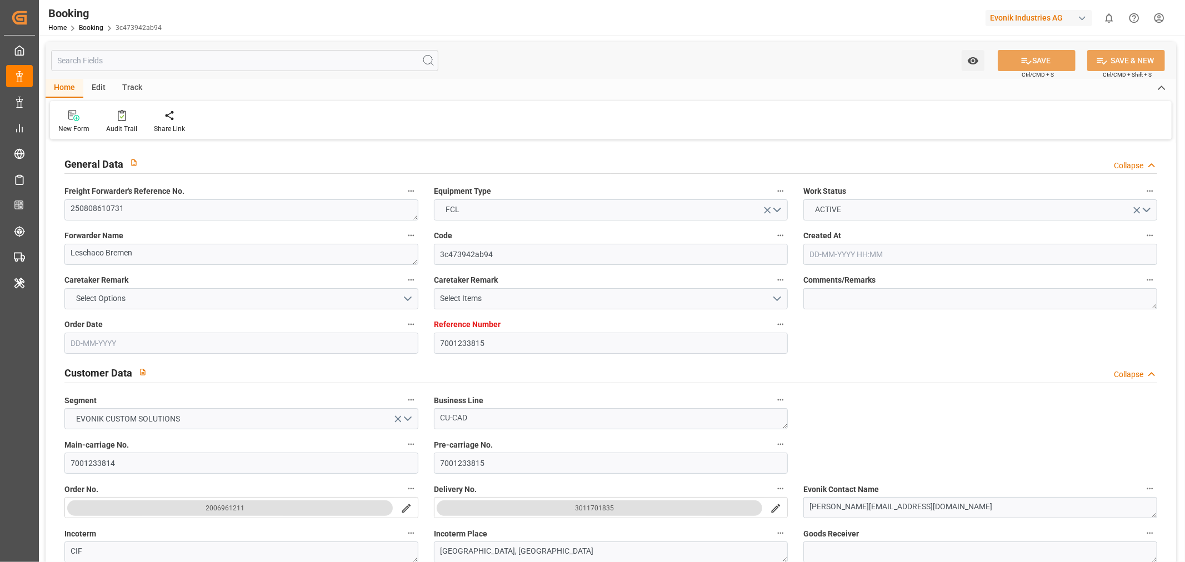
type input "29-09-2025 00:00"
type input "08-08-2025"
type input "[DATE] 10:41"
type input "[DATE]"
type input "07-08-2025 09:15"
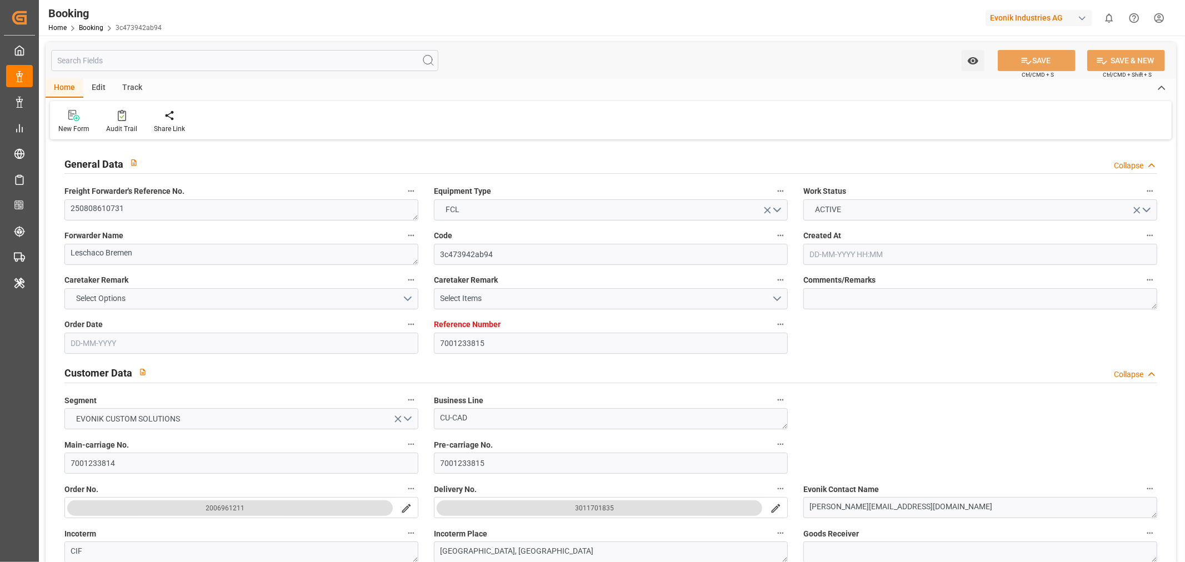
type input "08-08-2025 12:00"
type input "14-08-2025 12:00"
type input "17-08-2025 08:00"
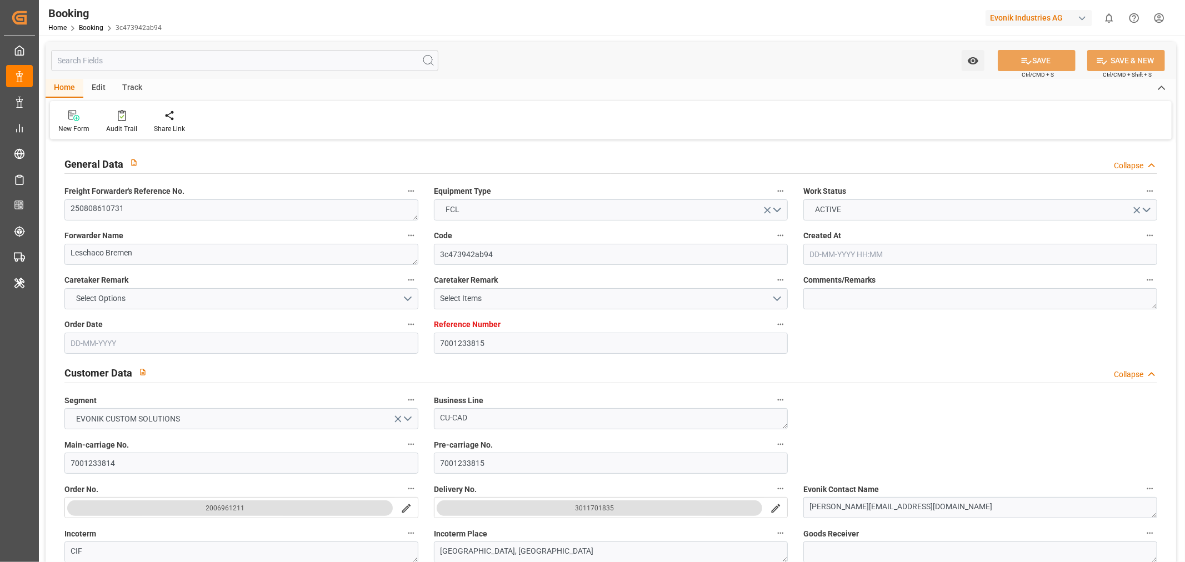
type input "29-09-2025 01:30"
type input "29-09-2025 10:32"
type input "03-10-2025 10:32"
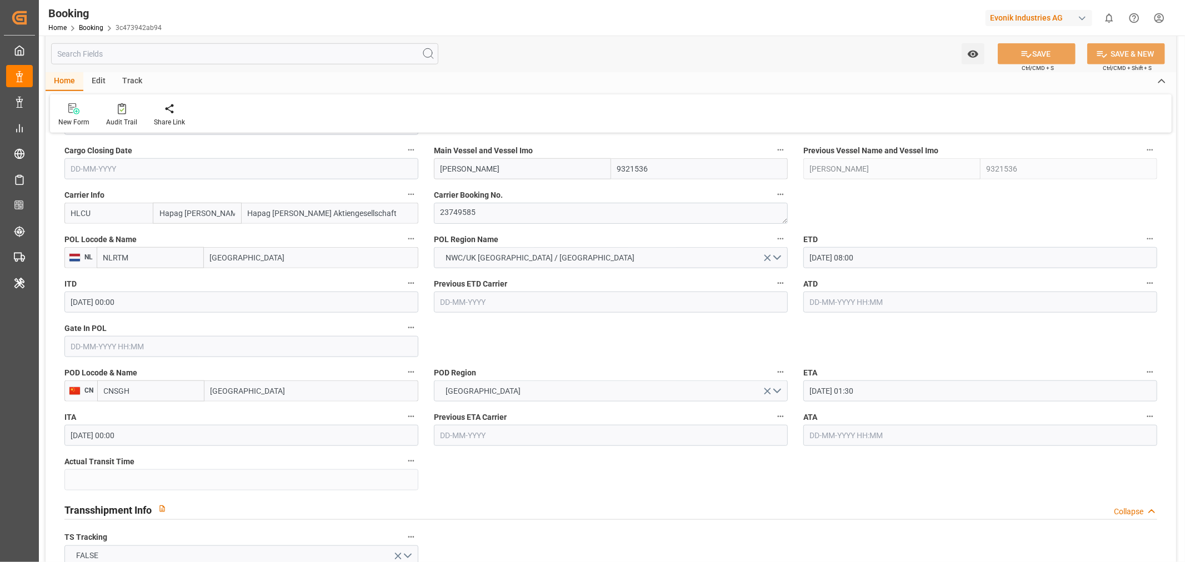
scroll to position [802, 0]
click at [101, 357] on div "Gate In POL" at bounding box center [241, 338] width 369 height 44
click at [101, 348] on input "text" at bounding box center [241, 345] width 354 height 21
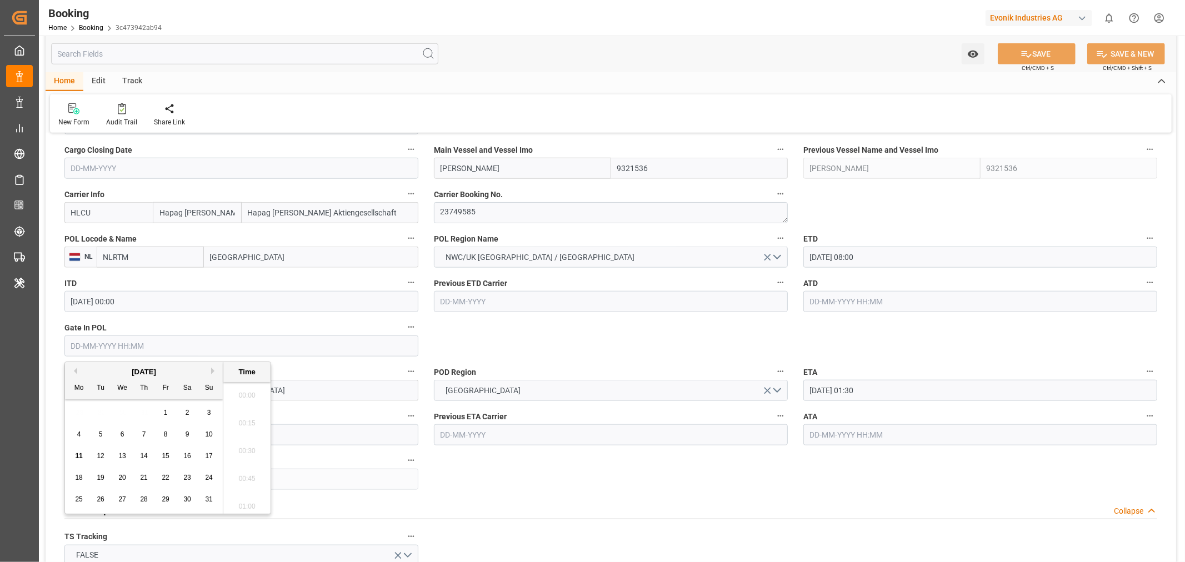
scroll to position [1309, 0]
click at [74, 459] on div "11" at bounding box center [79, 456] width 14 height 13
type input "[DATE] 00:00"
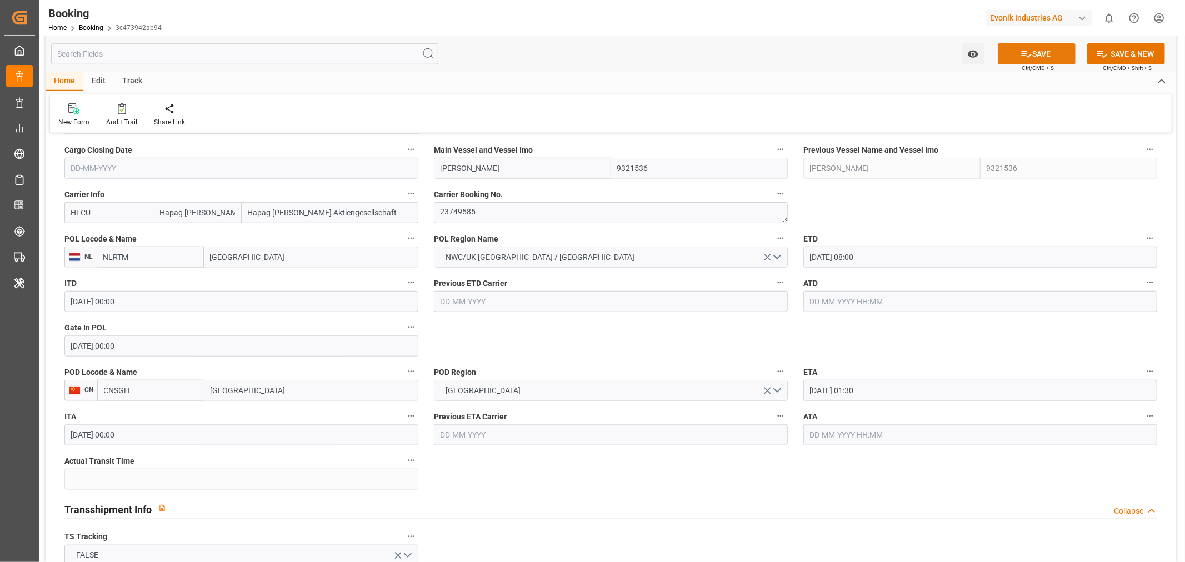
click at [1045, 45] on button "SAVE" at bounding box center [1037, 53] width 78 height 21
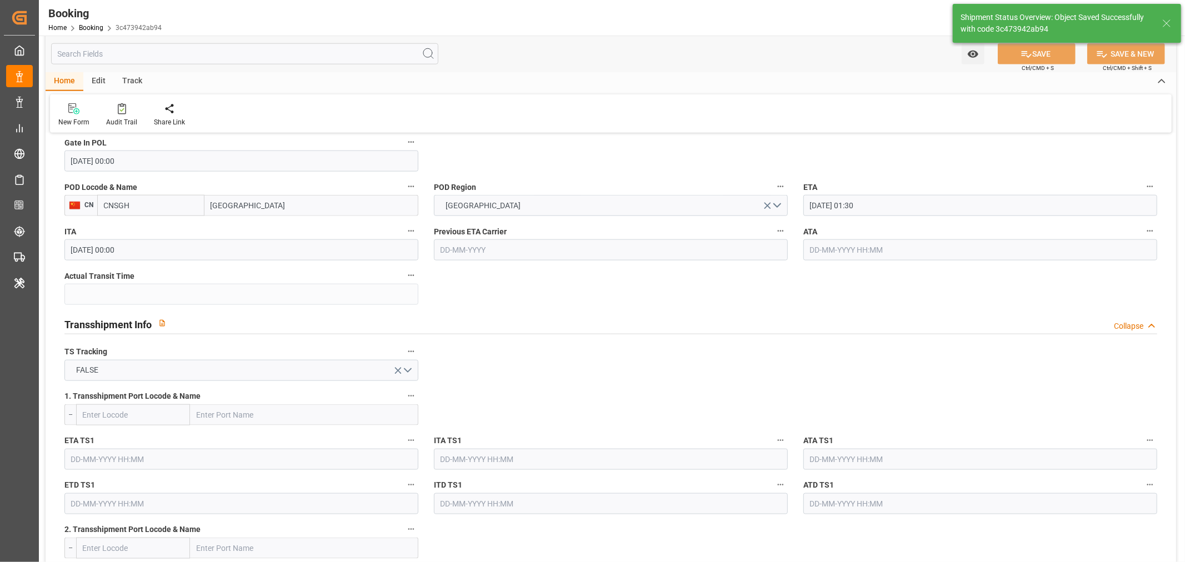
type textarea "[PERSON_NAME]"
type input "11-08-2025 06:55"
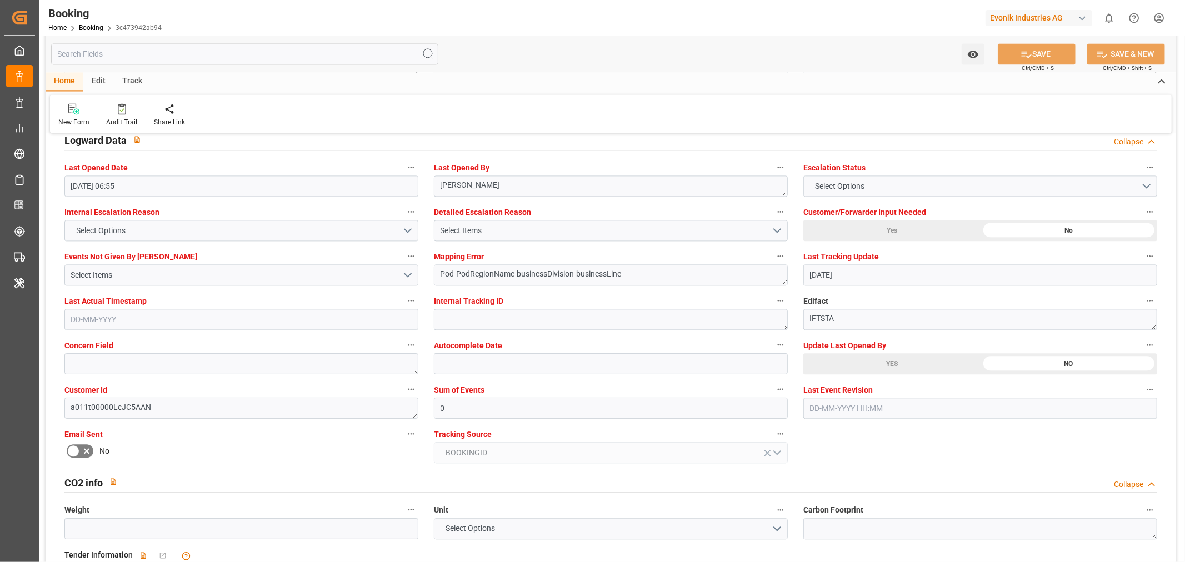
scroll to position [2159, 0]
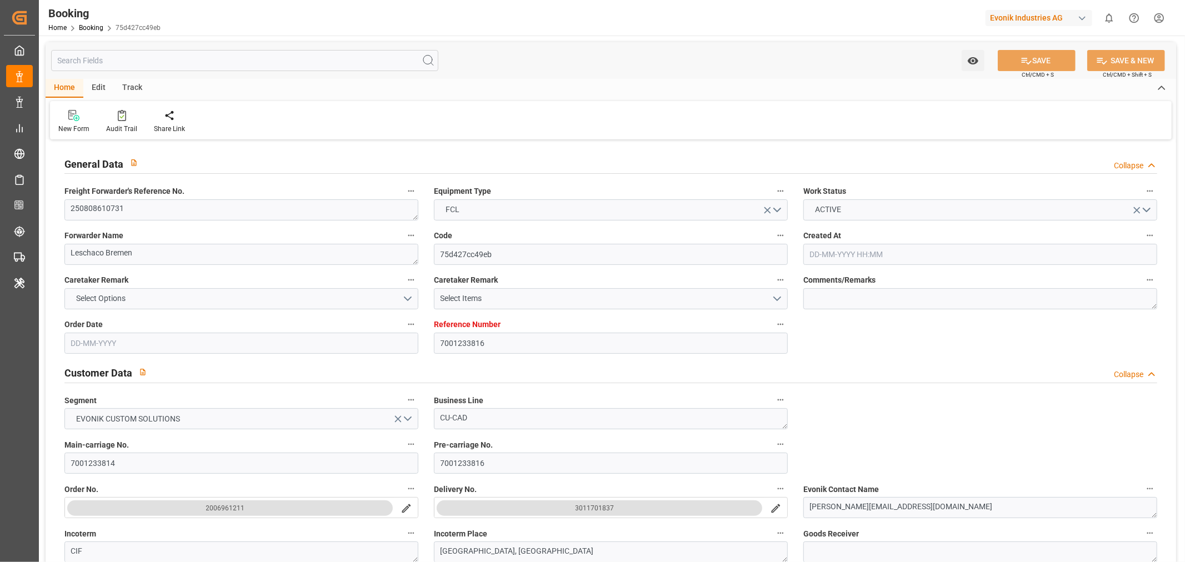
type input "7001233816"
type input "9321536"
type input "Hapag [PERSON_NAME]"
type input "Hapag [PERSON_NAME] Aktiengesellschaft"
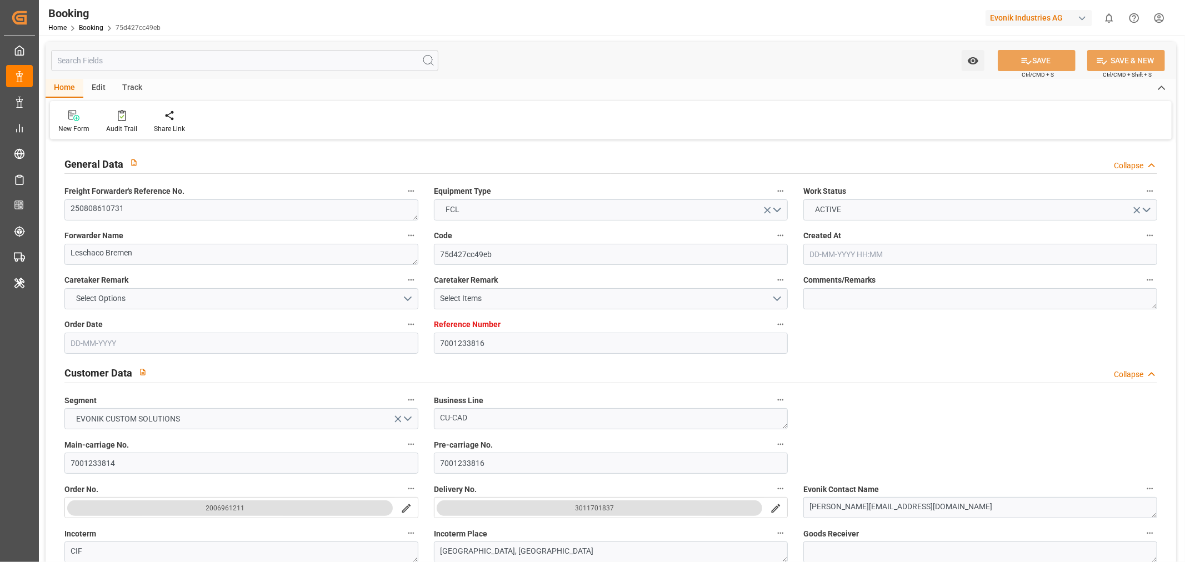
type input "NLRTM"
type input "CNSGH"
type input "0"
type input "NLRTM"
type input "CNSHG"
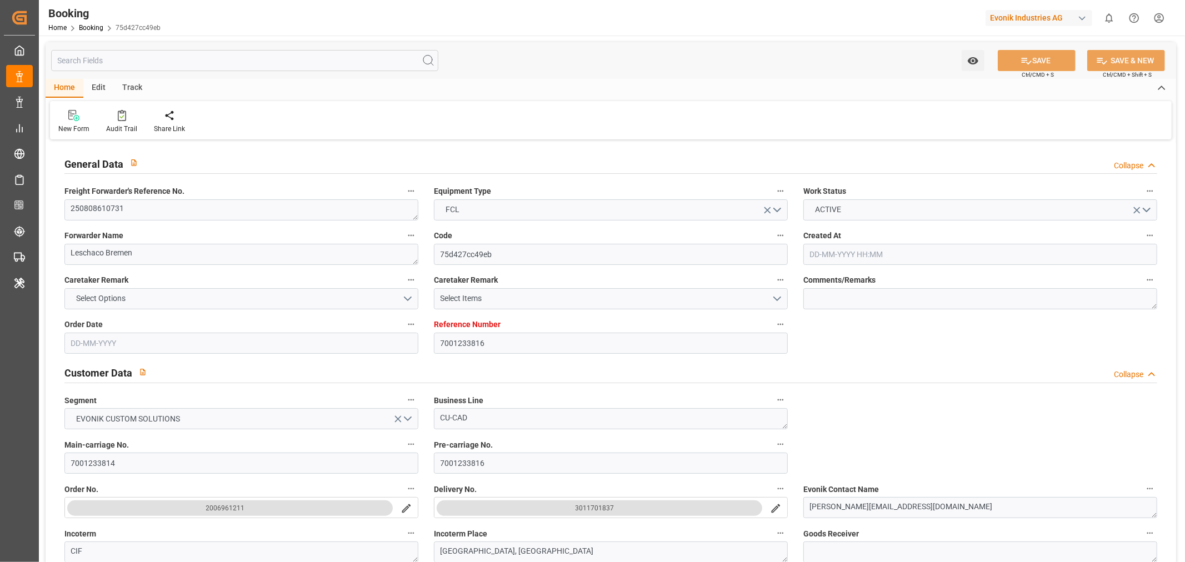
type input "9321536"
type input "28-07-2025 10:02"
type input "28-07-2025"
type input "04-10-2025"
type input "11-08-2025"
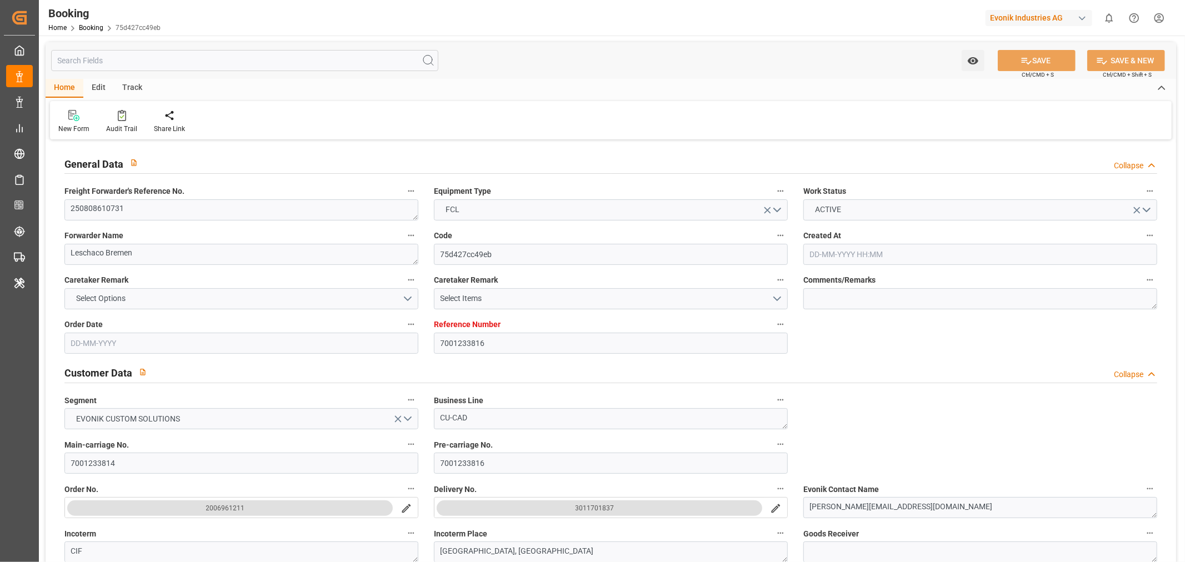
type input "29-07-2025"
type input "17-08-2025 08:00"
type input "17-08-2025 00:00"
type input "29-09-2025 01:30"
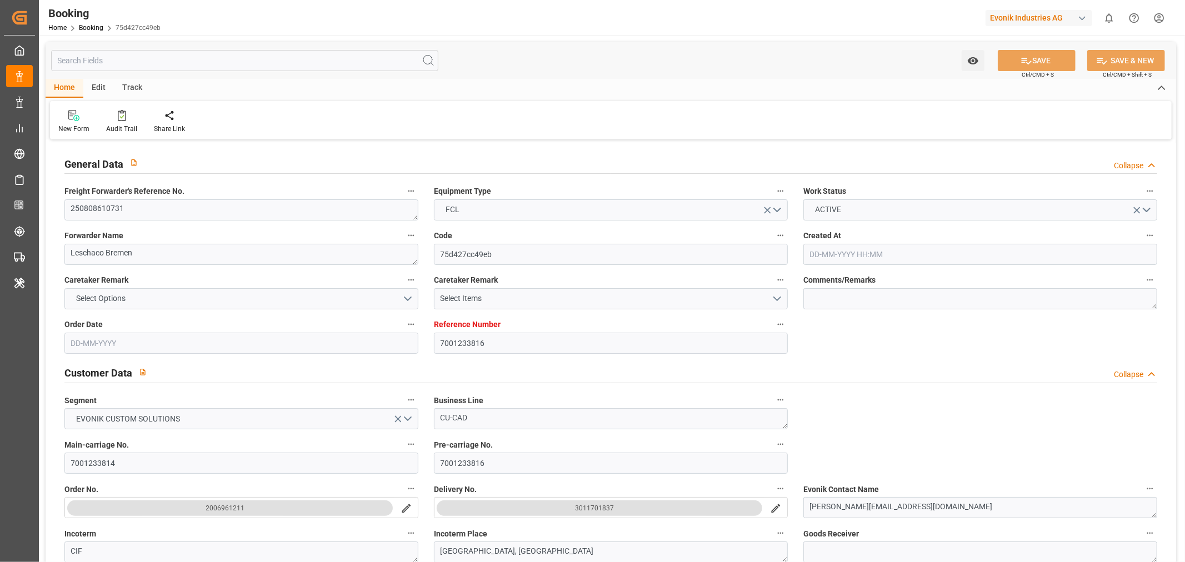
type input "29-09-2025 00:00"
type input "08-08-2025"
type input "[DATE] 10:41"
type input "[DATE]"
type input "07-08-2025 09:14"
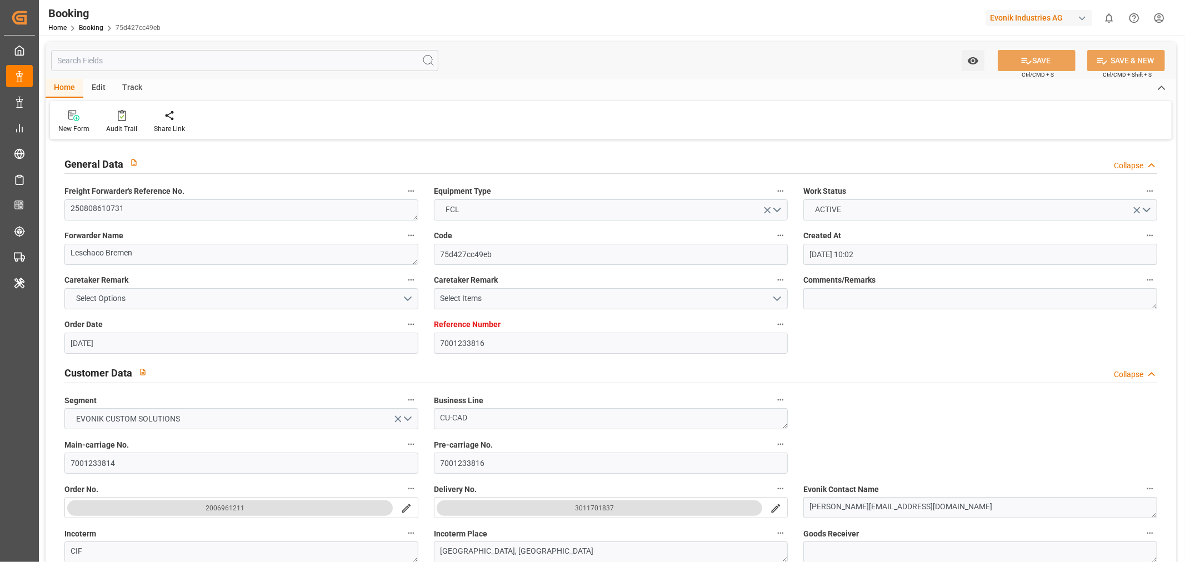
type input "08-08-2025 12:00"
type input "14-08-2025 12:00"
type input "17-08-2025 08:00"
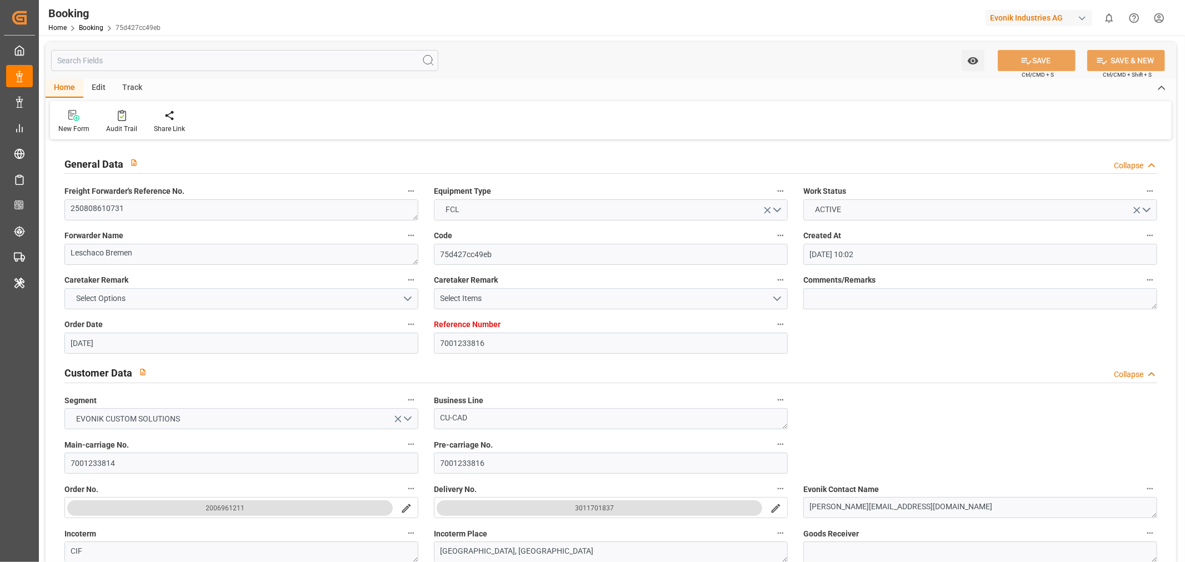
type input "29-09-2025 01:30"
type input "29-09-2025 10:32"
type input "03-10-2025 10:32"
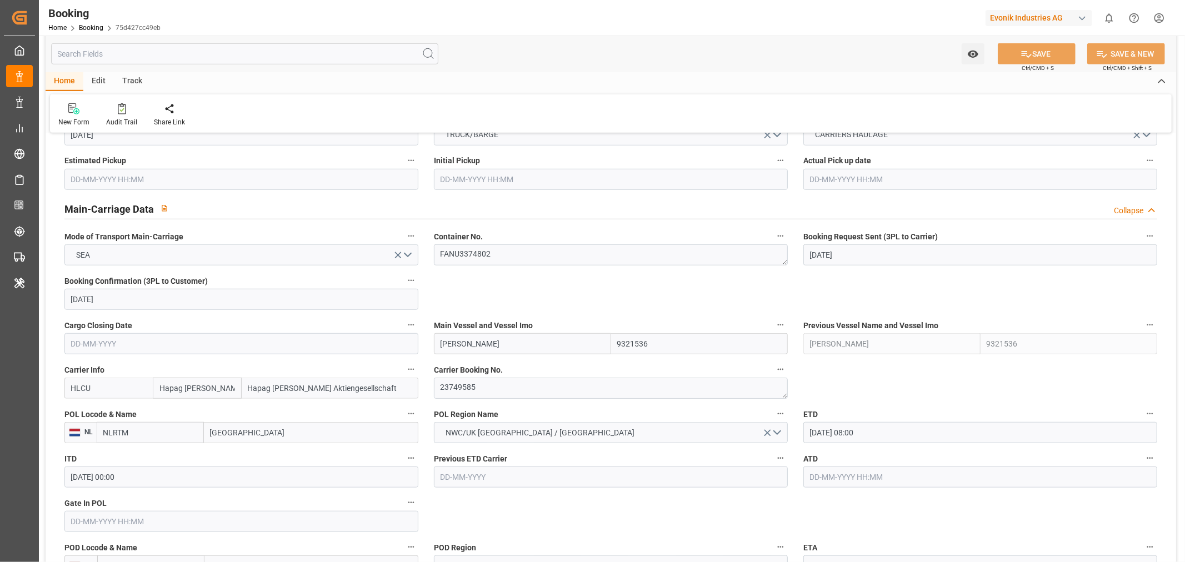
scroll to position [740, 0]
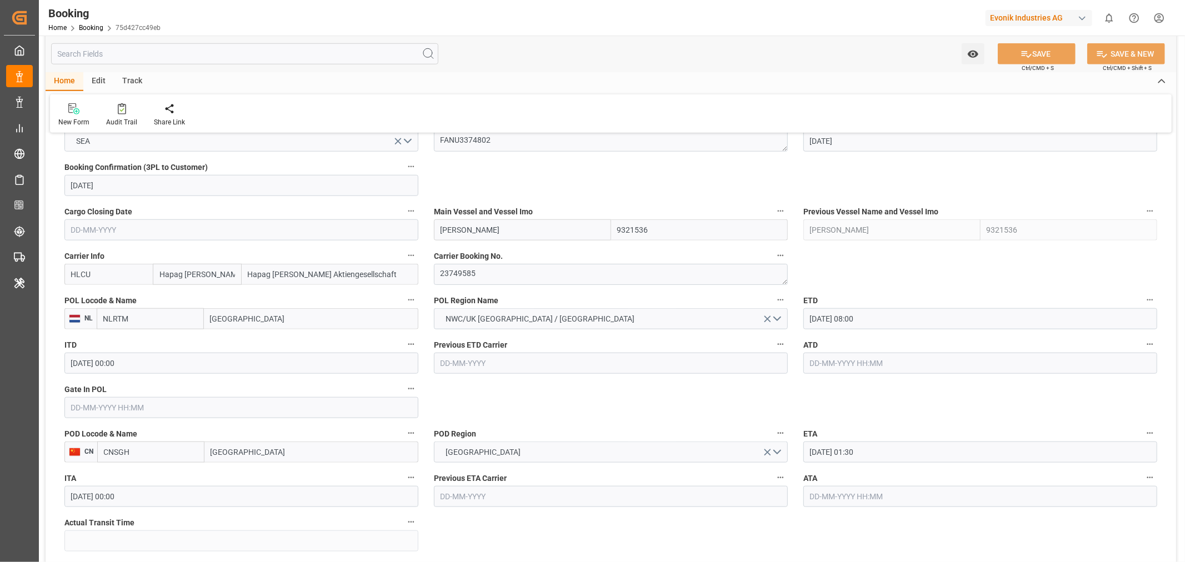
click at [76, 403] on input "text" at bounding box center [241, 407] width 354 height 21
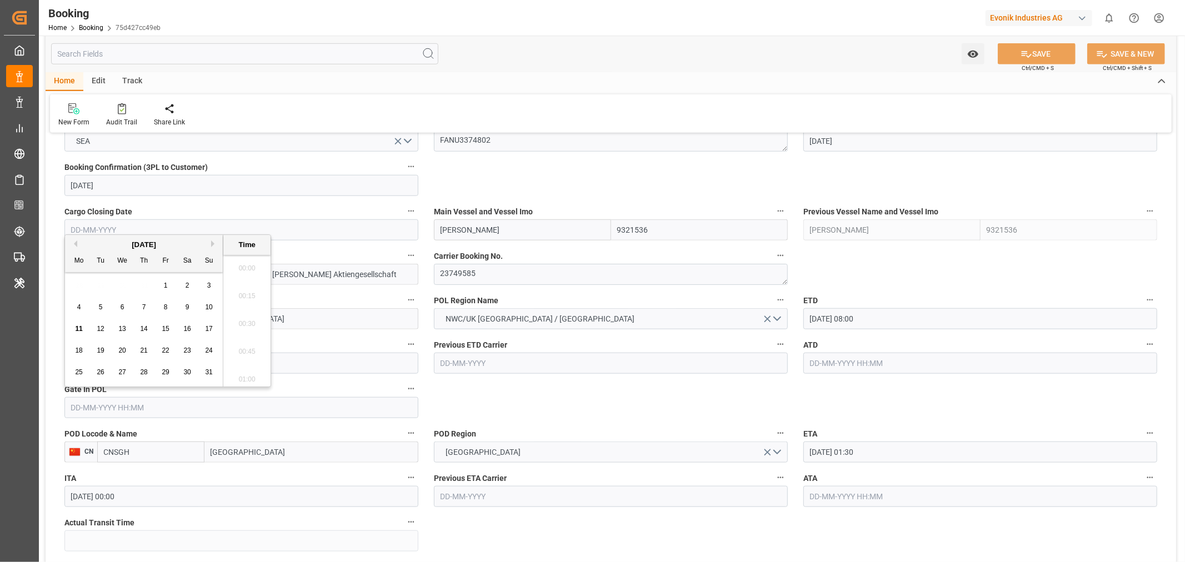
scroll to position [1309, 0]
click at [83, 325] on div "11" at bounding box center [79, 329] width 14 height 13
type input "[DATE] 00:00"
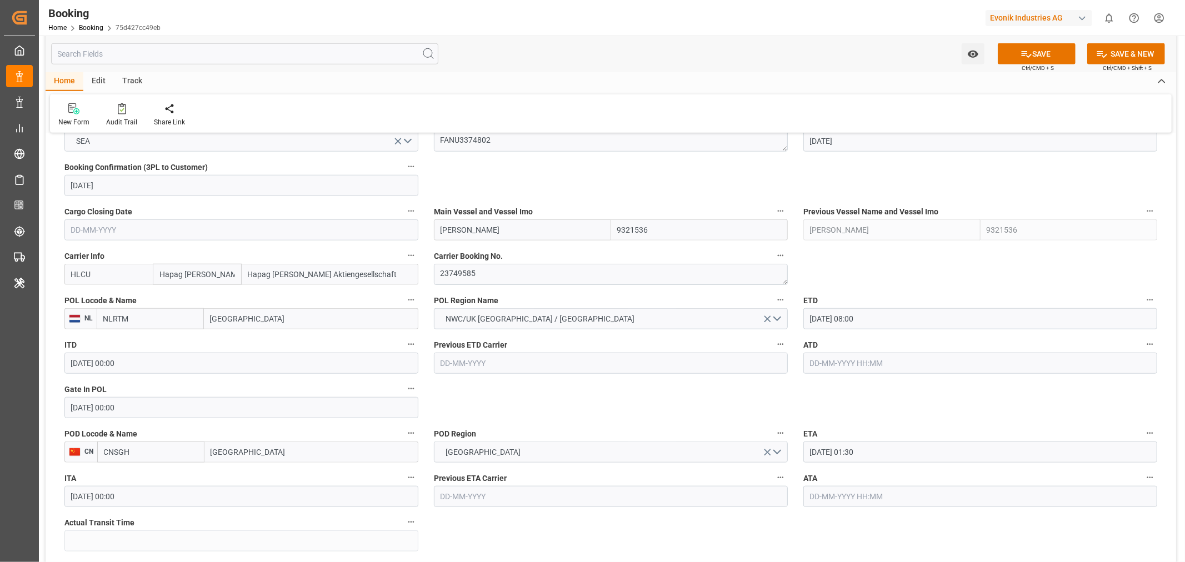
click at [1036, 48] on button "SAVE" at bounding box center [1037, 53] width 78 height 21
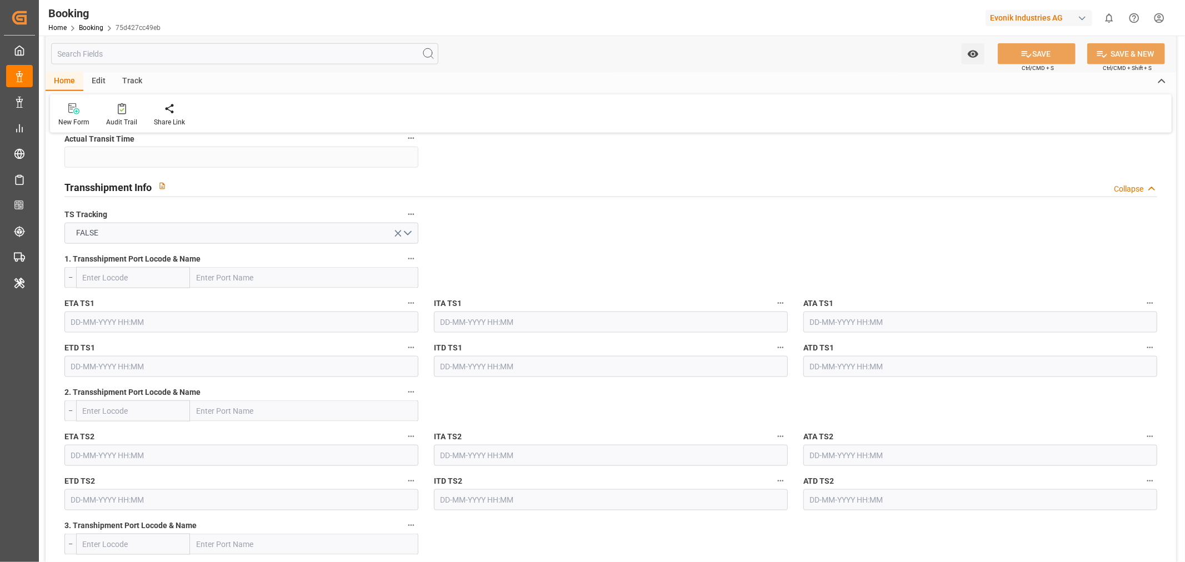
scroll to position [1357, 0]
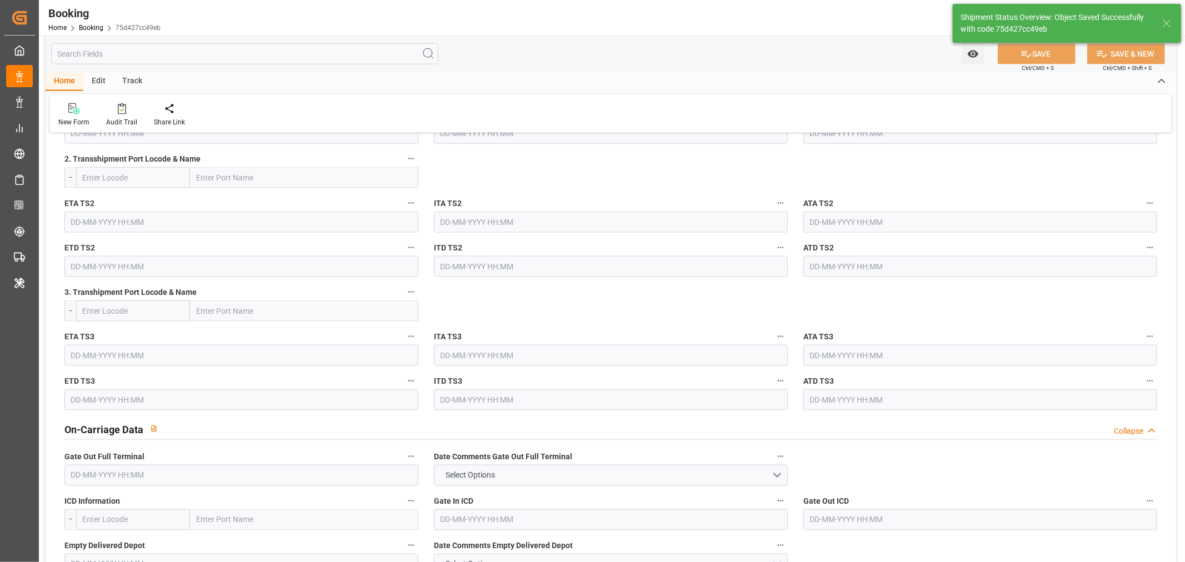
type textarea "Shashidhar Mm"
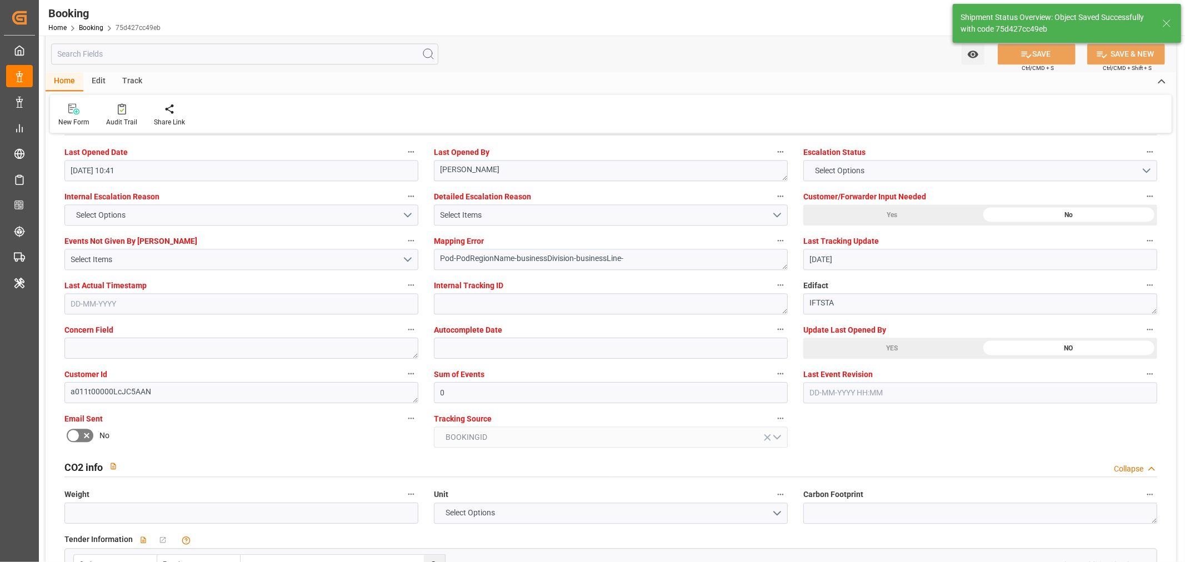
type input "11-08-2025 06:55"
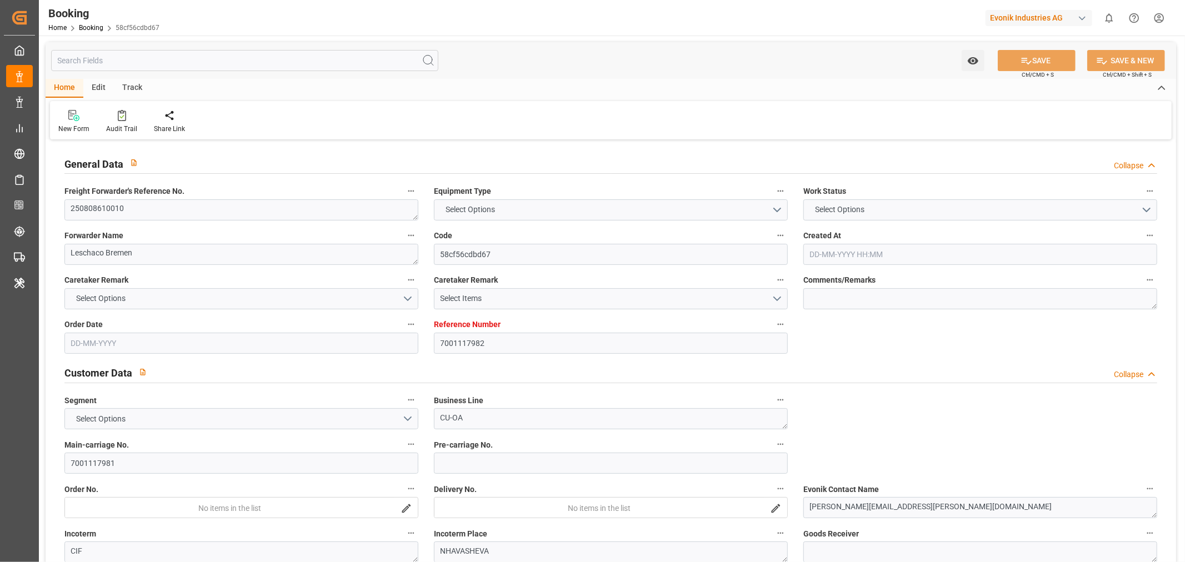
type input "7001117982"
type input "9667186"
type input "Hapag [PERSON_NAME]"
type input "Hapag [PERSON_NAME] Aktiengesellschaft"
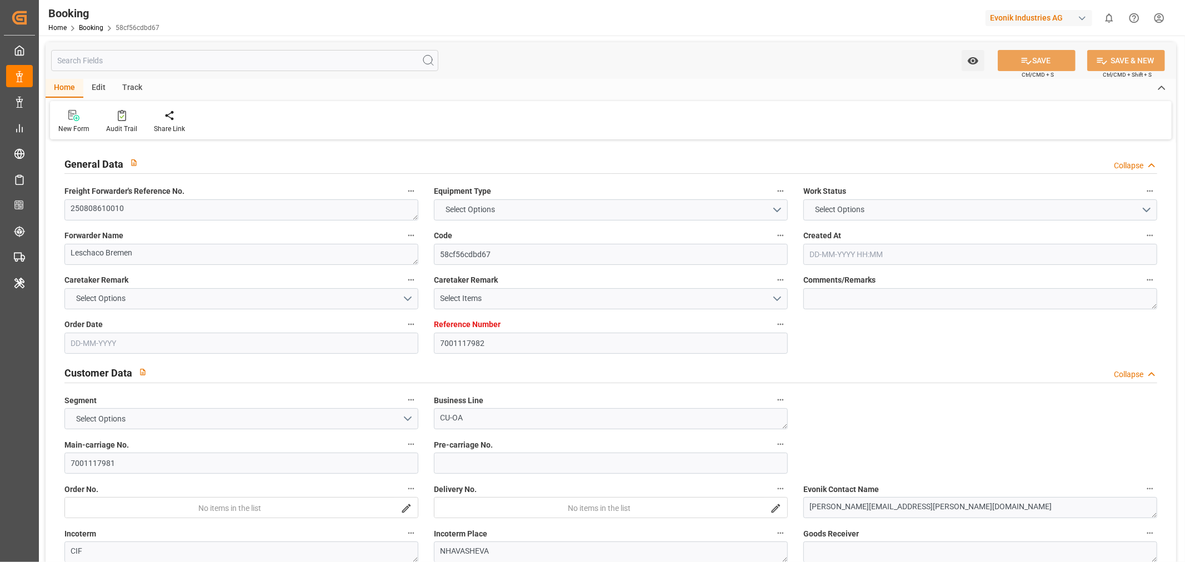
type input "NLRTM"
type input "INNSA"
type input "0"
type input "NLRTM"
type input "INNSA"
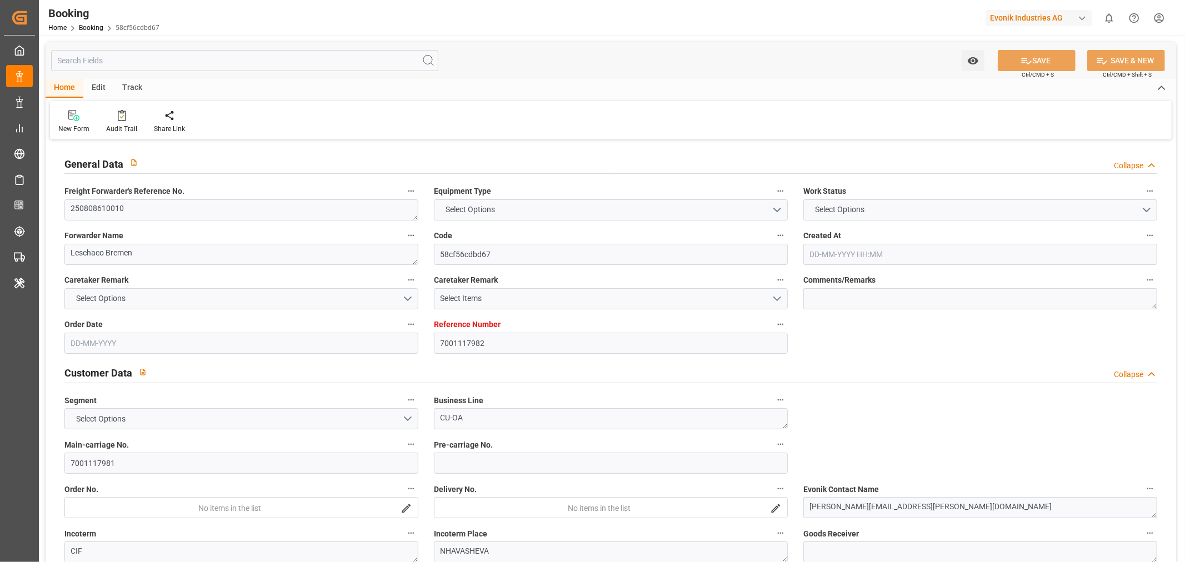
type input "9667186"
type input "[DATE] 14:02"
type input "[DATE]"
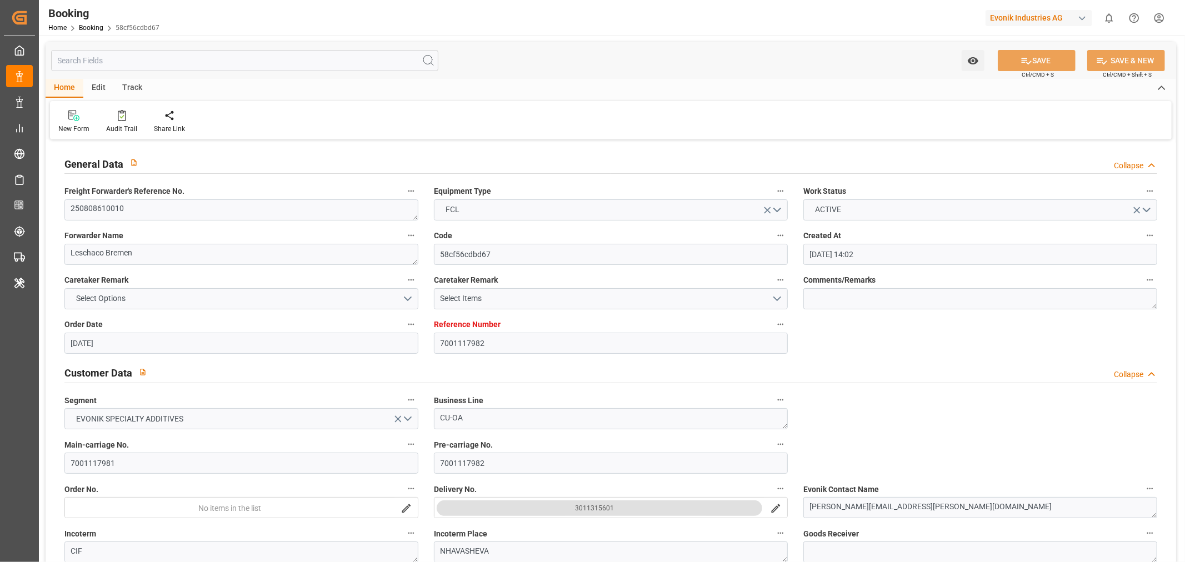
type input "[DATE] 00:00"
type input "[DATE]"
type input "[DATE] 17:00"
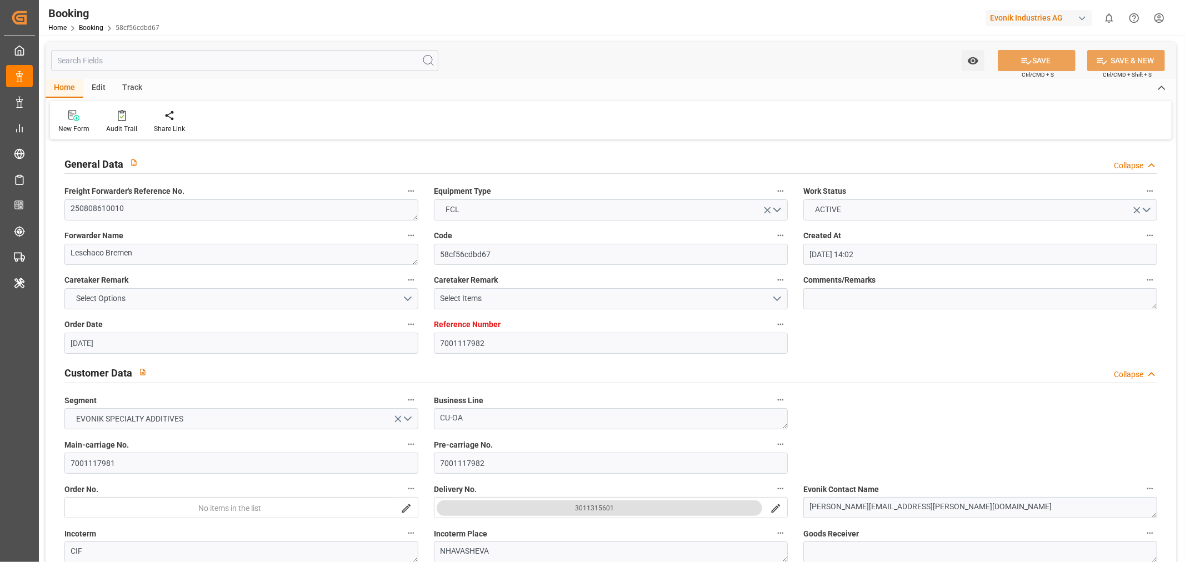
type input "[DATE] 00:00"
type input "[DATE] 10:00"
type input "[DATE] 00:00"
type input "[DATE]"
type input "[DATE] 10:41"
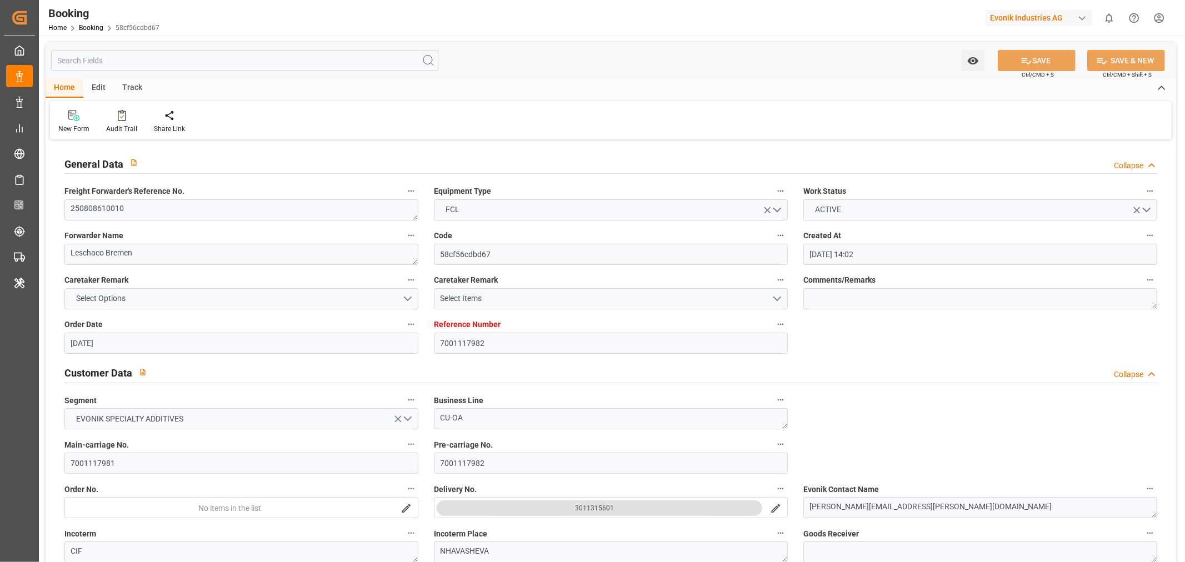
type input "[DATE]"
type input "[DATE] 07:47"
type input "[DATE] 07:07"
type input "[DATE] 11:17"
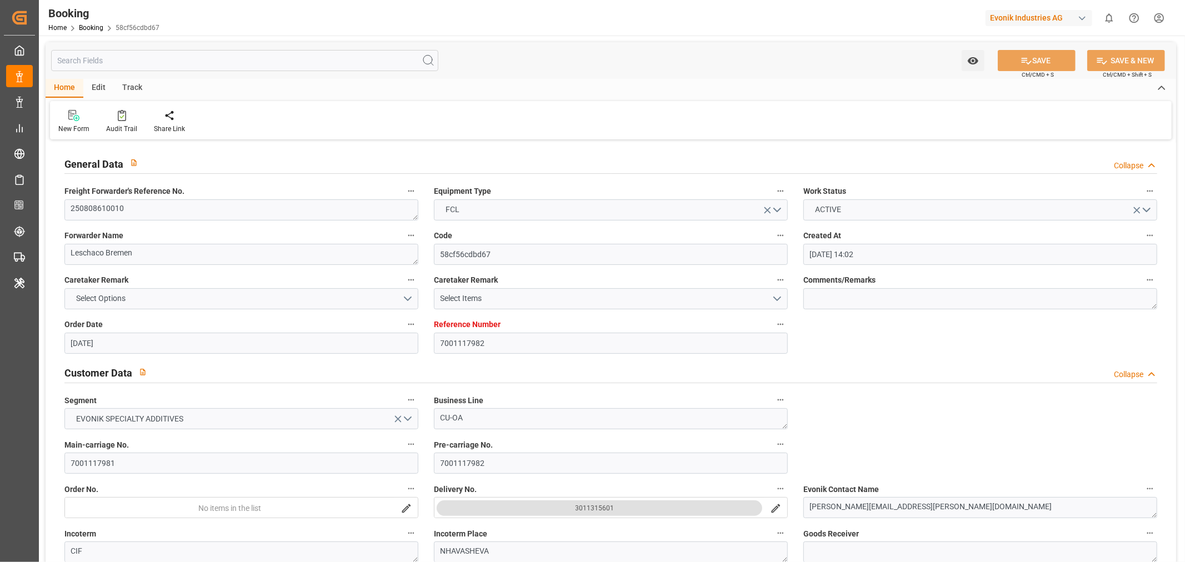
type input "[DATE] 07:45"
type input "[DATE] 07:59"
type input "[DATE] 12:00"
type input "[DATE] 17:00"
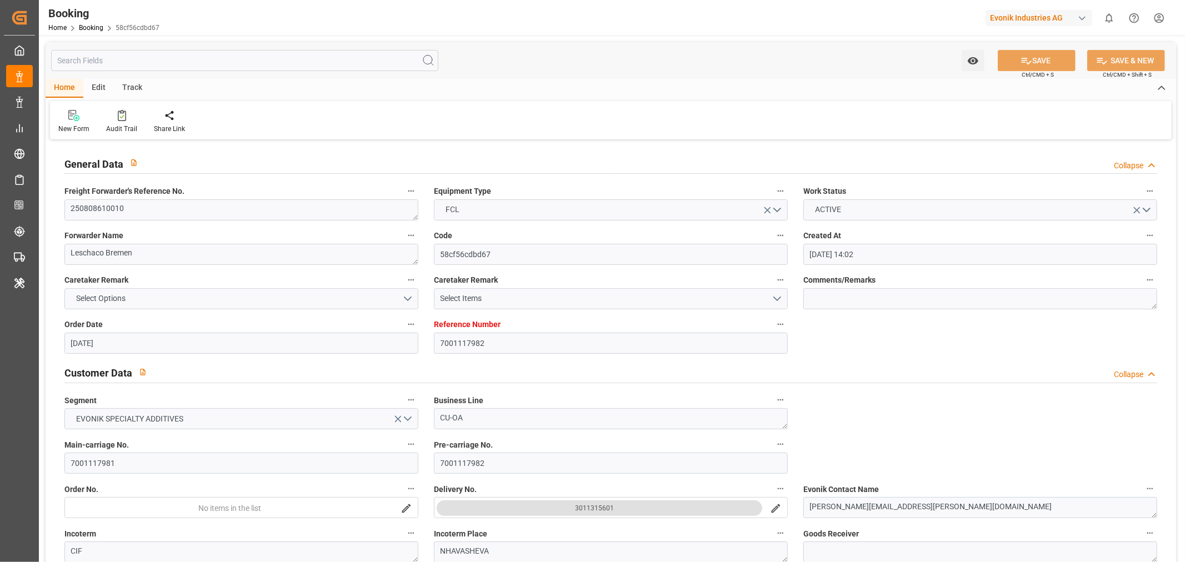
type input "[DATE] 10:00"
type input "[DATE] 17:43"
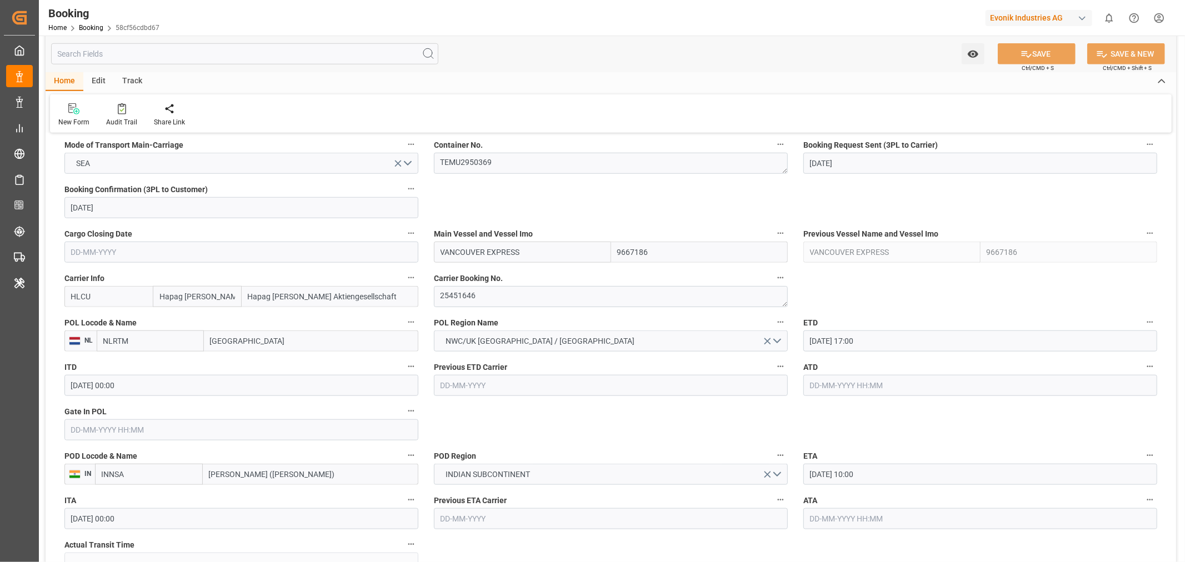
scroll to position [740, 0]
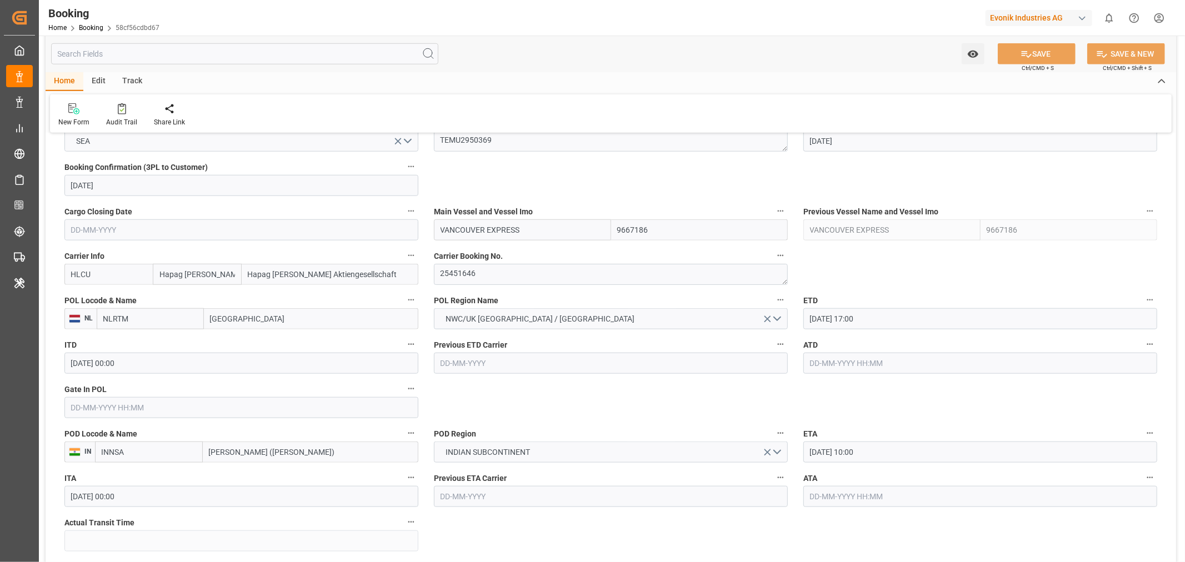
click at [109, 412] on input "text" at bounding box center [241, 407] width 354 height 21
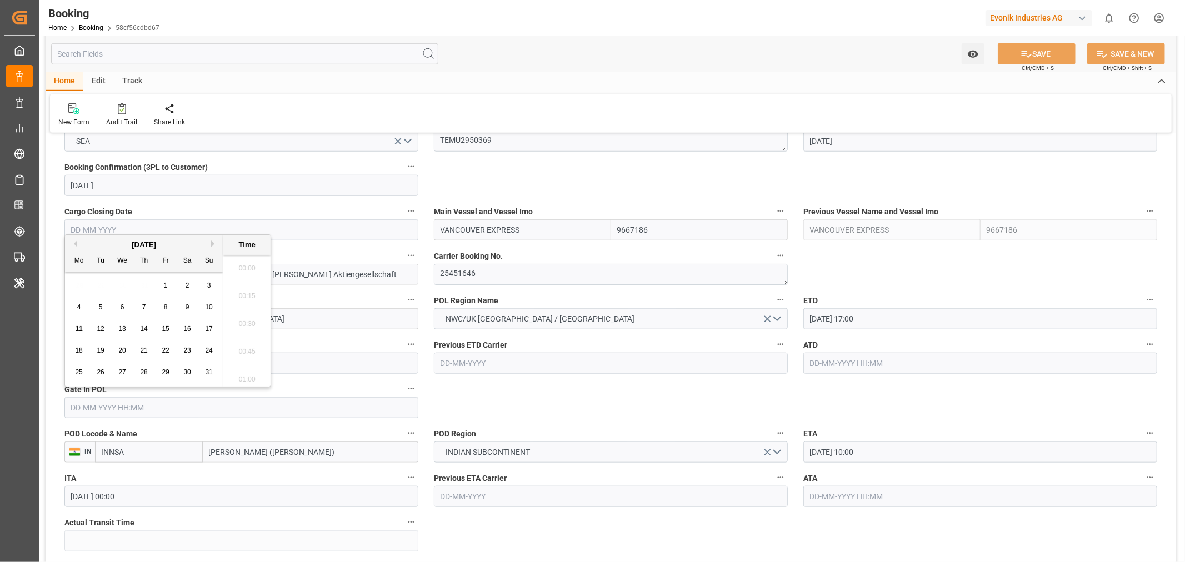
scroll to position [1309, 0]
click at [82, 328] on div "11" at bounding box center [79, 329] width 14 height 13
type input "11-08-2025 00:00"
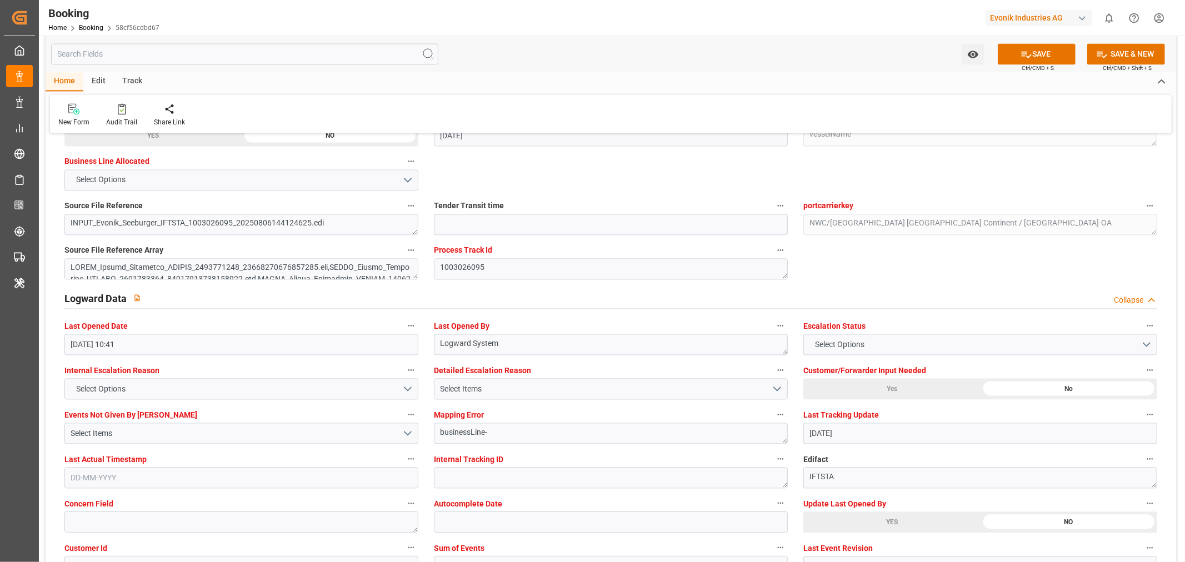
scroll to position [2098, 0]
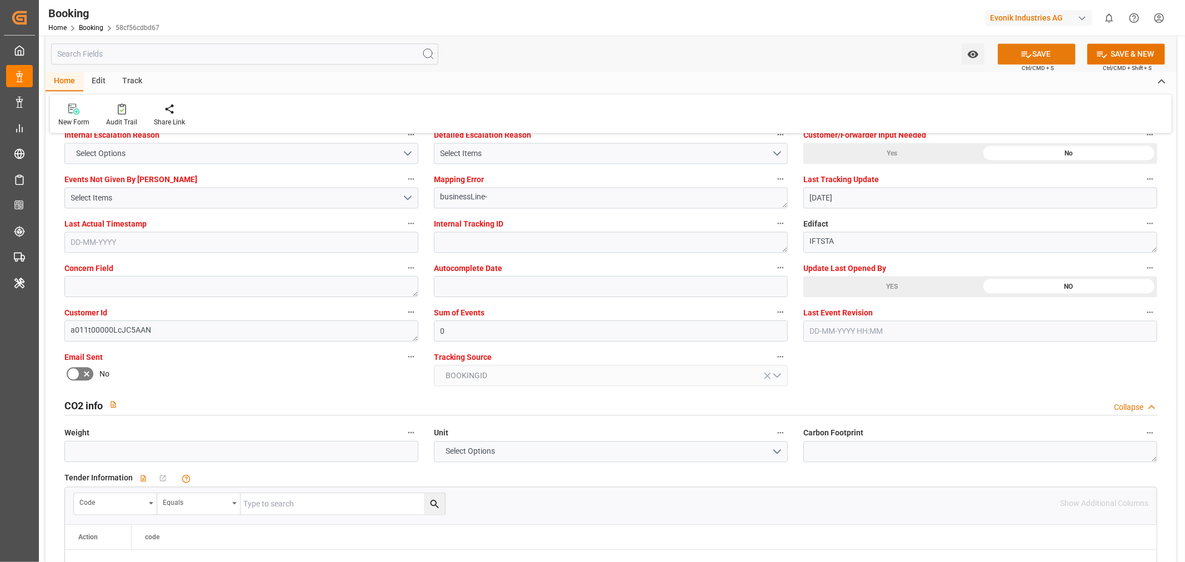
click at [1043, 51] on button "SAVE" at bounding box center [1037, 53] width 78 height 21
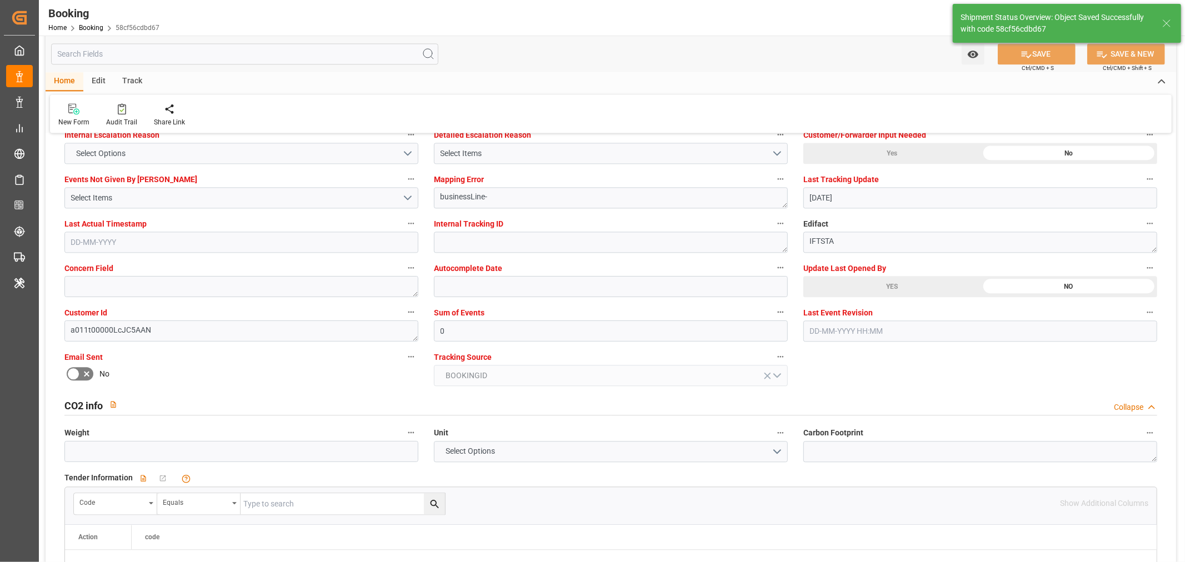
type textarea "[PERSON_NAME]"
type input "11-08-2025 06:56"
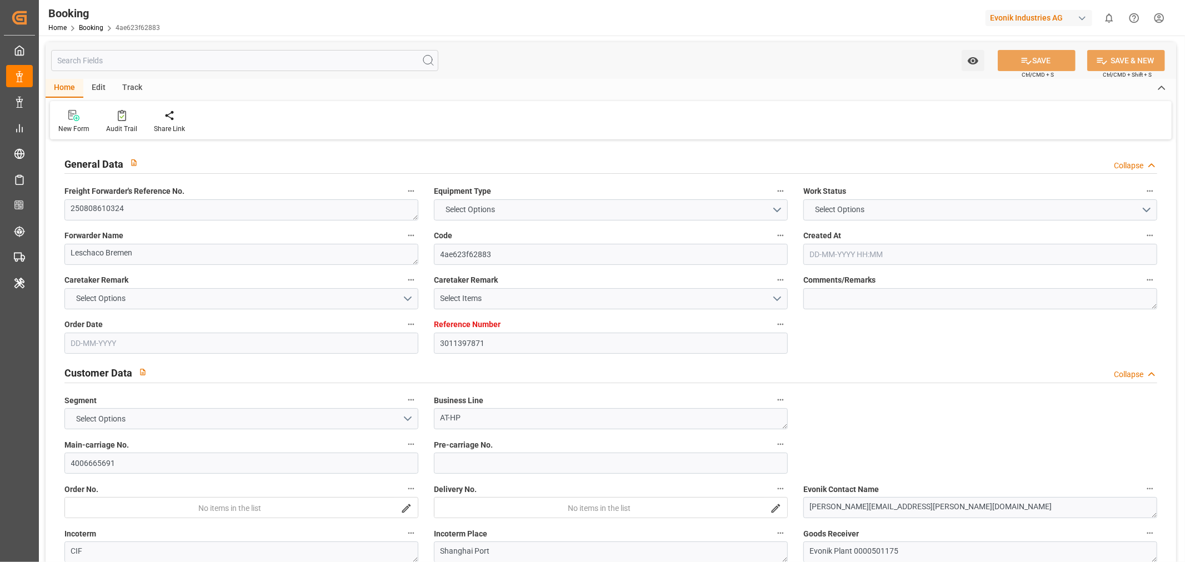
type input "3011397871"
type input "9540120"
type input "Hapag [PERSON_NAME]"
type input "Hapag [PERSON_NAME] Aktiengesellschaft"
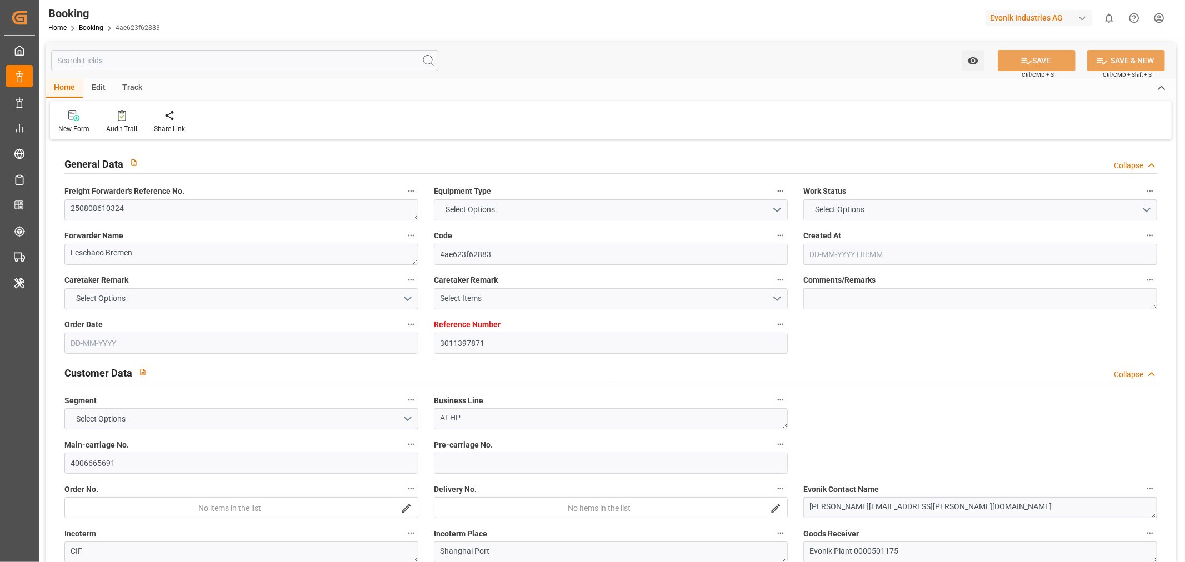
type input "NLRTM"
type input "CNSGH"
type input "0"
type input "NLRTM"
type input "CNSHG"
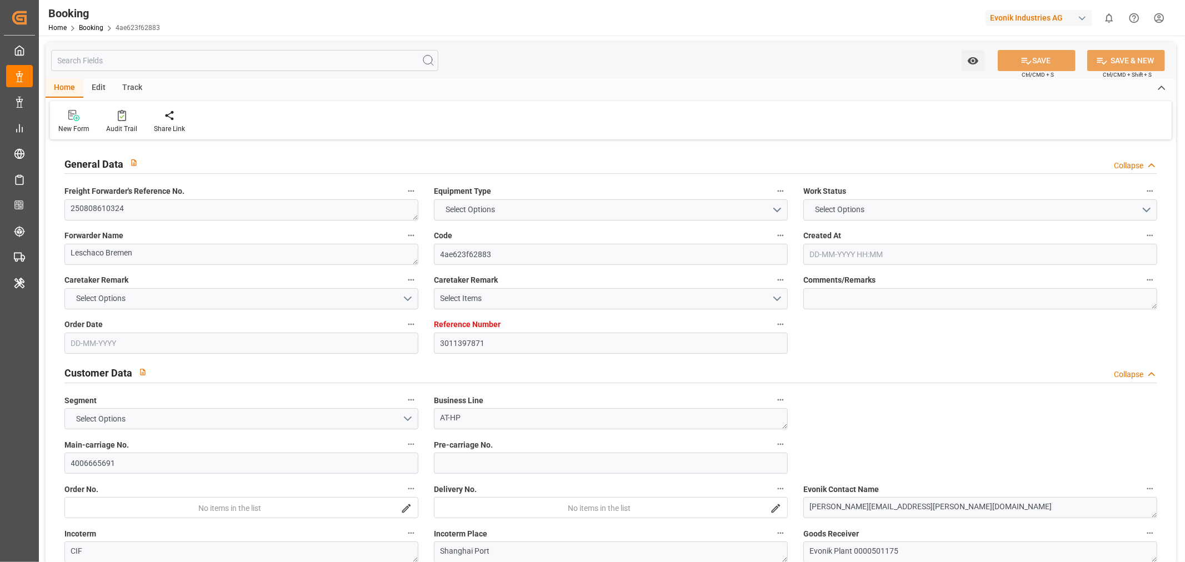
type input "9540120"
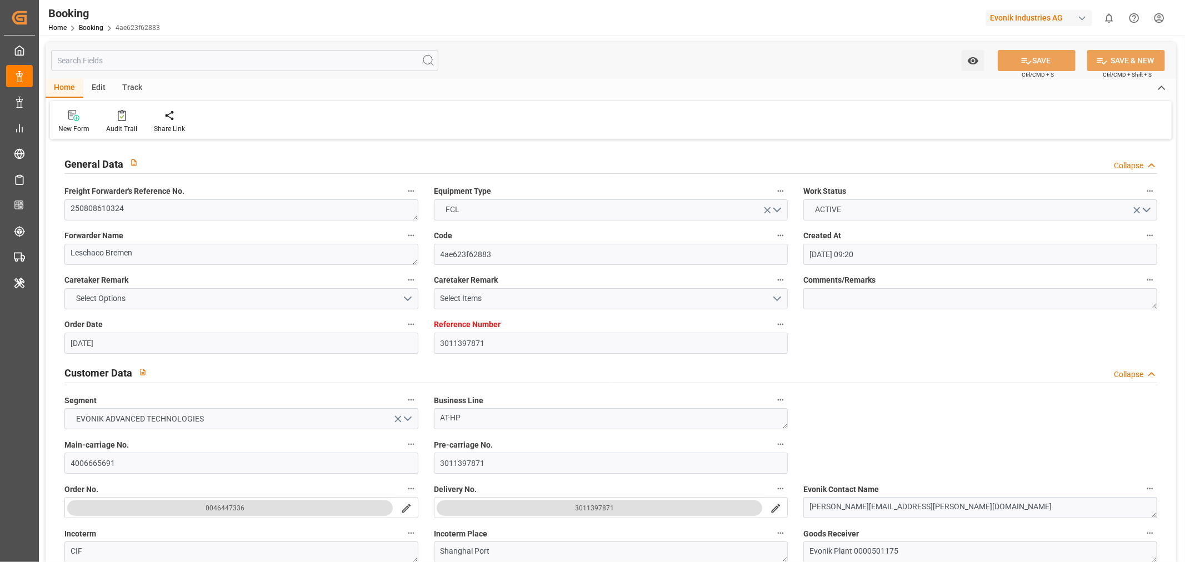
type input "11-07-2025 09:20"
type input "11-07-2025"
type input "12-09-2025"
type input "25-07-2025"
type input "05-08-2025"
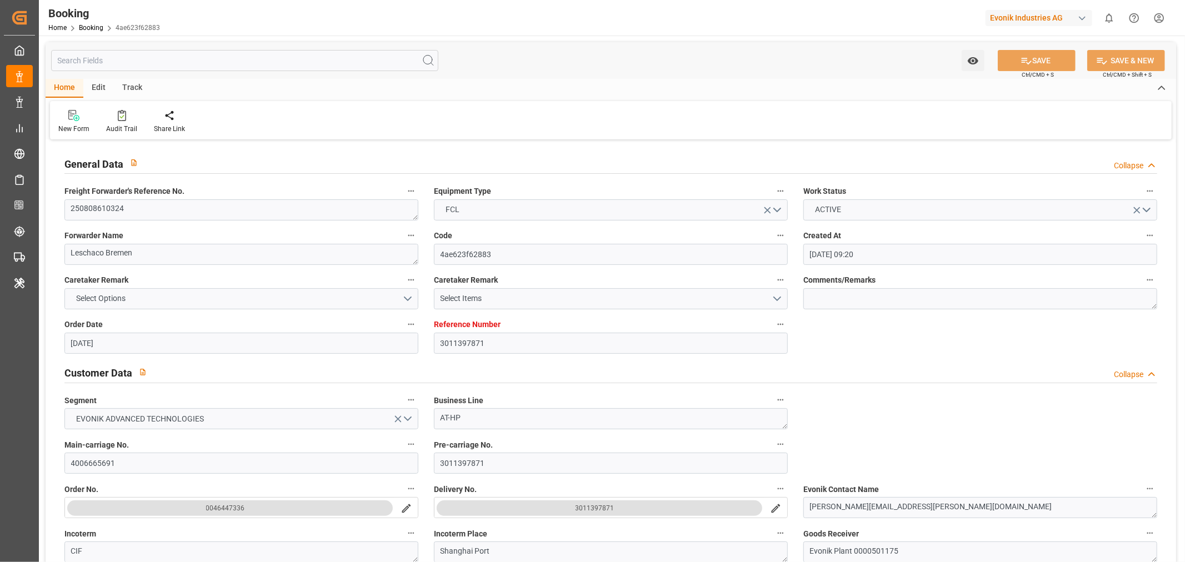
type input "30-07-2025"
type input "15-08-2025 15:00"
type input "03-08-2025 00:00"
type input "30-09-2025 17:00"
type input "15-09-2025 00:00"
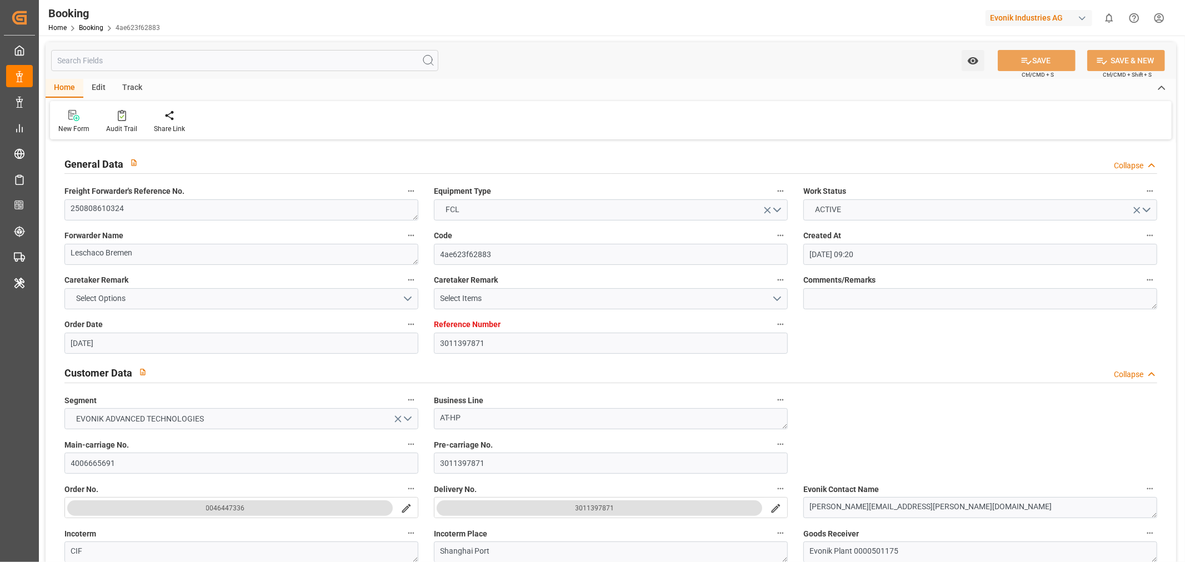
type input "30-07-2025"
type input "[DATE] 11:03"
type input "[DATE]"
type input "05-08-2025 13:00"
type input "25-07-2025 09:03"
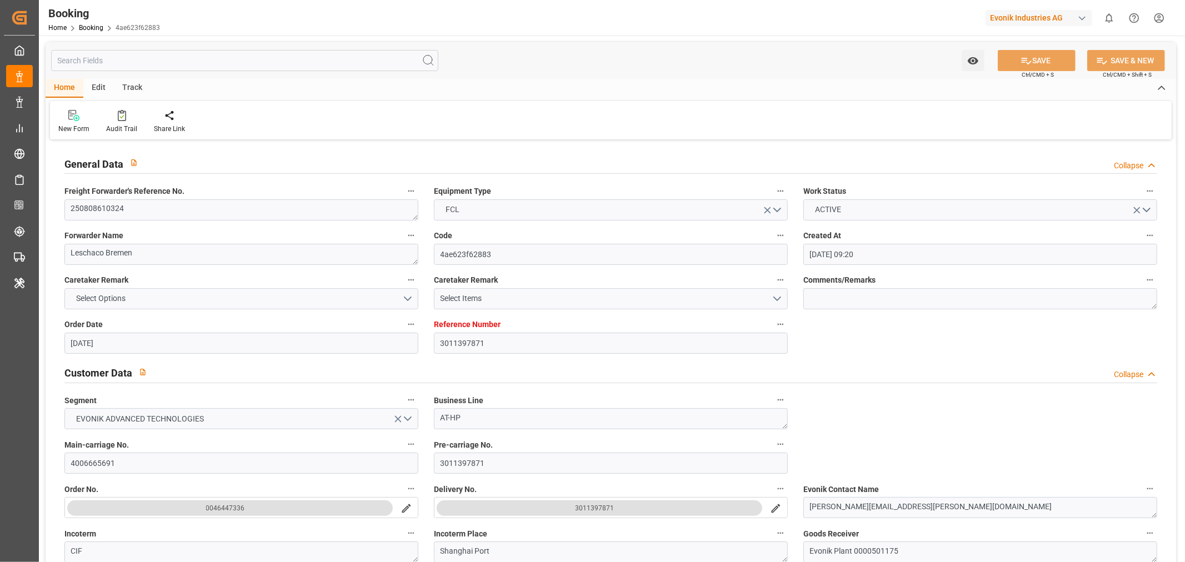
type input "05-08-2025 09:00"
type input "05-08-2025 13:00"
type input "25-07-2025 09:01"
type input "05-08-2025 13:03"
type input "05-08-2025 13:00"
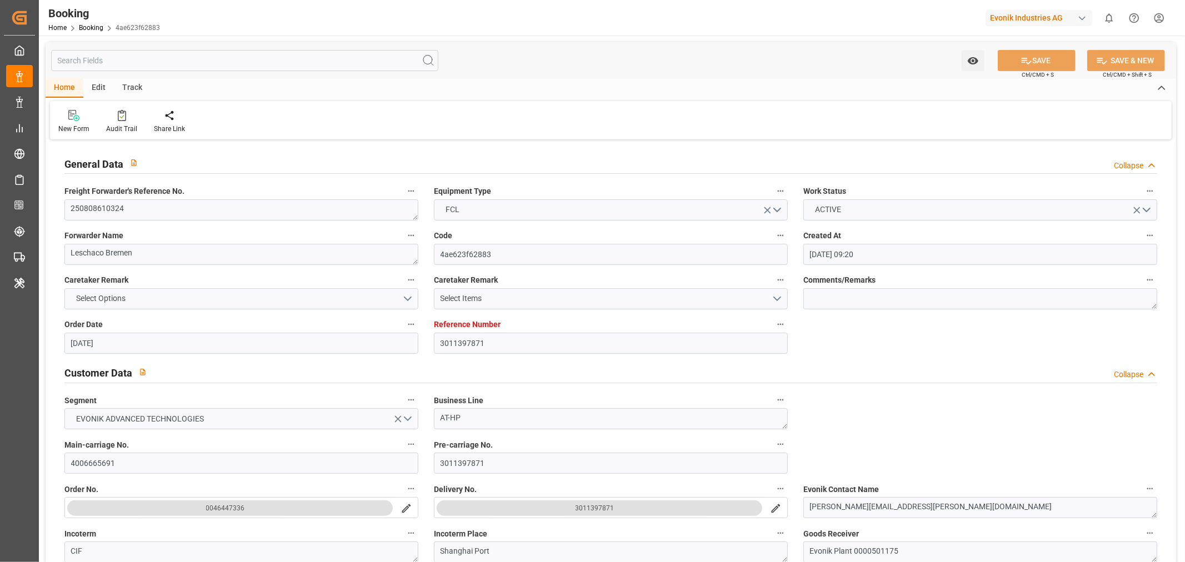
type input "31-07-2025 12:00"
type input "15-08-2025 15:00"
type input "30-09-2025 17:00"
type input "01-10-2025 02:02"
type input "05-10-2025 02:02"
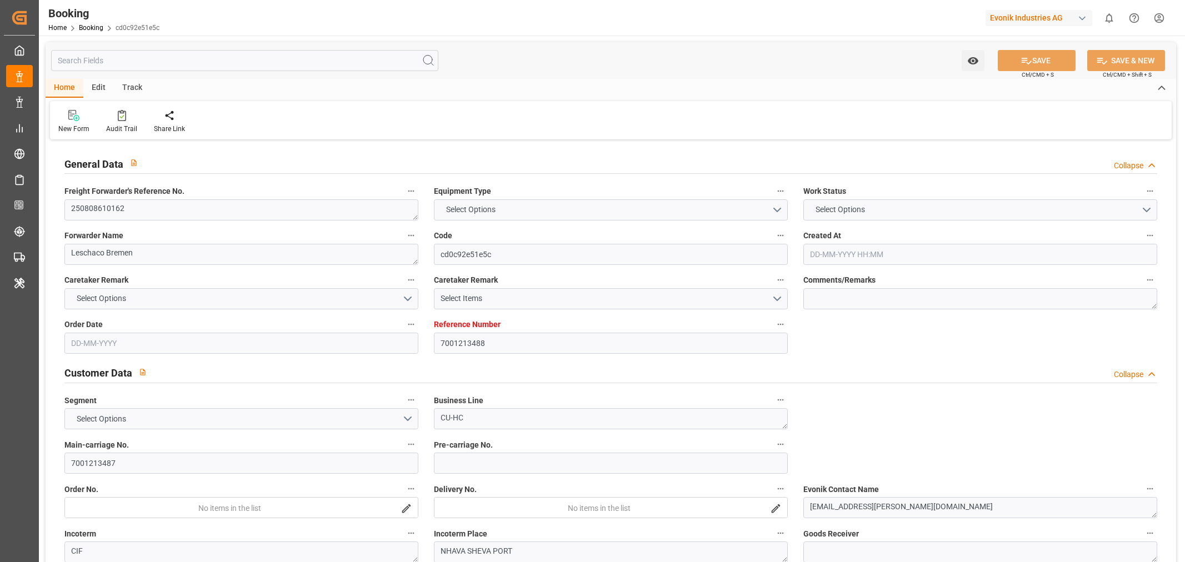
type input "7001213488"
type input "9667186"
type input "Hapag [PERSON_NAME]"
type input "Hapag [PERSON_NAME] Aktiengesellschaft"
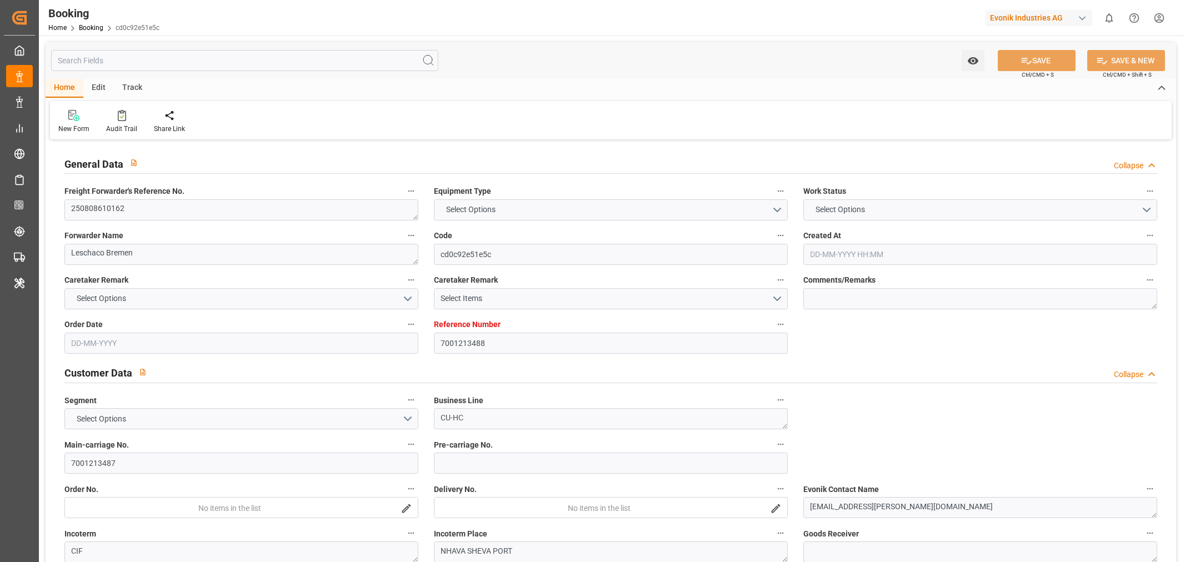
type input "NLRTM"
type input "INNSA"
type input "NLRTM"
type input "INNSA"
type input "9667186"
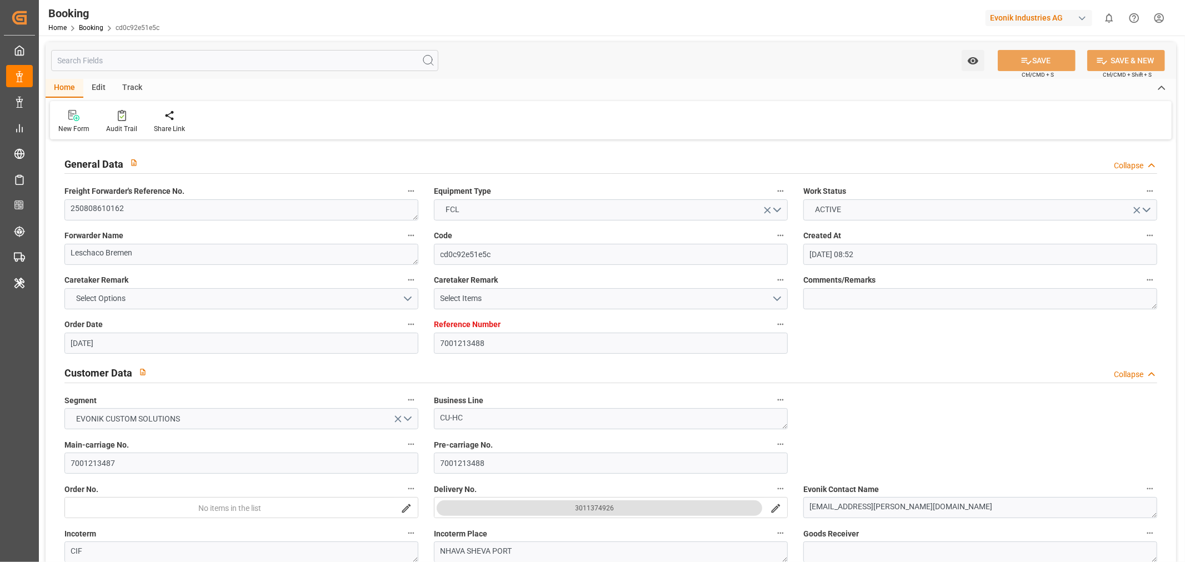
type input "[DATE] 08:52"
type input "[DATE]"
type input "08-08-2025"
type input "[DATE]"
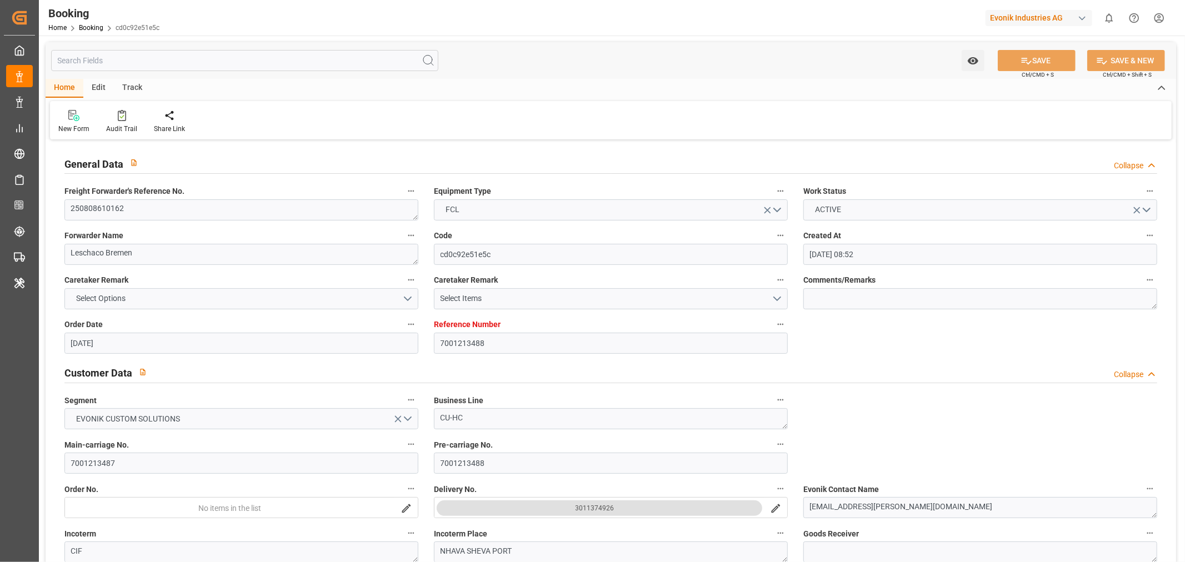
type input "[DATE]"
type input "15-08-2025 17:00"
type input "15-08-2025 00:00"
type input "01-10-2025 10:00"
type input "01-10-2025 00:00"
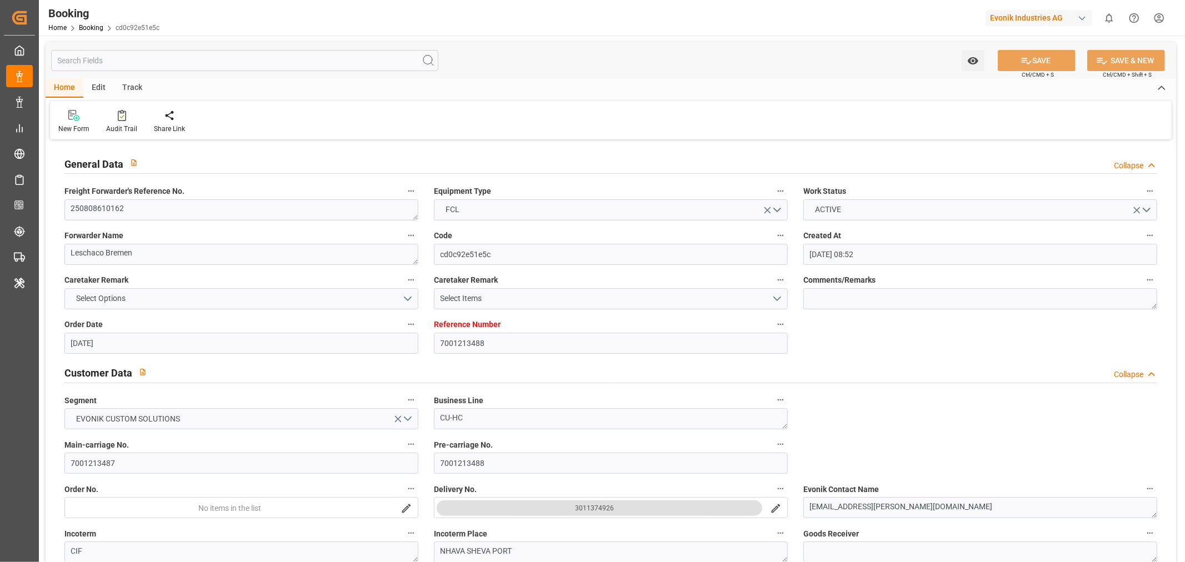
type input "08-08-2025"
type input "10-08-2025 11:03"
type input "10-08-2025"
type input "08-08-2025 09:13"
type input "08-08-2025 14:52"
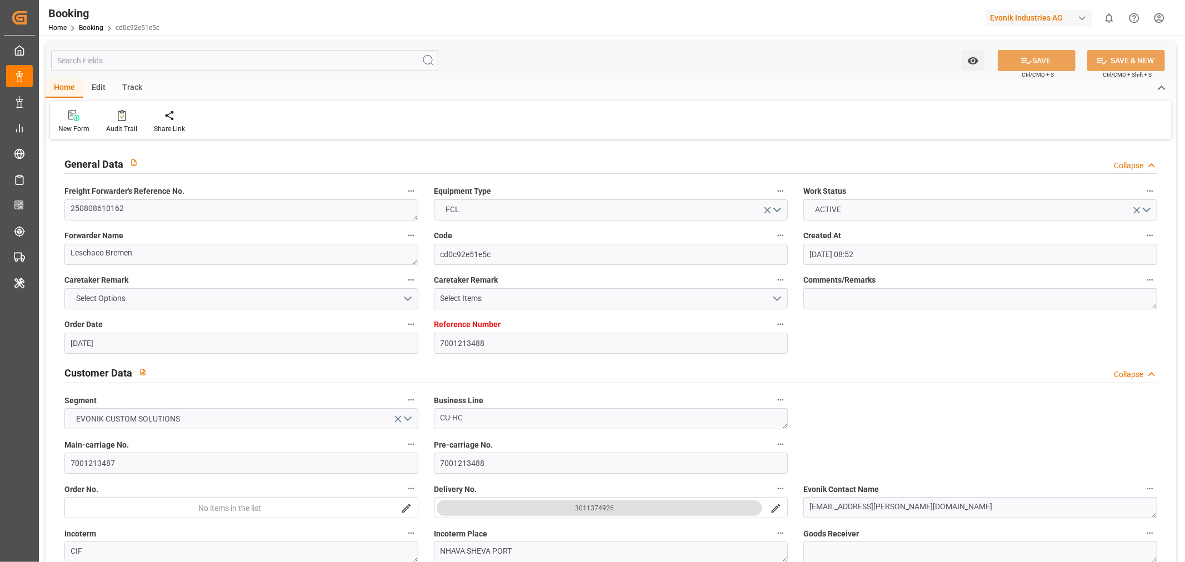
type input "08-08-2025 14:52"
type input "13-08-2025 12:00"
type input "15-08-2025 17:00"
type input "01-10-2025 10:00"
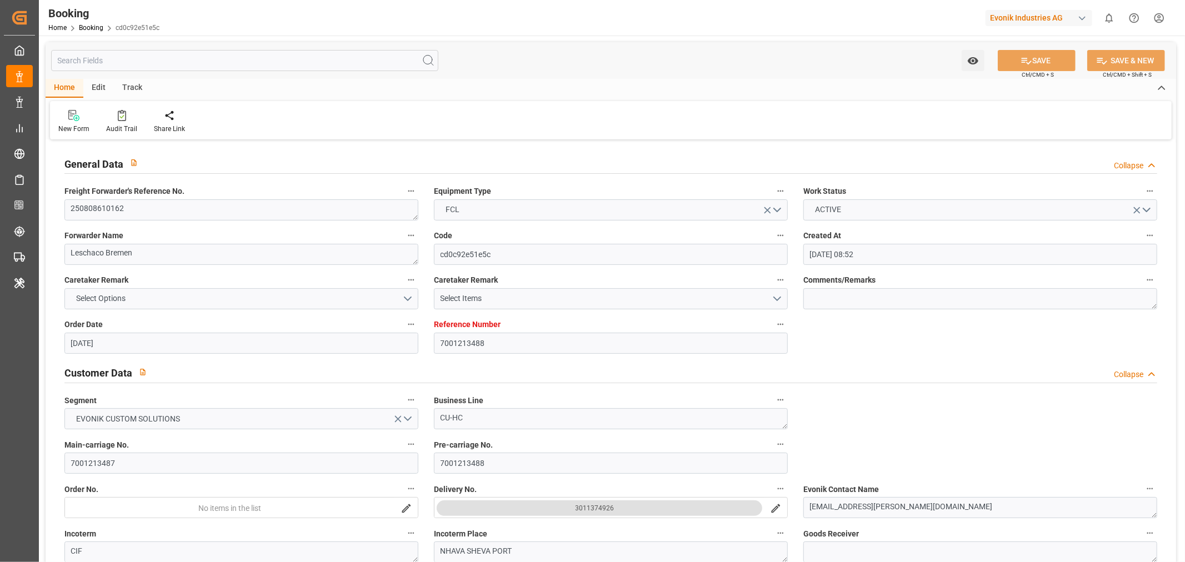
type input "01-10-2025 17:43"
type input "05-10-2025 17:43"
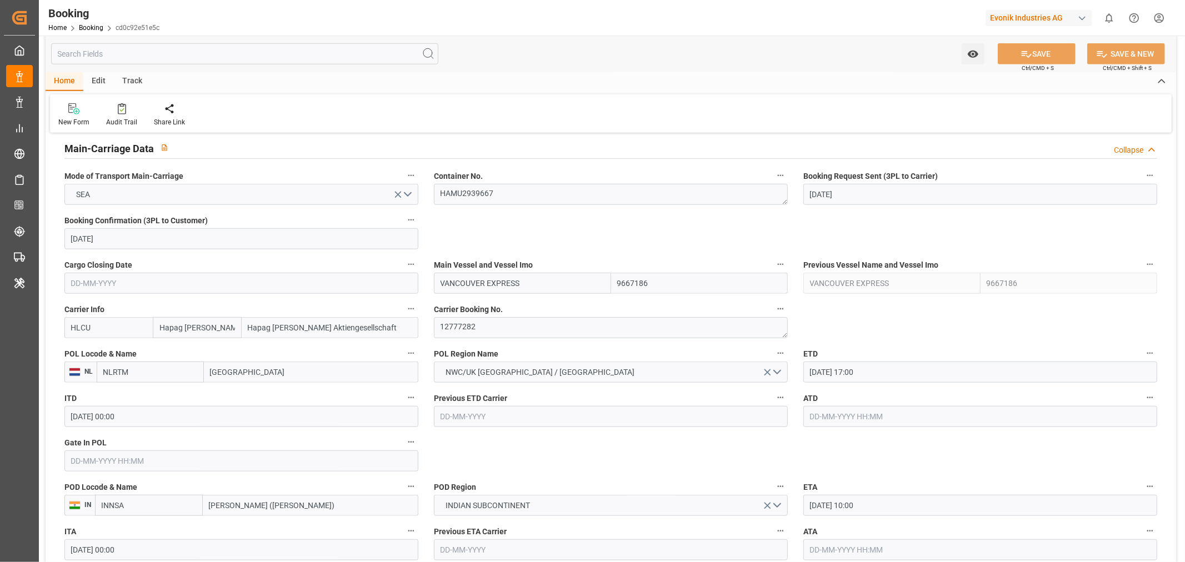
scroll to position [740, 0]
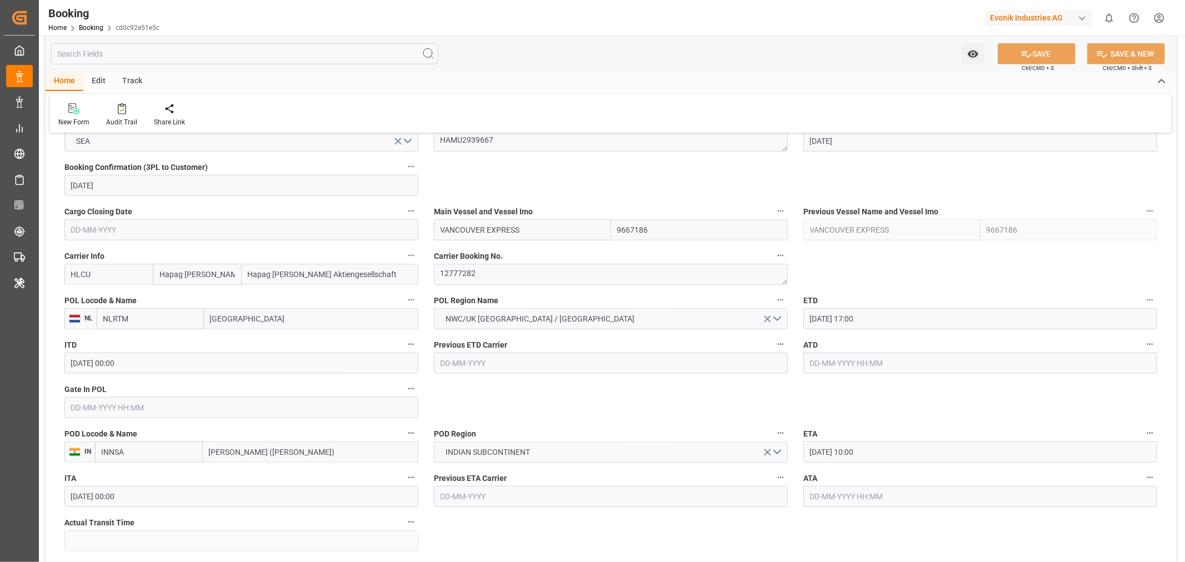
click at [129, 413] on input "text" at bounding box center [241, 407] width 354 height 21
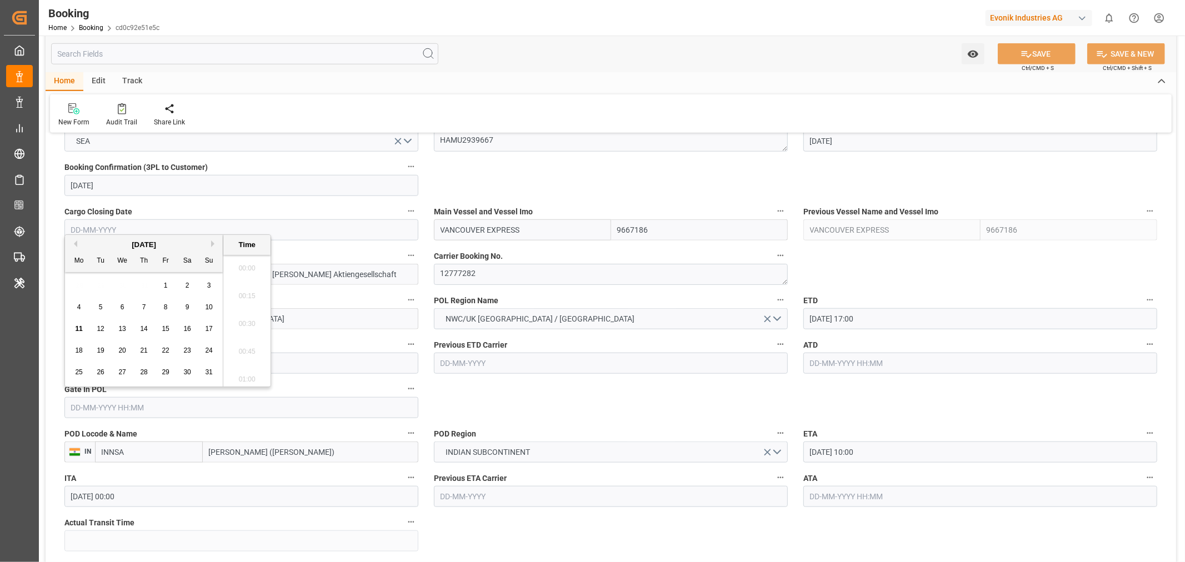
scroll to position [1309, 0]
click at [85, 329] on div "11" at bounding box center [79, 329] width 14 height 13
type input "[DATE] 00:00"
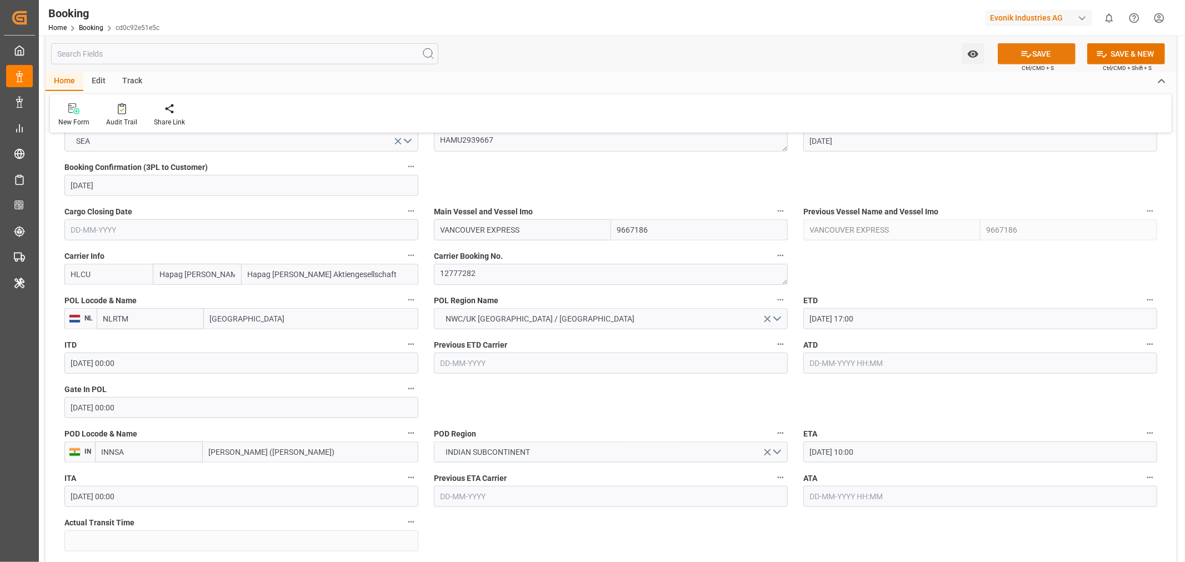
click at [1041, 52] on button "SAVE" at bounding box center [1037, 53] width 78 height 21
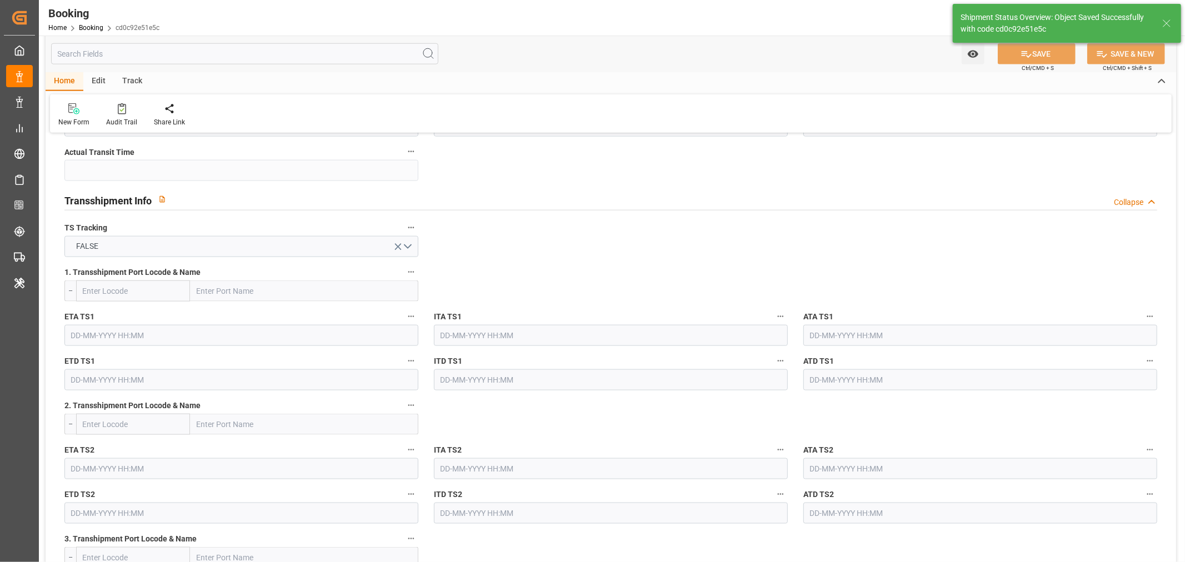
type textarea "[PERSON_NAME]"
type input "11-08-2025 06:58"
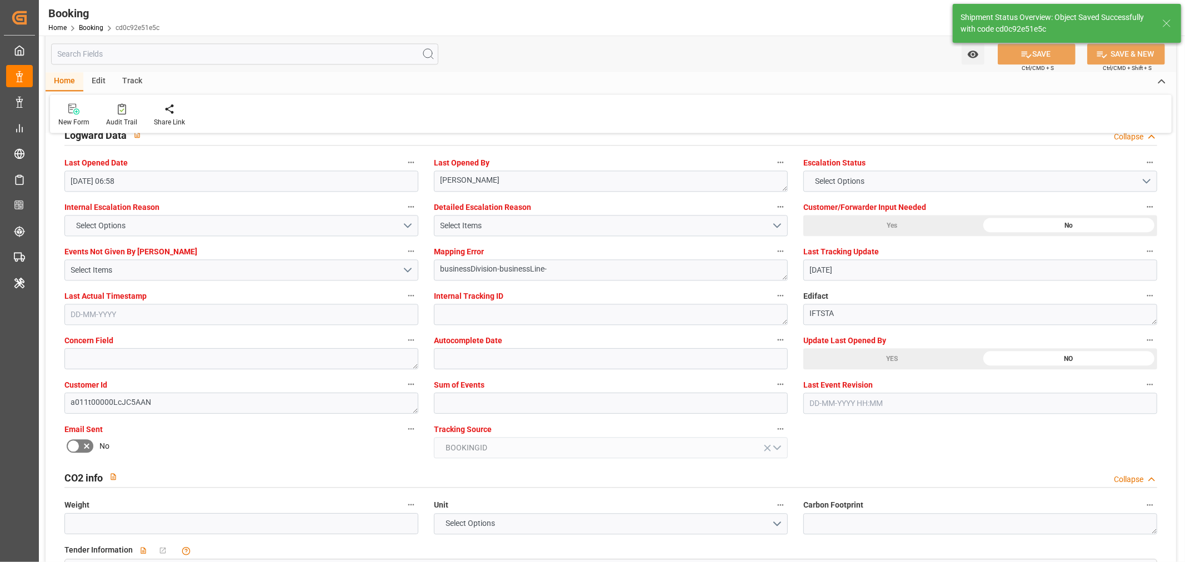
scroll to position [2222, 0]
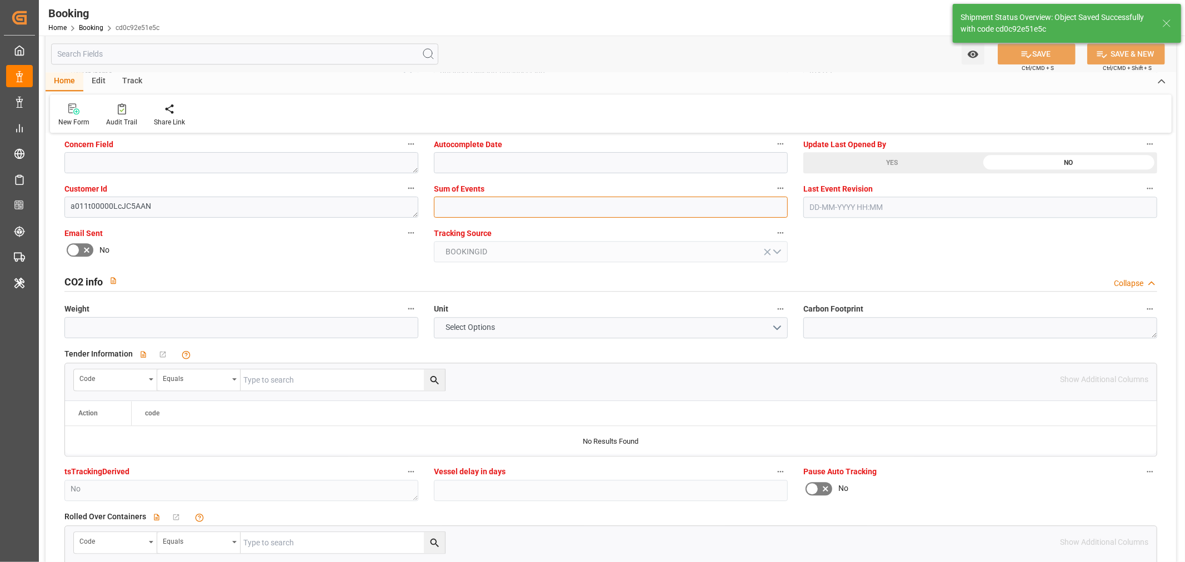
click at [468, 210] on input "text" at bounding box center [611, 207] width 354 height 21
type input "0"
click at [1035, 48] on button "SAVE" at bounding box center [1037, 53] width 78 height 21
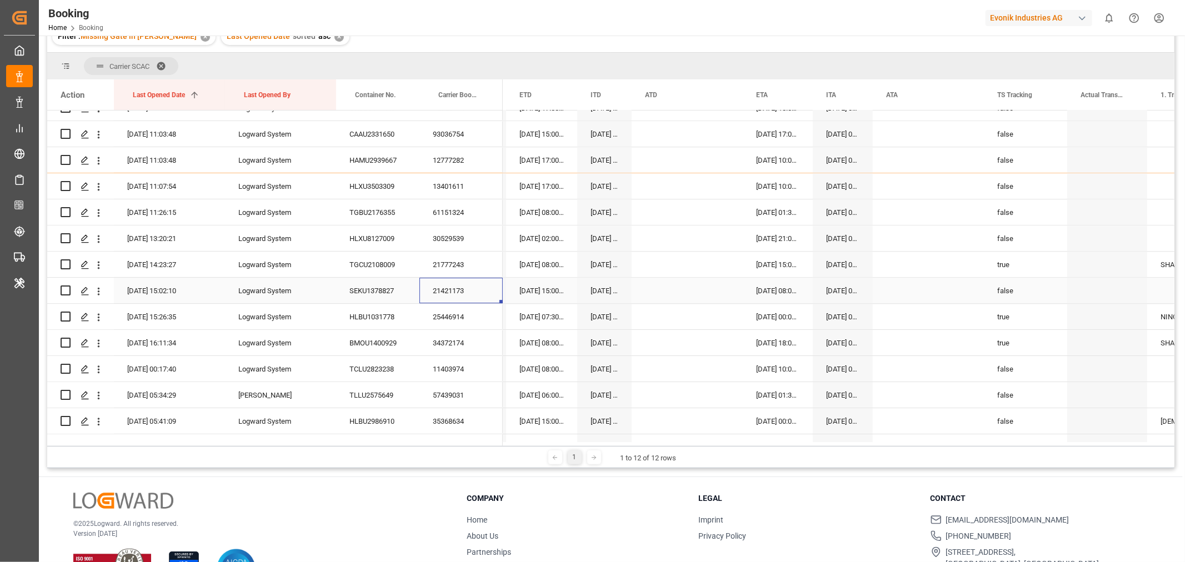
scroll to position [2975, 0]
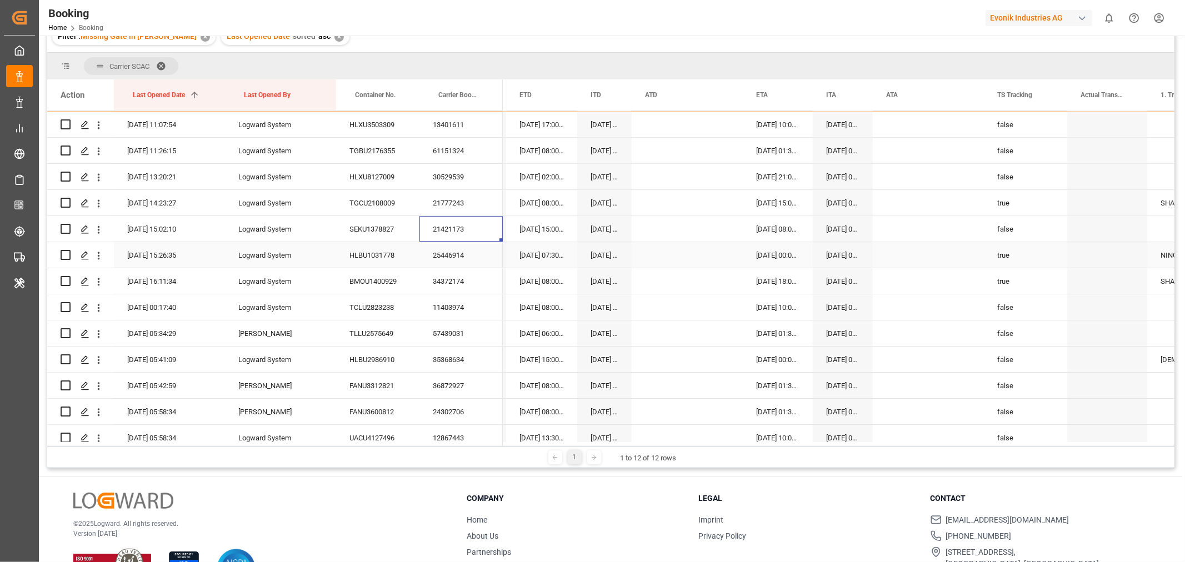
click at [461, 249] on div "25446914" at bounding box center [460, 255] width 83 height 26
click at [458, 278] on div "34372174" at bounding box center [460, 281] width 83 height 26
click at [102, 283] on icon "open menu" at bounding box center [99, 282] width 12 height 12
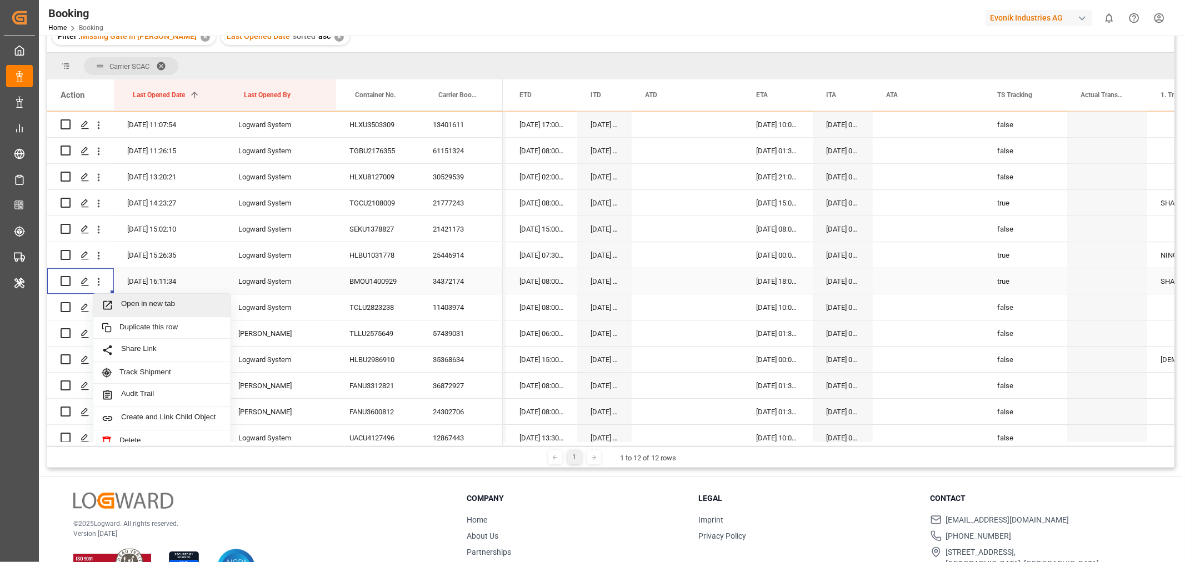
click at [152, 311] on div "Open in new tab" at bounding box center [161, 305] width 137 height 23
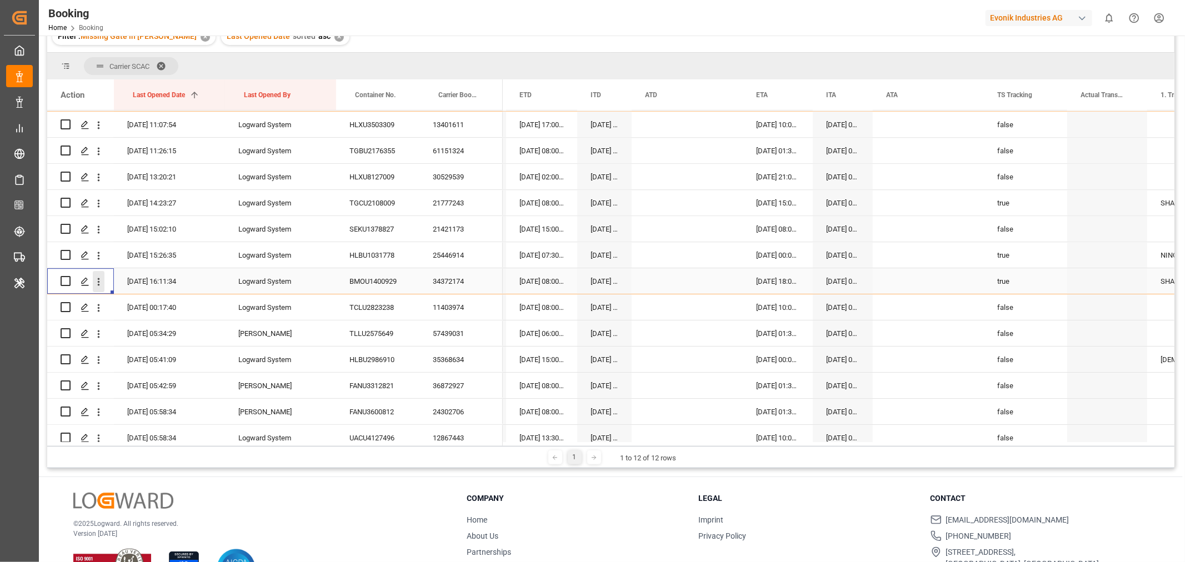
click at [99, 282] on icon "open menu" at bounding box center [99, 282] width 12 height 12
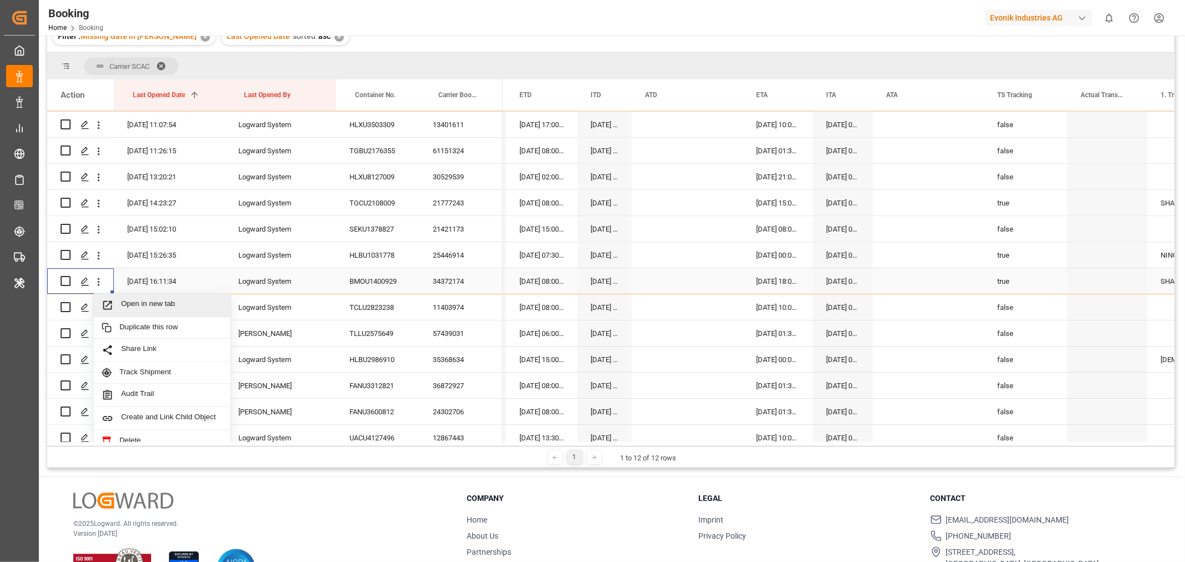
click at [158, 300] on span "Open in new tab" at bounding box center [171, 305] width 101 height 12
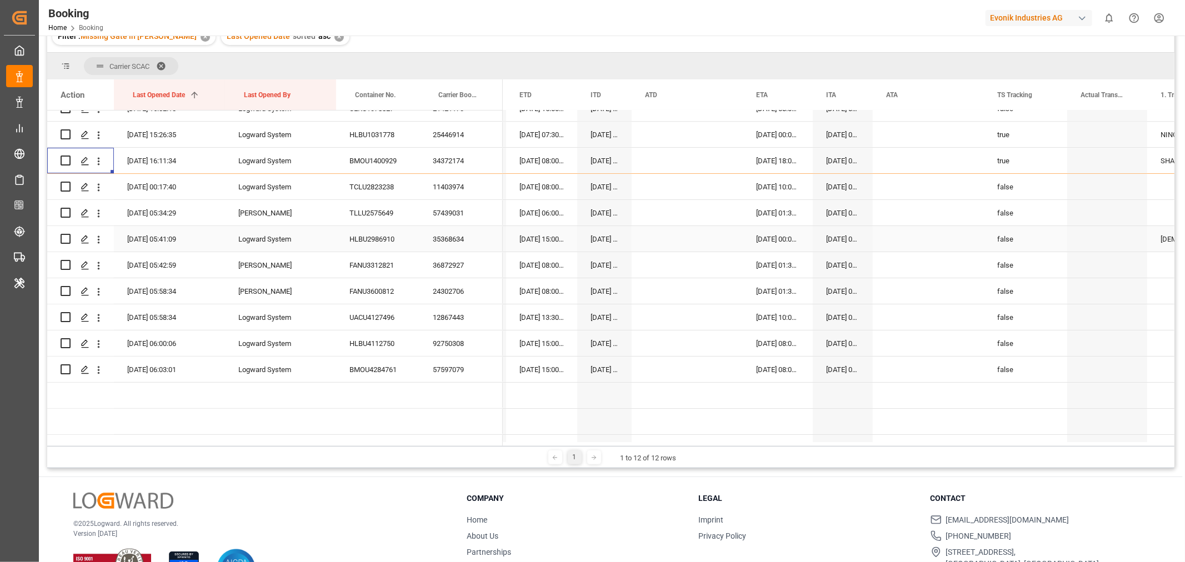
scroll to position [3098, 0]
click at [458, 186] on div "11403974" at bounding box center [460, 184] width 83 height 26
click at [442, 218] on div "57439031" at bounding box center [460, 210] width 83 height 26
click at [448, 232] on div "35368634" at bounding box center [460, 236] width 83 height 26
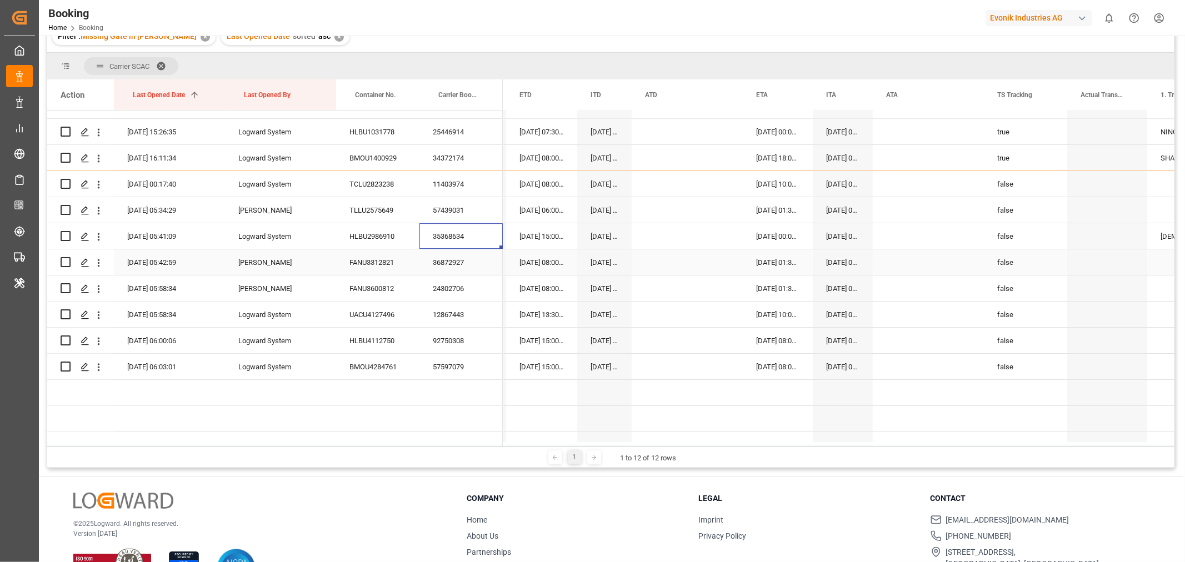
click at [473, 258] on div "36872927" at bounding box center [460, 262] width 83 height 26
click at [460, 312] on div "12867443" at bounding box center [460, 315] width 83 height 26
click at [454, 345] on div "92750308" at bounding box center [460, 341] width 83 height 26
click at [464, 362] on div "57597079" at bounding box center [460, 367] width 83 height 26
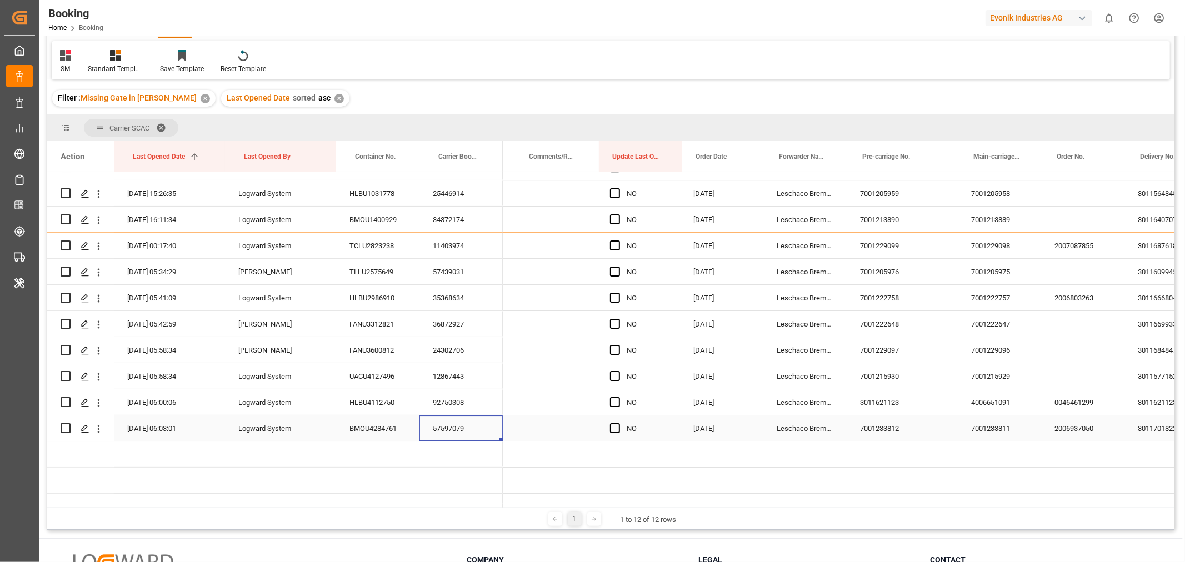
scroll to position [0, 0]
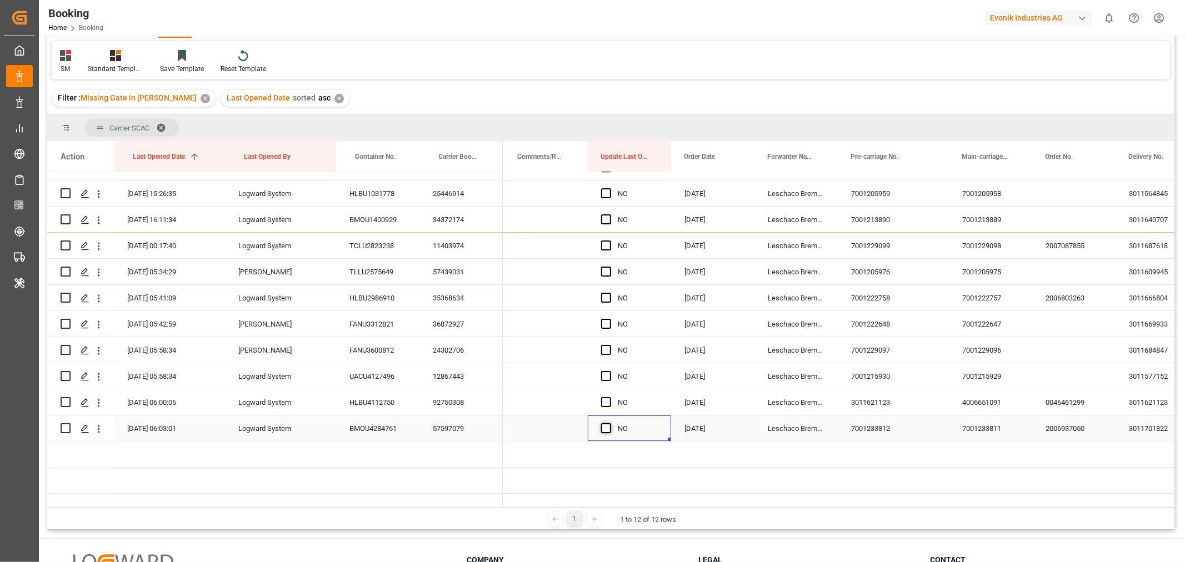
click at [604, 428] on span "Press SPACE to select this row." at bounding box center [606, 428] width 10 height 10
click at [609, 423] on input "Press SPACE to select this row." at bounding box center [609, 423] width 0 height 0
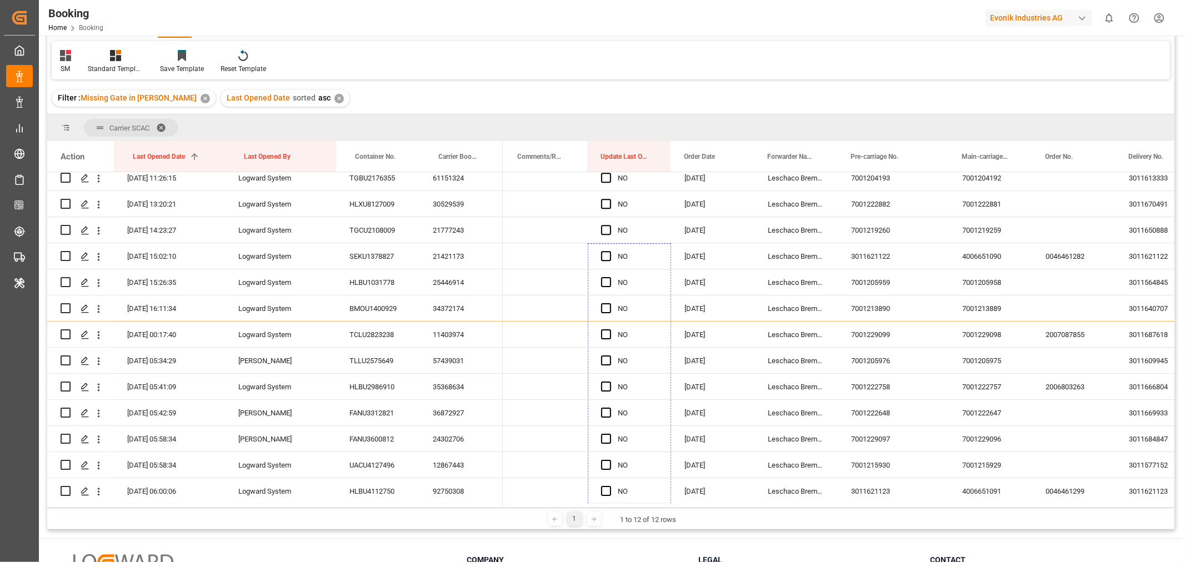
drag, startPoint x: 669, startPoint y: 437, endPoint x: 674, endPoint y: 129, distance: 307.2
click at [674, 129] on div "Carrier SCAC Drag here to set column labels Action Last Opened Date 1 Last Open…" at bounding box center [610, 310] width 1127 height 393
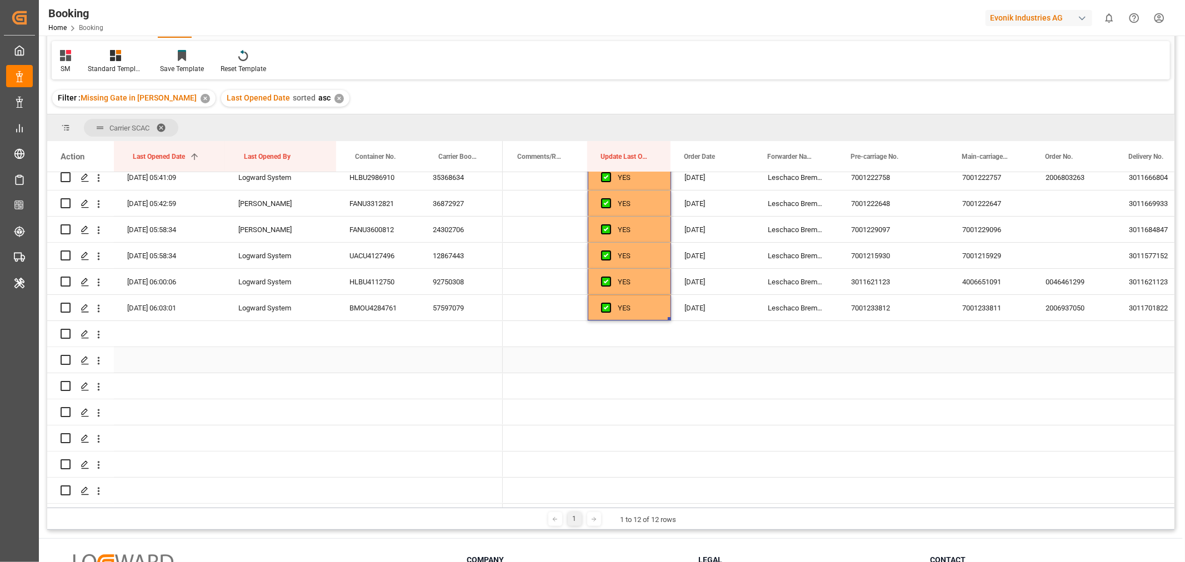
scroll to position [3098, 0]
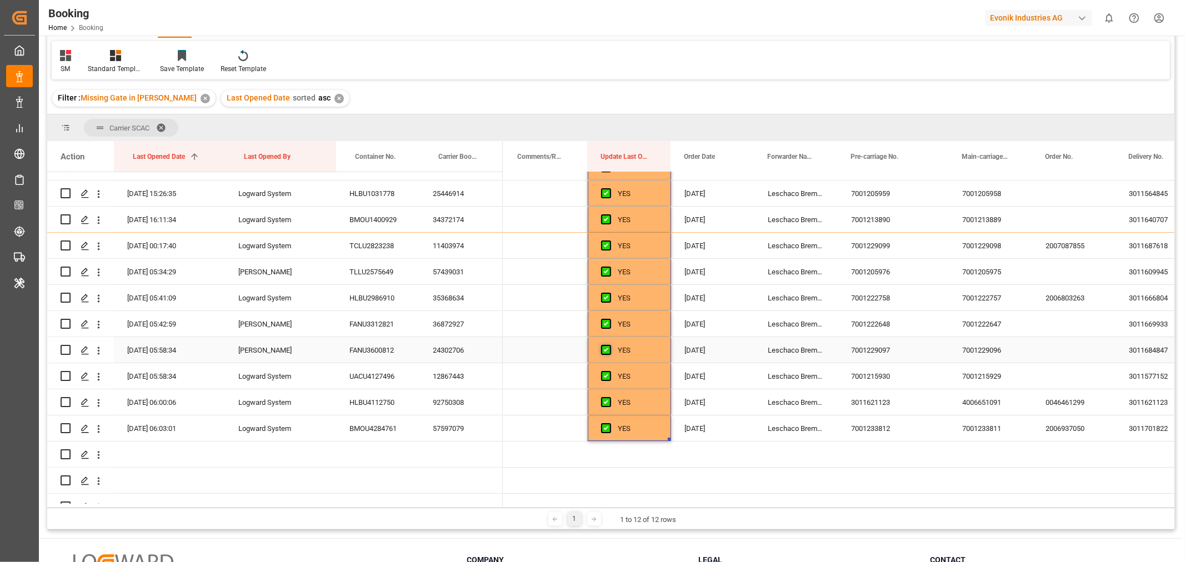
click at [606, 352] on span "Press SPACE to select this row." at bounding box center [606, 350] width 10 height 10
click at [609, 345] on input "Press SPACE to select this row." at bounding box center [609, 345] width 0 height 0
click at [605, 322] on span "Press SPACE to select this row." at bounding box center [606, 324] width 10 height 10
click at [609, 319] on input "Press SPACE to select this row." at bounding box center [609, 319] width 0 height 0
click at [602, 268] on span "Press SPACE to select this row." at bounding box center [606, 272] width 10 height 10
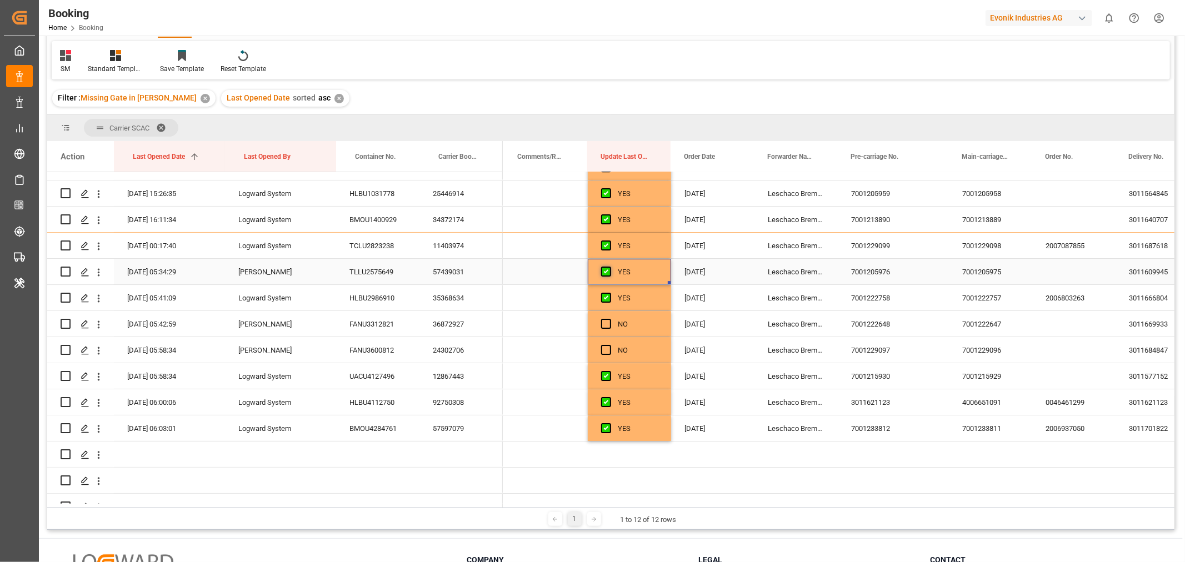
click at [609, 267] on input "Press SPACE to select this row." at bounding box center [609, 267] width 0 height 0
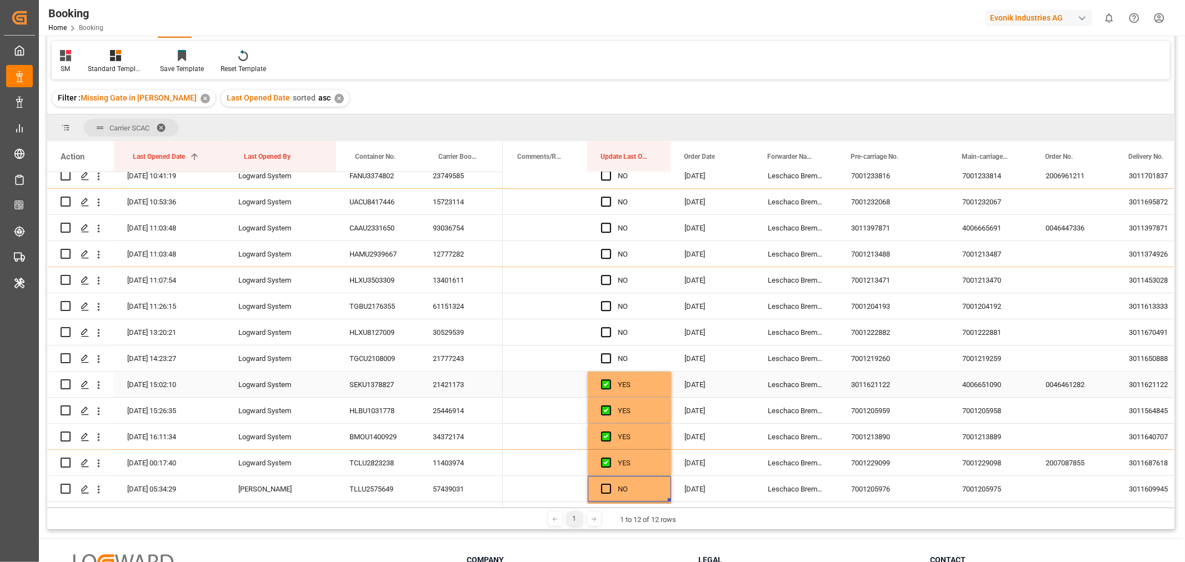
scroll to position [2852, 0]
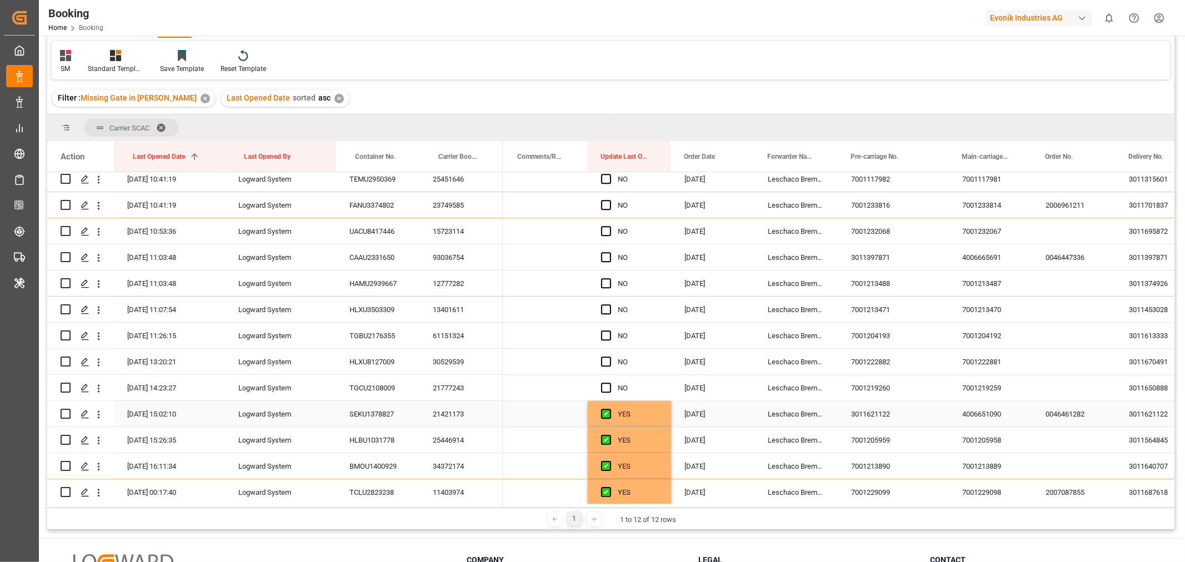
click at [655, 414] on div "YES" at bounding box center [638, 415] width 40 height 26
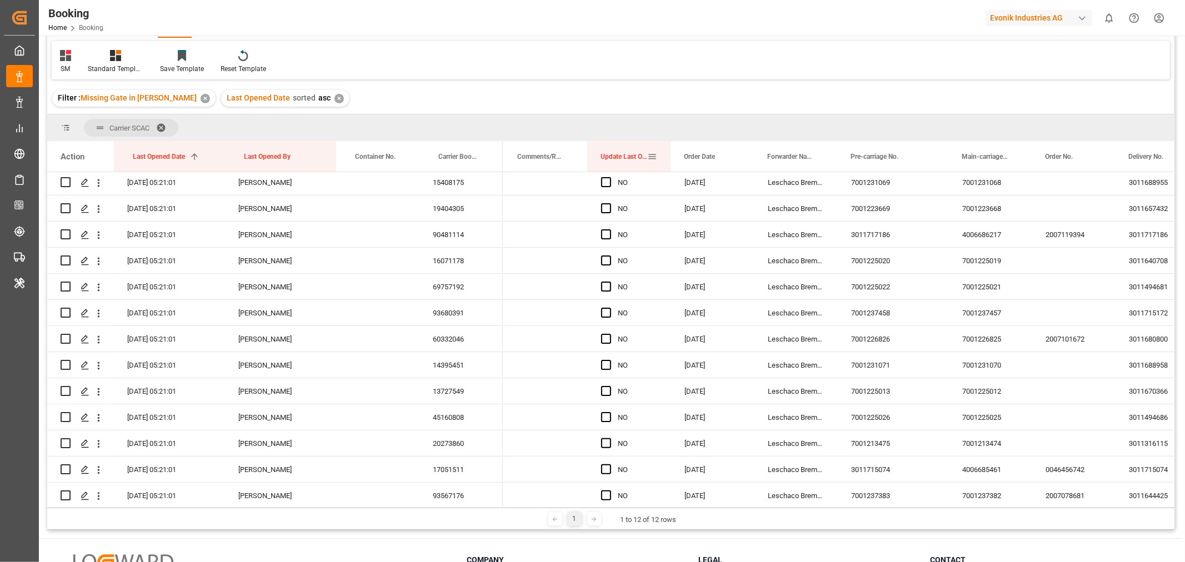
scroll to position [0, 0]
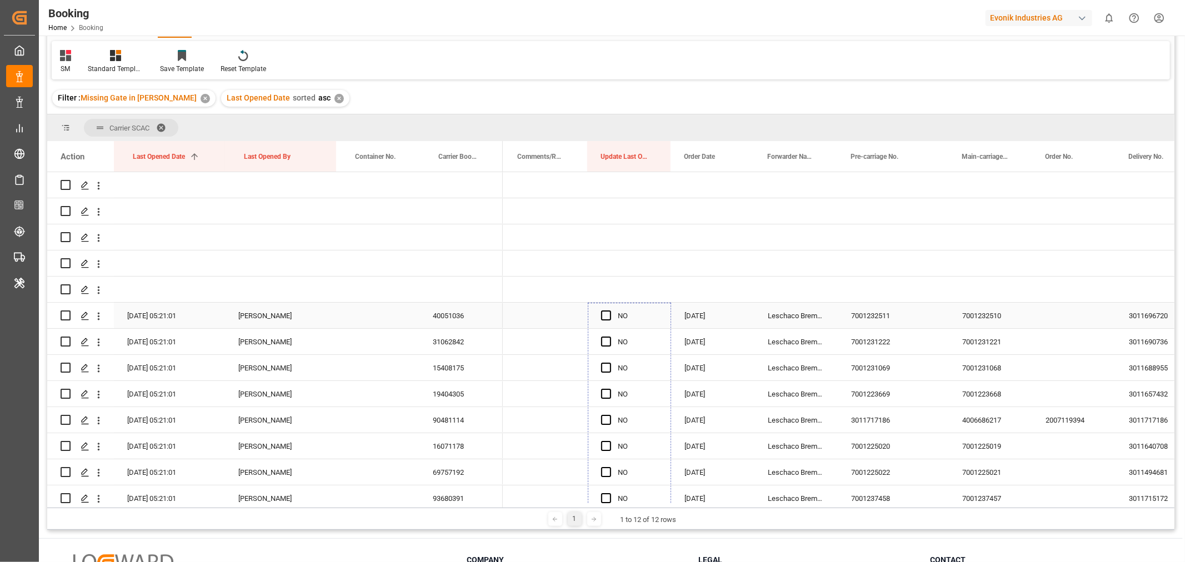
drag, startPoint x: 667, startPoint y: 424, endPoint x: 650, endPoint y: 306, distance: 119.5
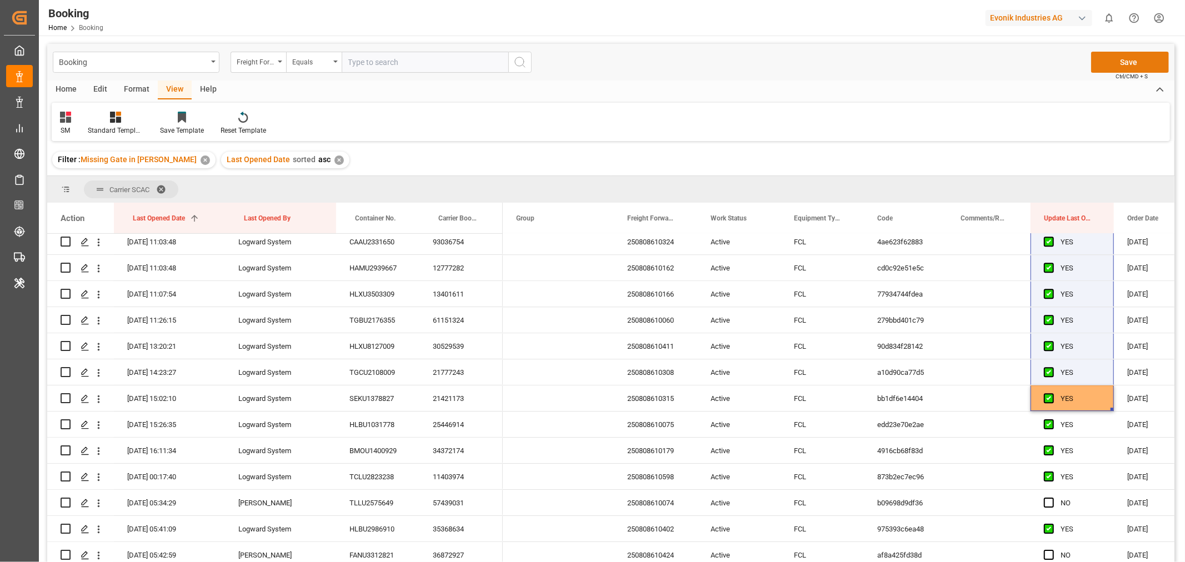
click at [1125, 62] on button "Save" at bounding box center [1130, 62] width 78 height 21
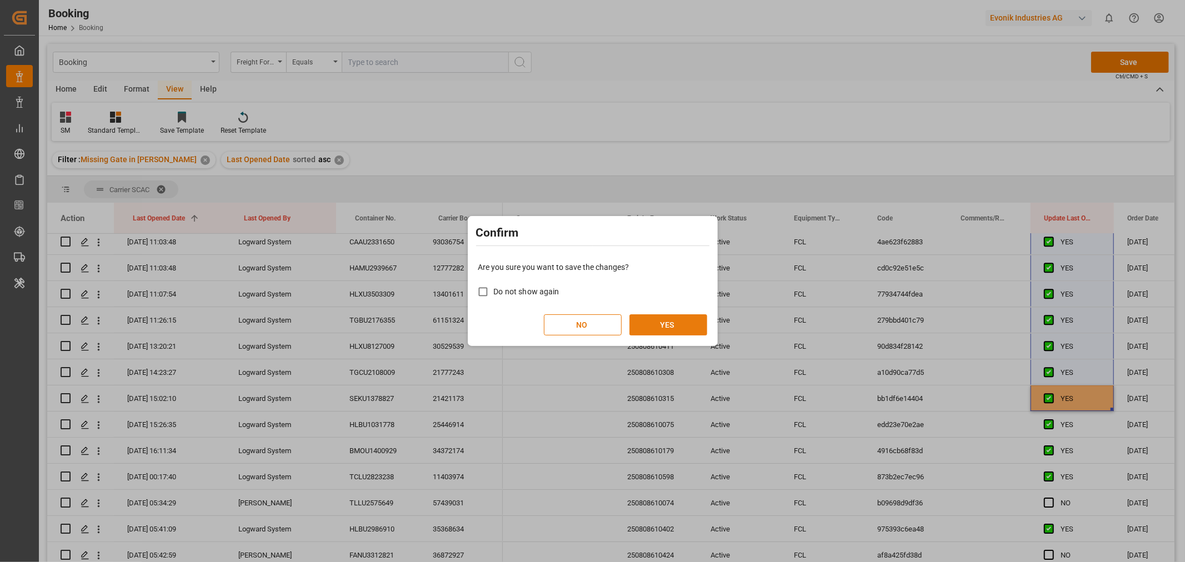
click at [673, 323] on button "YES" at bounding box center [668, 324] width 78 height 21
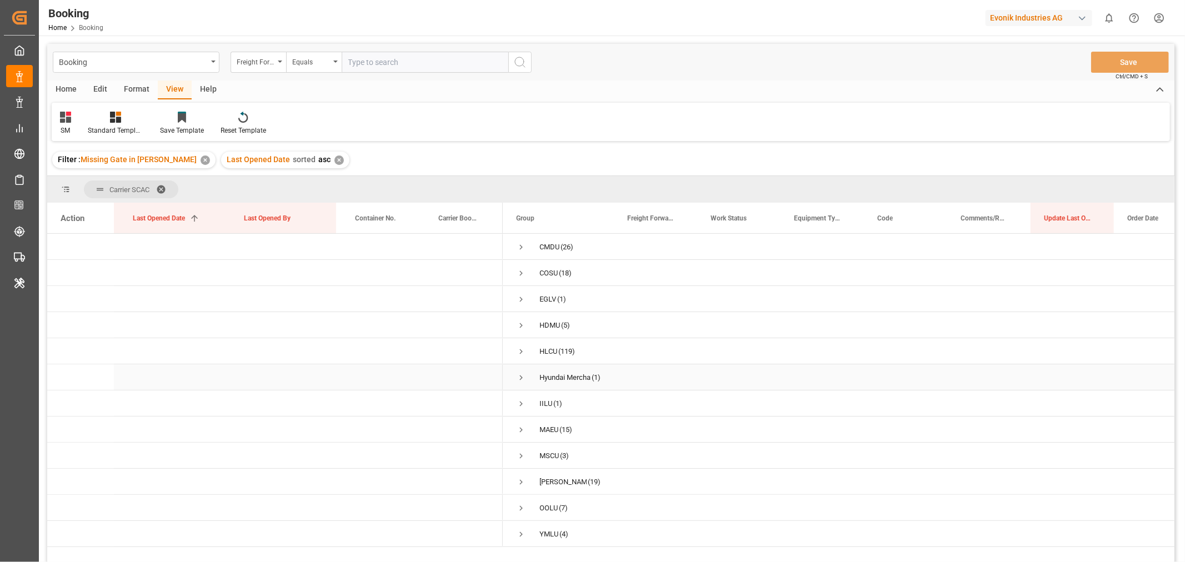
click at [522, 378] on span "Press SPACE to select this row." at bounding box center [521, 378] width 10 height 10
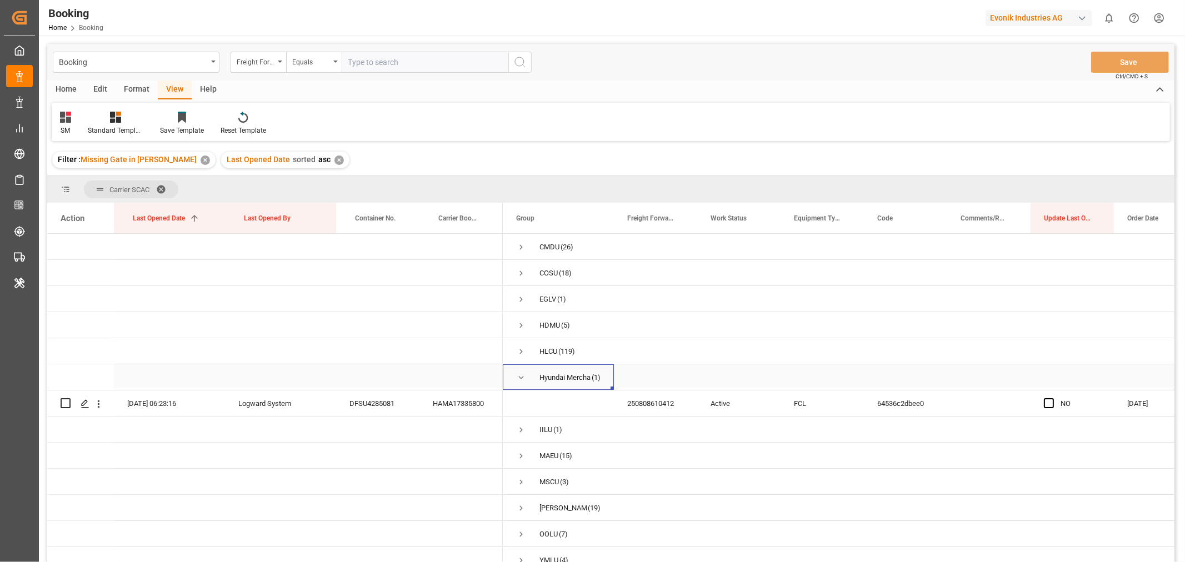
click at [513, 379] on div "Hyundai Merchant Marine Co., Ltd. Hyundai Group Building 194 Yulgok-ro, Jongno-…" at bounding box center [558, 377] width 111 height 26
click at [517, 378] on span "Press SPACE to select this row." at bounding box center [521, 378] width 10 height 10
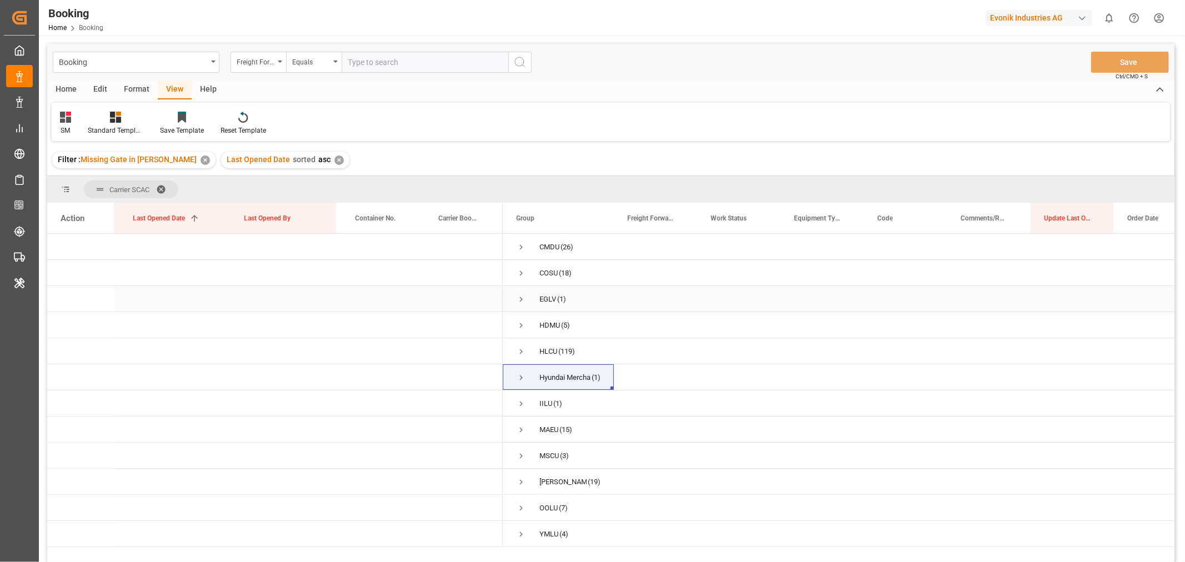
click at [519, 300] on span "Press SPACE to select this row." at bounding box center [521, 299] width 10 height 10
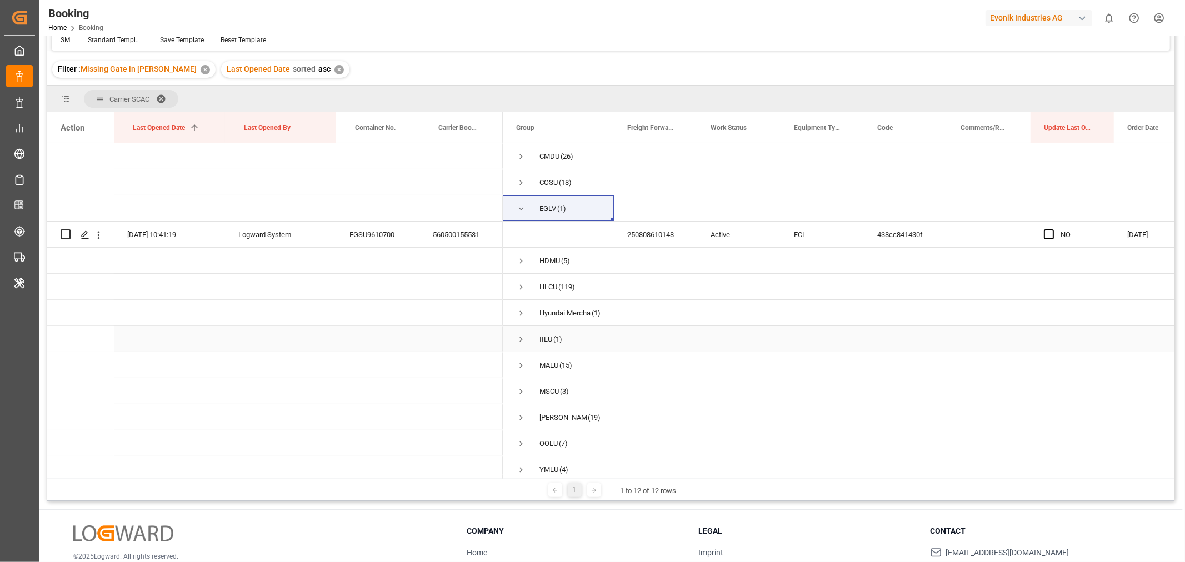
scroll to position [62, 0]
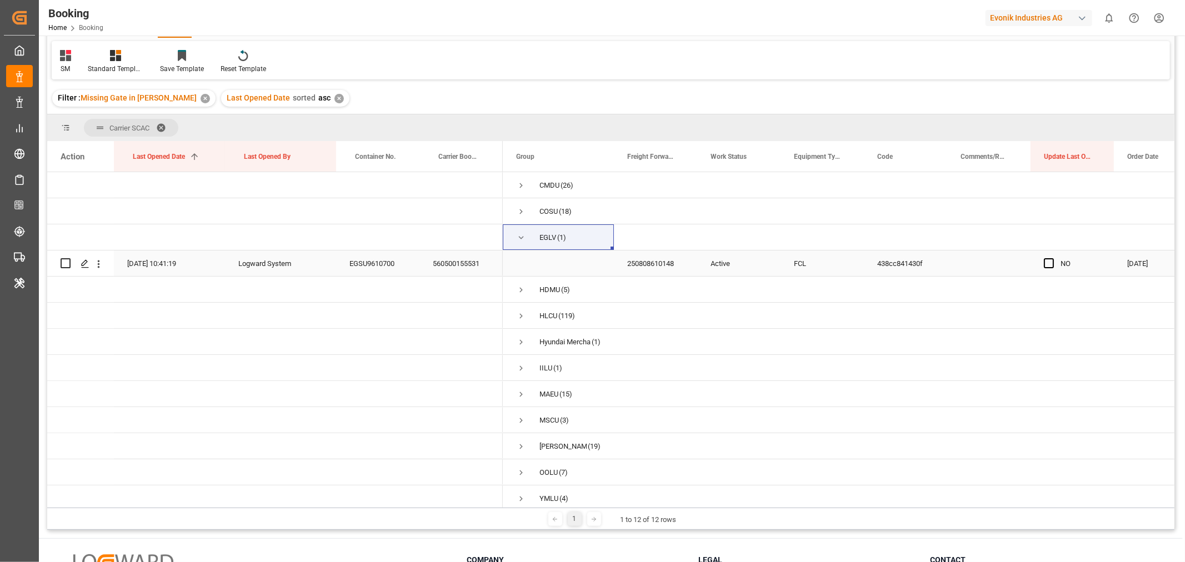
click at [445, 262] on div "560500155531" at bounding box center [460, 263] width 83 height 26
click at [1047, 263] on span "Press SPACE to select this row." at bounding box center [1049, 263] width 10 height 10
click at [1052, 258] on input "Press SPACE to select this row." at bounding box center [1052, 258] width 0 height 0
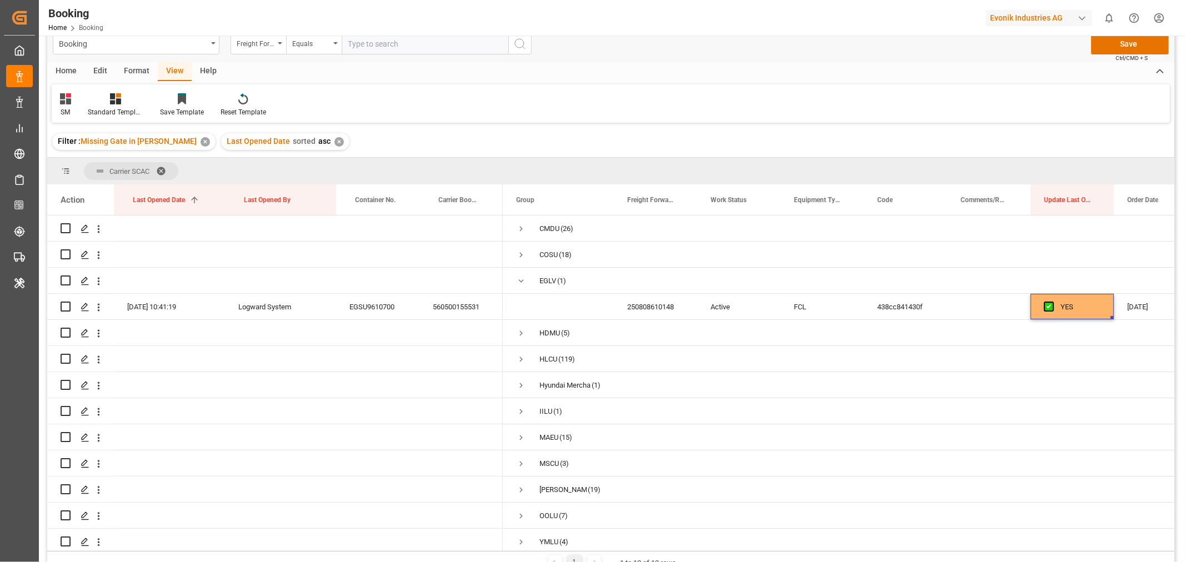
scroll to position [0, 0]
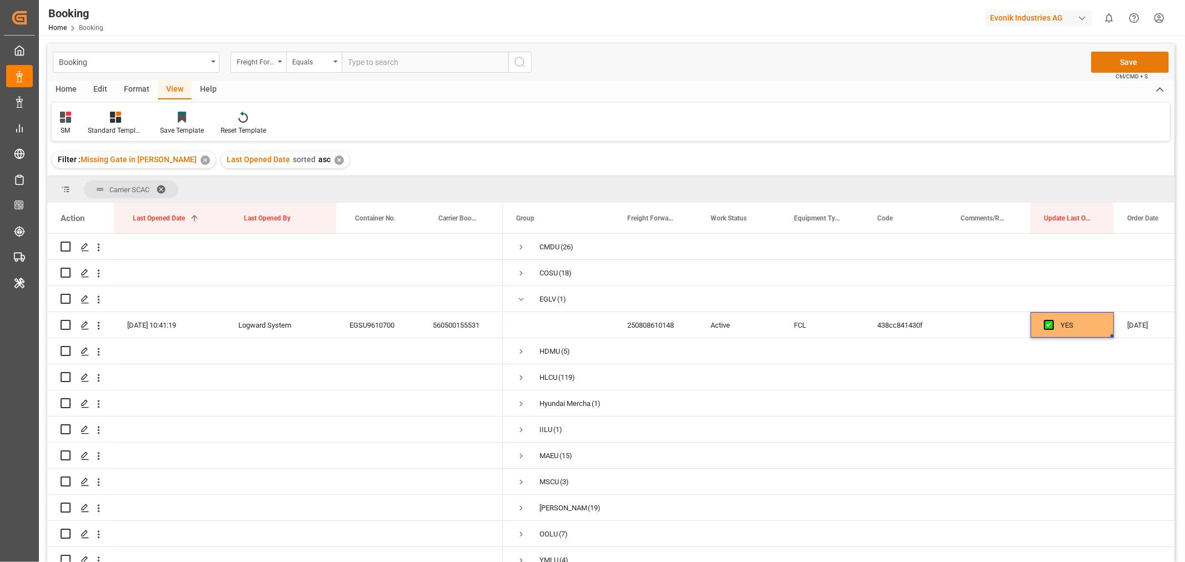
click at [1140, 61] on button "Save" at bounding box center [1130, 62] width 78 height 21
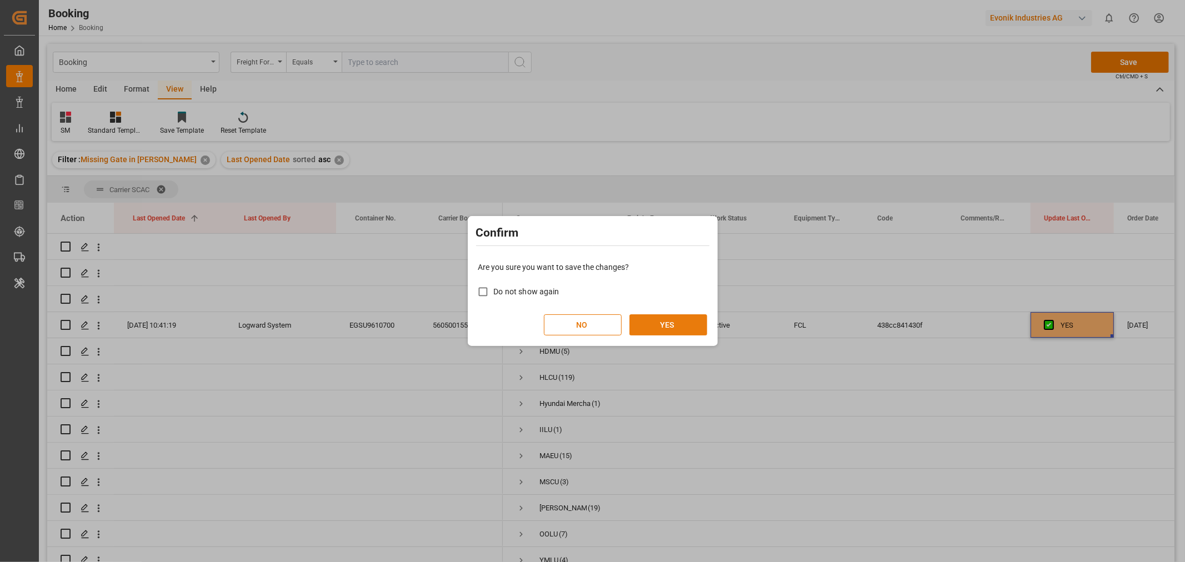
click at [675, 320] on button "YES" at bounding box center [668, 324] width 78 height 21
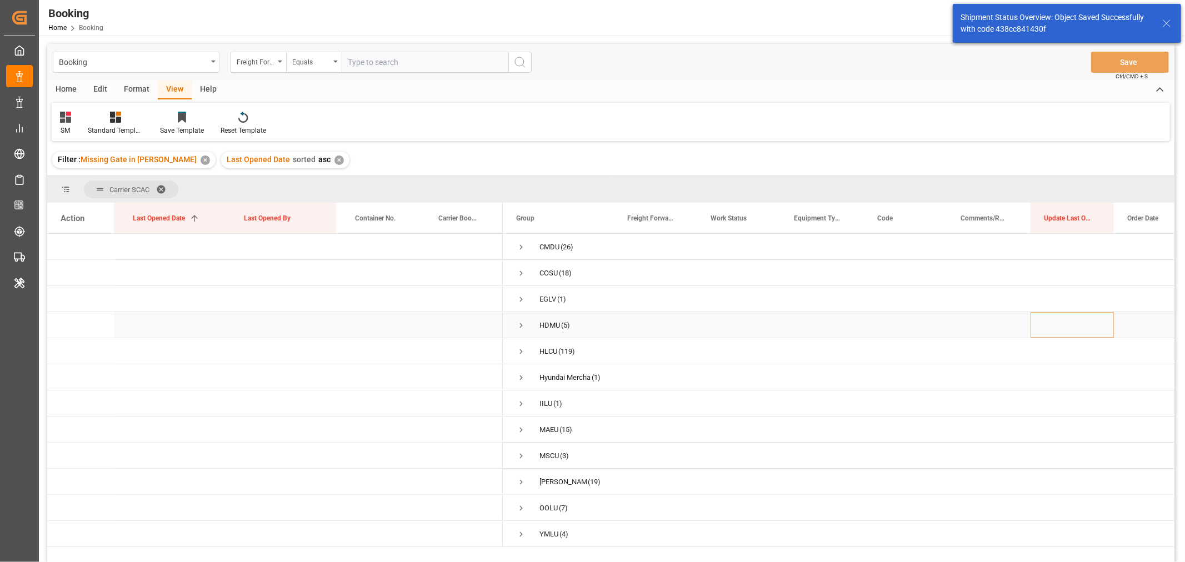
click at [521, 326] on span "Press SPACE to select this row." at bounding box center [521, 325] width 10 height 10
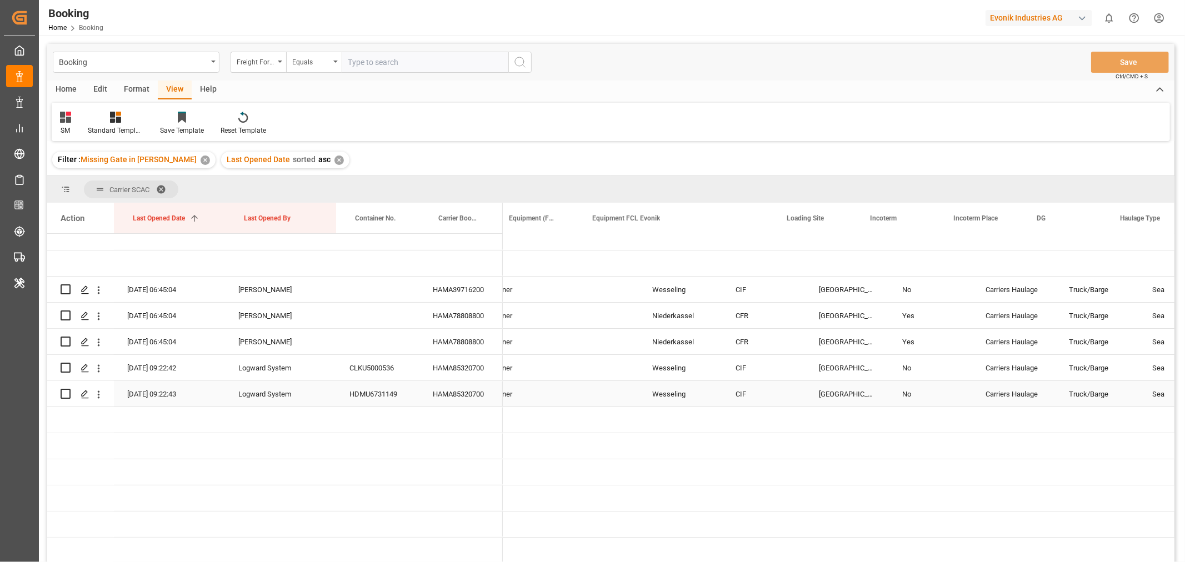
scroll to position [0, 1684]
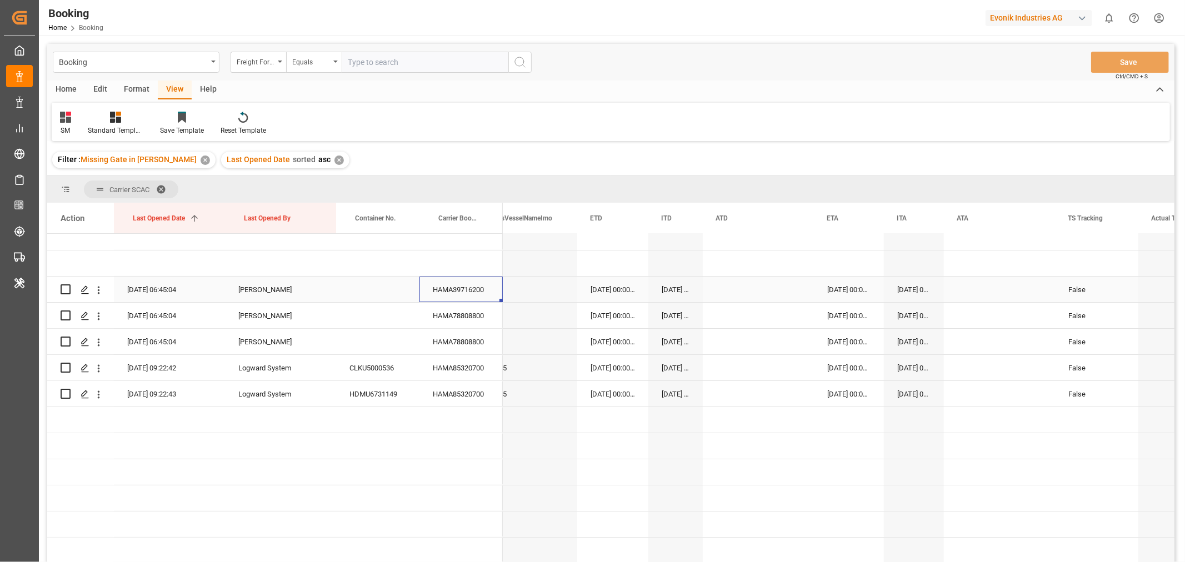
click at [469, 296] on div "HAMA39716200" at bounding box center [460, 290] width 83 height 26
click at [473, 318] on div "HAMA78808800" at bounding box center [460, 316] width 83 height 26
click at [473, 320] on div "HAMA78808800" at bounding box center [460, 316] width 83 height 26
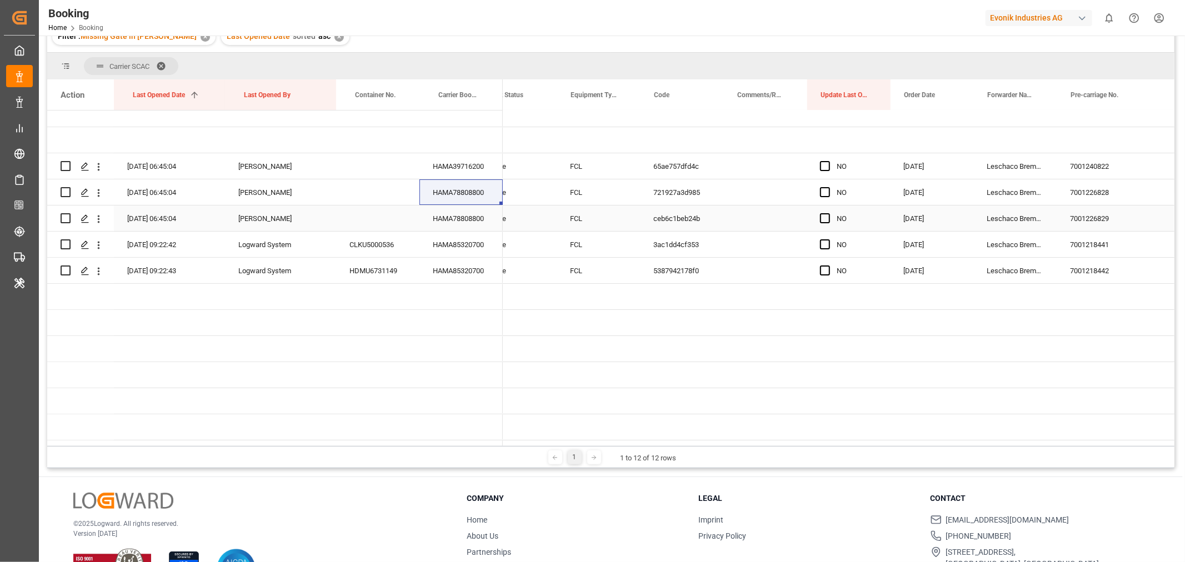
scroll to position [0, 223]
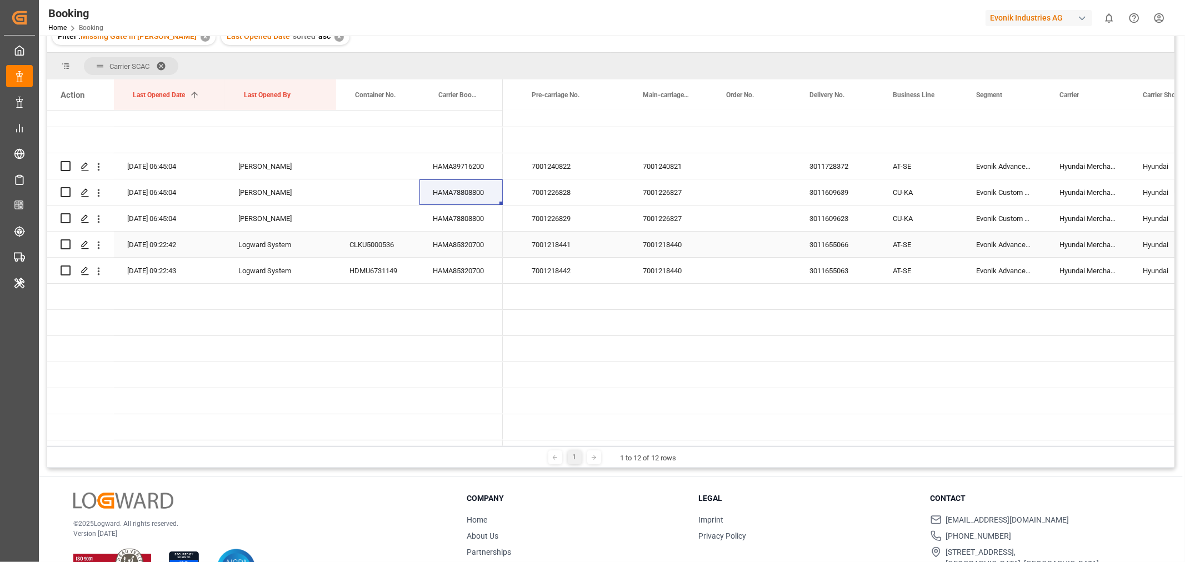
click at [458, 252] on div "HAMA85320700" at bounding box center [460, 245] width 83 height 26
click at [464, 253] on div "HAMA85320700" at bounding box center [460, 245] width 83 height 26
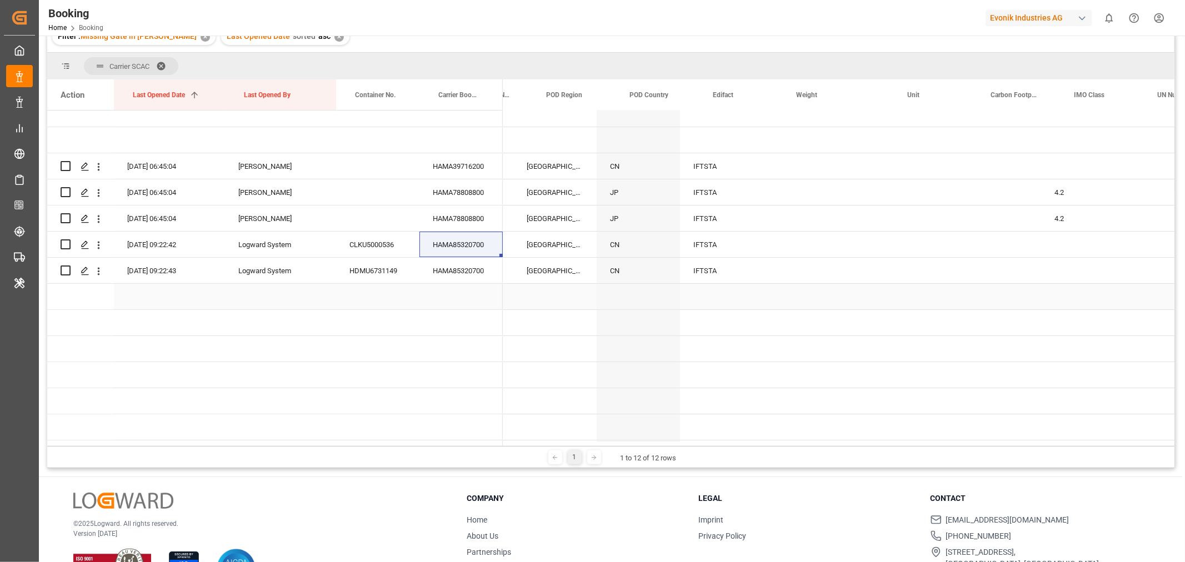
scroll to position [0, 2890]
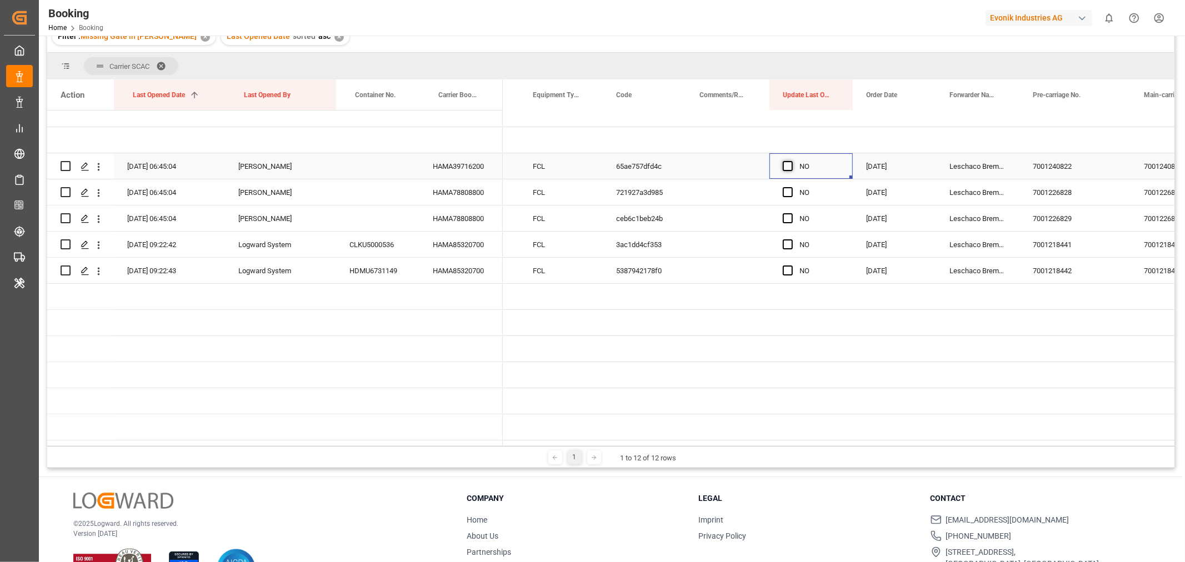
click at [784, 162] on span "Press SPACE to select this row." at bounding box center [788, 166] width 10 height 10
click at [791, 161] on input "Press SPACE to select this row." at bounding box center [791, 161] width 0 height 0
drag, startPoint x: 851, startPoint y: 174, endPoint x: 843, endPoint y: 263, distance: 88.8
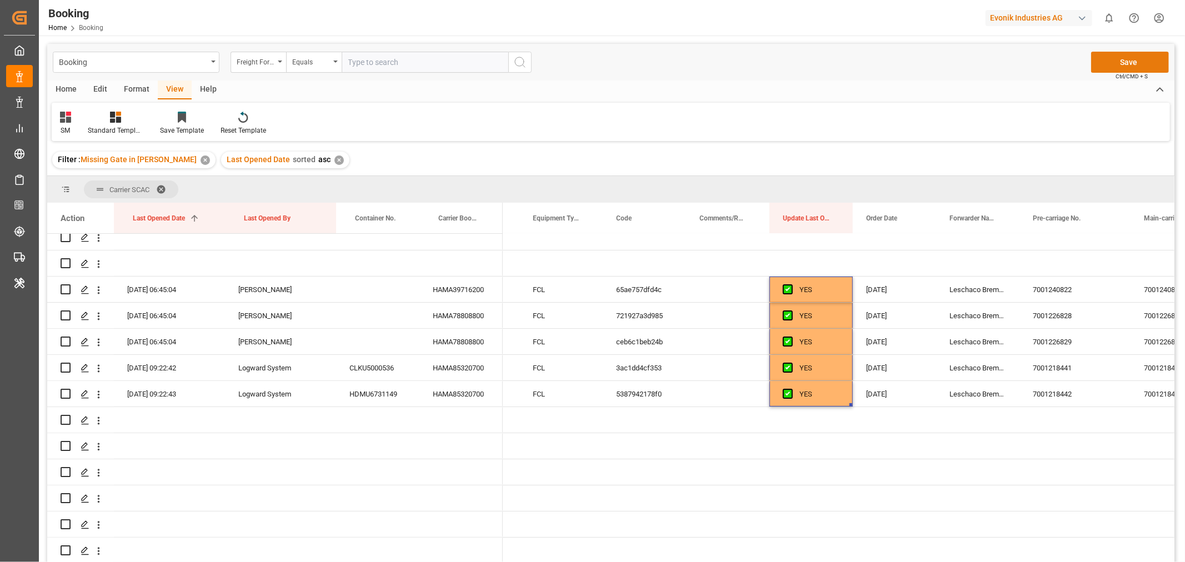
click at [1132, 54] on button "Save" at bounding box center [1130, 62] width 78 height 21
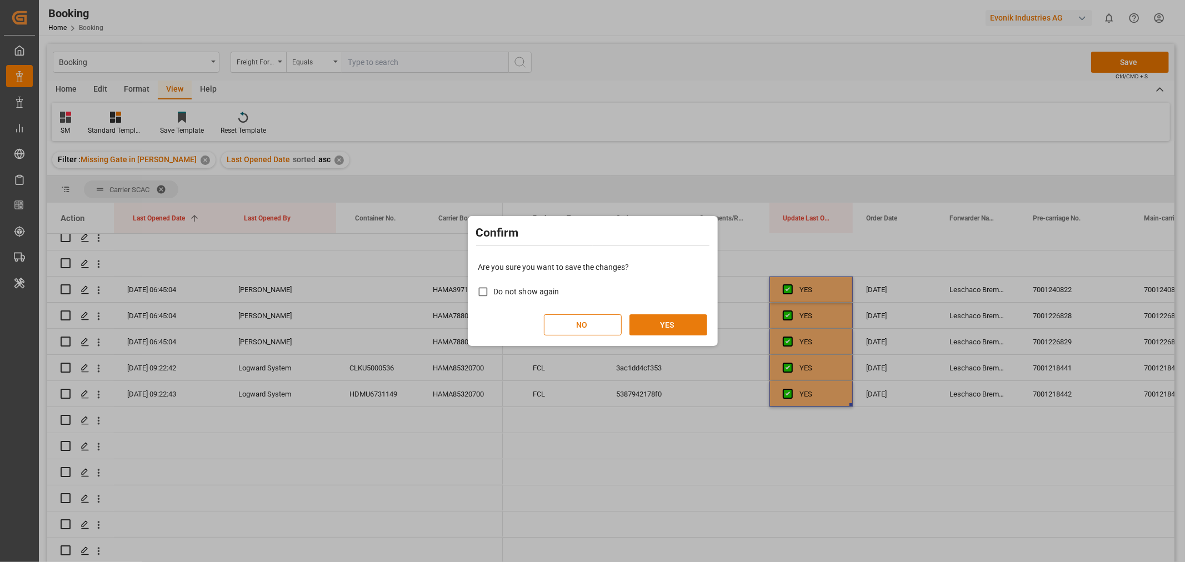
click at [640, 319] on button "YES" at bounding box center [668, 324] width 78 height 21
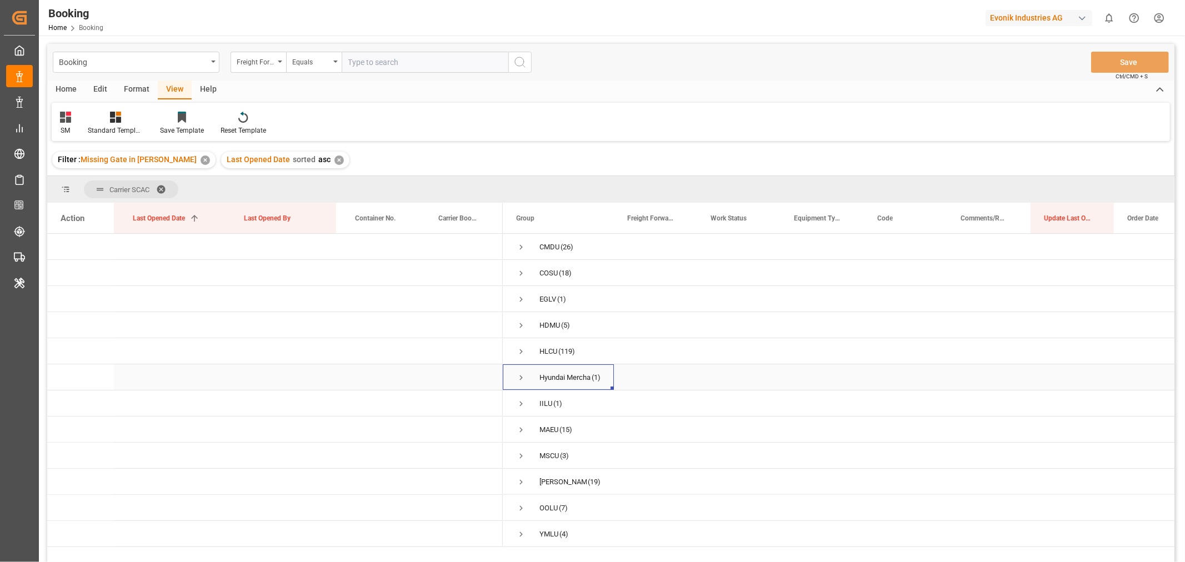
click at [521, 376] on span "Press SPACE to select this row." at bounding box center [521, 378] width 10 height 10
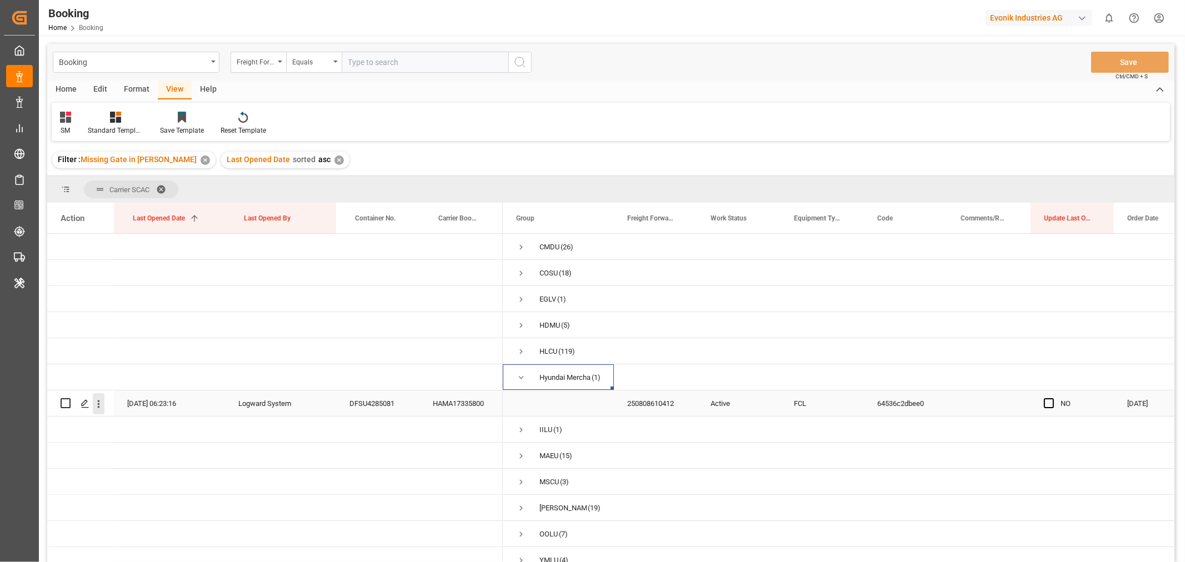
click at [97, 406] on icon "open menu" at bounding box center [99, 404] width 12 height 12
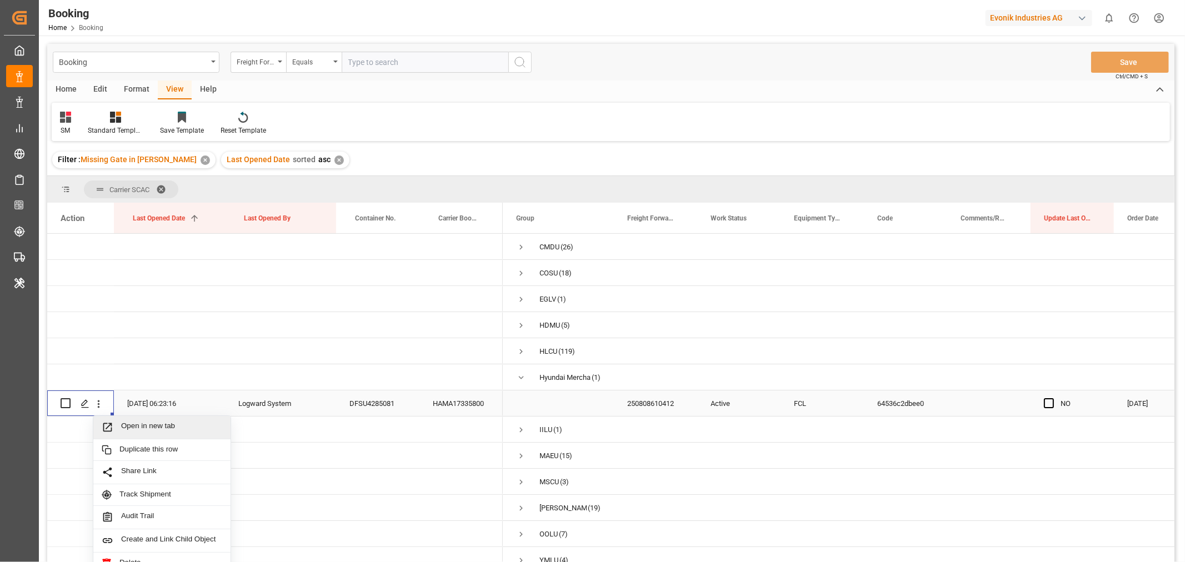
click at [126, 426] on span "Open in new tab" at bounding box center [171, 428] width 101 height 12
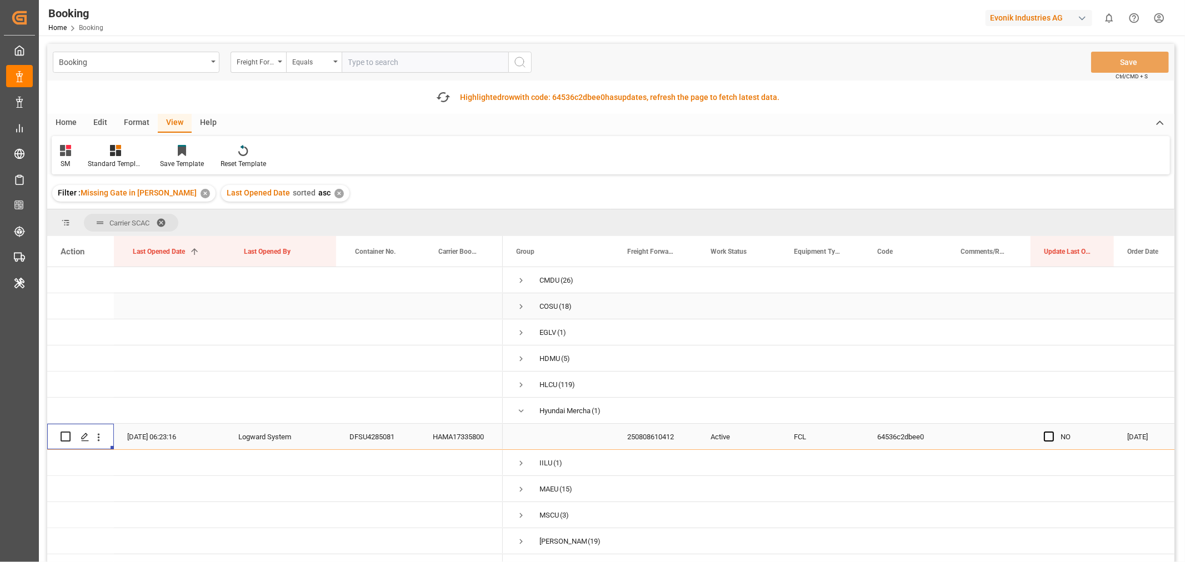
scroll to position [11, 0]
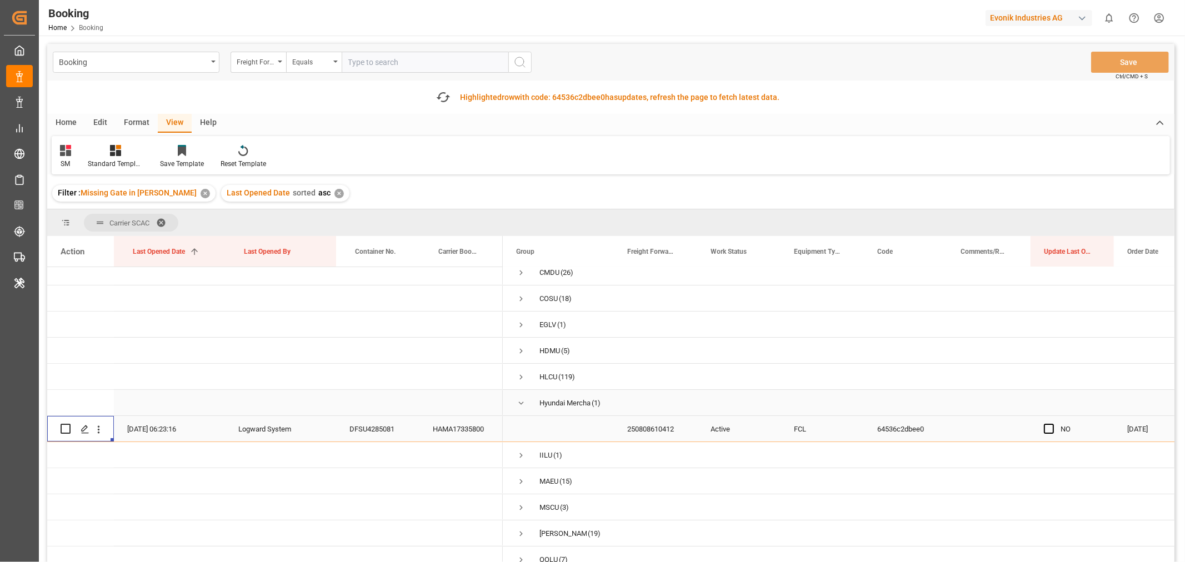
click at [518, 403] on span "Press SPACE to select this row." at bounding box center [521, 403] width 10 height 10
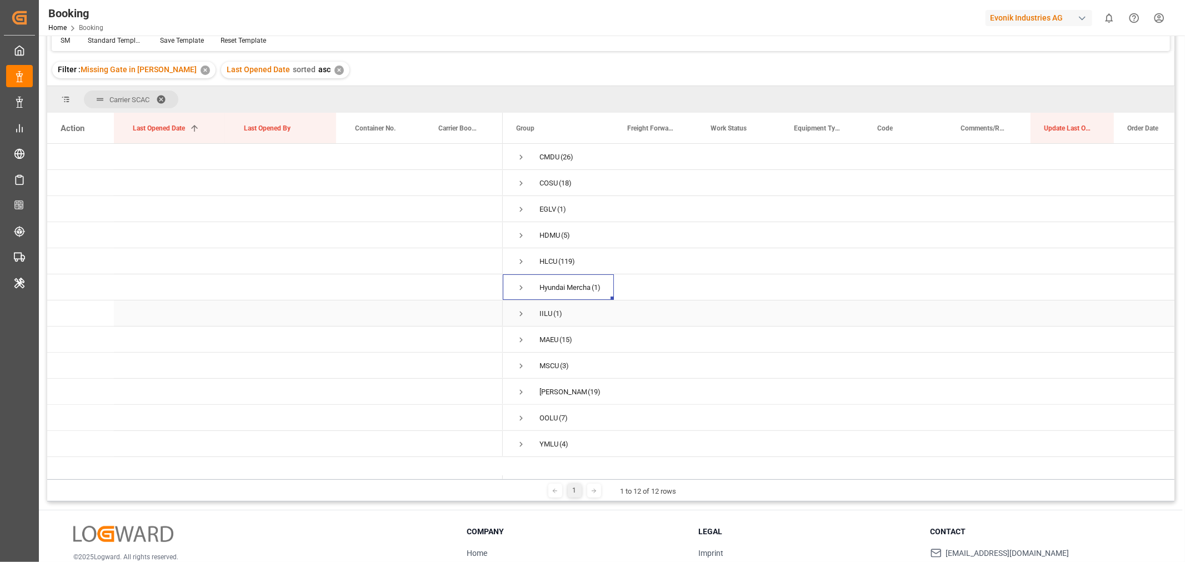
scroll to position [90, 0]
click at [519, 315] on span "Press SPACE to select this row." at bounding box center [521, 314] width 10 height 10
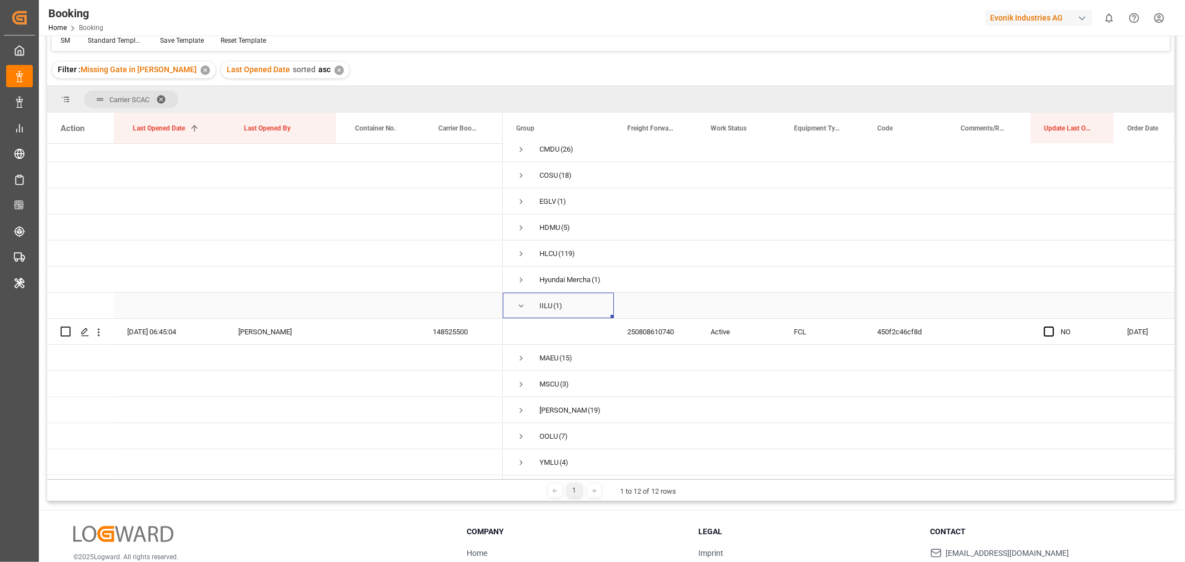
scroll to position [11, 0]
click at [437, 332] on div "148525500" at bounding box center [460, 332] width 83 height 26
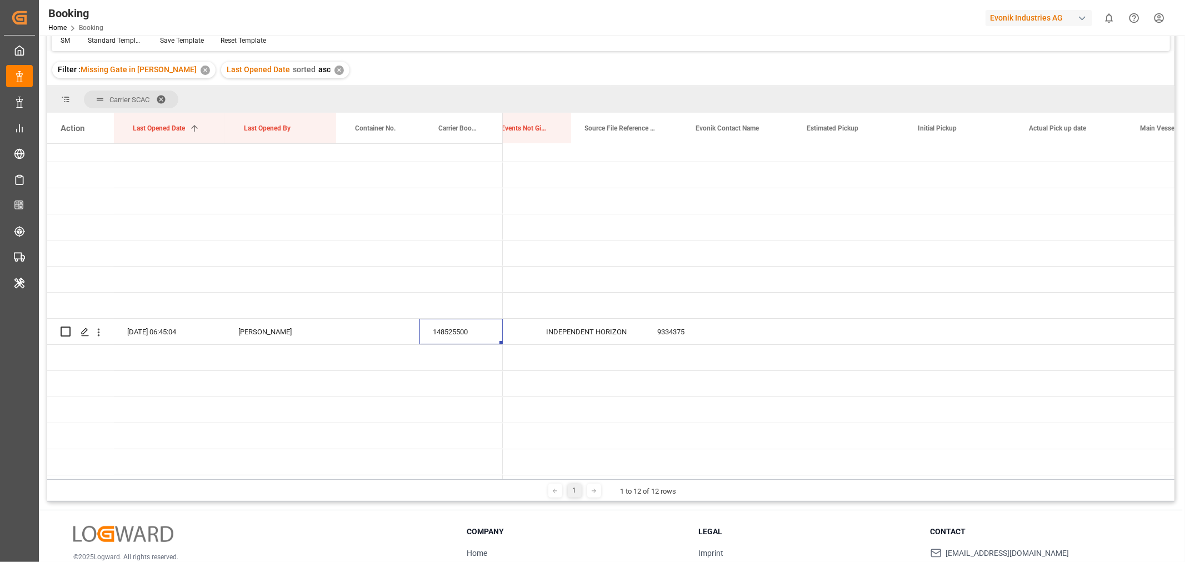
scroll to position [0, 3718]
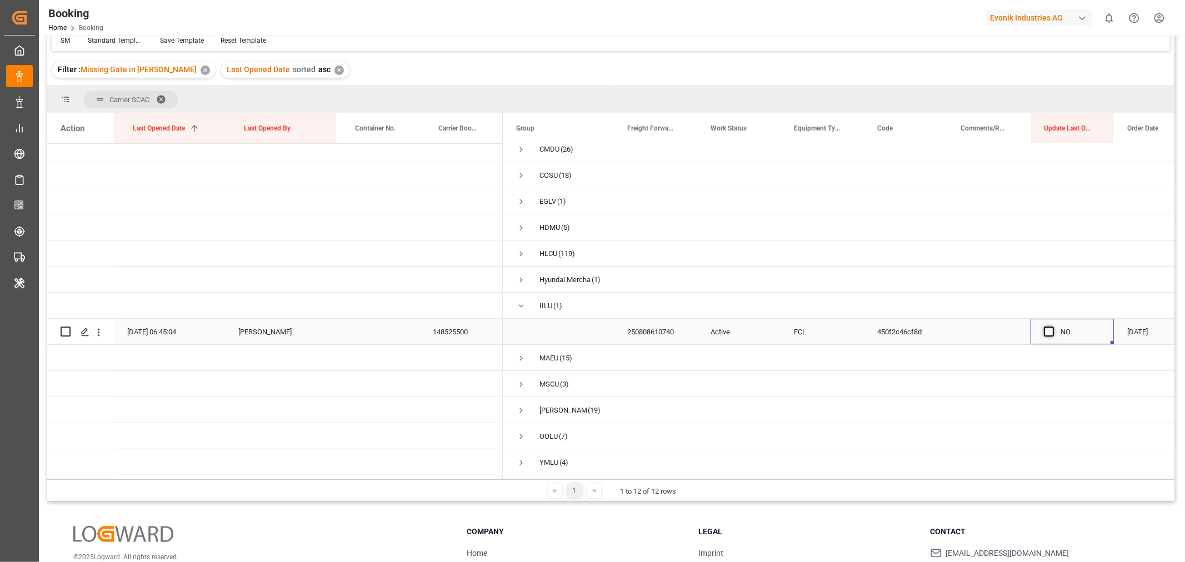
click at [1052, 328] on span "Press SPACE to select this row." at bounding box center [1049, 332] width 10 height 10
click at [1052, 327] on input "Press SPACE to select this row." at bounding box center [1052, 327] width 0 height 0
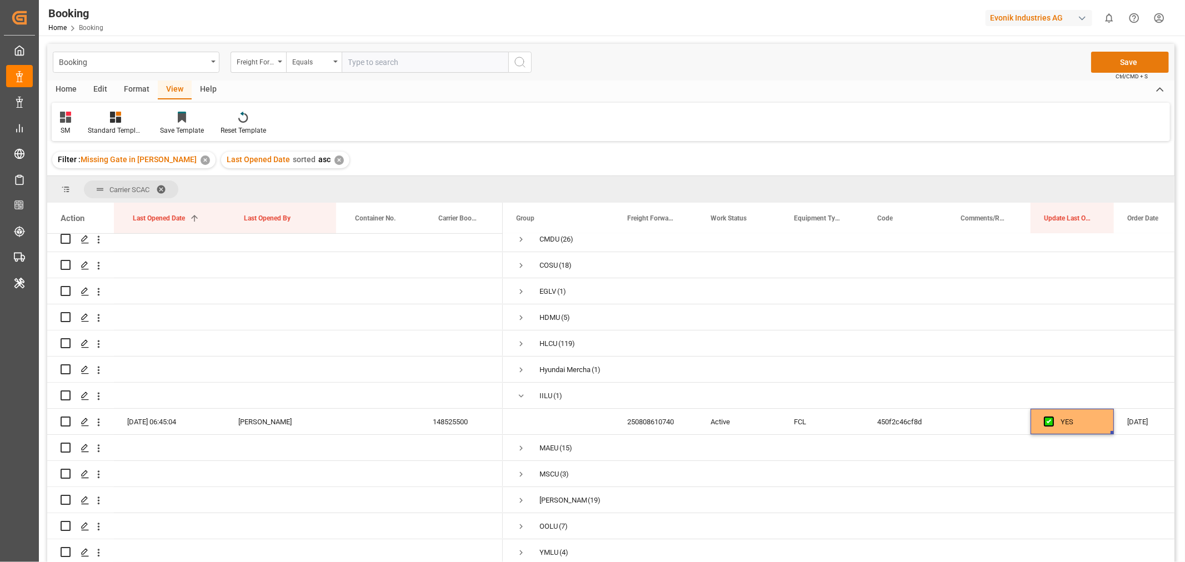
click at [1135, 58] on button "Save" at bounding box center [1130, 62] width 78 height 21
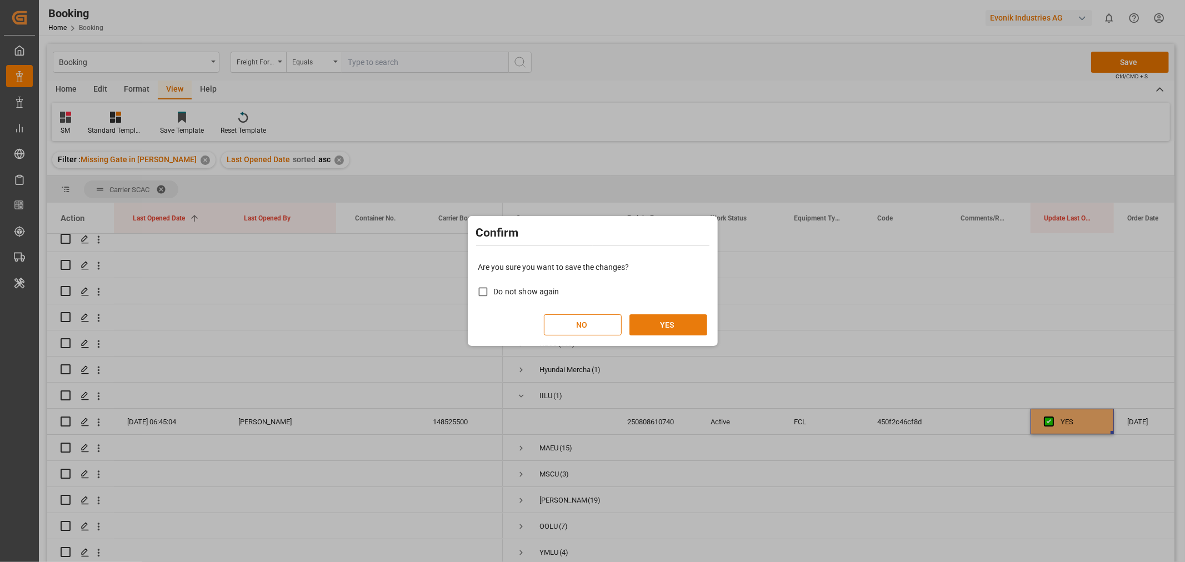
click at [663, 315] on button "YES" at bounding box center [668, 324] width 78 height 21
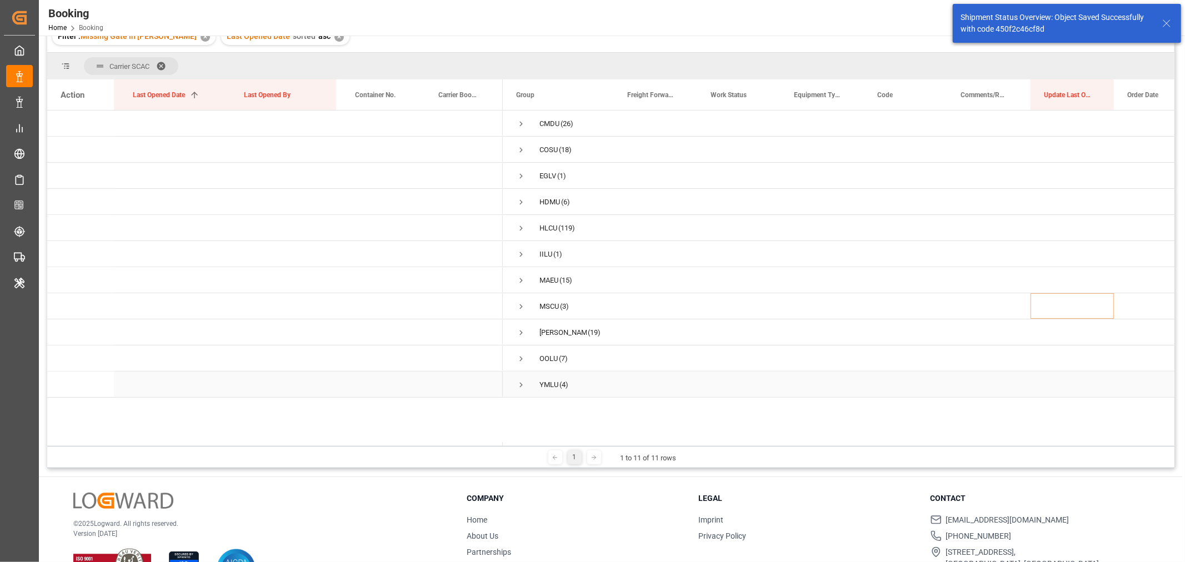
click at [520, 384] on span "Press SPACE to select this row." at bounding box center [521, 385] width 10 height 10
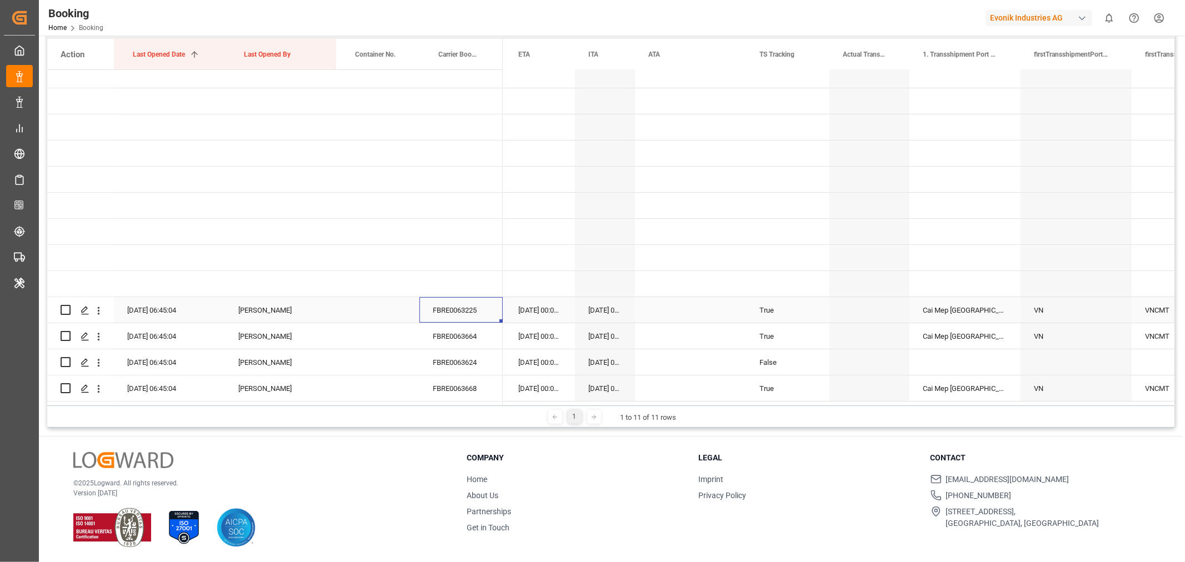
click at [460, 311] on div "FBRE0063225" at bounding box center [460, 310] width 83 height 26
click at [475, 335] on div "FBRE0063664" at bounding box center [460, 336] width 83 height 26
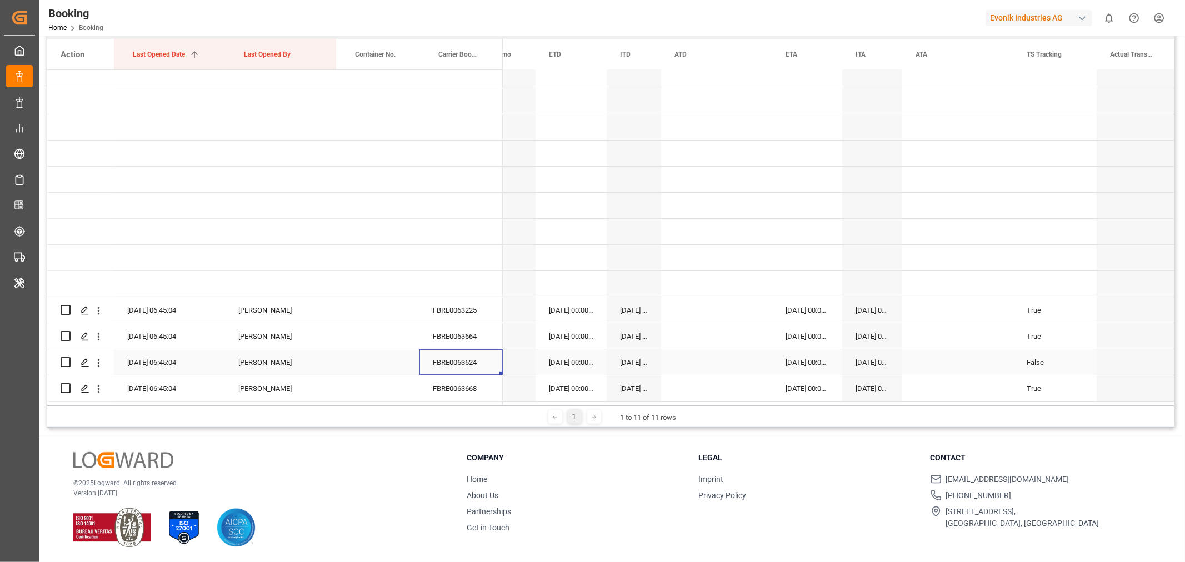
click at [469, 355] on div "FBRE0063624" at bounding box center [460, 362] width 83 height 26
click at [465, 377] on div "FBRE0063668" at bounding box center [460, 388] width 83 height 26
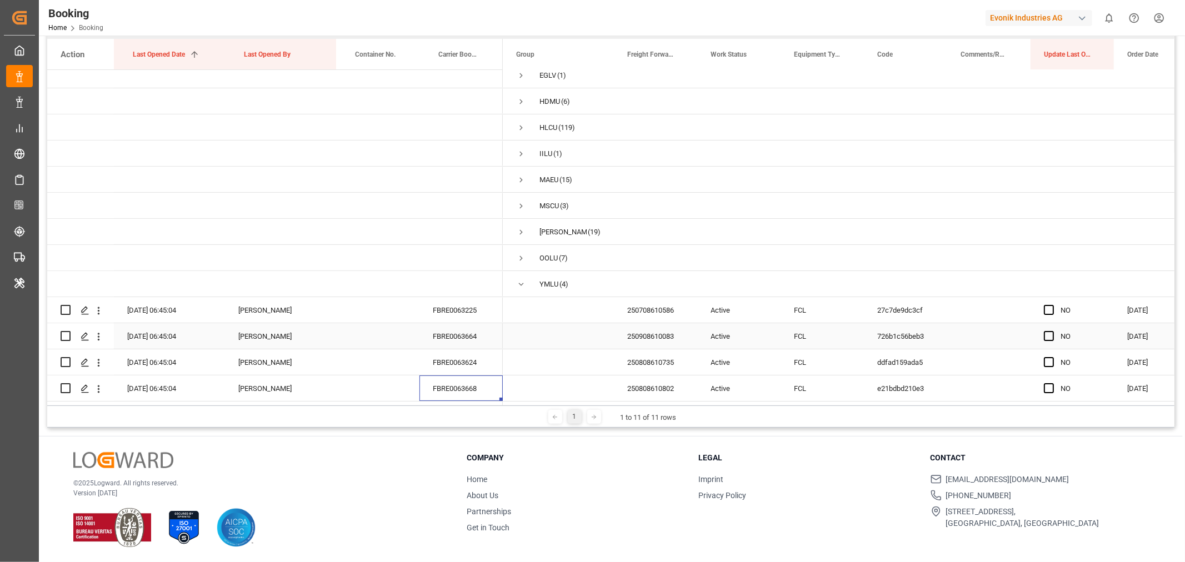
scroll to position [0, 173]
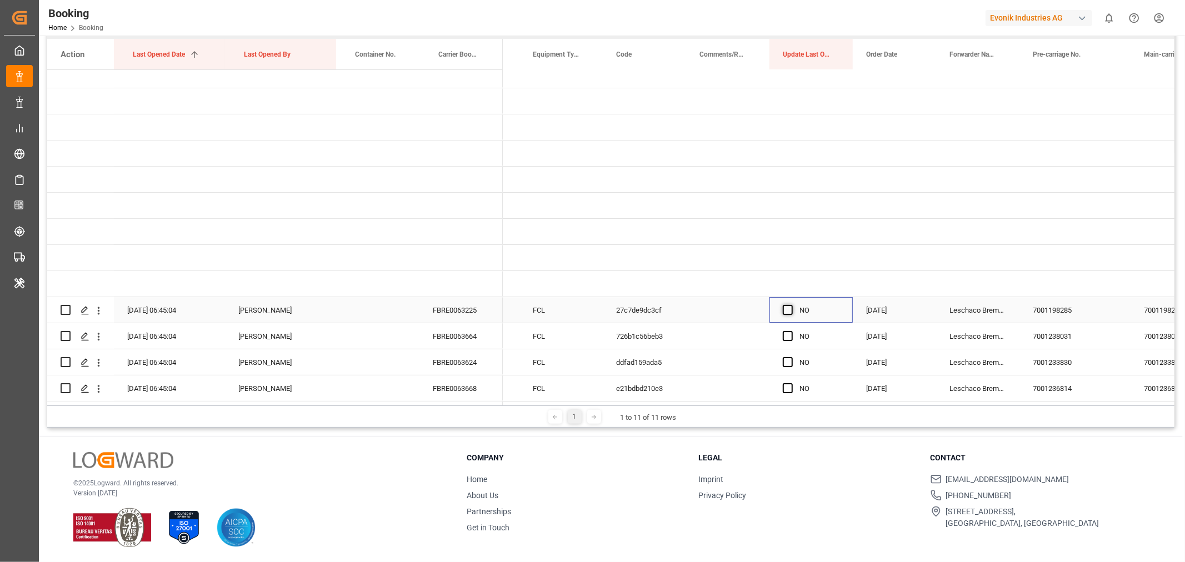
click at [792, 305] on span "Press SPACE to select this row." at bounding box center [788, 310] width 10 height 10
click at [791, 305] on input "Press SPACE to select this row." at bounding box center [791, 305] width 0 height 0
drag, startPoint x: 848, startPoint y: 315, endPoint x: 850, endPoint y: 385, distance: 69.5
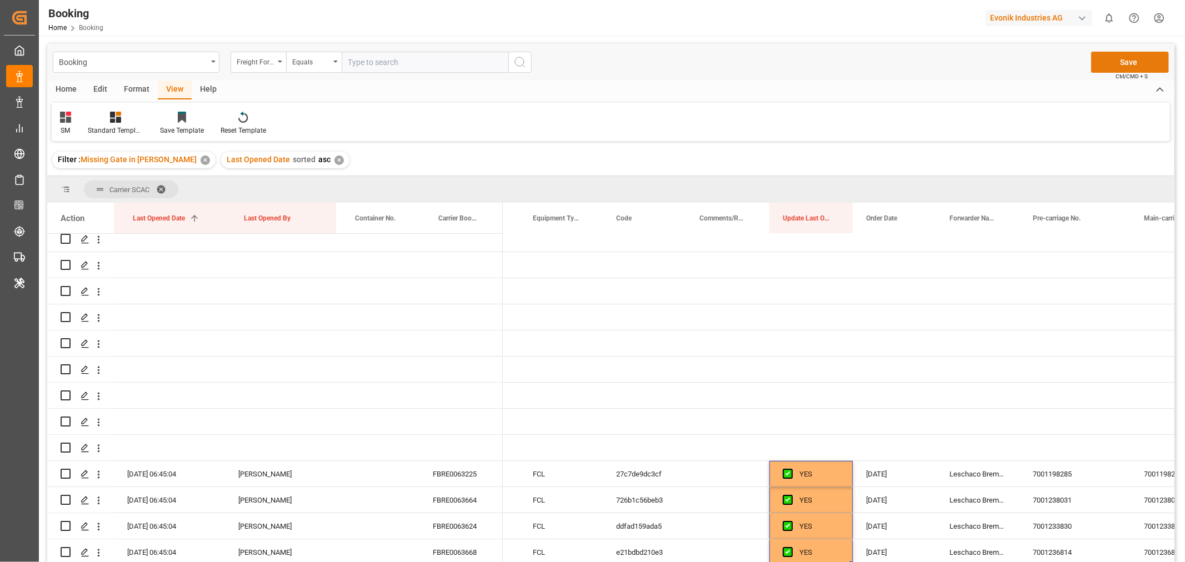
click at [1128, 63] on button "Save" at bounding box center [1130, 62] width 78 height 21
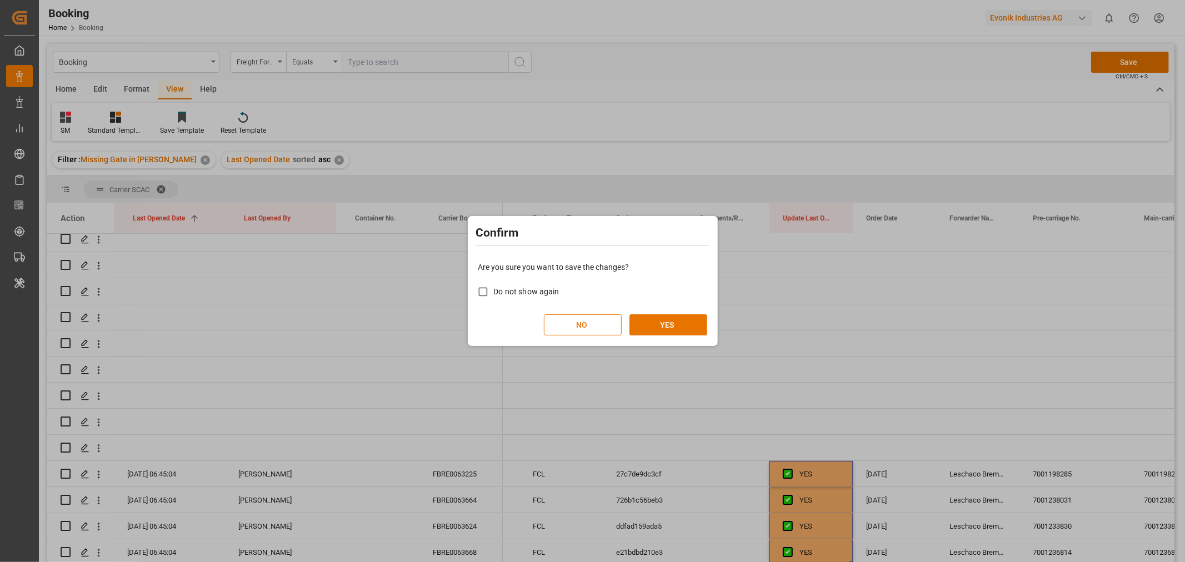
click at [672, 312] on div "Are you sure you want to save the changes? Do not show again NO YES" at bounding box center [592, 298] width 244 height 89
click at [673, 315] on button "YES" at bounding box center [668, 324] width 78 height 21
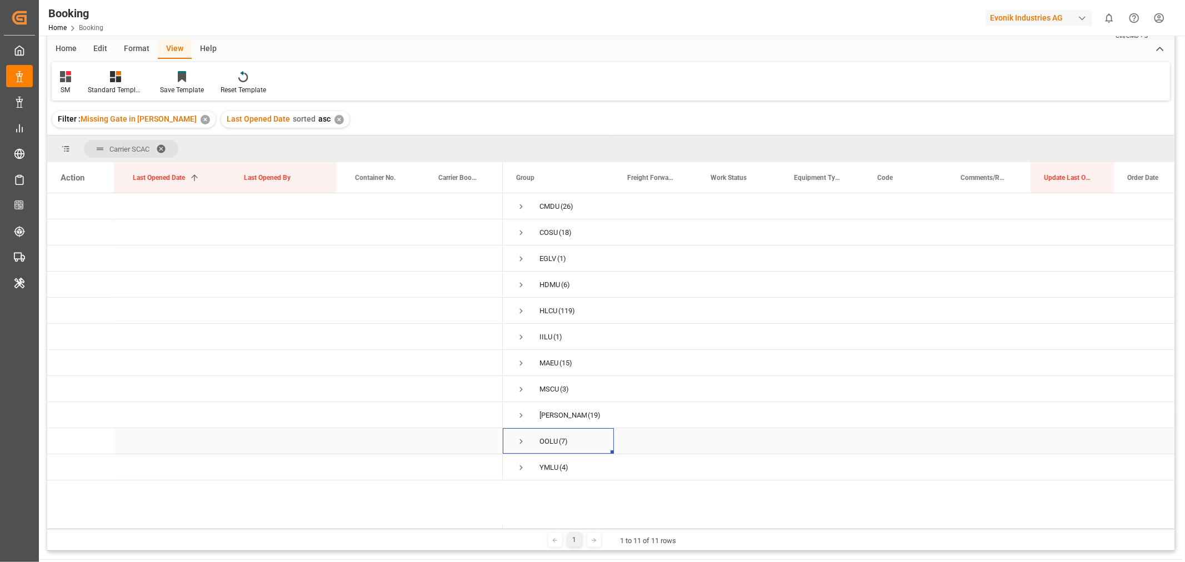
click at [521, 443] on span "Press SPACE to select this row." at bounding box center [521, 442] width 10 height 10
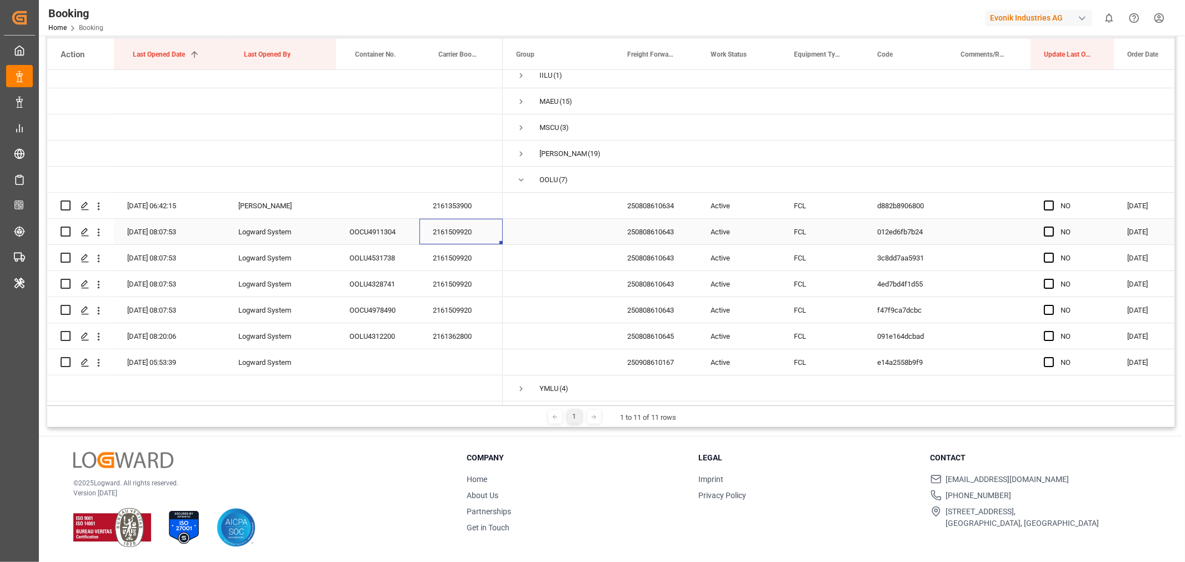
click at [470, 233] on div "2161509920" at bounding box center [460, 232] width 83 height 26
click at [444, 224] on div "2161509920" at bounding box center [460, 232] width 83 height 26
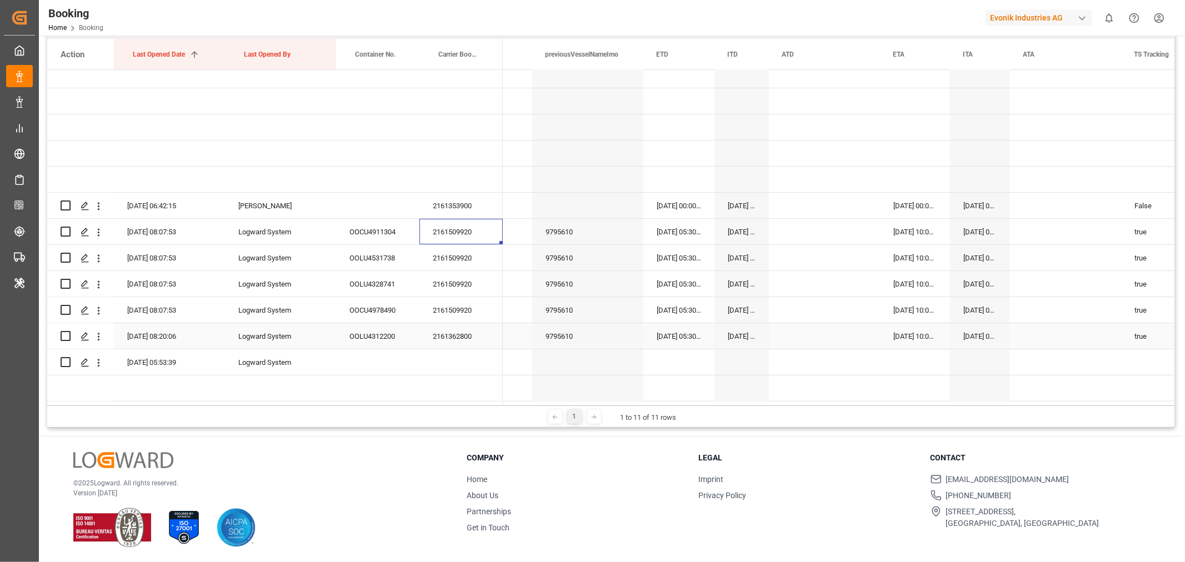
scroll to position [0, 4892]
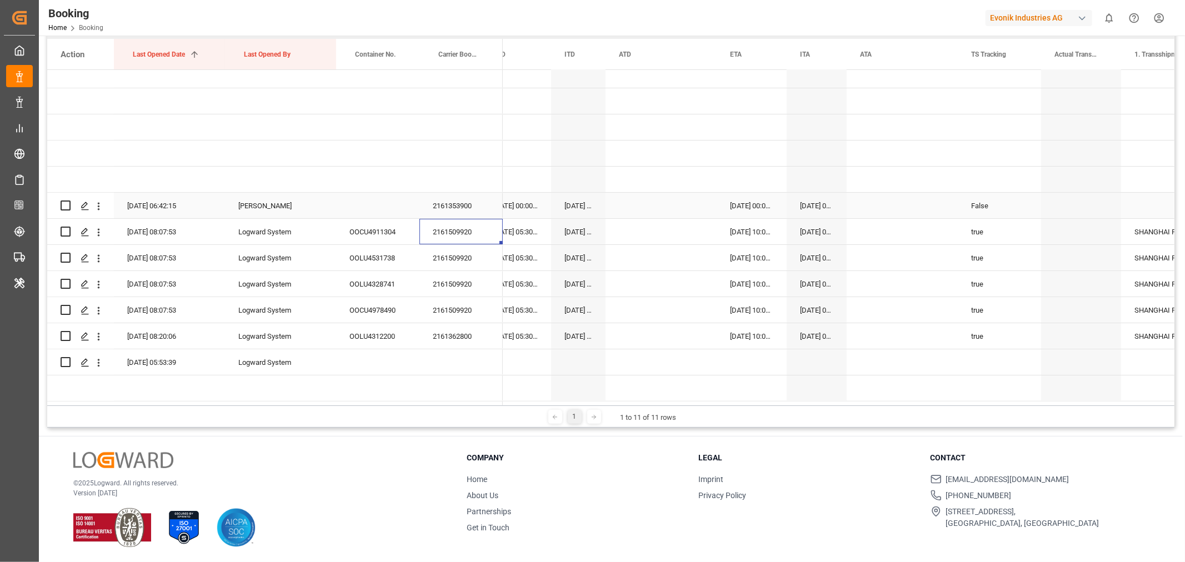
click at [469, 200] on div "2161353900" at bounding box center [460, 206] width 83 height 26
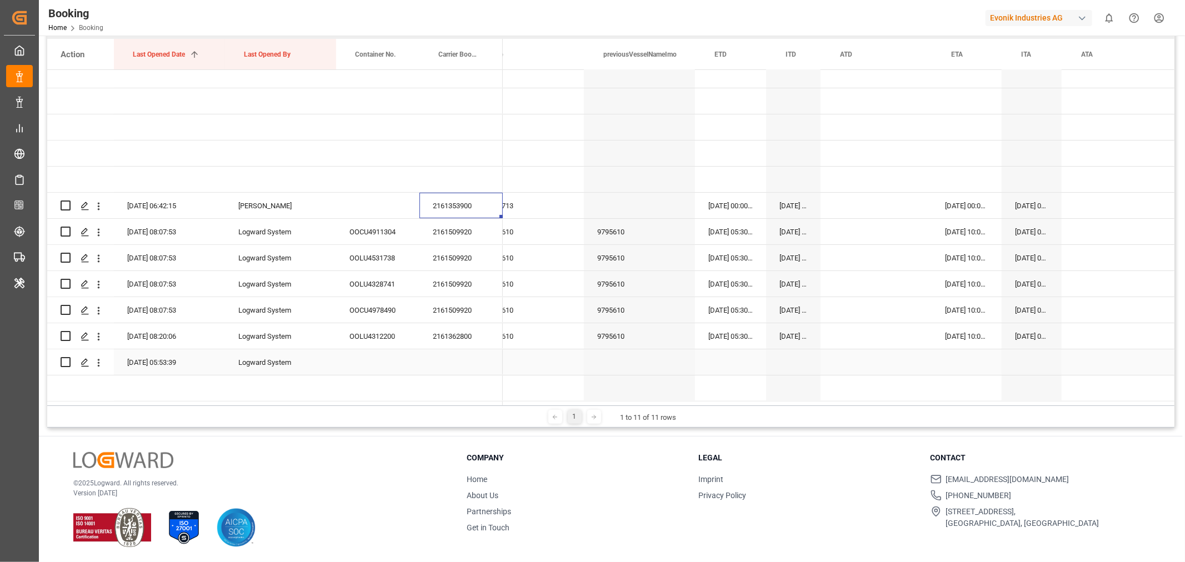
scroll to position [0, 4683]
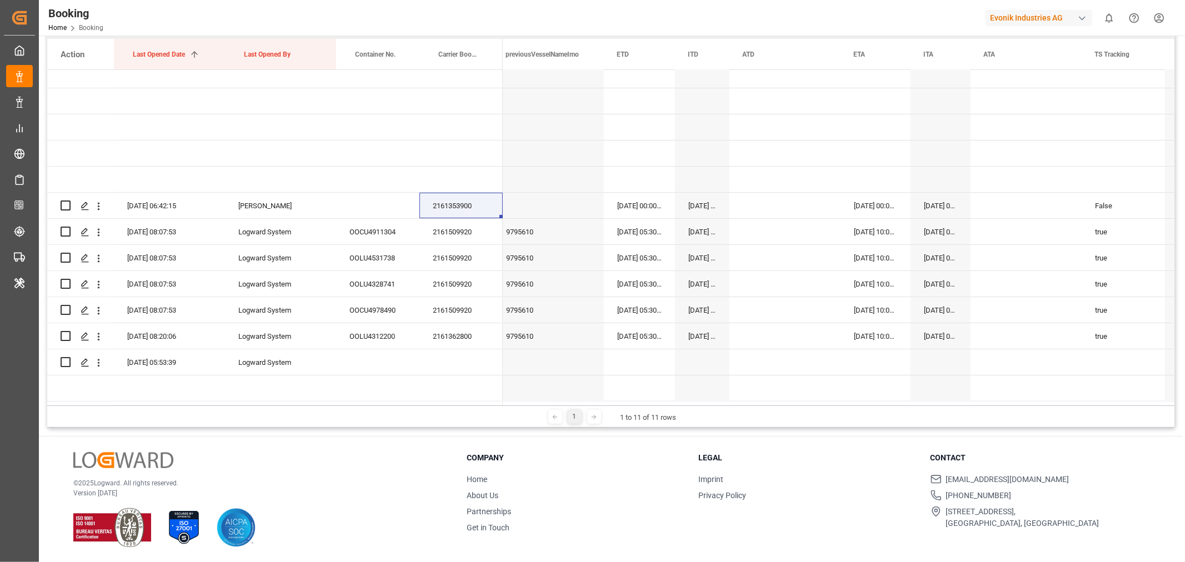
click at [654, 461] on h3 "Company" at bounding box center [576, 458] width 218 height 12
click at [99, 361] on icon "open menu" at bounding box center [99, 363] width 12 height 12
click at [168, 382] on span "Open in new tab" at bounding box center [171, 384] width 101 height 12
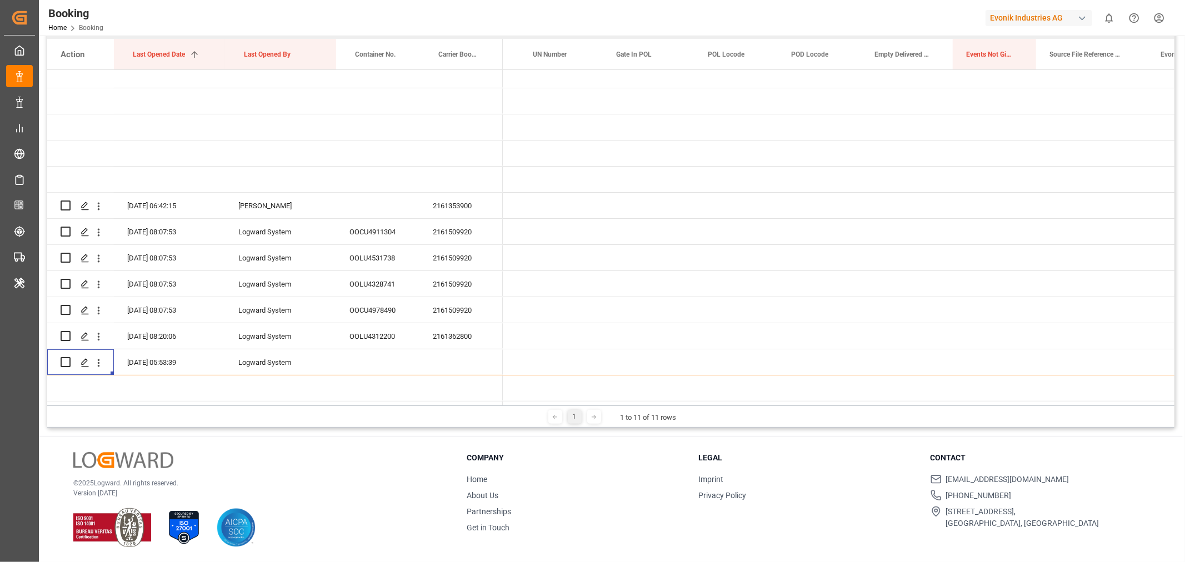
scroll to position [0, 0]
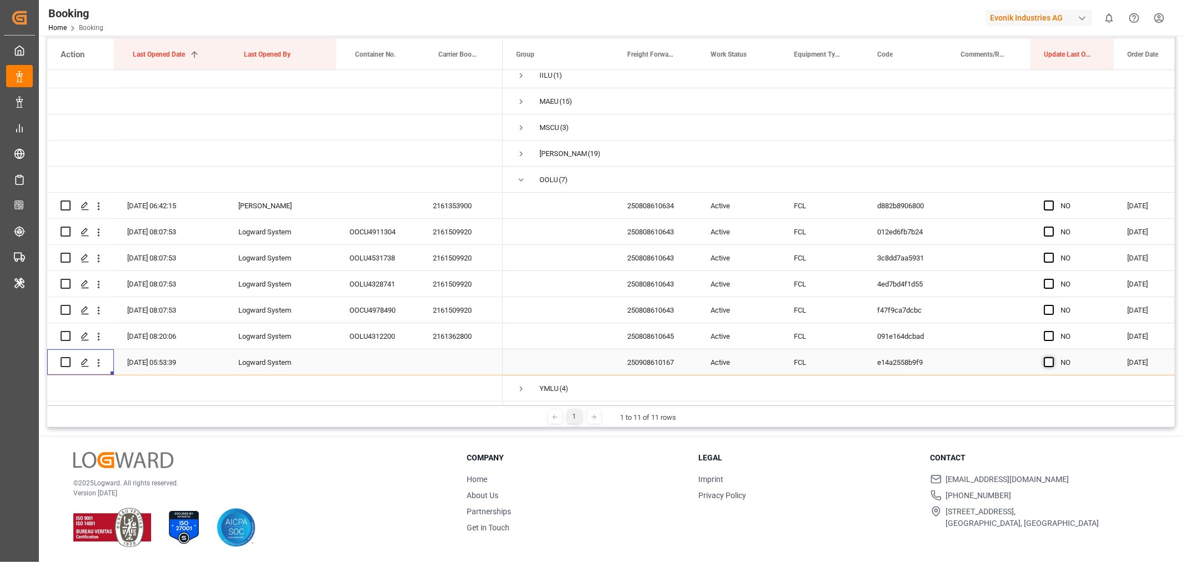
click at [1049, 361] on span "Press SPACE to select this row." at bounding box center [1049, 362] width 10 height 10
click at [1052, 357] on input "Press SPACE to select this row." at bounding box center [1052, 357] width 0 height 0
drag, startPoint x: 1111, startPoint y: 369, endPoint x: 1115, endPoint y: 202, distance: 167.2
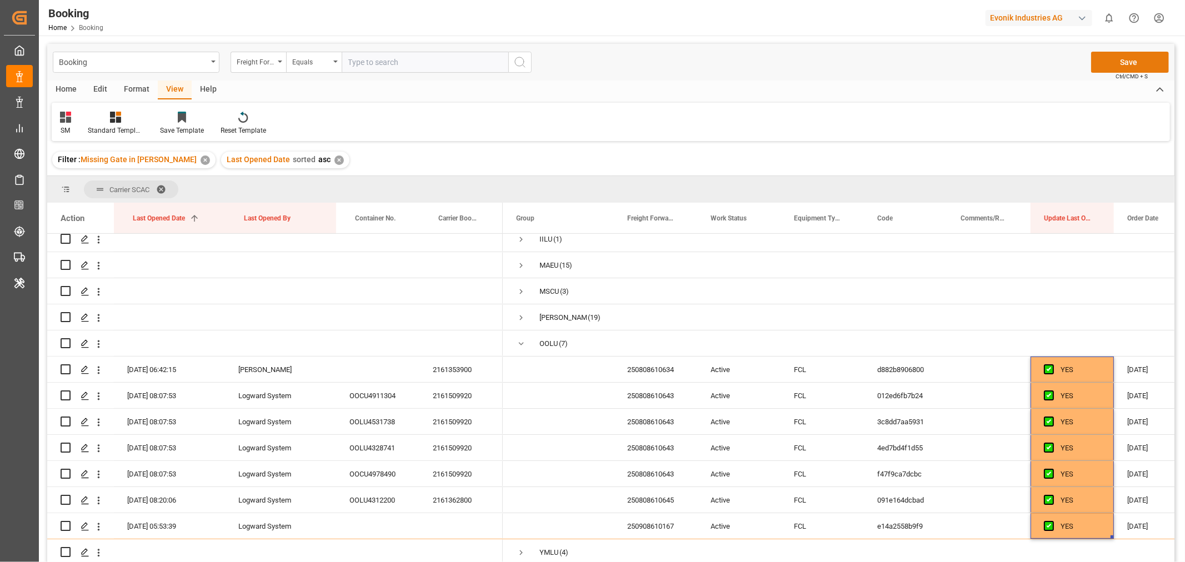
click at [1129, 61] on button "Save" at bounding box center [1130, 62] width 78 height 21
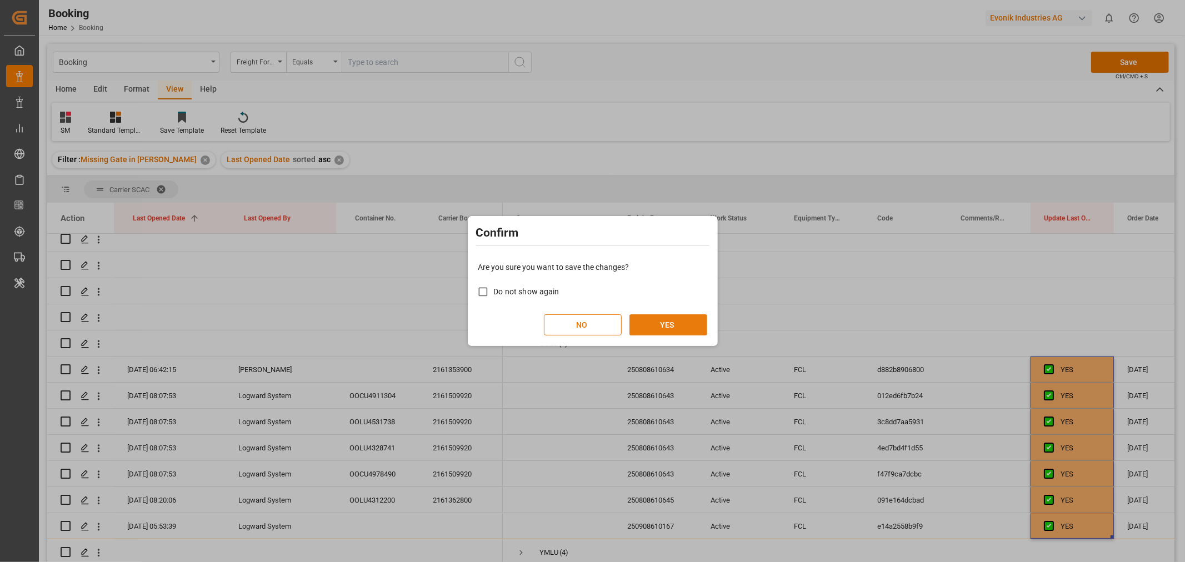
click at [644, 327] on button "YES" at bounding box center [668, 324] width 78 height 21
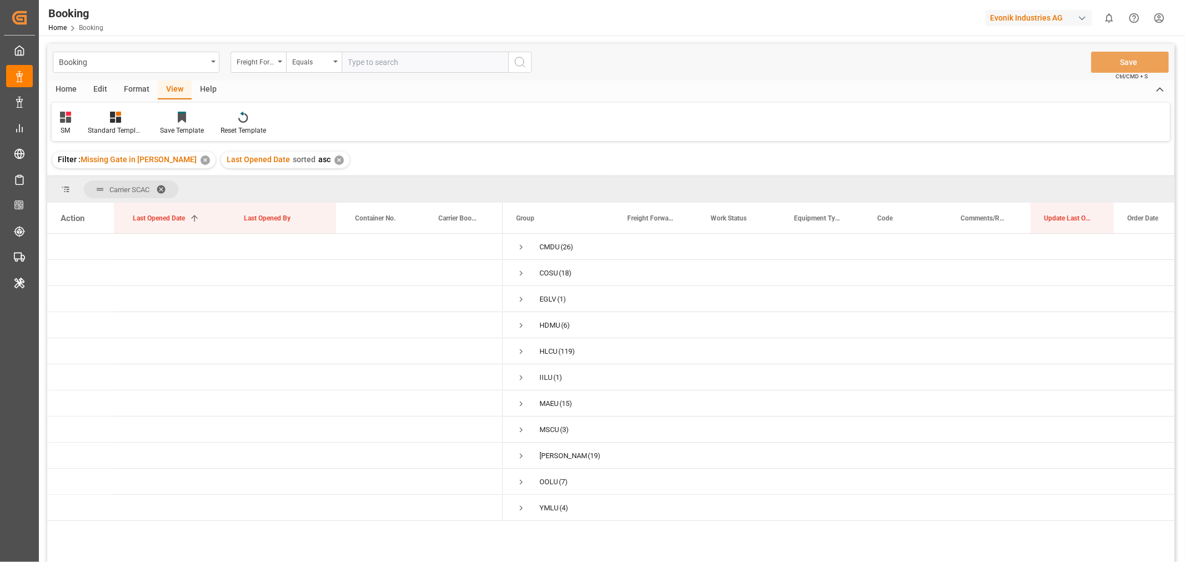
click at [162, 186] on span at bounding box center [165, 189] width 18 height 10
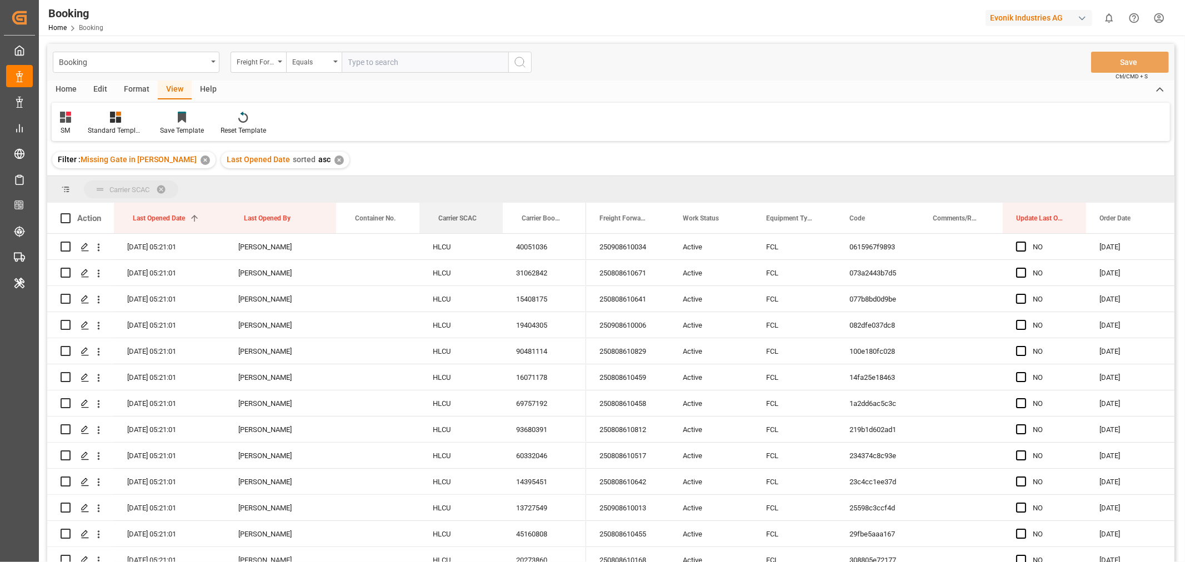
drag, startPoint x: 449, startPoint y: 218, endPoint x: 456, endPoint y: 193, distance: 26.0
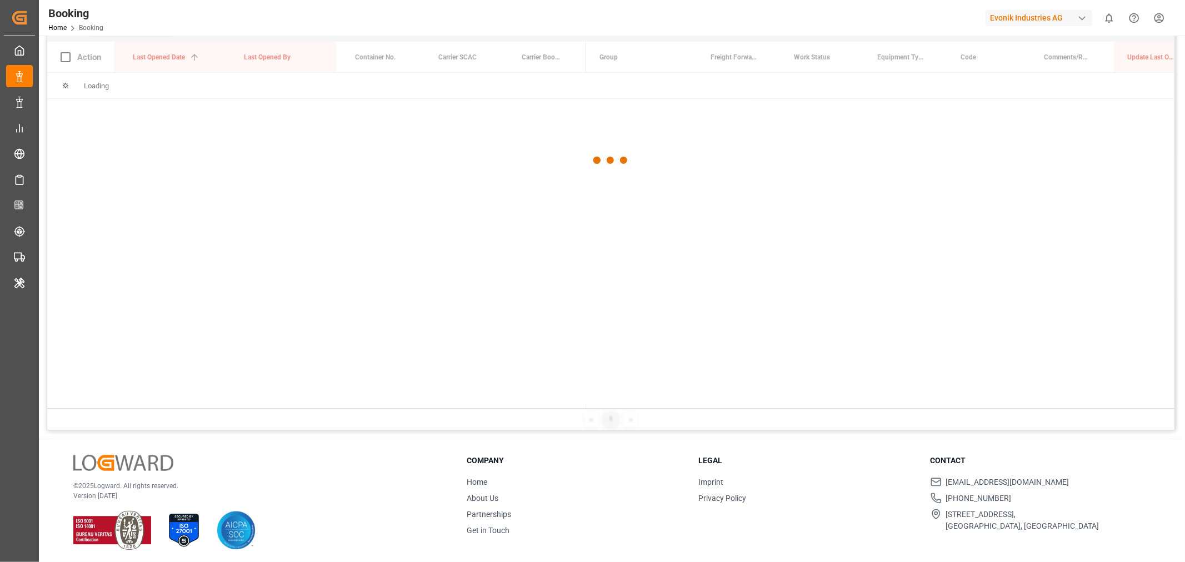
scroll to position [164, 0]
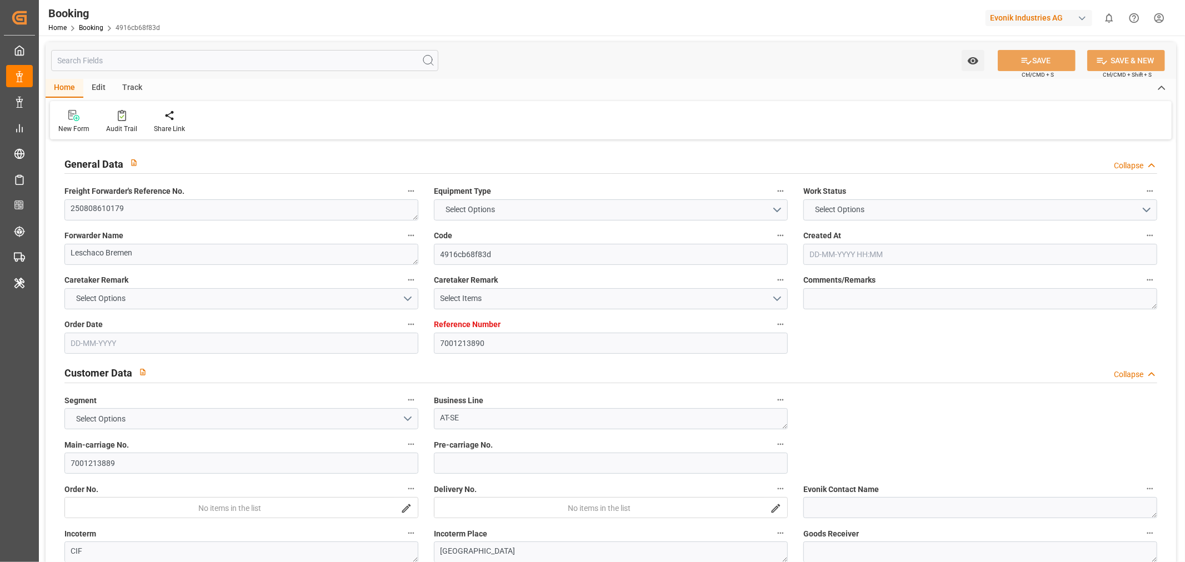
type input "7001213890"
type input "9321536"
type input "Hapag [PERSON_NAME]"
type input "Hapag [PERSON_NAME] Aktiengesellschaft"
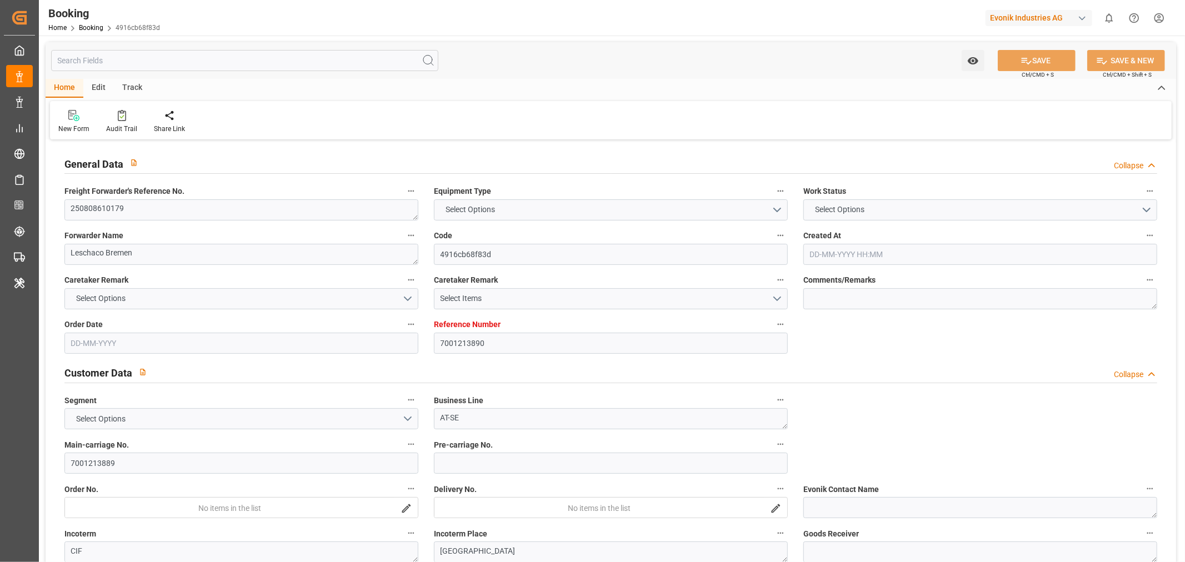
type input "NLRTM"
type input "JPNGO"
type input "CNSHG"
type input "NLRTM"
type input "JPNGO"
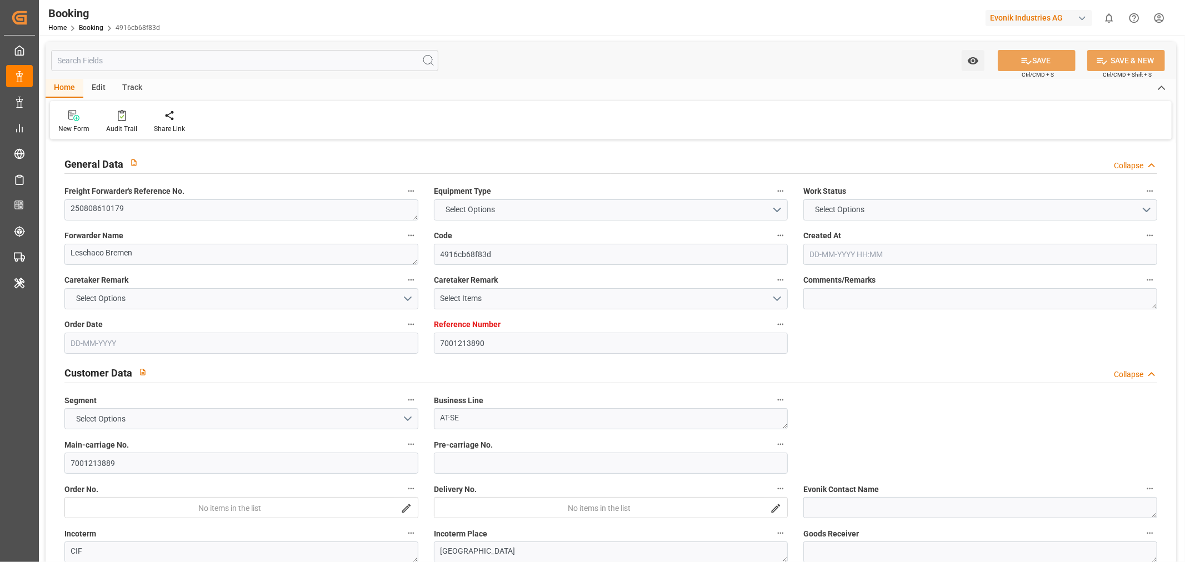
type input "9443475"
type input "[DATE] 13:30"
type input "[DATE]"
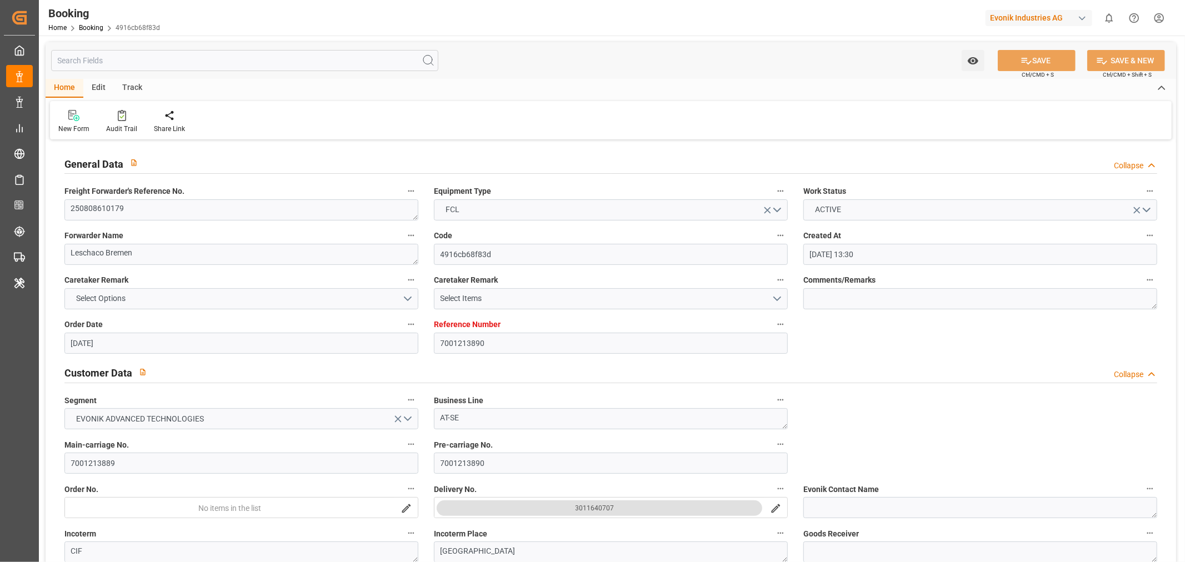
type input "[DATE]"
type input "[DATE] 08:00"
type input "[DATE] 00:00"
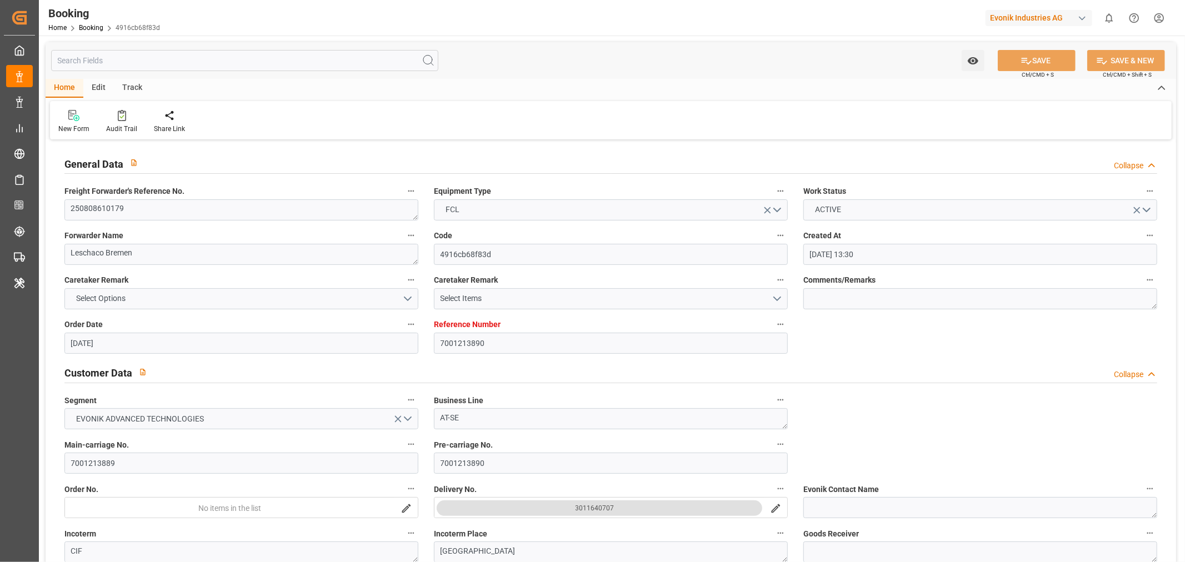
type input "[DATE] 18:00"
type input "[DATE] 00:00"
type input "[DATE] 01:30"
type input "[DATE] 00:00"
type input "[DATE] 20:00"
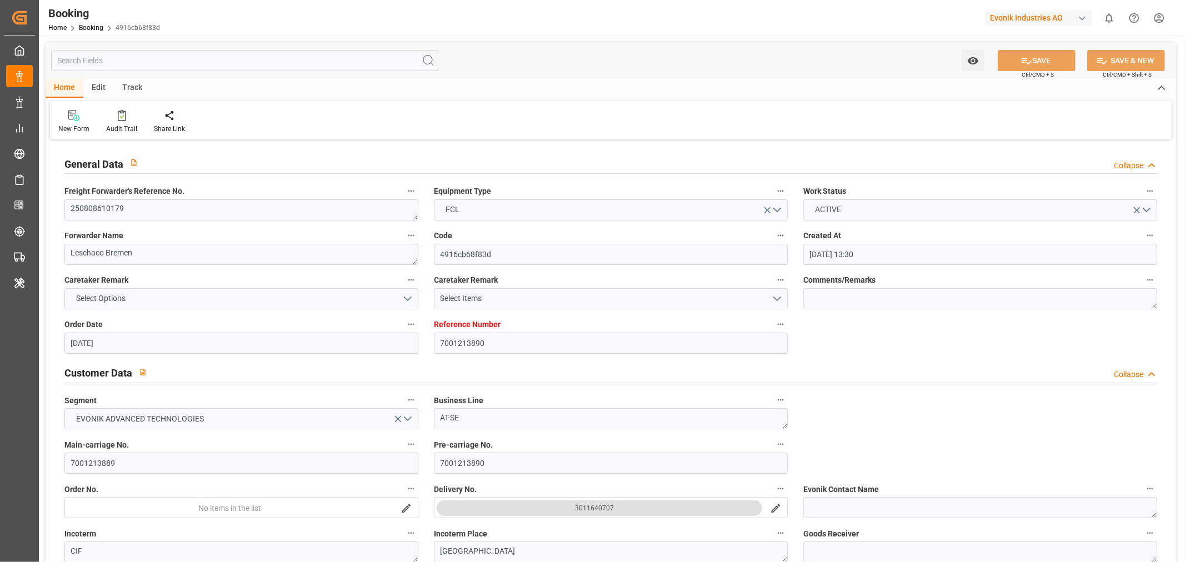
type input "[DATE] 00:00"
type input "[DATE]"
type input "[DATE] 16:11"
type input "[DATE]"
type input "[DATE] 08:26"
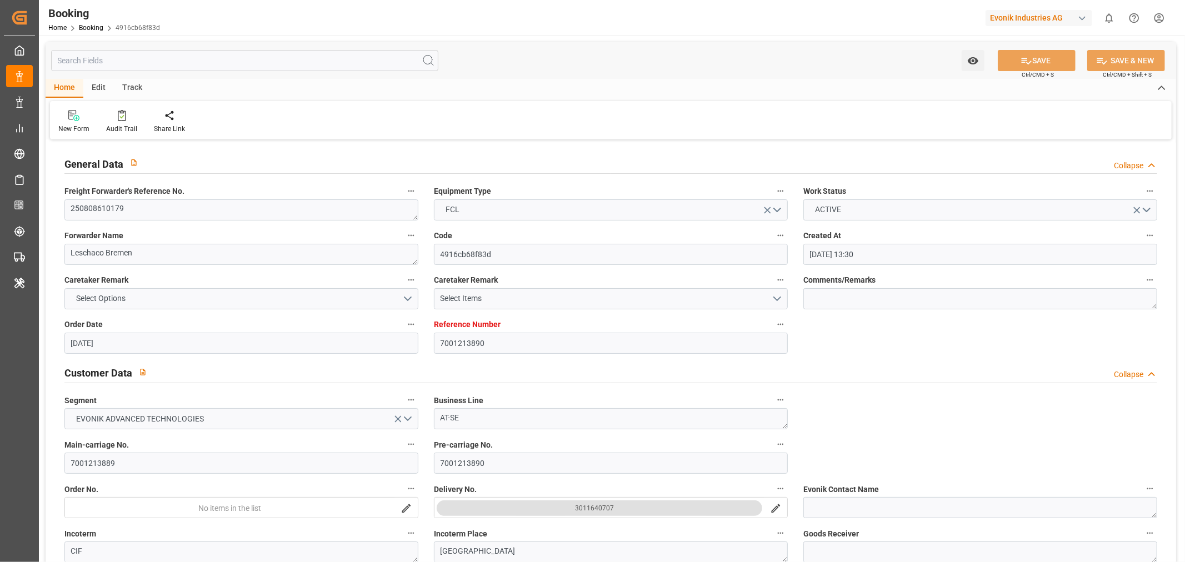
type input "[DATE] 11:33"
type input "[DATE] 12:00"
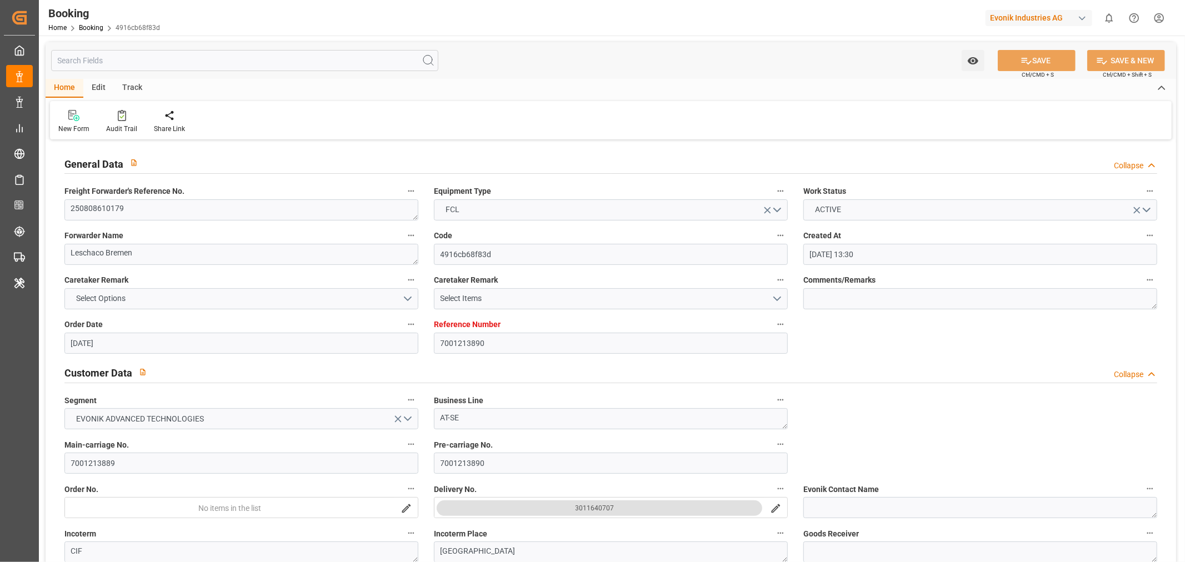
type input "[DATE] 12:00"
type input "[DATE] 07:00"
type input "[DATE] 08:00"
type input "[DATE] 01:30"
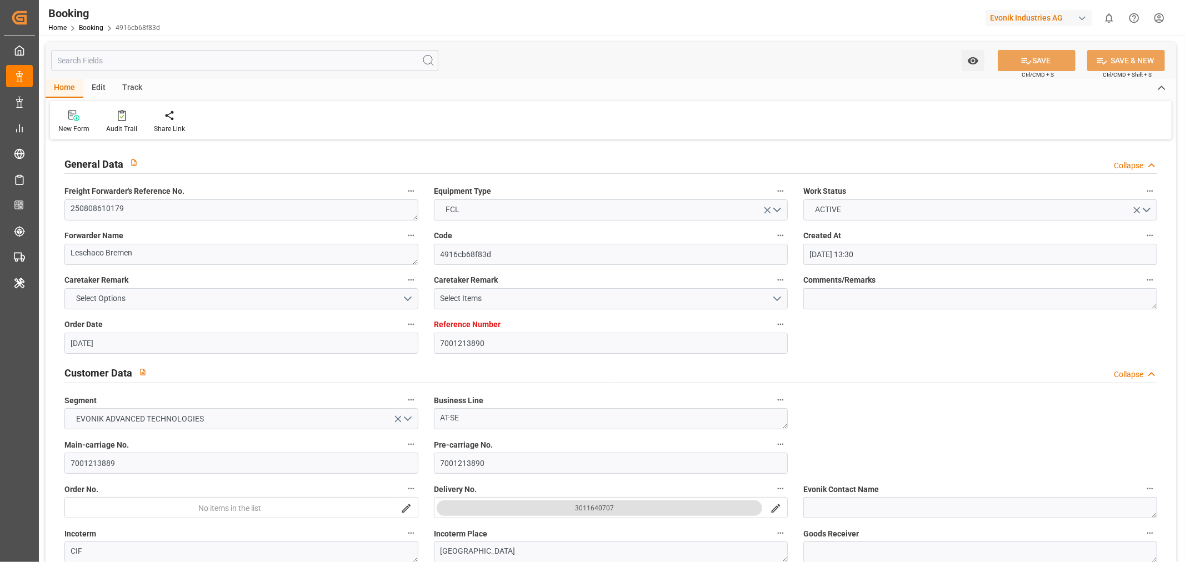
type input "[DATE] 01:30"
type input "[DATE] 10:32"
type input "[DATE] 20:00"
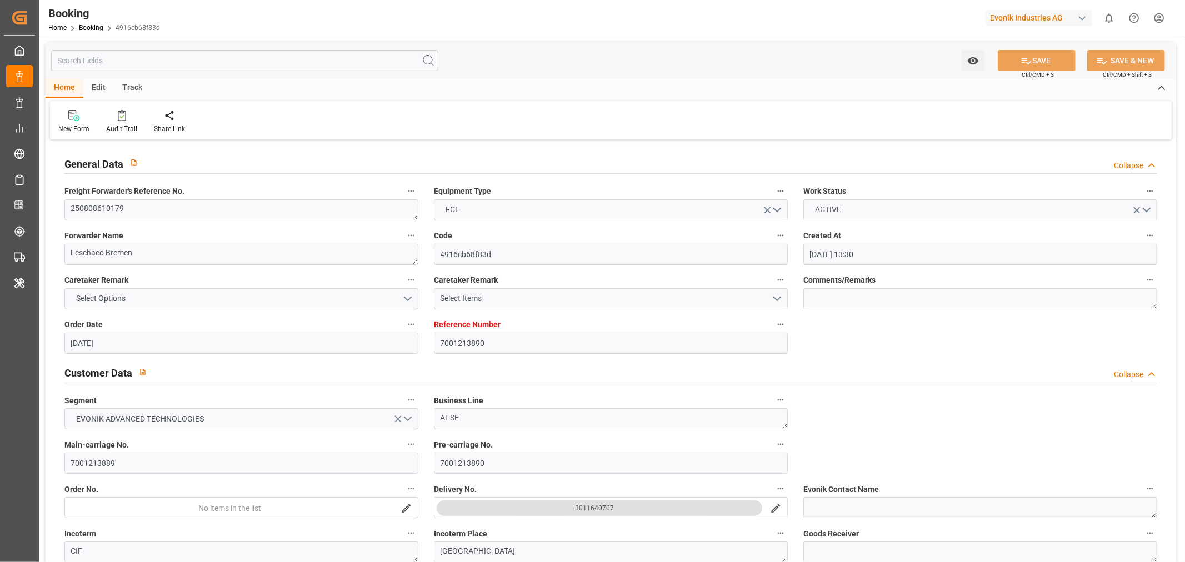
type input "[DATE] 20:00"
type input "[DATE] 18:00"
type input "[DATE] 21:40"
type input "[DATE] 18:00"
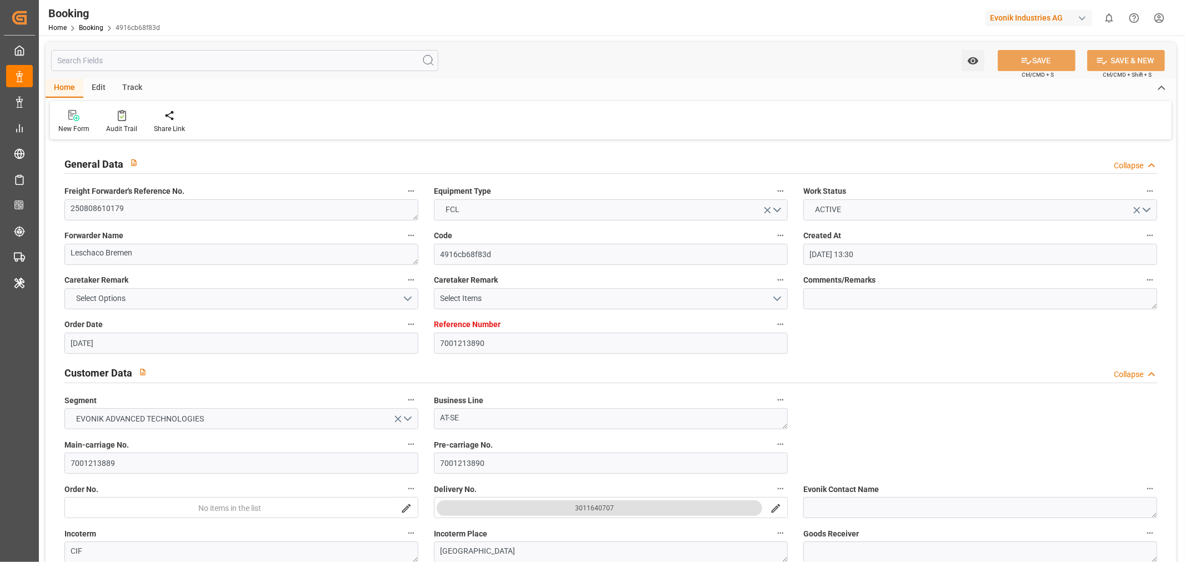
type input "[DATE] 21:40"
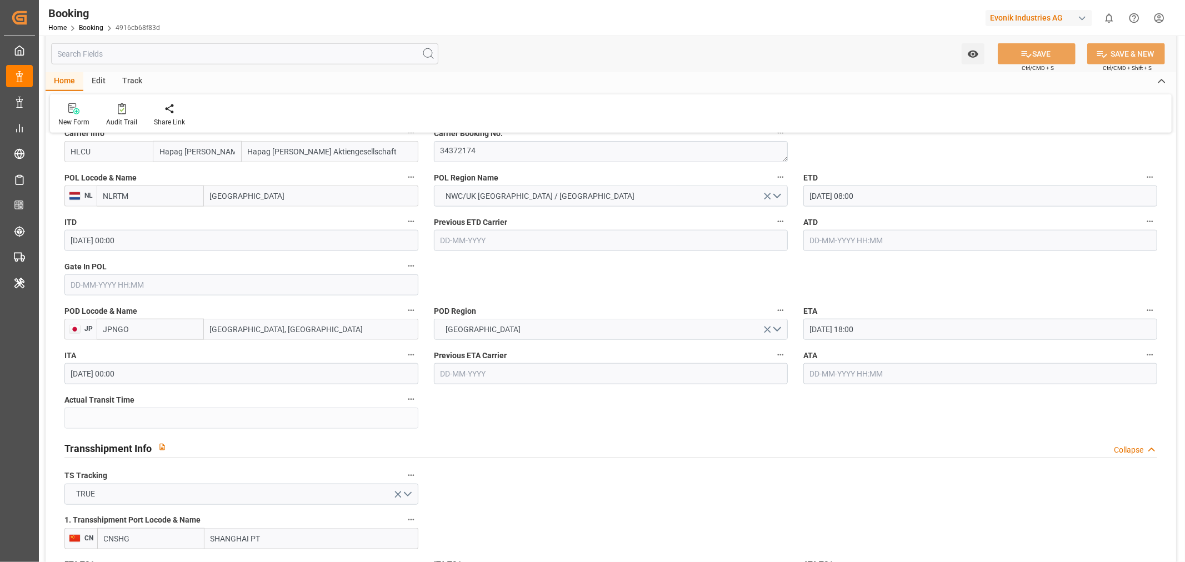
scroll to position [864, 0]
click at [104, 278] on input "text" at bounding box center [241, 284] width 354 height 21
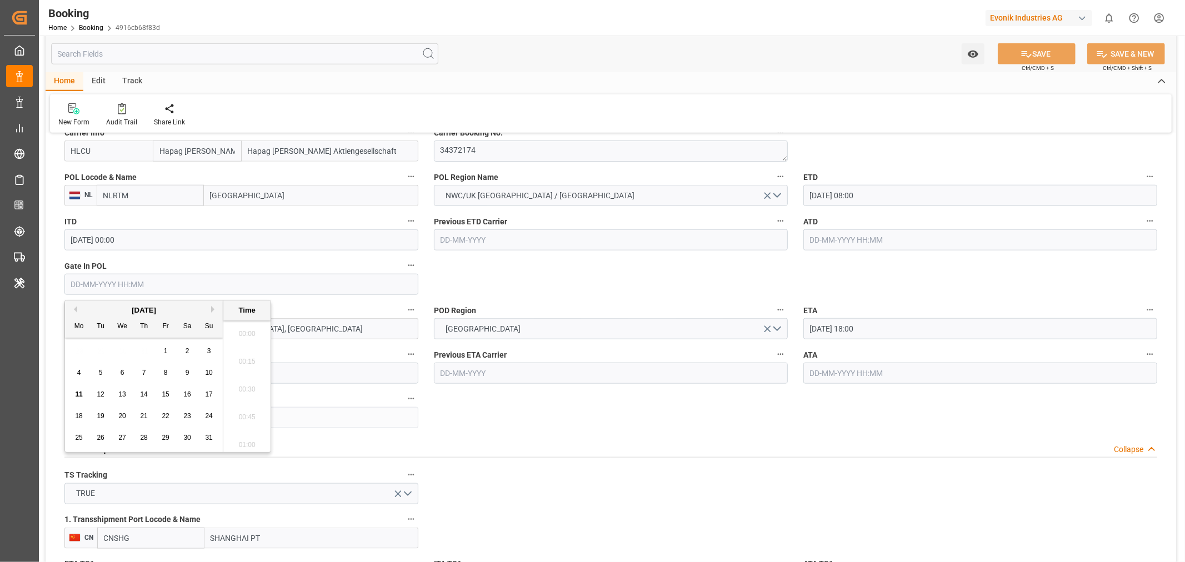
scroll to position [1336, 0]
click at [80, 393] on span "11" at bounding box center [78, 394] width 7 height 8
type input "[DATE] 00:00"
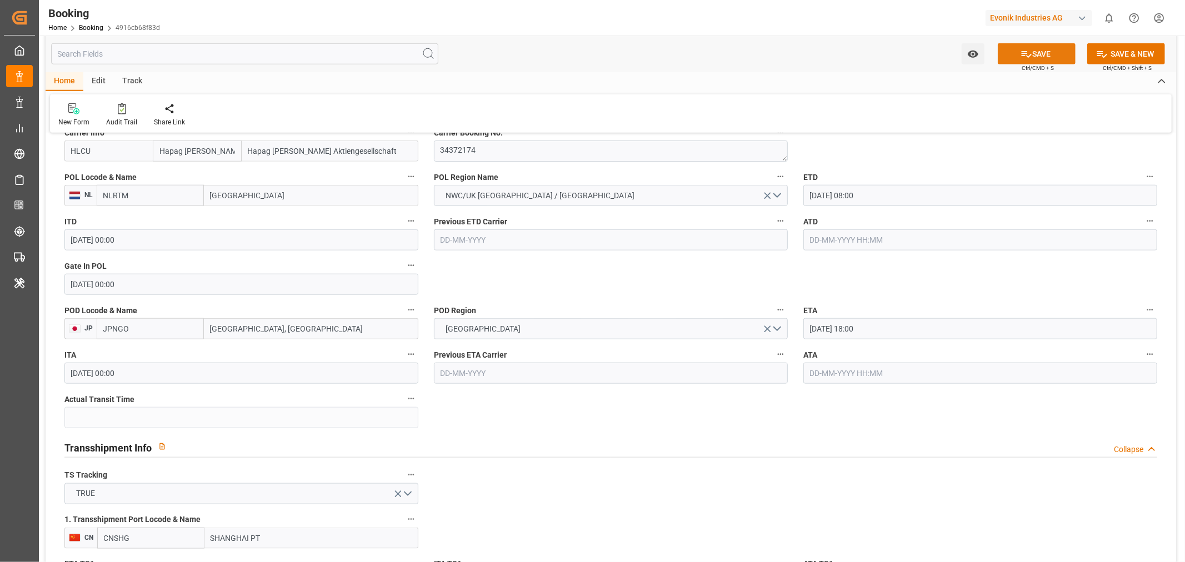
click at [1037, 54] on button "SAVE" at bounding box center [1037, 53] width 78 height 21
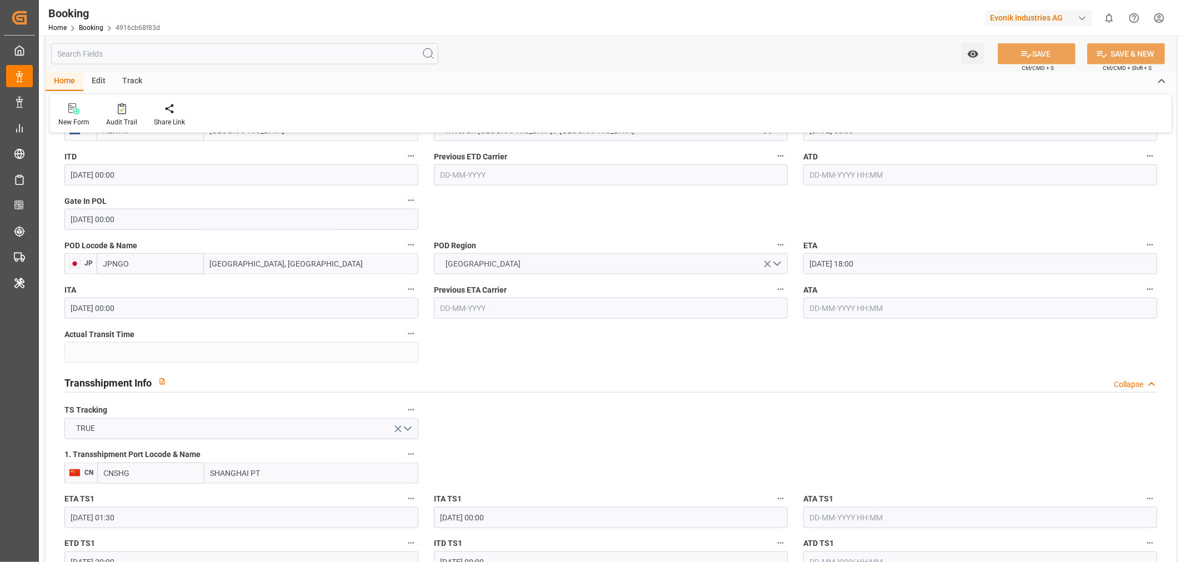
scroll to position [987, 0]
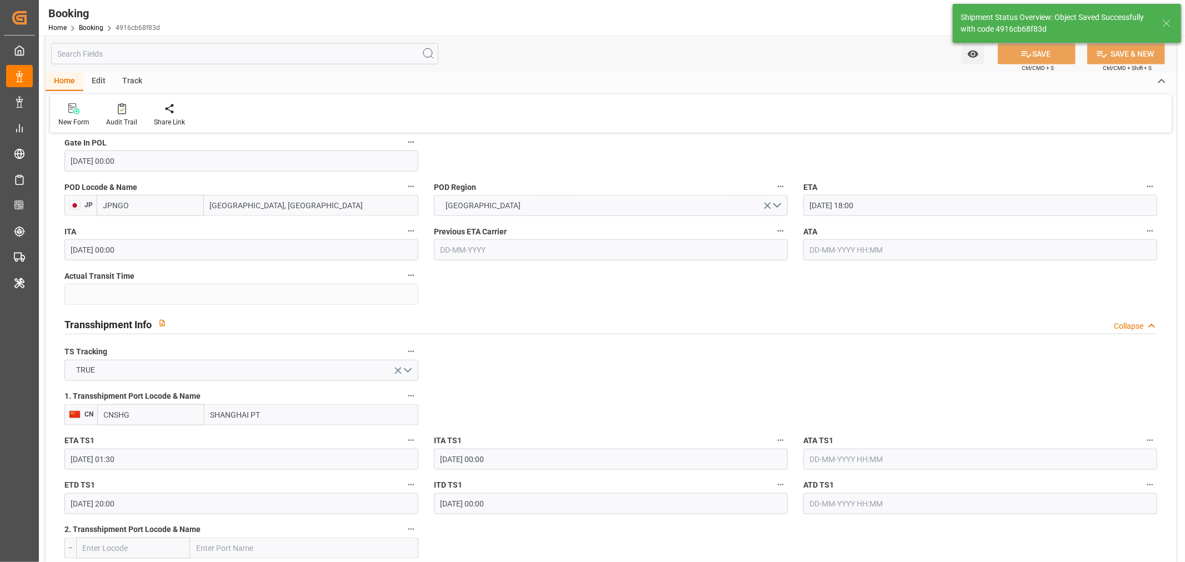
type textarea "[PERSON_NAME]"
type input "11-08-2025 07:01"
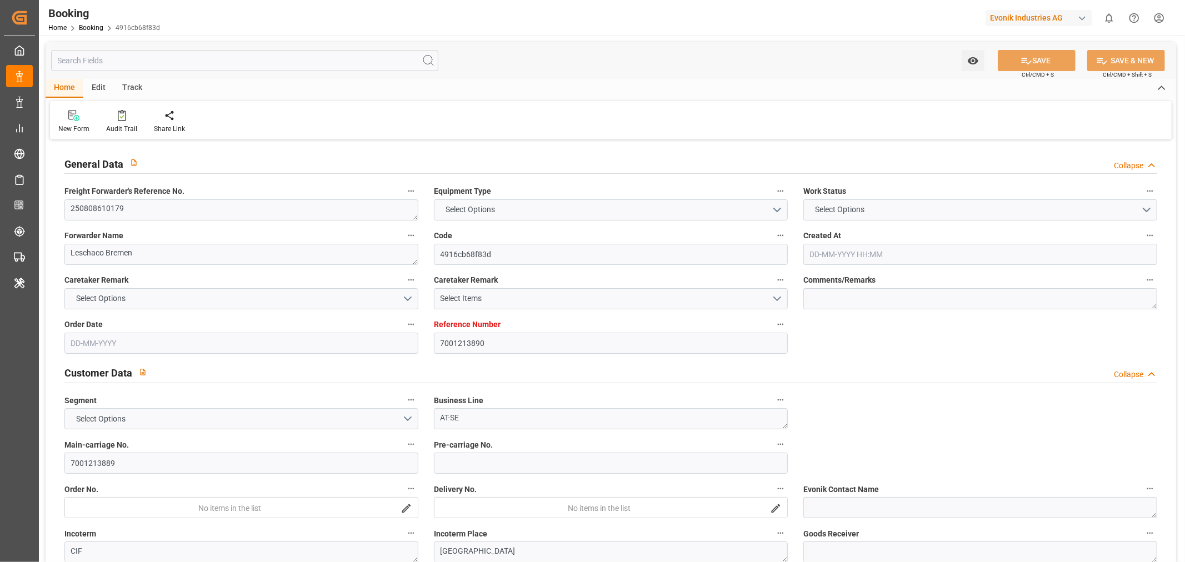
type input "7001213890"
type input "9321536"
type input "Hapag [PERSON_NAME]"
type input "Hapag [PERSON_NAME] Aktiengesellschaft"
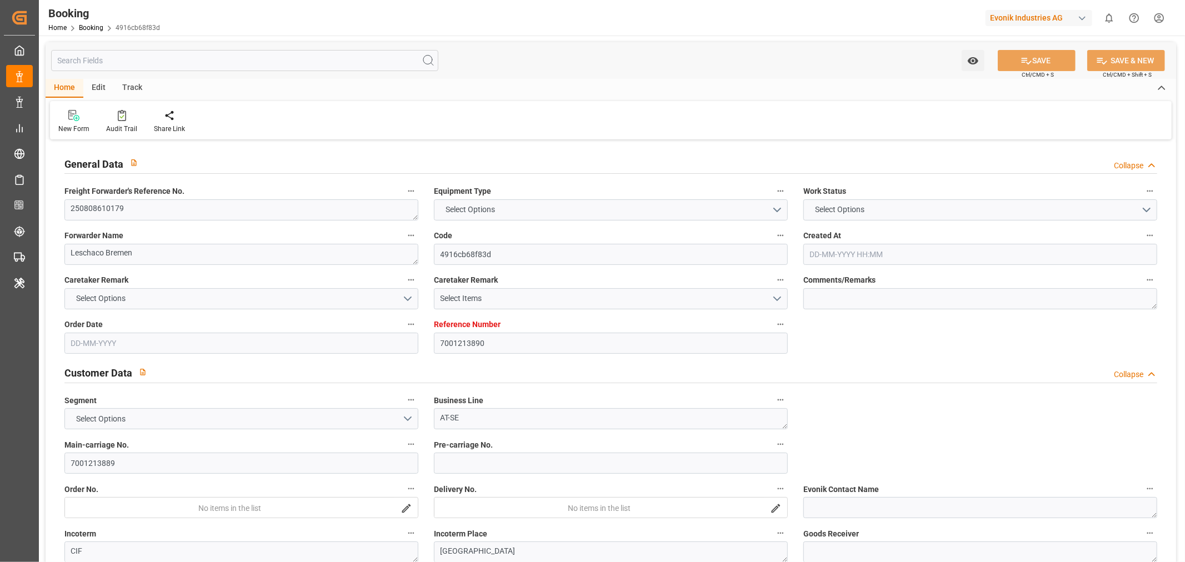
type input "NLRTM"
type input "JPNGO"
type input "CNSHG"
type input "NLRTM"
type input "JPNGO"
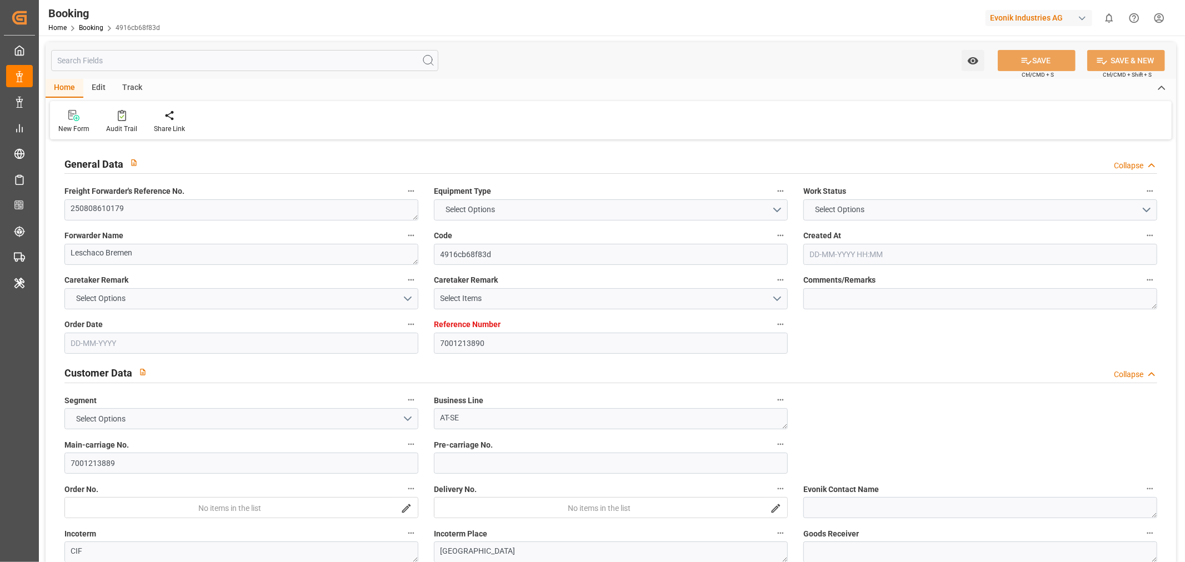
type input "9443475"
type input "04-07-2025 13:30"
type input "04-07-2025"
type input "10-10-2025"
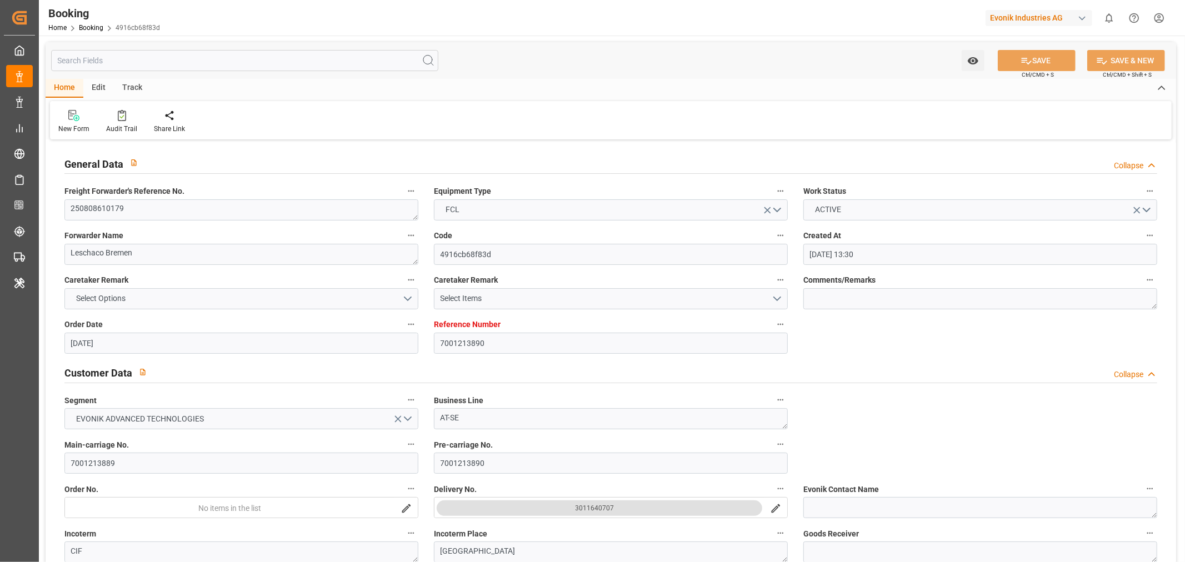
type input "08-08-2025"
type input "07-07-2025"
type input "09-07-2025"
type input "17-08-2025 08:00"
type input "17-08-2025 00:00"
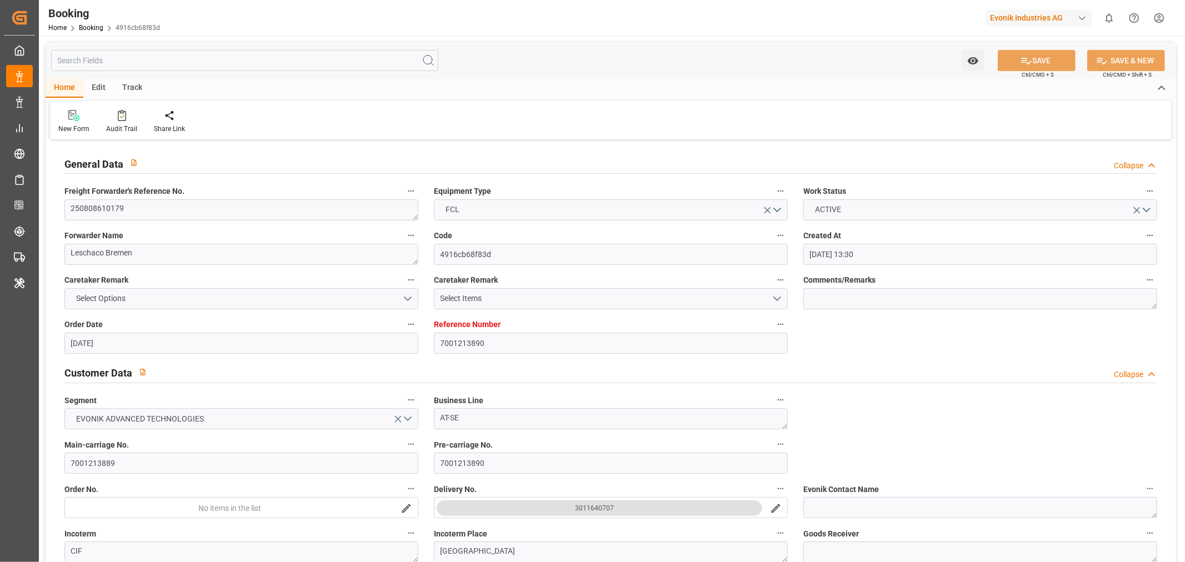
type input "11-08-2025 00:00"
type input "08-10-2025 18:00"
type input "08-10-2025 00:00"
type input "29-09-2025 01:30"
type input "29-09-2025 00:00"
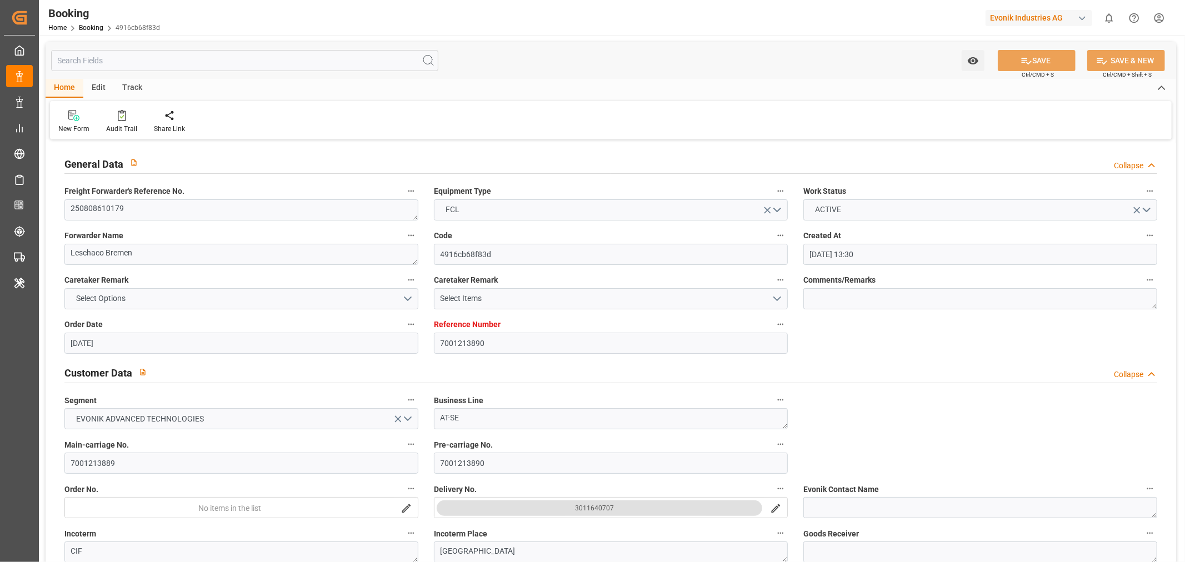
type input "03-10-2025 20:00"
type input "03-10-2025 00:00"
type input "08-08-2025"
type input "11-08-2025 07:01"
type input "10-08-2025"
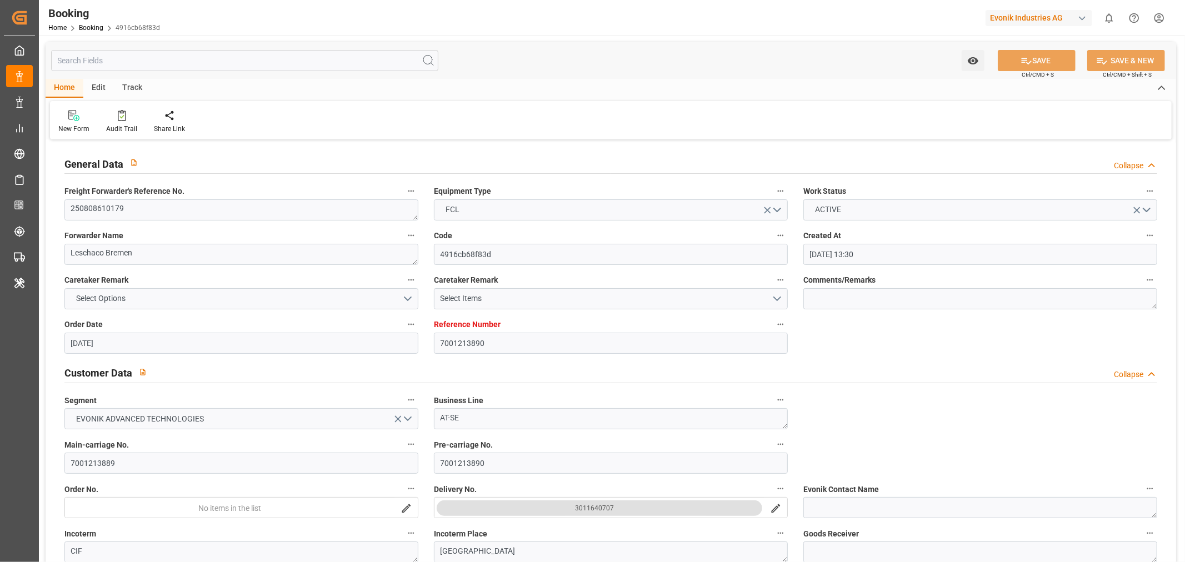
type input "08-08-2025 08:26"
type input "08-08-2025 11:33"
type input "08-08-2025 12:00"
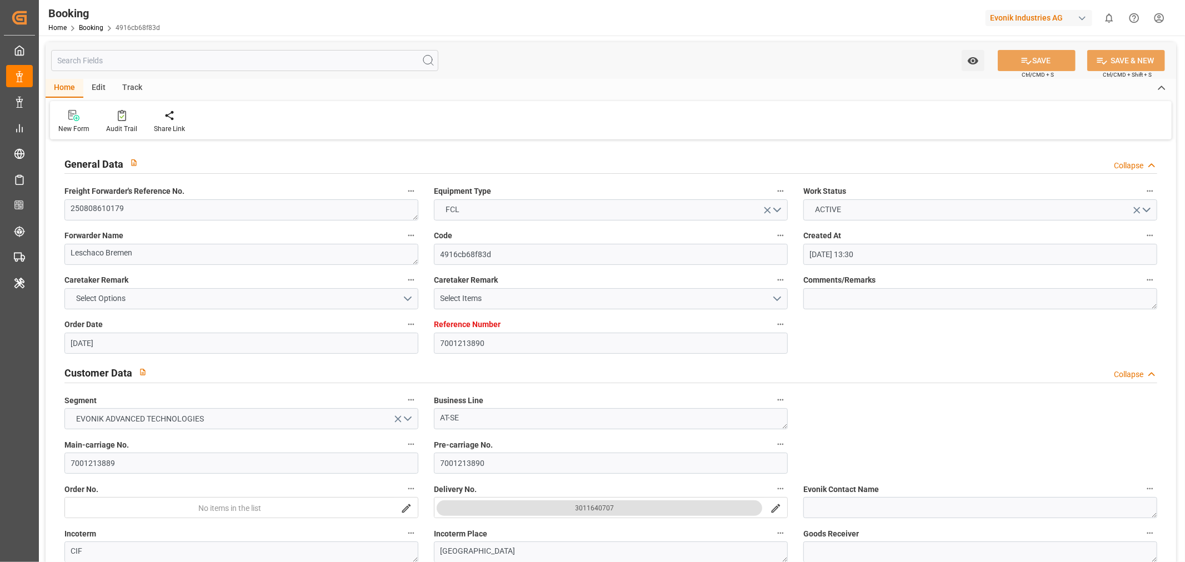
type input "14-08-2025 12:00"
type input "17-08-2025 07:00"
type input "17-08-2025 08:00"
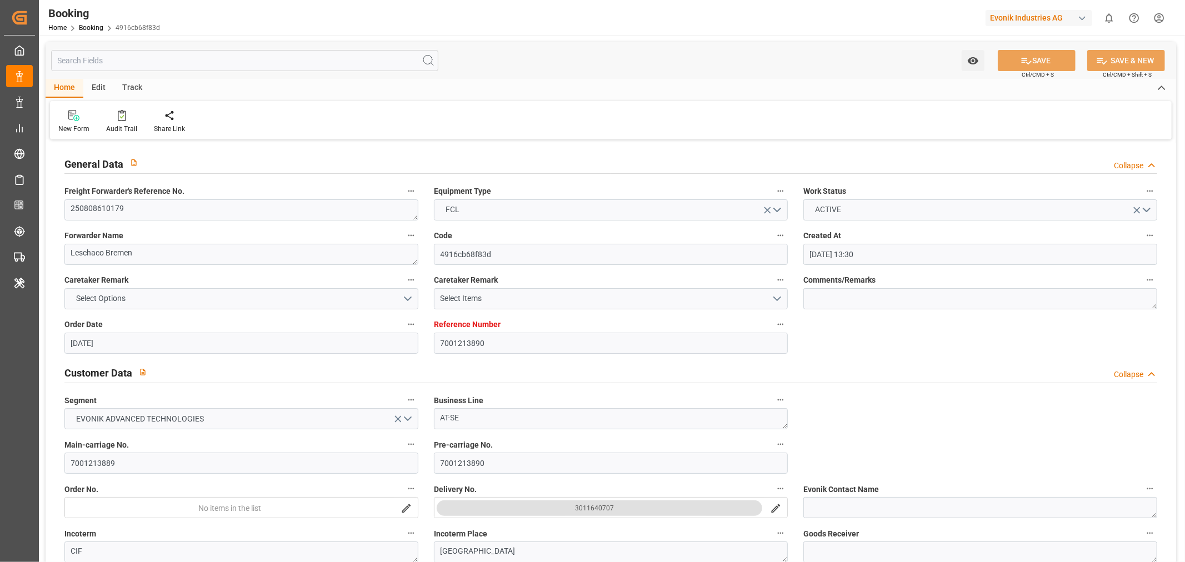
type input "29-09-2025 01:30"
type input "29-09-2025 10:32"
type input "03-10-2025 20:00"
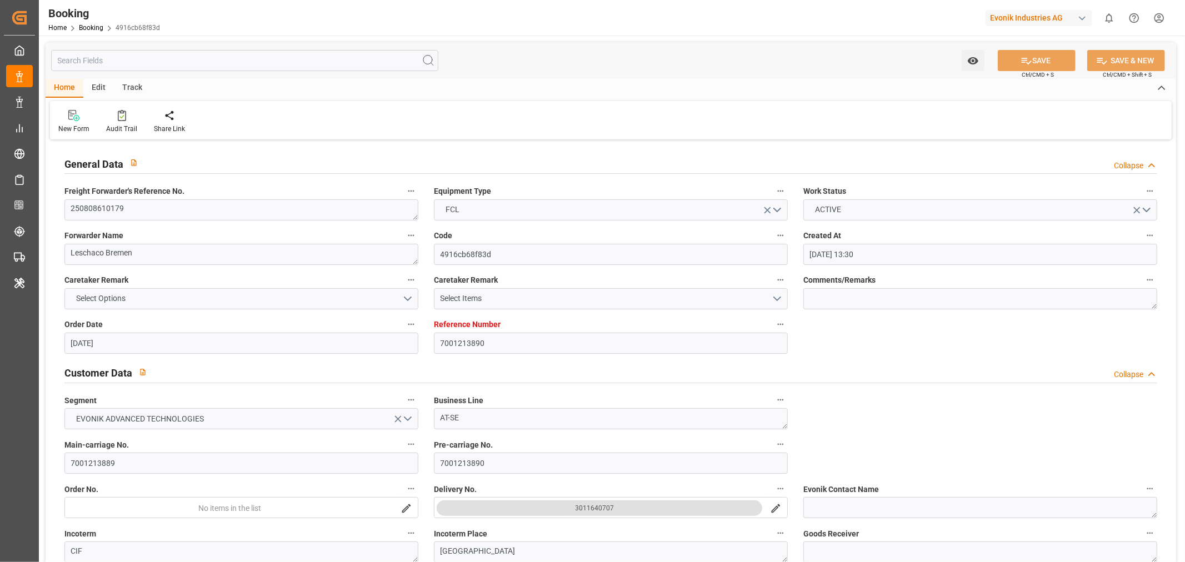
type input "03-10-2025 20:00"
type input "08-10-2025 18:00"
type input "08-10-2025 21:40"
type input "08-10-2025 18:00"
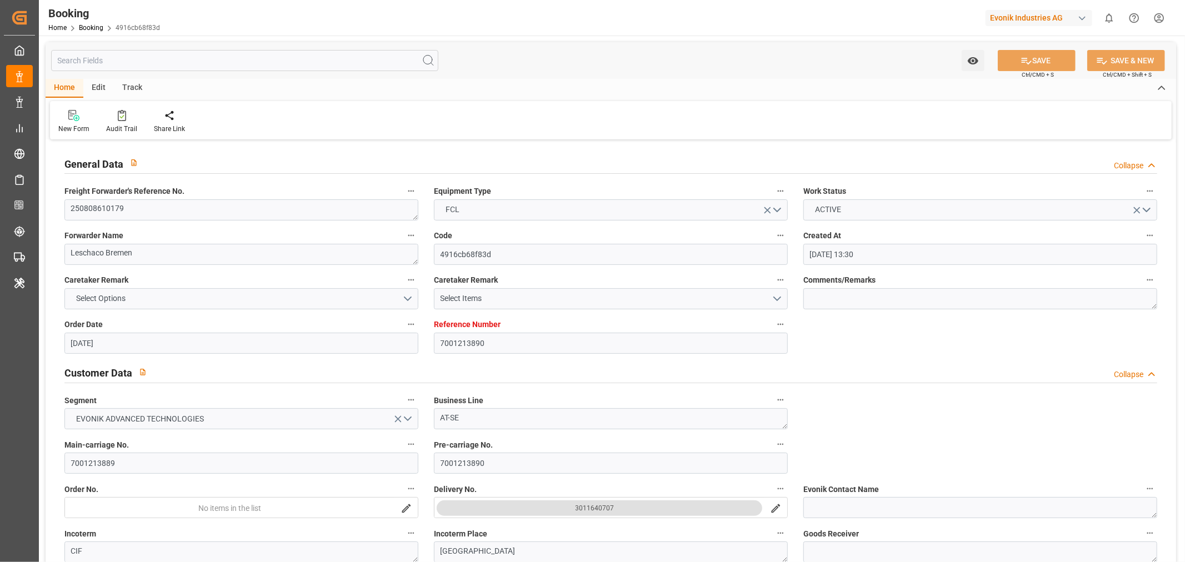
type input "08-10-2025 18:00"
type input "12-10-2025 21:40"
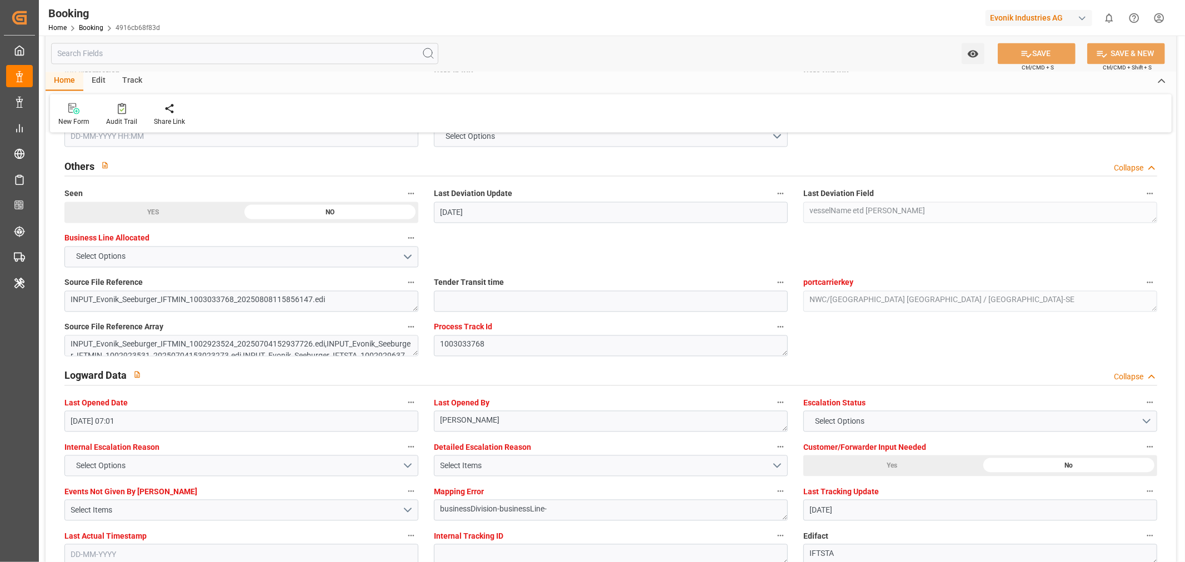
scroll to position [1925, 0]
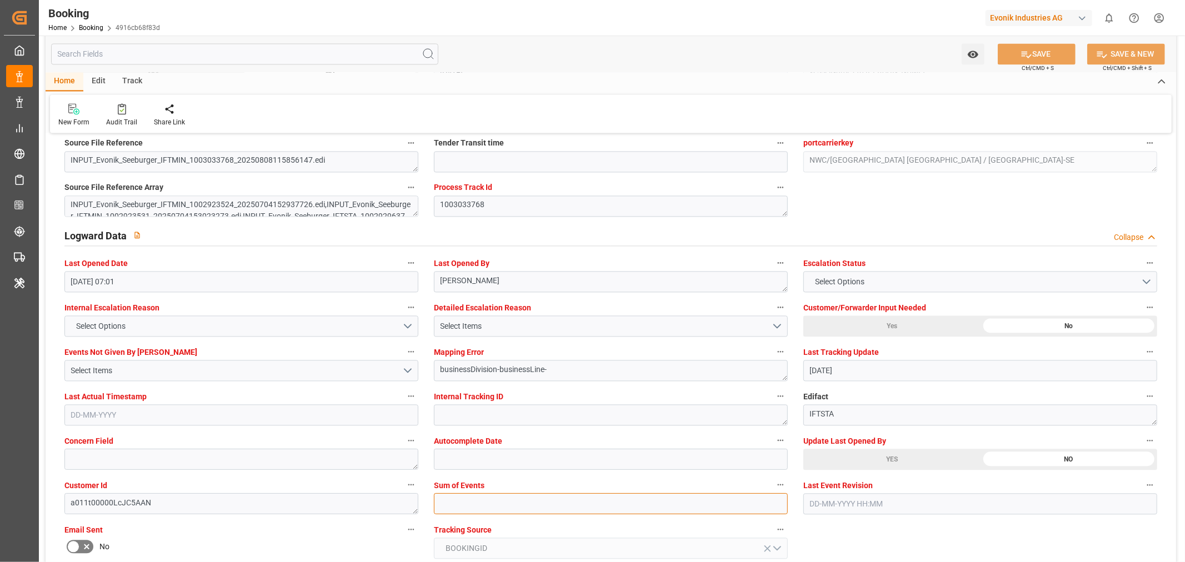
click at [494, 495] on input "text" at bounding box center [611, 503] width 354 height 21
type input "0"
click at [1041, 52] on button "SAVE" at bounding box center [1037, 53] width 78 height 21
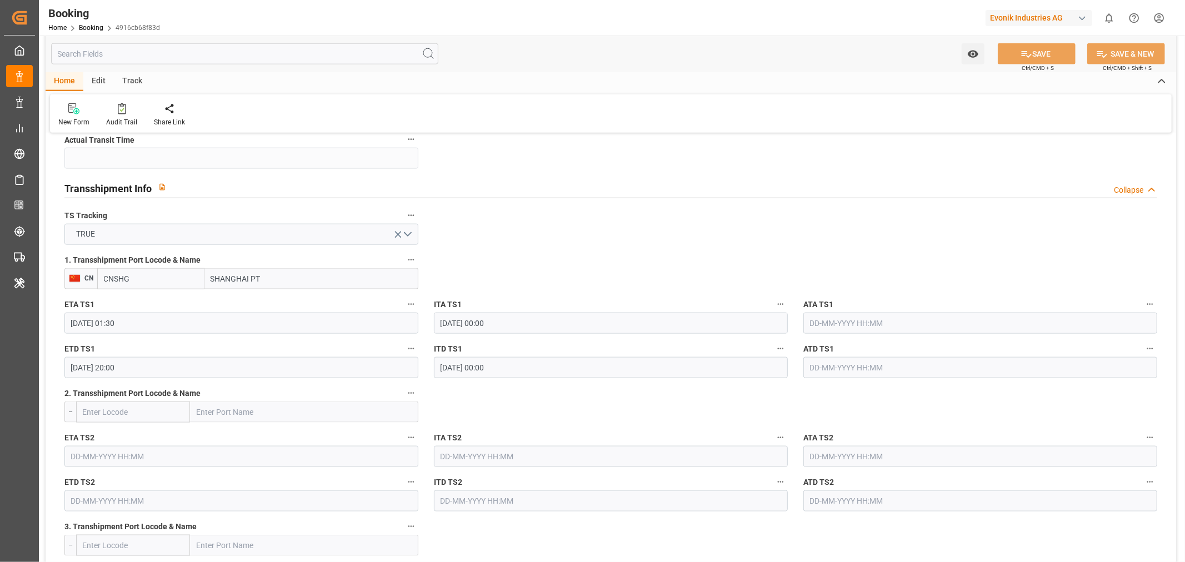
scroll to position [814, 0]
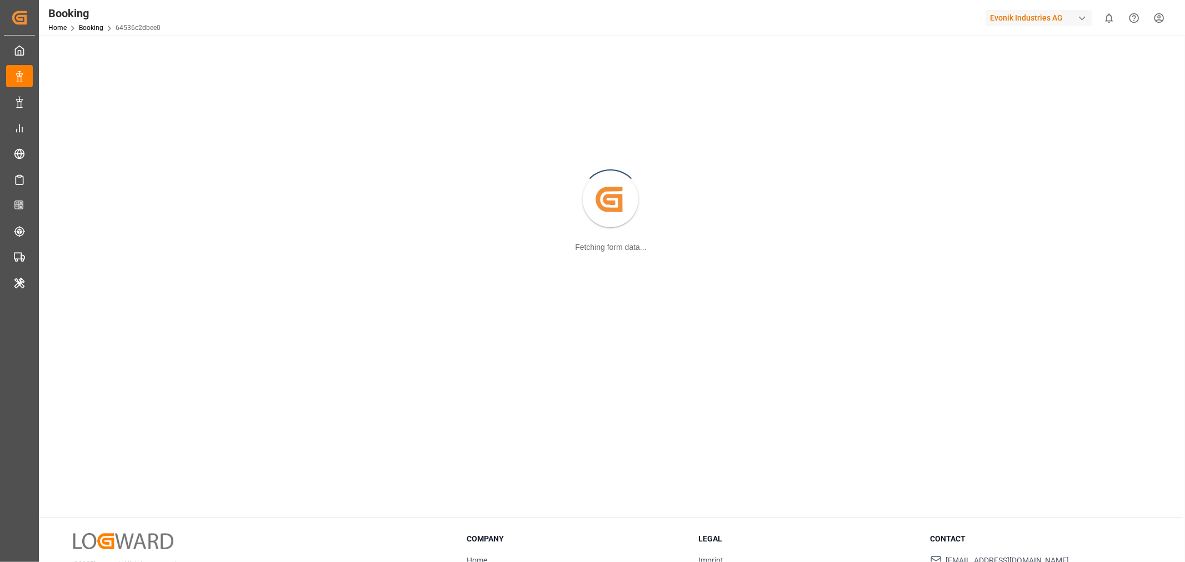
scroll to position [120, 0]
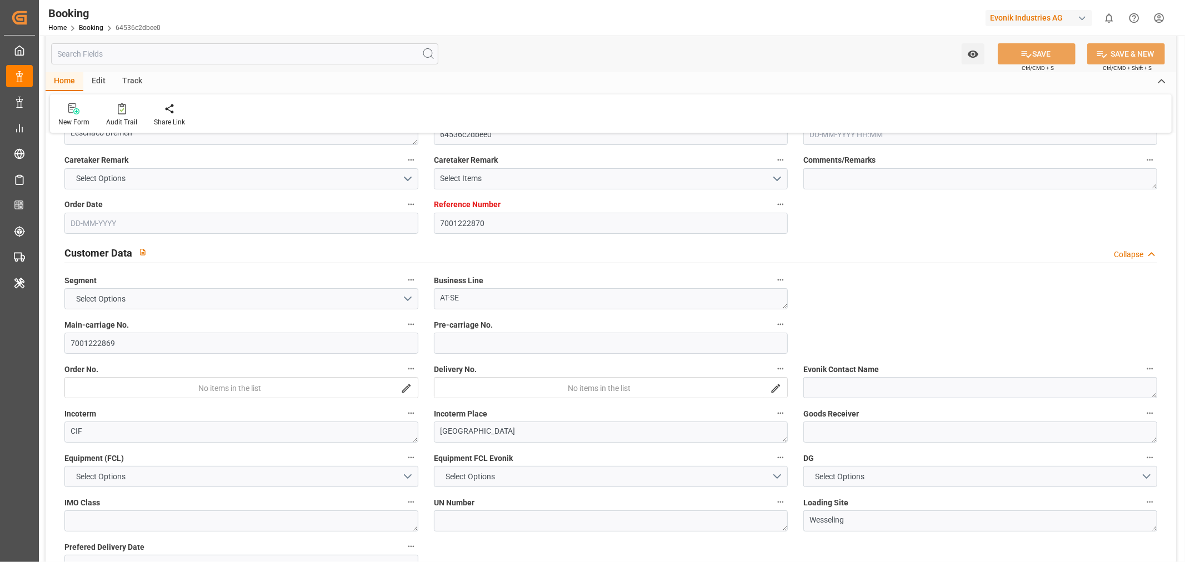
type input "7001222870"
type input "9769295"
type input "Hyundai"
type input "Hyundai Merchant Marine [DOMAIN_NAME]."
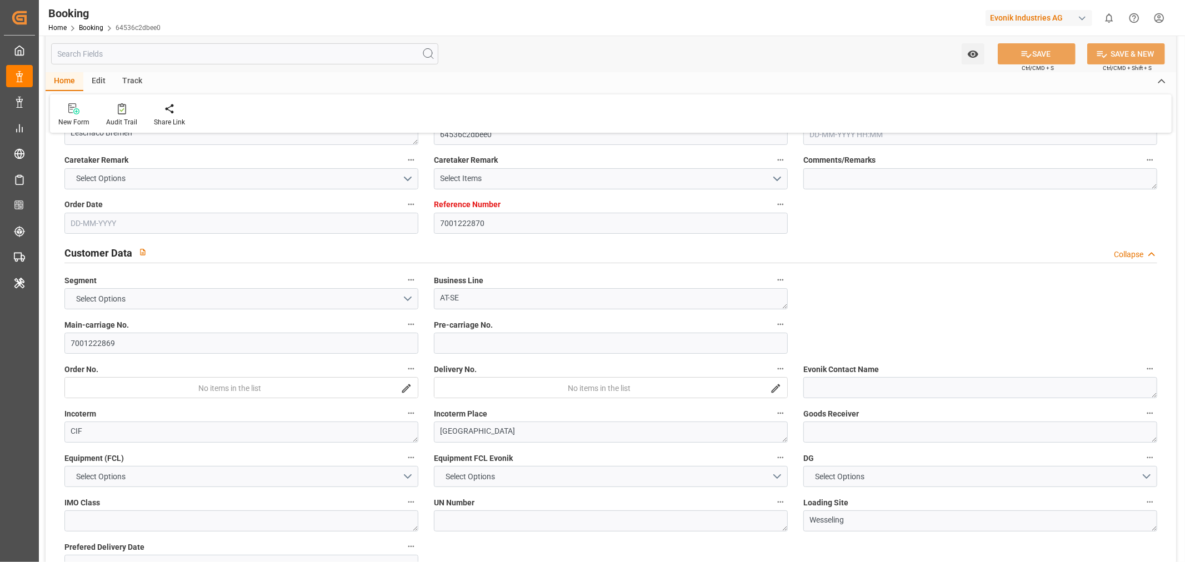
type input "NLRTM"
type input "CNSGH"
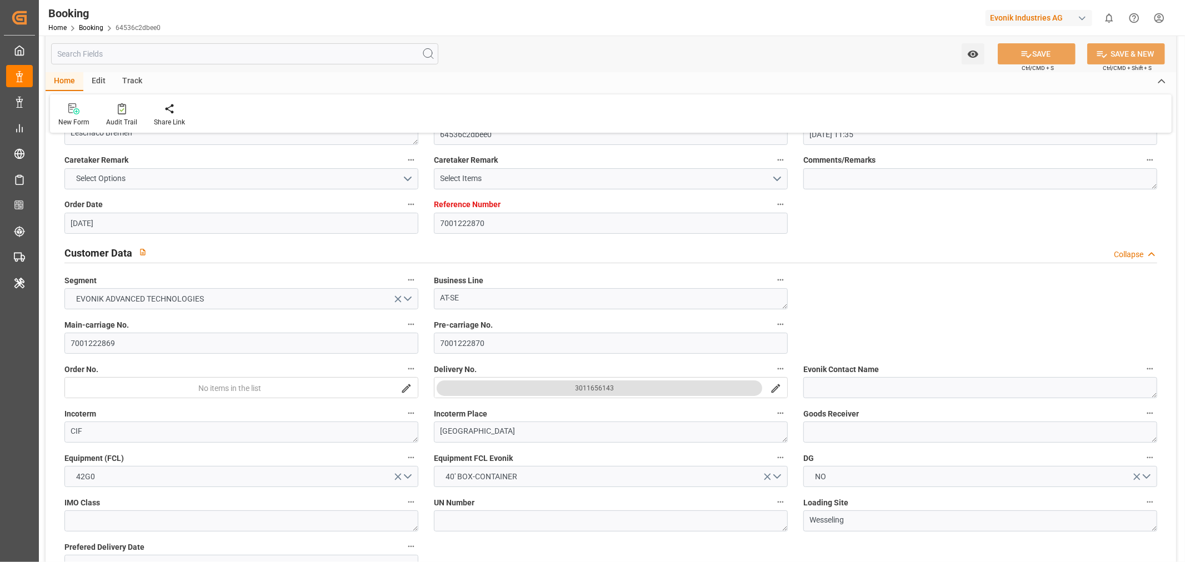
type input "[DATE] 11:35"
type input "[DATE]"
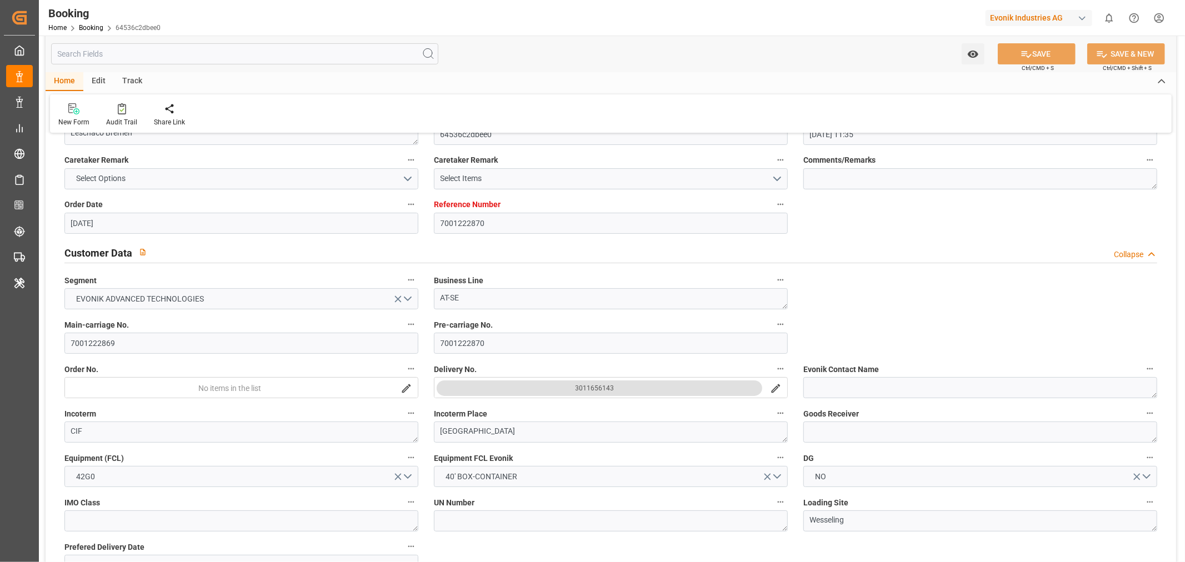
type input "[DATE]"
type input "[DATE] 00:00"
type input "01-10-2025 00:00"
type input "20-09-2025 00:00"
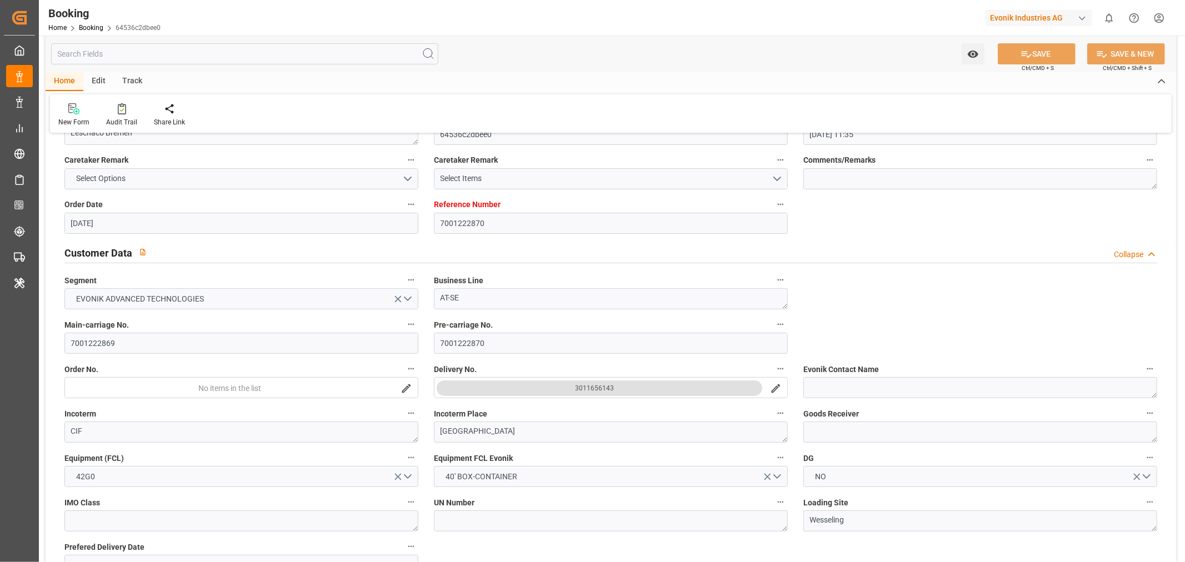
type input "[DATE]"
type input "11-08-2025 06:23"
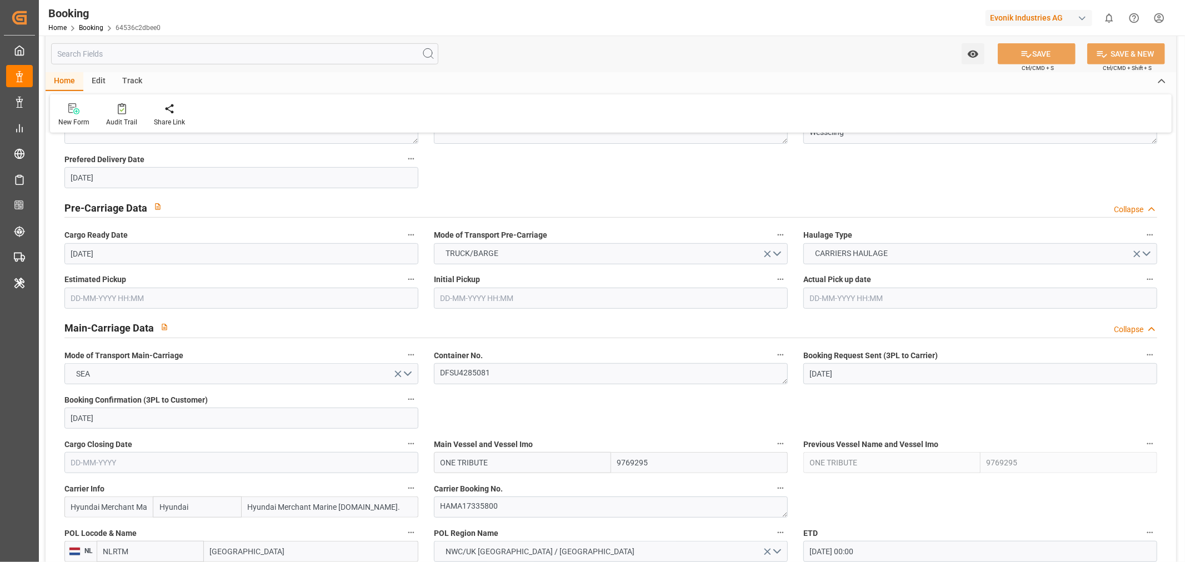
scroll to position [617, 0]
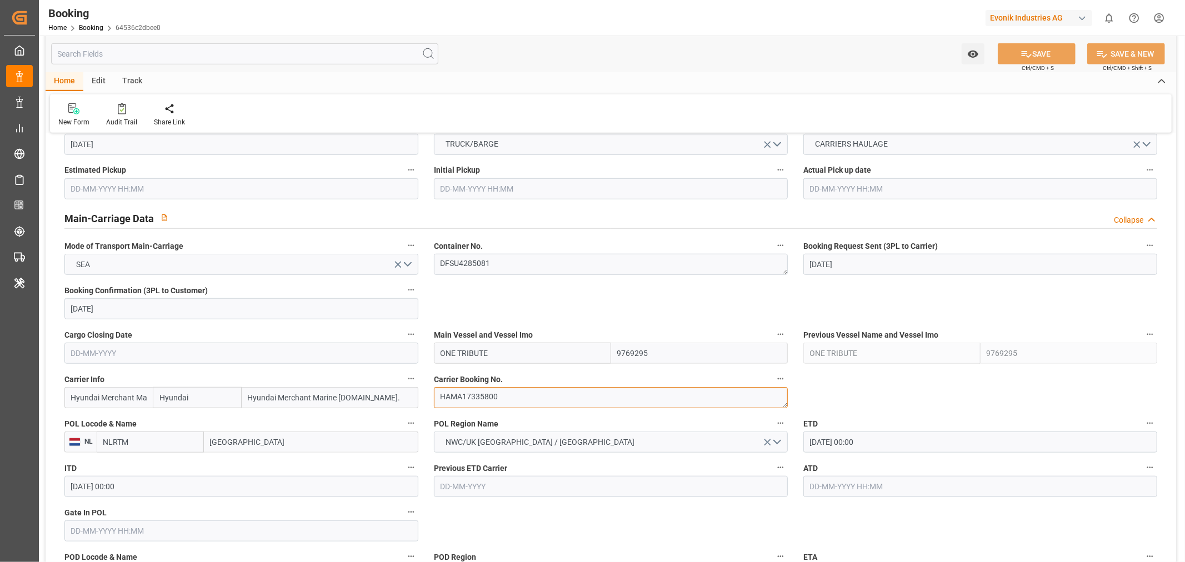
click at [468, 398] on textarea "HAMA17335800" at bounding box center [611, 397] width 354 height 21
drag, startPoint x: 468, startPoint y: 398, endPoint x: 468, endPoint y: 384, distance: 13.9
click at [468, 397] on textarea "HAMA17335800" at bounding box center [611, 397] width 354 height 21
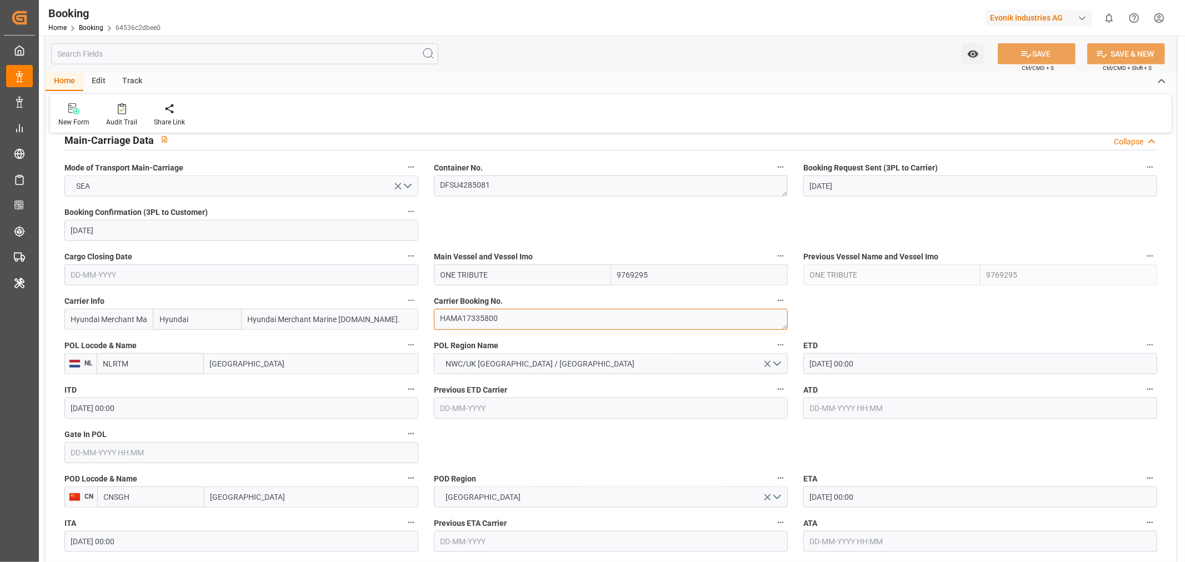
scroll to position [740, 0]
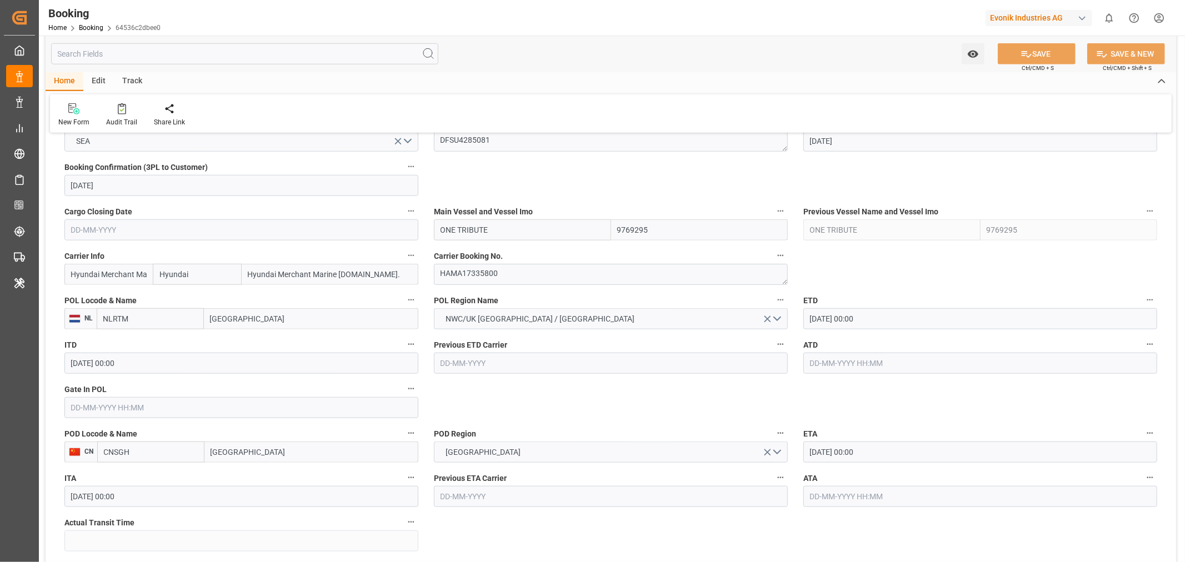
click at [193, 275] on input "Hyundai" at bounding box center [197, 274] width 88 height 21
type input "HDM"
click at [179, 302] on b "Hyundai" at bounding box center [174, 298] width 29 height 9
type input "HDMU"
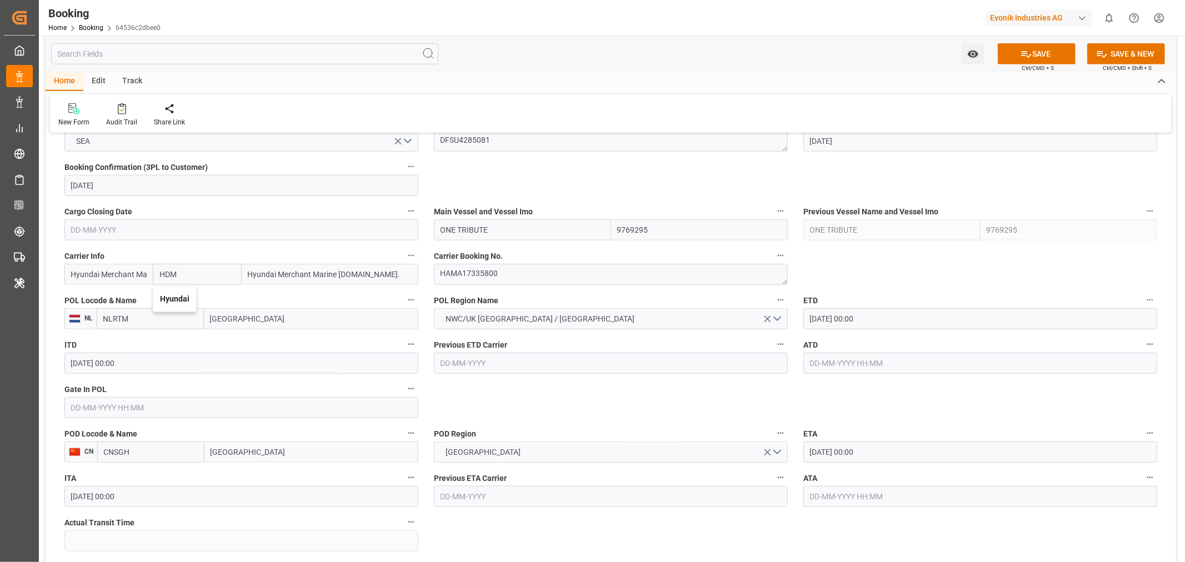
type input "Hyundai"
click at [807, 323] on input "20-08-2025 00:00" at bounding box center [980, 318] width 354 height 21
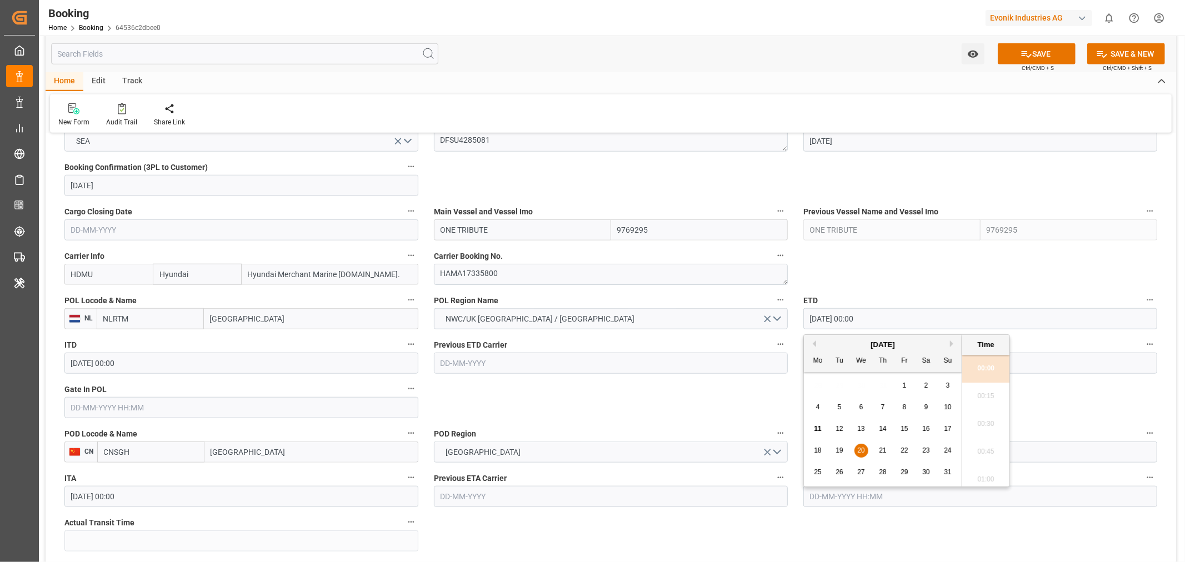
click at [929, 445] on div "23" at bounding box center [926, 450] width 14 height 13
type input "23-08-2025 00:00"
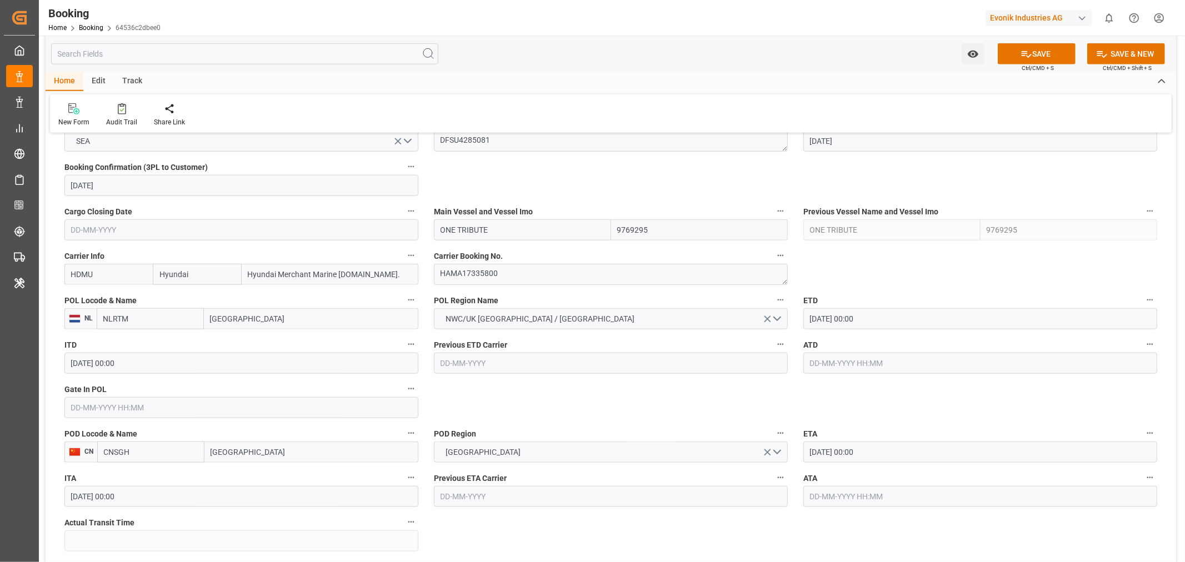
click at [815, 457] on input "01-10-2025 00:00" at bounding box center [980, 452] width 354 height 21
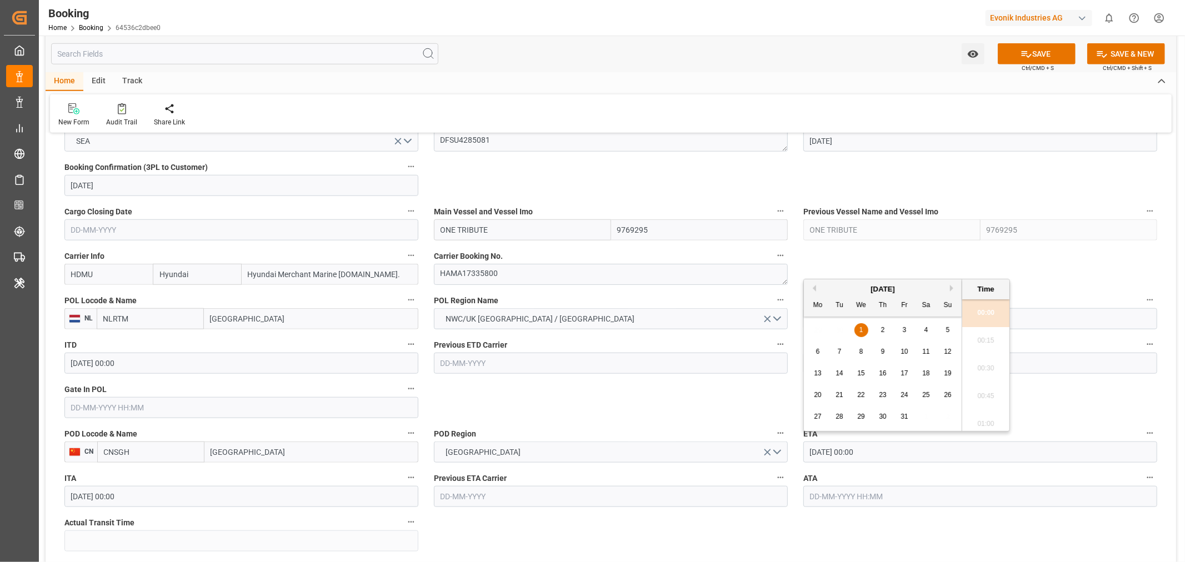
click at [925, 330] on span "4" at bounding box center [926, 330] width 4 height 8
type input "04-10-2025 00:00"
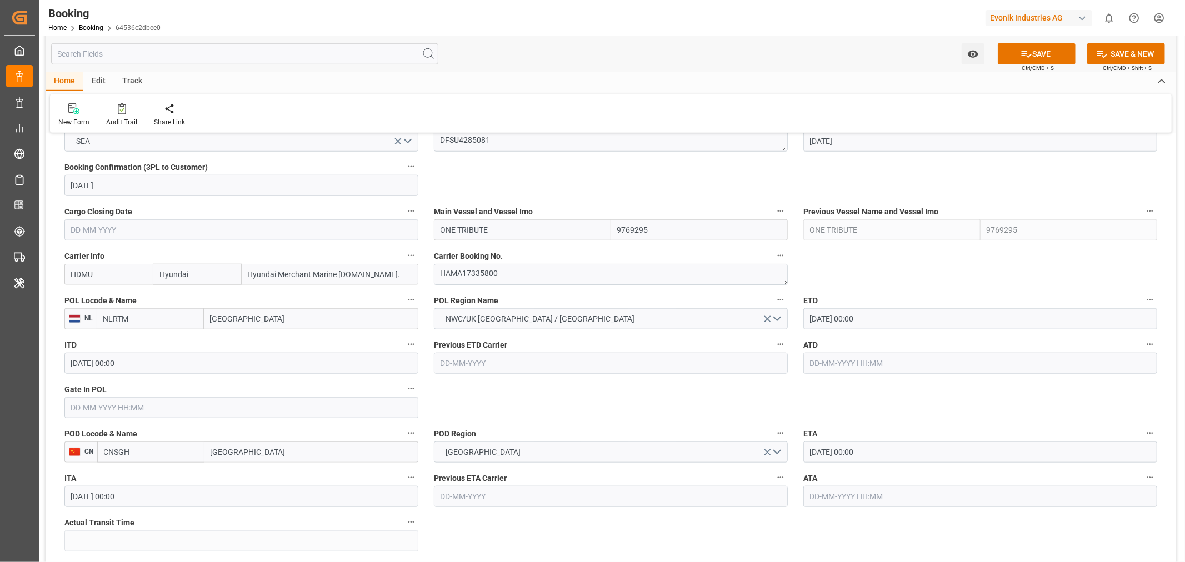
click at [685, 424] on div "POD Region CHINA" at bounding box center [610, 444] width 369 height 44
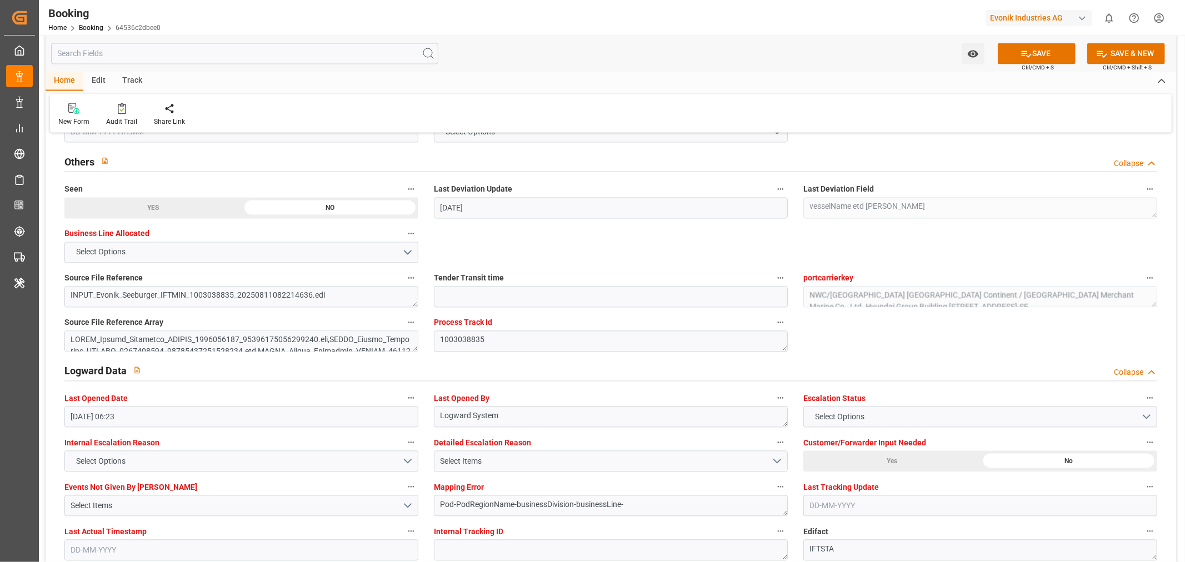
scroll to position [2159, 0]
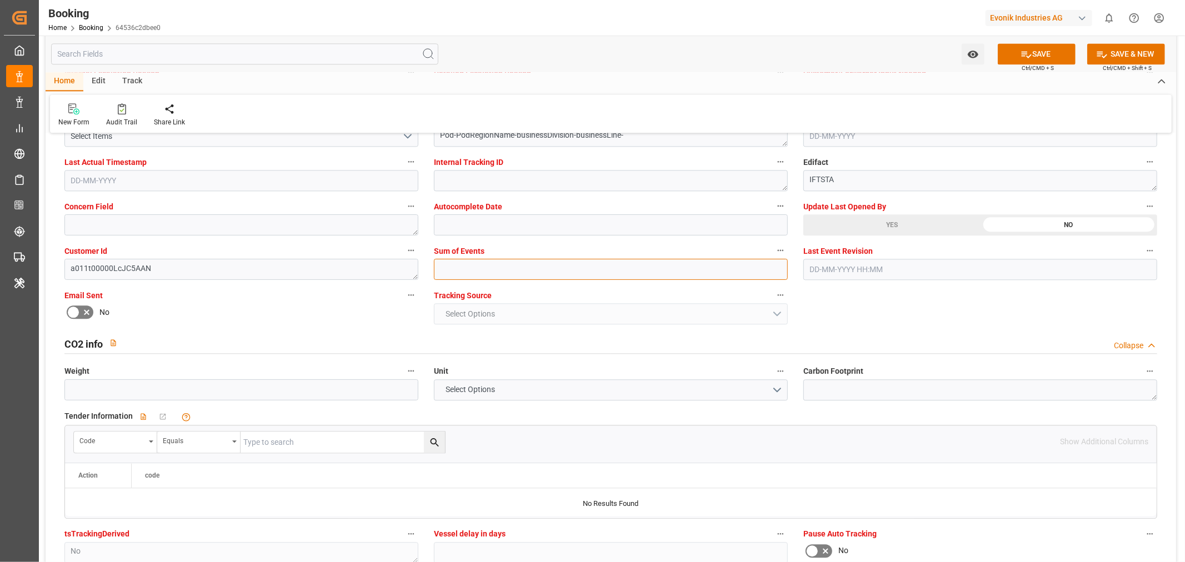
click at [480, 278] on input "text" at bounding box center [611, 269] width 354 height 21
type input "0"
click at [1054, 53] on button "SAVE" at bounding box center [1037, 53] width 78 height 21
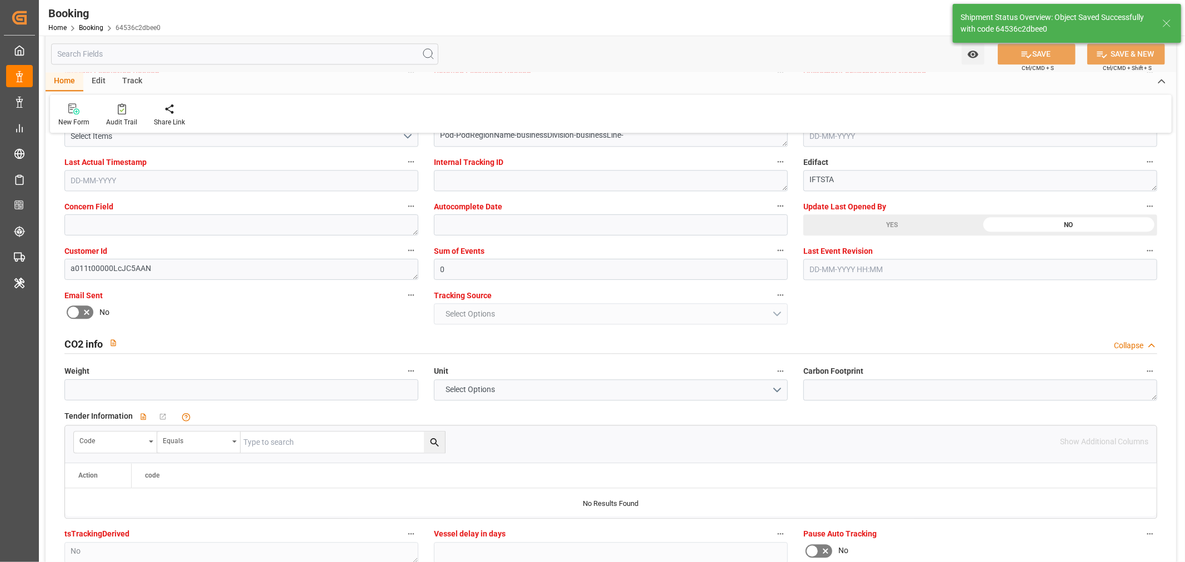
type textarea "NWC/UK North West Continent / UK_CNSGH_HDMU_AT-SE"
type textarea "[PERSON_NAME]"
type input "11-08-2025 07:10"
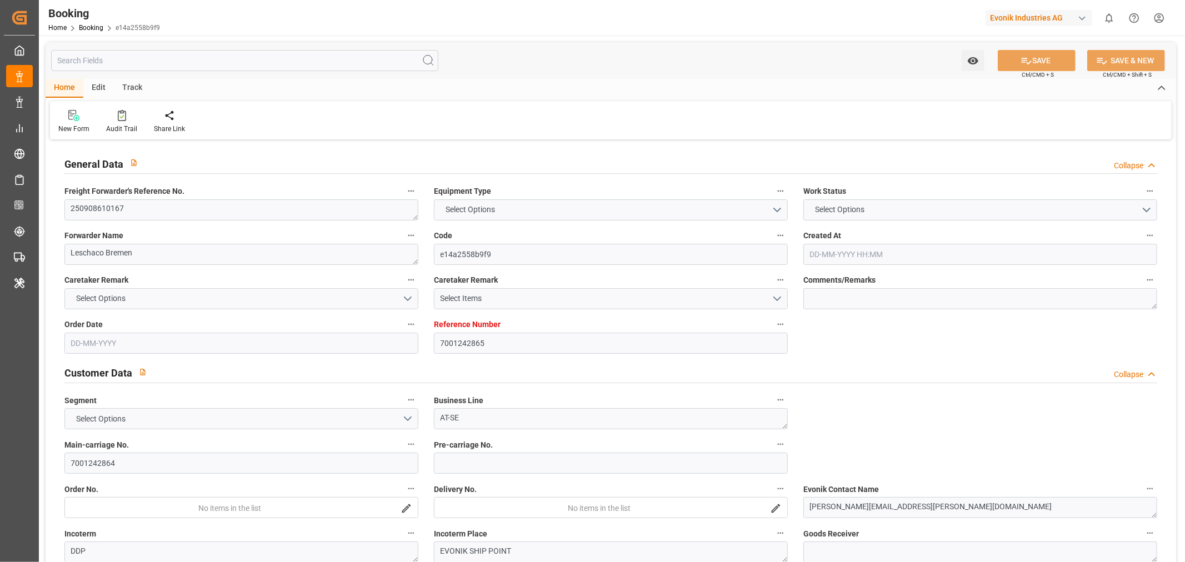
type input "7001242865"
type input "OOCL"
type input "Orient Overseas Container Line Ltd"
type input "EUNWC"
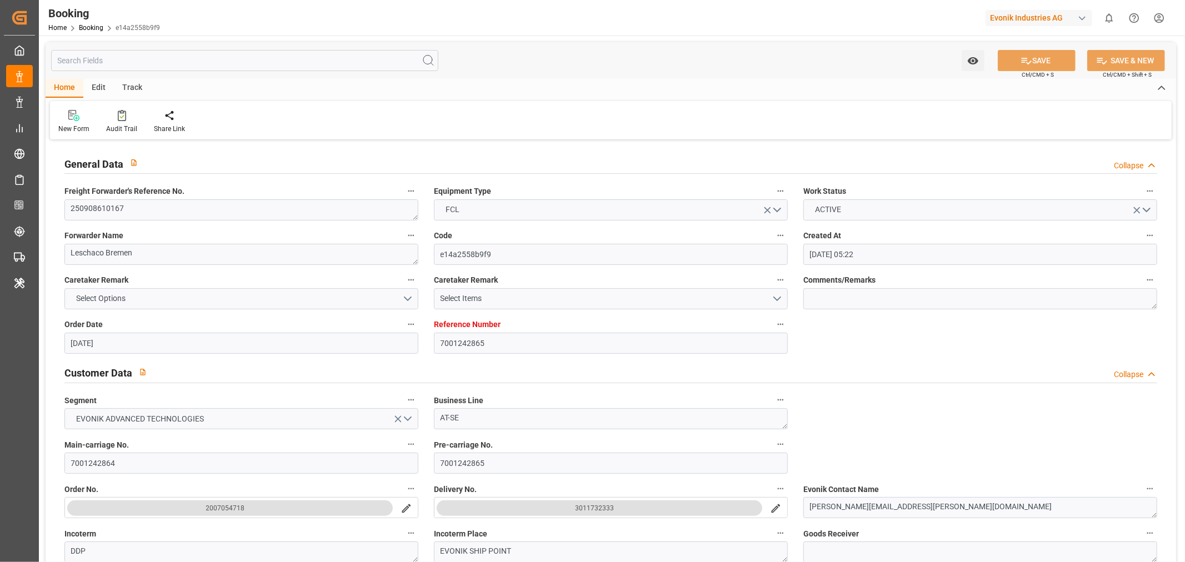
type input "[DATE] 05:22"
type input "[DATE]"
type input "09-10-2025"
type input "09-09-2025"
type input "[DATE]"
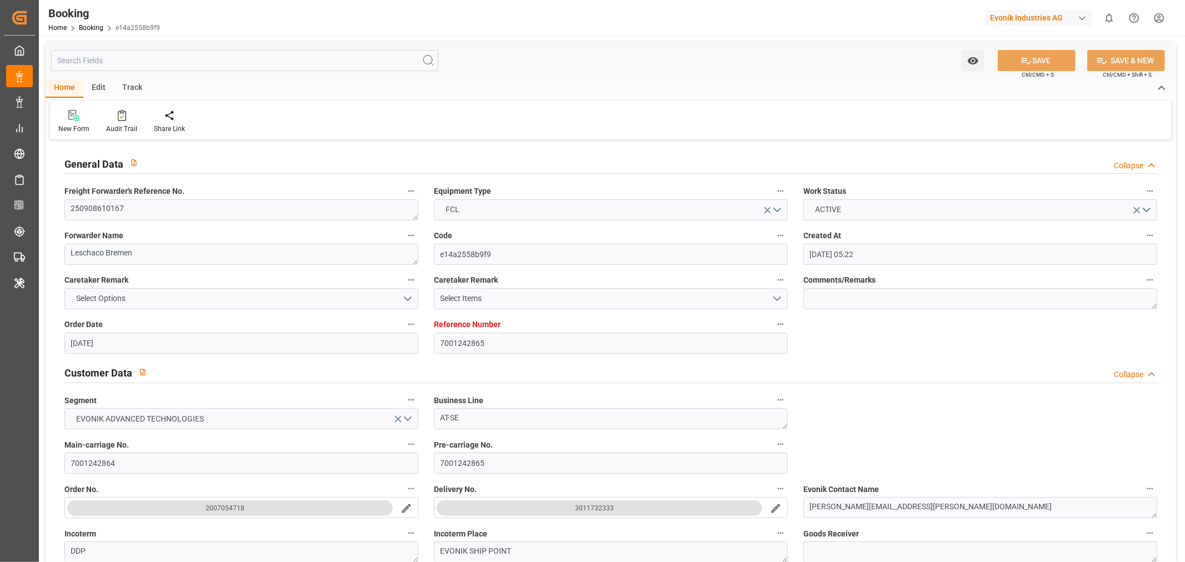
type input "[DATE]"
type input "11-08-2025 05:53"
click at [99, 212] on textarea "250908610167" at bounding box center [241, 209] width 354 height 21
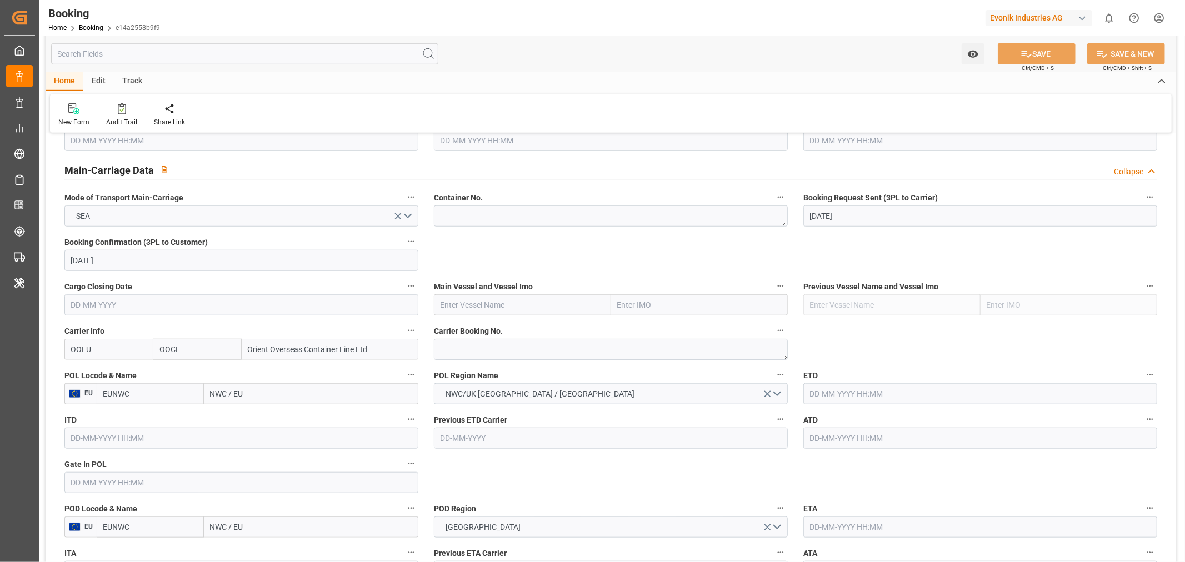
scroll to position [679, 0]
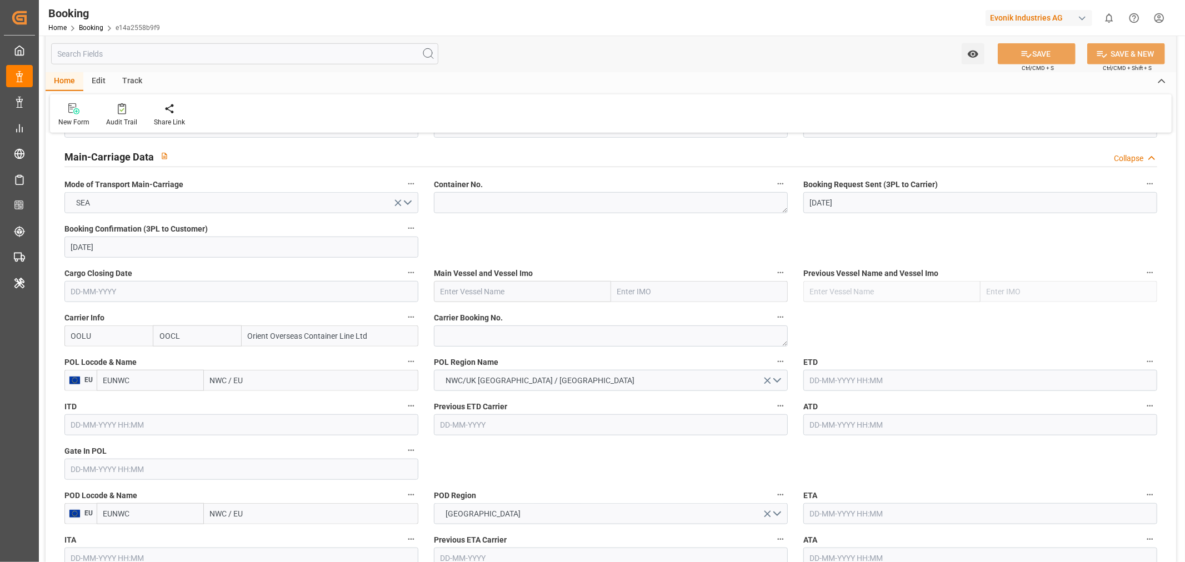
click at [477, 287] on input "text" at bounding box center [522, 291] width 177 height 21
paste input "OOCL SEOUL"
type input "OOCL SEOUL"
click at [493, 315] on span "OOCL SEOUL - 9417244" at bounding box center [506, 316] width 131 height 9
type input "9417244"
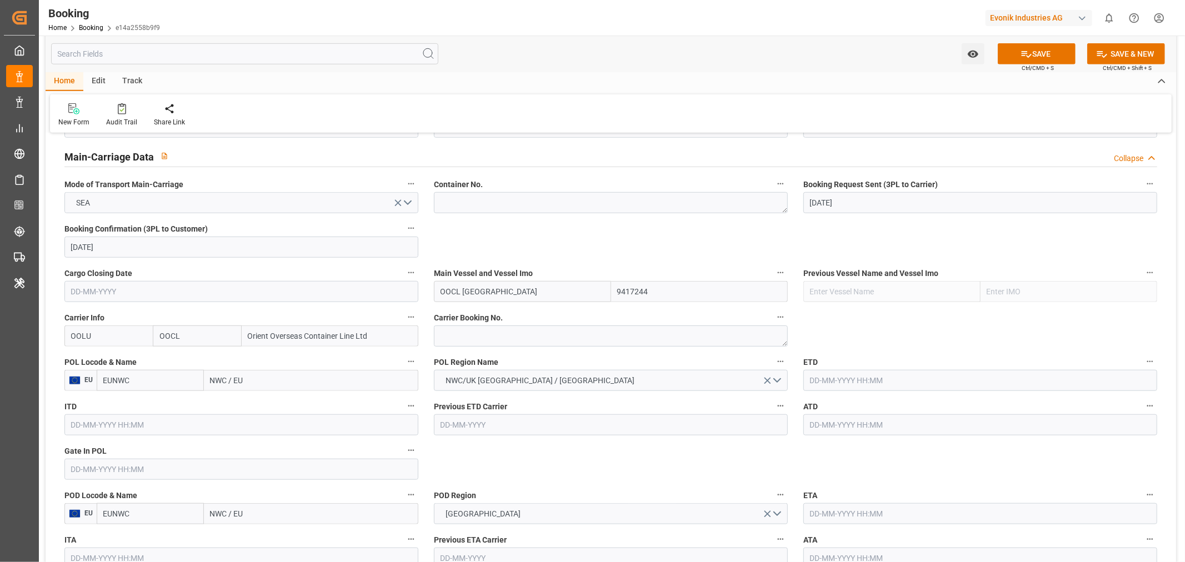
scroll to position [802, 0]
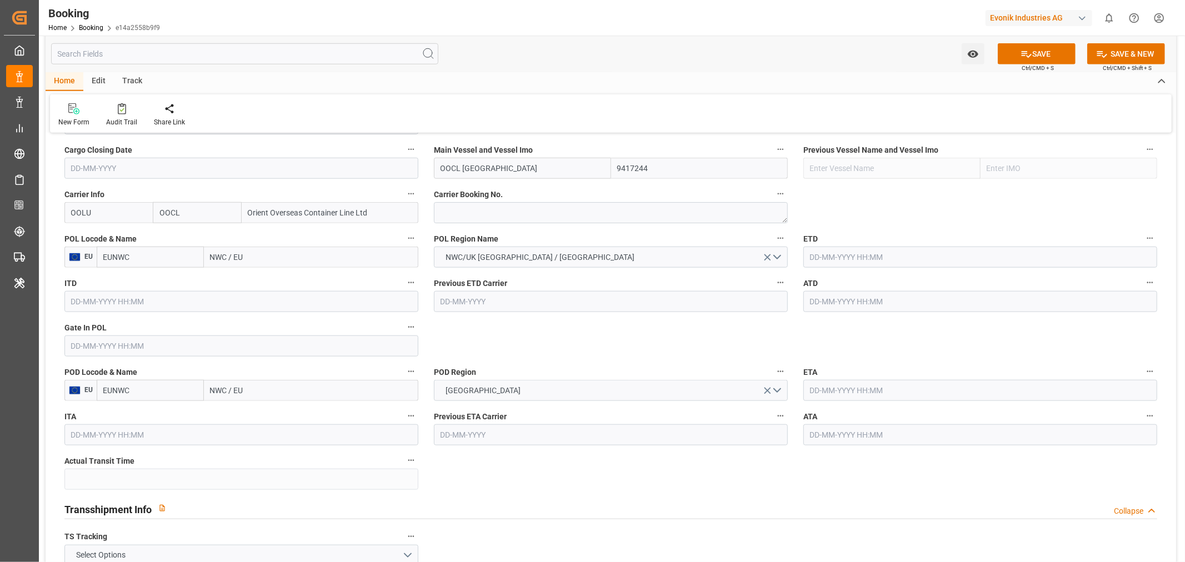
type input "OOCL SEOUL"
click at [870, 251] on input "text" at bounding box center [980, 257] width 354 height 21
click at [953, 280] on button "Next Month" at bounding box center [953, 282] width 7 height 7
click at [855, 389] on div "24" at bounding box center [861, 389] width 14 height 13
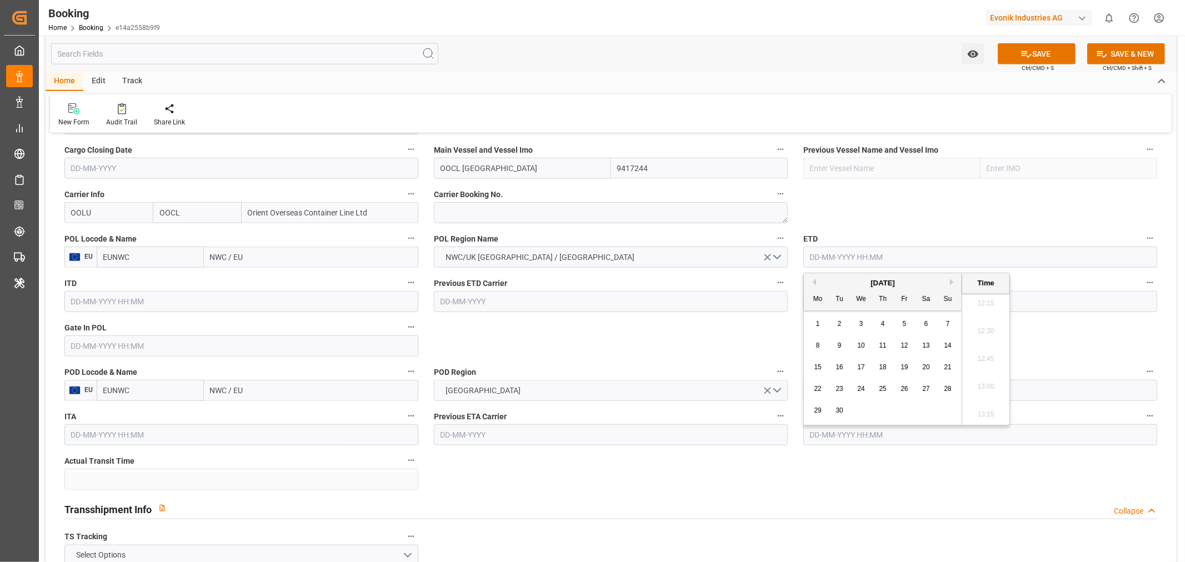
type input "24-09-2025 00:00"
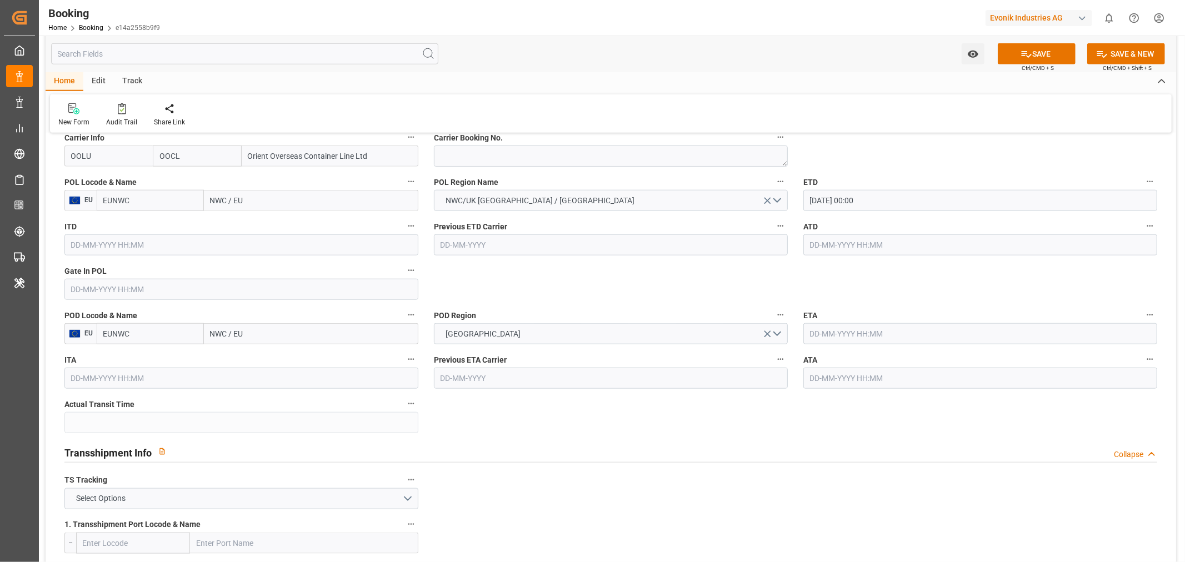
scroll to position [740, 0]
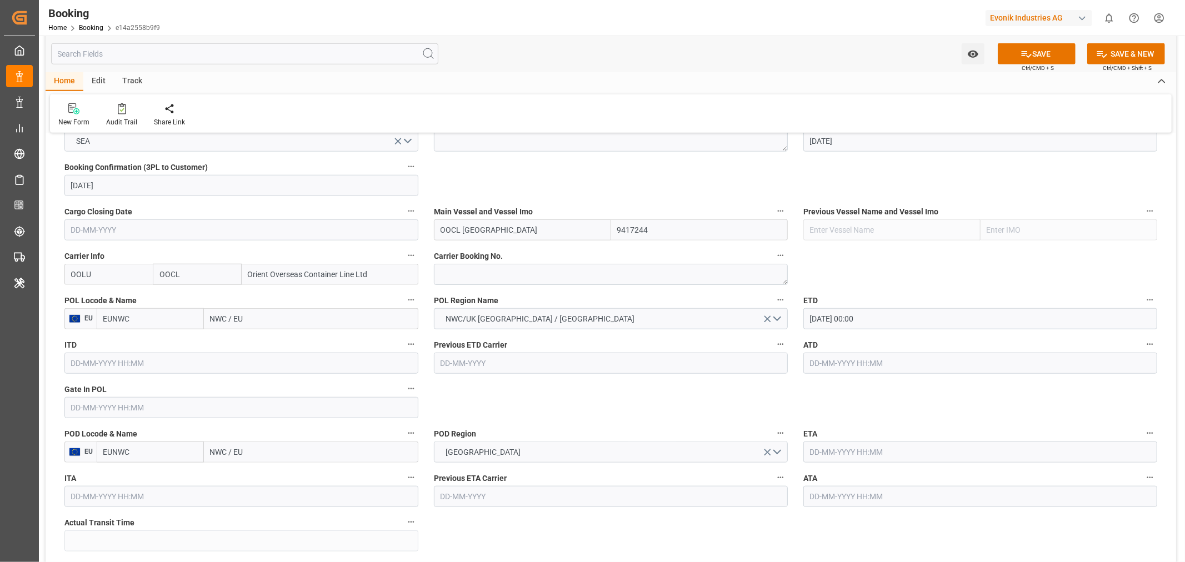
click at [204, 321] on input "NWC / EU" at bounding box center [311, 318] width 214 height 21
paste input "LRTM"
type input "NLRTM"
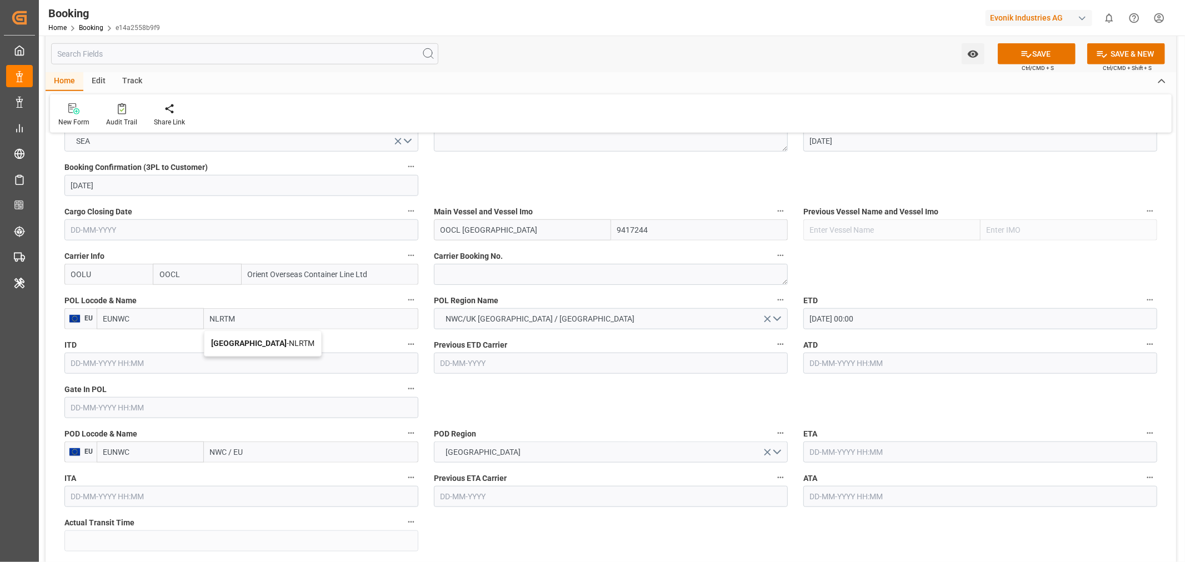
click at [233, 347] on div "[GEOGRAPHIC_DATA] - NLRTM" at bounding box center [262, 343] width 117 height 25
type input "NLRTM"
type input "[GEOGRAPHIC_DATA]"
click at [234, 455] on input "NWC / EU" at bounding box center [311, 452] width 214 height 21
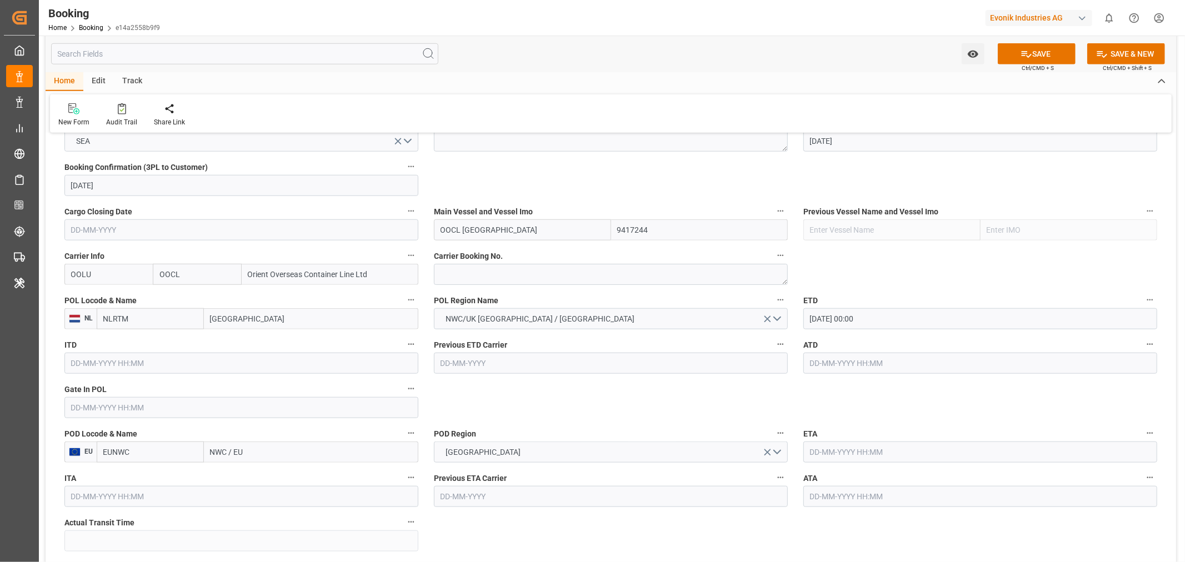
click at [234, 455] on input "NWC / EU" at bounding box center [311, 452] width 214 height 21
paste input "USNYC"
type input "USNYC"
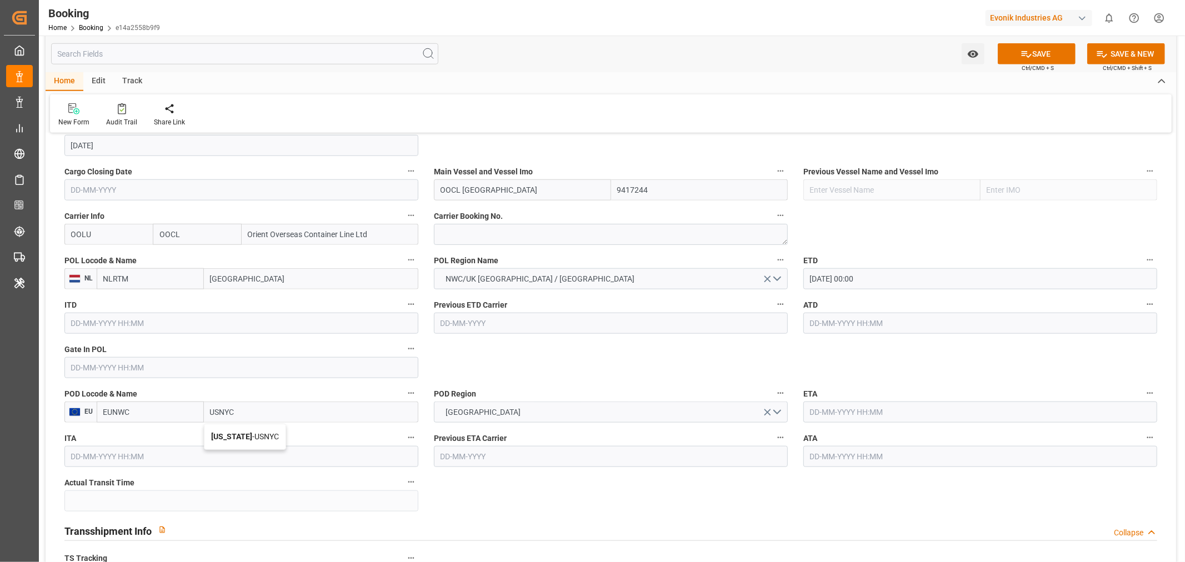
scroll to position [802, 0]
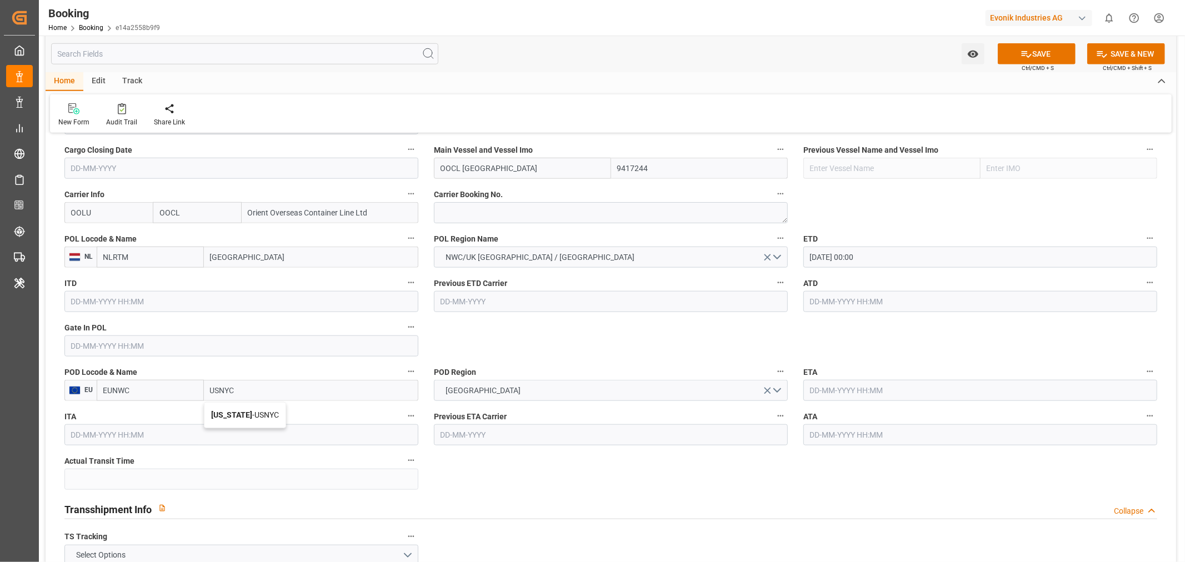
click at [268, 419] on div "New York - USNYC" at bounding box center [244, 415] width 81 height 25
type input "USNYC"
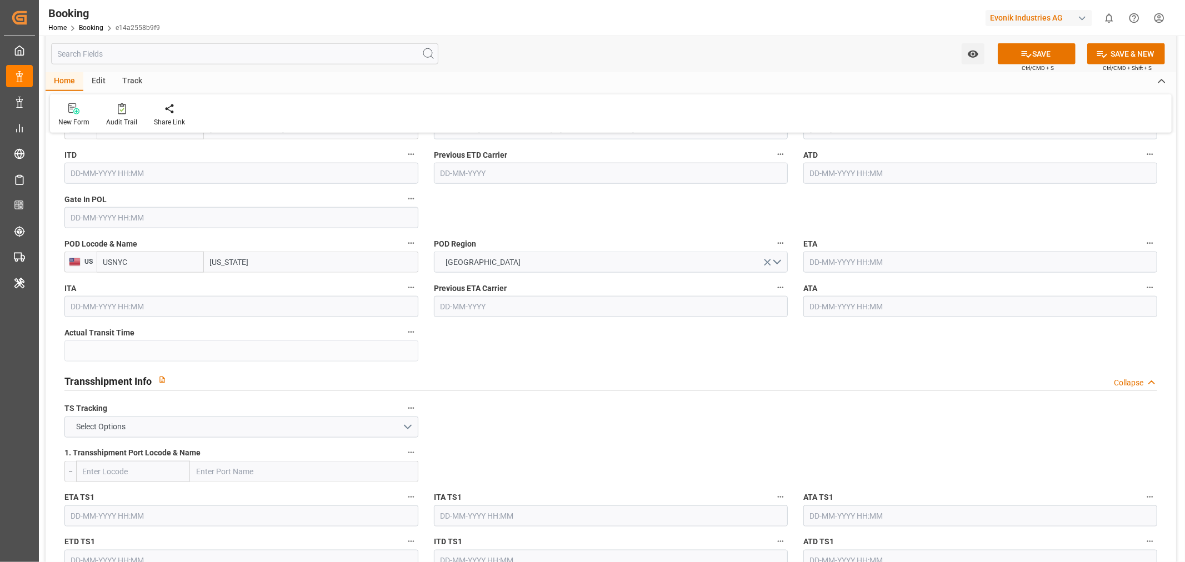
scroll to position [1049, 0]
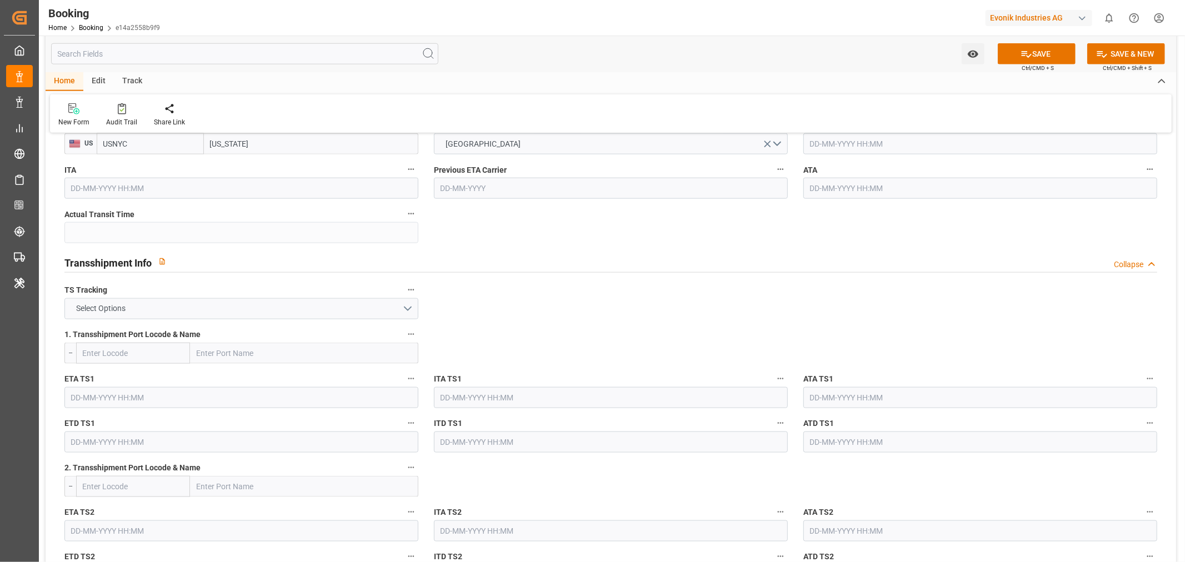
type input "New York"
click button "Select Options"
click div "FALSE"
click button "SAVE"
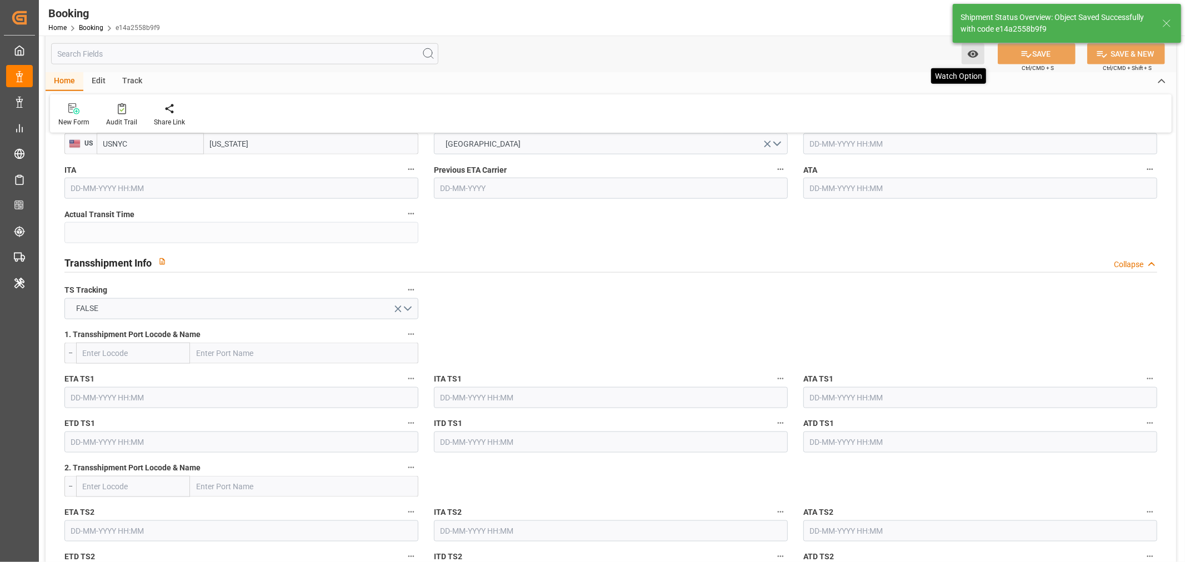
type textarea "NWC/UK North West Continent / UK_USNYC_OOLU_AT-SE"
type textarea "[PERSON_NAME]"
type textarea "businessDivision-businessLine-"
type input "24-09-2025 00:00"
type input "11-08-2025 07:17"
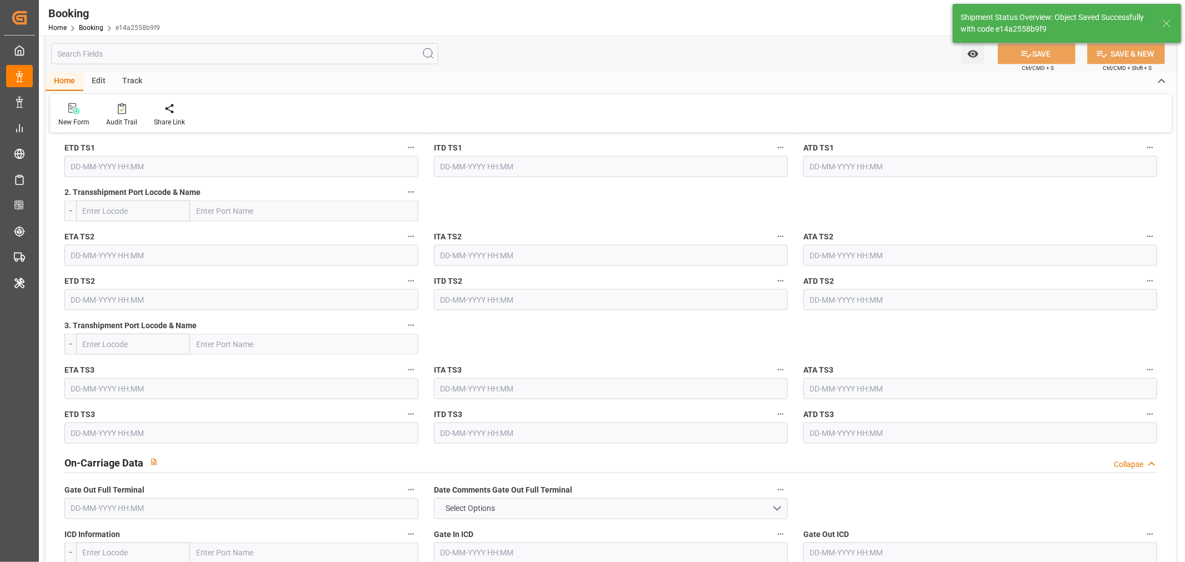
scroll to position [1419, 0]
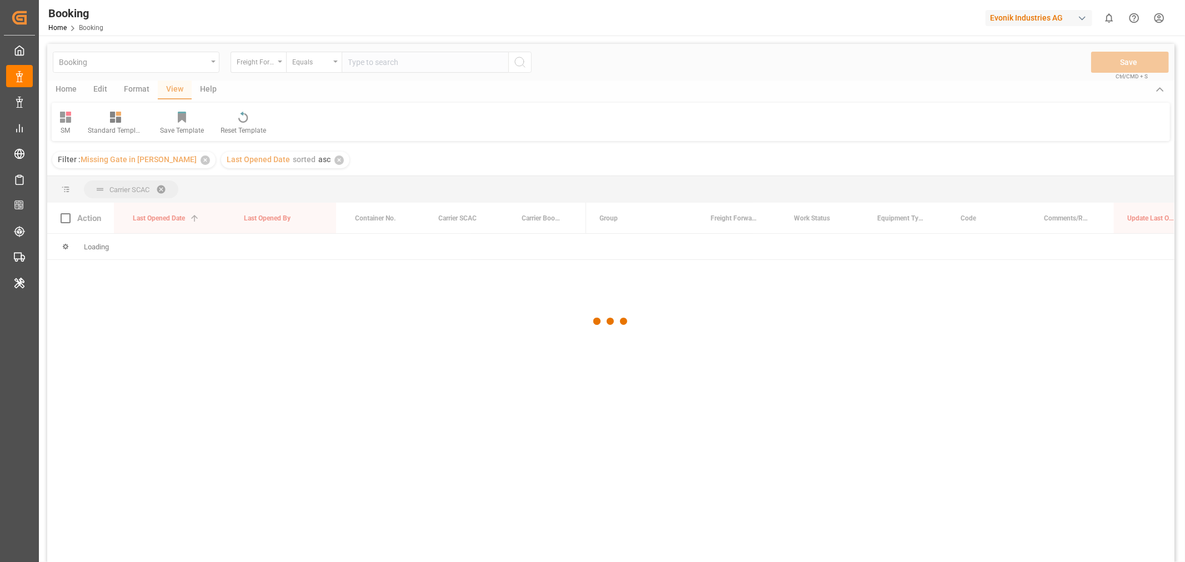
scroll to position [102, 0]
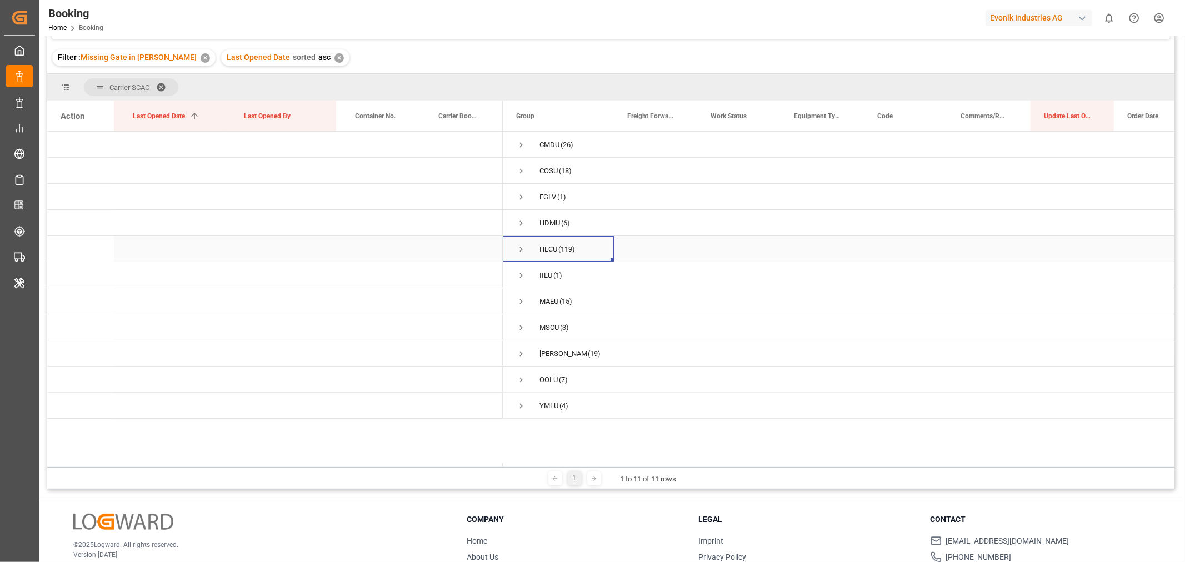
click at [526, 249] on span "HLCU (119)" at bounding box center [558, 249] width 84 height 24
click at [518, 252] on span "Press SPACE to select this row." at bounding box center [521, 249] width 10 height 10
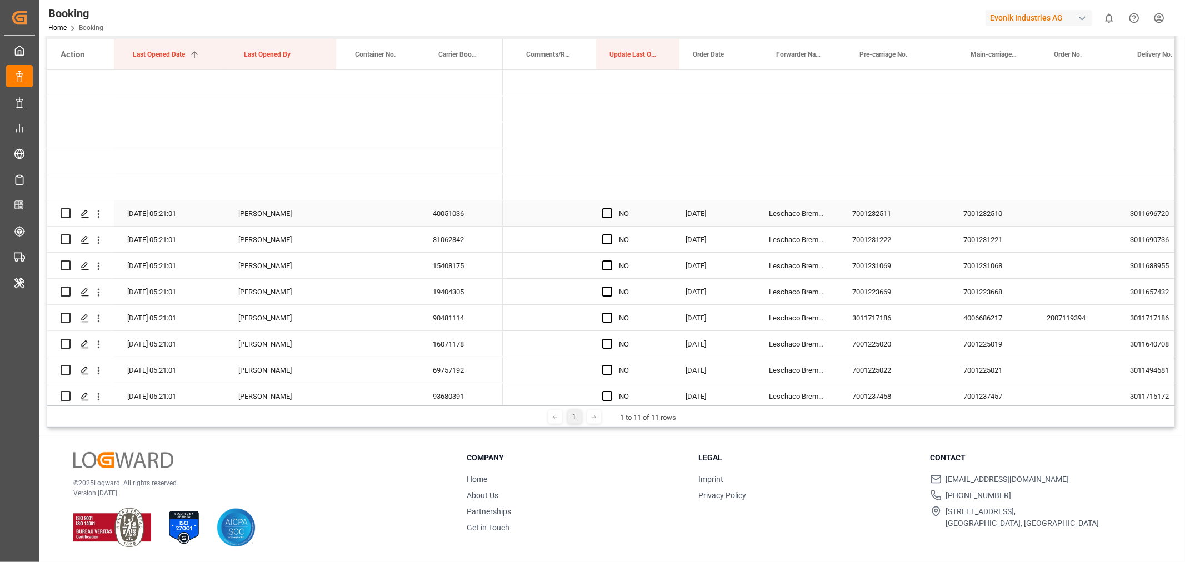
scroll to position [0, 465]
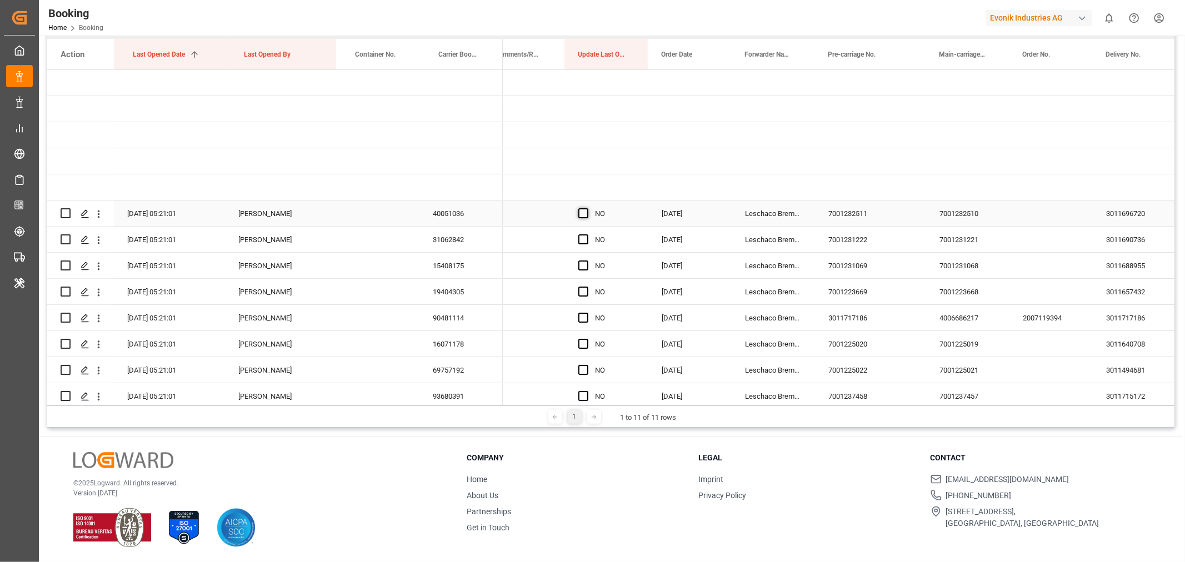
click at [584, 213] on span "Press SPACE to select this row." at bounding box center [583, 213] width 10 height 10
click at [587, 208] on input "Press SPACE to select this row." at bounding box center [587, 208] width 0 height 0
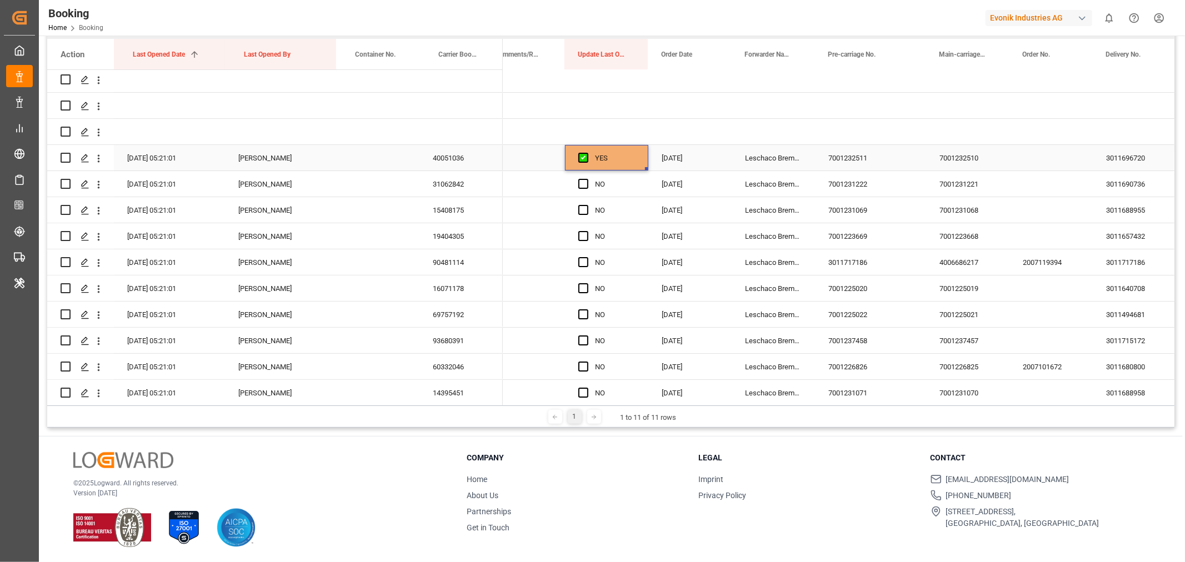
scroll to position [62, 0]
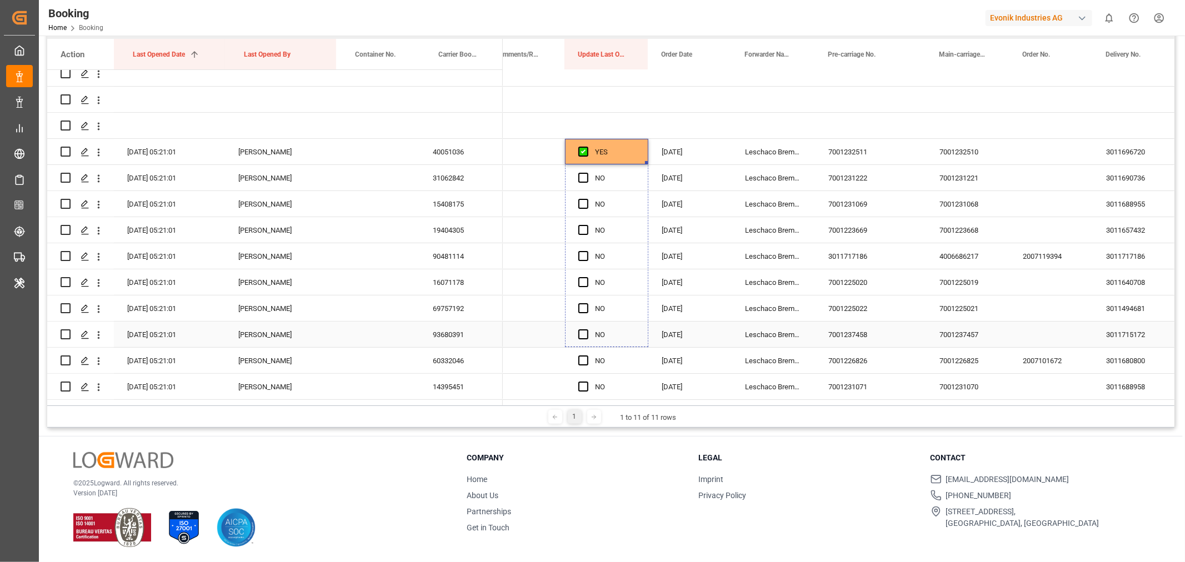
drag, startPoint x: 643, startPoint y: 162, endPoint x: 615, endPoint y: 370, distance: 210.7
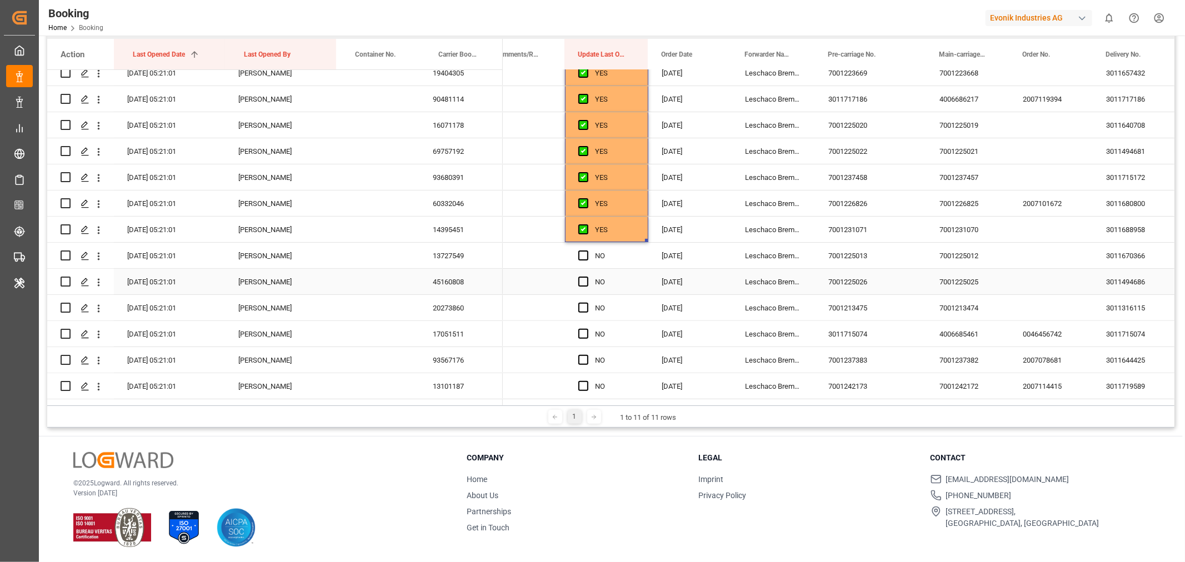
scroll to position [308, 0]
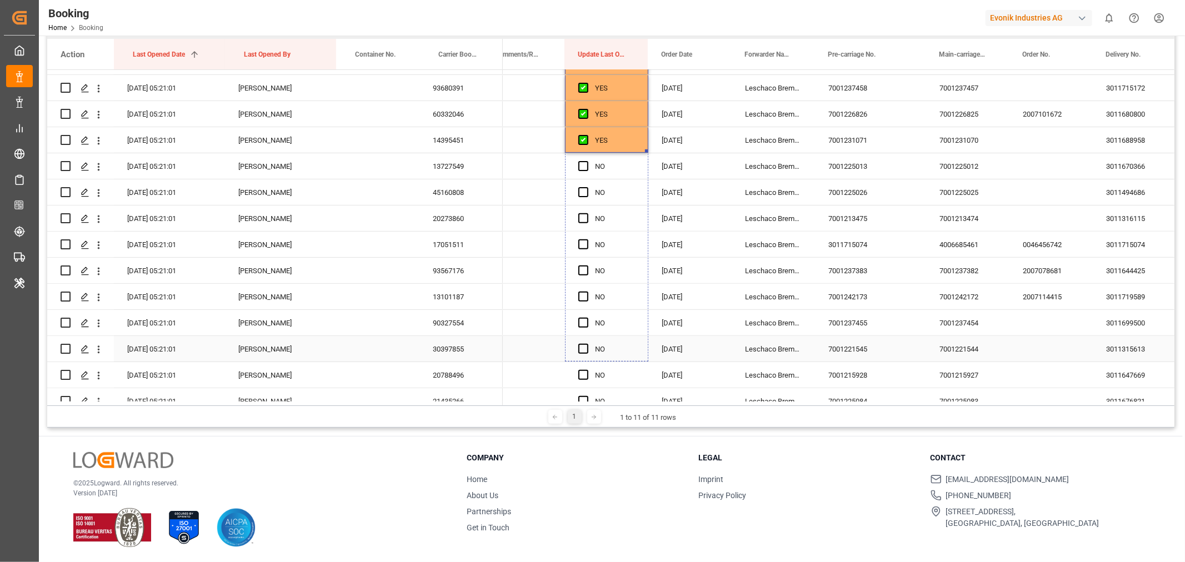
drag, startPoint x: 645, startPoint y: 149, endPoint x: 607, endPoint y: 372, distance: 226.5
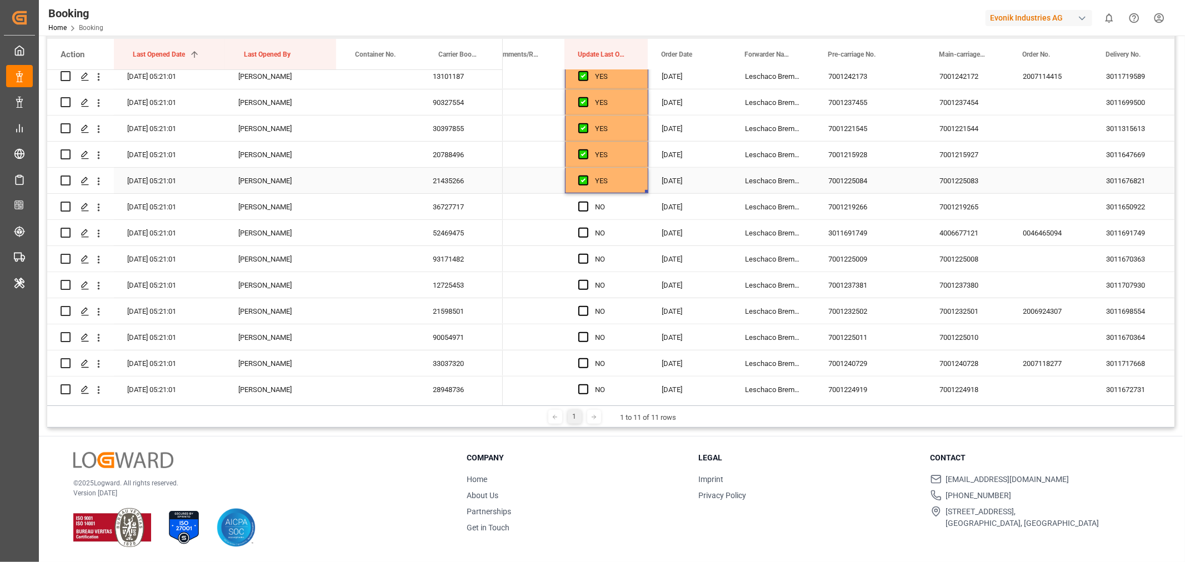
scroll to position [555, 0]
drag, startPoint x: 643, startPoint y: 164, endPoint x: 614, endPoint y: 375, distance: 213.7
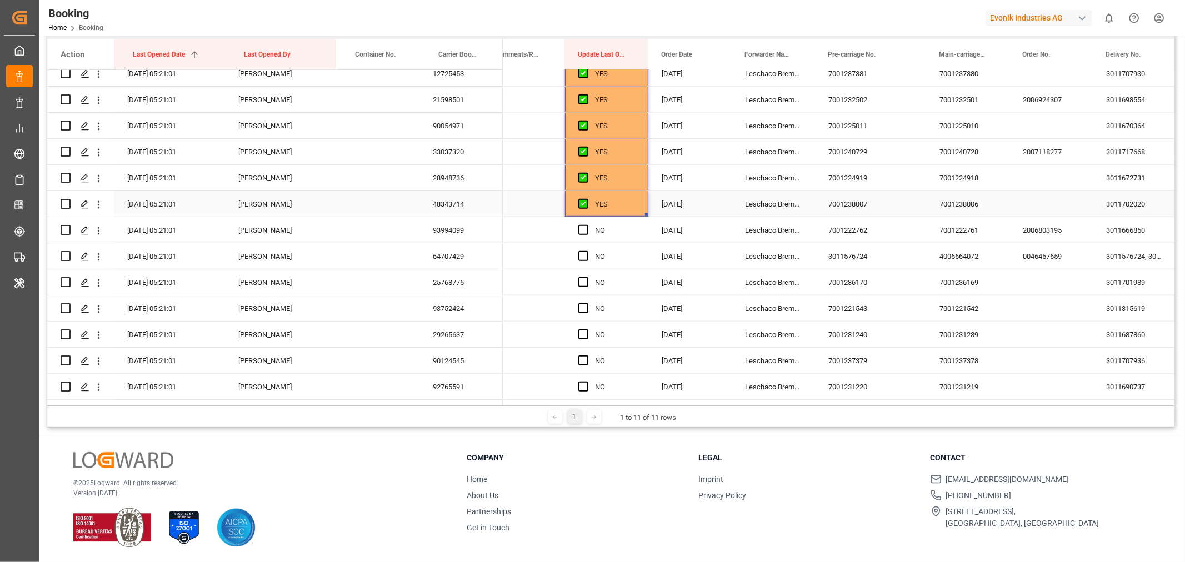
scroll to position [802, 0]
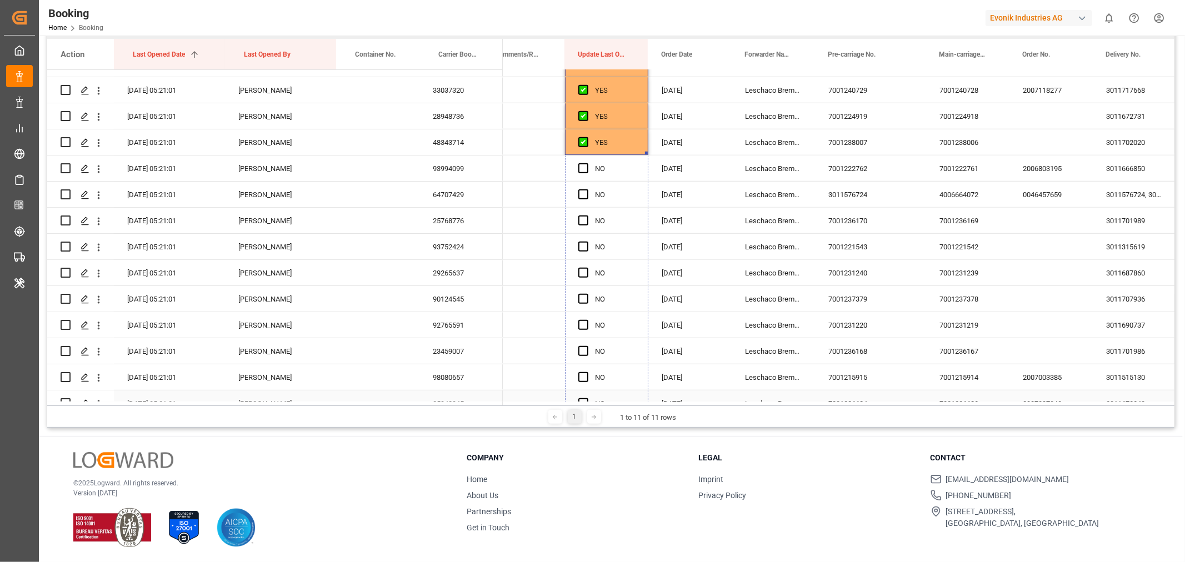
drag, startPoint x: 646, startPoint y: 153, endPoint x: 604, endPoint y: 402, distance: 251.7
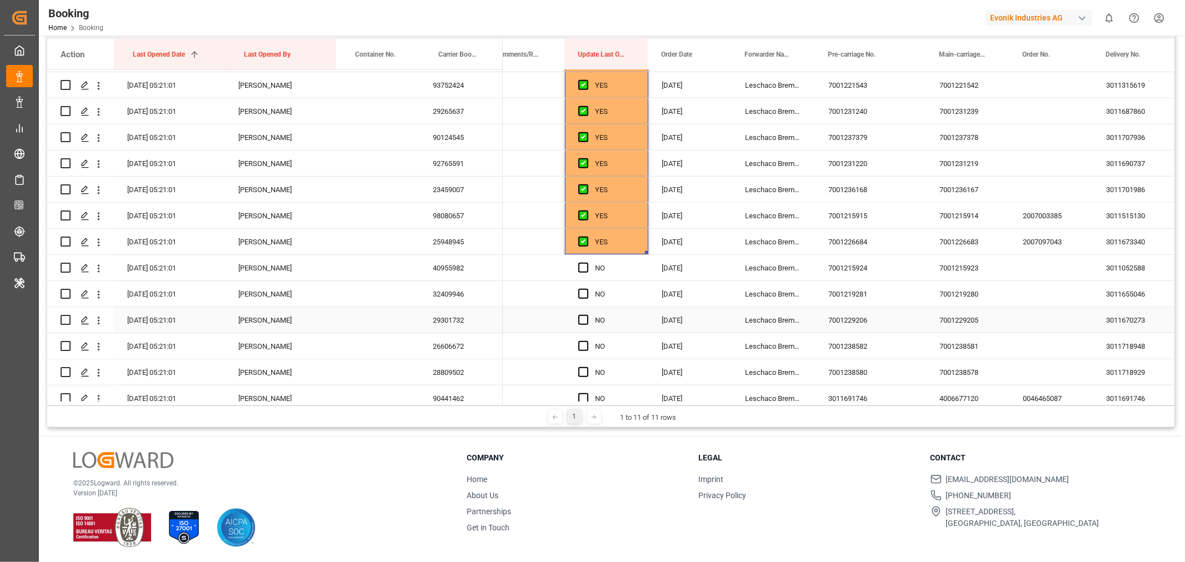
scroll to position [1049, 0]
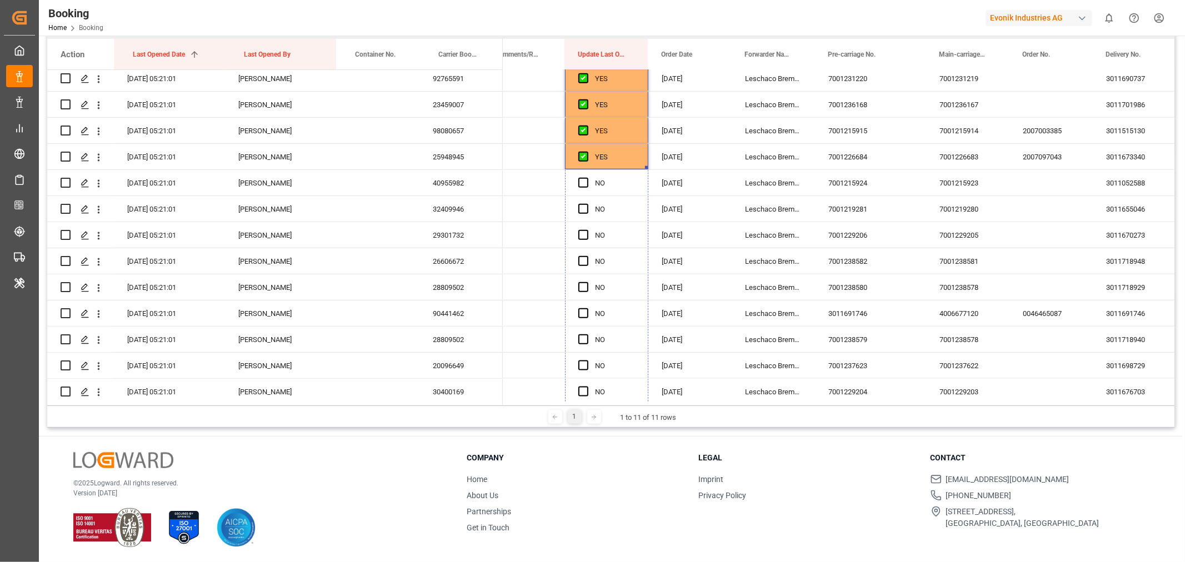
drag, startPoint x: 645, startPoint y: 164, endPoint x: 587, endPoint y: 432, distance: 274.0
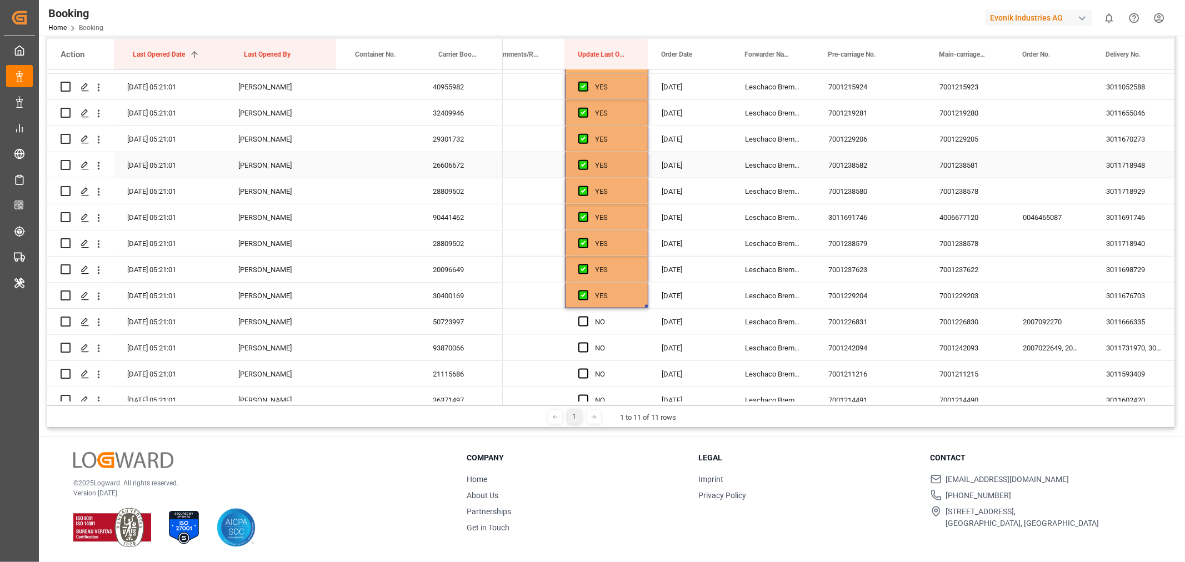
scroll to position [1318, 0]
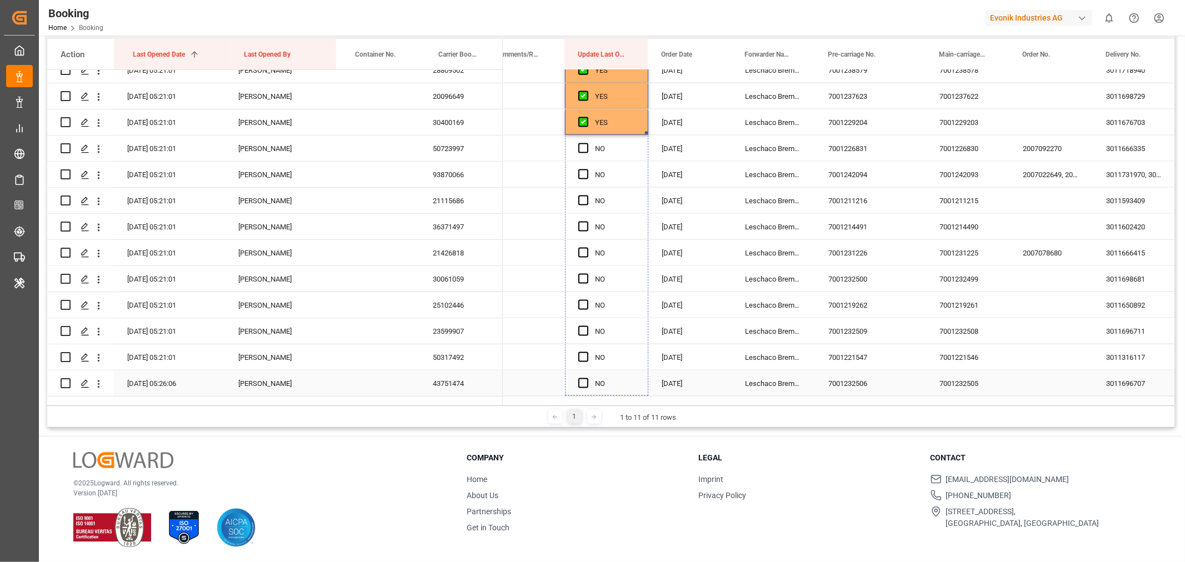
drag, startPoint x: 645, startPoint y: 132, endPoint x: 597, endPoint y: 397, distance: 268.8
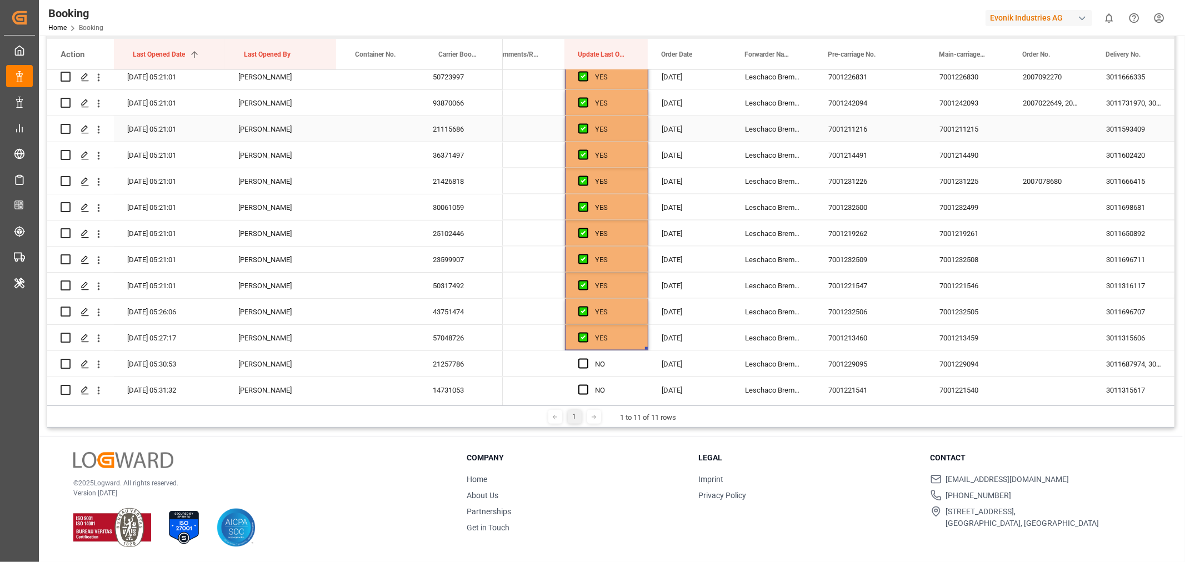
scroll to position [1565, 0]
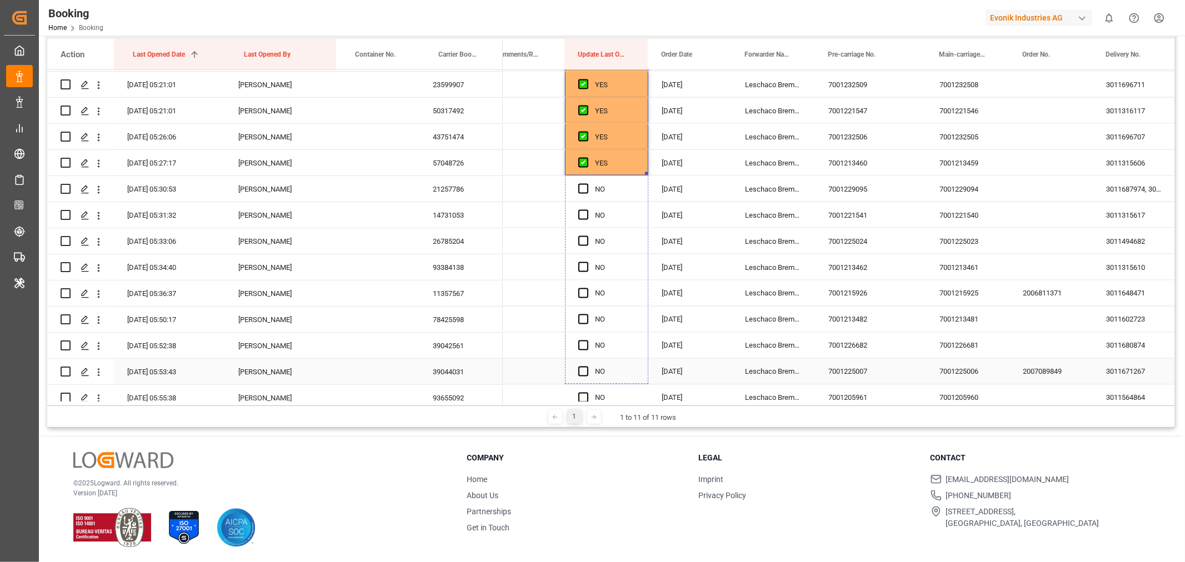
drag, startPoint x: 645, startPoint y: 171, endPoint x: 606, endPoint y: 440, distance: 271.6
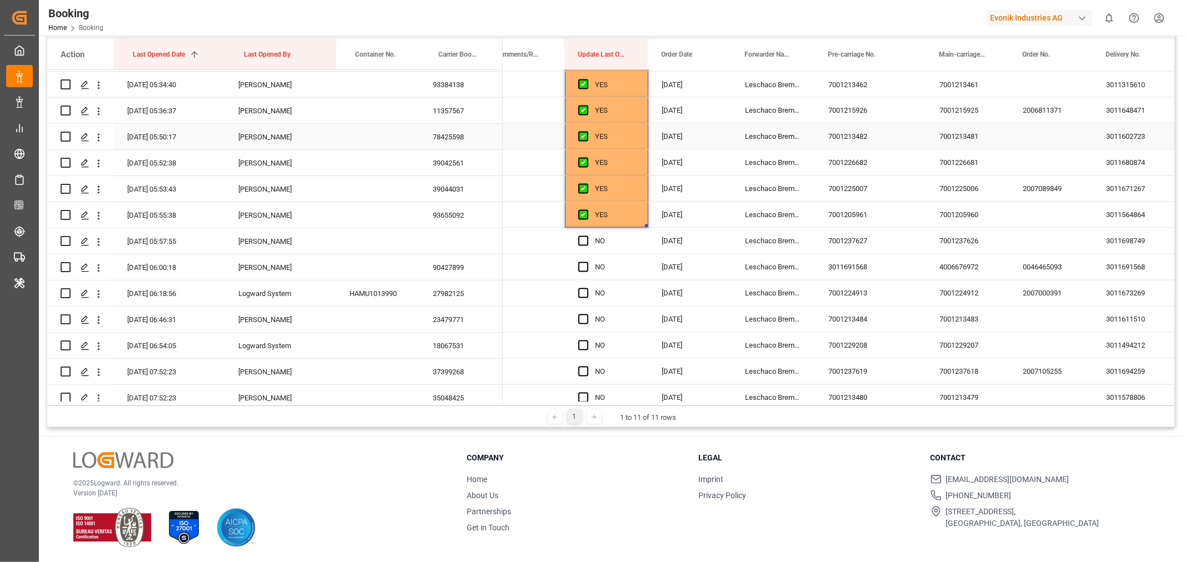
scroll to position [1834, 0]
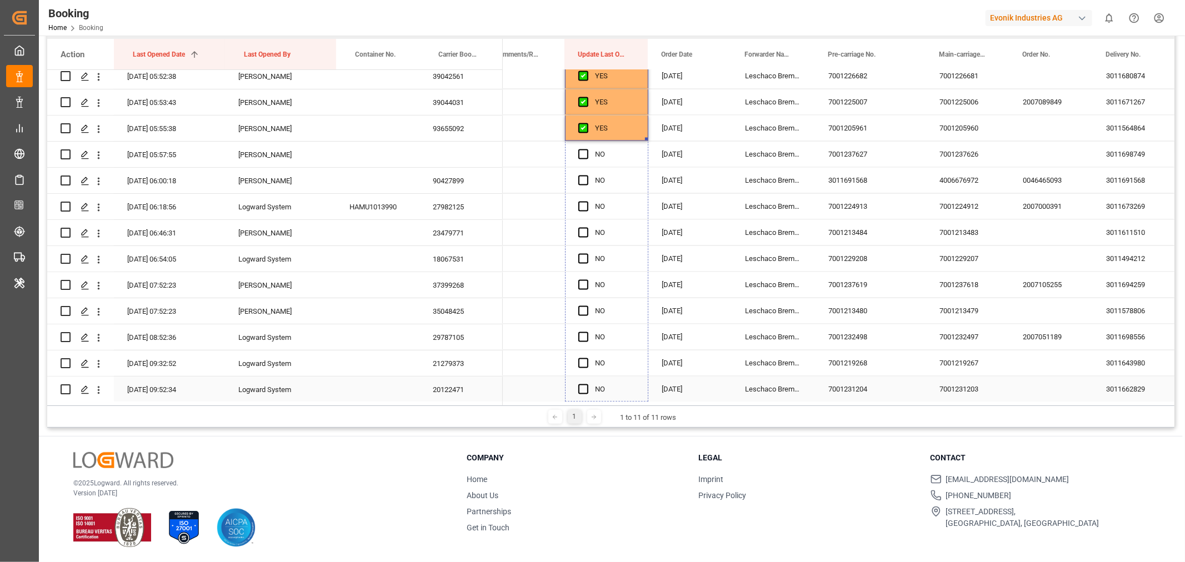
drag, startPoint x: 644, startPoint y: 137, endPoint x: 609, endPoint y: 398, distance: 263.4
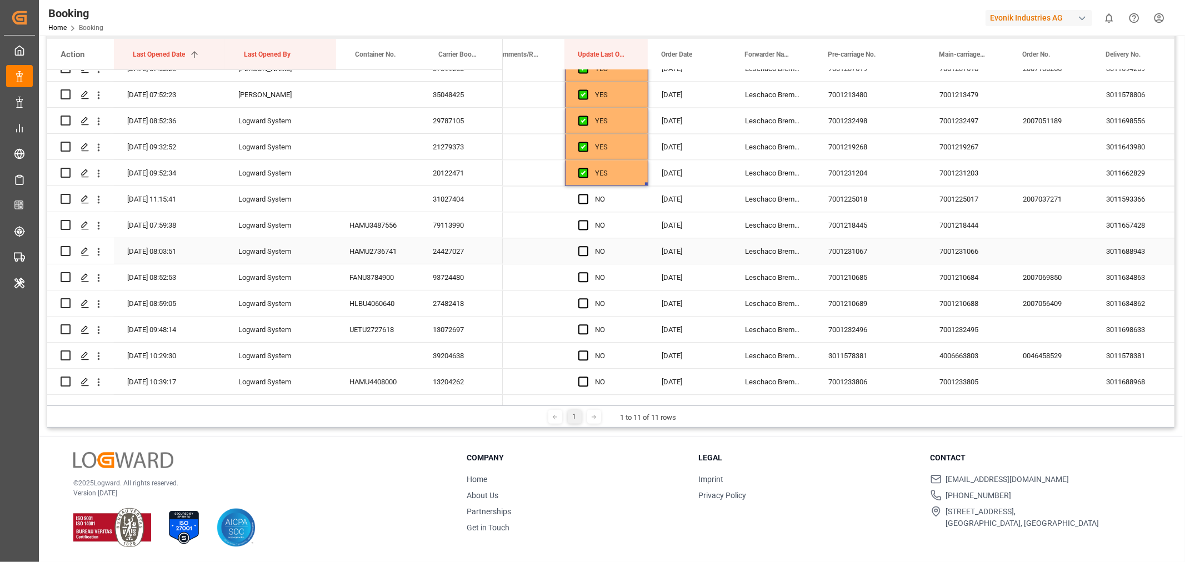
scroll to position [2081, 0]
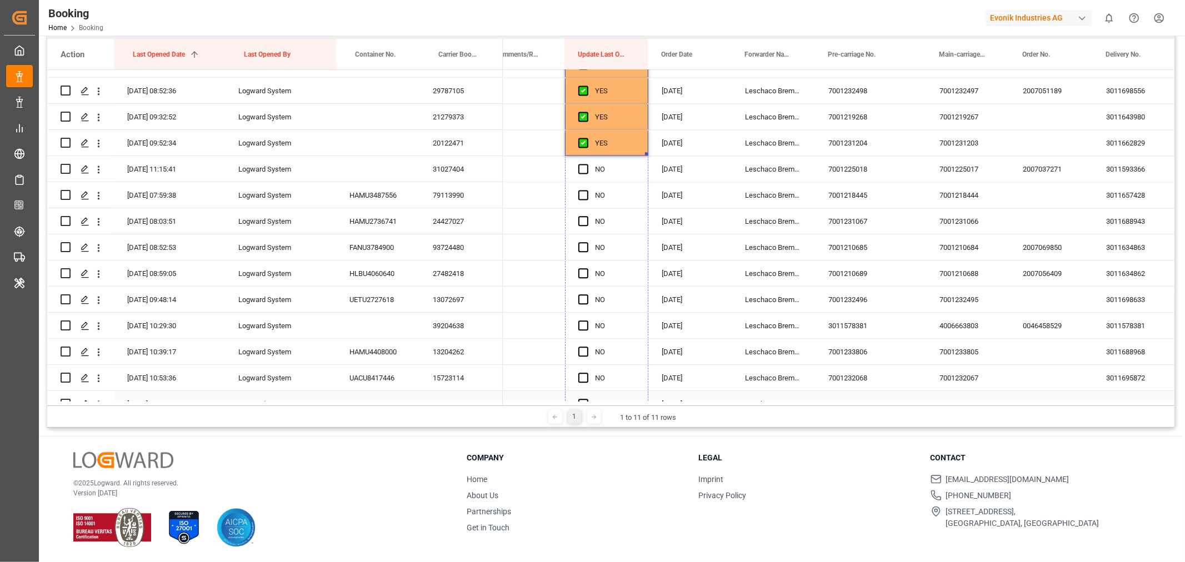
drag, startPoint x: 645, startPoint y: 152, endPoint x: 624, endPoint y: 395, distance: 244.2
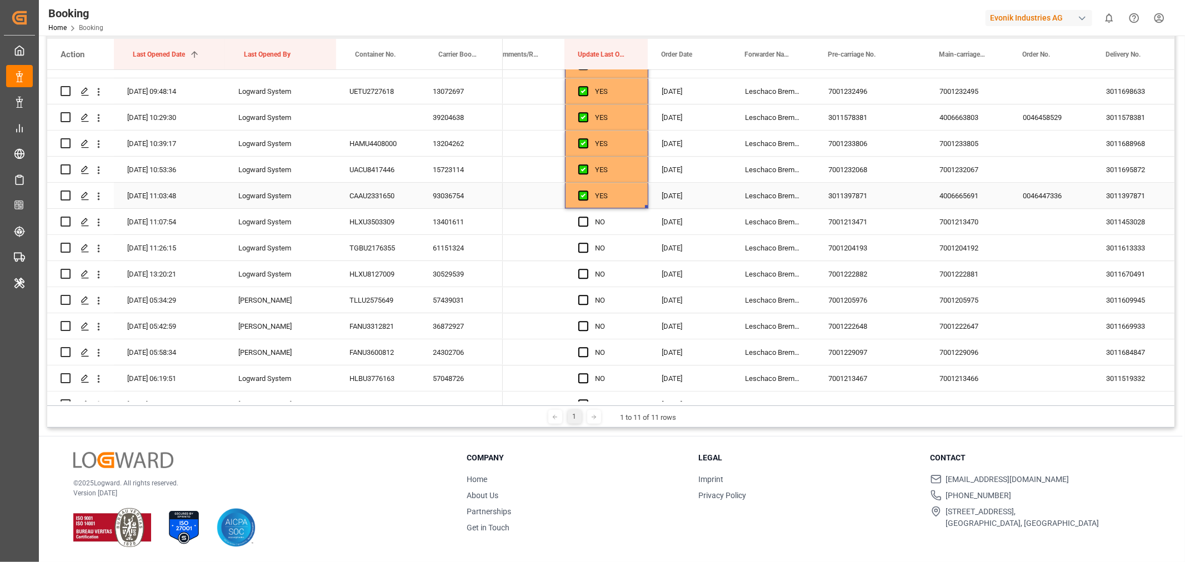
scroll to position [2328, 0]
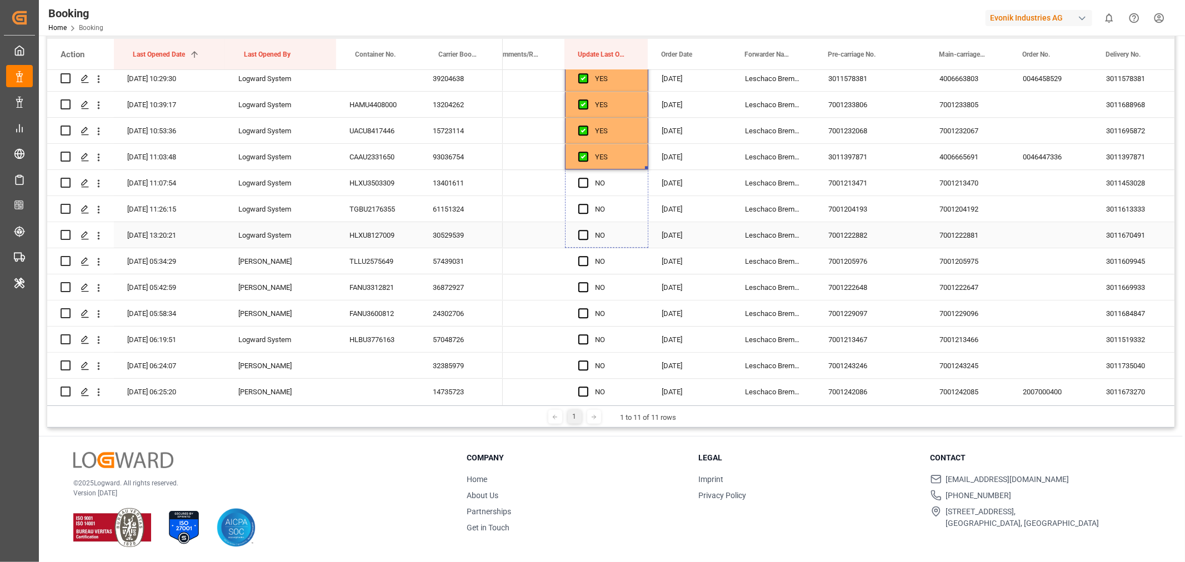
drag, startPoint x: 647, startPoint y: 168, endPoint x: 644, endPoint y: 229, distance: 61.7
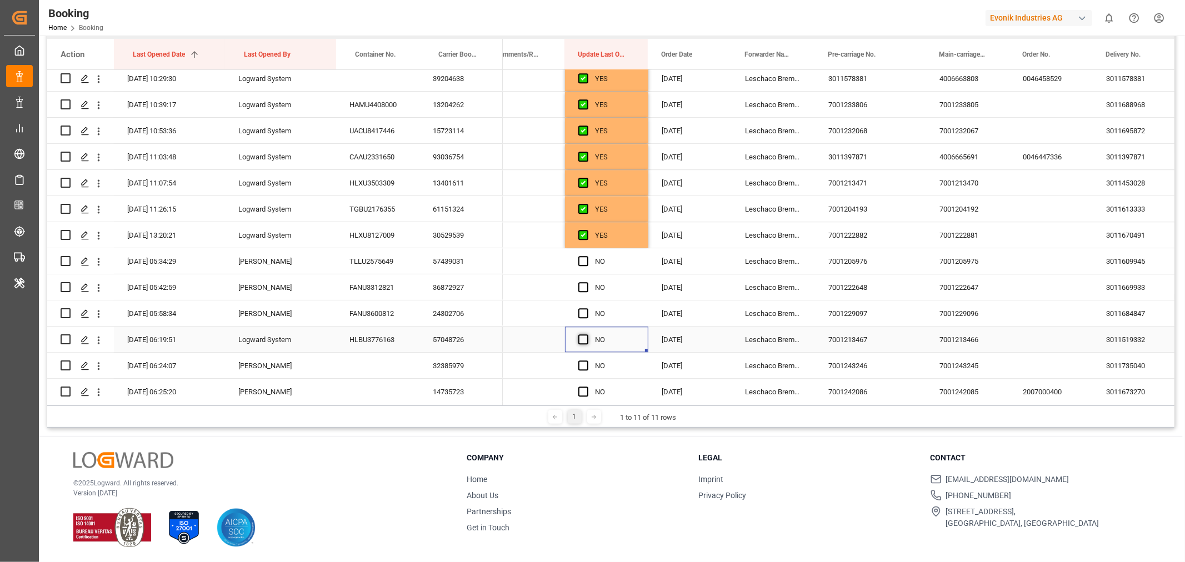
click at [582, 337] on span "Press SPACE to select this row." at bounding box center [583, 339] width 10 height 10
click at [587, 334] on input "Press SPACE to select this row." at bounding box center [587, 334] width 0 height 0
click at [338, 338] on div "HLBU3776163" at bounding box center [377, 340] width 83 height 26
click at [437, 345] on div "57048726" at bounding box center [460, 340] width 83 height 26
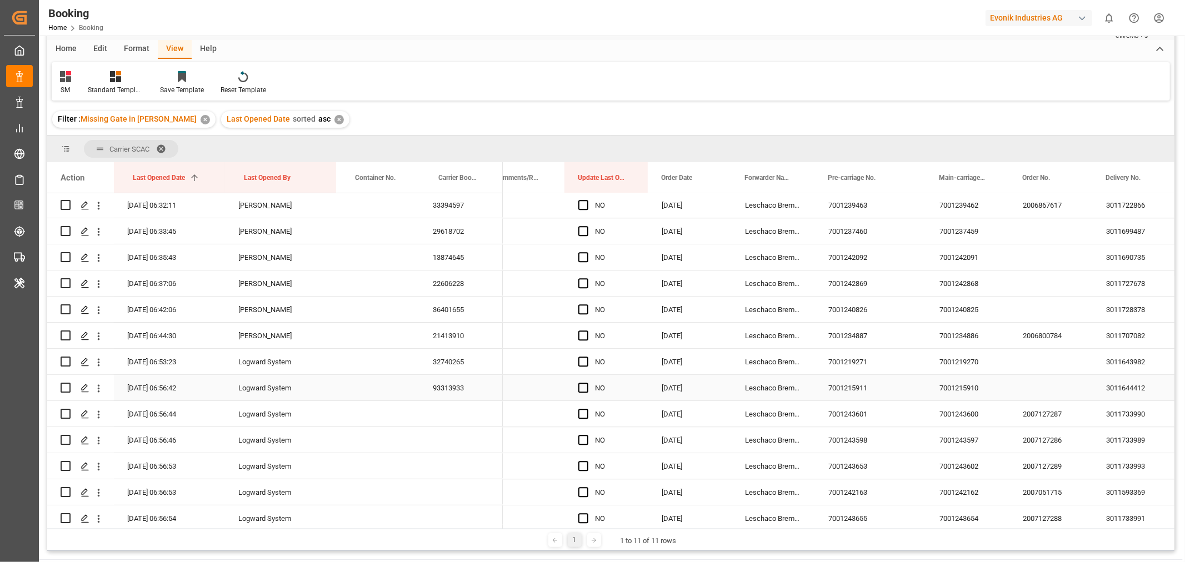
scroll to position [2695, 0]
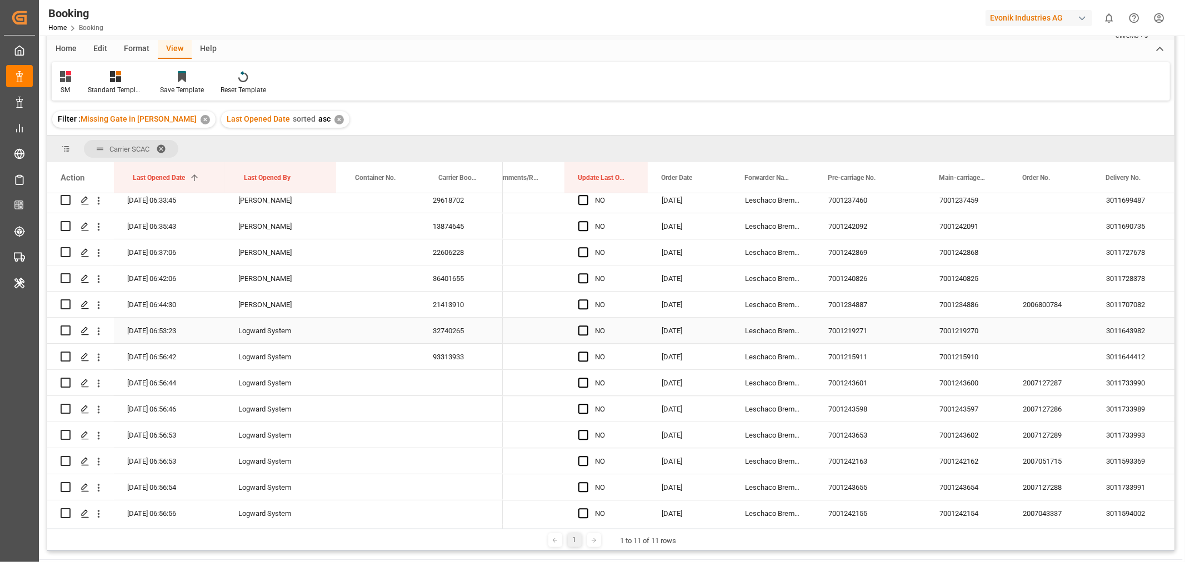
click at [462, 330] on div "32740265" at bounding box center [460, 331] width 83 height 26
click at [425, 357] on div "93313933" at bounding box center [460, 357] width 83 height 26
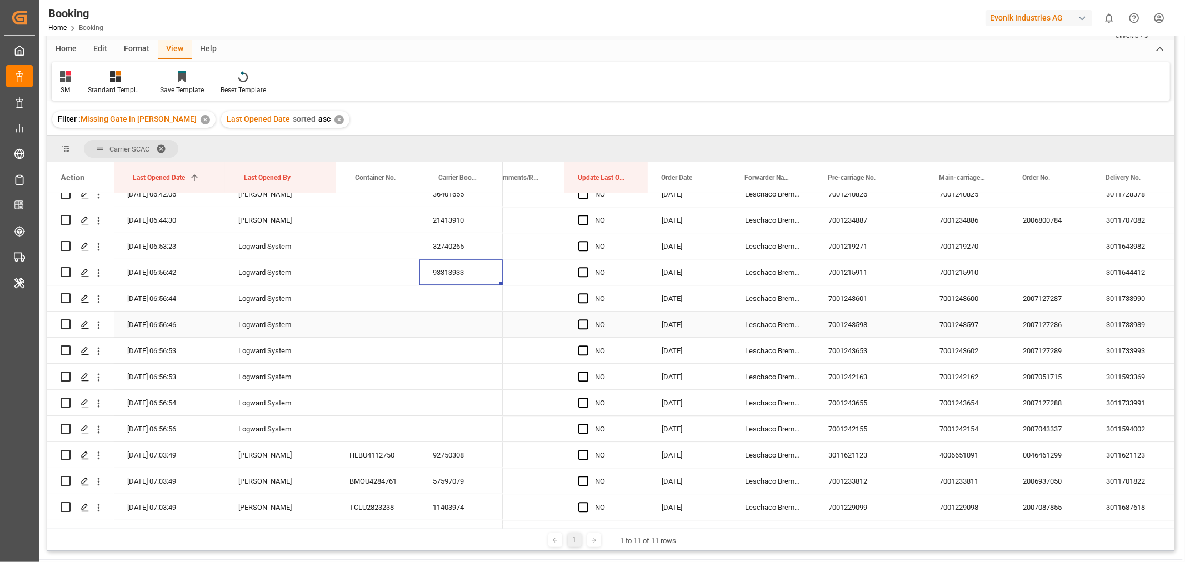
scroll to position [2818, 0]
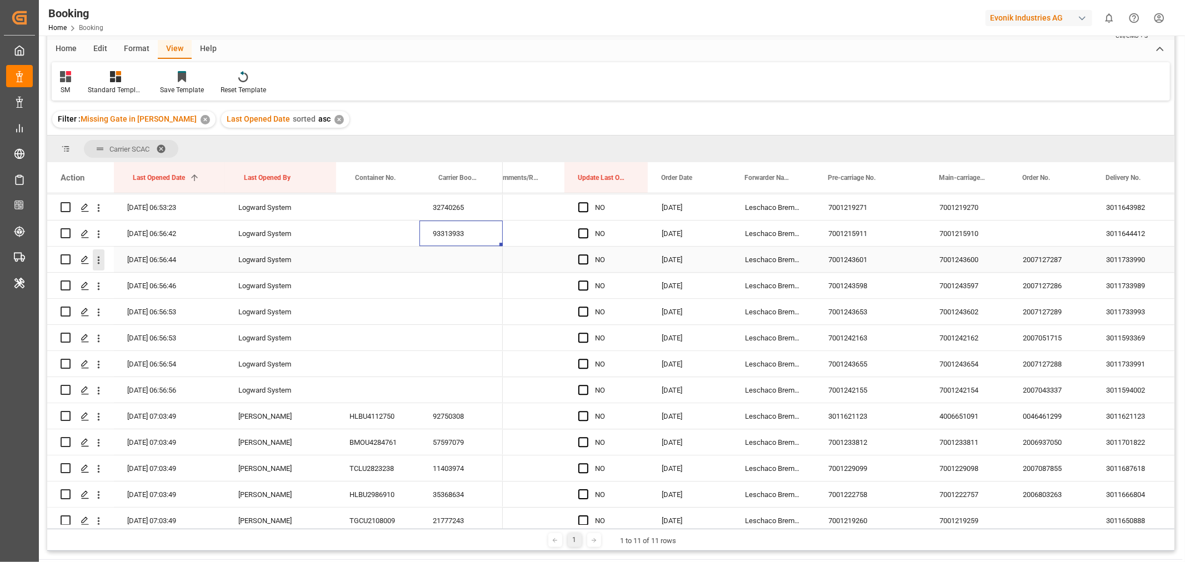
click at [103, 261] on icon "open menu" at bounding box center [99, 260] width 12 height 12
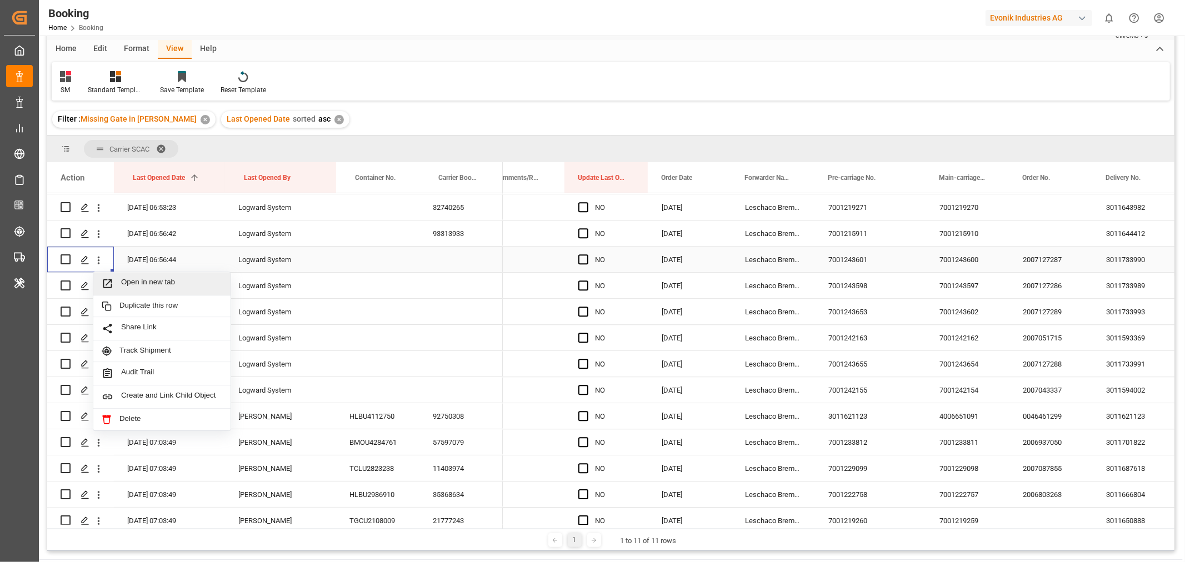
click at [163, 287] on span "Open in new tab" at bounding box center [171, 284] width 101 height 12
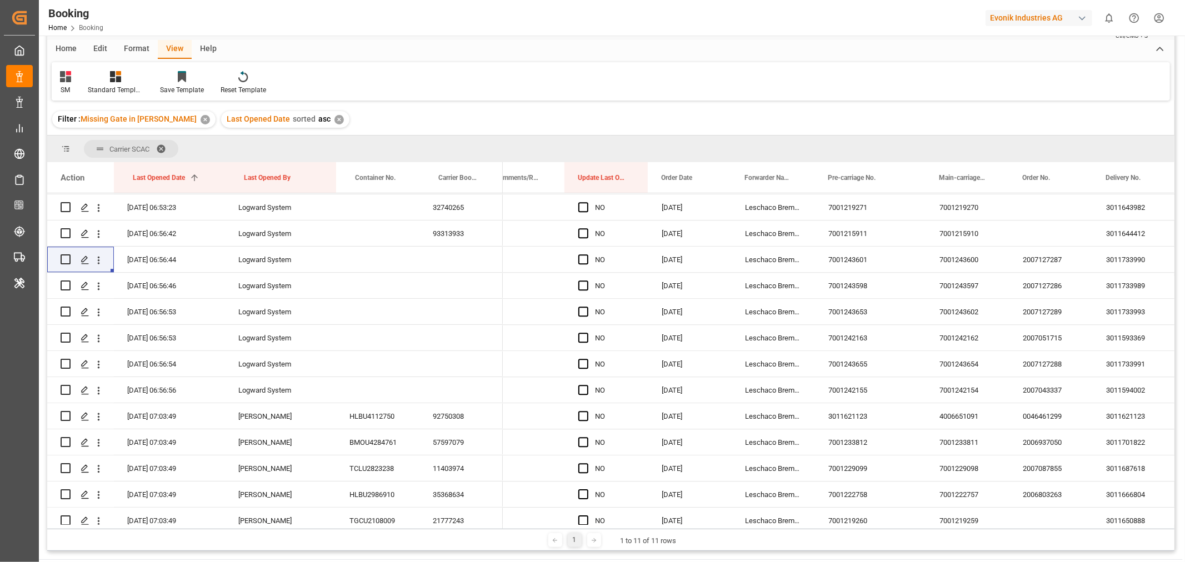
drag, startPoint x: 520, startPoint y: 528, endPoint x: 480, endPoint y: 523, distance: 40.4
click at [480, 523] on div "Carrier SCAC Drag here to set column labels Action Last Opened Date 1 Last Open…" at bounding box center [610, 343] width 1127 height 415
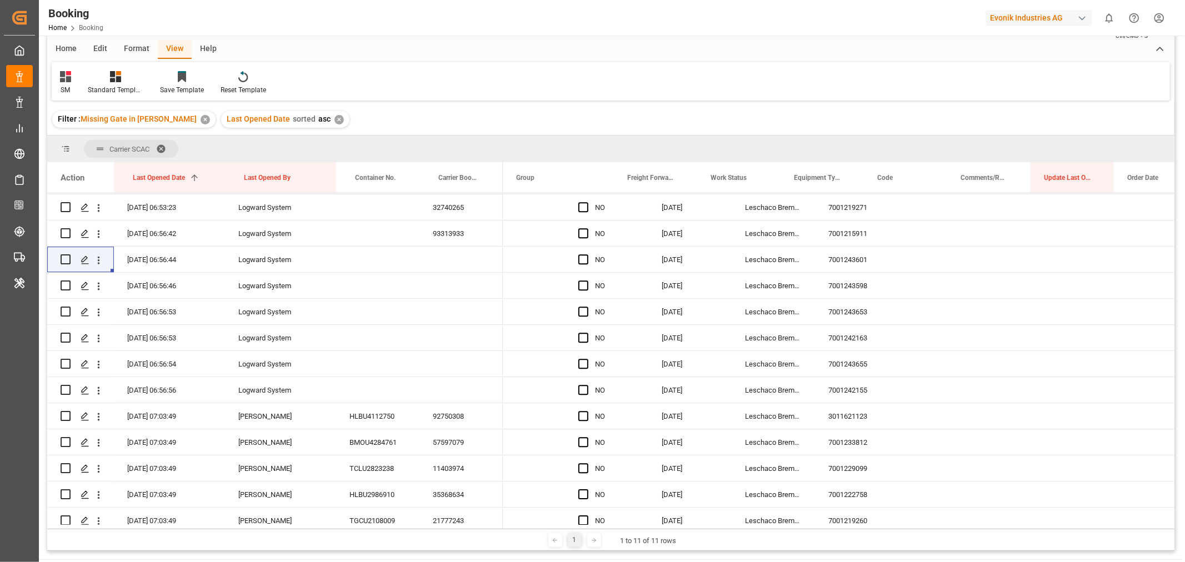
scroll to position [0, 0]
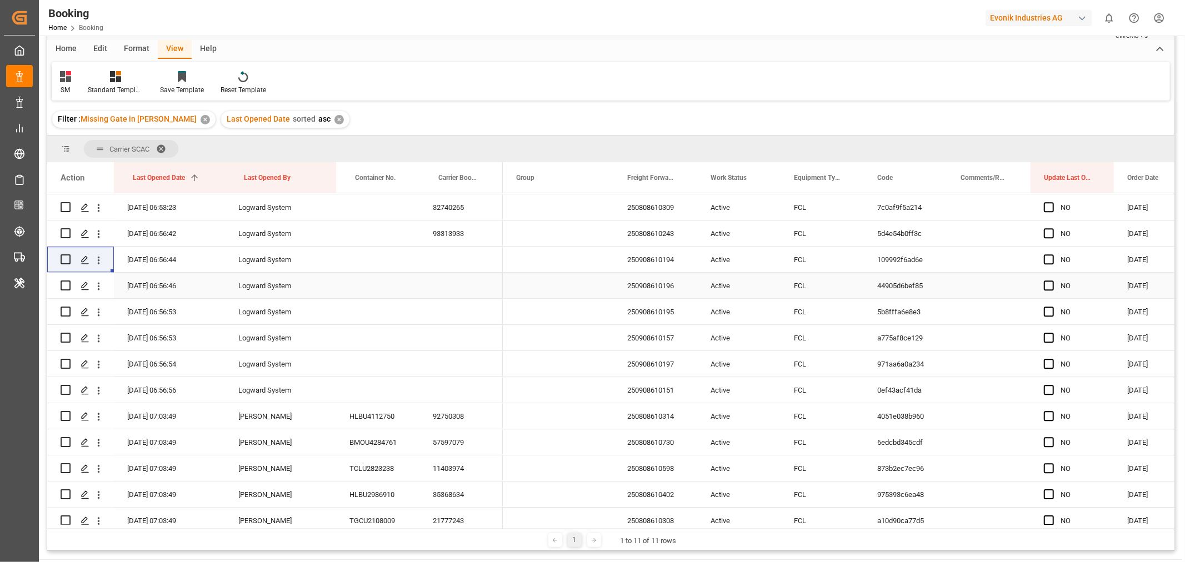
click at [668, 285] on div "250908610196" at bounding box center [655, 286] width 83 height 26
click at [658, 364] on div "250908610197" at bounding box center [655, 364] width 83 height 26
click at [668, 390] on div "250908610151" at bounding box center [655, 390] width 83 height 26
click at [96, 389] on icon "open menu" at bounding box center [99, 391] width 12 height 12
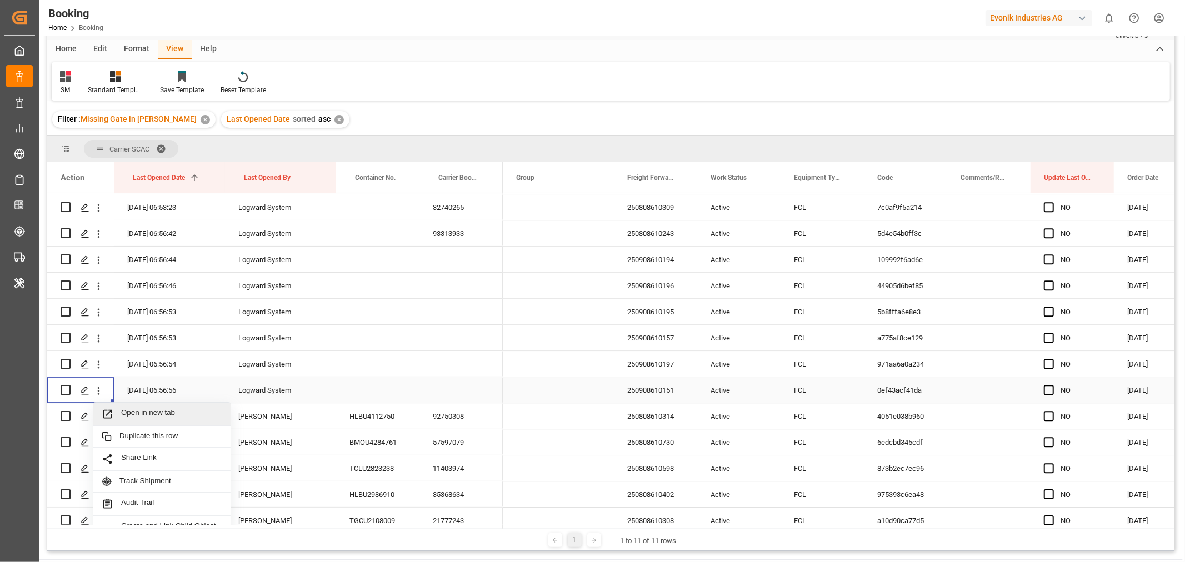
click at [137, 409] on span "Open in new tab" at bounding box center [171, 414] width 101 height 12
click at [1052, 362] on span "Press SPACE to select this row." at bounding box center [1049, 364] width 10 height 10
click at [1052, 359] on input "Press SPACE to select this row." at bounding box center [1052, 359] width 0 height 0
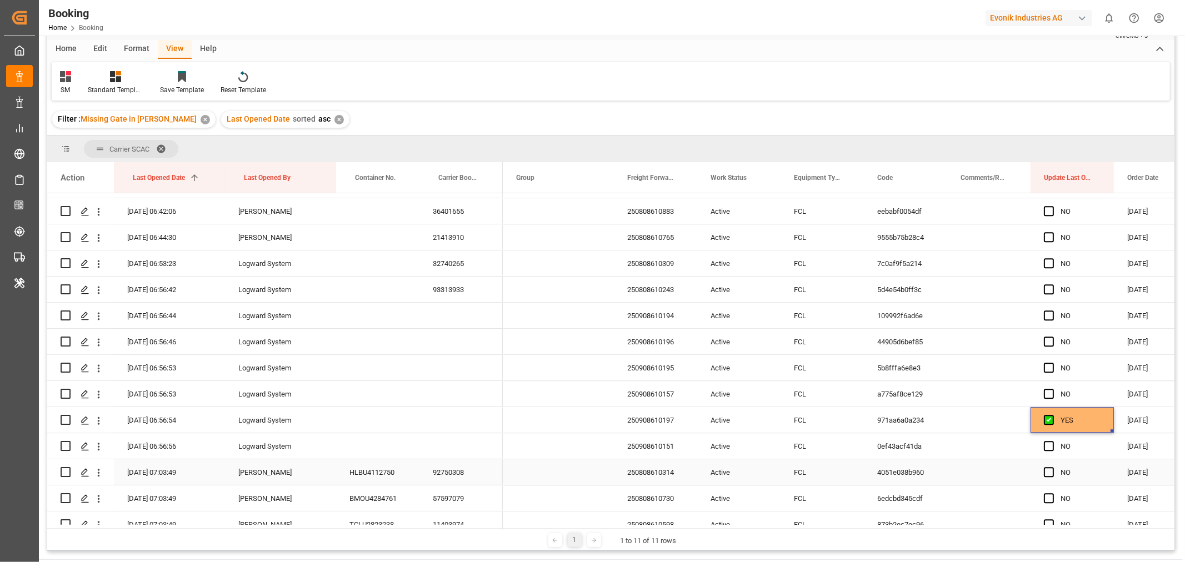
scroll to position [2757, 0]
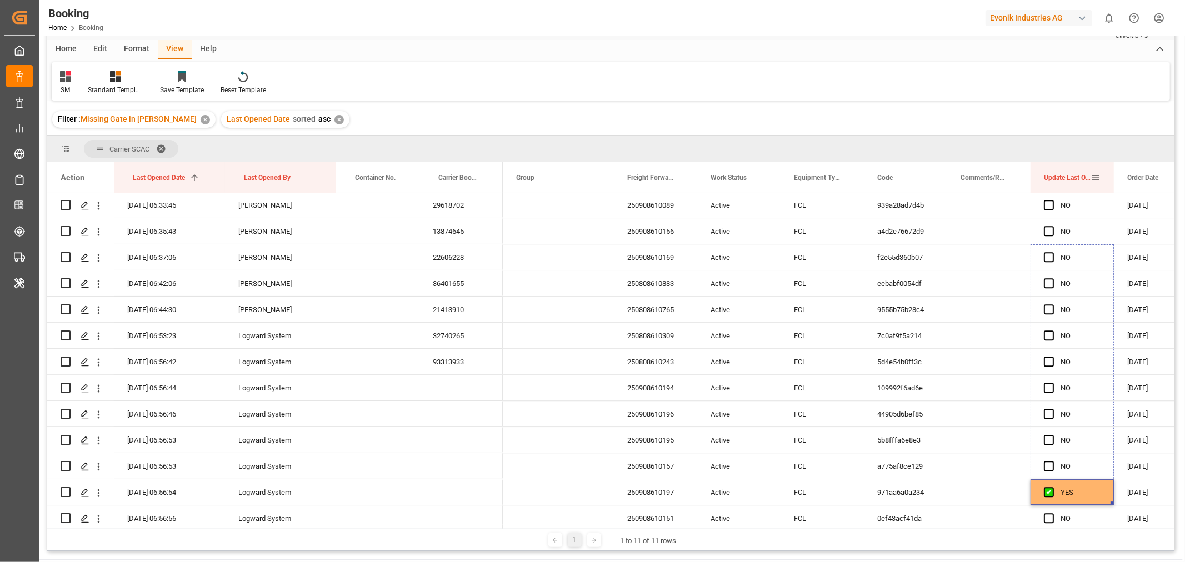
drag, startPoint x: 1111, startPoint y: 435, endPoint x: 1094, endPoint y: 191, distance: 245.0
click at [1094, 191] on div "Action Last Opened Date 1 Last Opened By Container No." at bounding box center [610, 345] width 1127 height 367
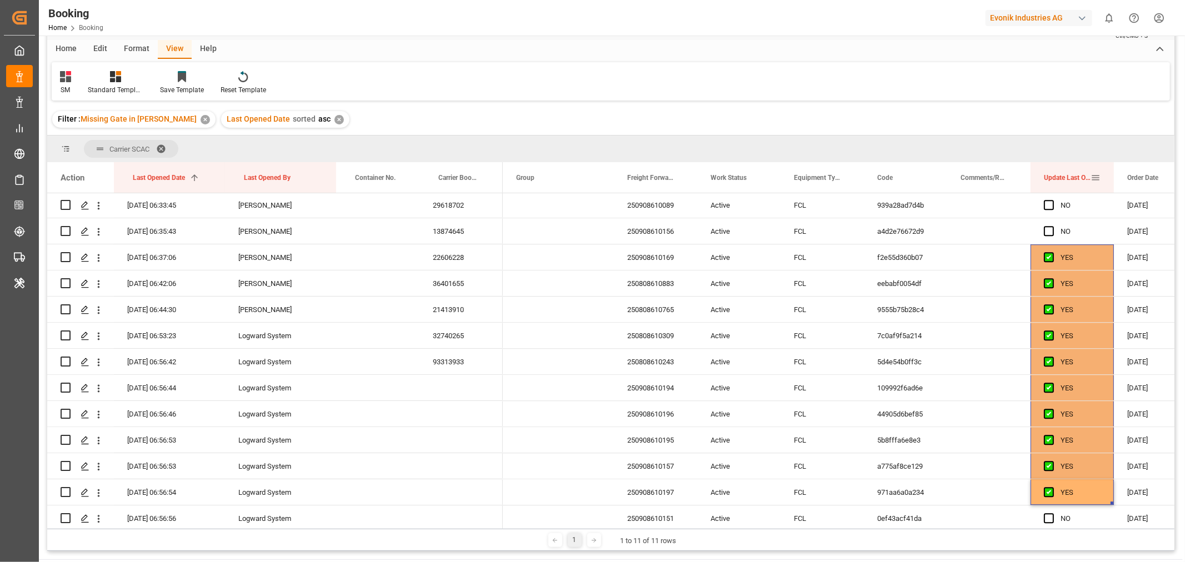
scroll to position [2668, 0]
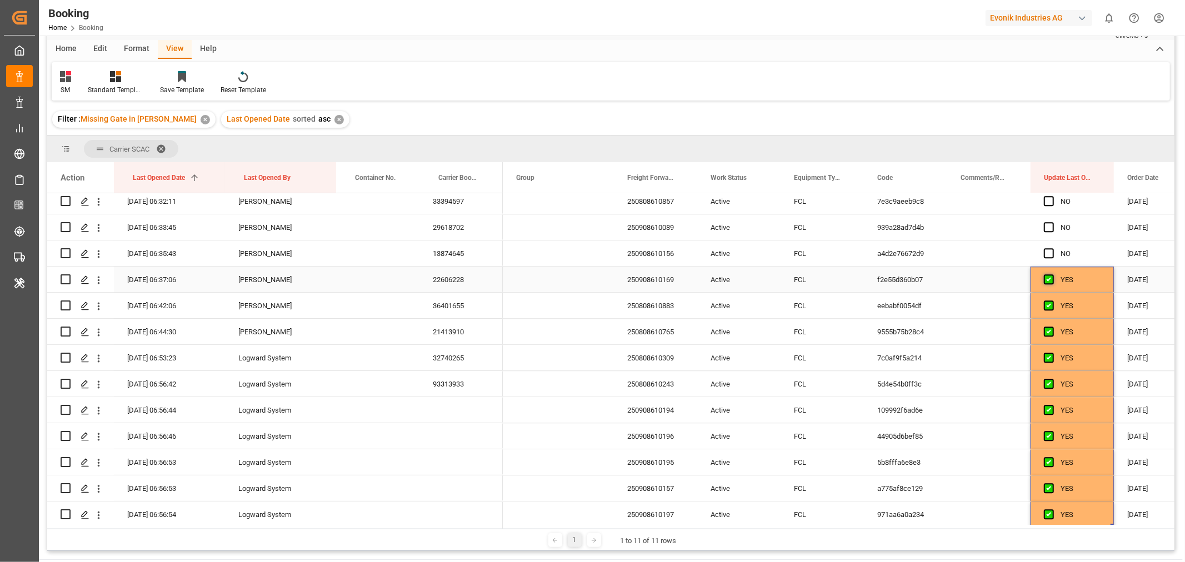
click at [1048, 280] on span "Press SPACE to select this row." at bounding box center [1049, 279] width 10 height 10
click at [1052, 274] on input "Press SPACE to select this row." at bounding box center [1052, 274] width 0 height 0
click at [1044, 336] on div "Press SPACE to select this row." at bounding box center [1052, 332] width 17 height 26
click at [1050, 303] on span "Press SPACE to select this row." at bounding box center [1049, 305] width 10 height 10
click at [1052, 300] on input "Press SPACE to select this row." at bounding box center [1052, 300] width 0 height 0
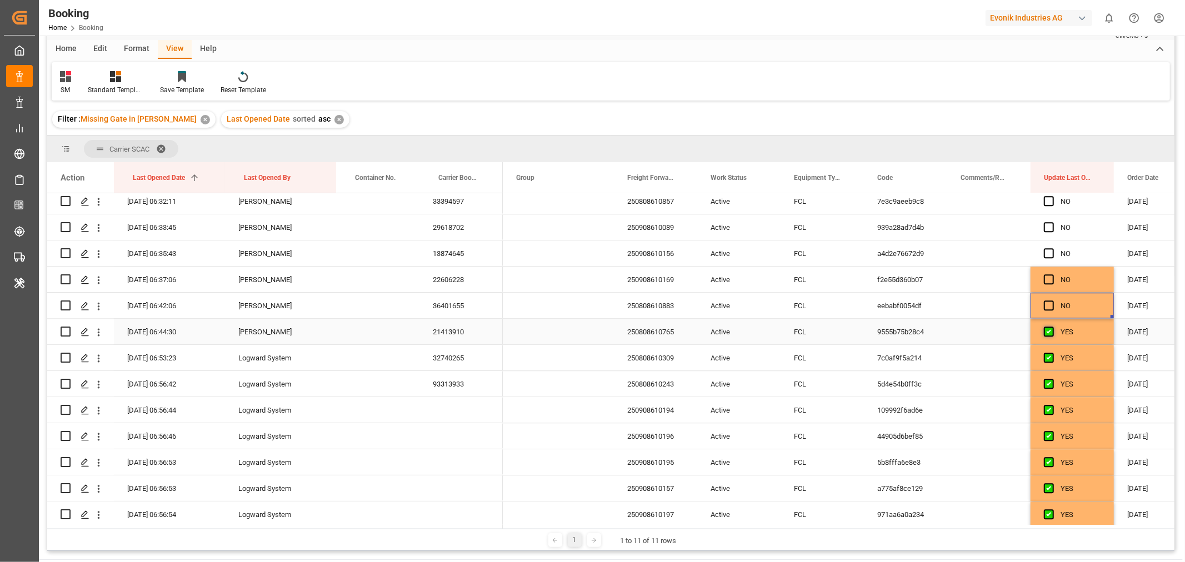
click at [1048, 327] on span "Press SPACE to select this row." at bounding box center [1049, 332] width 10 height 10
click at [1052, 327] on input "Press SPACE to select this row." at bounding box center [1052, 327] width 0 height 0
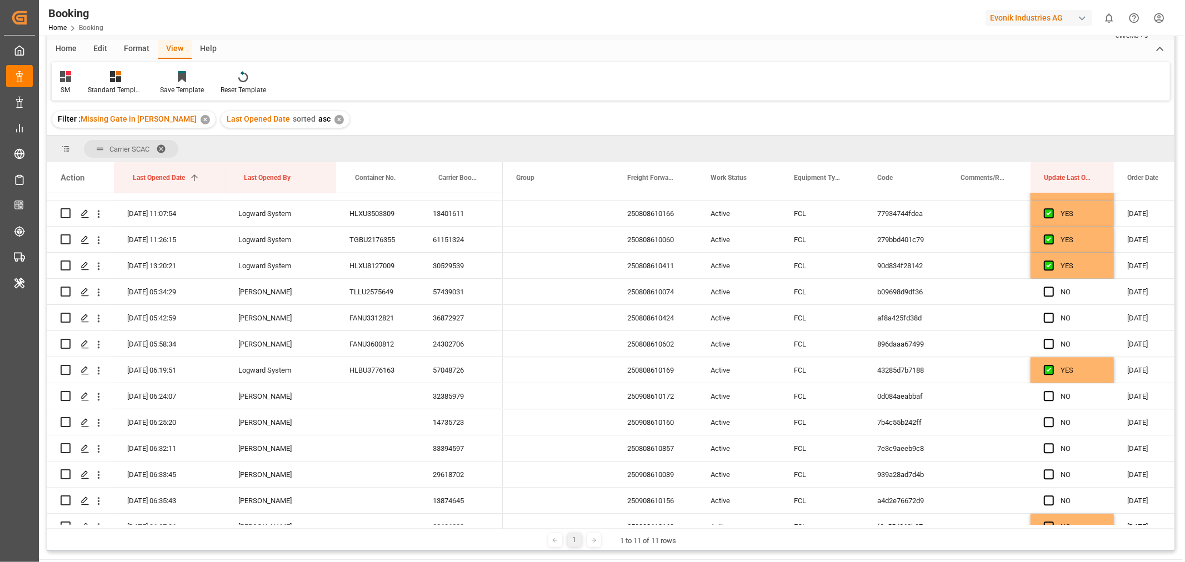
scroll to position [0, 0]
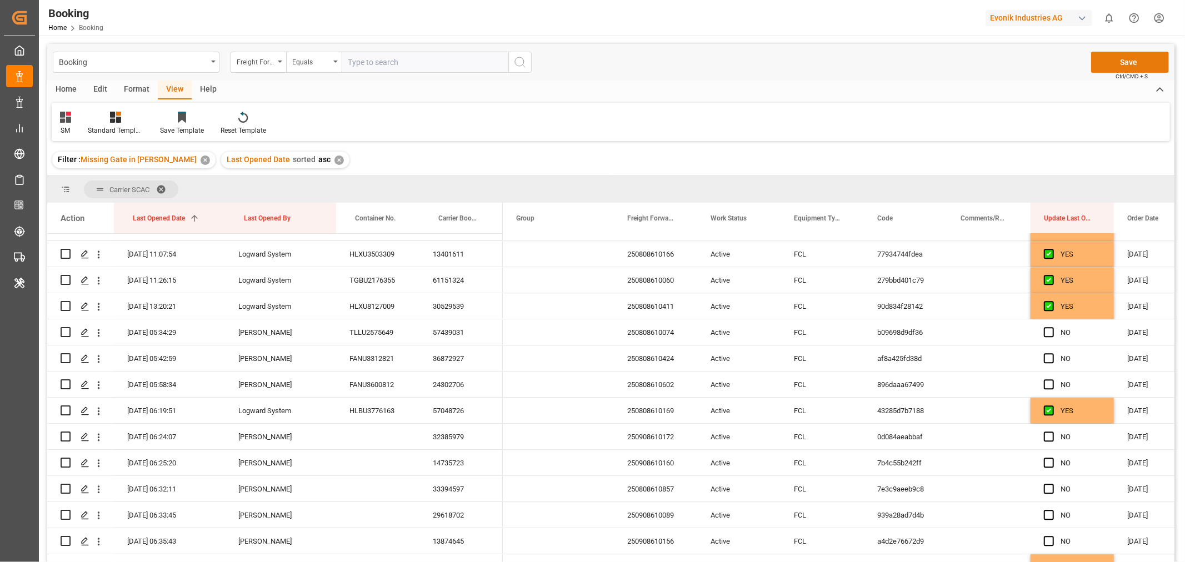
click at [1124, 59] on button "Save" at bounding box center [1130, 62] width 78 height 21
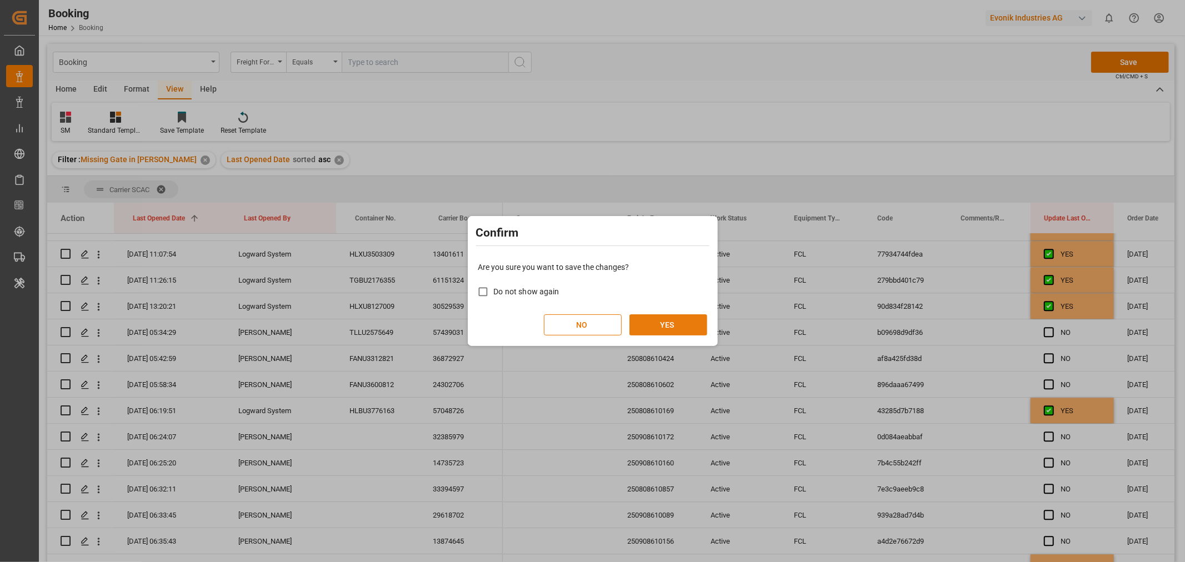
click at [663, 319] on button "YES" at bounding box center [668, 324] width 78 height 21
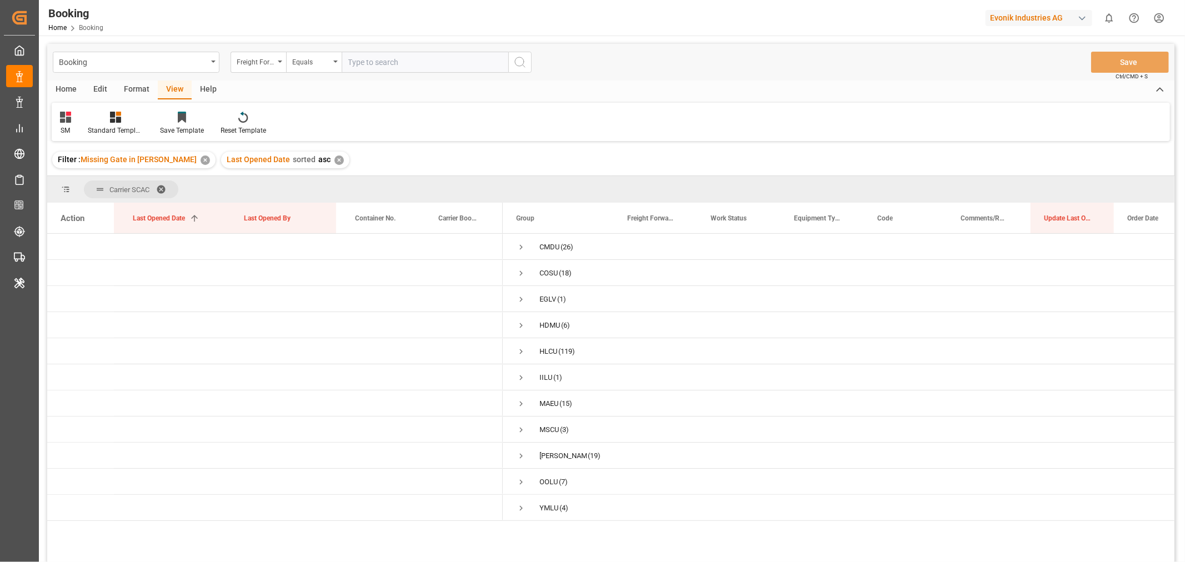
click at [163, 188] on span at bounding box center [165, 189] width 18 height 10
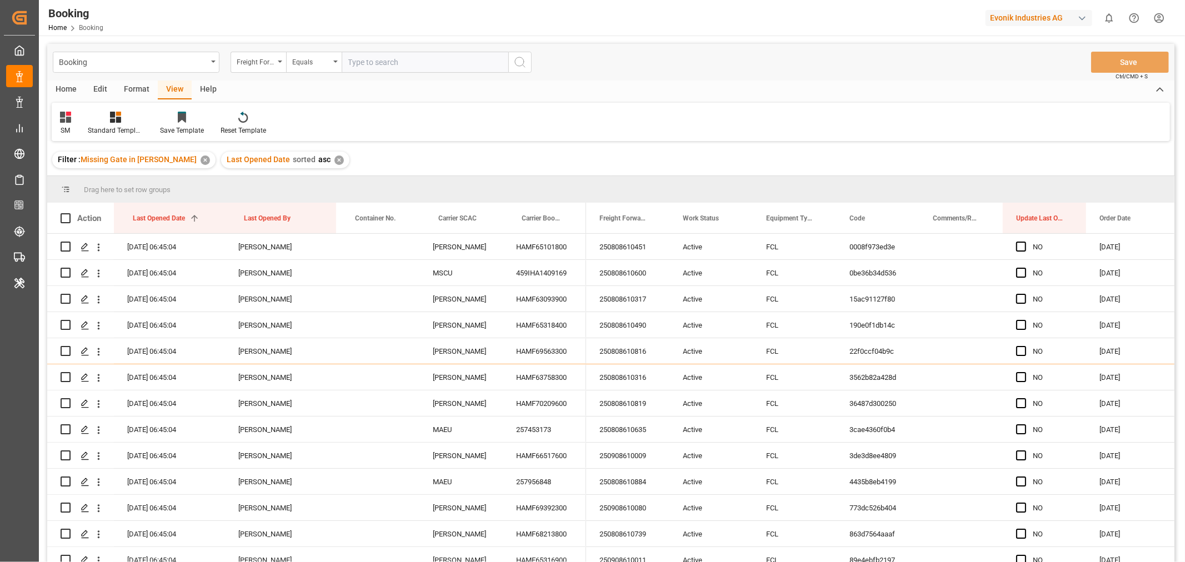
click at [319, 166] on div "Last Opened Date sorted asc ✕" at bounding box center [285, 160] width 128 height 17
click at [334, 162] on div "✕" at bounding box center [338, 160] width 9 height 9
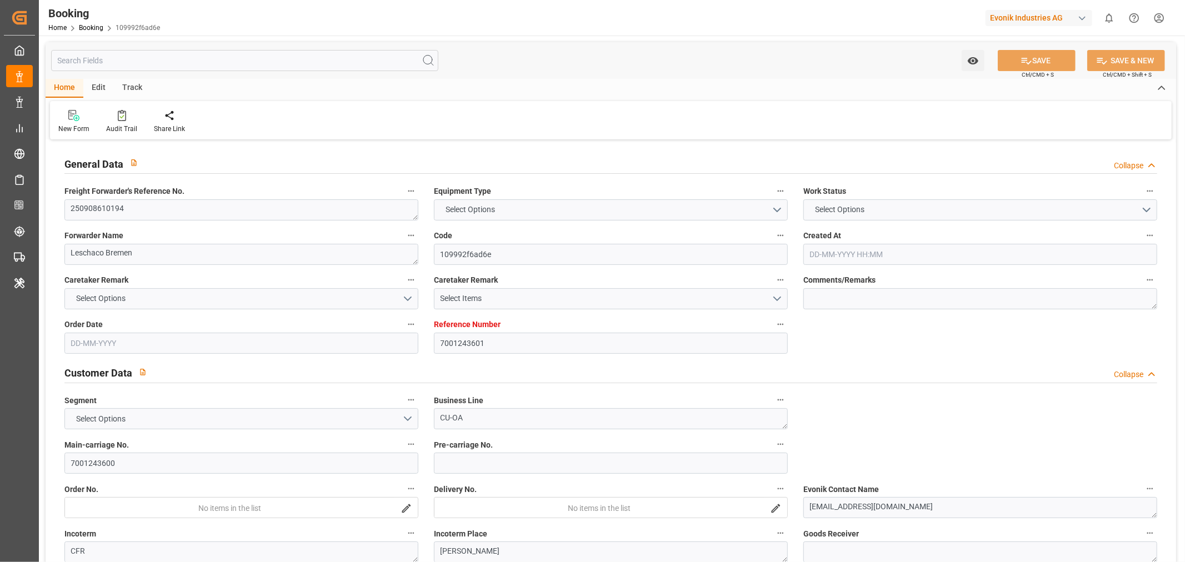
type input "7001243601"
type input "Hapag [PERSON_NAME]"
type input "Hapag [PERSON_NAME] Aktiengesellschaft"
type input "EUNWC"
type input "BRSSZ"
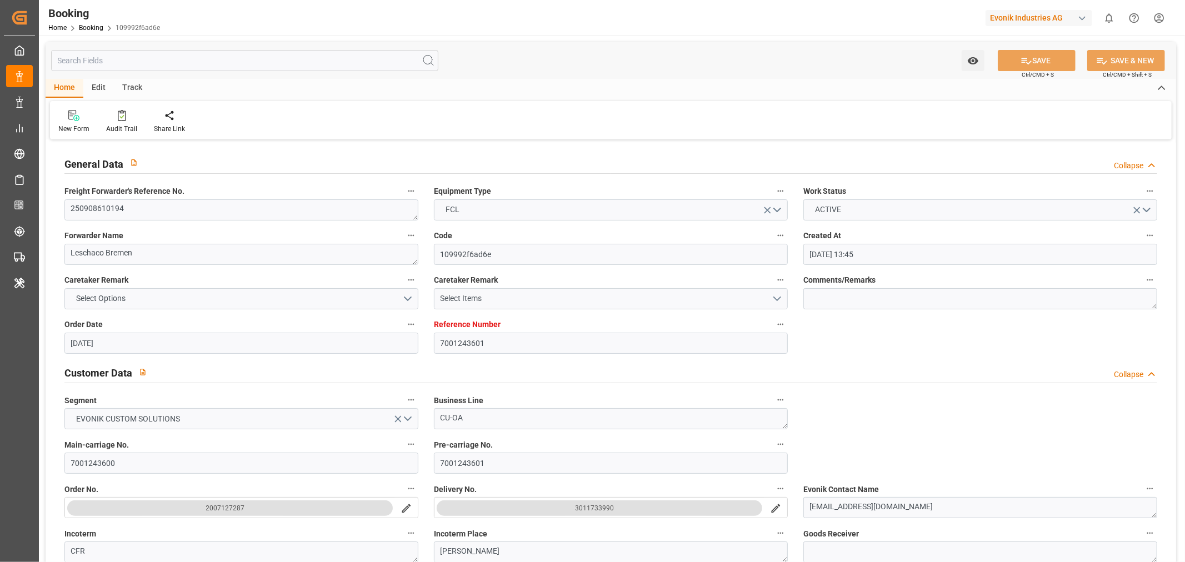
type input "[DATE] 13:45"
type input "[DATE]"
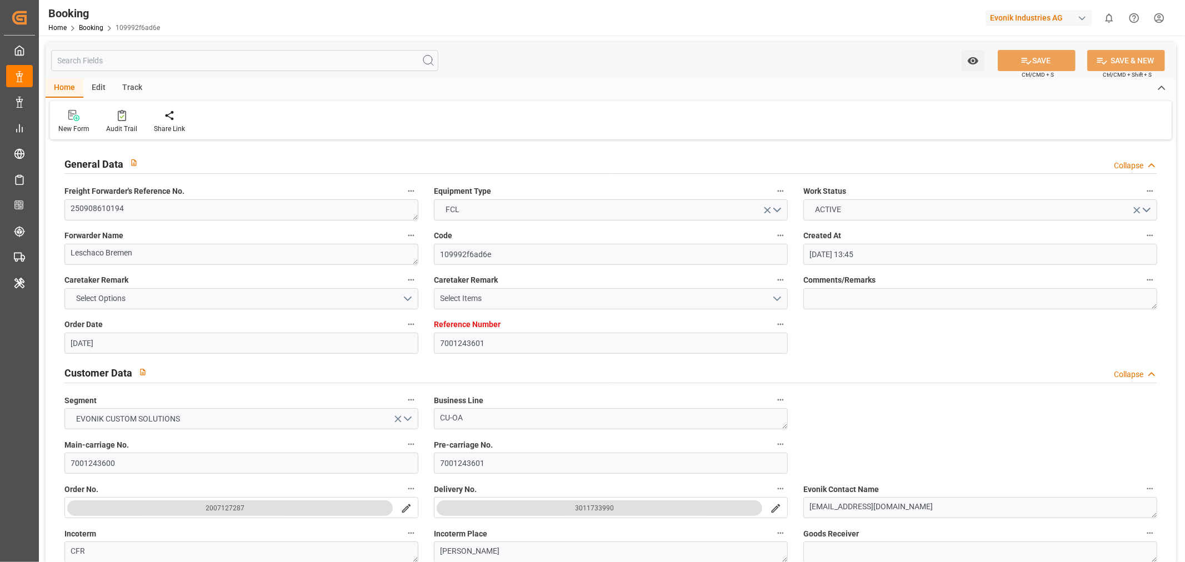
type input "[DATE]"
type input "[DATE] 06:56"
click at [79, 213] on textarea "250908610194" at bounding box center [241, 209] width 354 height 21
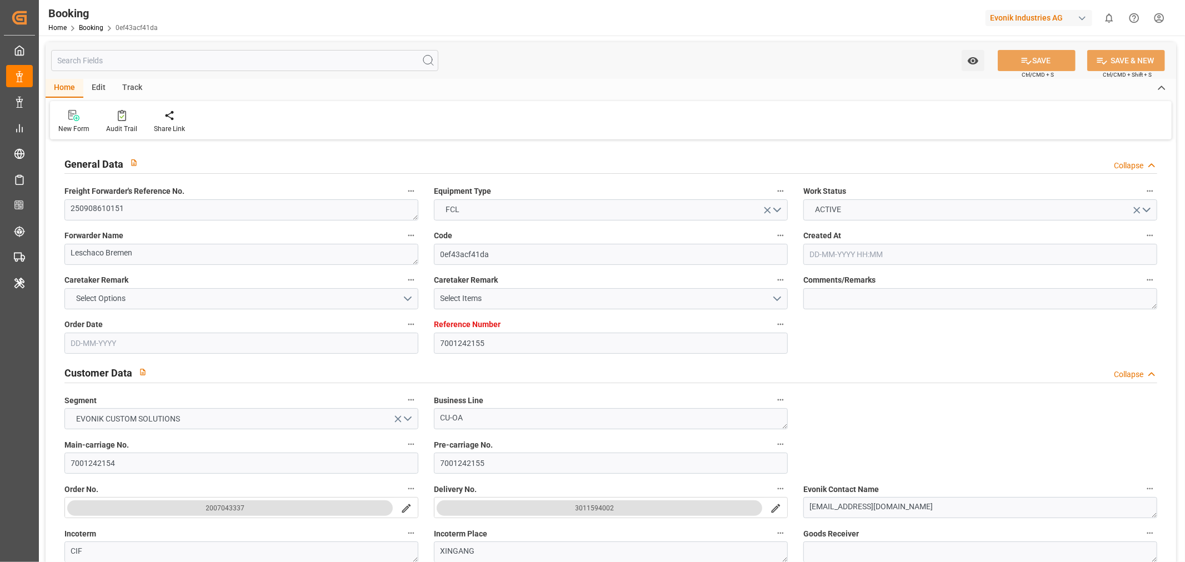
type input "7001242155"
type input "Hapag [PERSON_NAME]"
type input "Hapag [PERSON_NAME] Aktiengesellschaft"
type input "EUNWC"
type input "CNXGA"
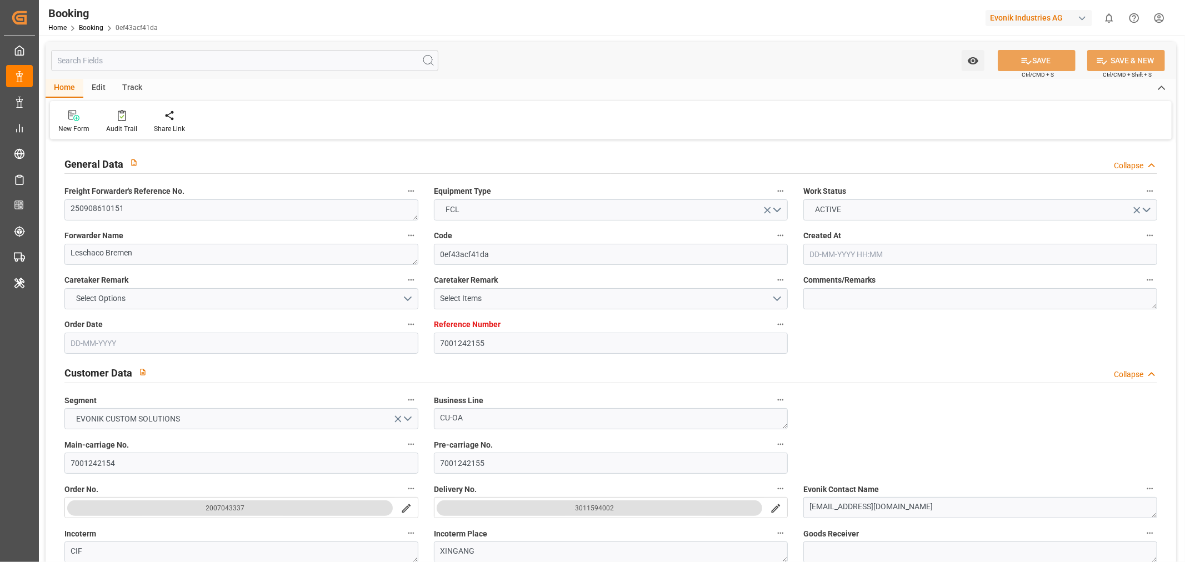
type input "[DATE] 12:22"
type input "[DATE]"
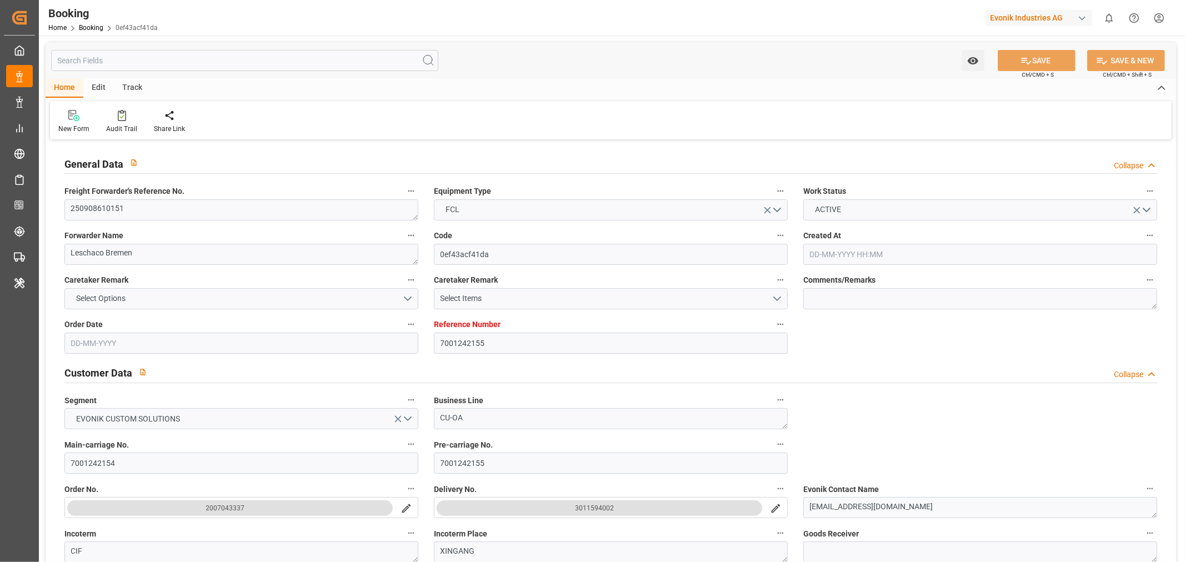
type input "[DATE]"
type input "[DATE] 00:00"
type input "[DATE]"
type input "[DATE] 06:56"
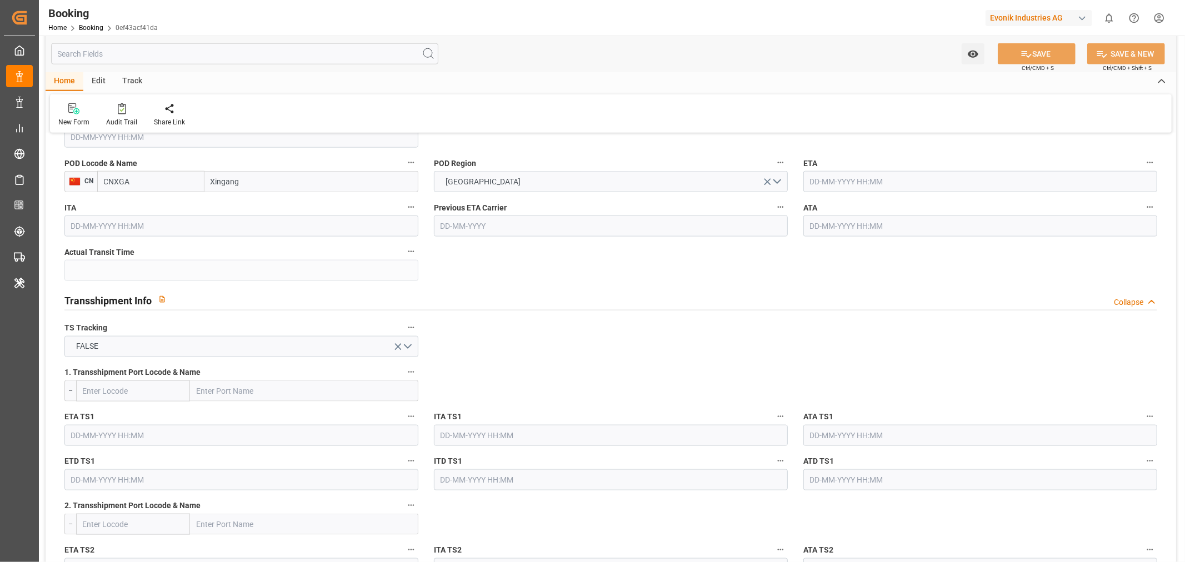
scroll to position [864, 0]
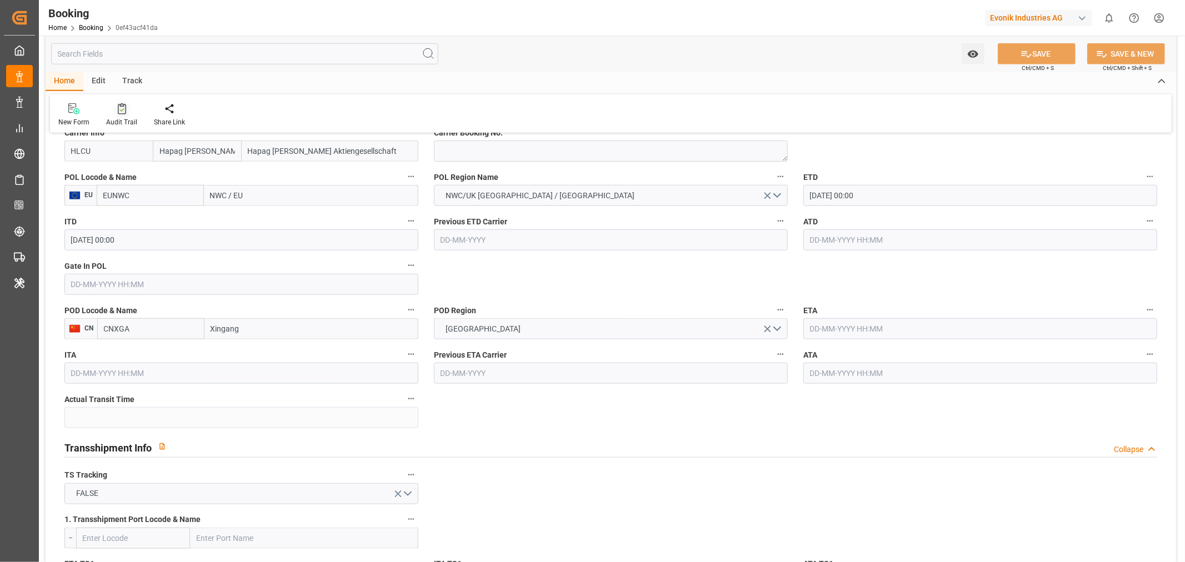
click at [114, 117] on div "Audit Trail" at bounding box center [121, 122] width 31 height 10
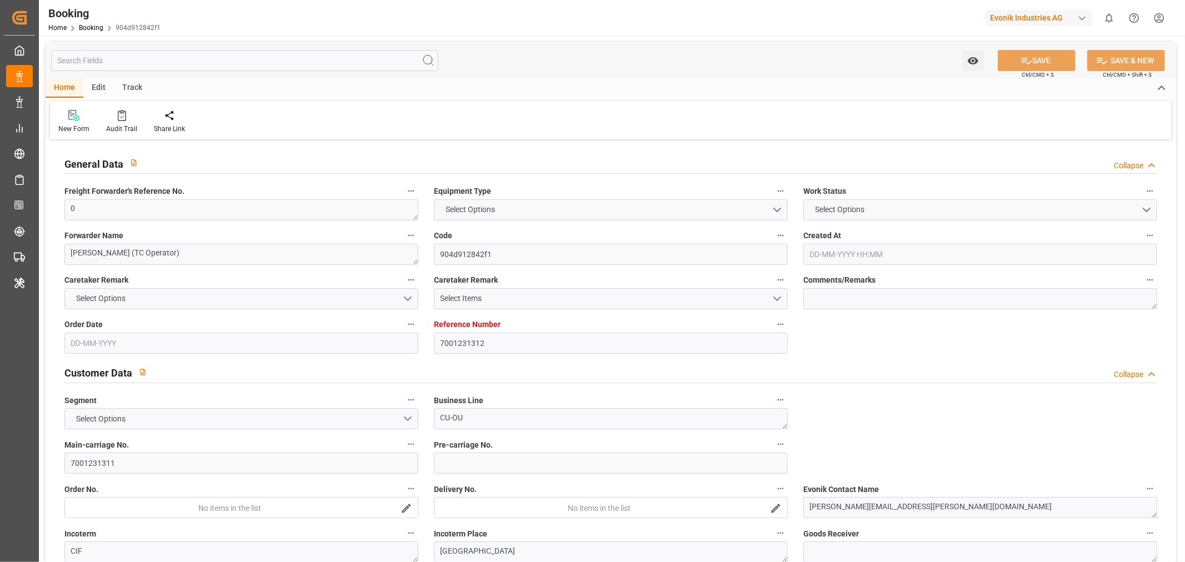
type input "7001231312"
type input "9778791"
type input "Hapag [PERSON_NAME]"
type input "Hapag [PERSON_NAME] Aktiengesellschaft"
type input "NLRTM"
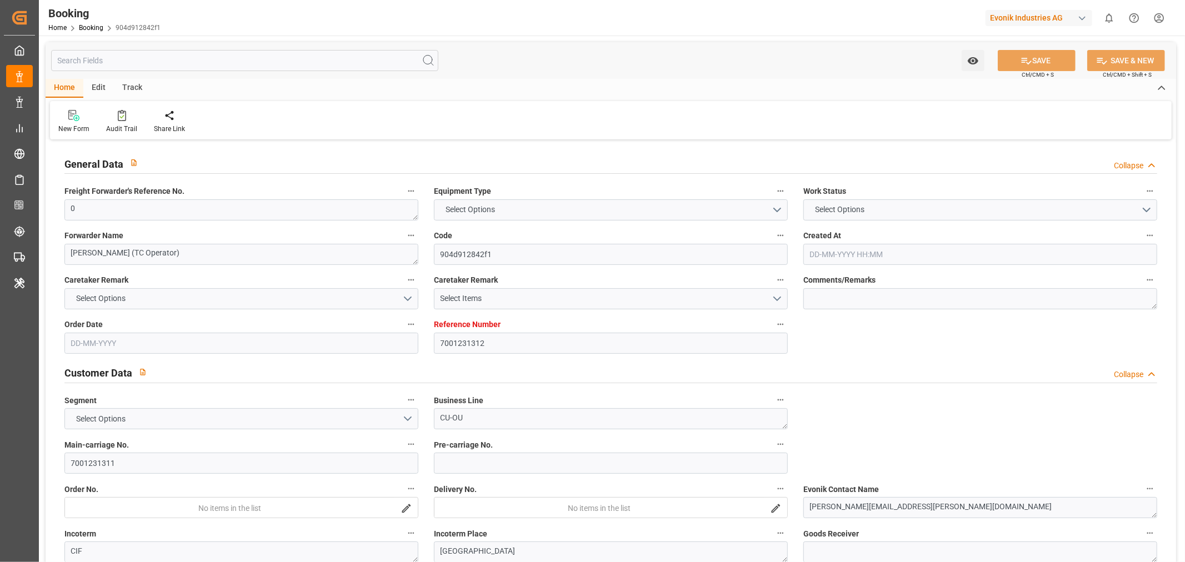
type input "CNSGH"
type input "0"
type input "[DATE] 09:03"
type input "[DATE]"
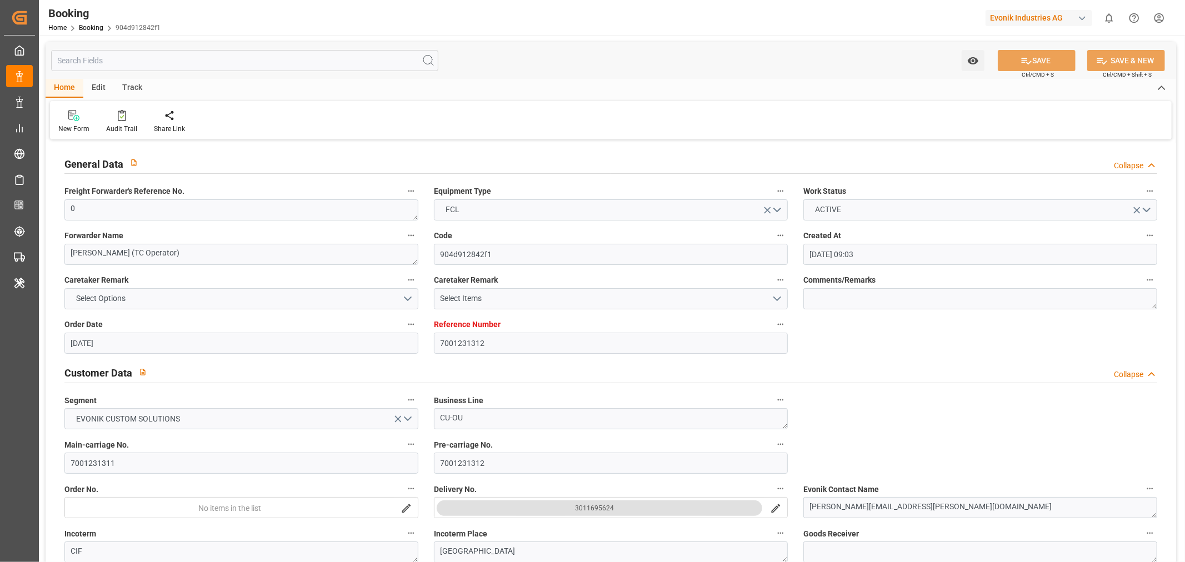
type input "[DATE]"
type input "[DATE] 00:00"
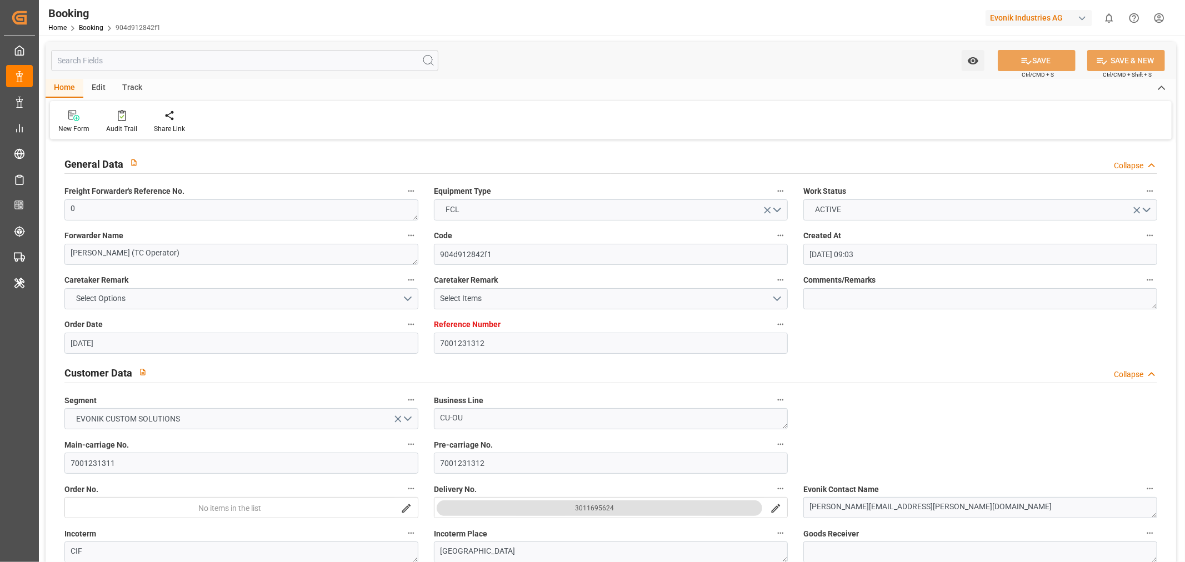
type input "[DATE] 00:00"
type input "[DATE]"
type input "[DATE] 06:01"
click at [126, 129] on div "Audit Trail" at bounding box center [121, 129] width 31 height 10
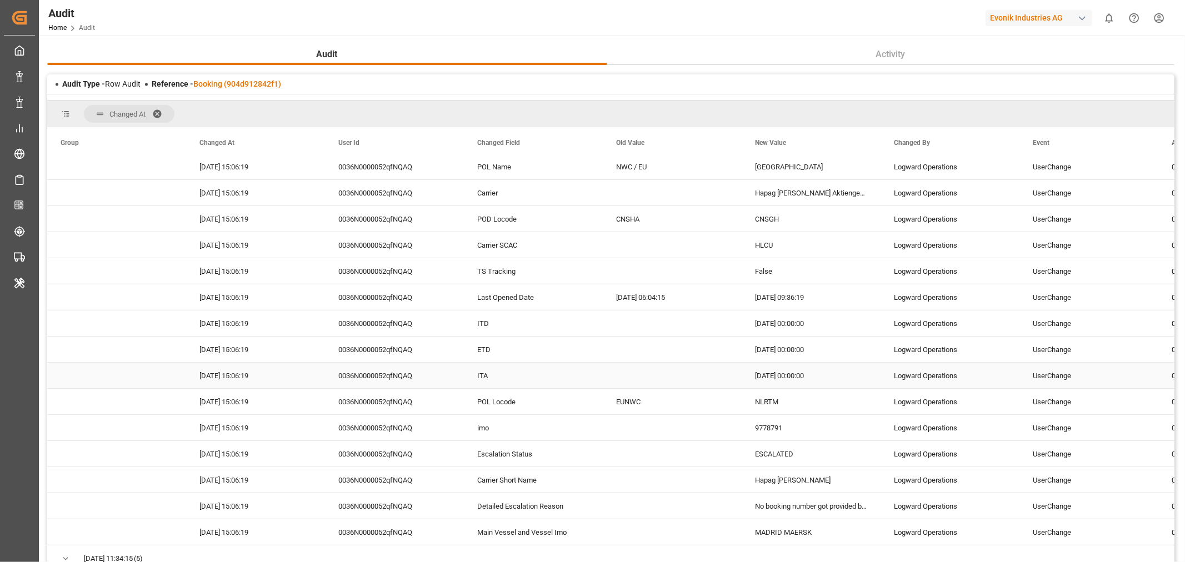
scroll to position [185, 0]
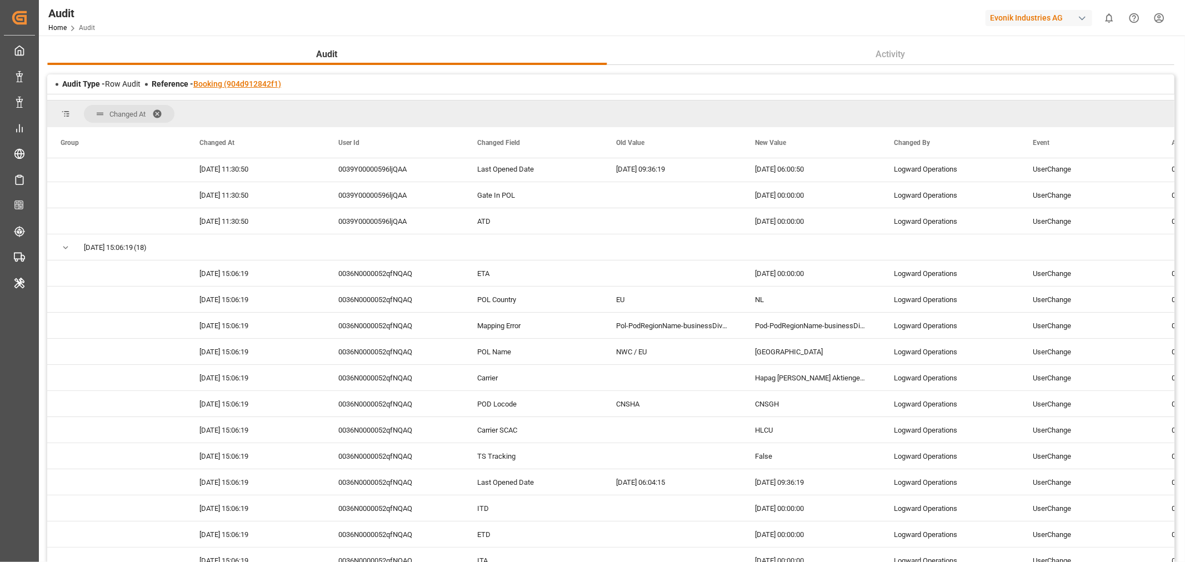
click at [221, 84] on link "Booking (904d912842f1)" at bounding box center [237, 83] width 88 height 9
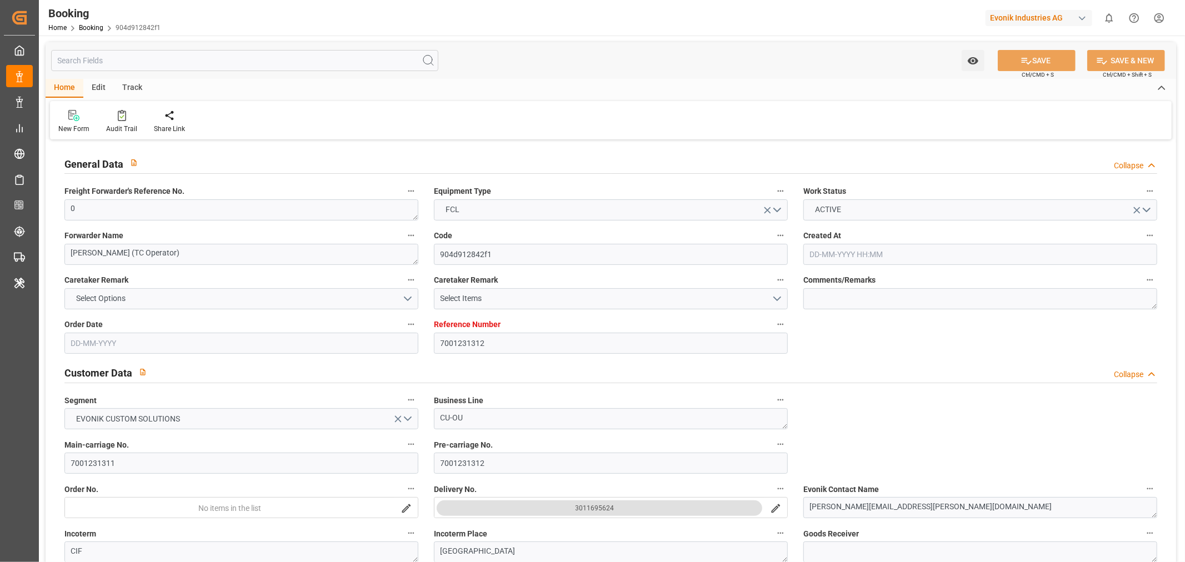
type input "7001231312"
type input "9778791"
type input "Hapag [PERSON_NAME]"
type input "Hapag [PERSON_NAME] Aktiengesellschaft"
type input "NLRTM"
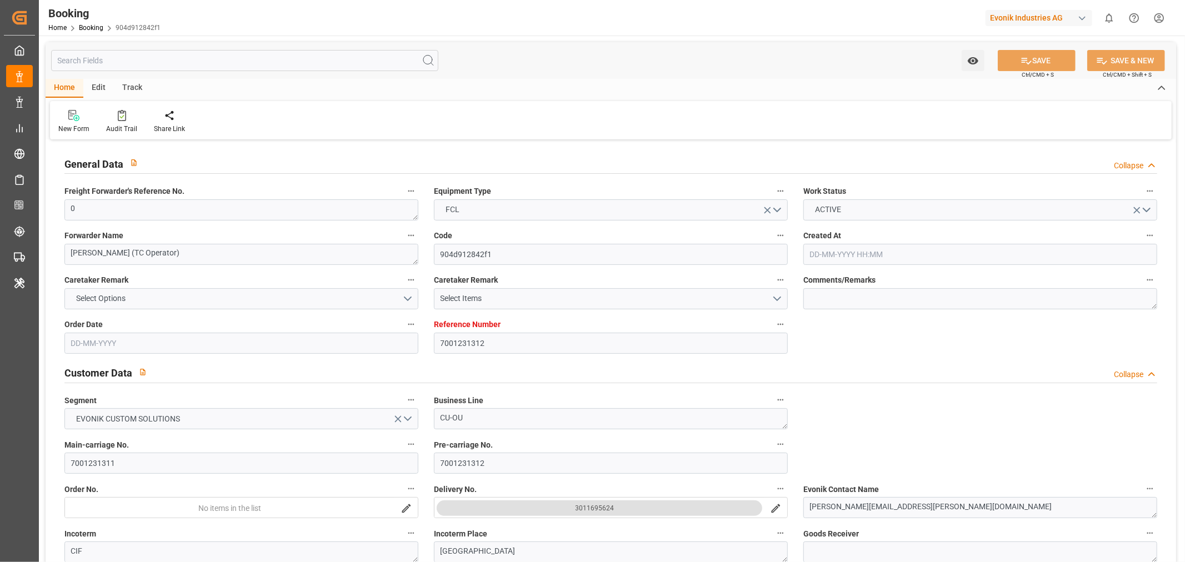
type input "CNSGH"
type input "0"
type input "[DATE] 09:03"
type input "[DATE]"
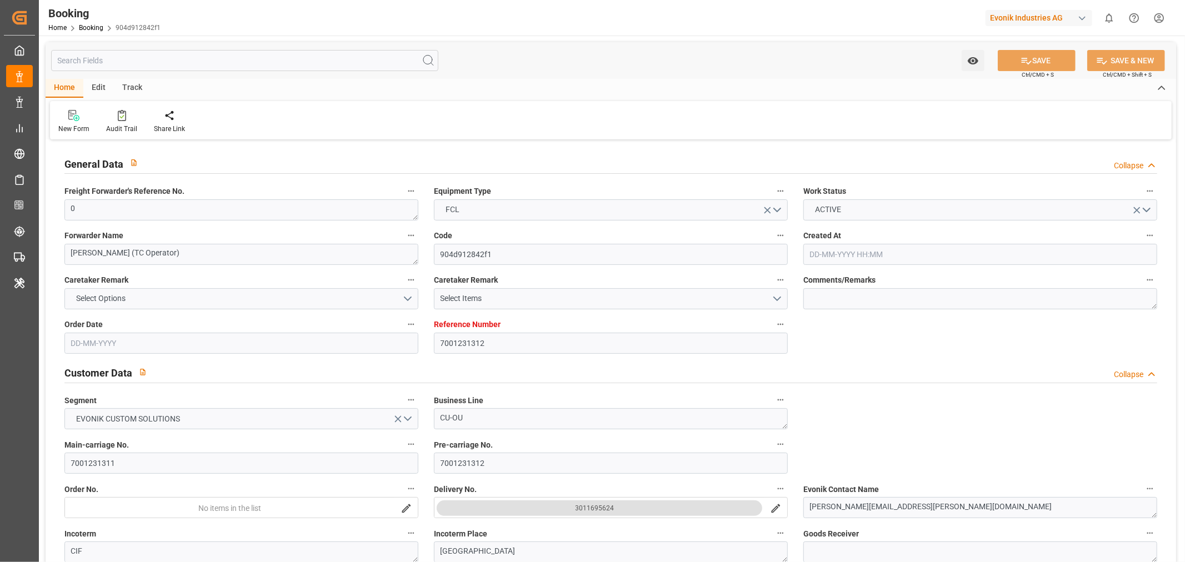
type input "[DATE]"
type input "[DATE] 00:00"
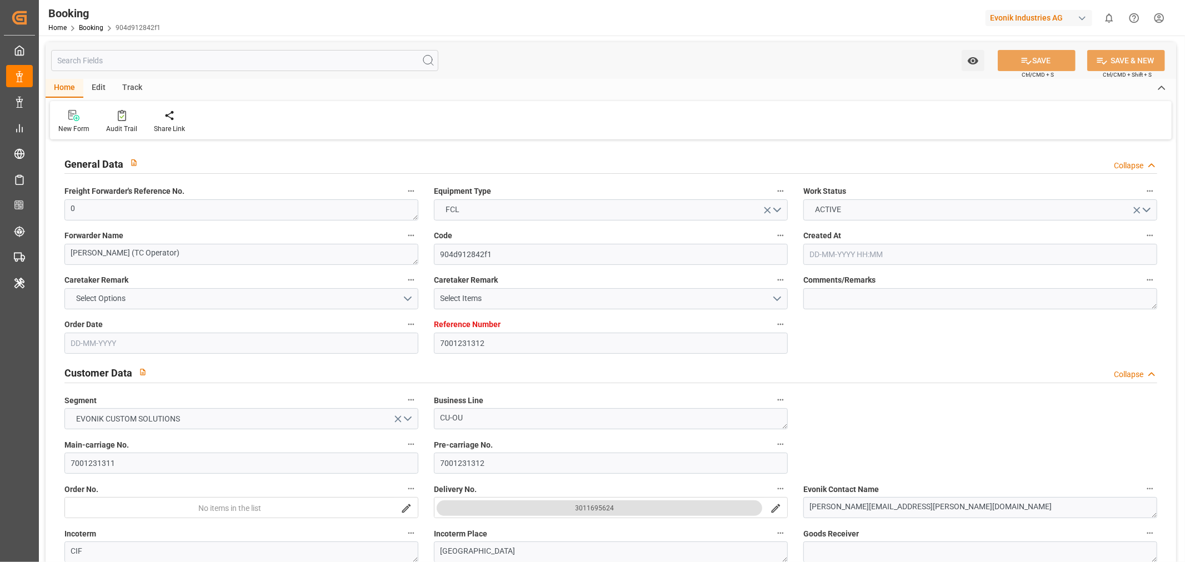
type input "[DATE] 00:00"
type input "[DATE]"
type input "[DATE] 06:01"
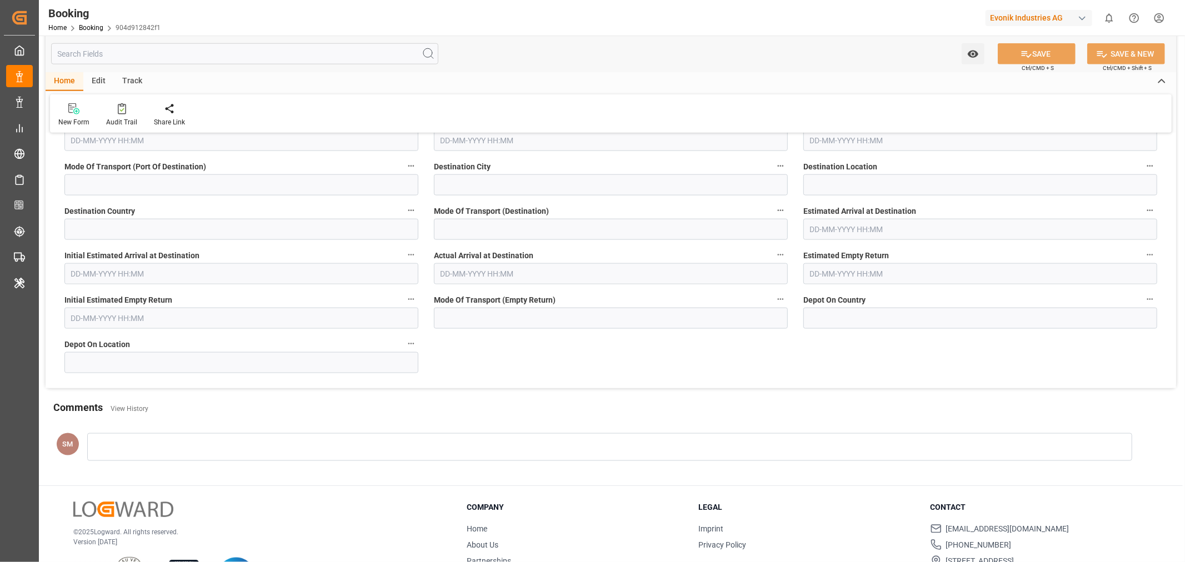
scroll to position [4739, 0]
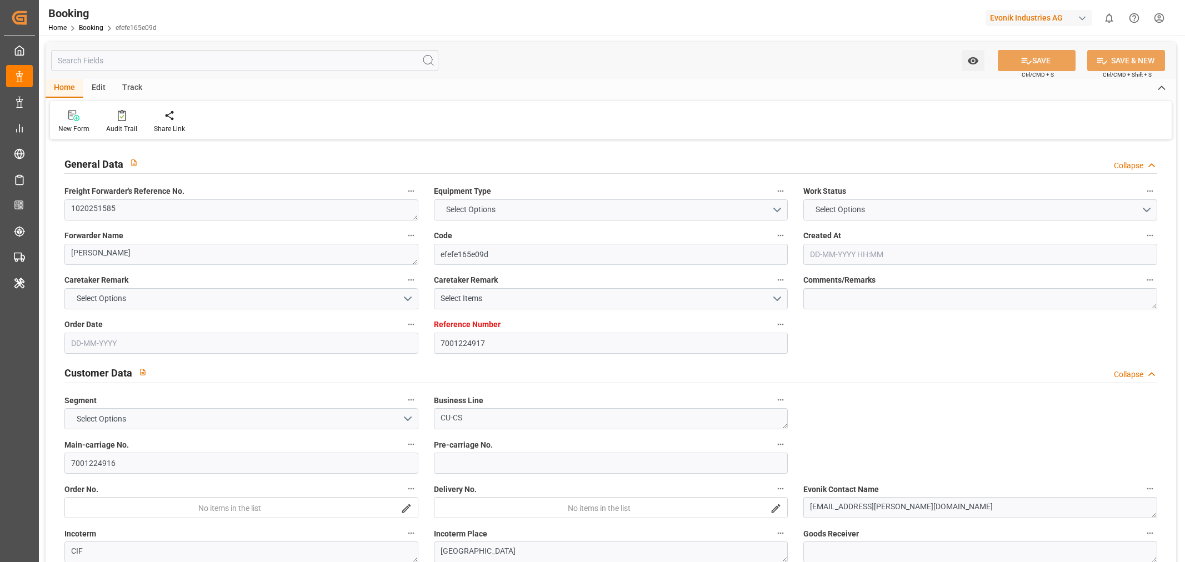
type input "7001224917"
type input "9778791"
type input "Hapag [PERSON_NAME]"
type input "Hapag [PERSON_NAME] Aktiengesellschaft"
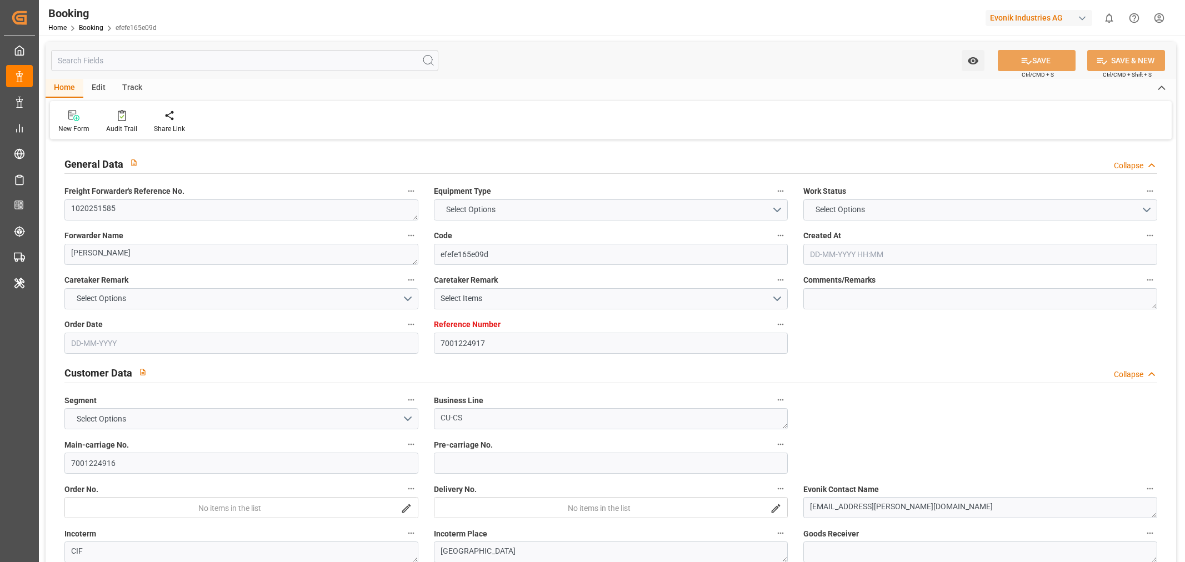
type input "NLRTM"
type input "KRPUS"
type input "CNSGH"
type input "0"
type input "[DATE] 06:50"
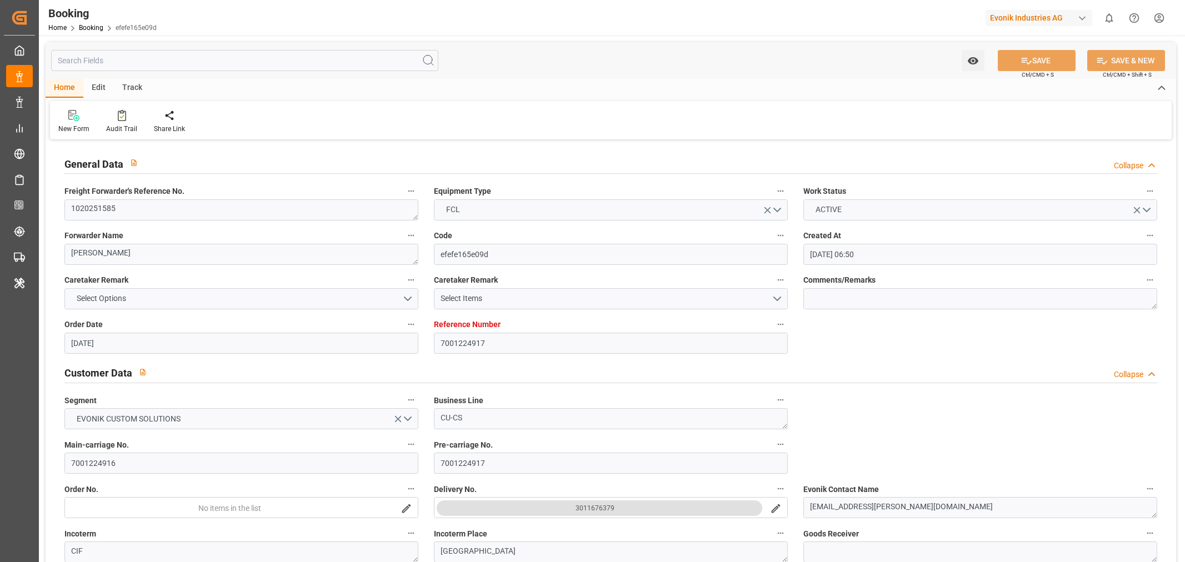
type input "[DATE]"
type input "[DATE] 00:00"
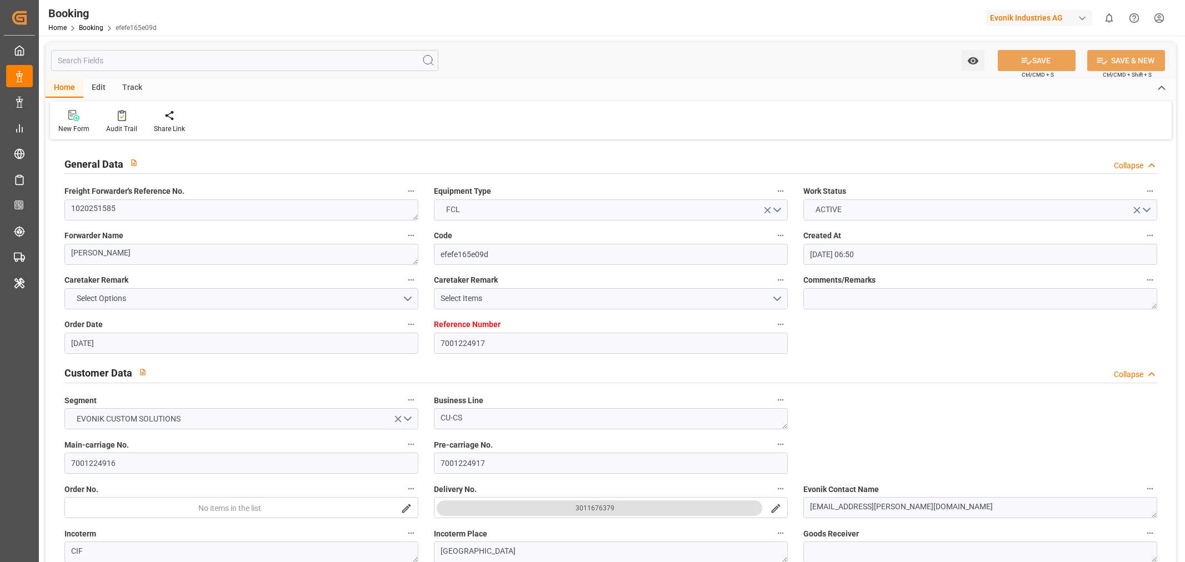
type input "[DATE] 00:00"
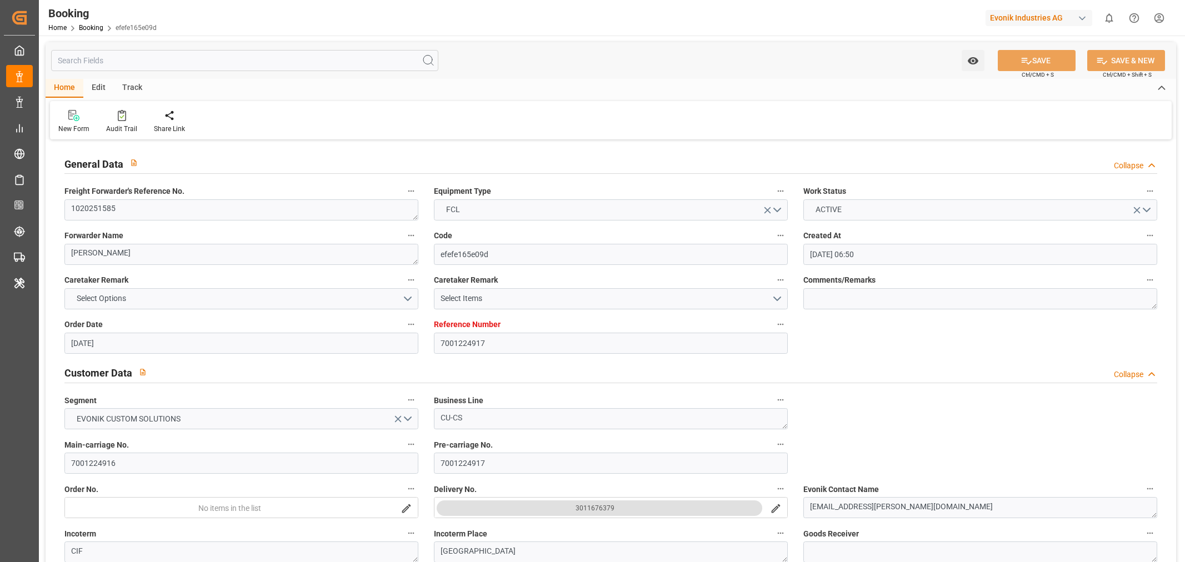
type input "[DATE] 00:00"
type input "[DATE]"
type input "[DATE] 06:07"
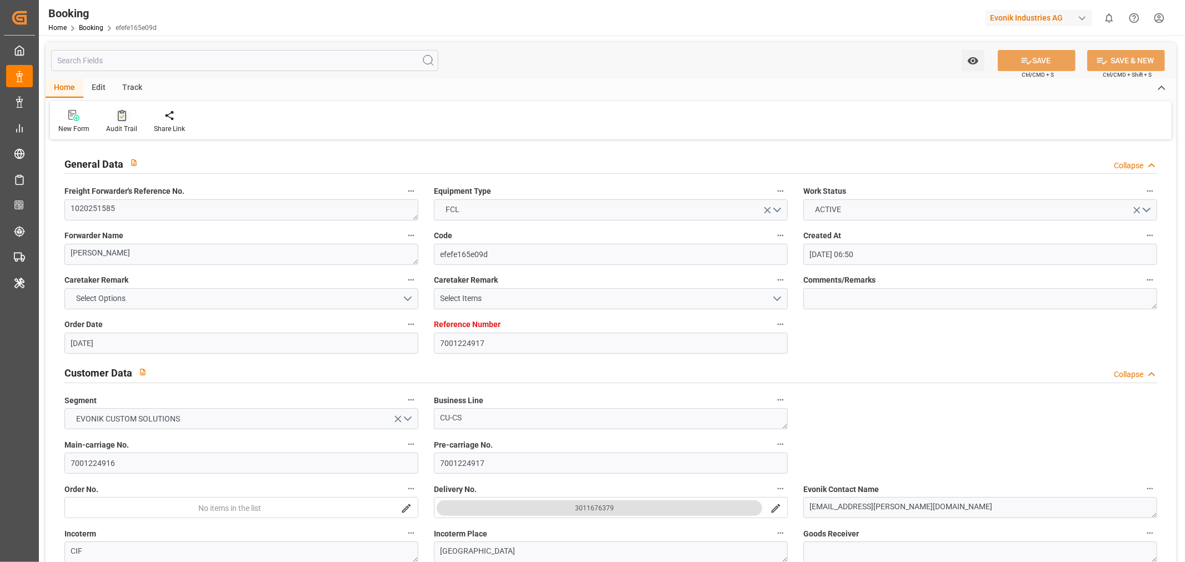
click at [123, 129] on div "Audit Trail" at bounding box center [121, 129] width 31 height 10
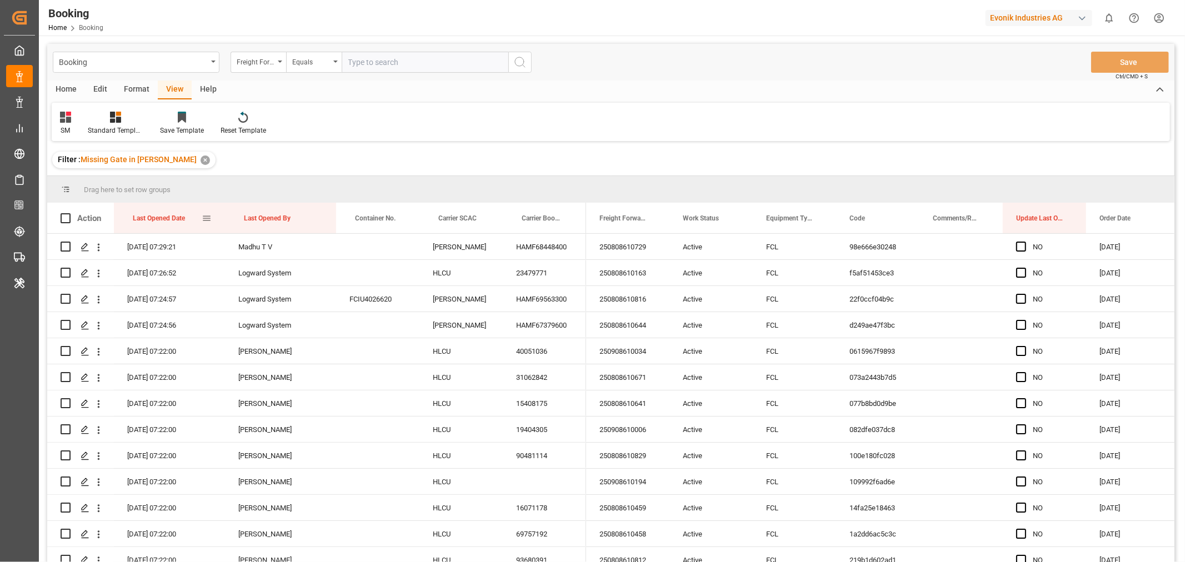
click at [194, 221] on div "Last Opened Date" at bounding box center [167, 218] width 69 height 31
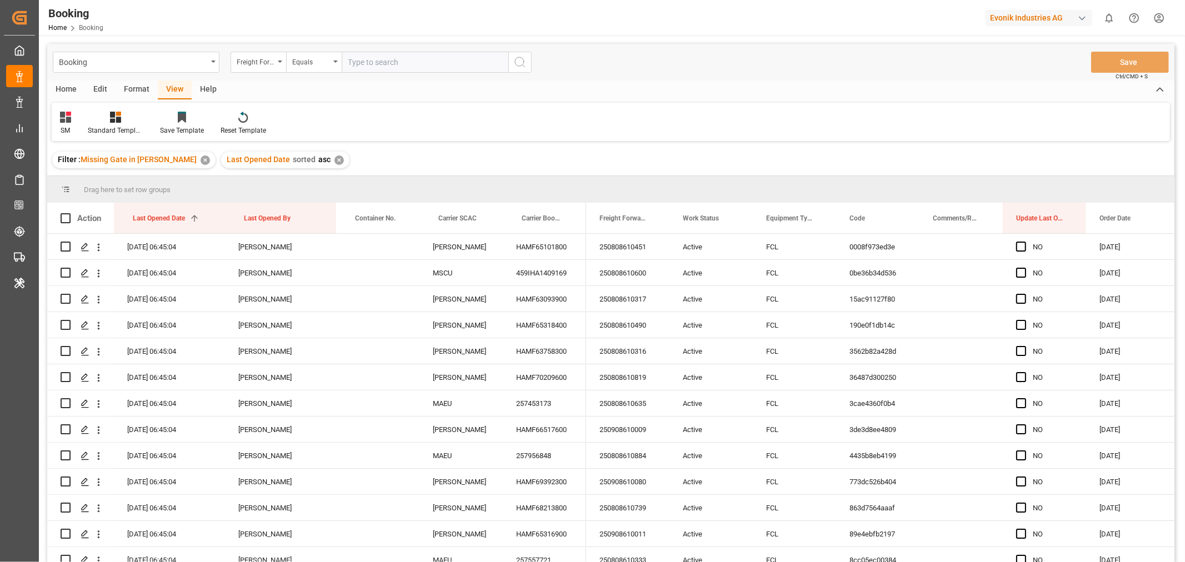
click at [137, 86] on div "Format" at bounding box center [137, 90] width 42 height 19
click at [72, 128] on div "Filter Rows" at bounding box center [76, 131] width 33 height 10
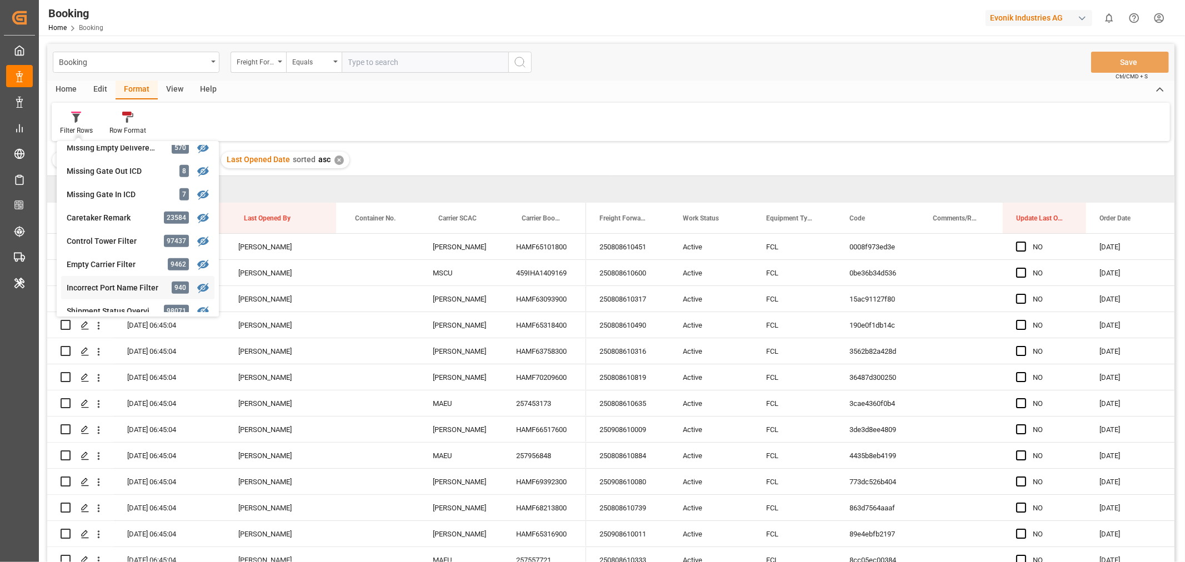
scroll to position [501, 0]
click at [121, 170] on div "Missing Empty Delivered Depot" at bounding box center [115, 170] width 97 height 12
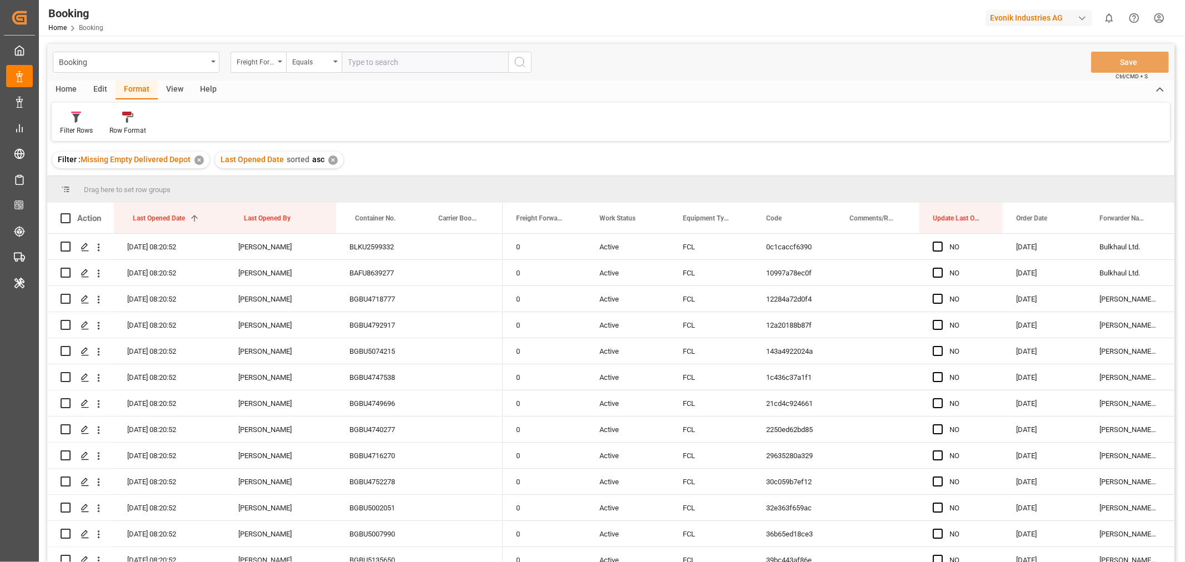
click at [172, 91] on div "View" at bounding box center [175, 90] width 34 height 19
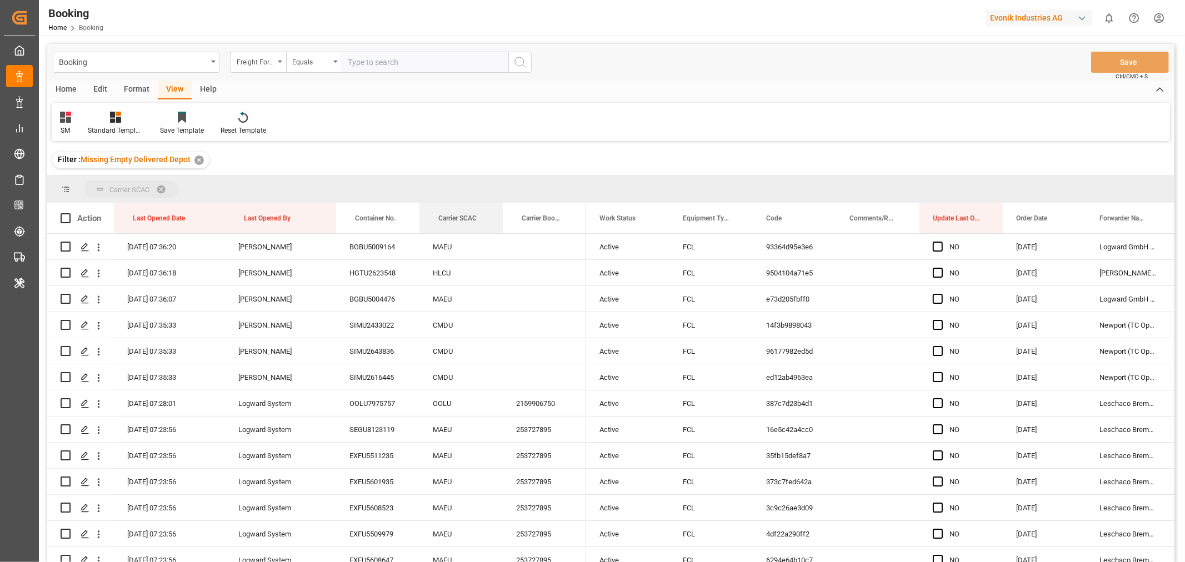
drag, startPoint x: 462, startPoint y: 213, endPoint x: 468, endPoint y: 193, distance: 21.1
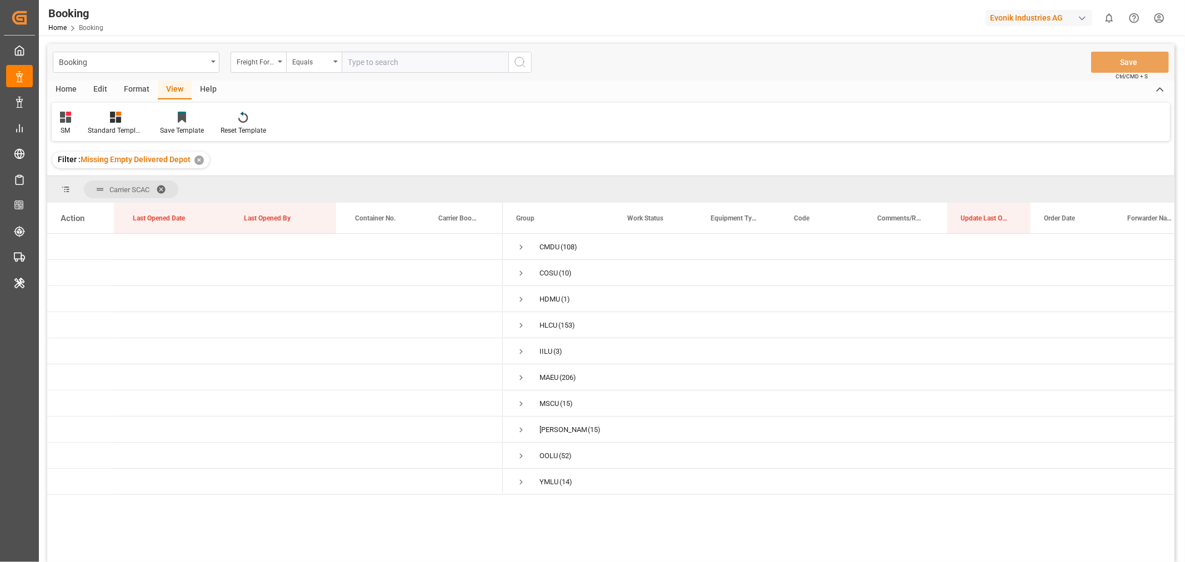
click at [137, 89] on div "Format" at bounding box center [137, 90] width 42 height 19
click at [79, 128] on div "Filter Rows" at bounding box center [76, 131] width 33 height 10
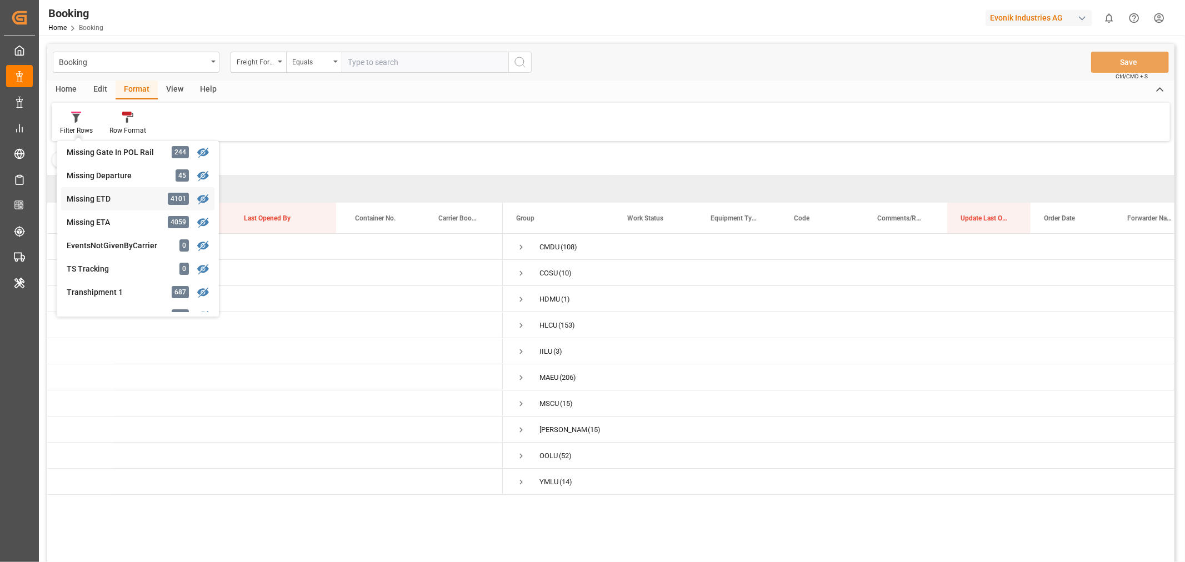
scroll to position [308, 0]
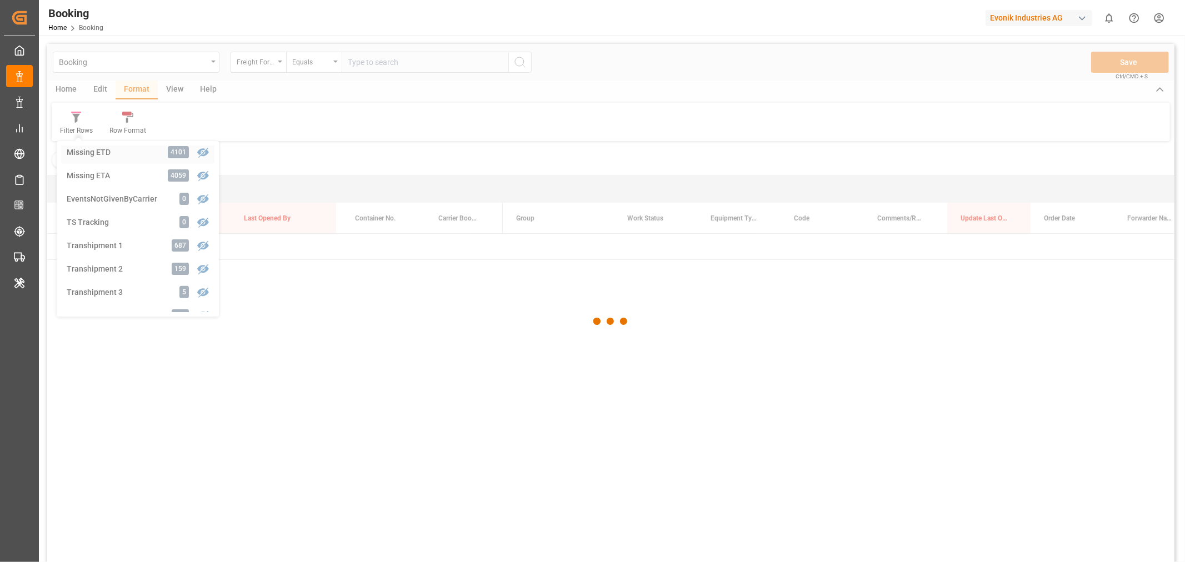
click at [107, 153] on div "Booking Freight Forwarder's Reference No. Equals Save Ctrl/CMD + S Home Edit Fo…" at bounding box center [610, 318] width 1127 height 548
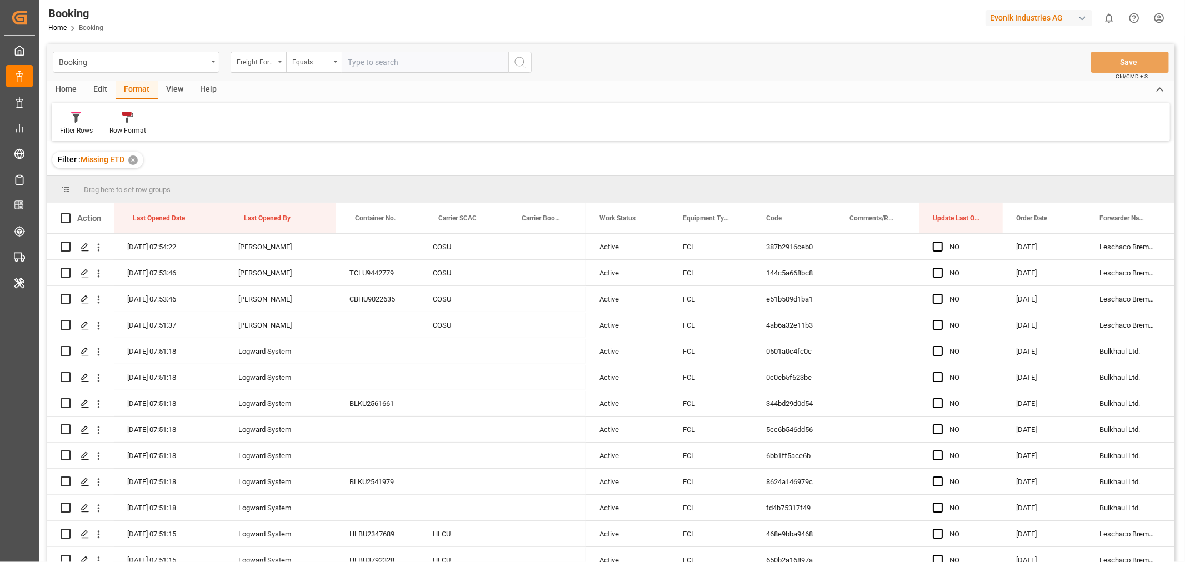
click at [174, 87] on div "View" at bounding box center [175, 90] width 34 height 19
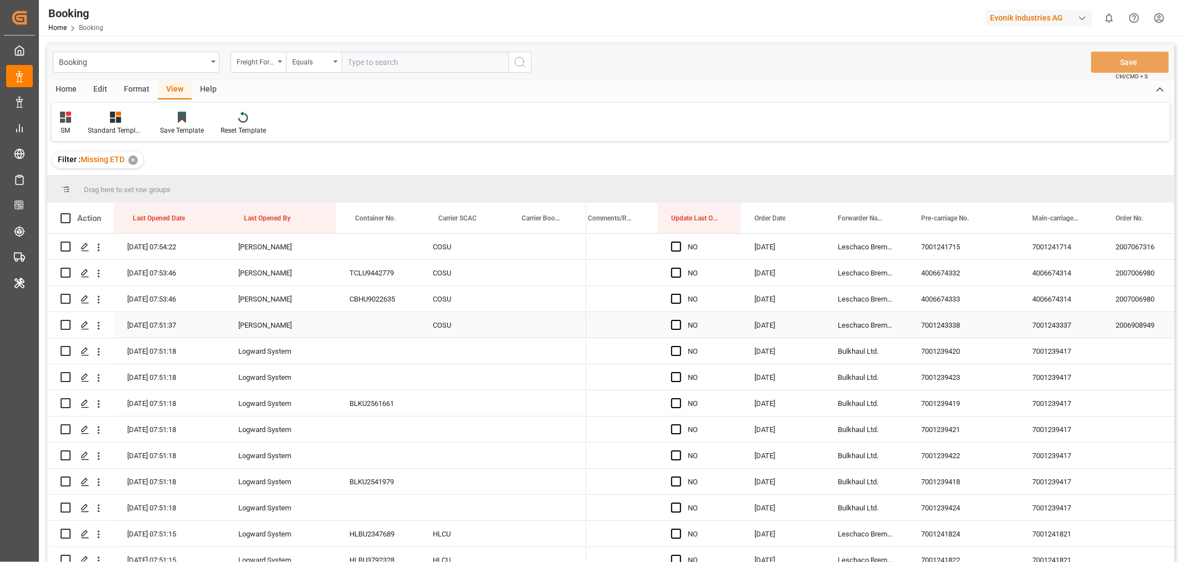
scroll to position [0, 262]
drag, startPoint x: 855, startPoint y: 219, endPoint x: 865, endPoint y: 187, distance: 33.0
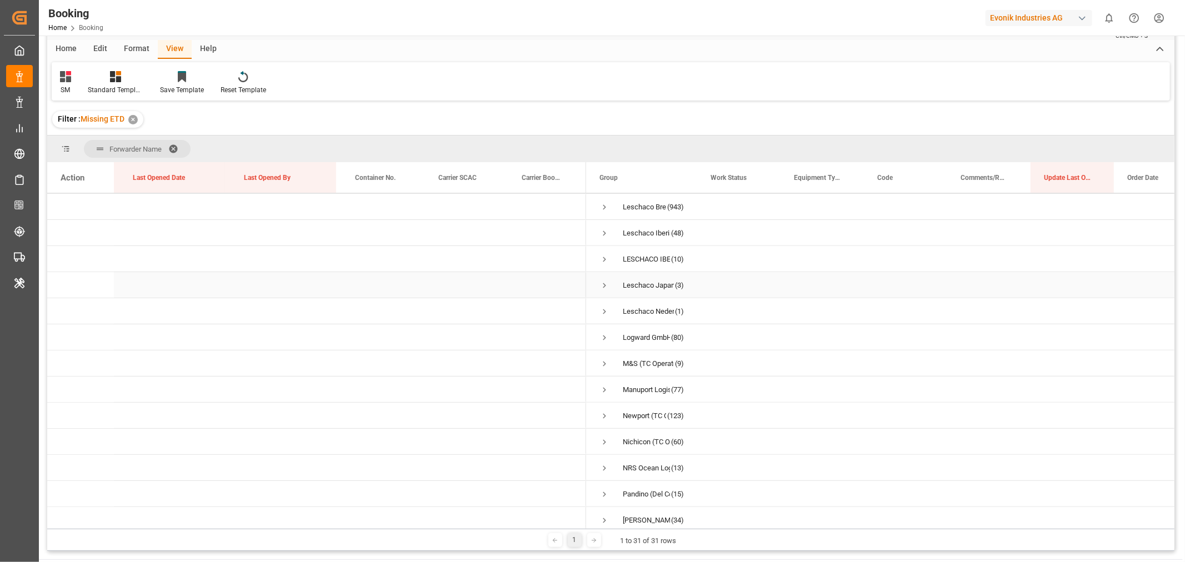
scroll to position [480, 0]
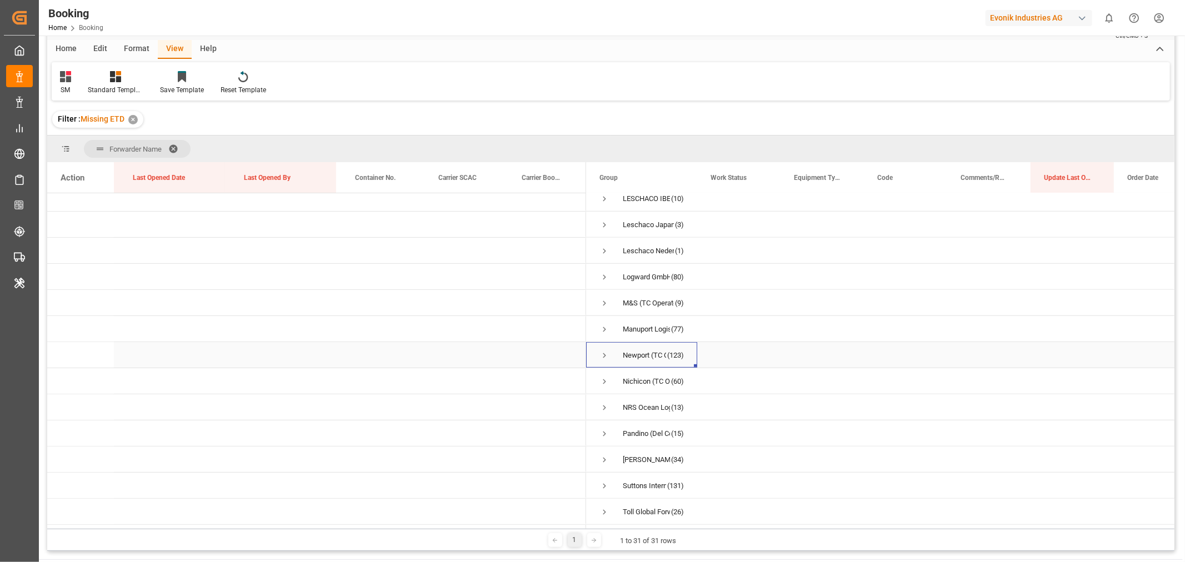
click at [606, 350] on span "Press SPACE to select this row." at bounding box center [604, 355] width 10 height 10
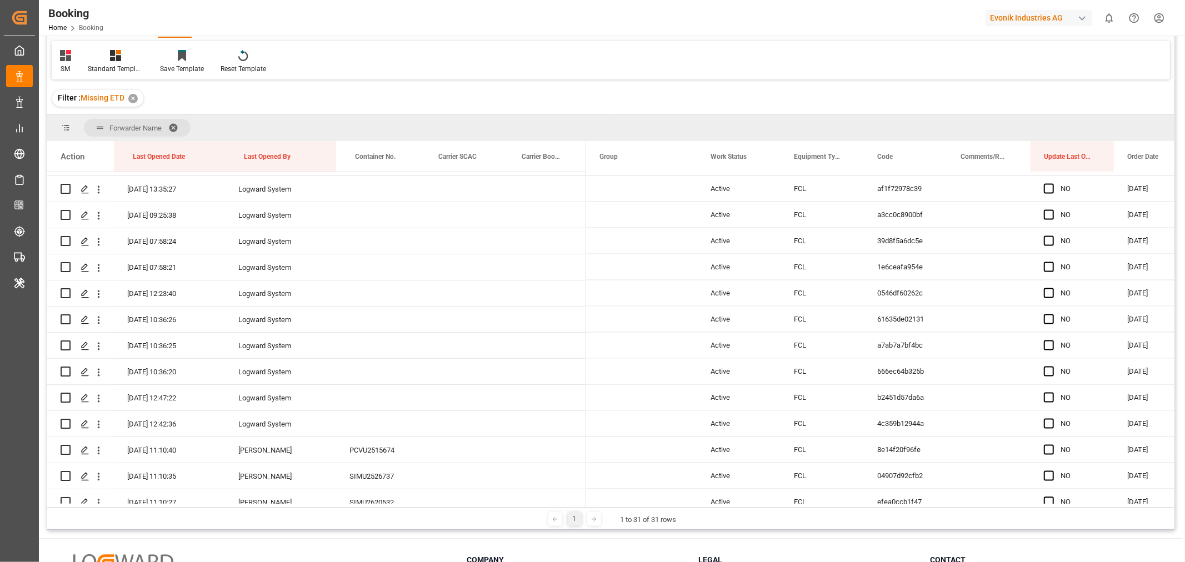
scroll to position [0, 0]
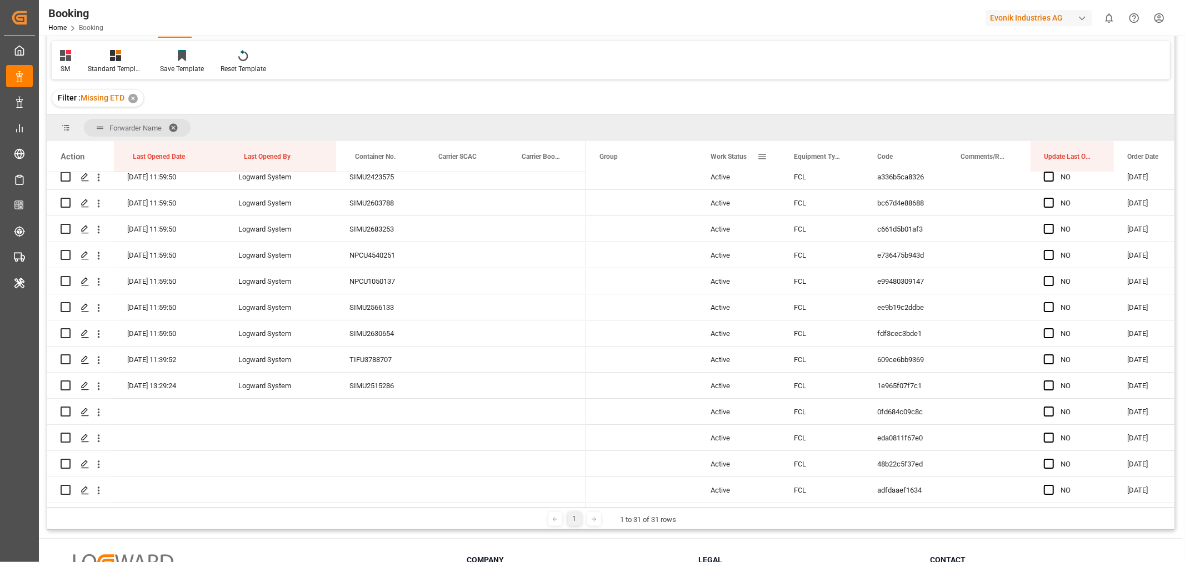
click at [759, 156] on span at bounding box center [762, 157] width 10 height 10
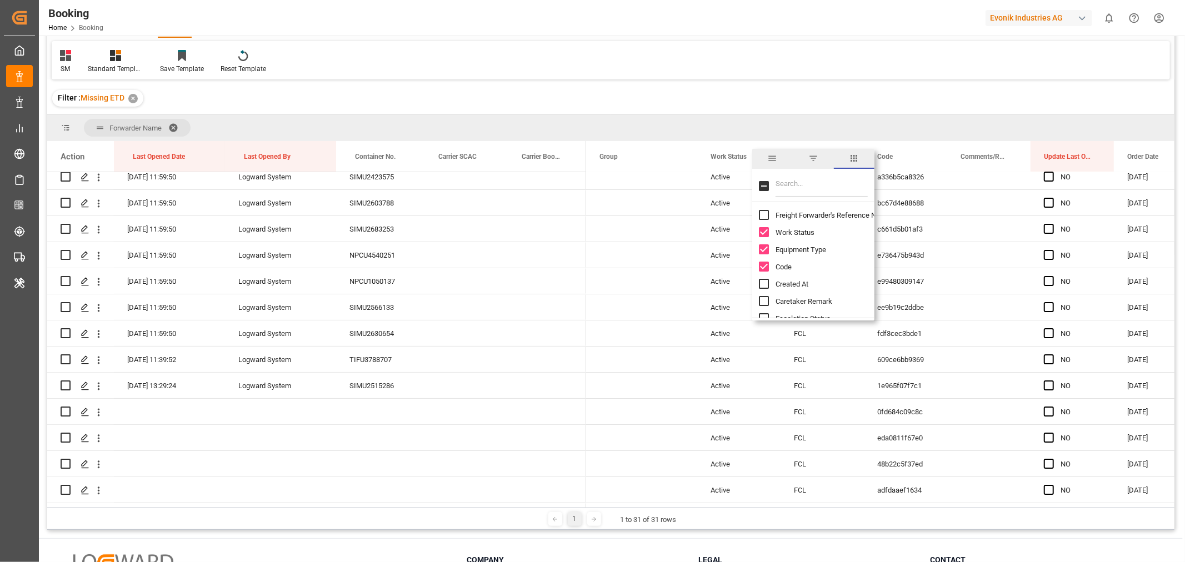
click at [761, 210] on input "Freight Forwarder's Reference No. column toggle visibility (hidden)" at bounding box center [764, 215] width 10 height 10
checkbox input "true"
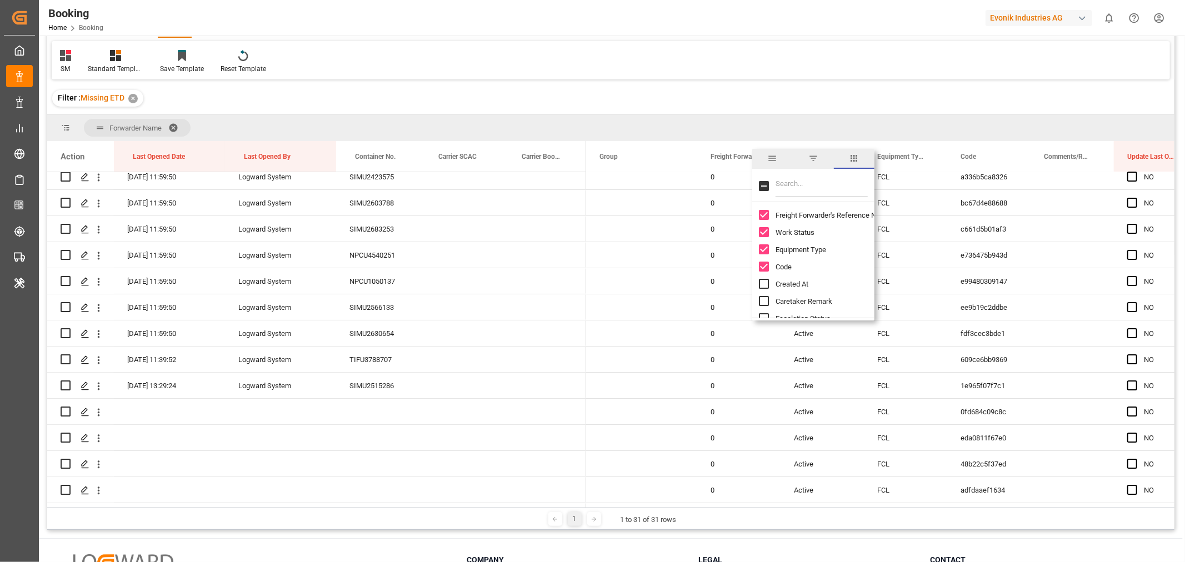
click at [718, 110] on div "Filter : Missing ETD ✕" at bounding box center [610, 98] width 1127 height 31
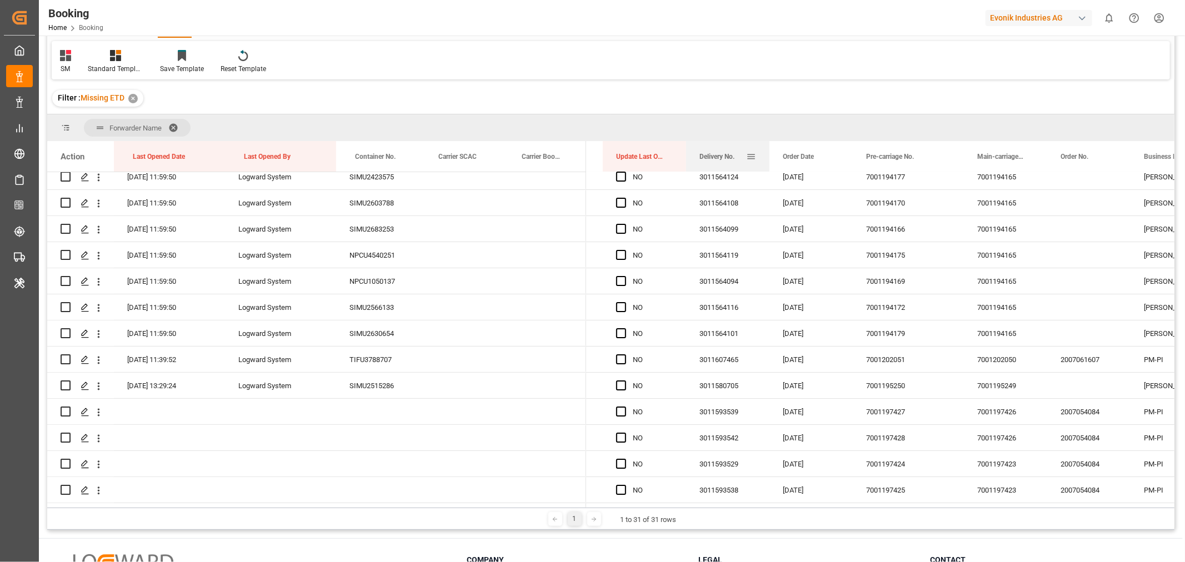
drag, startPoint x: 1078, startPoint y: 156, endPoint x: 713, endPoint y: 164, distance: 365.0
click at [713, 164] on div "Delivery No." at bounding box center [722, 156] width 47 height 31
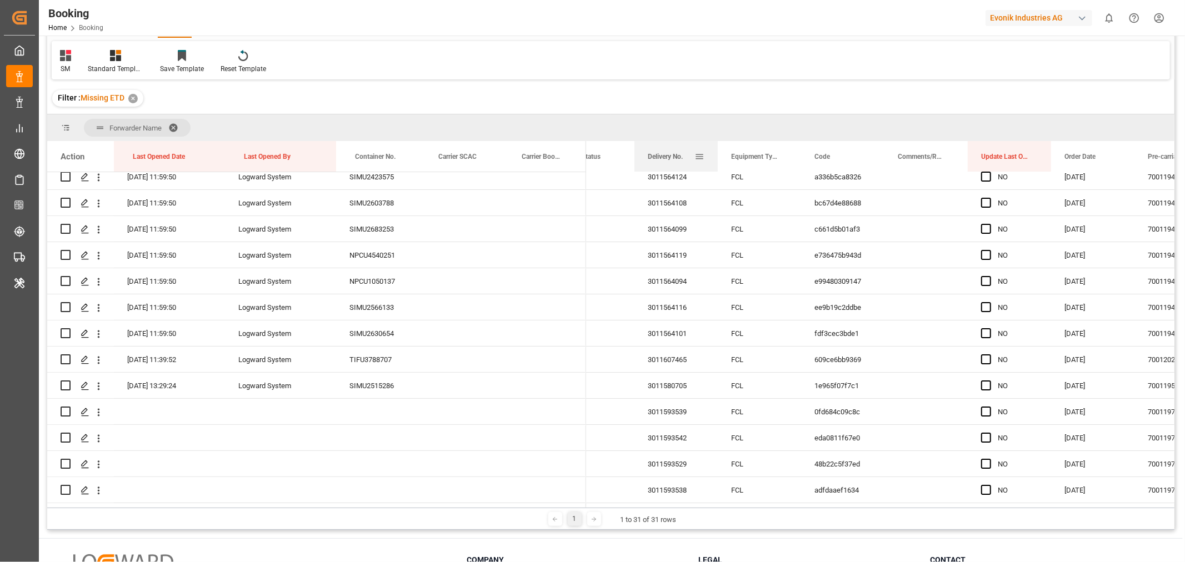
drag, startPoint x: 1006, startPoint y: 160, endPoint x: 713, endPoint y: 154, distance: 293.9
click at [713, 154] on div "Delivery No." at bounding box center [675, 156] width 83 height 31
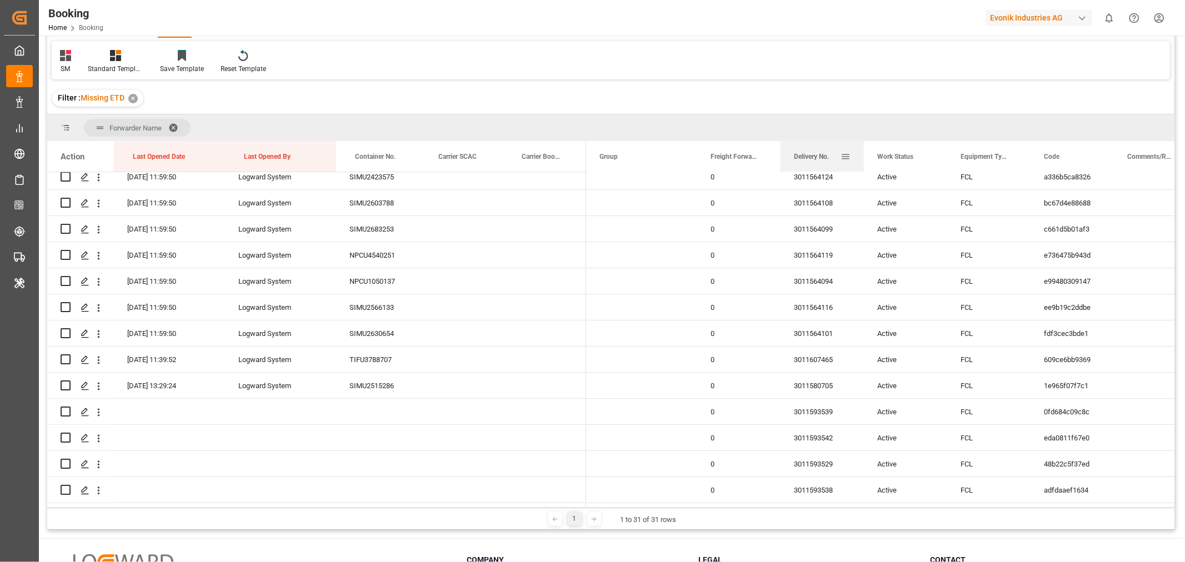
drag, startPoint x: 896, startPoint y: 157, endPoint x: 804, endPoint y: 169, distance: 93.0
click at [804, 169] on div "Delivery No." at bounding box center [817, 156] width 47 height 31
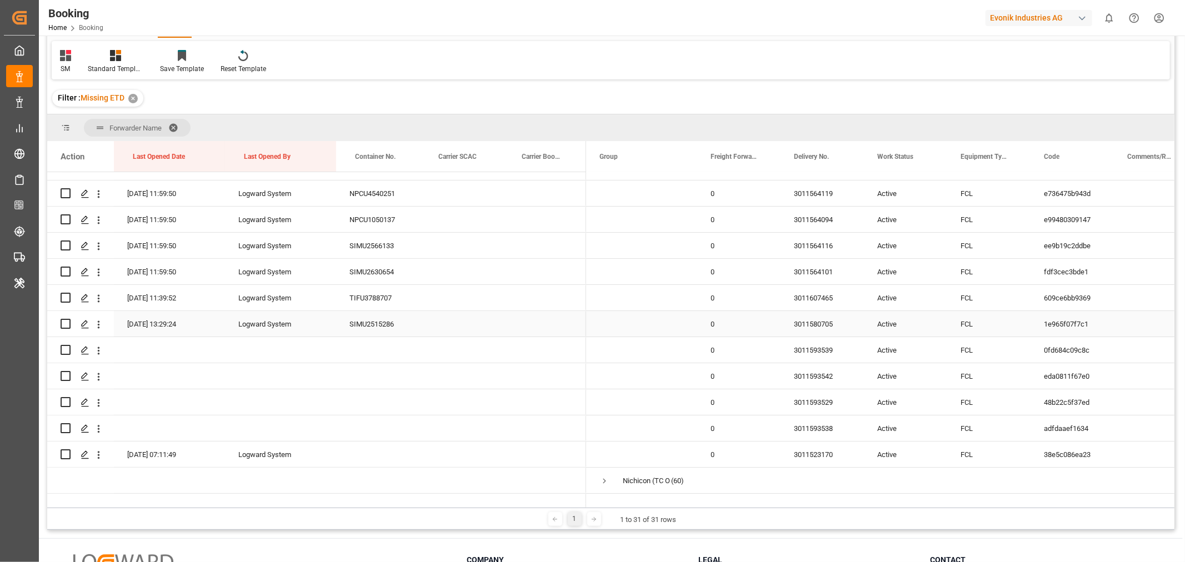
click at [361, 329] on div "SIMU2515286" at bounding box center [377, 324] width 83 height 26
click at [825, 328] on div "3011580705" at bounding box center [821, 324] width 83 height 26
click at [807, 326] on div "3011580705" at bounding box center [821, 324] width 83 height 26
click at [101, 323] on icon "open menu" at bounding box center [99, 325] width 12 height 12
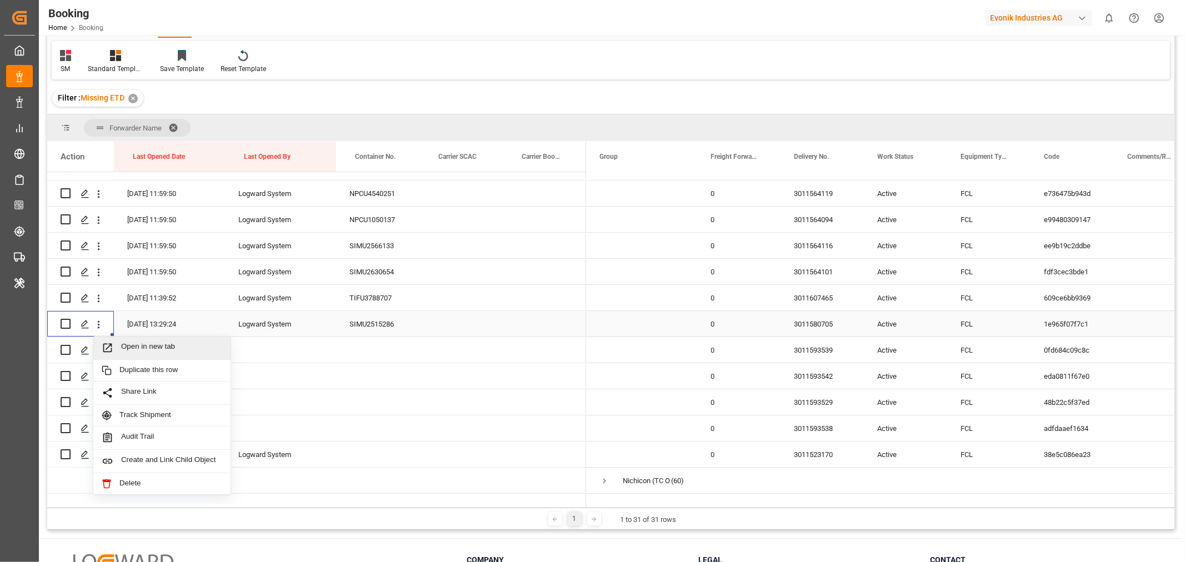
click at [368, 324] on div "SIMU2515286" at bounding box center [377, 324] width 83 height 26
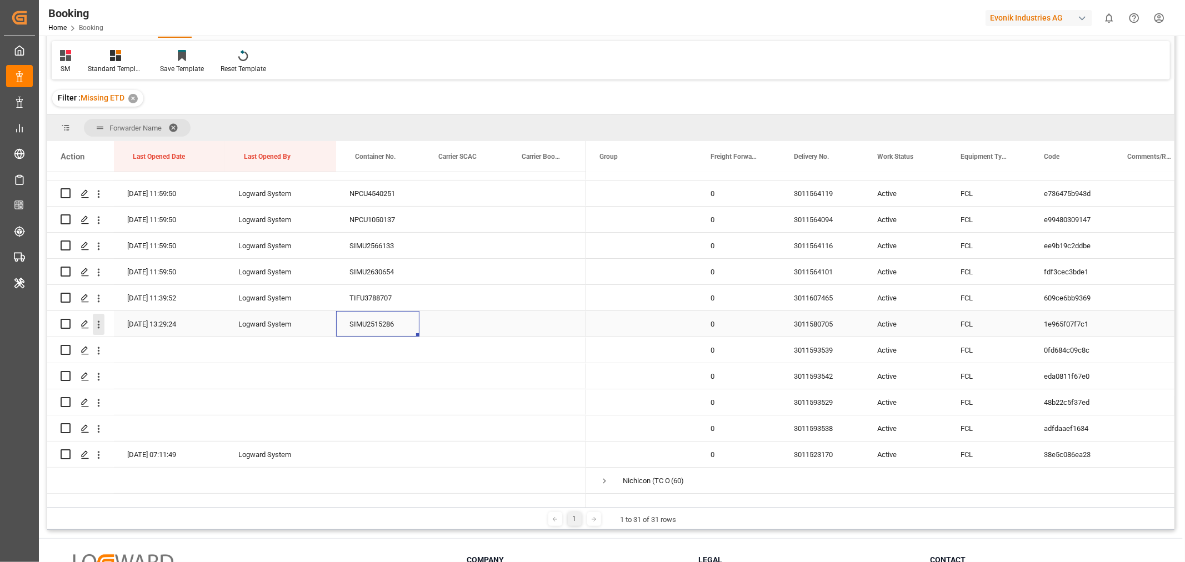
click at [98, 327] on icon "open menu" at bounding box center [99, 324] width 2 height 8
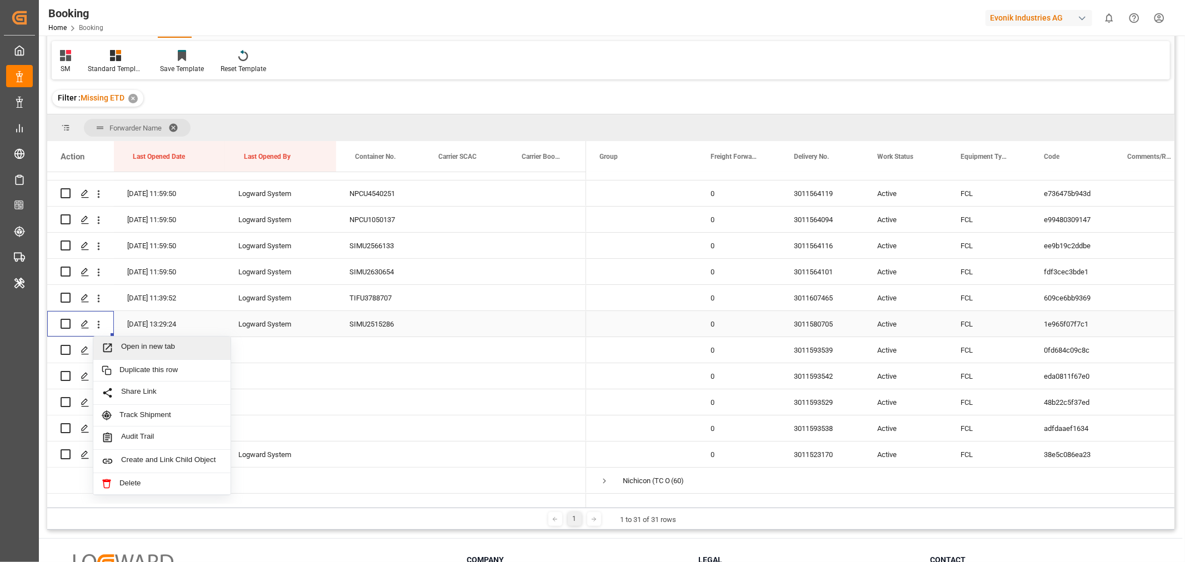
click at [169, 347] on span "Open in new tab" at bounding box center [171, 348] width 101 height 12
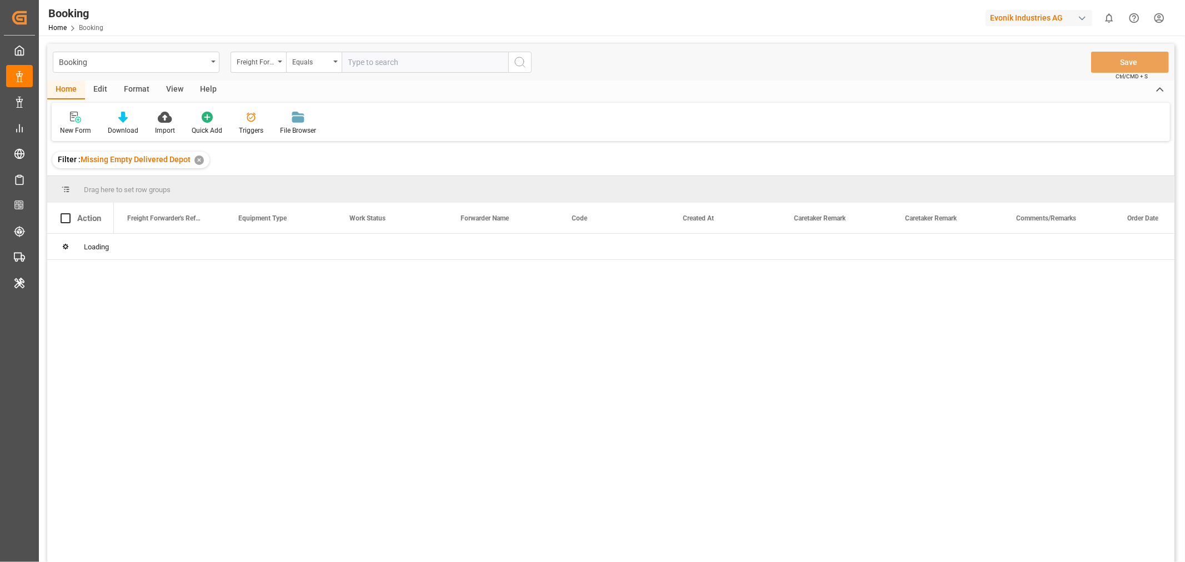
click at [196, 163] on div "✕" at bounding box center [198, 160] width 9 height 9
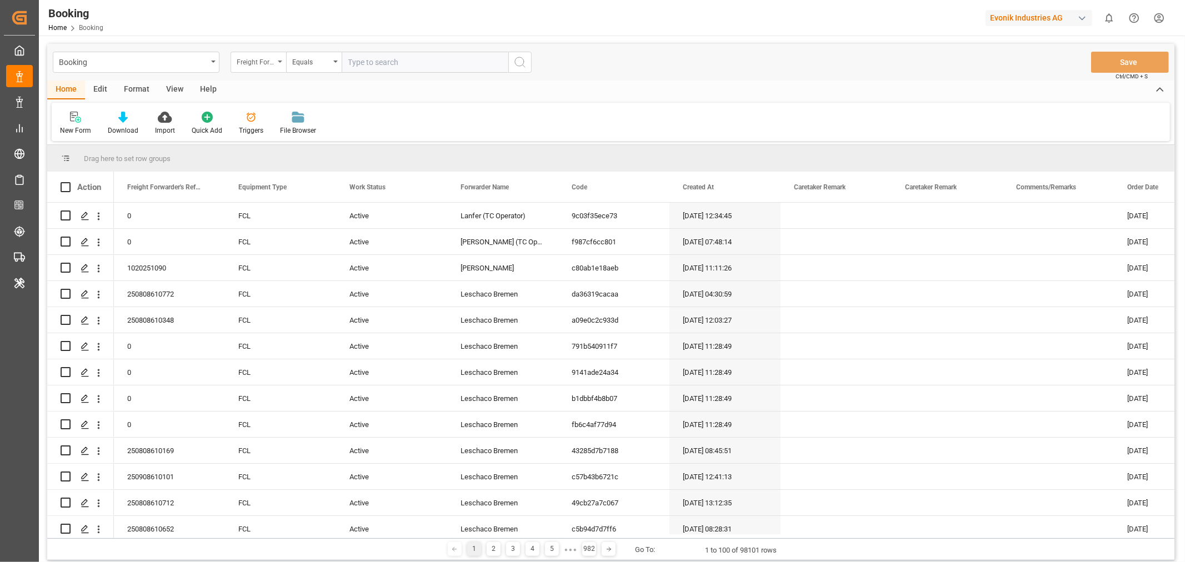
click at [274, 62] on div "Freight Forwarder's Reference No." at bounding box center [259, 62] width 56 height 21
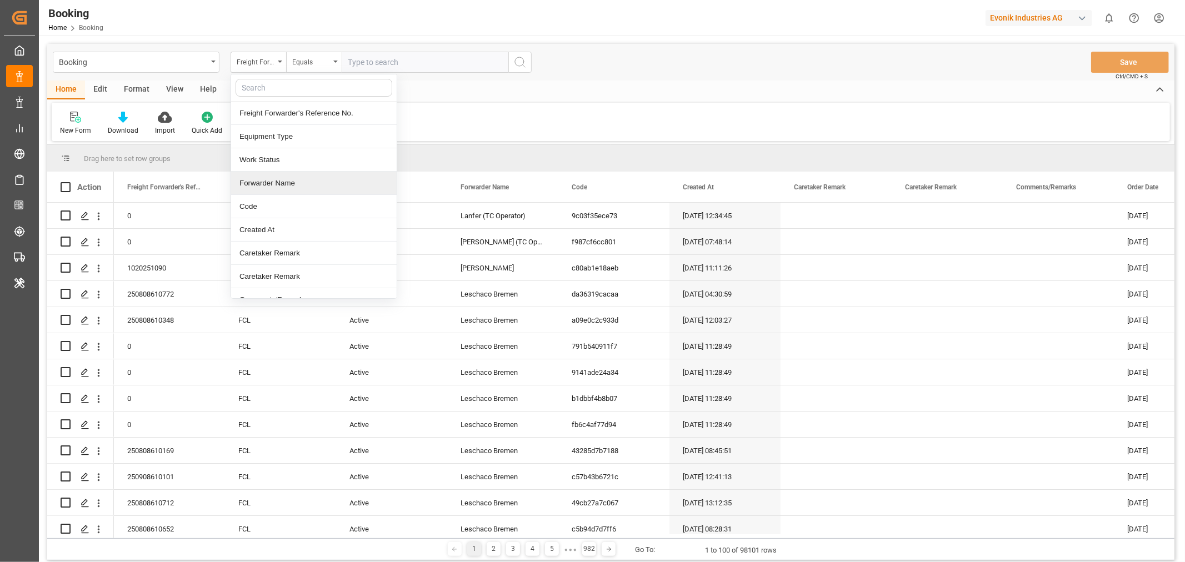
click at [294, 178] on div "Forwarder Name" at bounding box center [314, 183] width 166 height 23
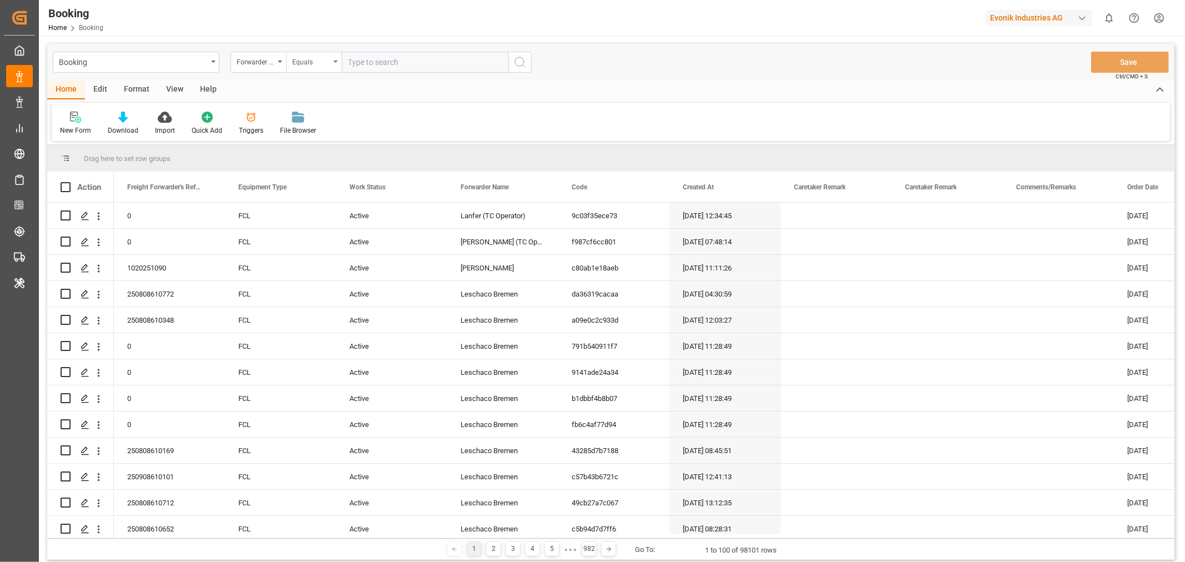
click at [337, 64] on div "Equals" at bounding box center [314, 62] width 56 height 21
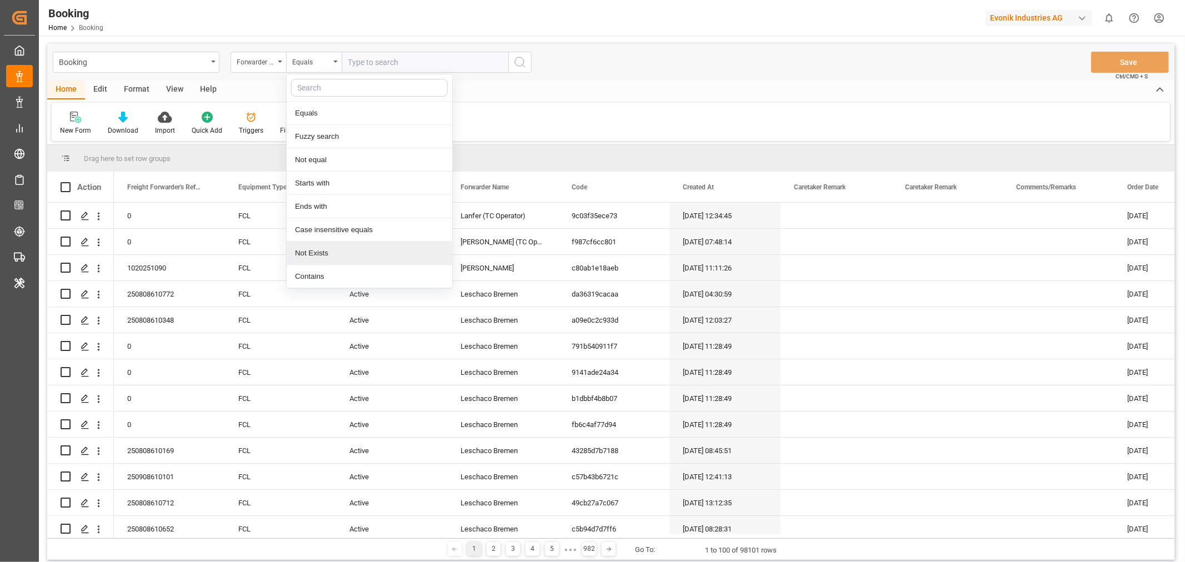
click at [319, 255] on div "Not Exists" at bounding box center [370, 253] width 166 height 23
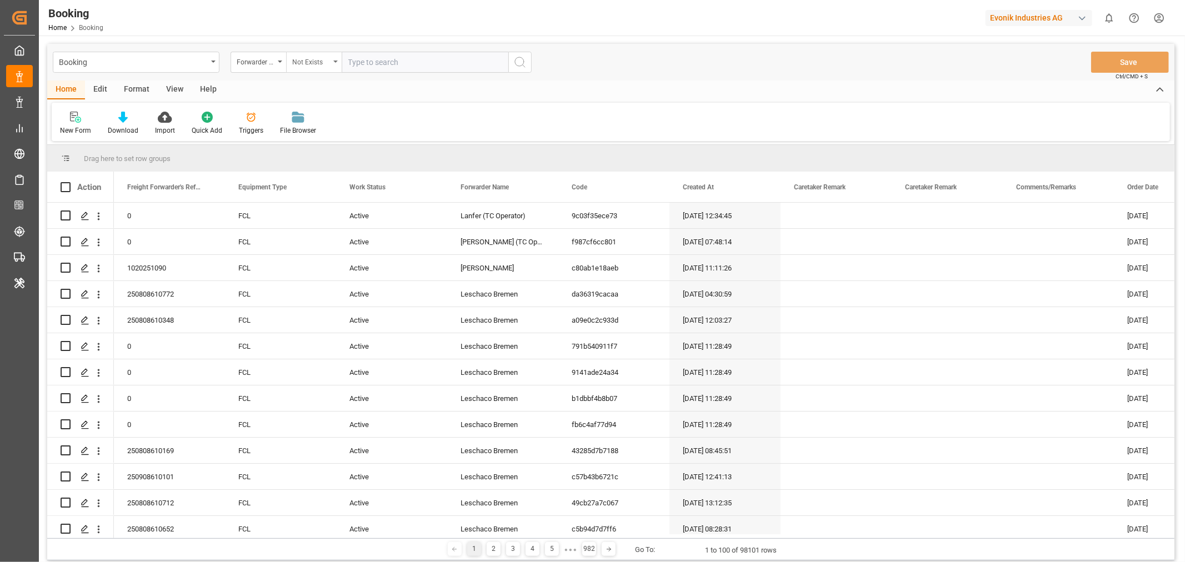
click at [334, 64] on div "Not Exists" at bounding box center [314, 62] width 56 height 21
click at [334, 167] on div "Not equal" at bounding box center [370, 159] width 166 height 23
click at [403, 52] on input "text" at bounding box center [425, 62] width 167 height 21
click at [504, 292] on div "Leschaco Bremen" at bounding box center [502, 294] width 111 height 26
click at [381, 59] on input "text" at bounding box center [425, 62] width 167 height 21
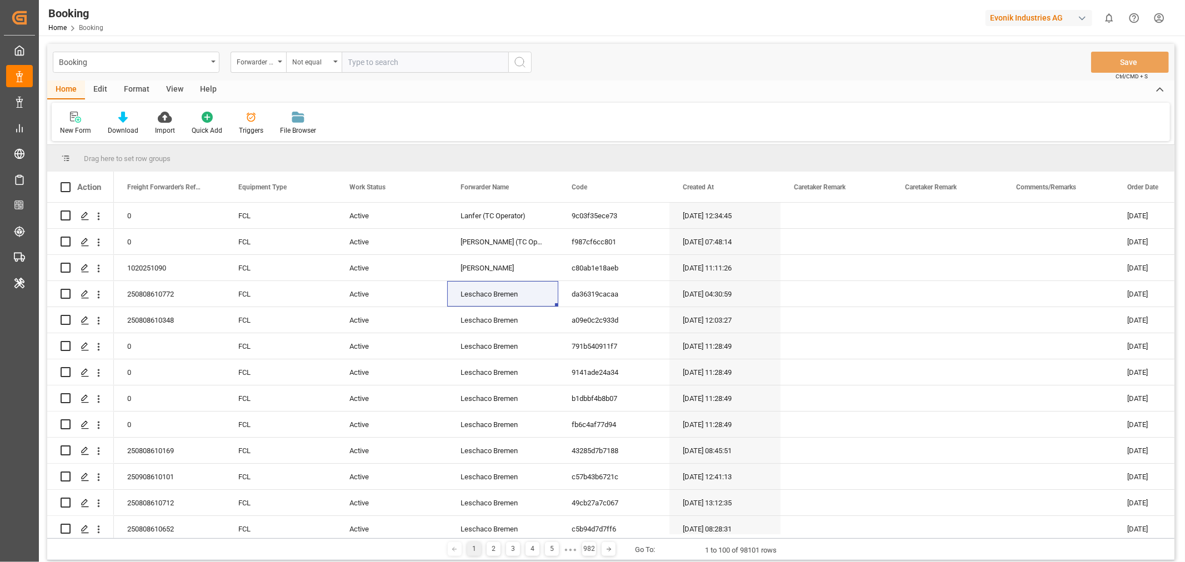
paste input "Leschaco Bremen"
type input "Leschaco Bremen"
click at [517, 59] on icon "search button" at bounding box center [519, 62] width 13 height 13
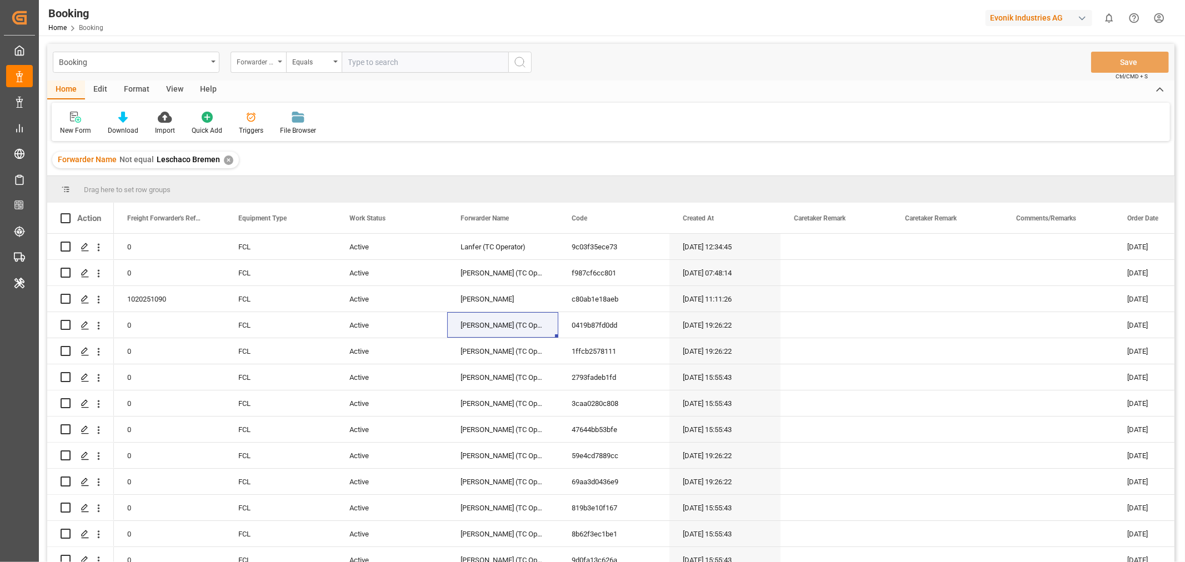
click at [280, 61] on icon "open menu" at bounding box center [280, 62] width 4 height 2
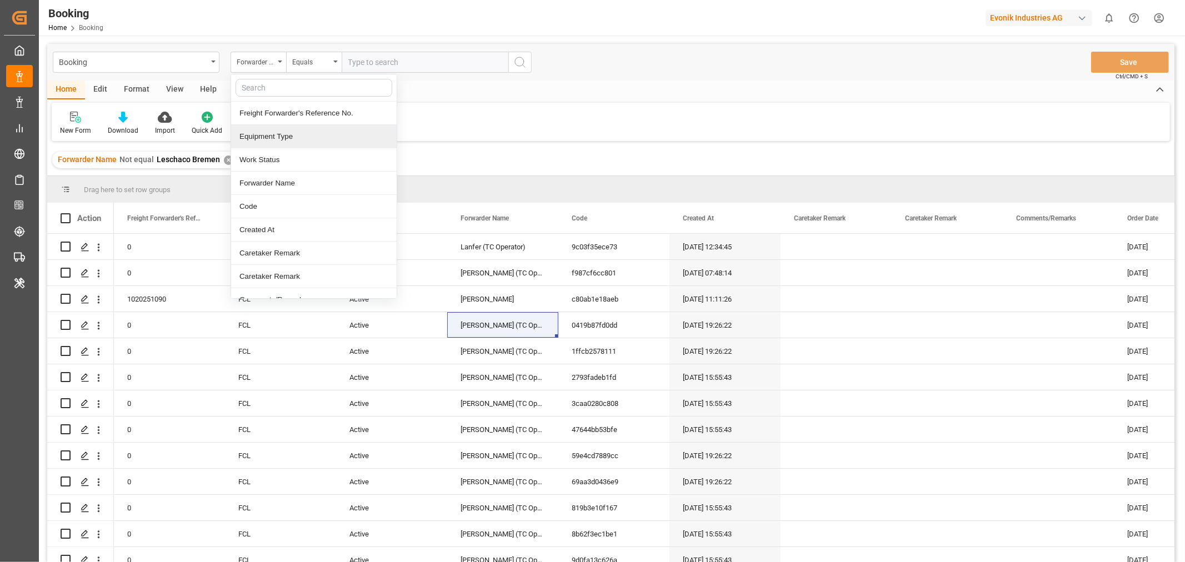
click at [292, 141] on div "Equipment Type" at bounding box center [314, 136] width 166 height 23
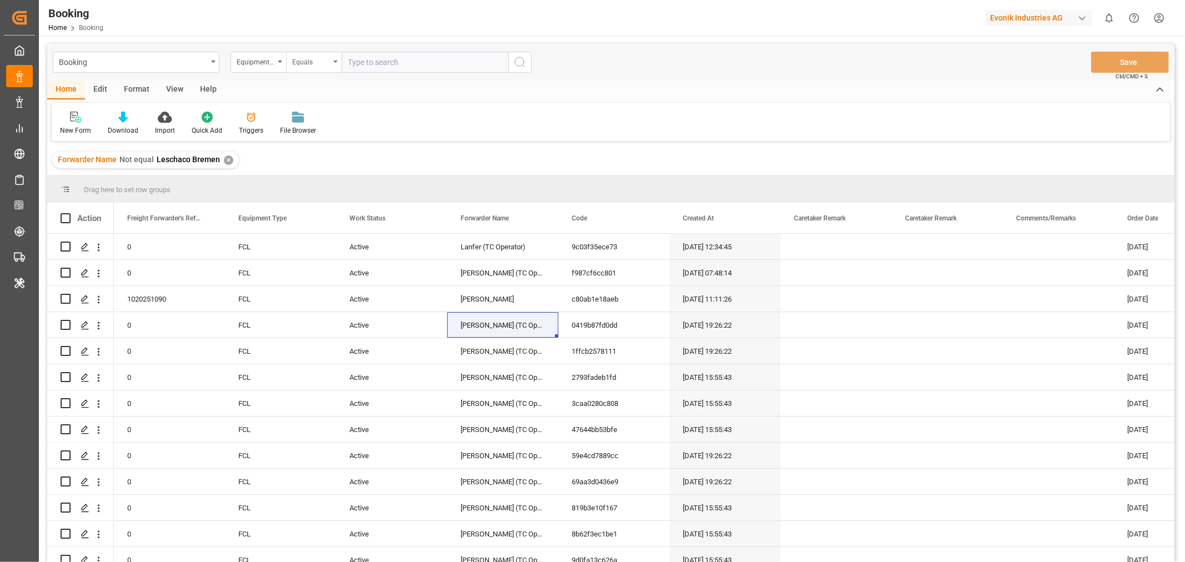
click at [335, 63] on div "Equals" at bounding box center [314, 62] width 56 height 21
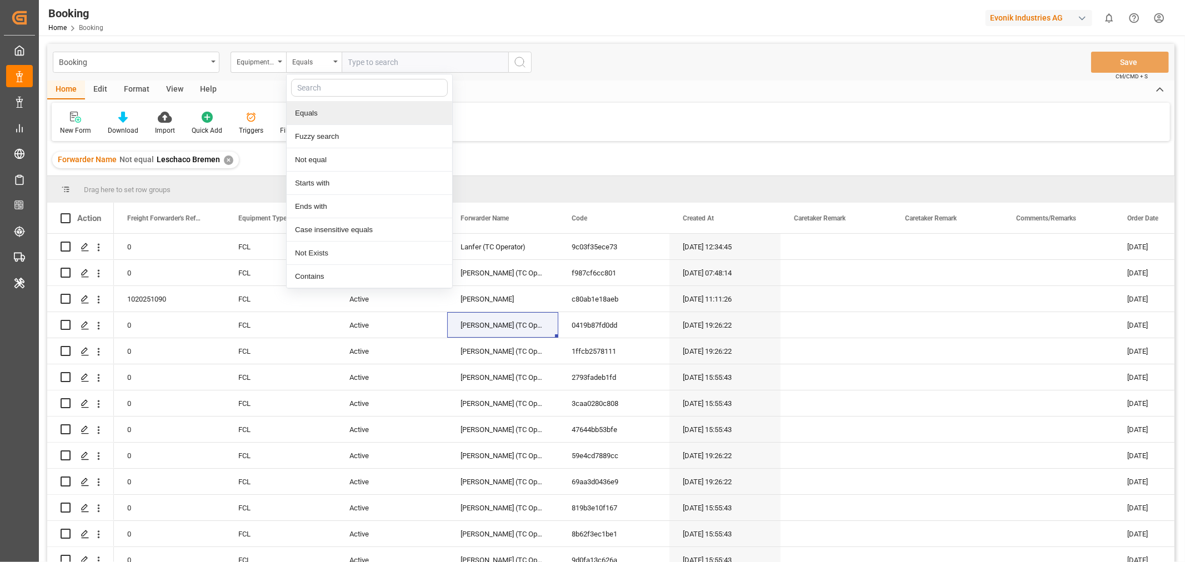
click at [344, 112] on div "Equals" at bounding box center [370, 113] width 166 height 23
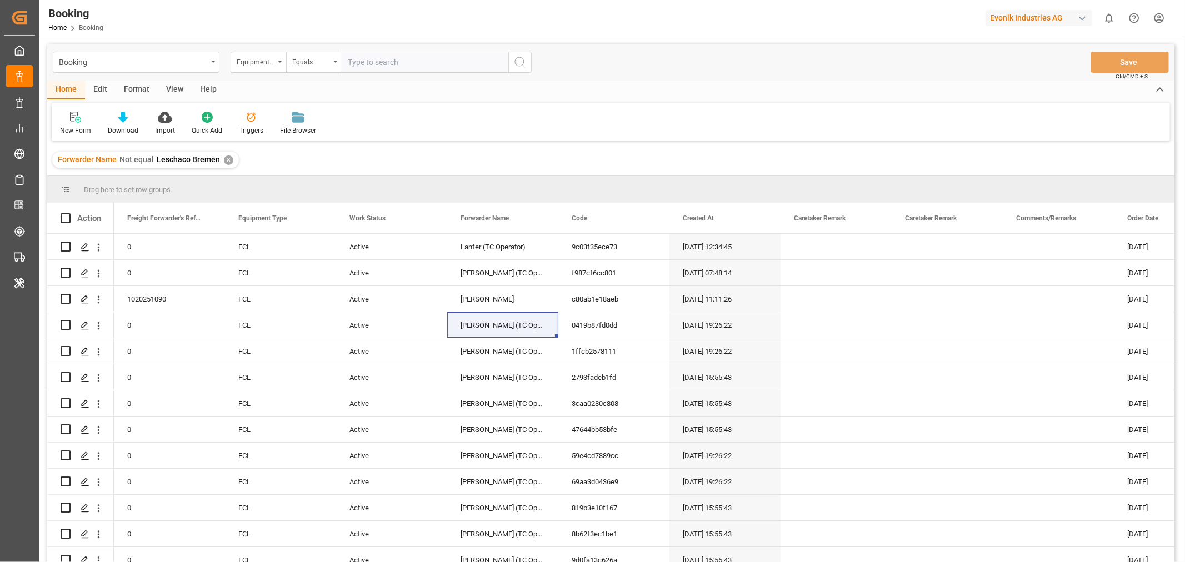
click at [382, 59] on input "text" at bounding box center [425, 62] width 167 height 21
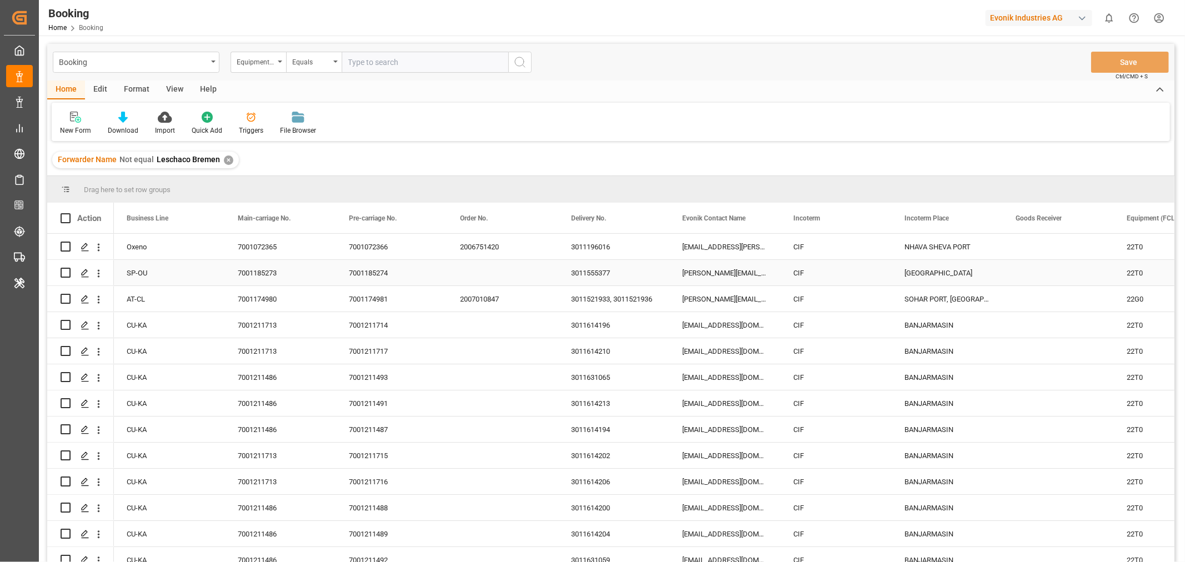
scroll to position [0, 1334]
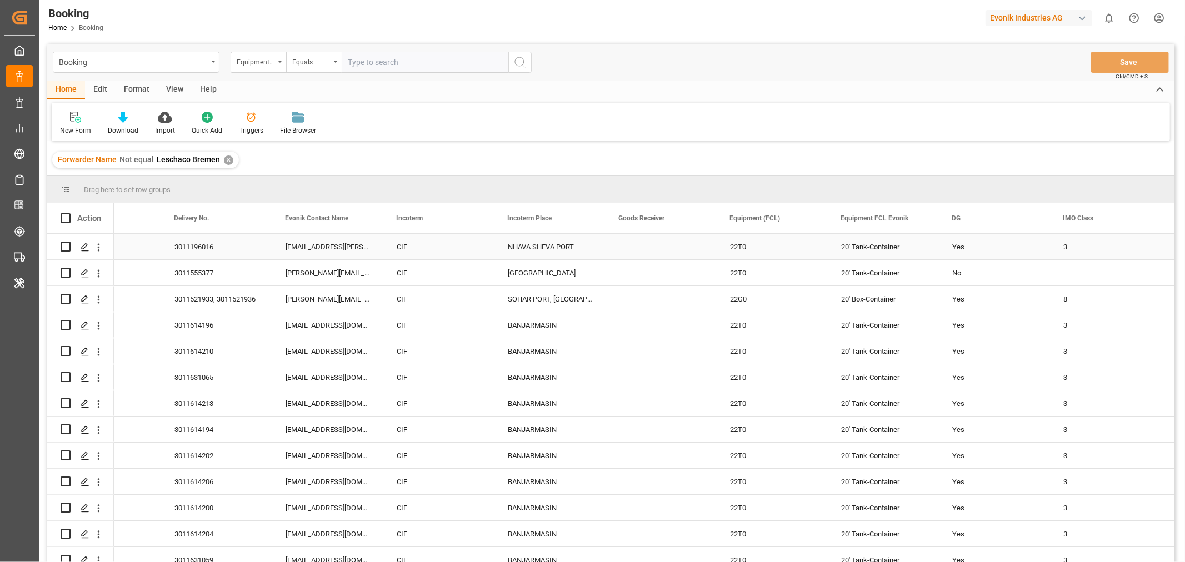
click at [853, 248] on div "20' Tank-Container" at bounding box center [883, 247] width 111 height 26
click at [389, 64] on input "text" at bounding box center [425, 62] width 167 height 21
paste input "20' Tank-Container"
type input "20' Tank-Container"
click at [522, 63] on icon "search button" at bounding box center [519, 62] width 13 height 13
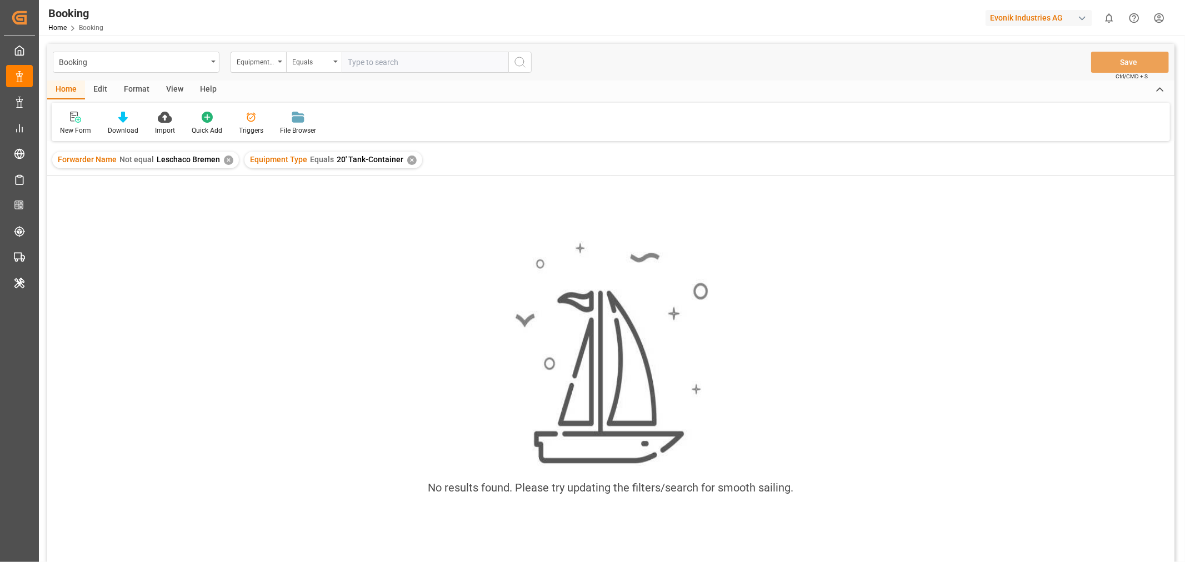
click at [407, 161] on div "✕" at bounding box center [411, 160] width 9 height 9
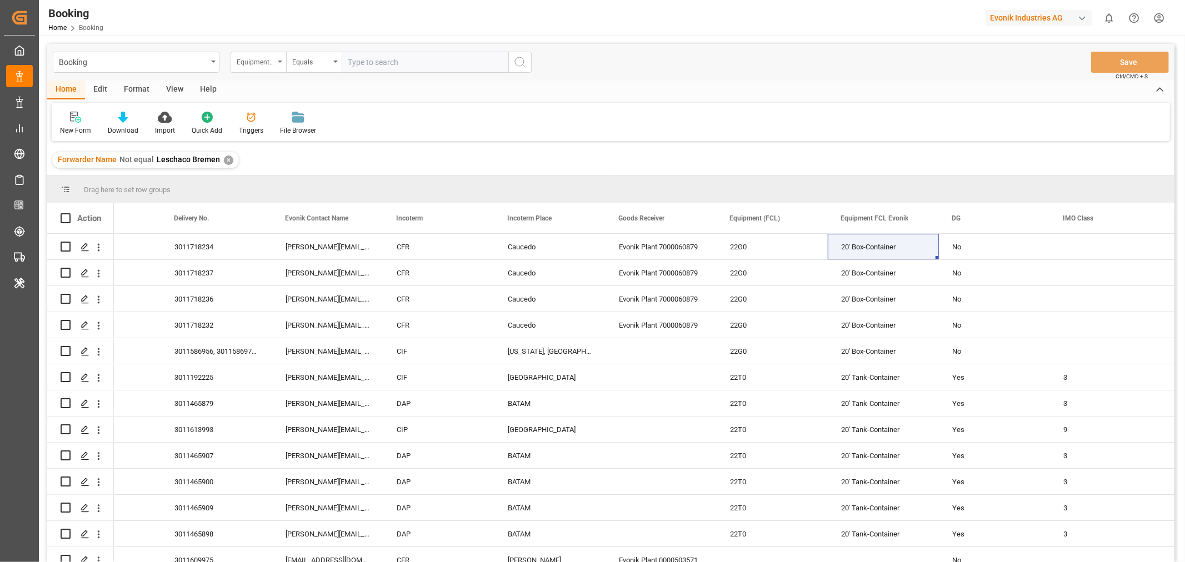
click at [280, 64] on div "Equipment Type" at bounding box center [259, 62] width 56 height 21
type input "EQ"
click at [308, 163] on div "Equipment FCL Evonik" at bounding box center [314, 159] width 166 height 23
click at [389, 65] on input "text" at bounding box center [425, 62] width 167 height 21
click at [892, 245] on div "20' Box-Container" at bounding box center [883, 247] width 111 height 26
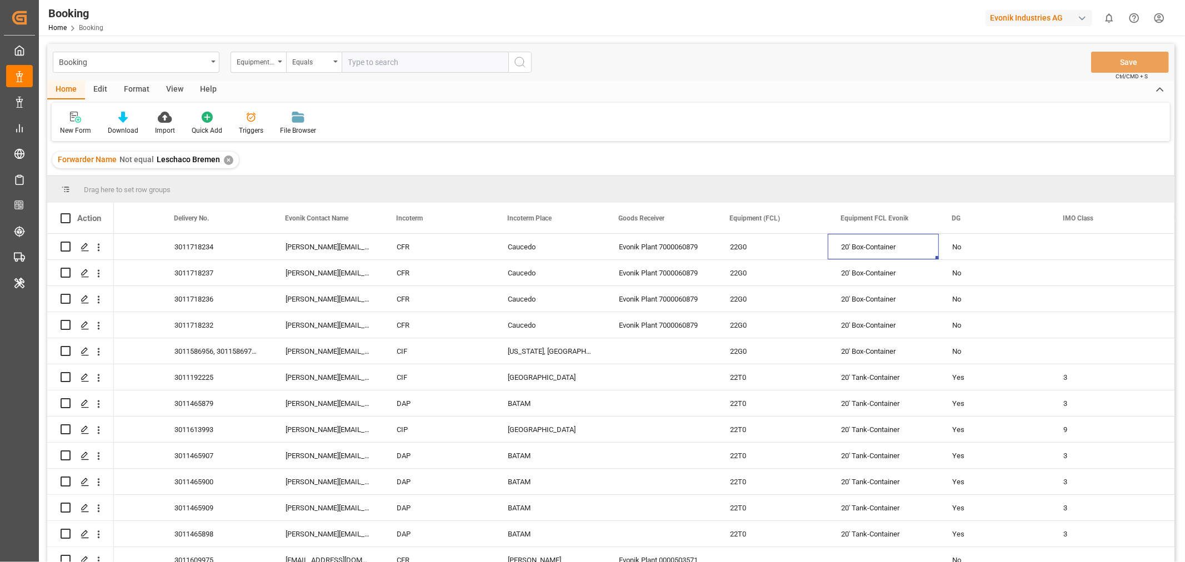
click at [390, 56] on input "text" at bounding box center [425, 62] width 167 height 21
paste input "20' Box-Container"
type input "20' Box-Container"
click at [524, 59] on icon "search button" at bounding box center [519, 62] width 13 height 13
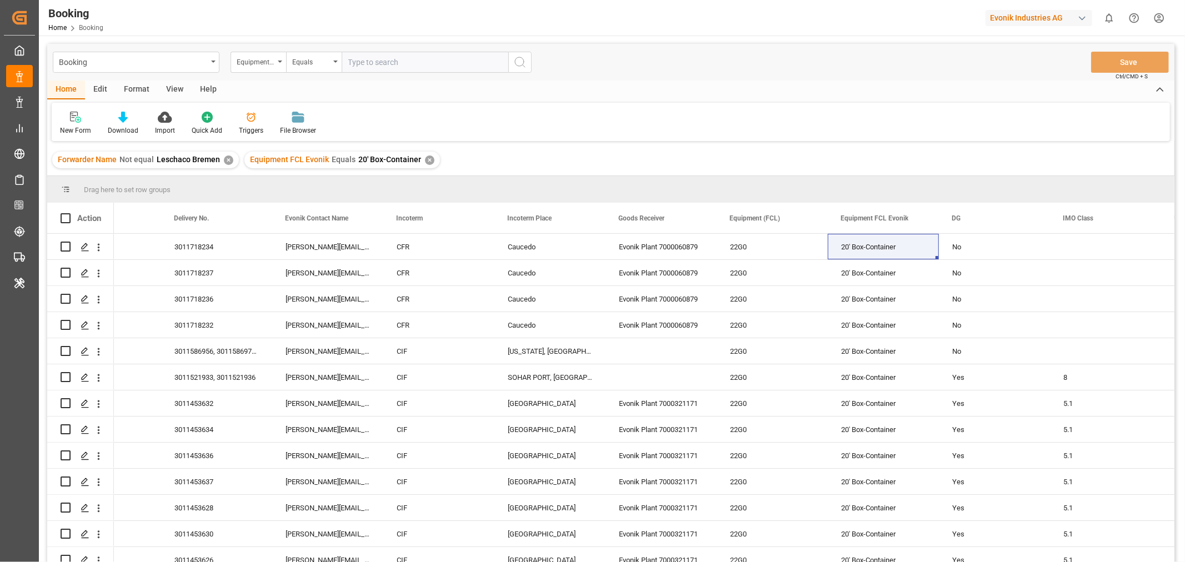
click at [175, 89] on div "View" at bounding box center [175, 90] width 34 height 19
click at [76, 131] on div "Default" at bounding box center [71, 131] width 22 height 10
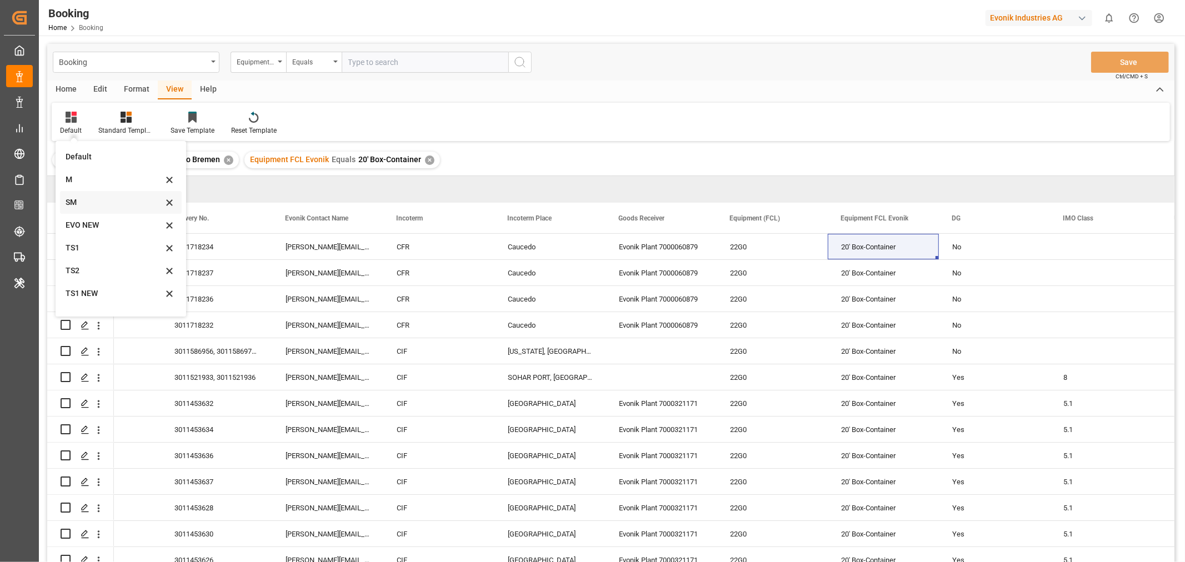
click at [76, 198] on div "SM" at bounding box center [114, 203] width 97 height 12
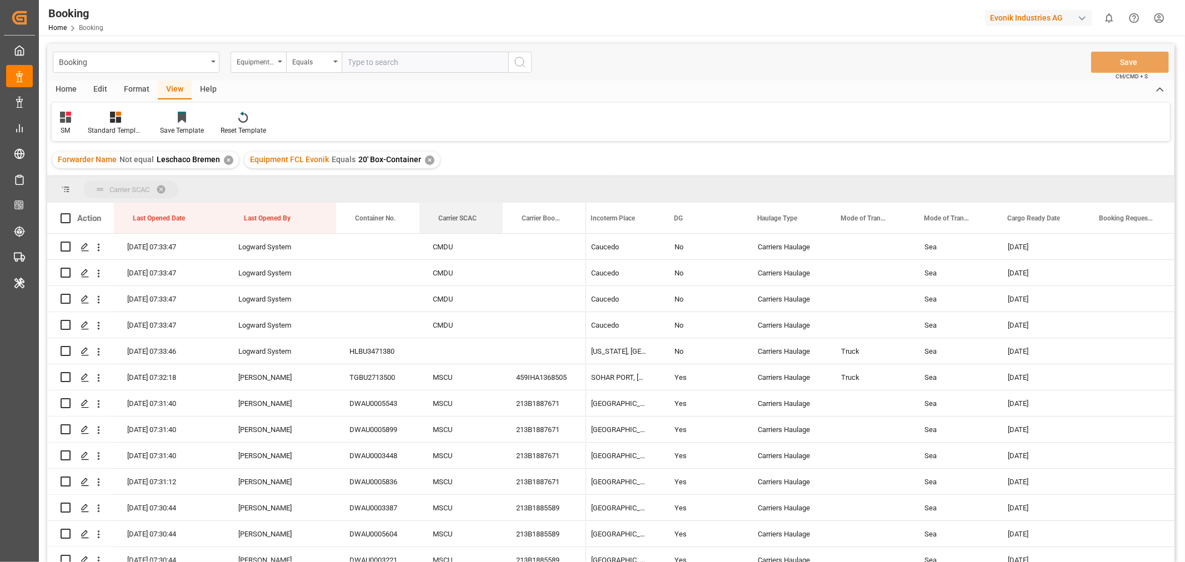
drag, startPoint x: 458, startPoint y: 219, endPoint x: 467, endPoint y: 186, distance: 34.5
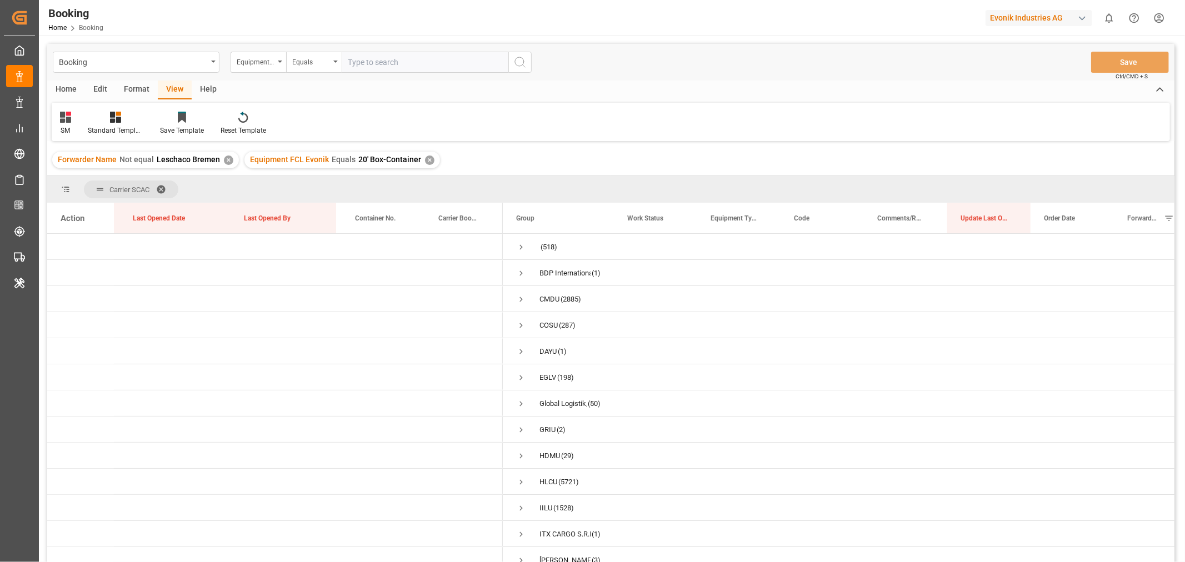
click at [137, 86] on div "Format" at bounding box center [137, 90] width 42 height 19
click at [73, 122] on icon at bounding box center [76, 117] width 10 height 11
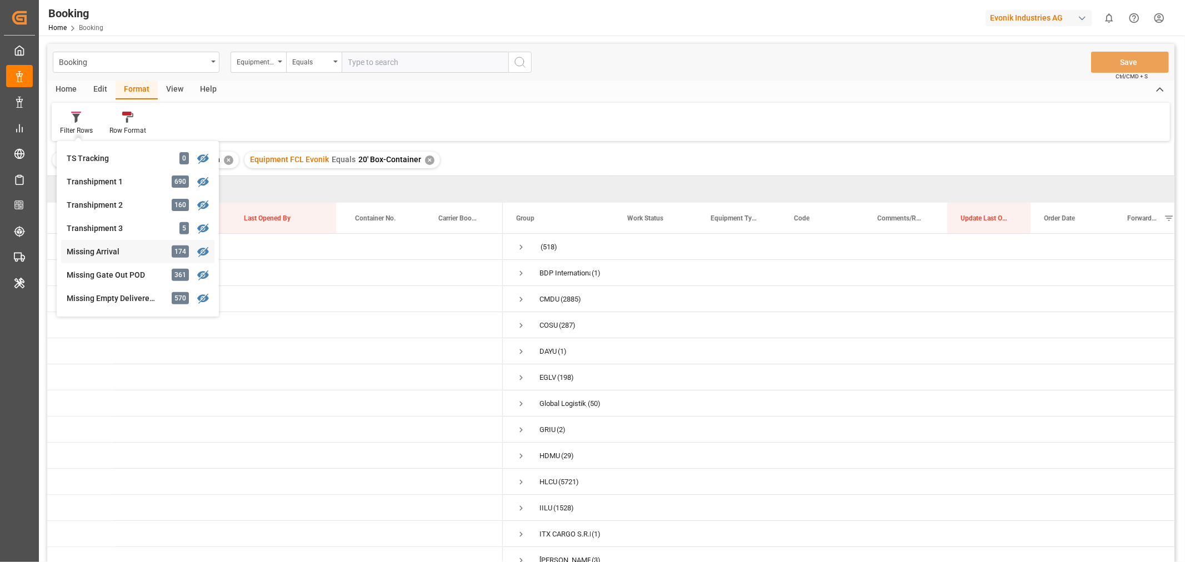
scroll to position [375, 0]
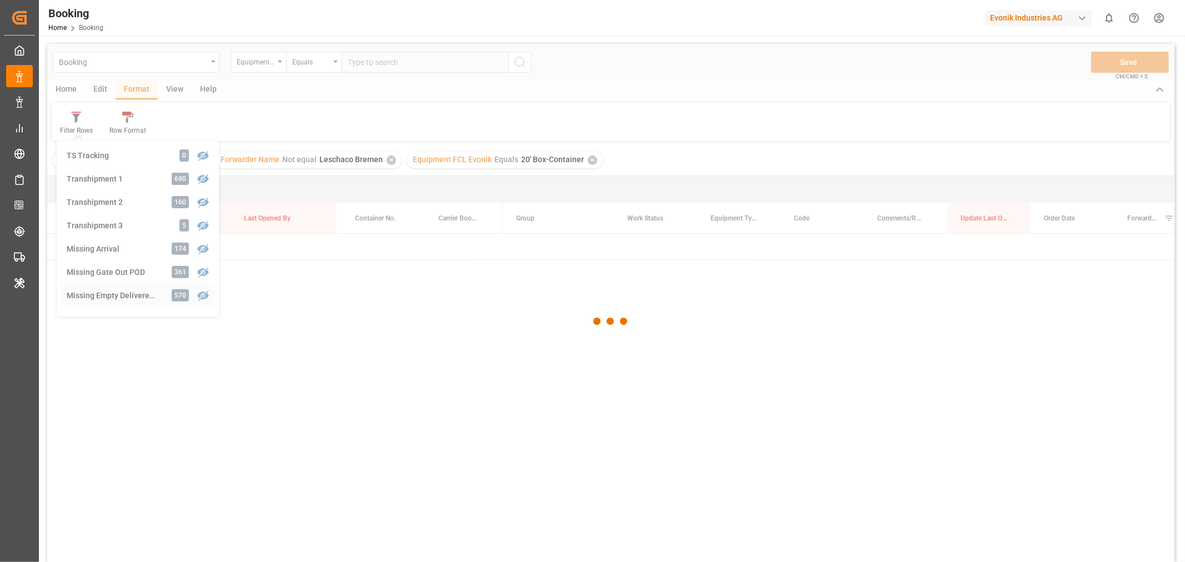
click at [126, 289] on div "Booking Equipment FCL Evonik Equals Save Ctrl/CMD + S Home Edit Format View Hel…" at bounding box center [610, 318] width 1127 height 548
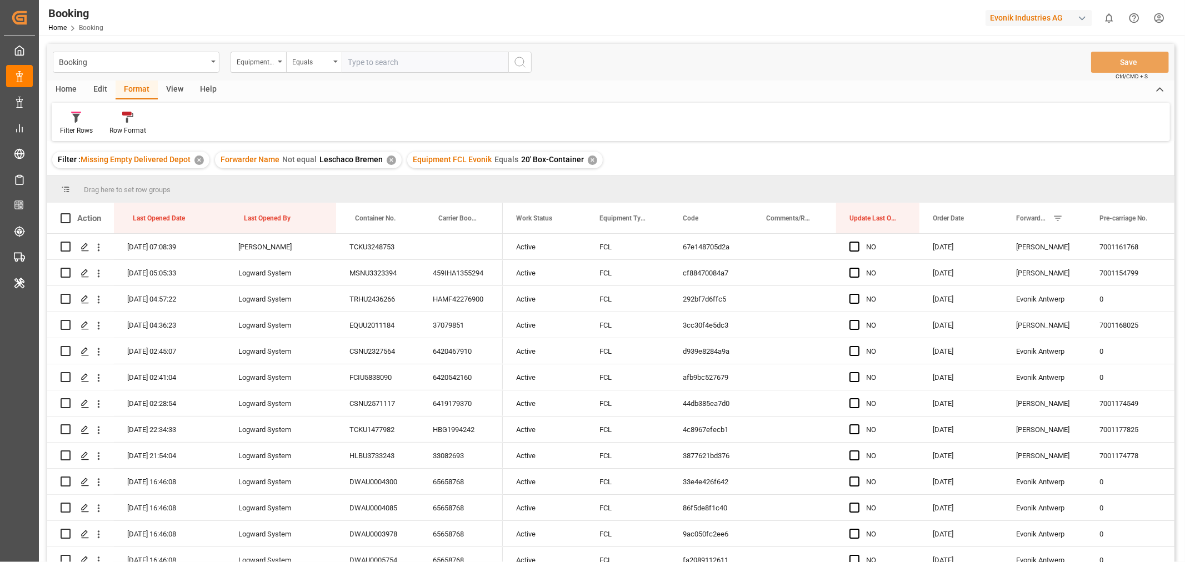
click at [177, 92] on div "View" at bounding box center [175, 90] width 34 height 19
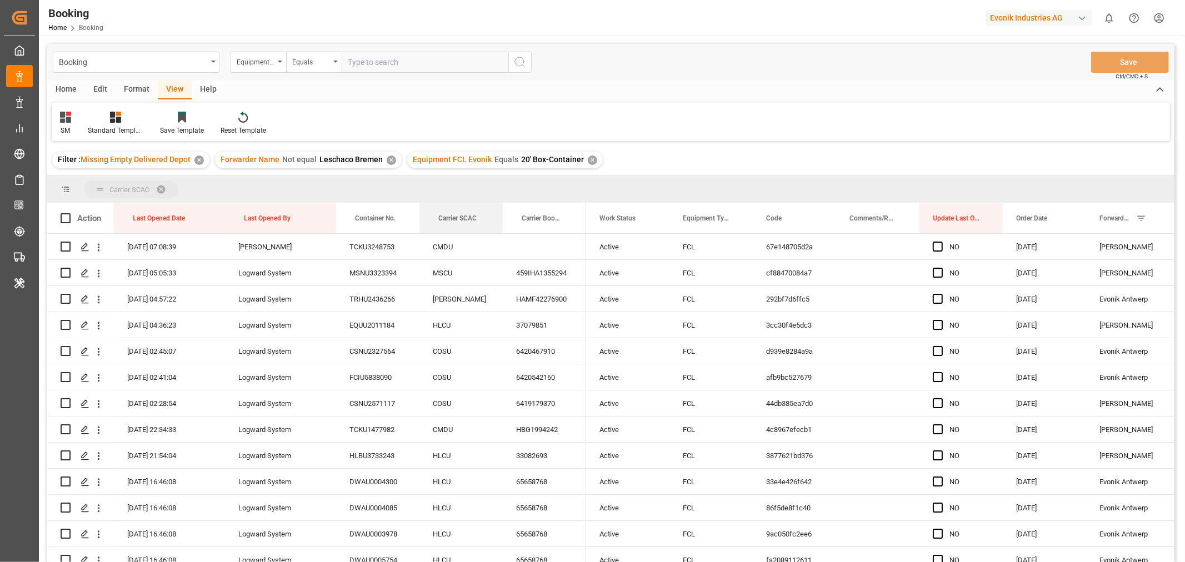
drag, startPoint x: 447, startPoint y: 215, endPoint x: 454, endPoint y: 187, distance: 28.7
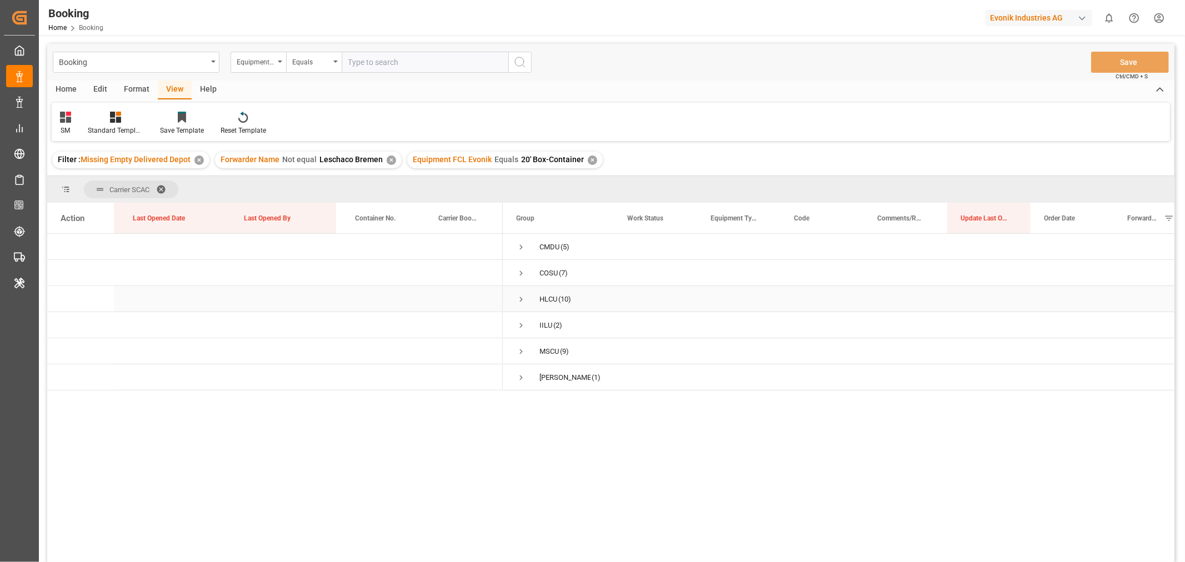
click at [524, 299] on span "Press SPACE to select this row." at bounding box center [521, 299] width 10 height 10
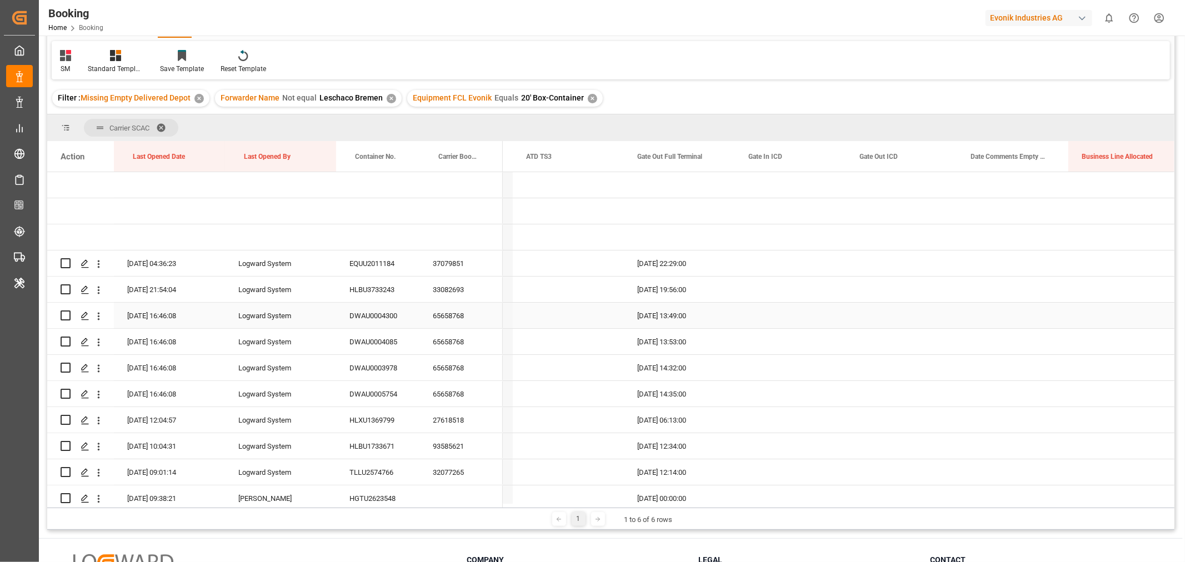
scroll to position [89, 0]
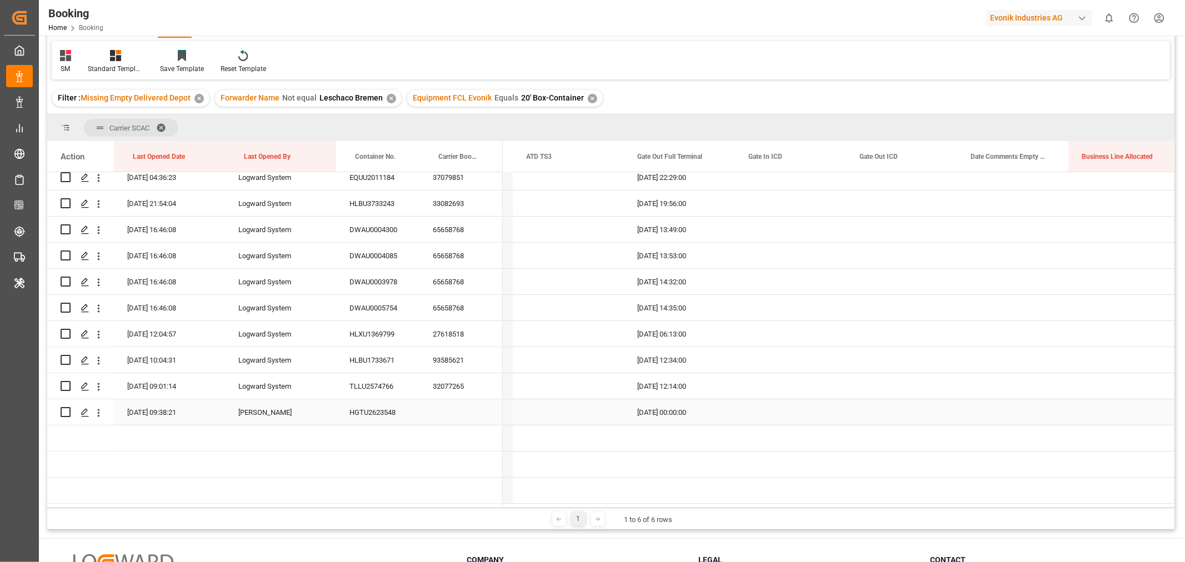
click at [381, 409] on div "HGTU2623548" at bounding box center [377, 412] width 83 height 26
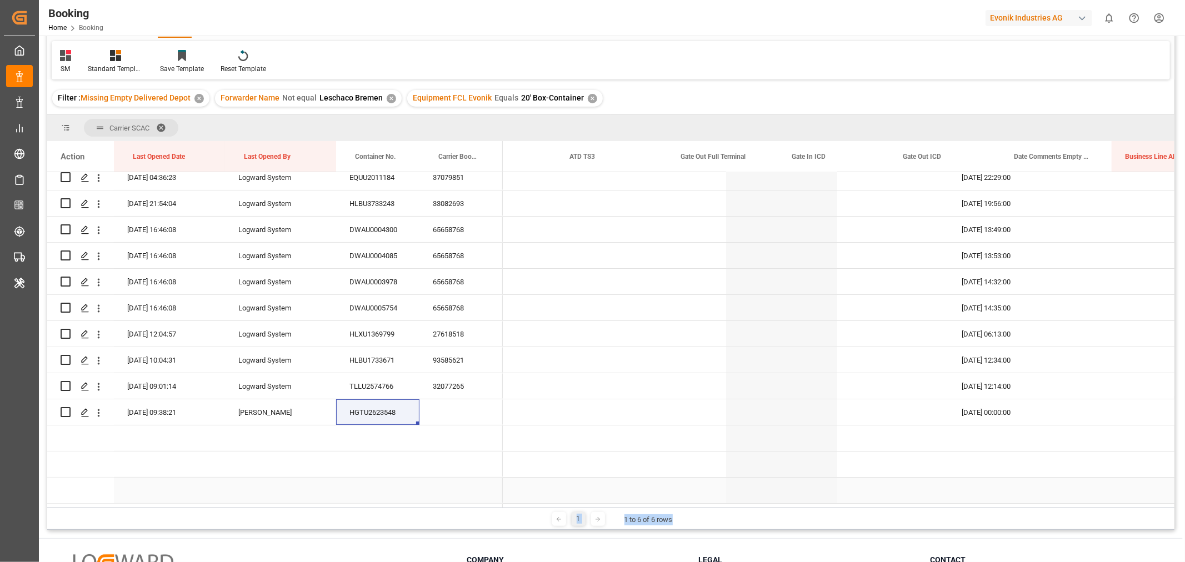
drag, startPoint x: 715, startPoint y: 507, endPoint x: 348, endPoint y: 481, distance: 368.6
click at [348, 483] on div "Carrier SCAC Drag here to set column labels Action Last Opened Date Last Opened…" at bounding box center [610, 321] width 1127 height 415
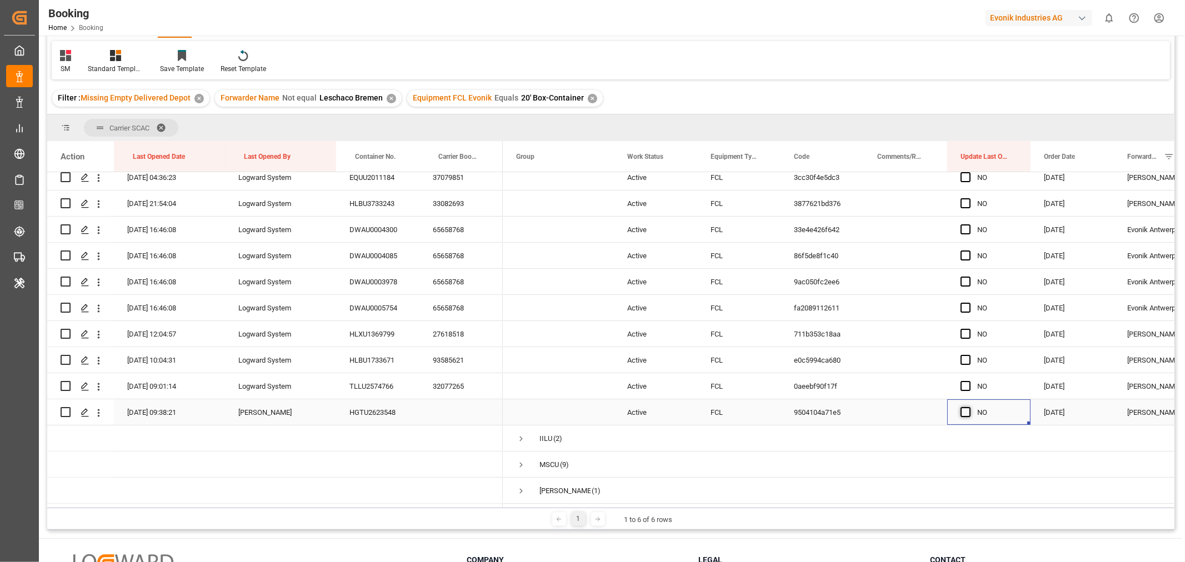
click at [965, 410] on span "Press SPACE to select this row." at bounding box center [965, 412] width 10 height 10
click at [969, 407] on input "Press SPACE to select this row." at bounding box center [969, 407] width 0 height 0
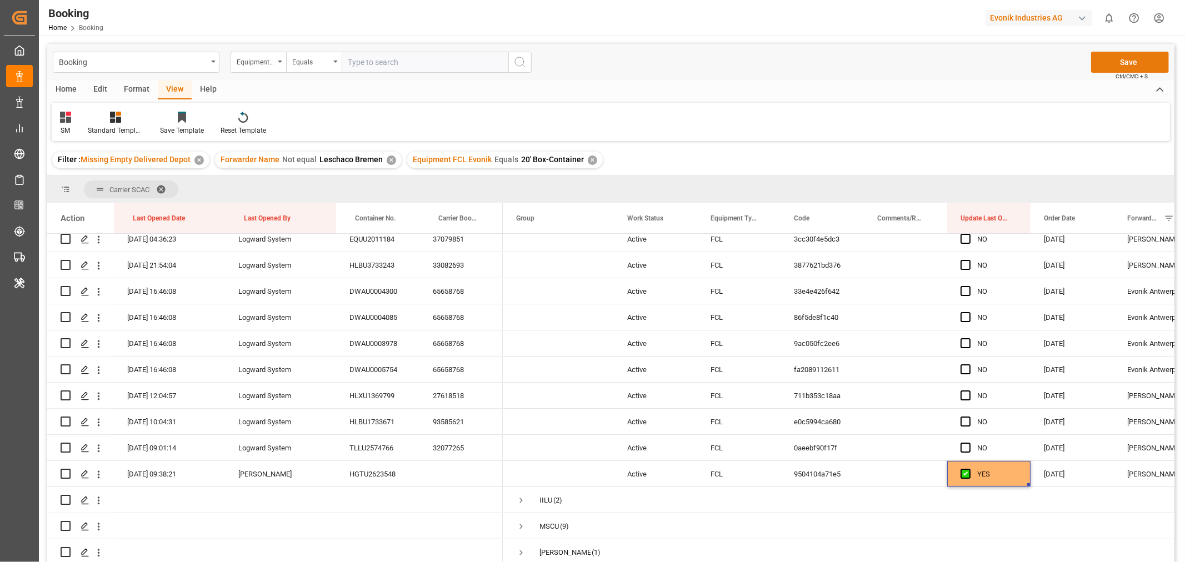
click at [1122, 57] on button "Save" at bounding box center [1130, 62] width 78 height 21
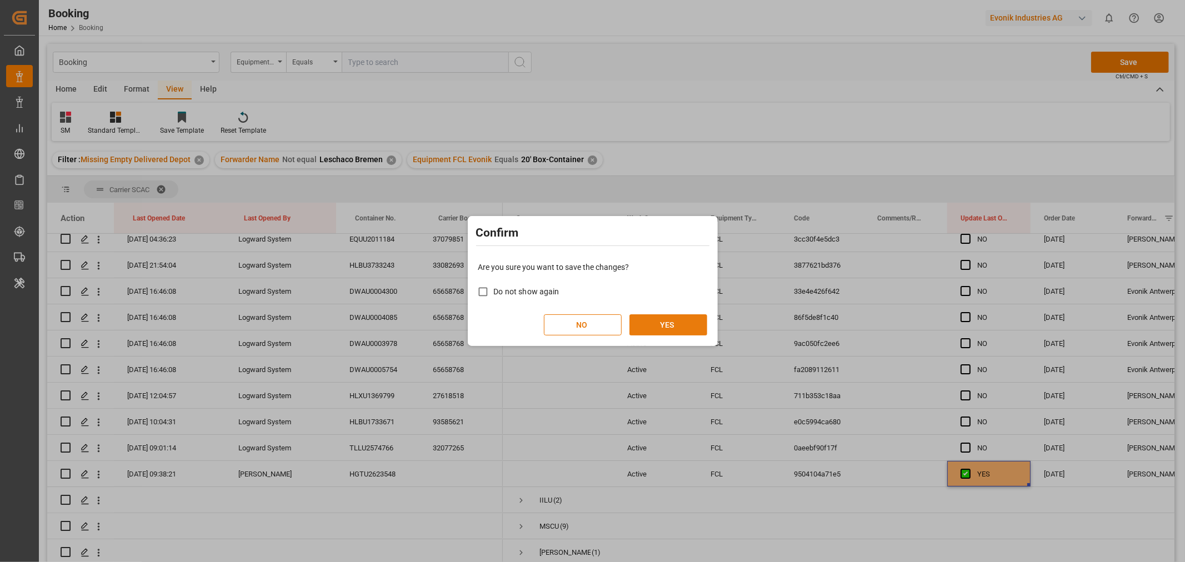
click at [662, 317] on button "YES" at bounding box center [668, 324] width 78 height 21
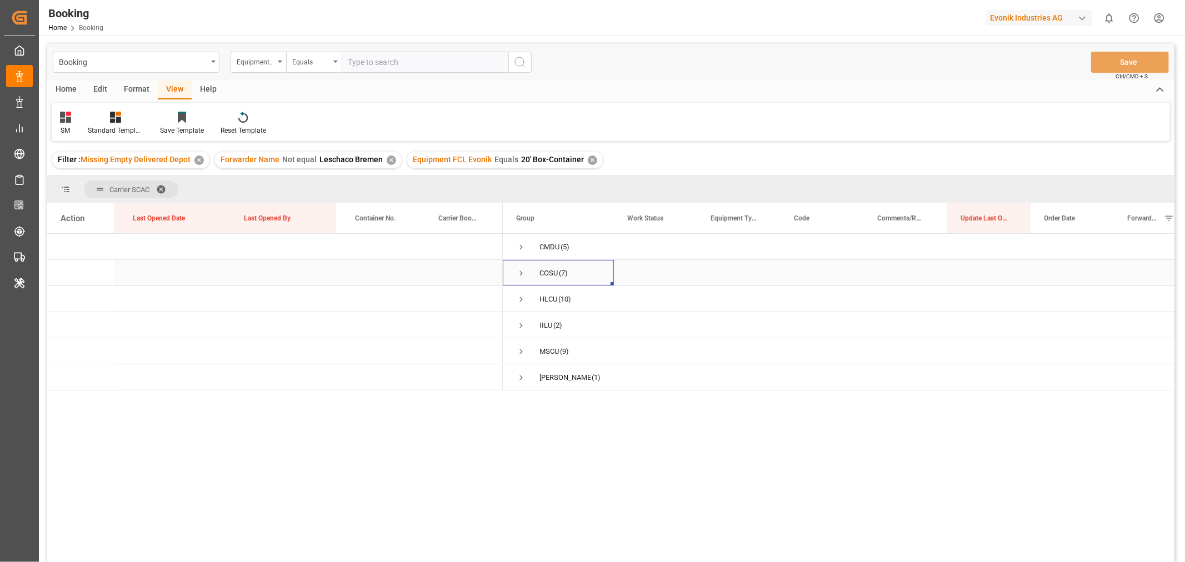
click at [522, 271] on span "Press SPACE to select this row." at bounding box center [521, 273] width 10 height 10
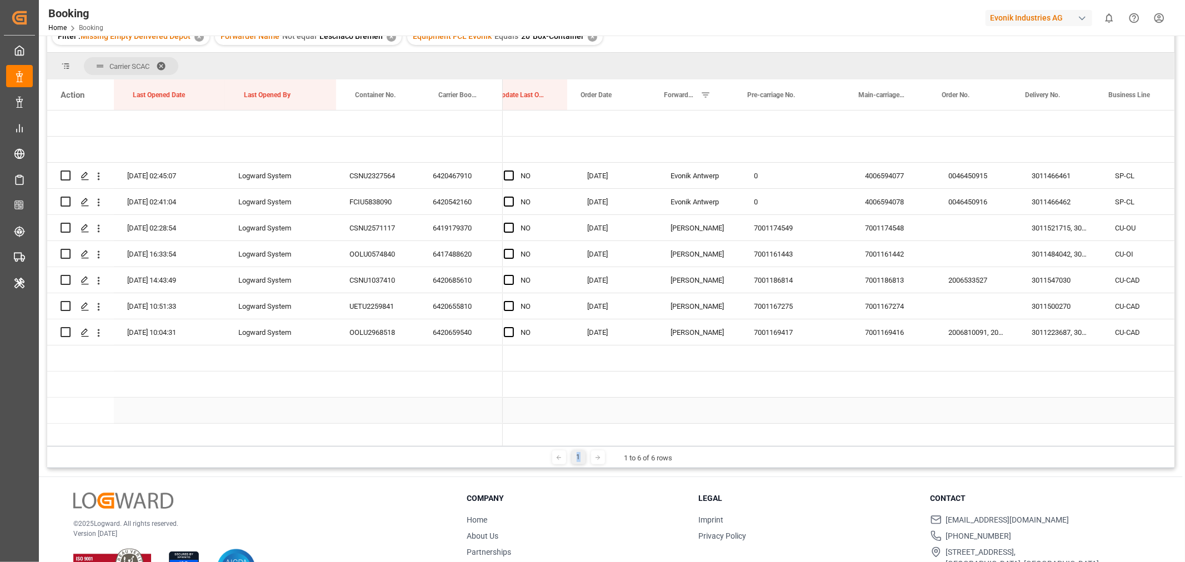
scroll to position [0, 502]
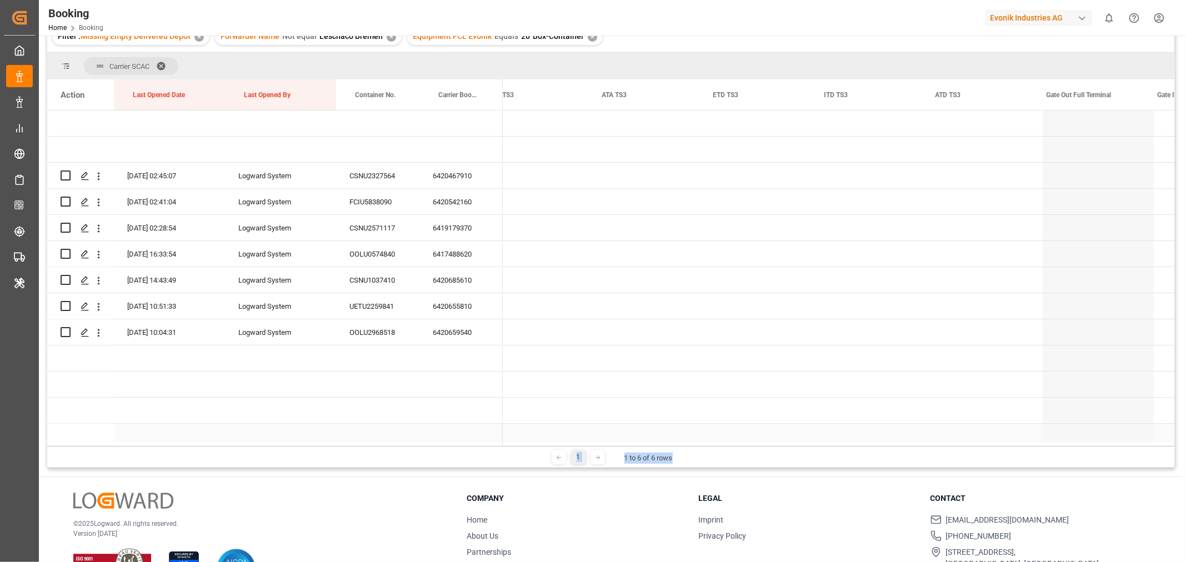
drag, startPoint x: 707, startPoint y: 445, endPoint x: 132, endPoint y: 424, distance: 575.3
click at [162, 424] on div "Carrier SCAC Drag here to set column labels Action Last Opened Date Last Opened…" at bounding box center [610, 260] width 1127 height 415
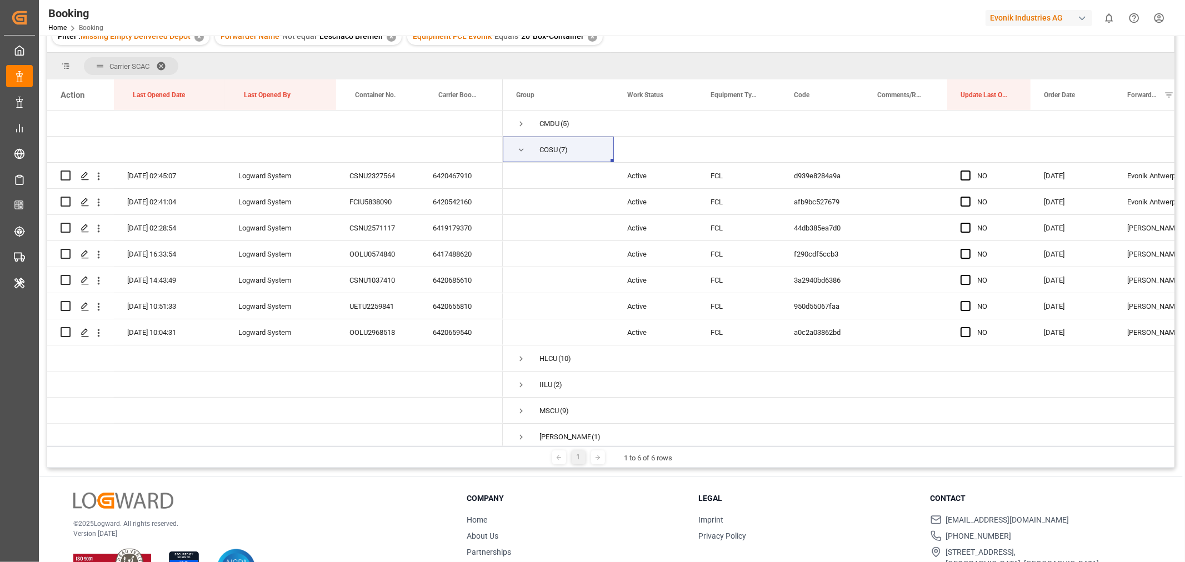
drag, startPoint x: 613, startPoint y: 511, endPoint x: 608, endPoint y: 496, distance: 15.8
click at [613, 511] on div "Company Home About Us Partnerships Get in Touch" at bounding box center [576, 534] width 218 height 82
click at [518, 147] on span "Press SPACE to select this row." at bounding box center [521, 150] width 10 height 10
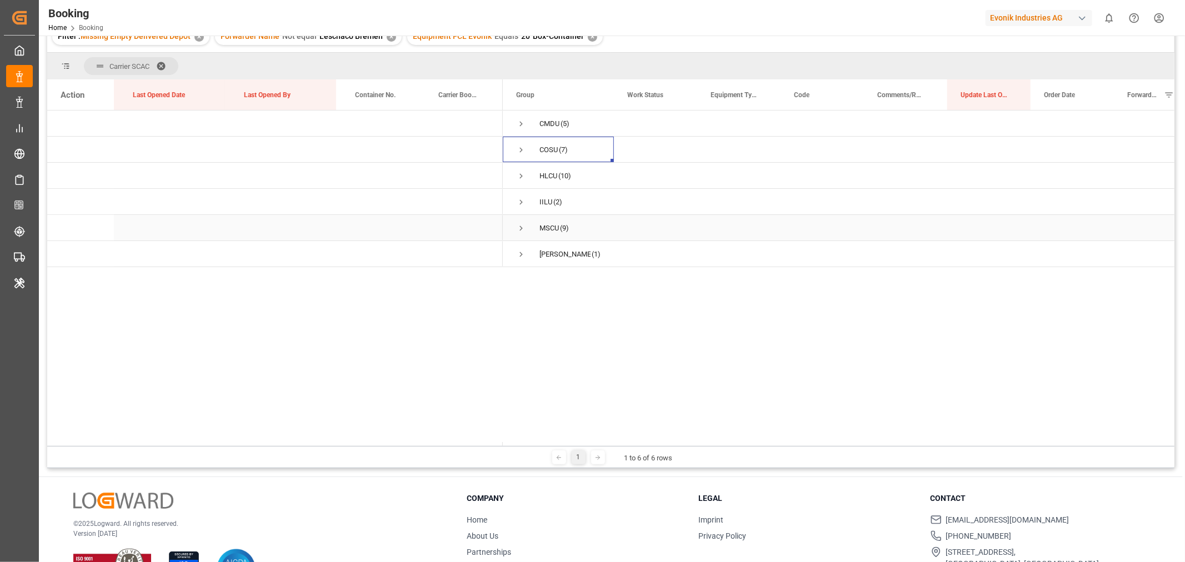
click at [519, 229] on span "Press SPACE to select this row." at bounding box center [521, 228] width 10 height 10
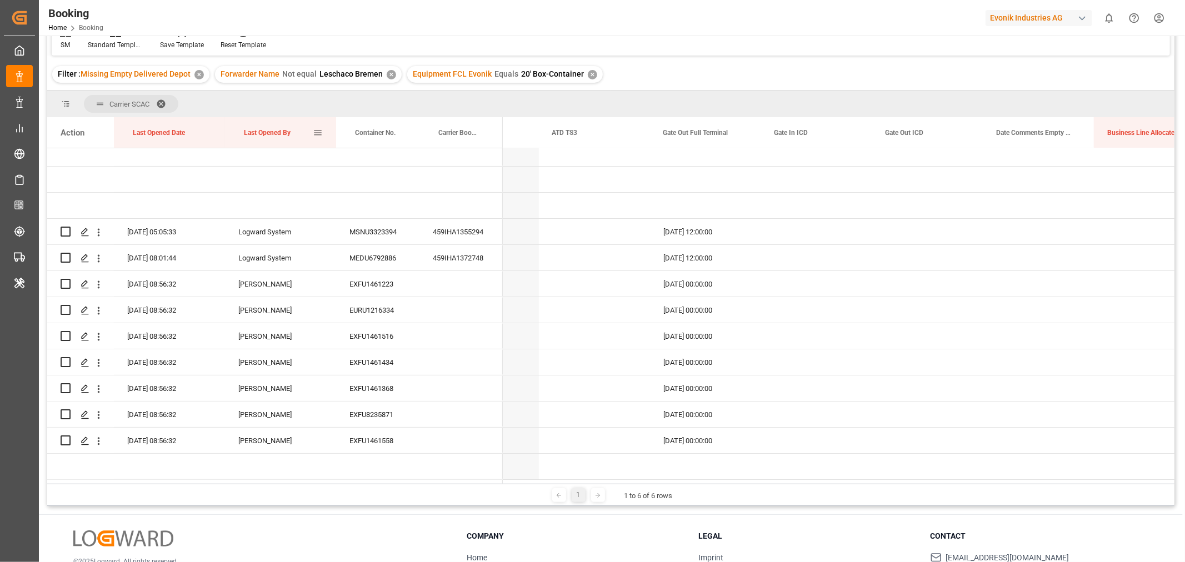
scroll to position [0, 0]
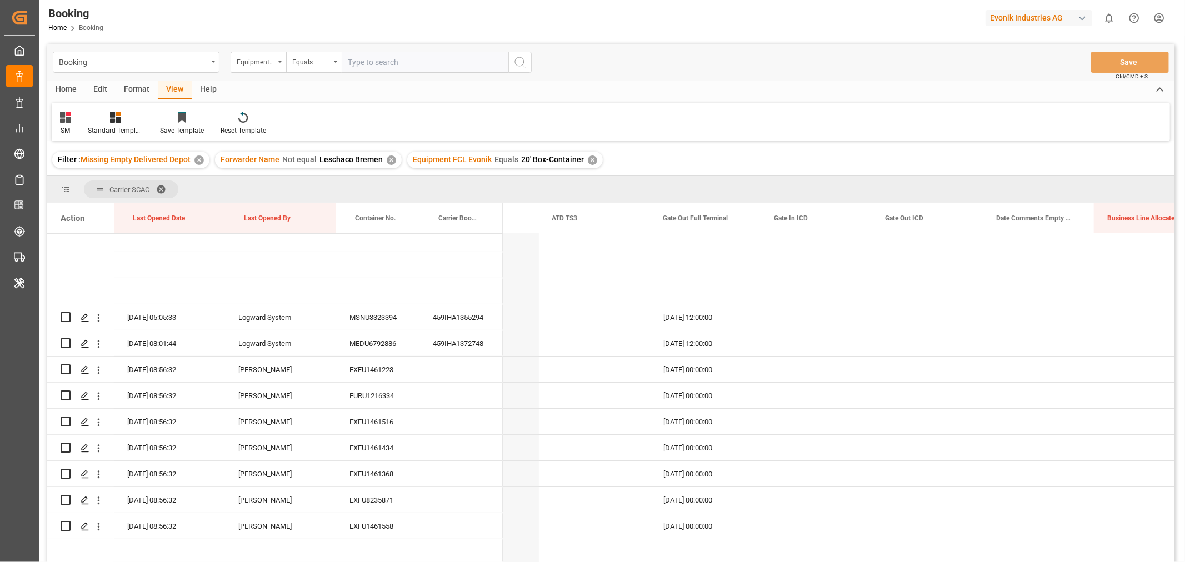
click at [143, 90] on div "Format" at bounding box center [137, 90] width 42 height 19
click at [69, 132] on div "Filter Rows" at bounding box center [76, 131] width 33 height 10
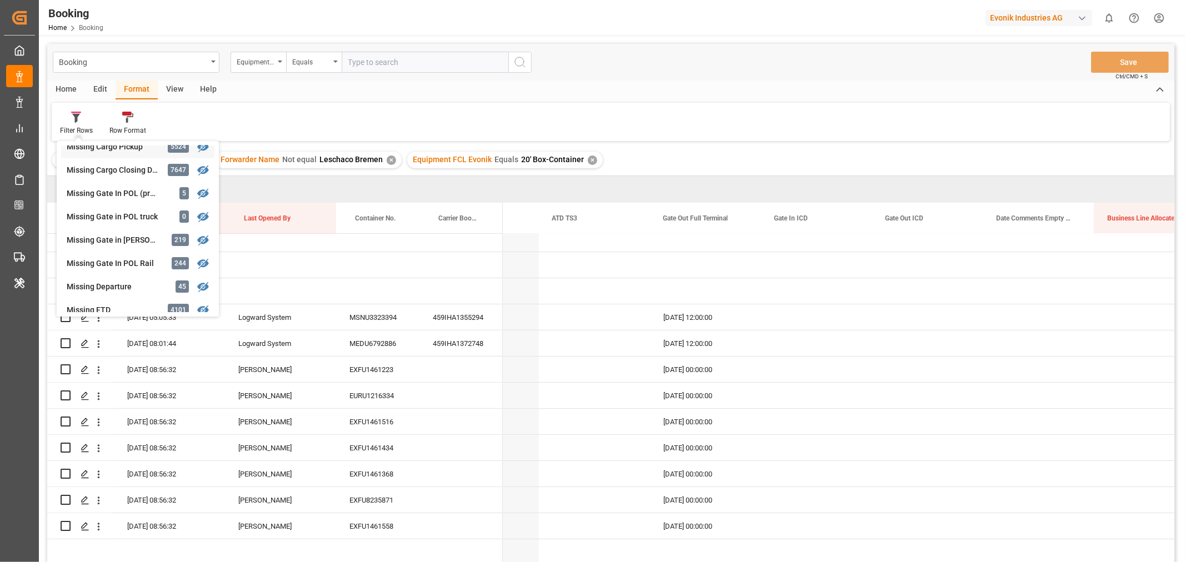
scroll to position [308, 0]
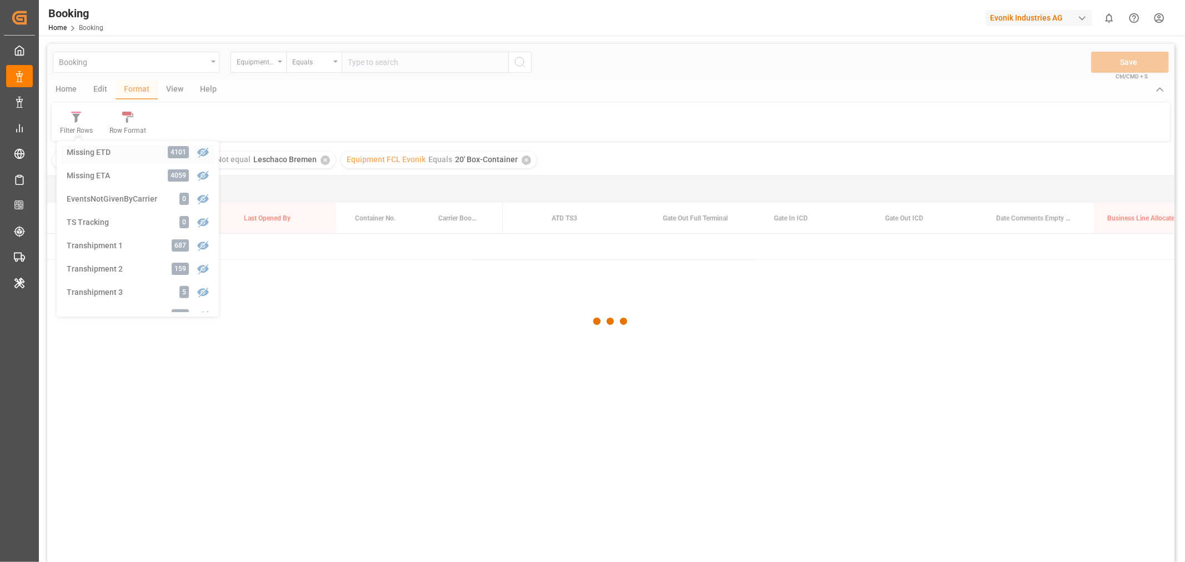
click at [102, 152] on div "Booking Equipment FCL Evonik Equals Save Ctrl/CMD + S Home Edit Format View Hel…" at bounding box center [610, 318] width 1127 height 548
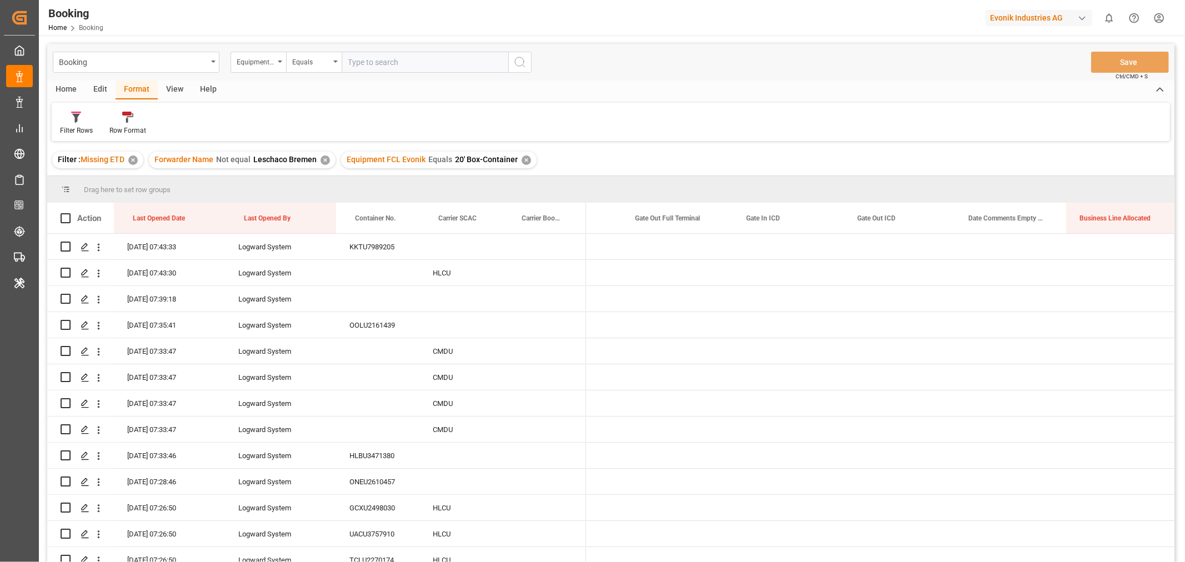
click at [346, 59] on input "text" at bounding box center [425, 62] width 167 height 21
paste input "3011580705"
type input "3011580705"
click at [275, 59] on div "Equipment FCL Evonik" at bounding box center [259, 62] width 56 height 21
type input "DELI"
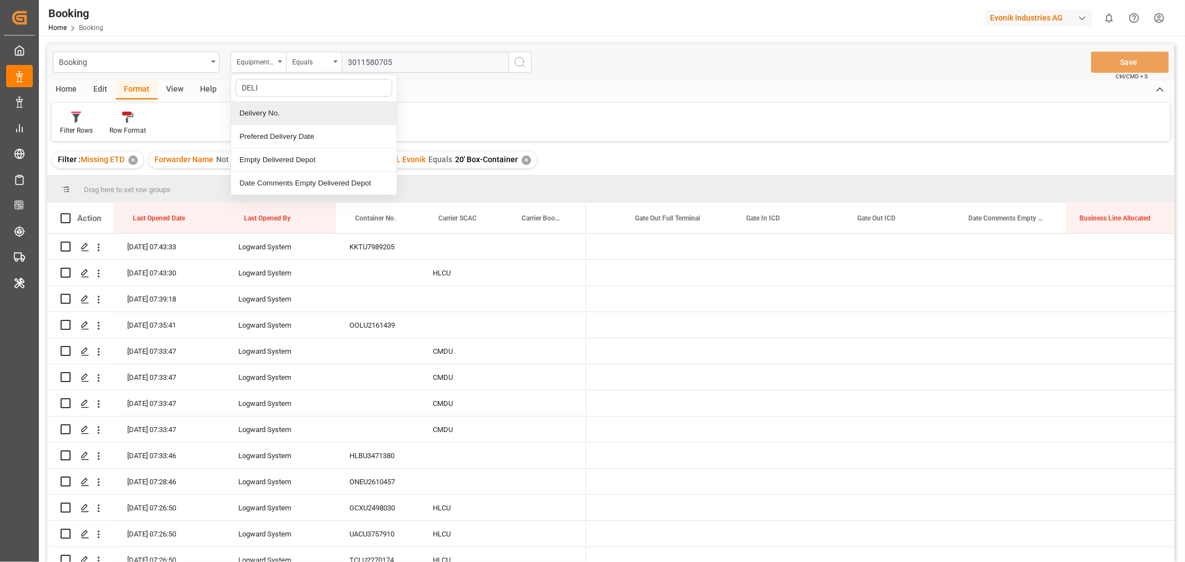
click at [274, 111] on div "Delivery No." at bounding box center [314, 113] width 166 height 23
click at [398, 51] on div "Booking Delivery No. Contains Save Ctrl/CMD + S" at bounding box center [610, 62] width 1127 height 37
click at [397, 62] on input "text" at bounding box center [425, 62] width 167 height 21
paste input "3011580705"
type input "3011580705"
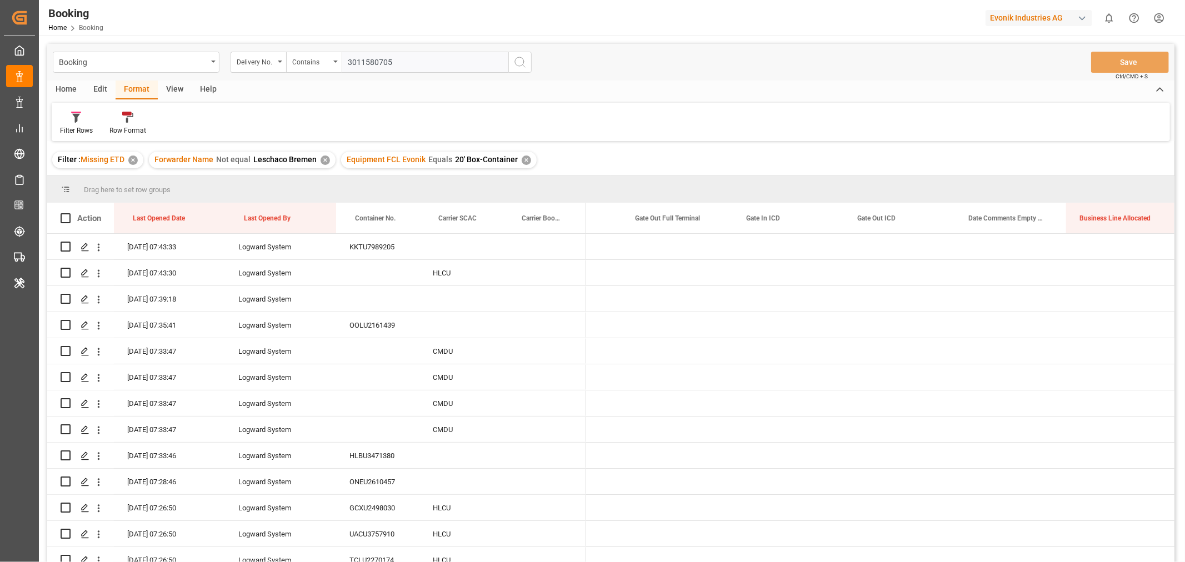
click at [518, 68] on icon "search button" at bounding box center [519, 62] width 13 height 13
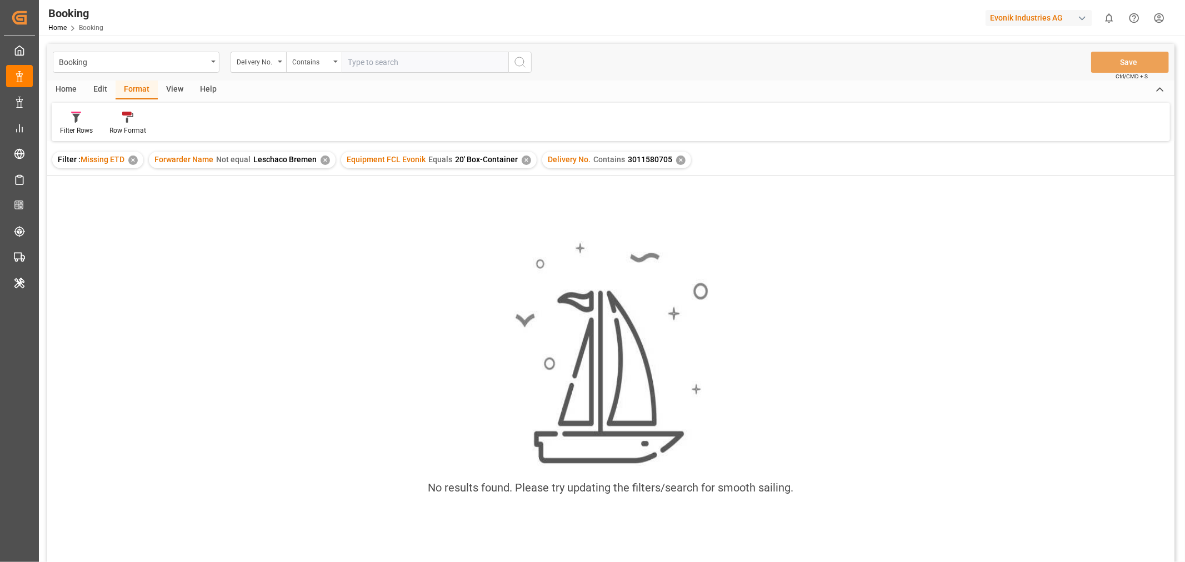
click at [134, 162] on div "✕" at bounding box center [132, 160] width 9 height 9
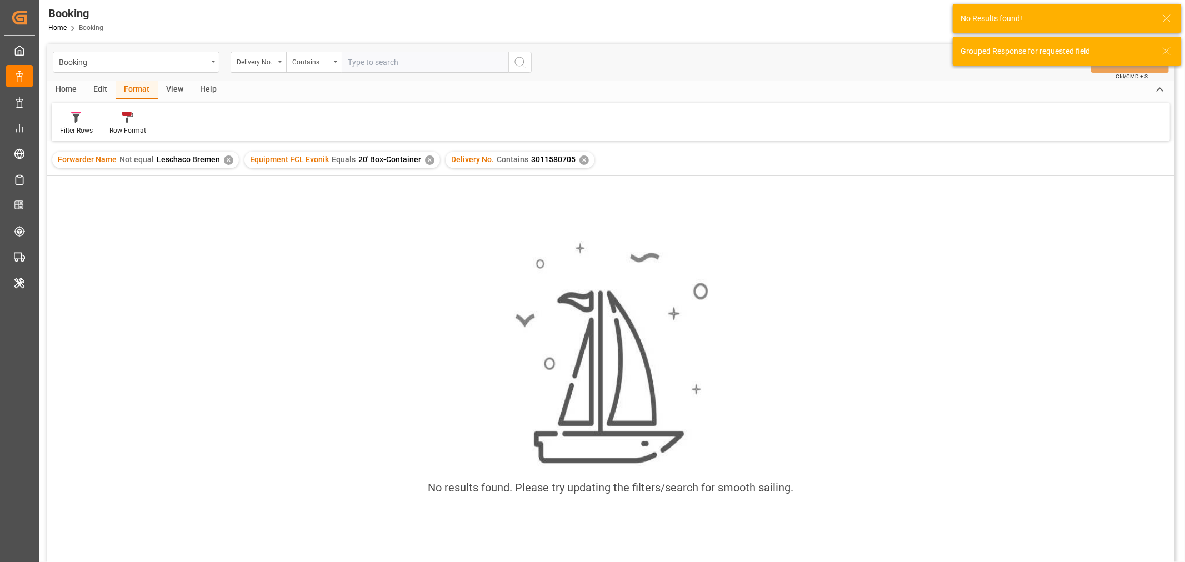
click at [228, 160] on div "✕" at bounding box center [228, 160] width 9 height 9
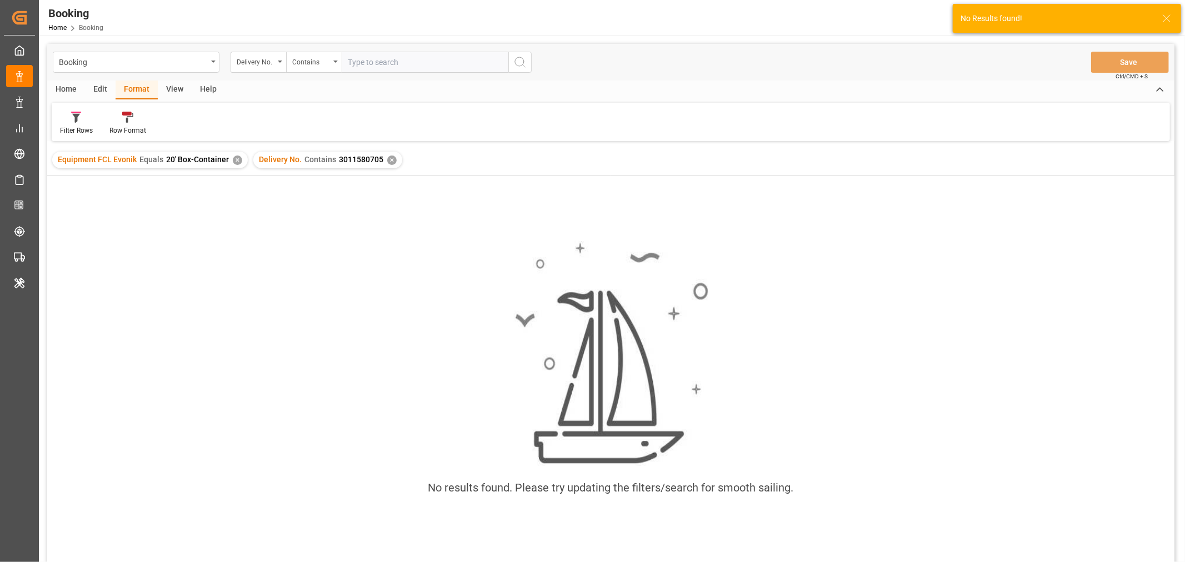
click at [234, 159] on div "✕" at bounding box center [237, 160] width 9 height 9
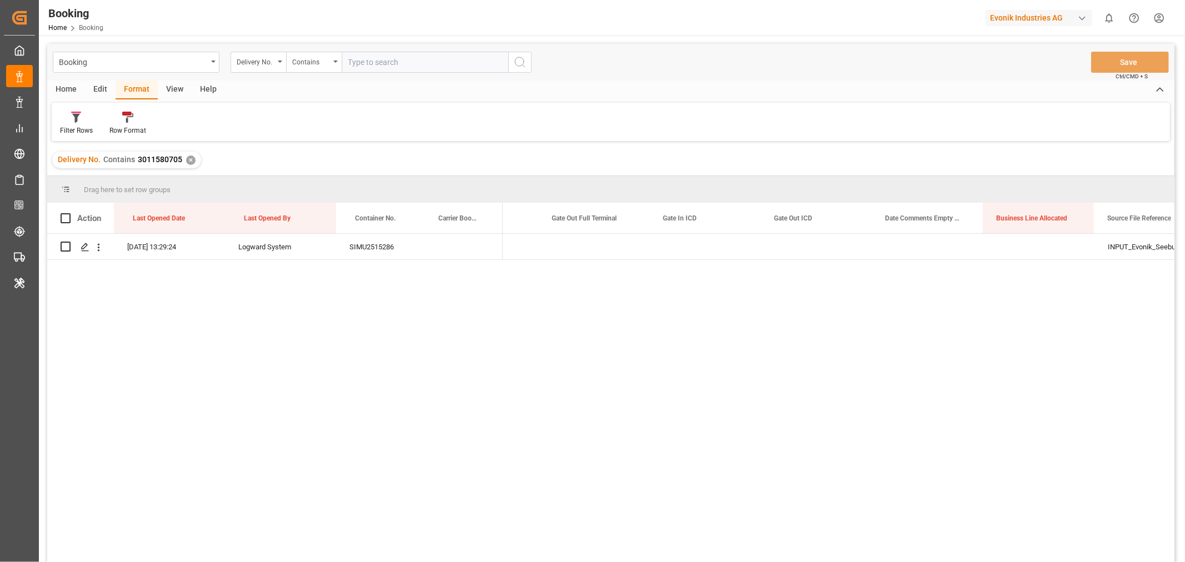
click at [368, 67] on input "text" at bounding box center [425, 62] width 167 height 21
paste input "3011580705"
type input "3011580705"
click at [524, 59] on icon "search button" at bounding box center [519, 62] width 13 height 13
click at [188, 158] on div "✕" at bounding box center [190, 160] width 9 height 9
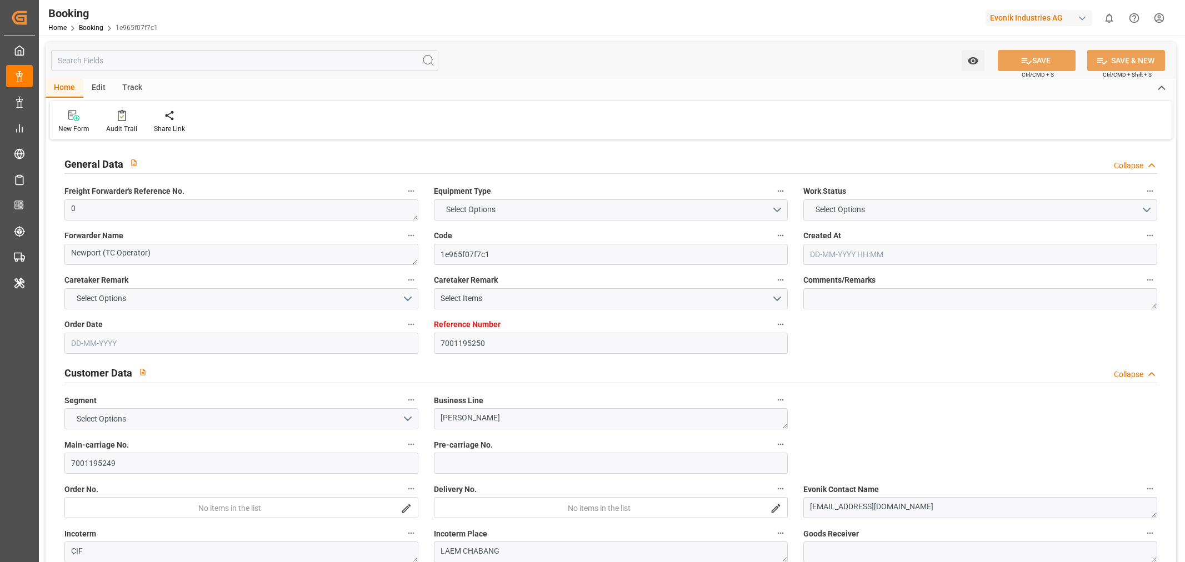
type input "7001195250"
type input "EUNWC"
type input "THLCH"
type input "[DATE] 13:00"
type input "[DATE]"
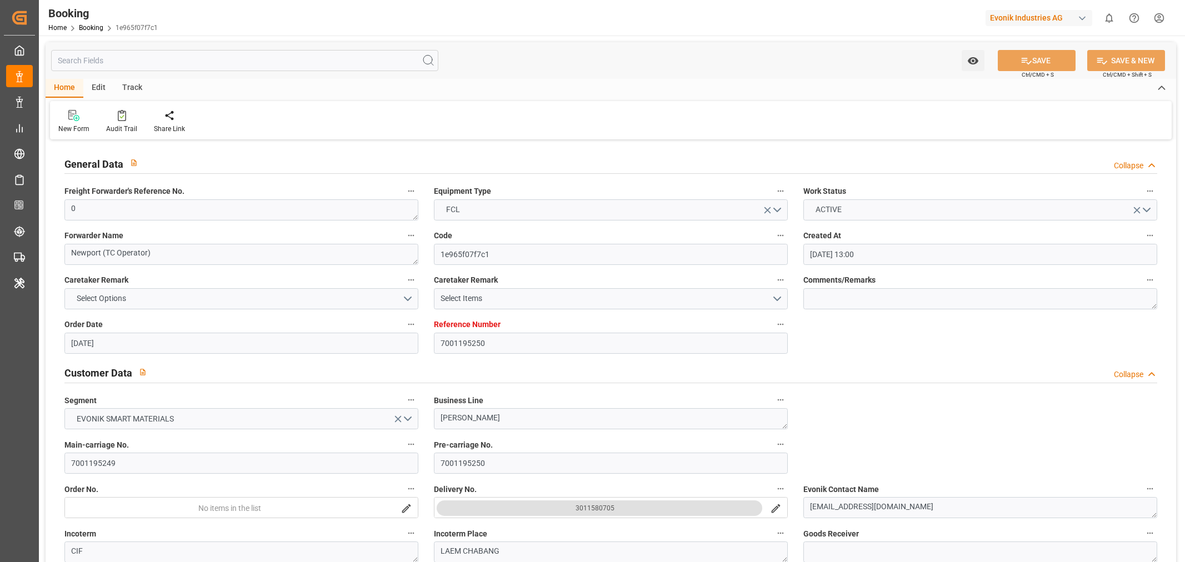
type input "[DATE]"
type input "[DATE] 13:29"
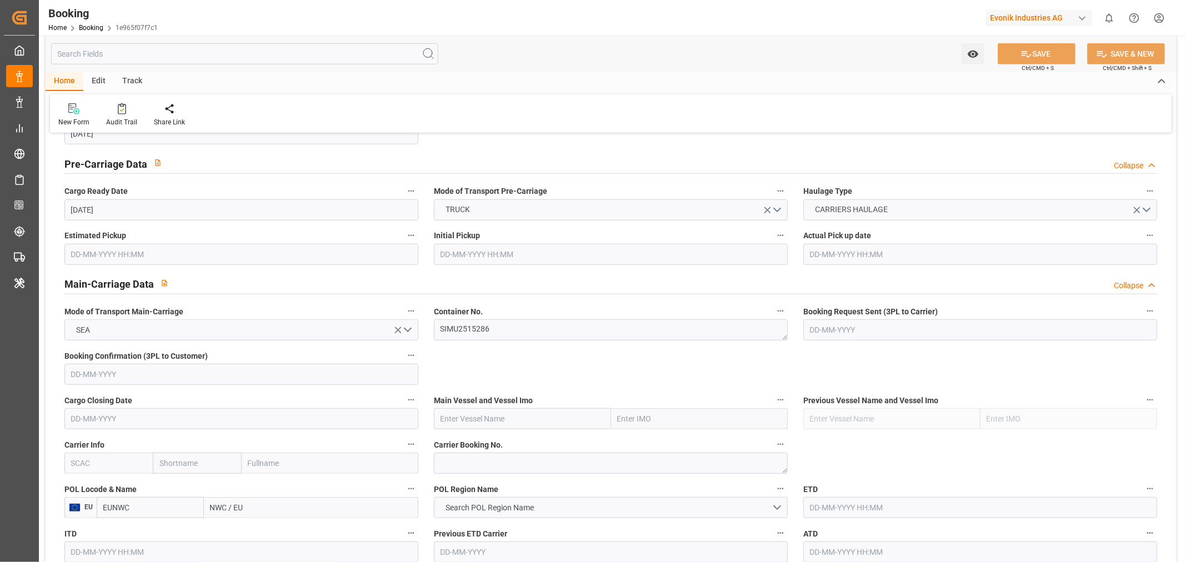
scroll to position [617, 0]
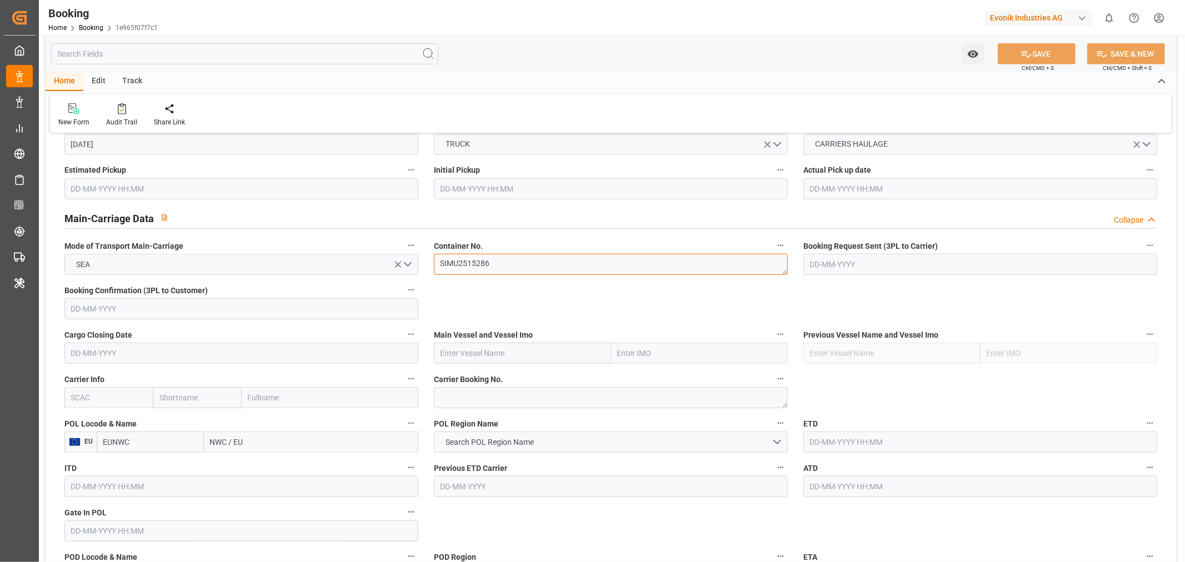
click at [483, 265] on textarea "SIMU2515286" at bounding box center [611, 264] width 354 height 21
click at [82, 402] on input "text" at bounding box center [108, 397] width 88 height 21
type input "MAEU"
click at [96, 419] on div "MAEU" at bounding box center [82, 422] width 34 height 25
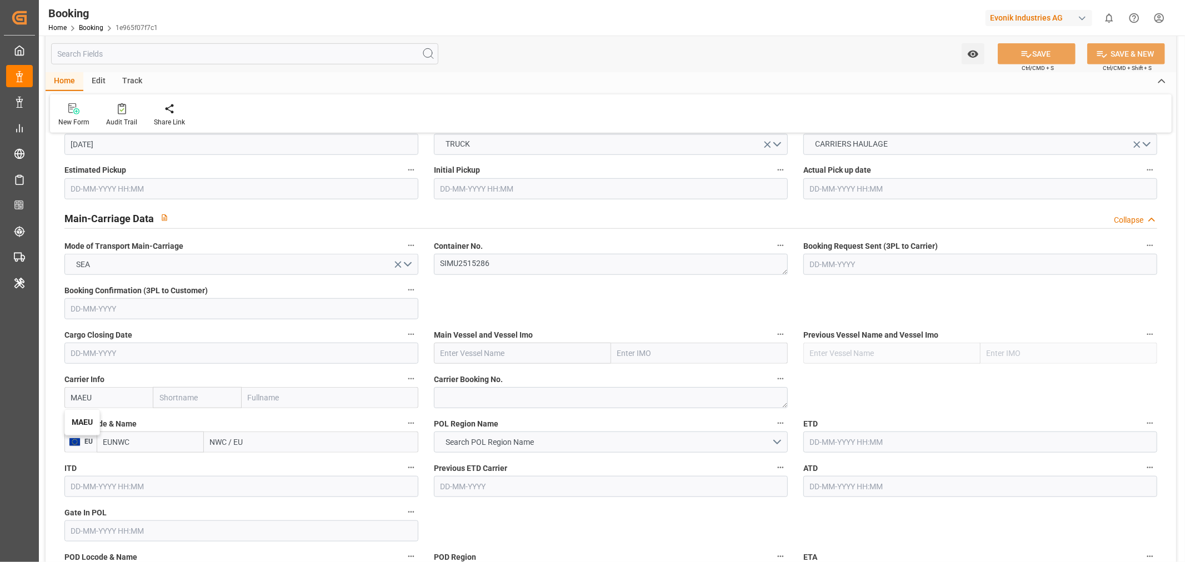
type input "Maersk"
type input "Maersk Line AS"
type input "MAEU"
click at [475, 347] on input "text" at bounding box center [522, 353] width 177 height 21
paste input "MUNICH MAERSK"
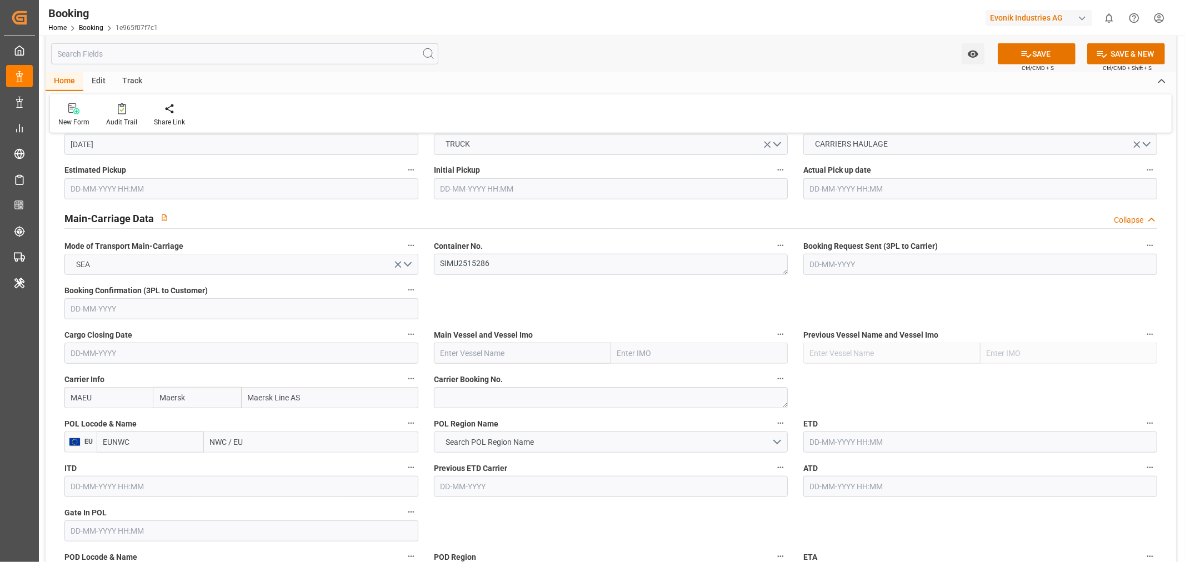
type input "MUNICH MAERSK"
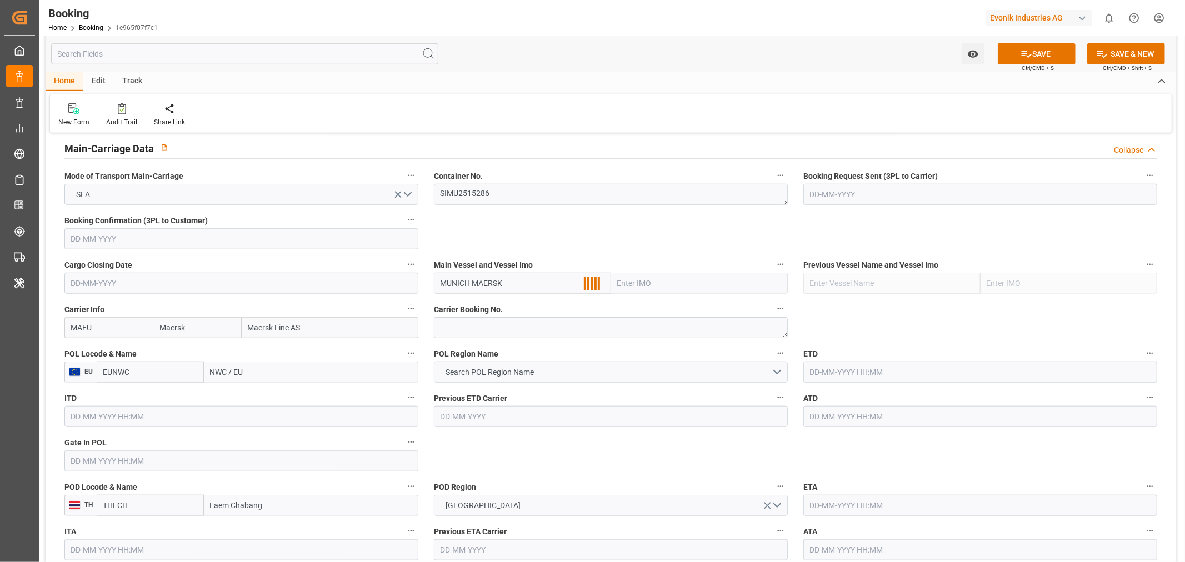
scroll to position [740, 0]
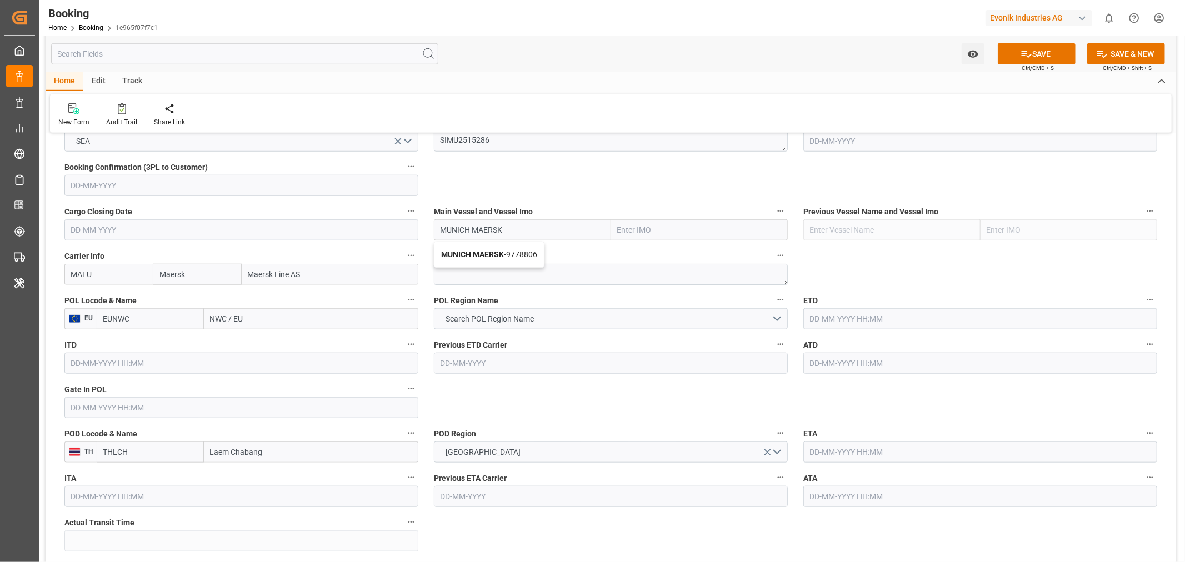
click at [529, 259] on div "MUNICH MAERSK - 9778806" at bounding box center [488, 254] width 109 height 25
type input "9778806"
type input "MUNICH MAERSK"
click at [217, 321] on input "NWC / EU" at bounding box center [311, 318] width 214 height 21
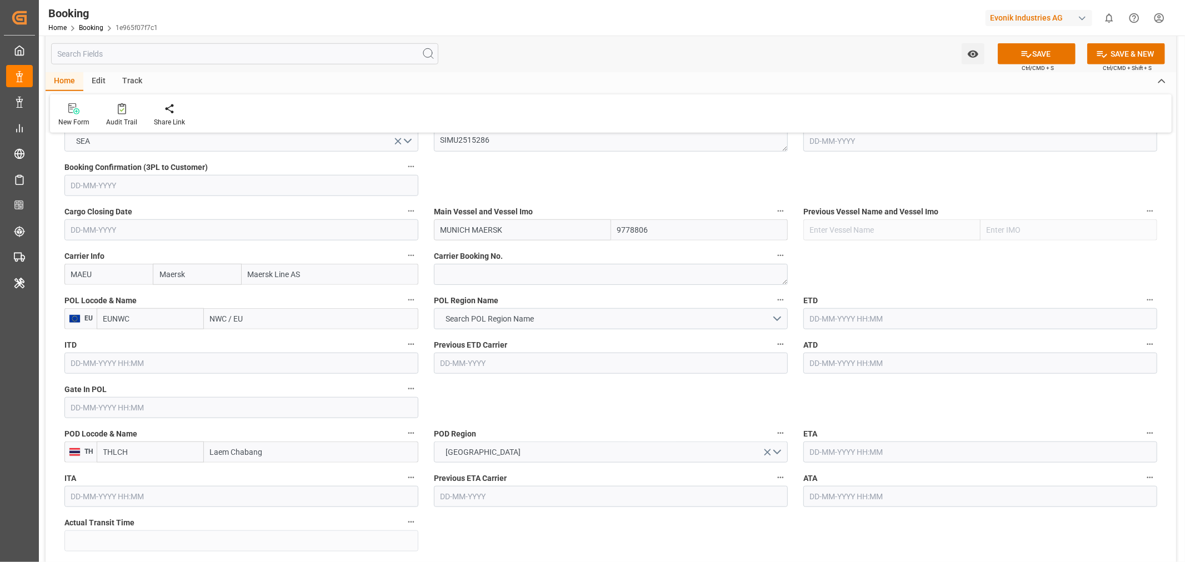
click at [217, 321] on input "NWC / EU" at bounding box center [311, 318] width 214 height 21
paste input "[GEOGRAPHIC_DATA]"
type input "[GEOGRAPHIC_DATA]"
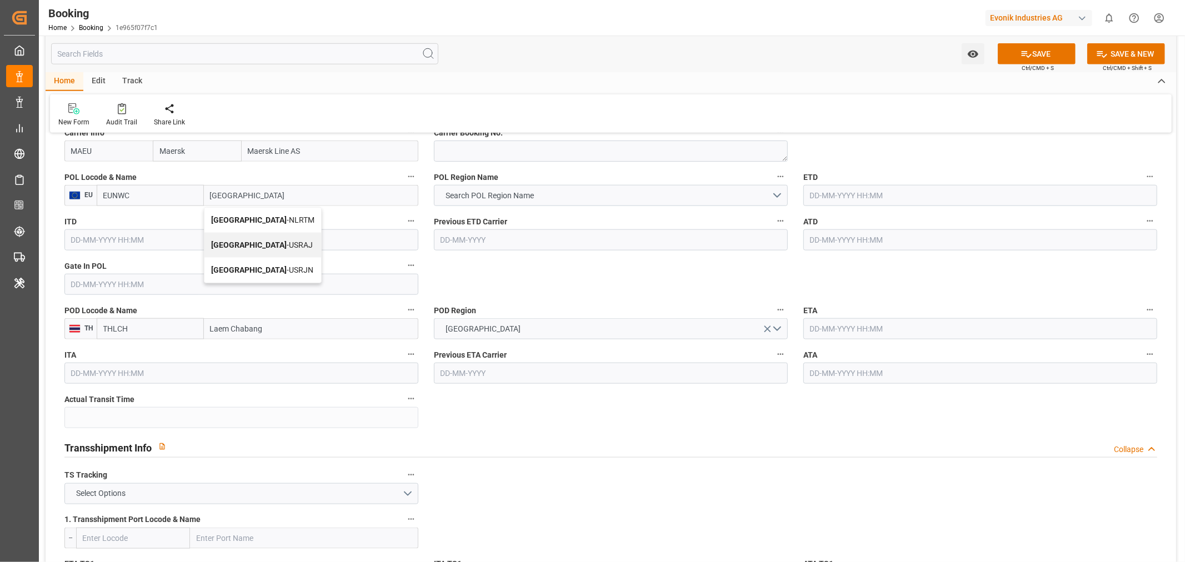
click at [273, 223] on span "[GEOGRAPHIC_DATA] - NLRTM" at bounding box center [262, 220] width 103 height 9
type input "NLRTM"
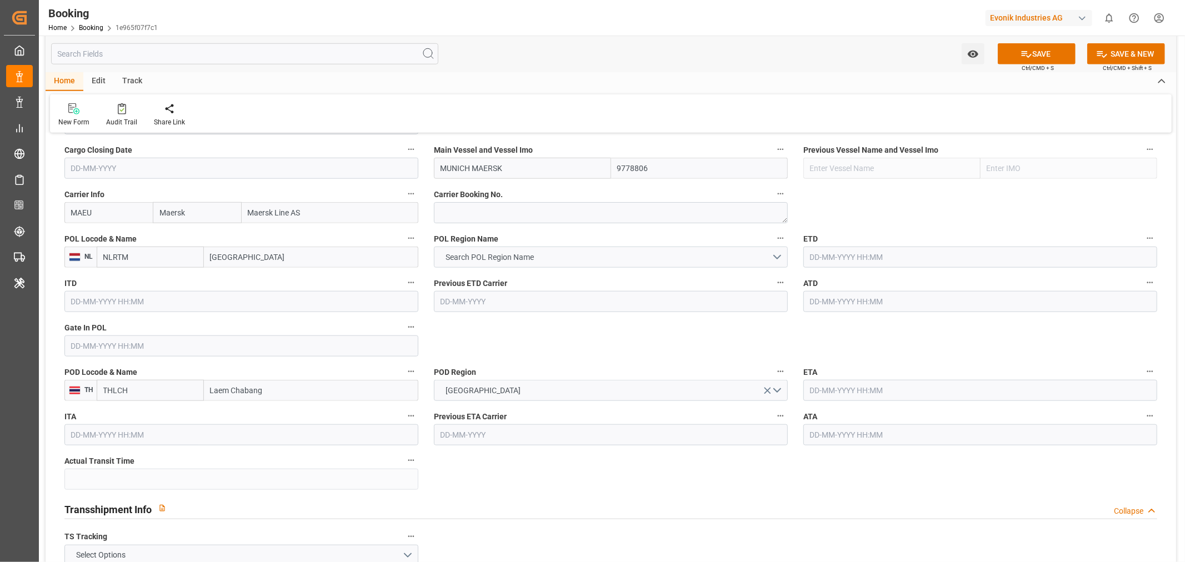
type input "[GEOGRAPHIC_DATA]"
click at [569, 251] on button "Search POL Region Name" at bounding box center [611, 257] width 354 height 21
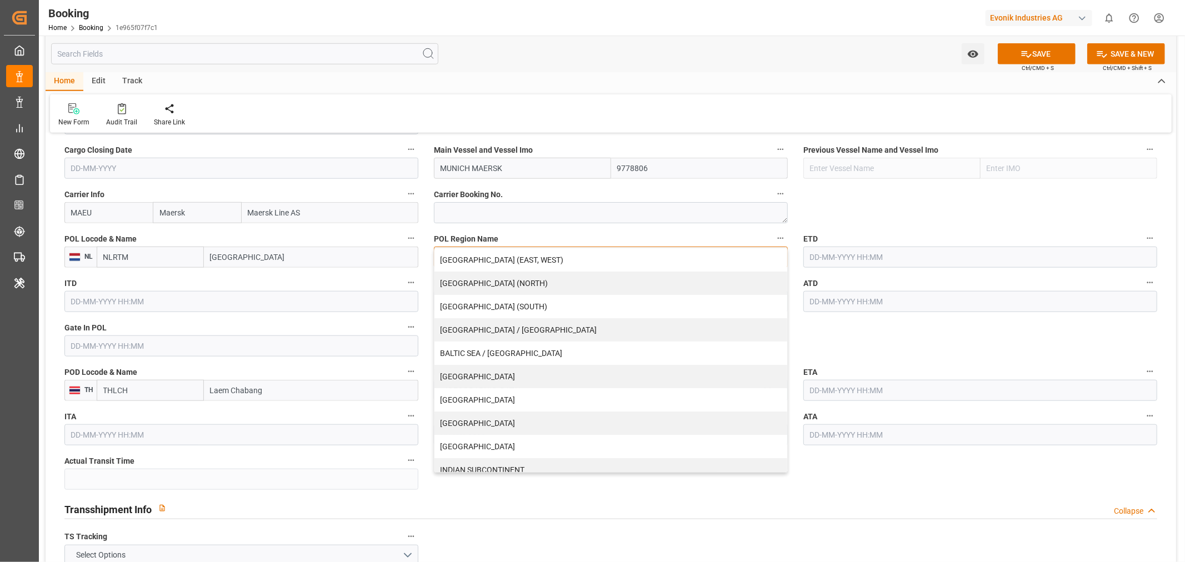
scroll to position [196, 0]
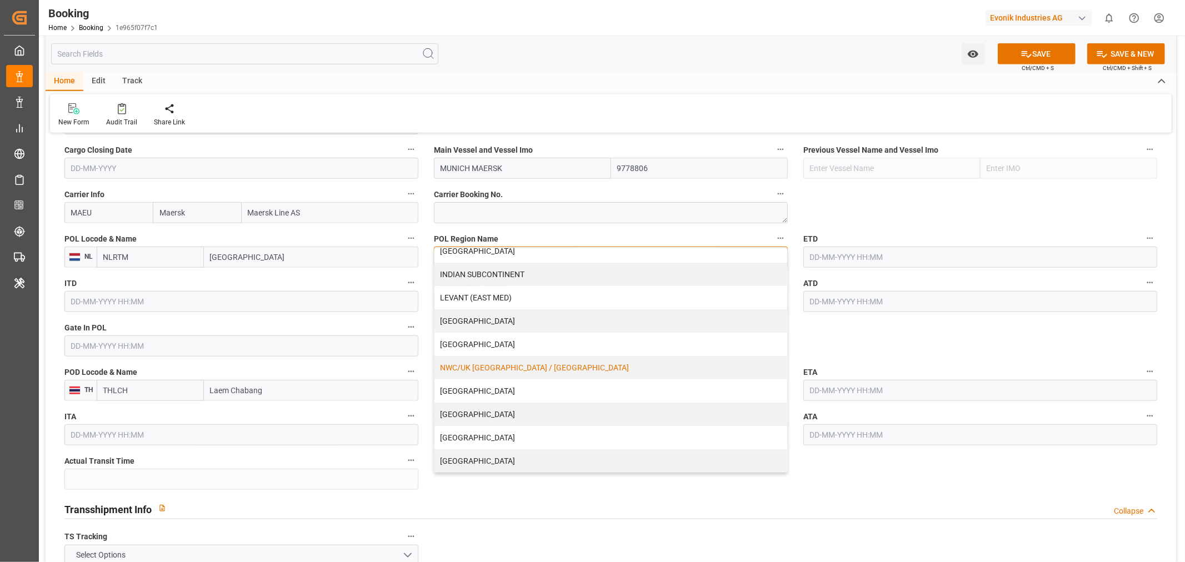
click at [498, 359] on div "NWC/UK [GEOGRAPHIC_DATA] / [GEOGRAPHIC_DATA]" at bounding box center [610, 367] width 353 height 23
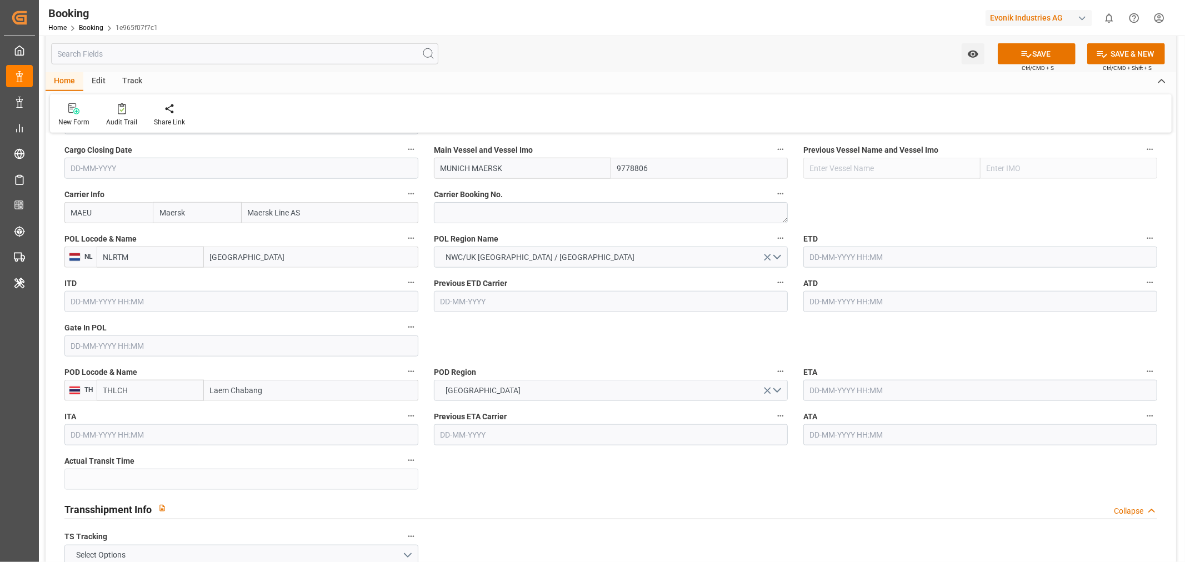
click at [128, 348] on input "text" at bounding box center [241, 345] width 354 height 21
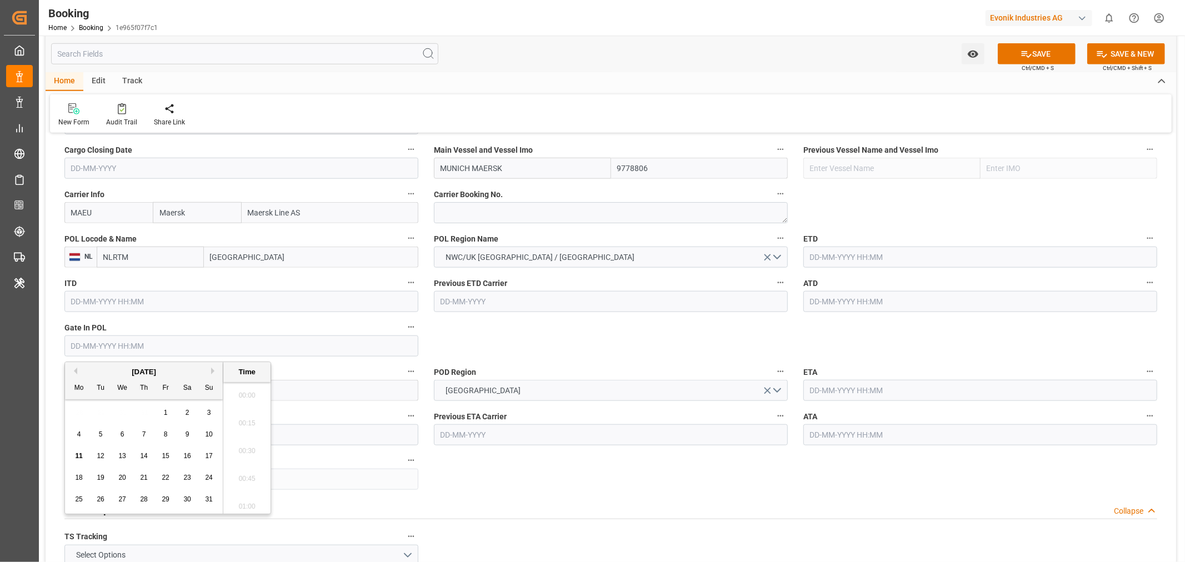
scroll to position [1420, 0]
click at [74, 373] on button "Previous Month" at bounding box center [74, 371] width 7 height 7
click at [146, 502] on span "26" at bounding box center [143, 499] width 7 height 8
type input "[DATE] 00:00"
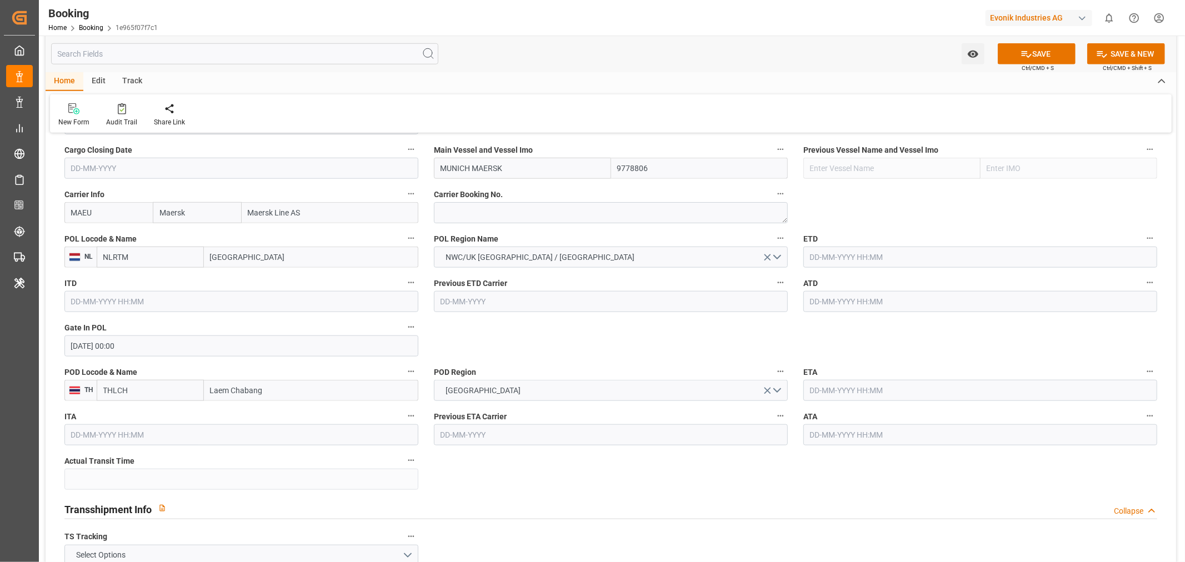
click at [801, 258] on div "ETD" at bounding box center [979, 249] width 369 height 44
click at [809, 249] on input "text" at bounding box center [980, 257] width 354 height 21
click at [811, 282] on button "Previous Month" at bounding box center [812, 282] width 7 height 7
click at [821, 430] on span "30" at bounding box center [817, 432] width 7 height 8
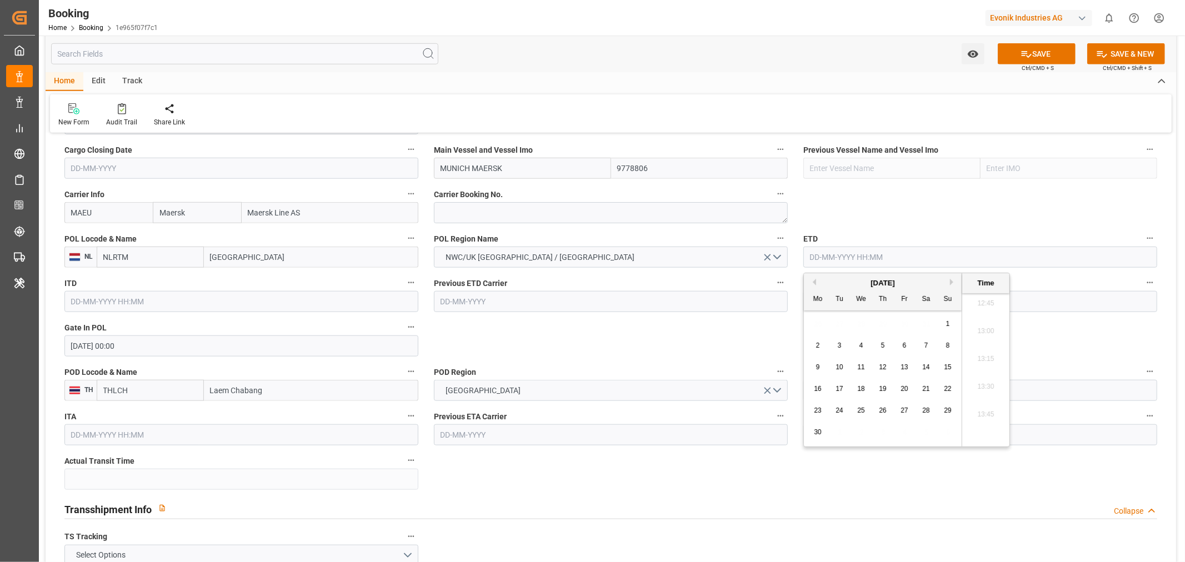
type input "[DATE] 00:00"
click at [818, 303] on input "text" at bounding box center [980, 301] width 354 height 21
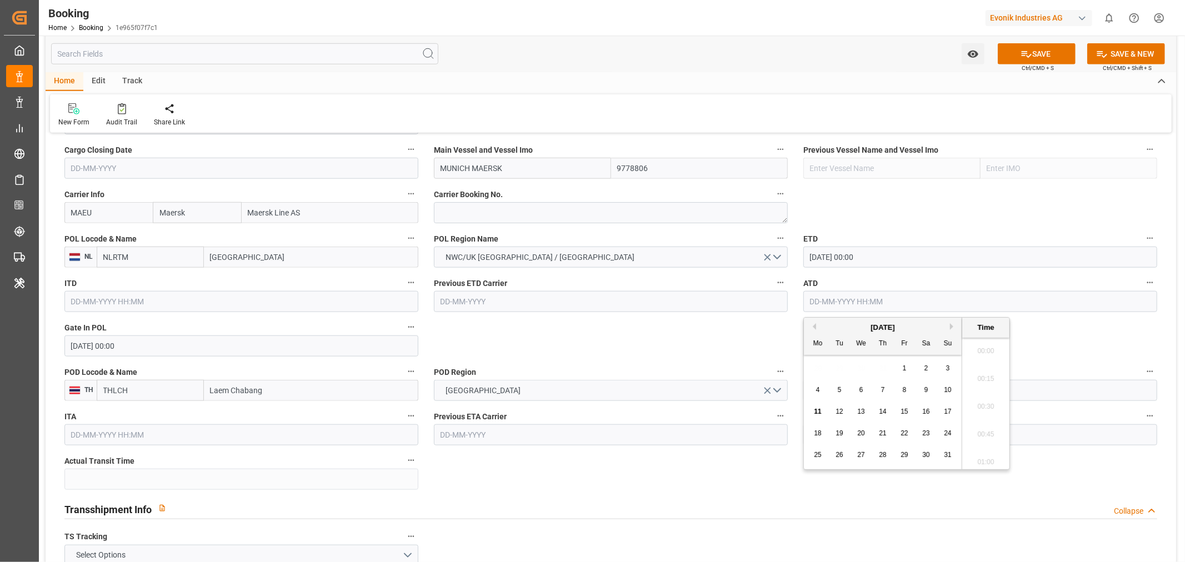
scroll to position [1447, 0]
click at [813, 324] on button "Previous Month" at bounding box center [812, 326] width 7 height 7
click at [818, 475] on span "30" at bounding box center [817, 477] width 7 height 8
type input "[DATE] 00:00"
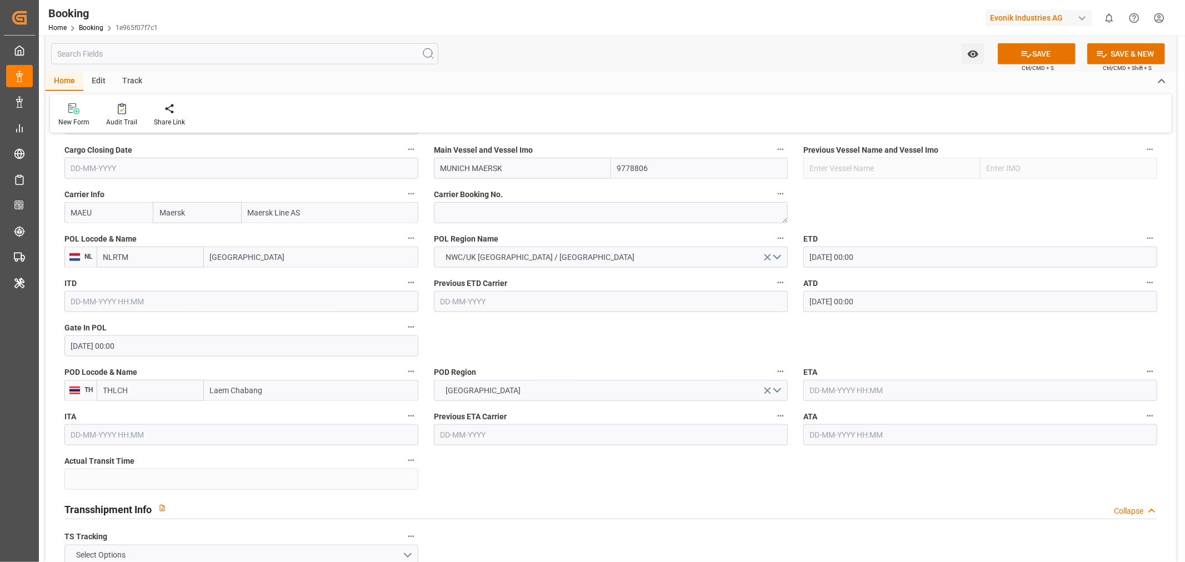
click at [878, 394] on input "text" at bounding box center [980, 390] width 354 height 21
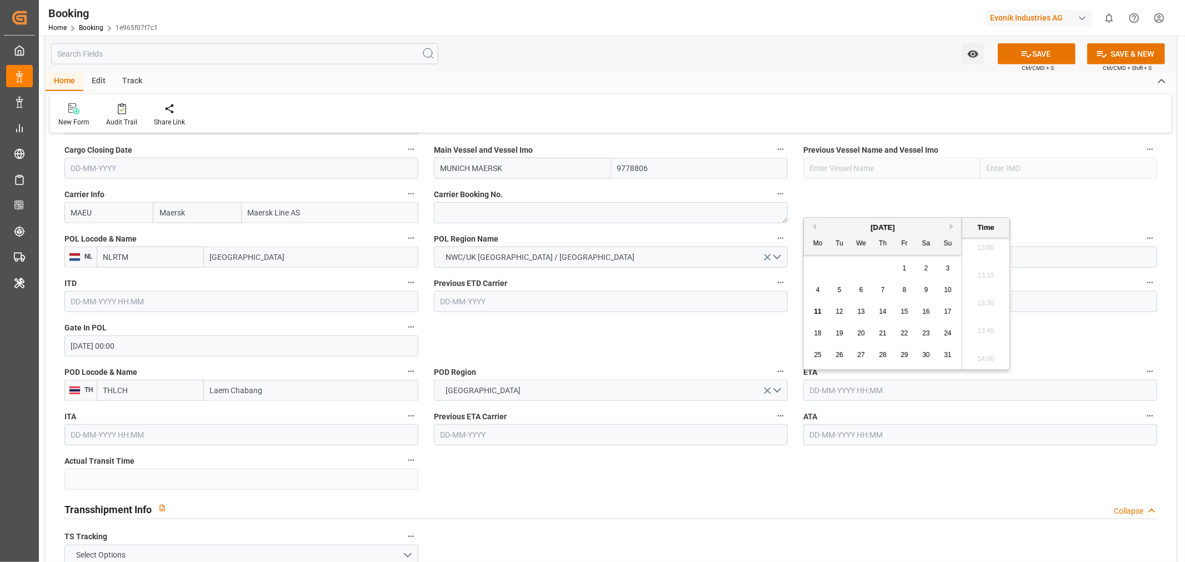
click at [904, 313] on span "15" at bounding box center [903, 312] width 7 height 8
type input "[DATE] 00:00"
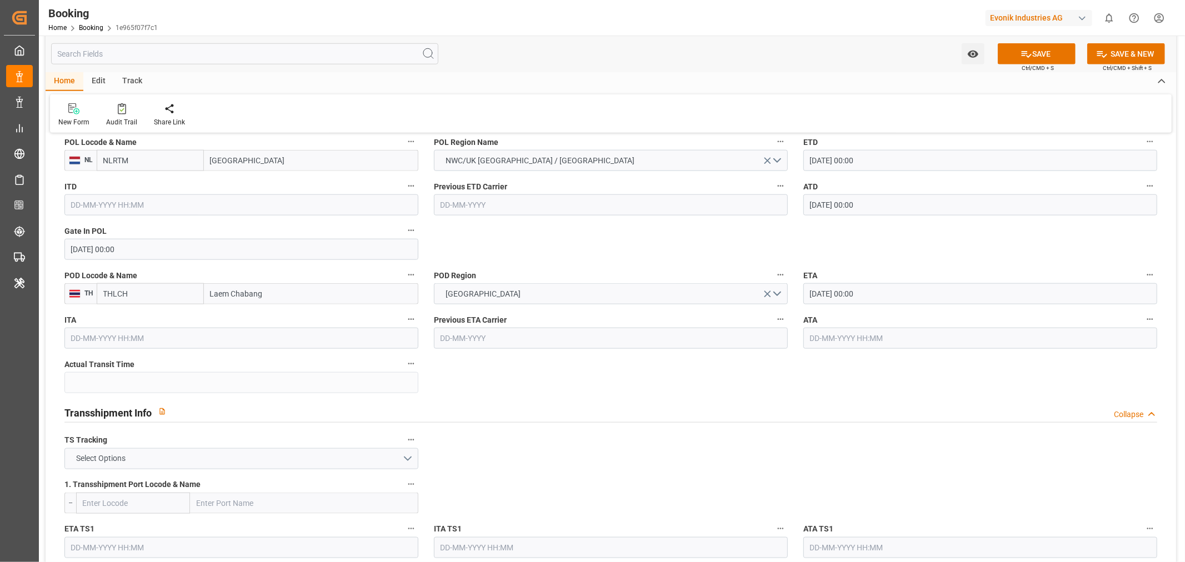
scroll to position [987, 0]
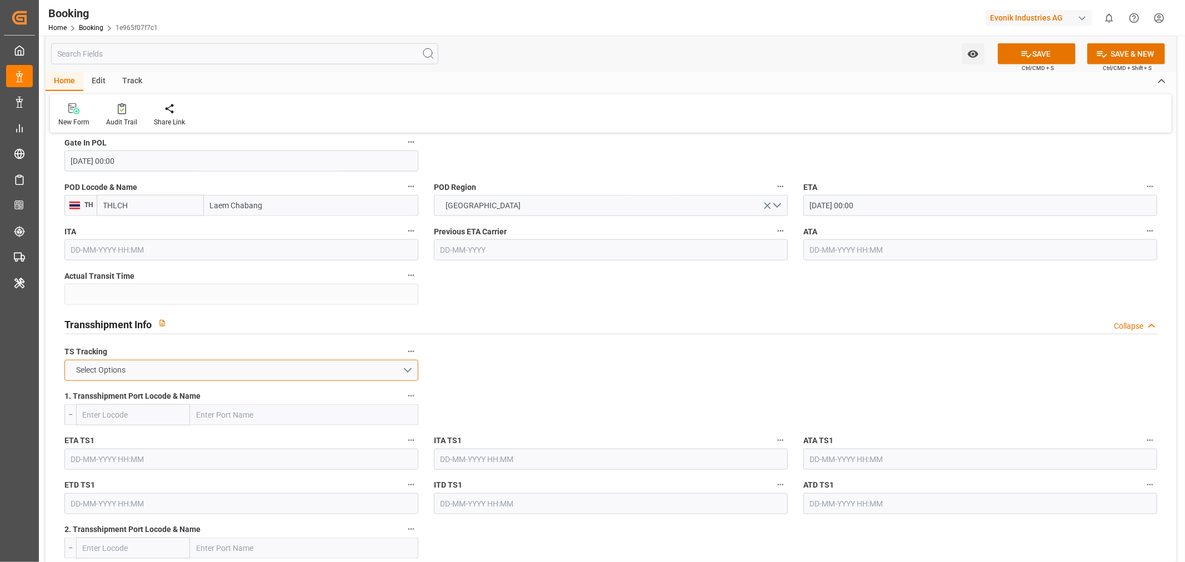
click at [286, 373] on button "Select Options" at bounding box center [241, 370] width 354 height 21
click at [154, 374] on div "TRUE" at bounding box center [241, 373] width 353 height 23
click at [228, 406] on input "text" at bounding box center [304, 414] width 228 height 21
paste input "TANJUNG PELEPAS"
type input "TANJUNG PELEPAS"
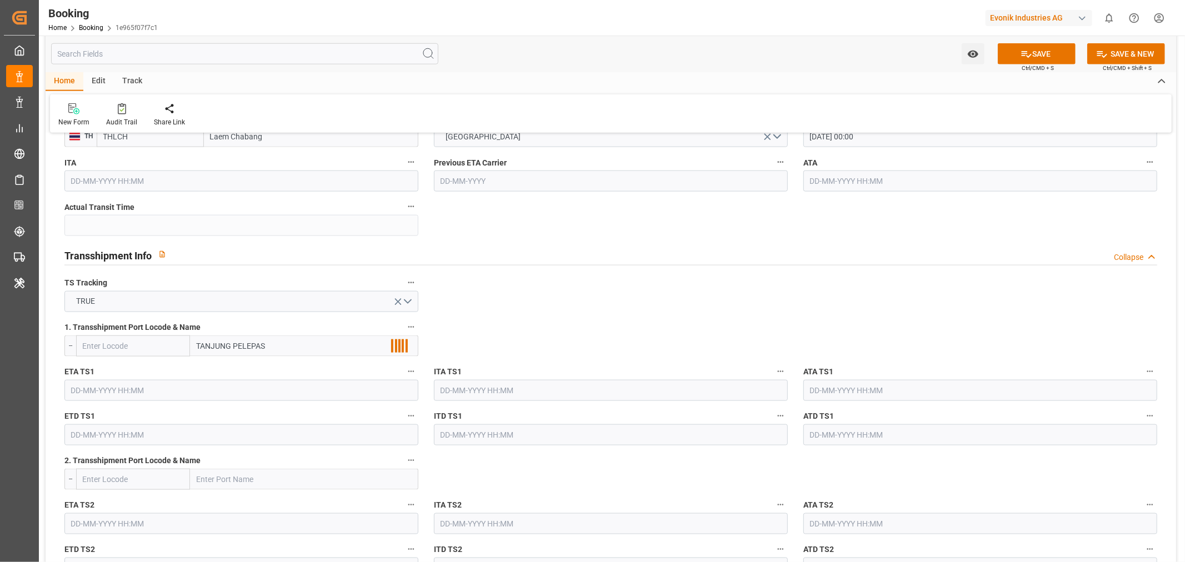
scroll to position [1172, 0]
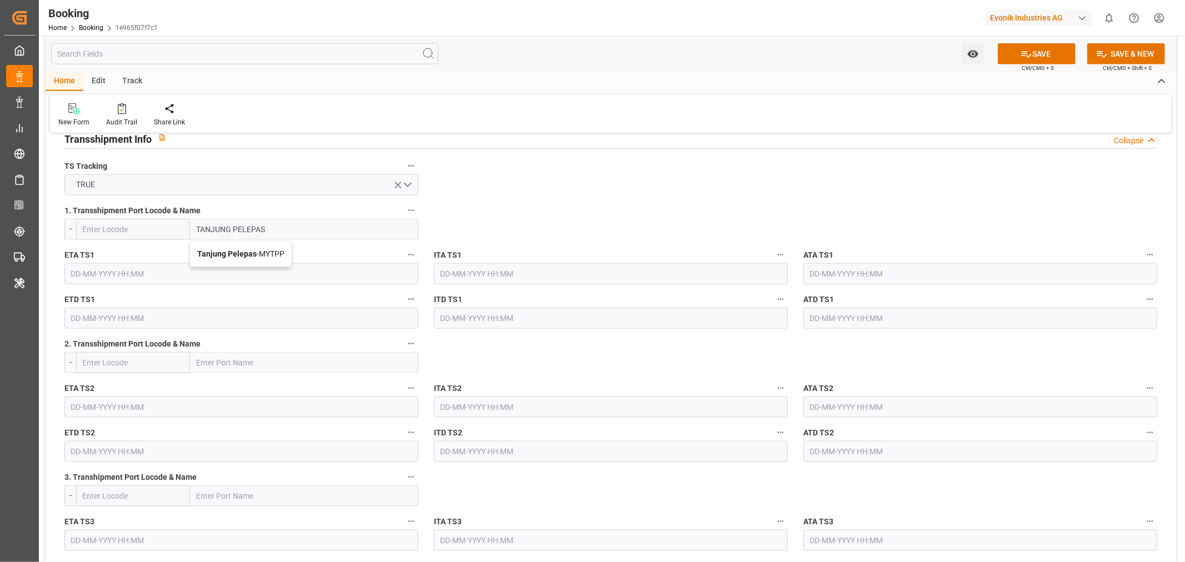
click at [265, 259] on div "Tanjung Pelepas - MYTPP" at bounding box center [241, 254] width 101 height 25
type input "MYTPP"
type input "Tanjung Pelepas"
click at [98, 269] on input "text" at bounding box center [241, 273] width 354 height 21
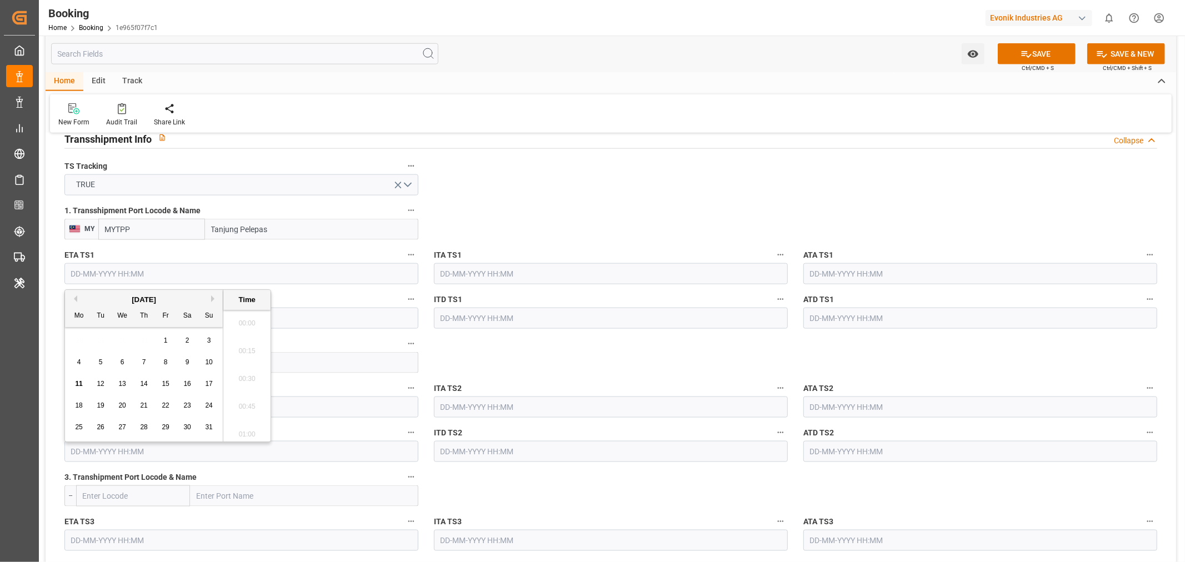
scroll to position [1447, 0]
click at [213, 345] on div "3" at bounding box center [209, 340] width 14 height 13
type input "[DATE] 00:00"
click at [862, 288] on div "ATD TS1" at bounding box center [979, 310] width 369 height 44
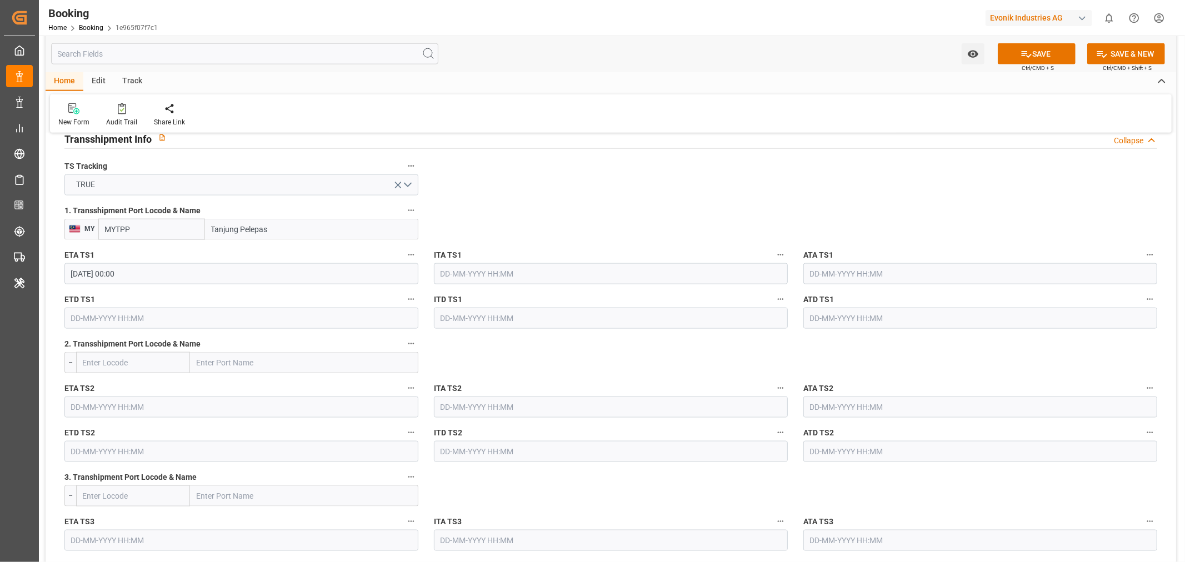
click at [854, 274] on input "text" at bounding box center [980, 273] width 354 height 21
click at [949, 337] on span "3" at bounding box center [948, 341] width 4 height 8
type input "[DATE] 00:00"
click at [116, 317] on input "text" at bounding box center [241, 318] width 354 height 21
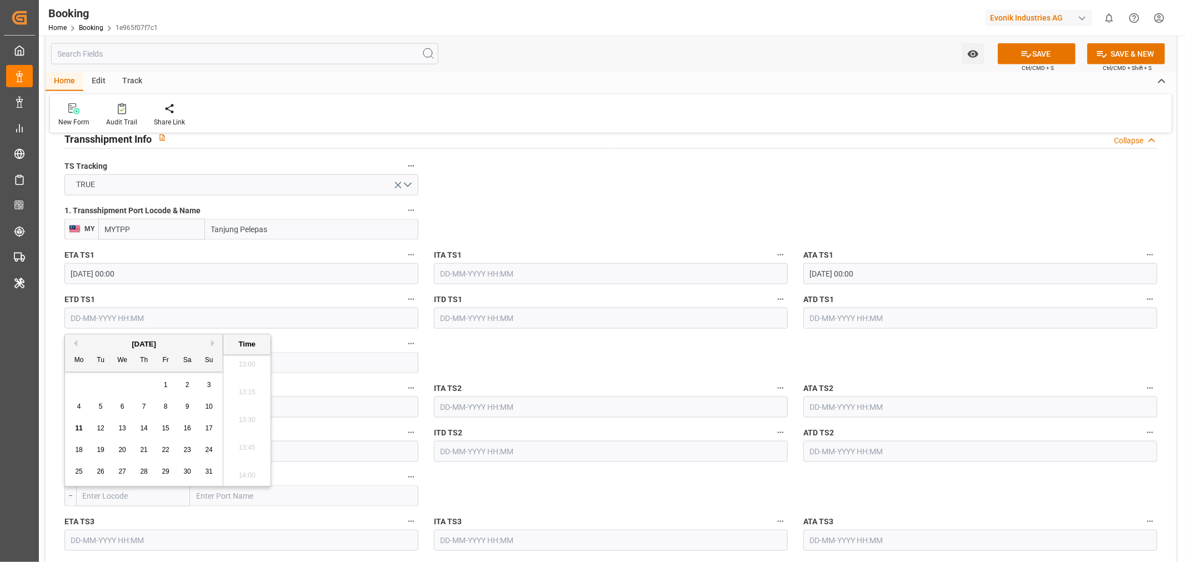
click at [144, 407] on span "7" at bounding box center [144, 407] width 4 height 8
type input "[DATE] 00:00"
click at [820, 322] on input "text" at bounding box center [980, 318] width 354 height 21
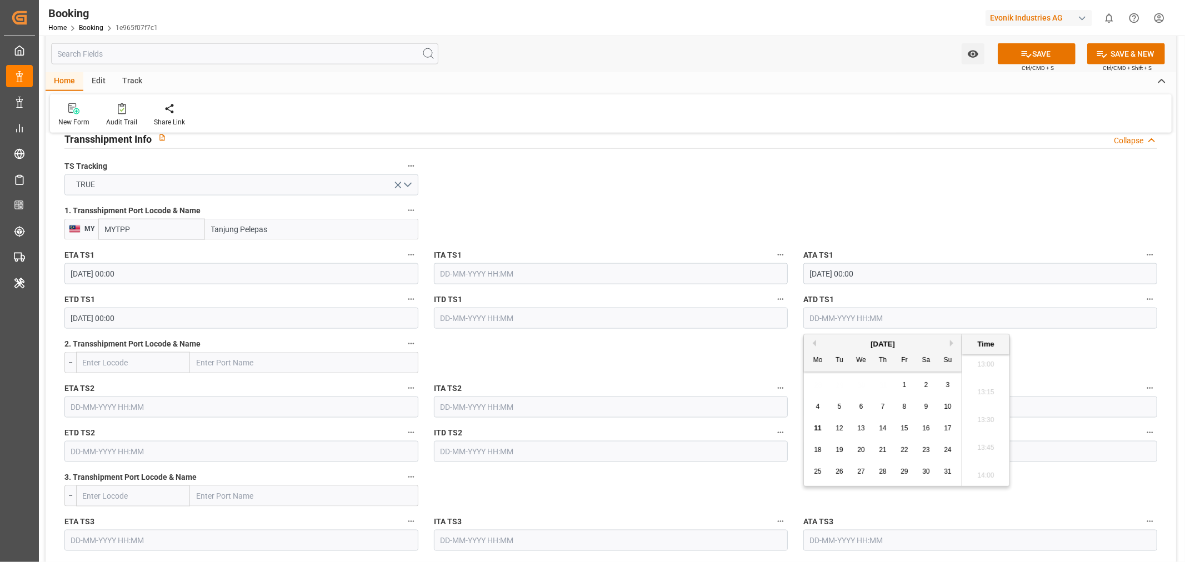
click at [878, 408] on div "7" at bounding box center [883, 406] width 14 height 13
type input "[DATE] 00:00"
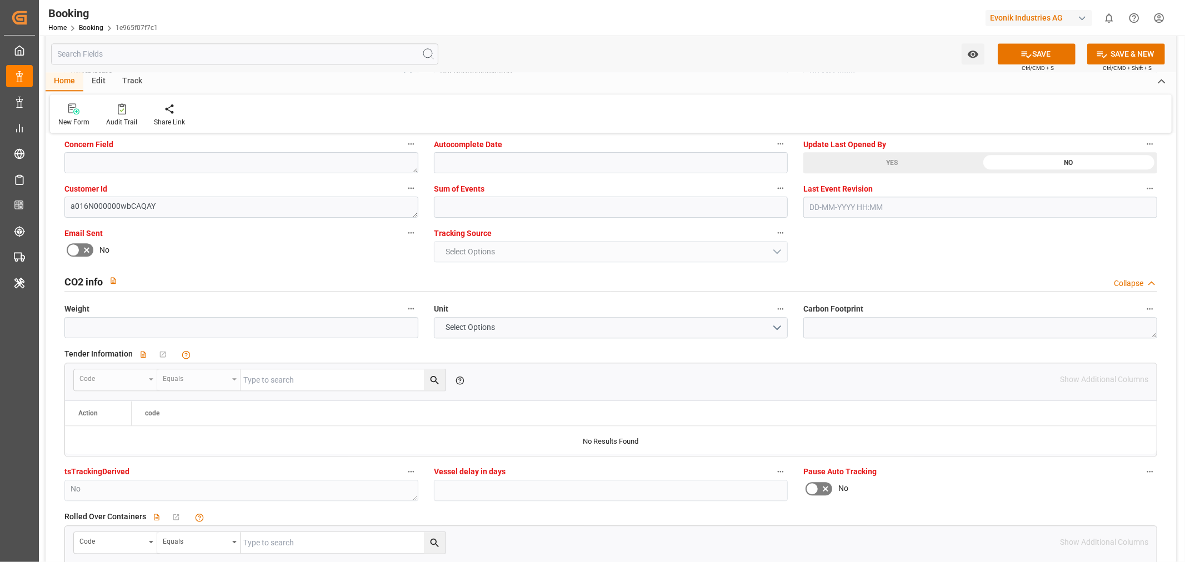
scroll to position [2036, 0]
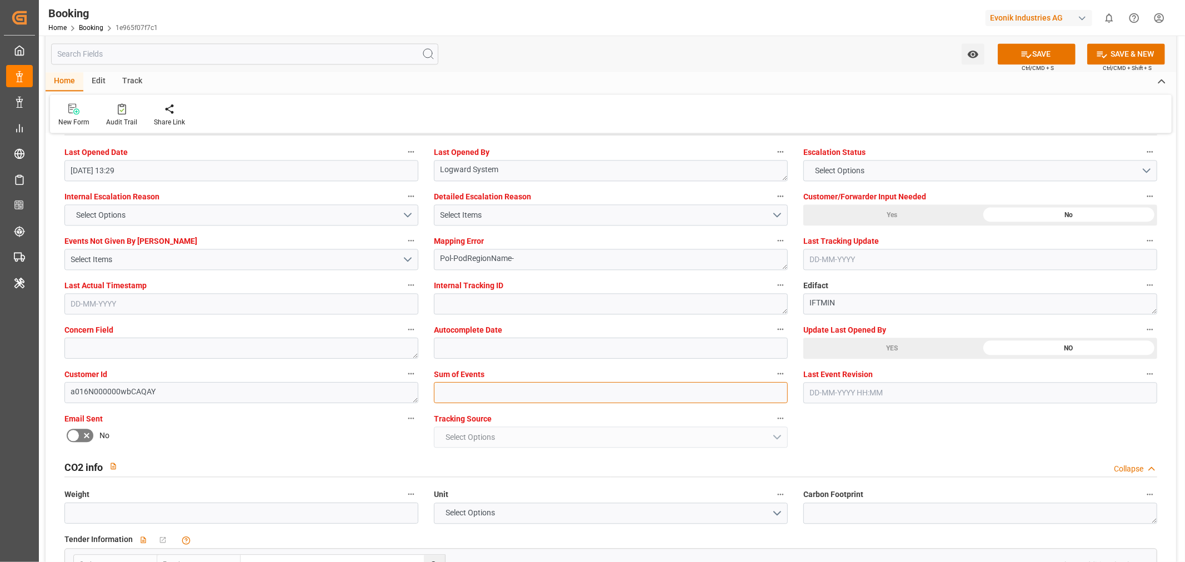
click at [469, 390] on input "text" at bounding box center [611, 392] width 354 height 21
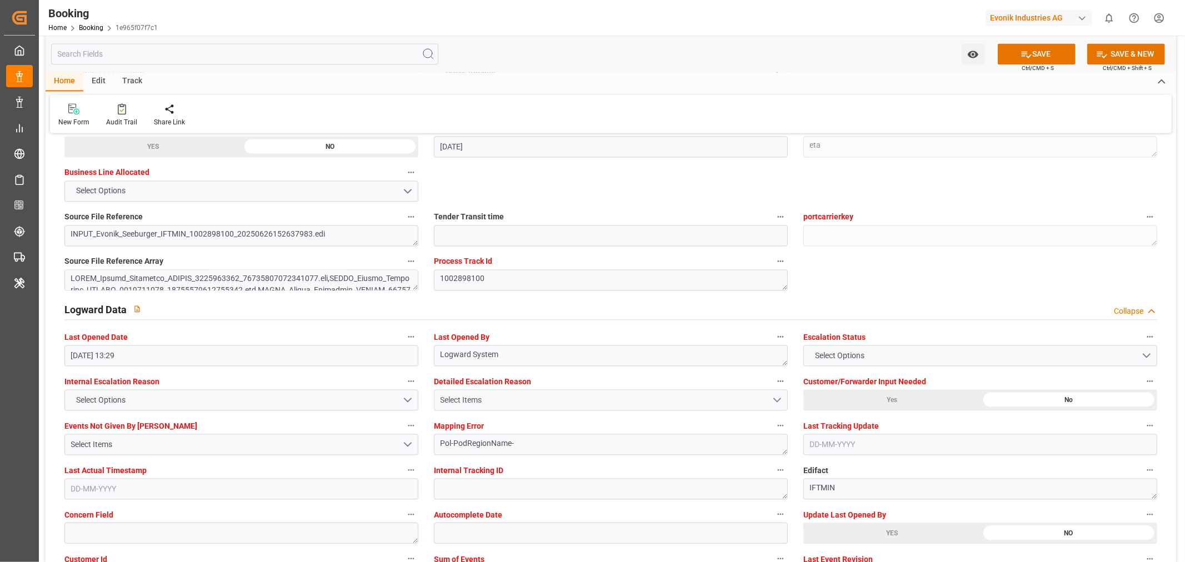
type input "0"
click at [558, 403] on div "Select Items" at bounding box center [606, 400] width 332 height 12
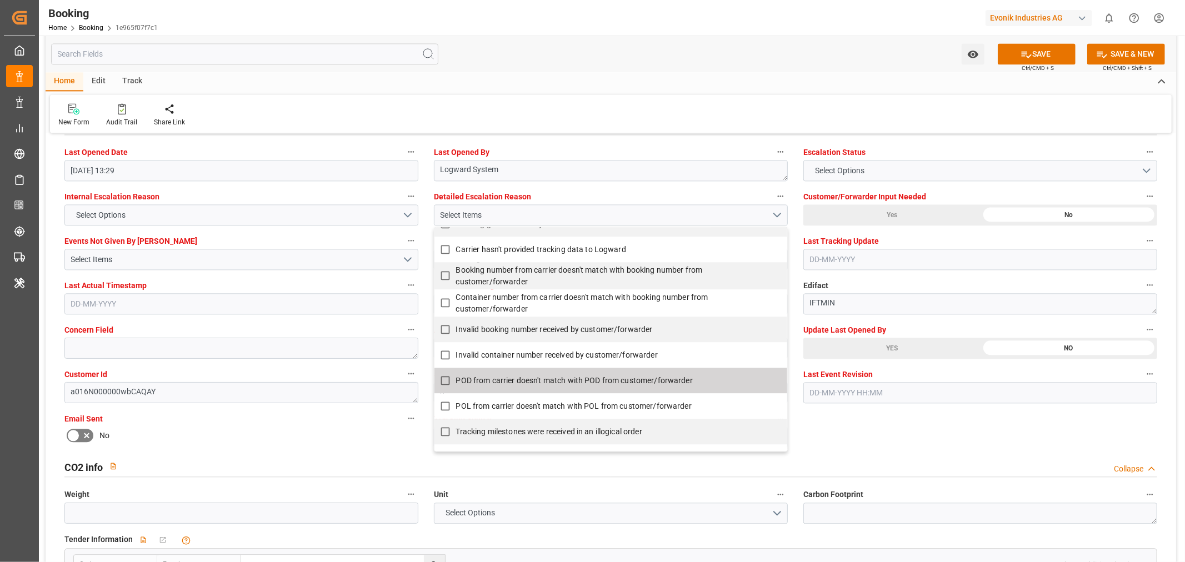
scroll to position [62, 0]
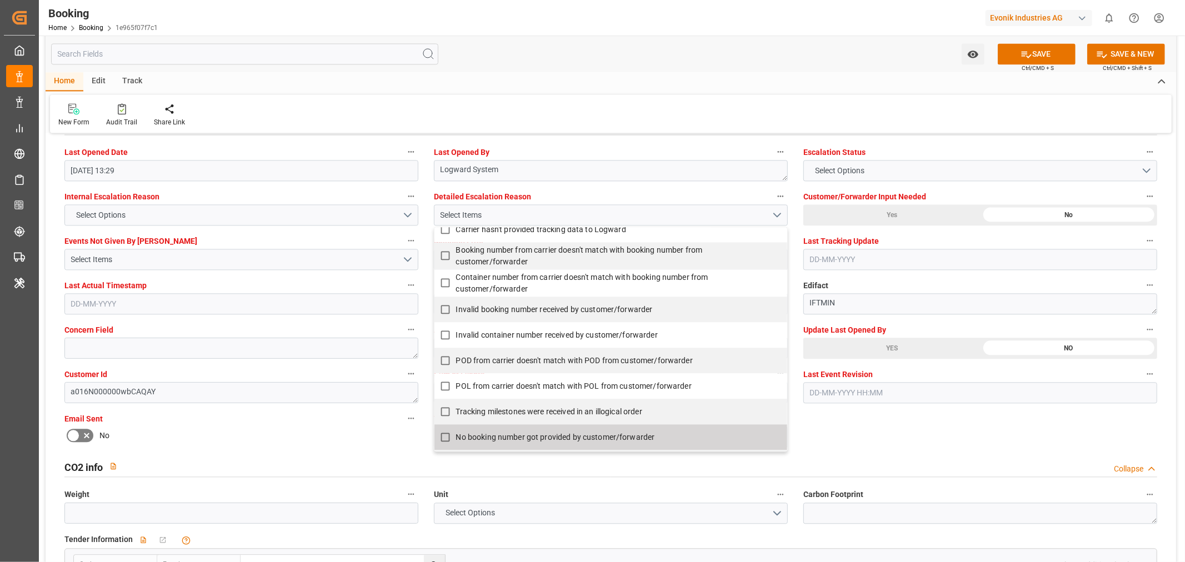
click at [448, 433] on input "No booking number got provided by customer/forwarder" at bounding box center [445, 438] width 22 height 22
checkbox input "true"
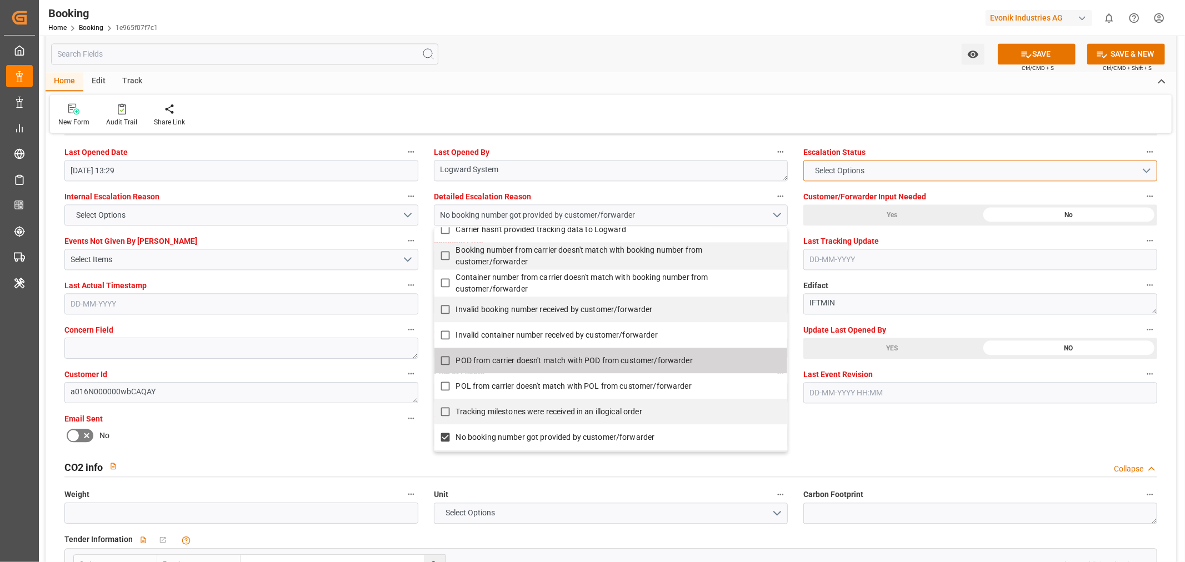
click at [887, 160] on button "Select Options" at bounding box center [980, 170] width 354 height 21
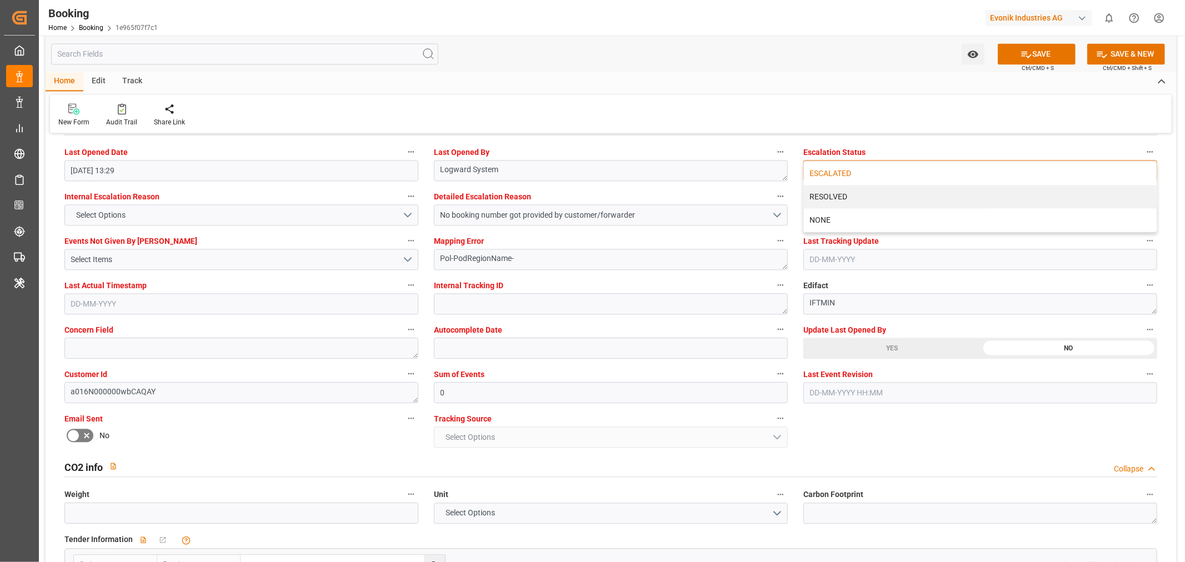
click at [863, 174] on div "ESCALATED" at bounding box center [980, 173] width 353 height 23
click at [1028, 54] on icon at bounding box center [1026, 54] width 12 height 12
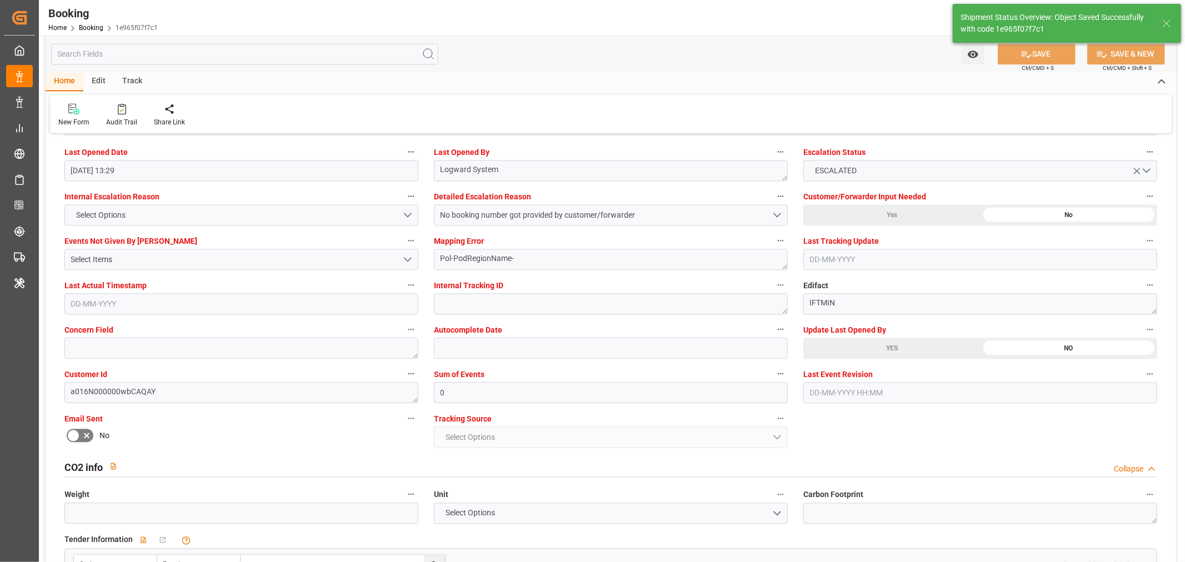
type textarea "NWC/[GEOGRAPHIC_DATA] [GEOGRAPHIC_DATA] / [GEOGRAPHIC_DATA]-KA"
type textarea "[PERSON_NAME]"
type textarea "Yes"
type input "[DATE] 00:00"
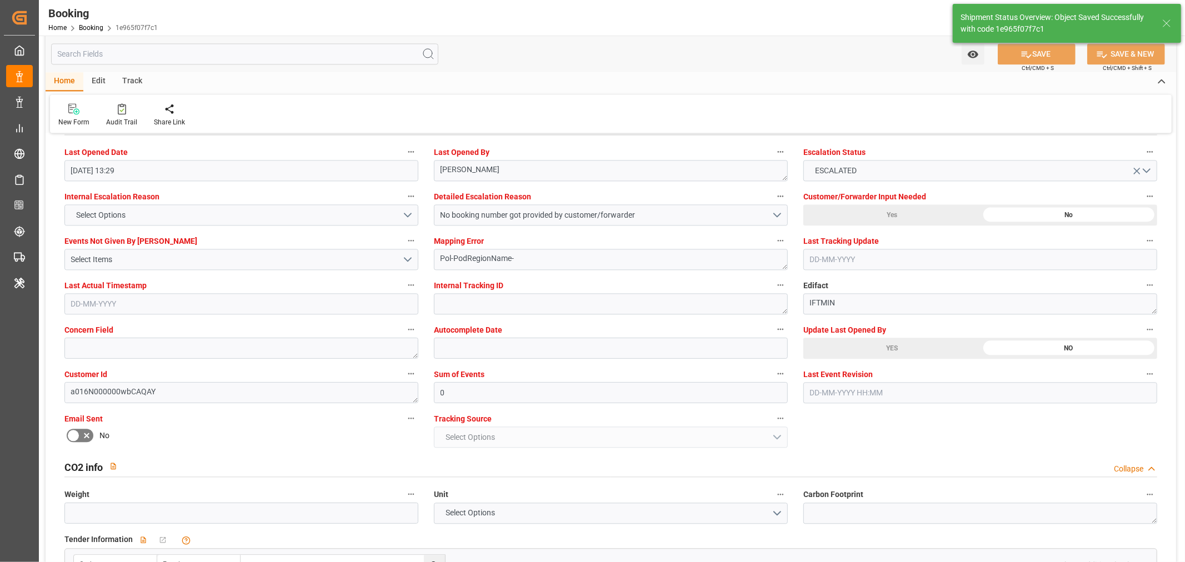
type input "[DATE] 00:00"
type input "[DATE] 08:00"
